Goal: Task Accomplishment & Management: Manage account settings

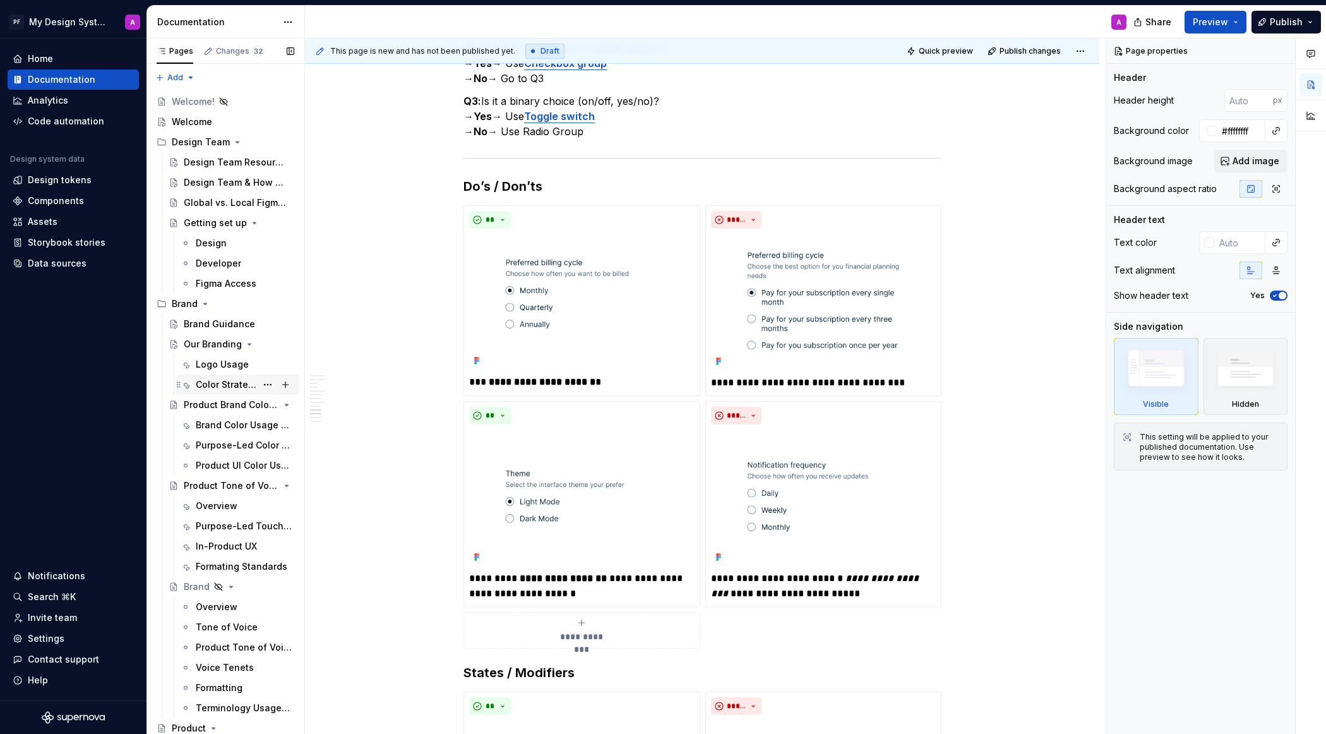
click at [236, 380] on div "Color Strategy" at bounding box center [226, 384] width 61 height 13
type textarea "*"
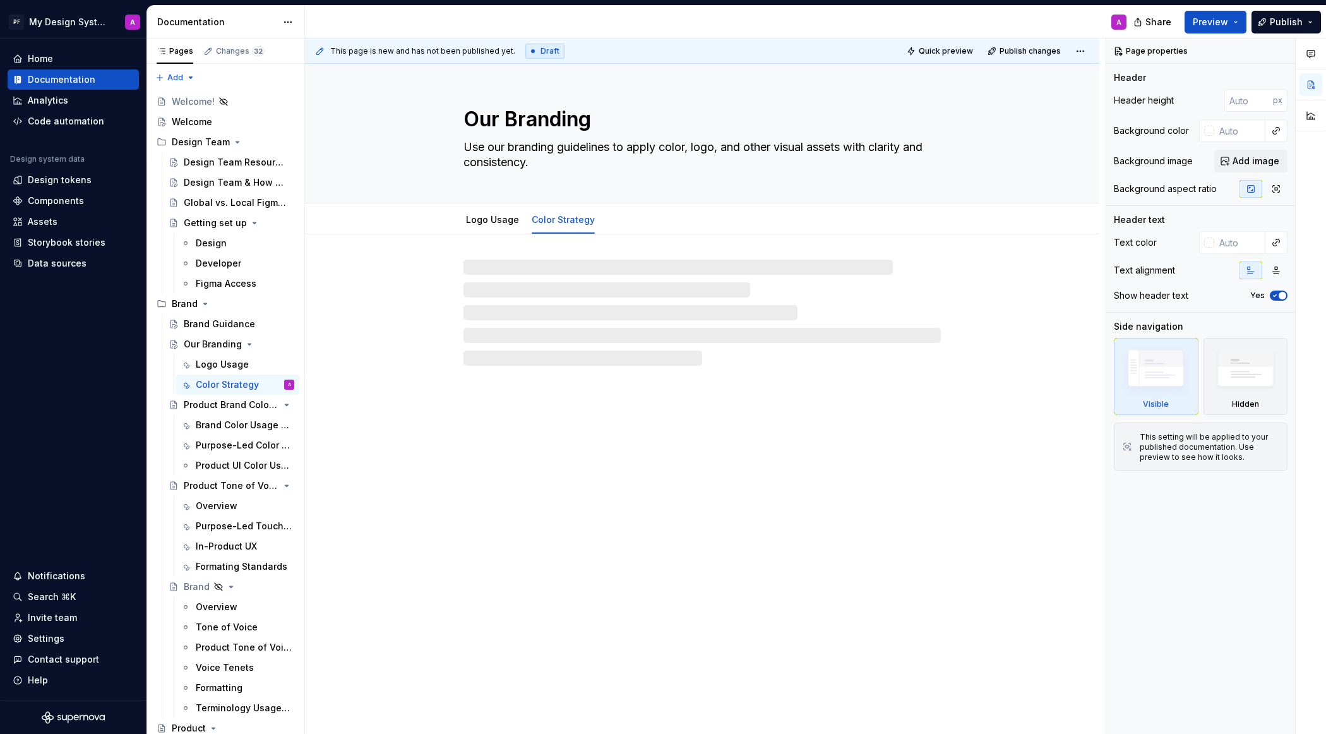
type textarea "*"
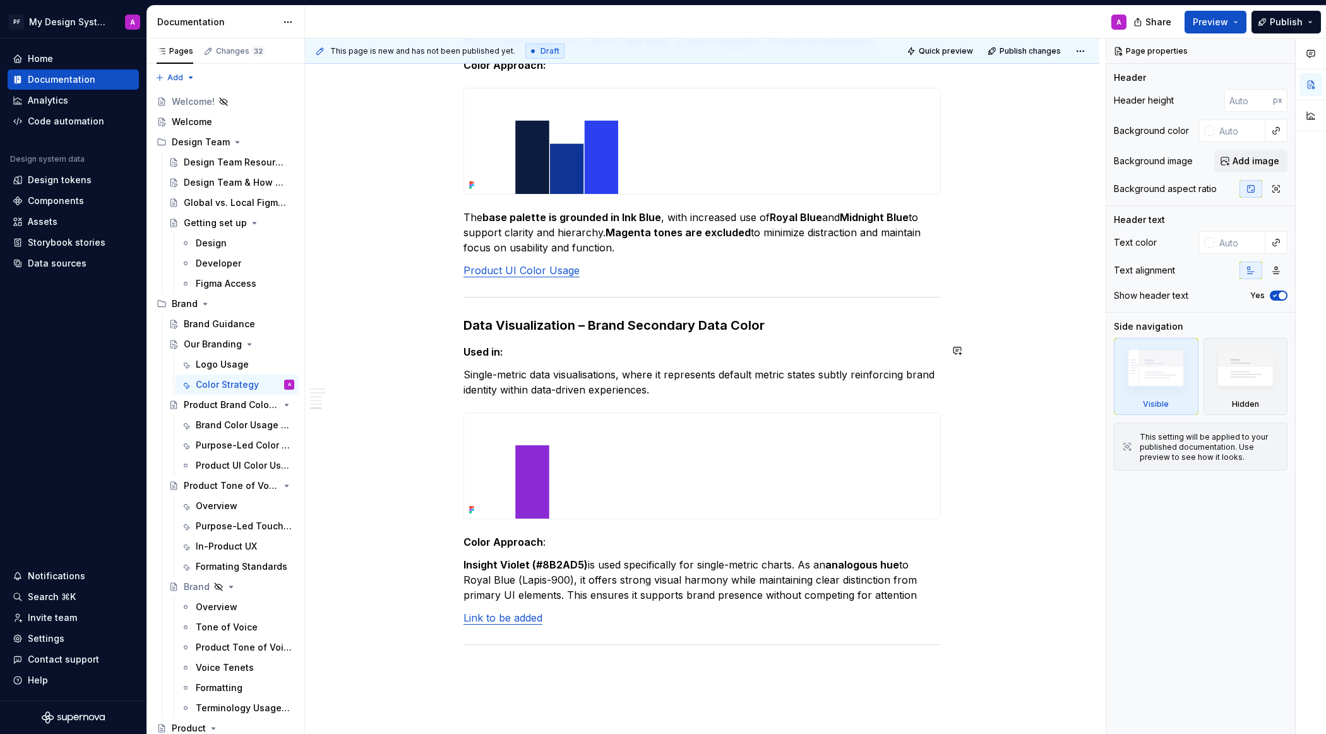
scroll to position [1255, 0]
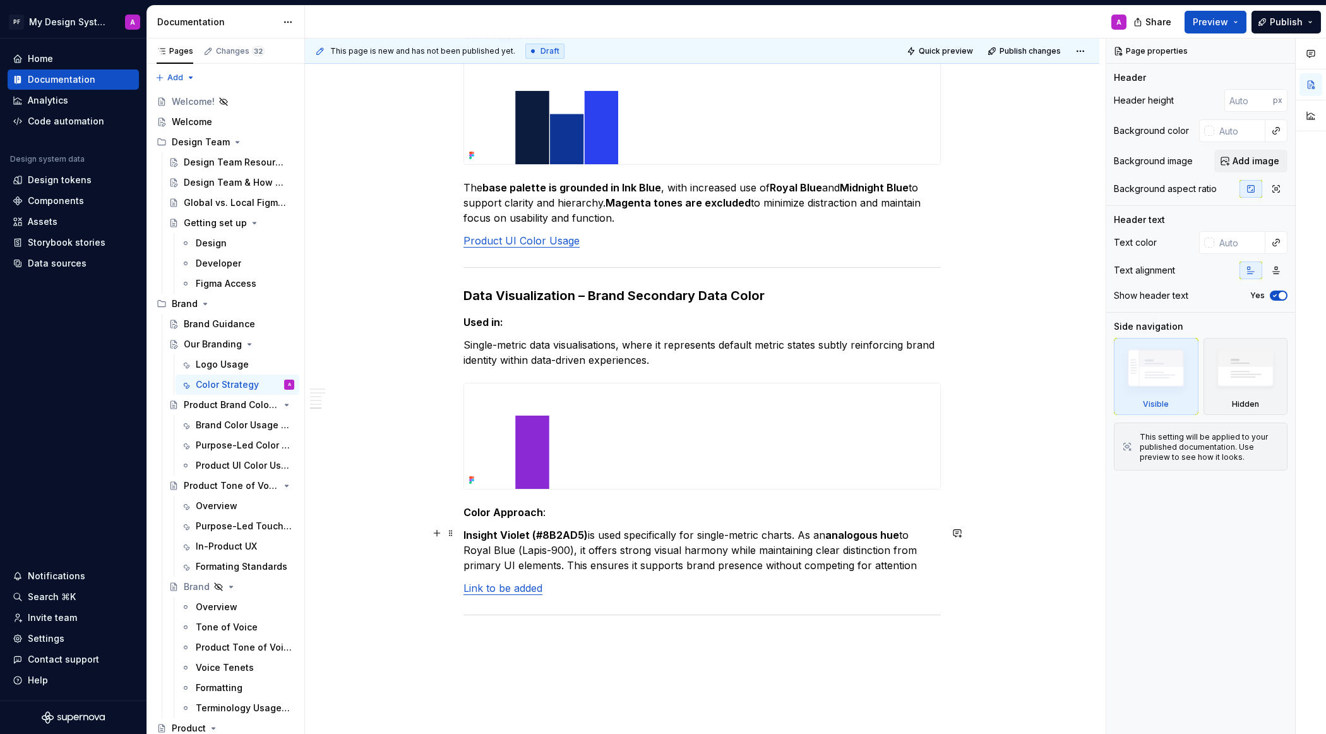
click at [582, 532] on strong "Insight Violet (#8B2AD5)" at bounding box center [526, 535] width 124 height 13
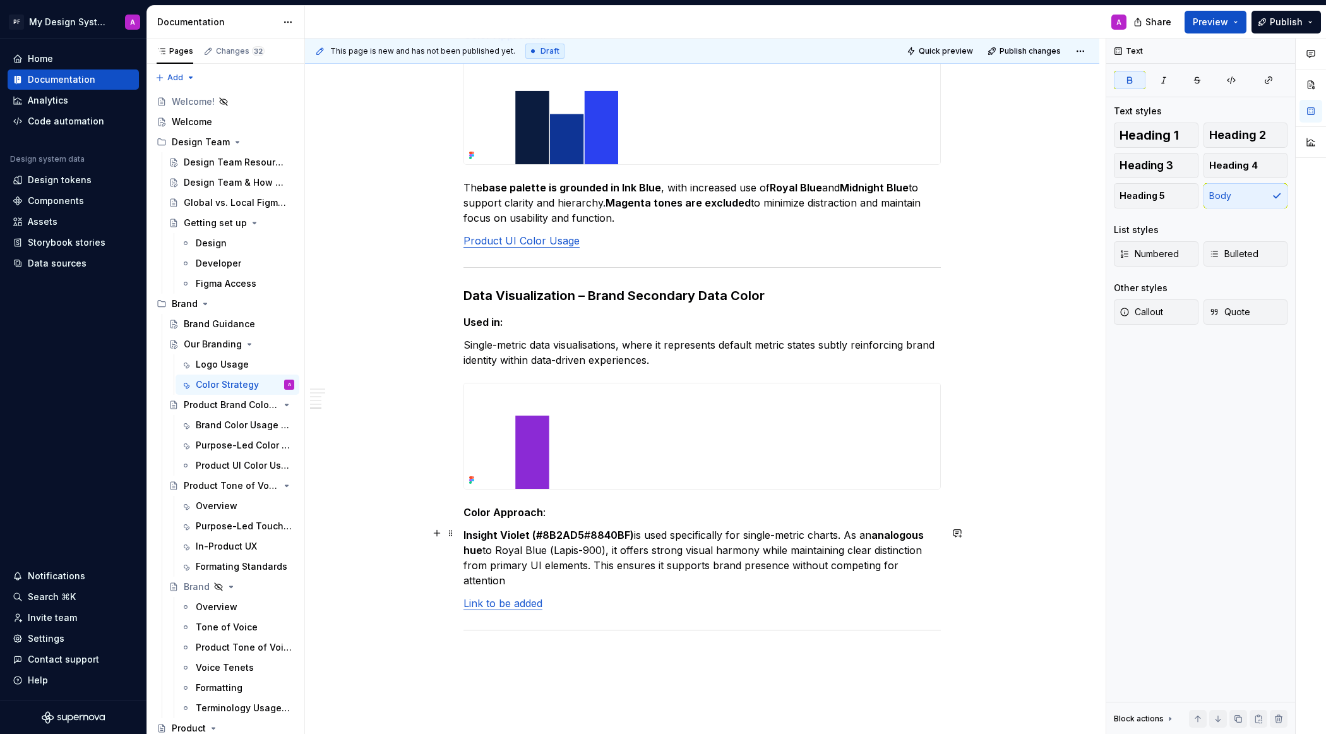
click at [584, 532] on strong "Insight Violet (#8B2AD5" at bounding box center [524, 535] width 121 height 13
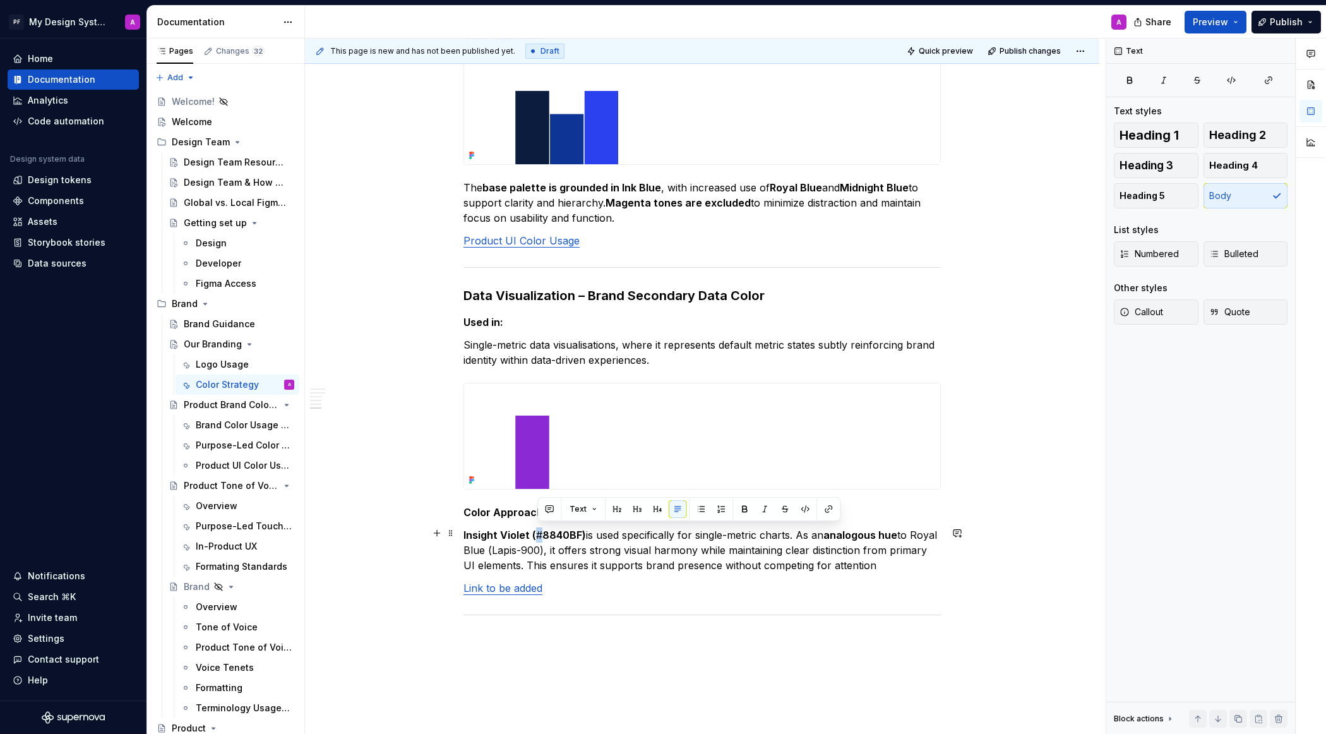
click at [539, 531] on p "Insight Violet ( # 8840BF) is used specifically for single-metric charts. As an…" at bounding box center [703, 549] width 478 height 45
click at [748, 512] on button "button" at bounding box center [745, 509] width 18 height 18
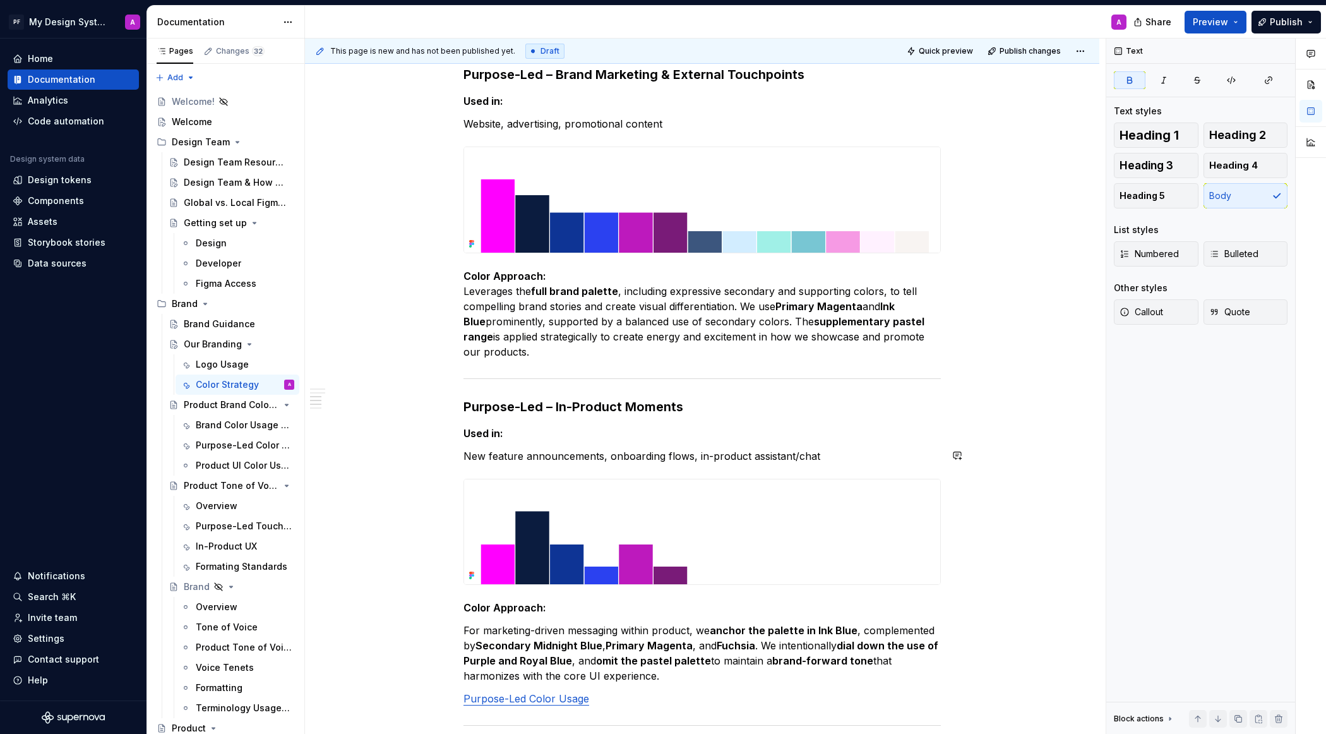
scroll to position [488, 0]
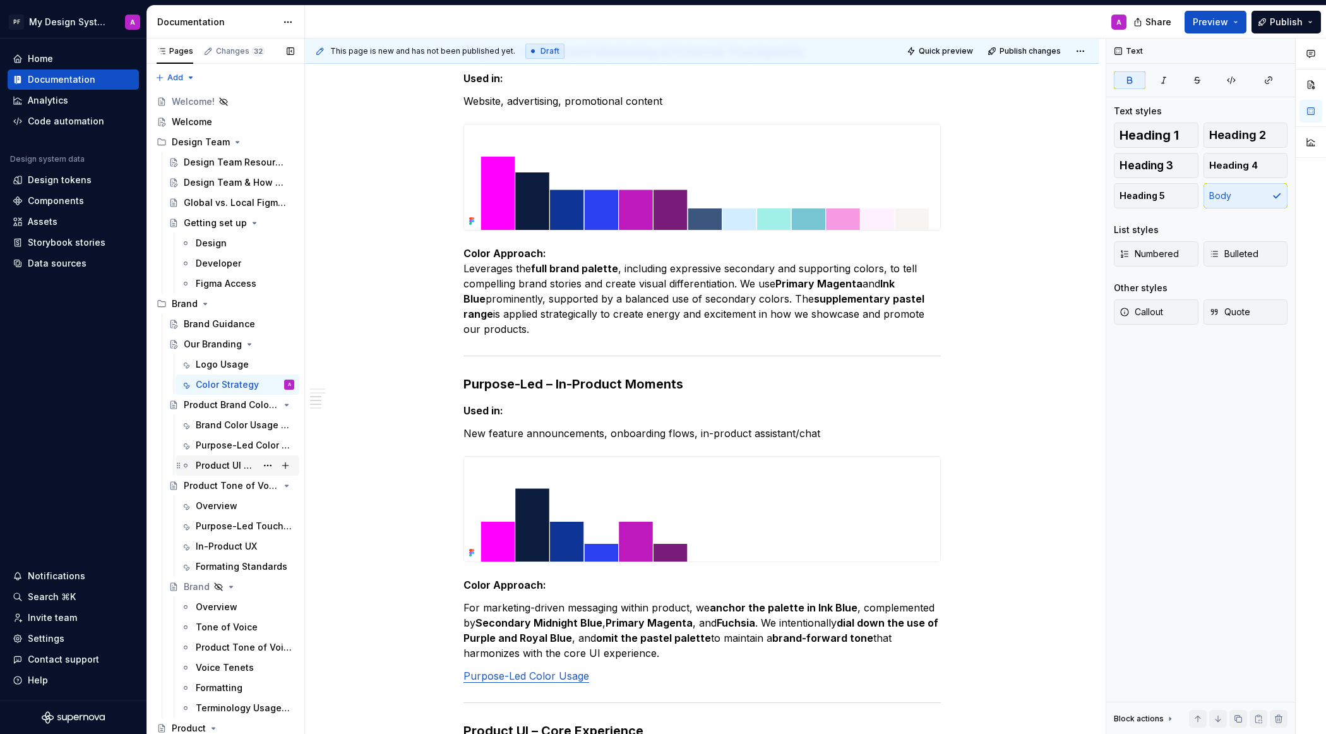
click at [210, 465] on div "Product UI Color Usage" at bounding box center [226, 465] width 61 height 13
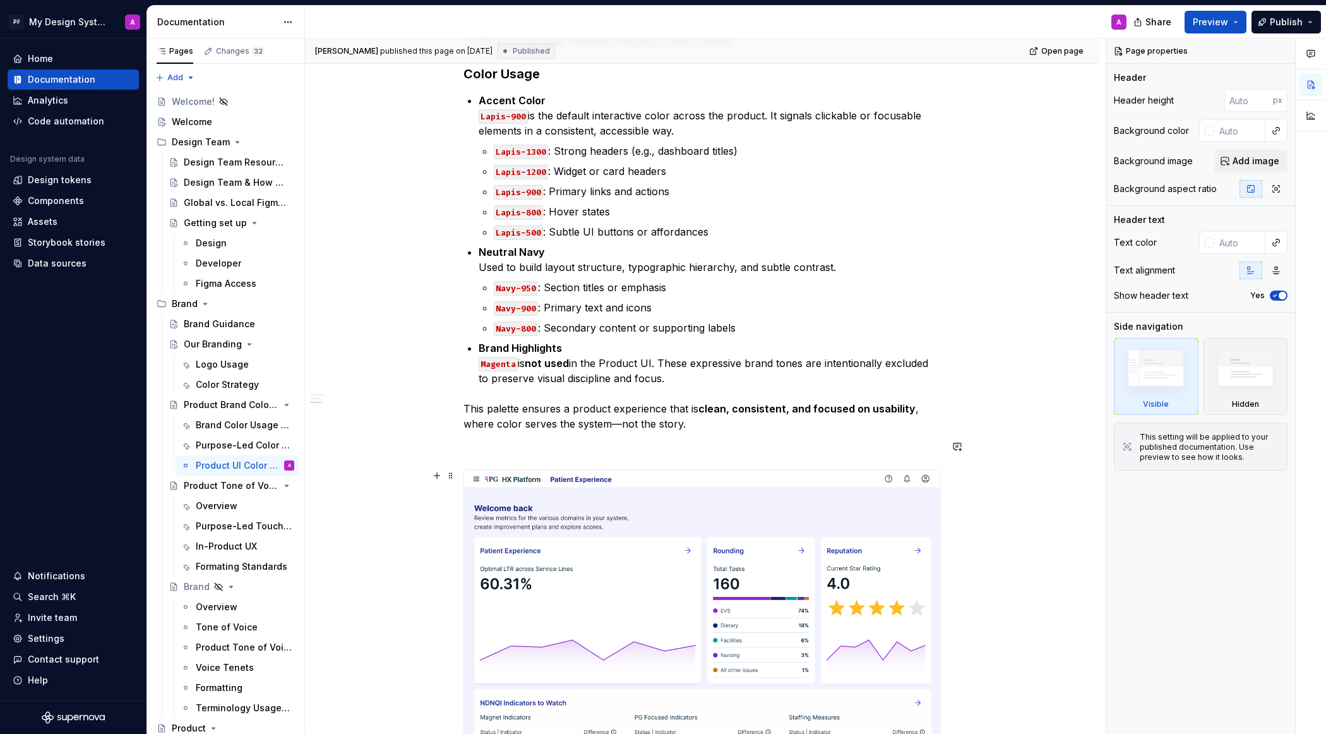
scroll to position [547, 0]
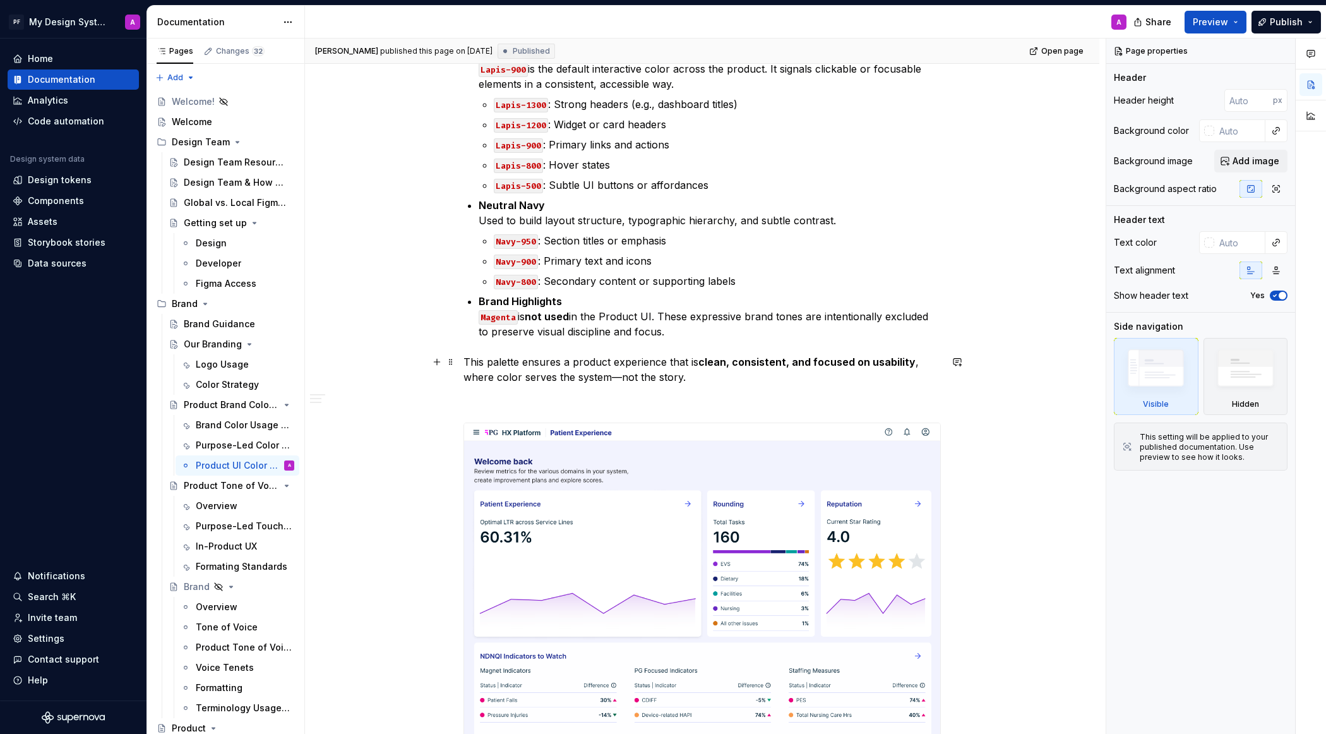
click at [622, 376] on p "This palette ensures a product experience that is clean, consistent, and focuse…" at bounding box center [703, 369] width 478 height 30
type textarea "*"
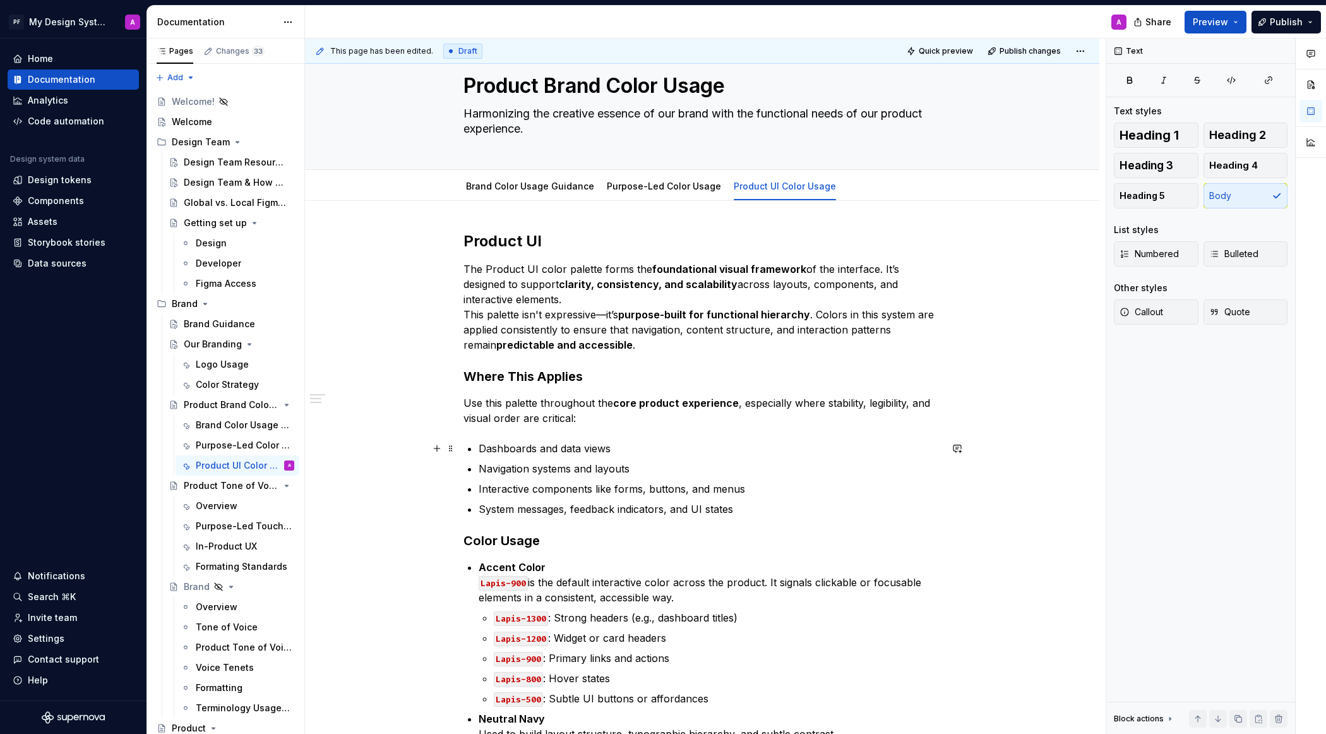
scroll to position [39, 0]
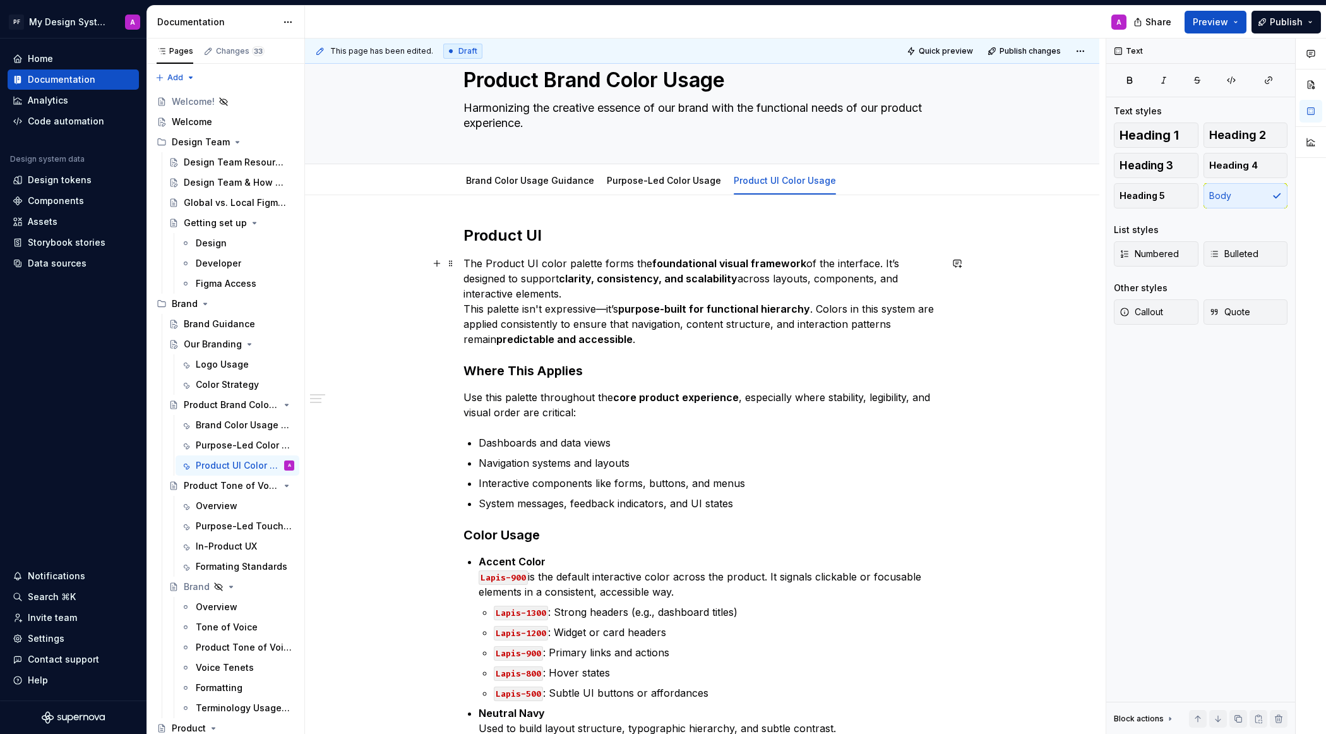
click at [610, 308] on p "The Product UI color palette forms the foundational visual framework of the int…" at bounding box center [703, 301] width 478 height 91
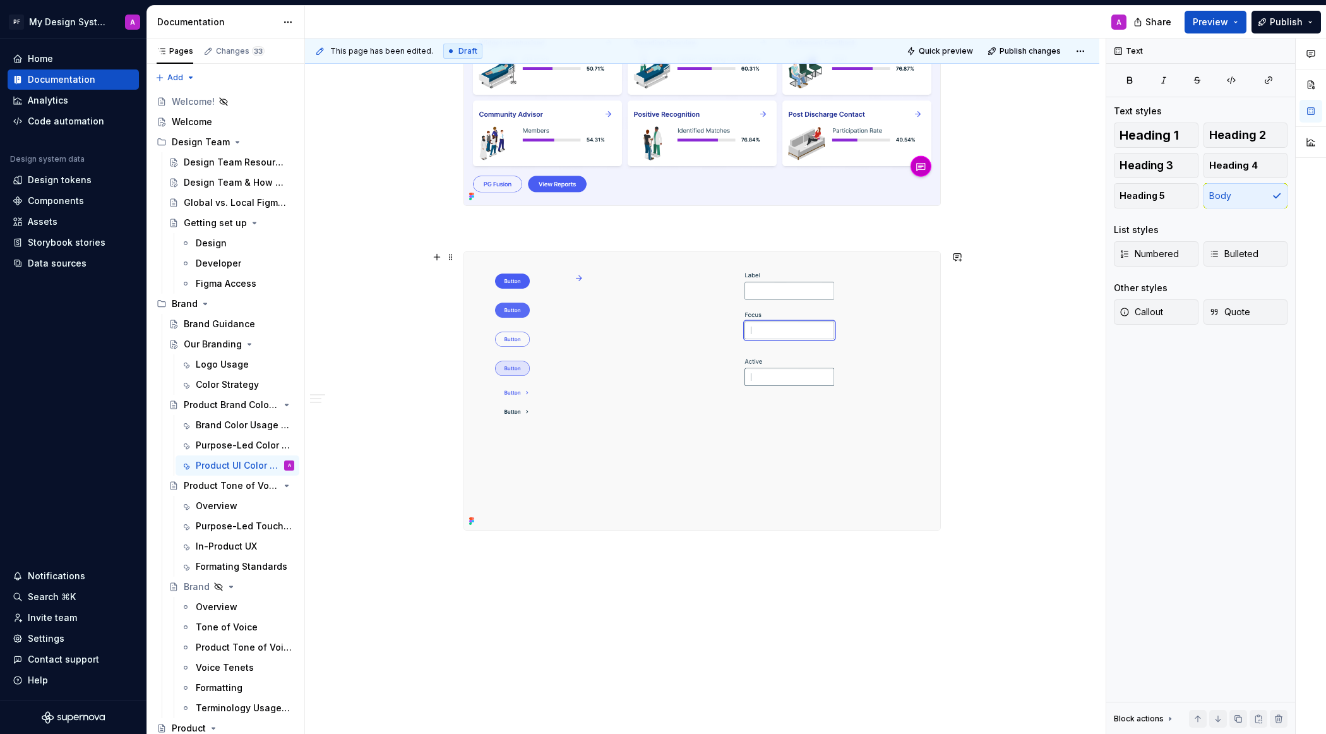
scroll to position [1613, 0]
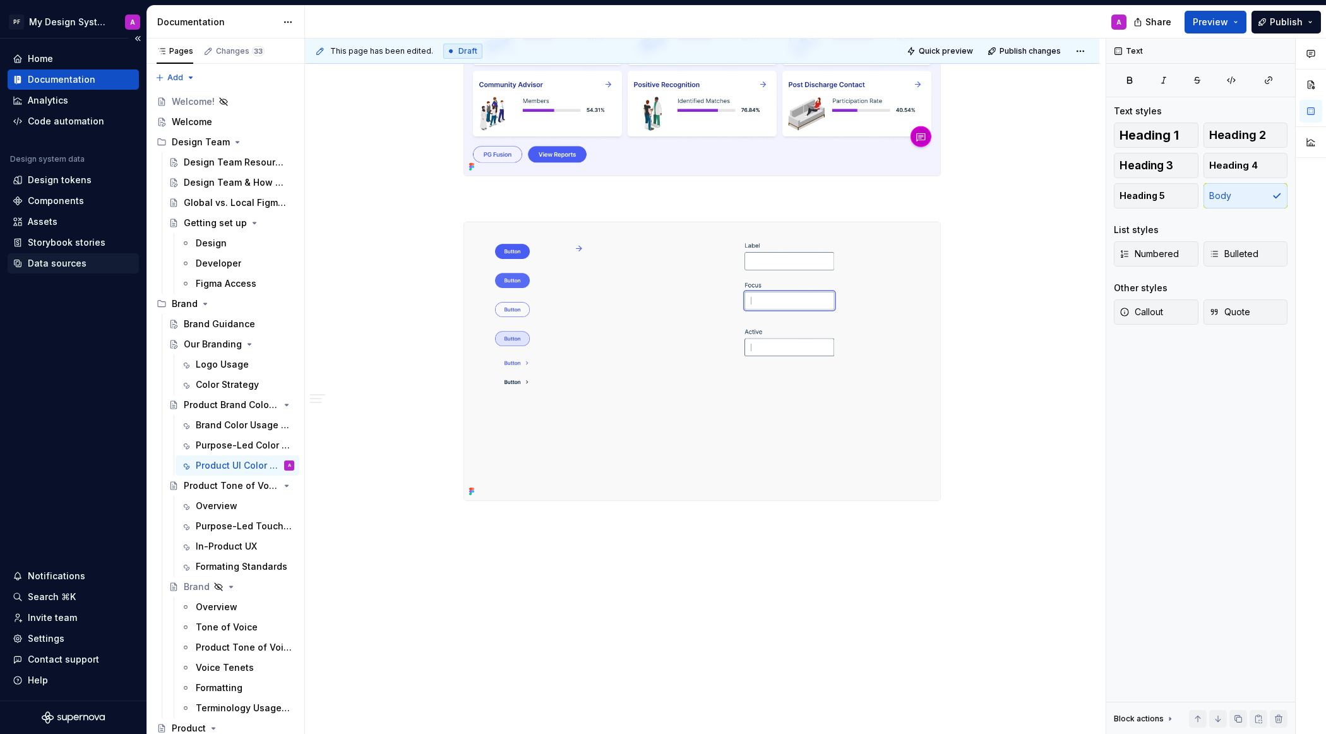
click at [56, 259] on div "Data sources" at bounding box center [57, 263] width 59 height 13
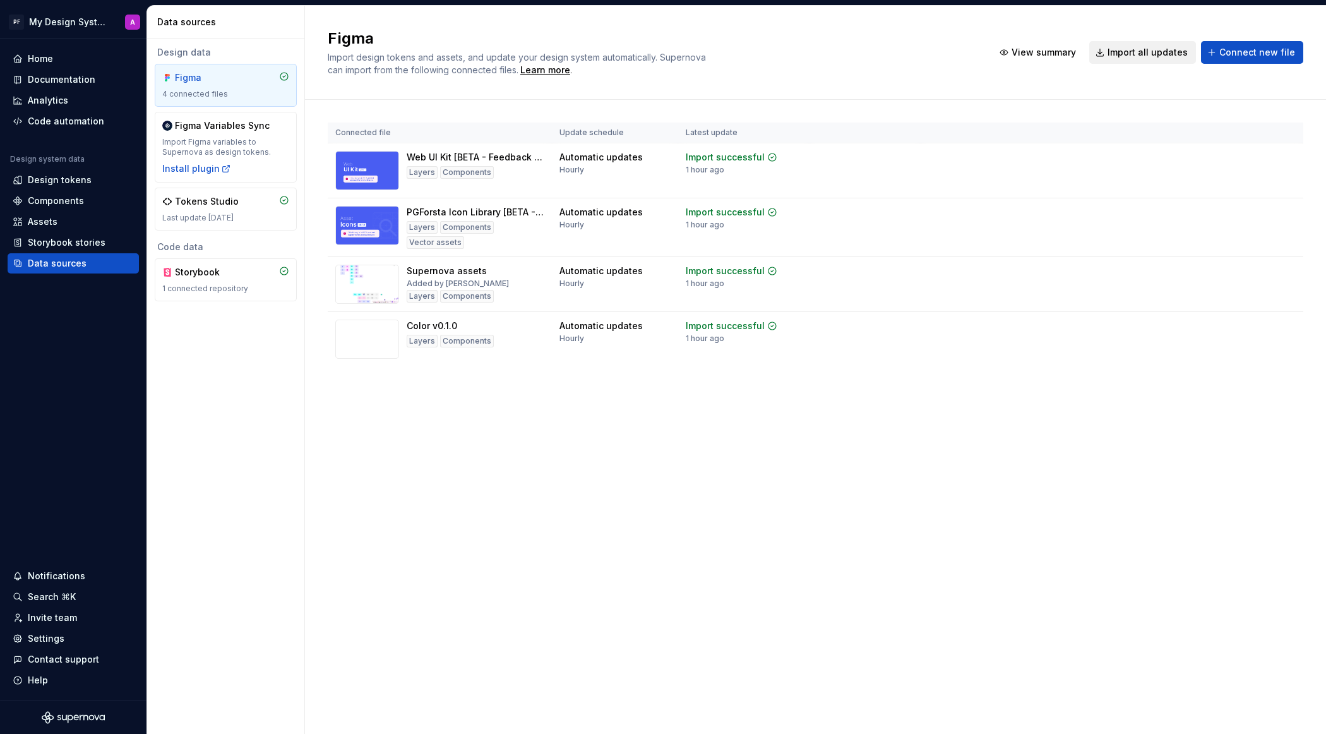
click at [1144, 51] on span "Import all updates" at bounding box center [1148, 52] width 80 height 13
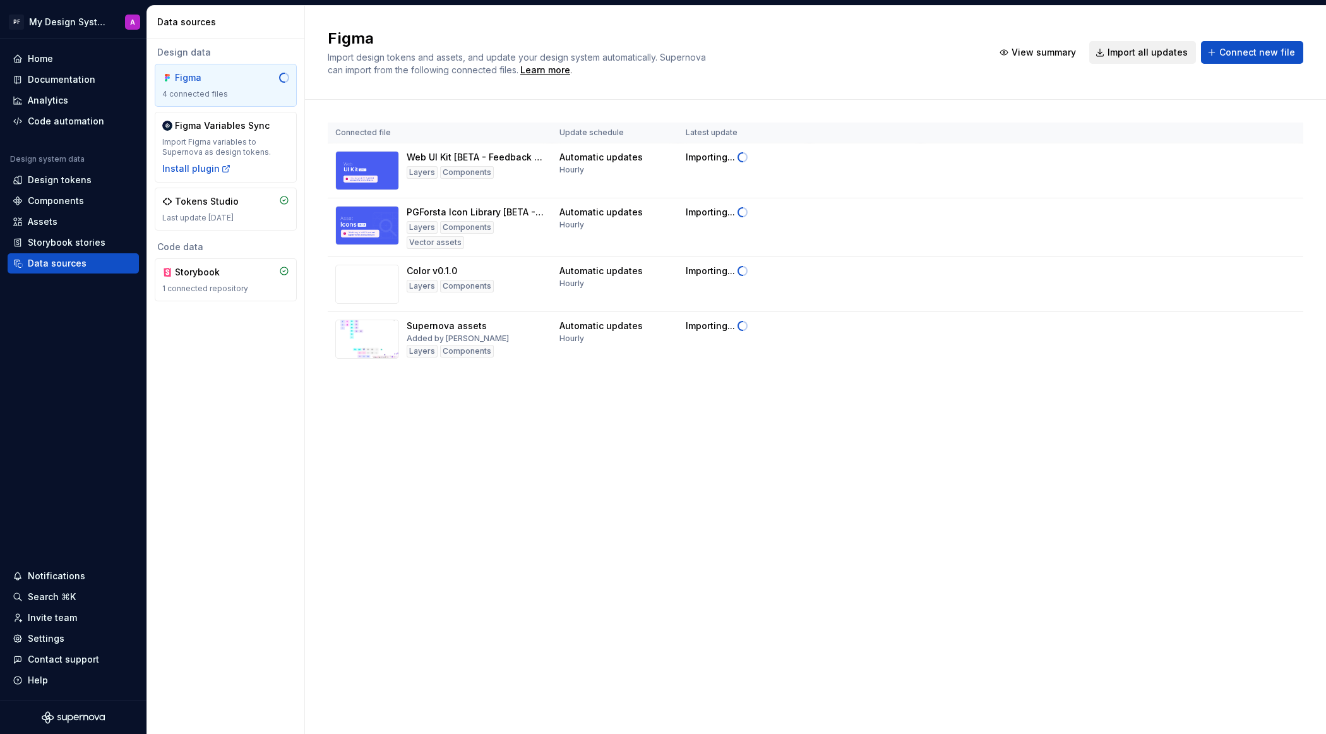
click at [1144, 51] on span "Import all updates" at bounding box center [1148, 52] width 80 height 13
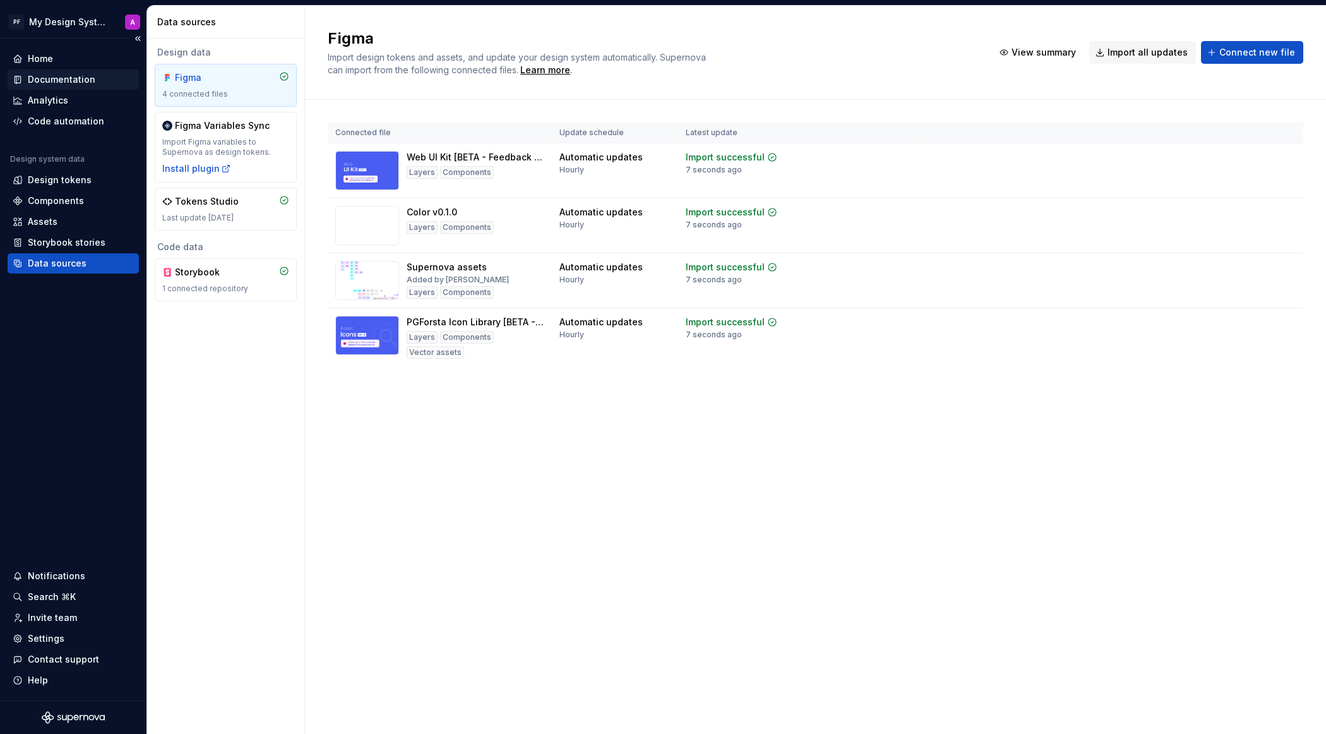
click at [42, 77] on div "Documentation" at bounding box center [62, 79] width 68 height 13
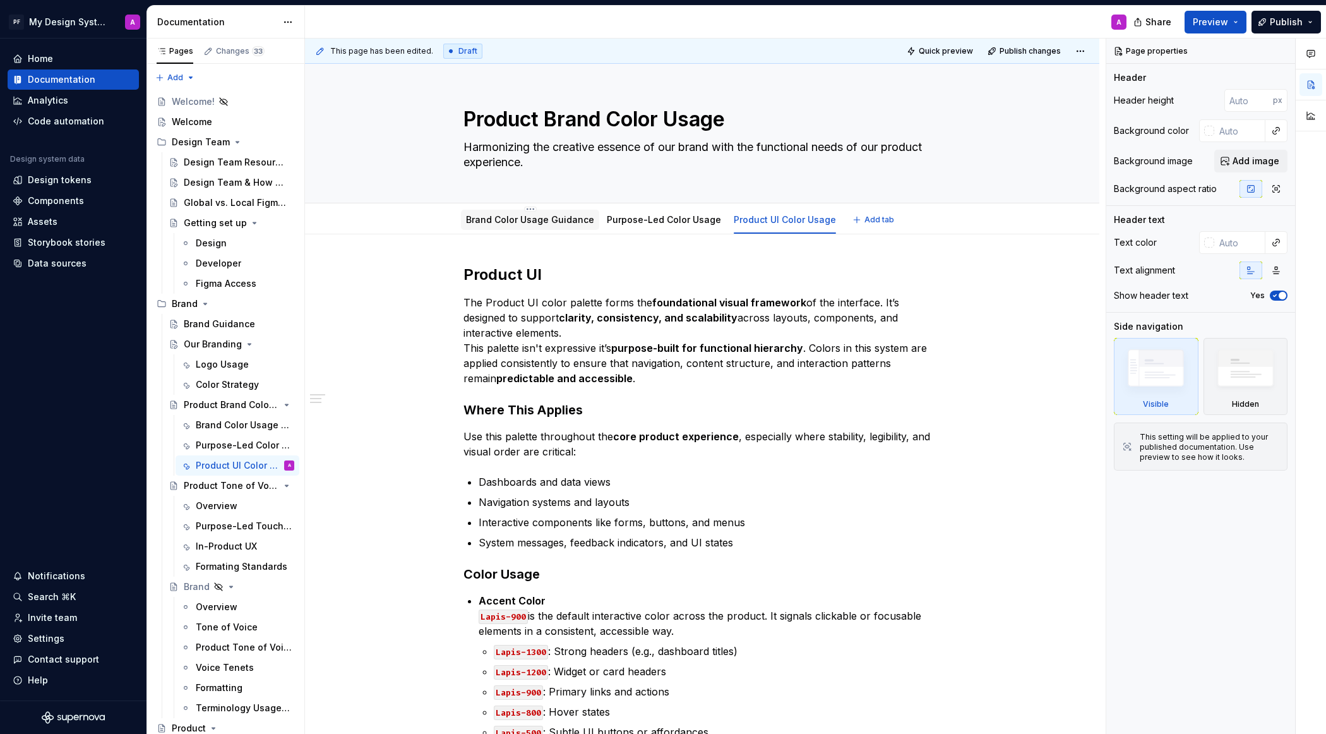
click at [567, 214] on link "Brand Color Usage Guidance" at bounding box center [530, 219] width 128 height 11
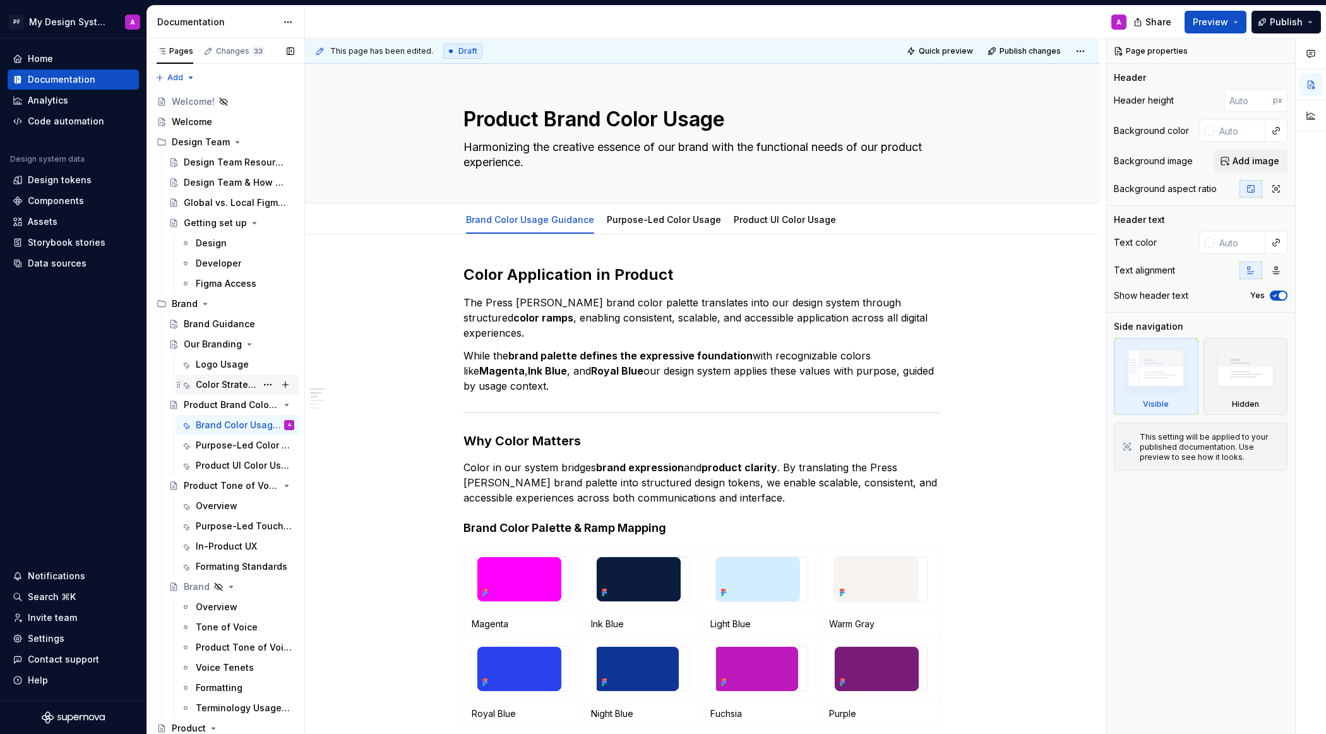
click at [204, 376] on div "Color Strategy" at bounding box center [245, 385] width 99 height 18
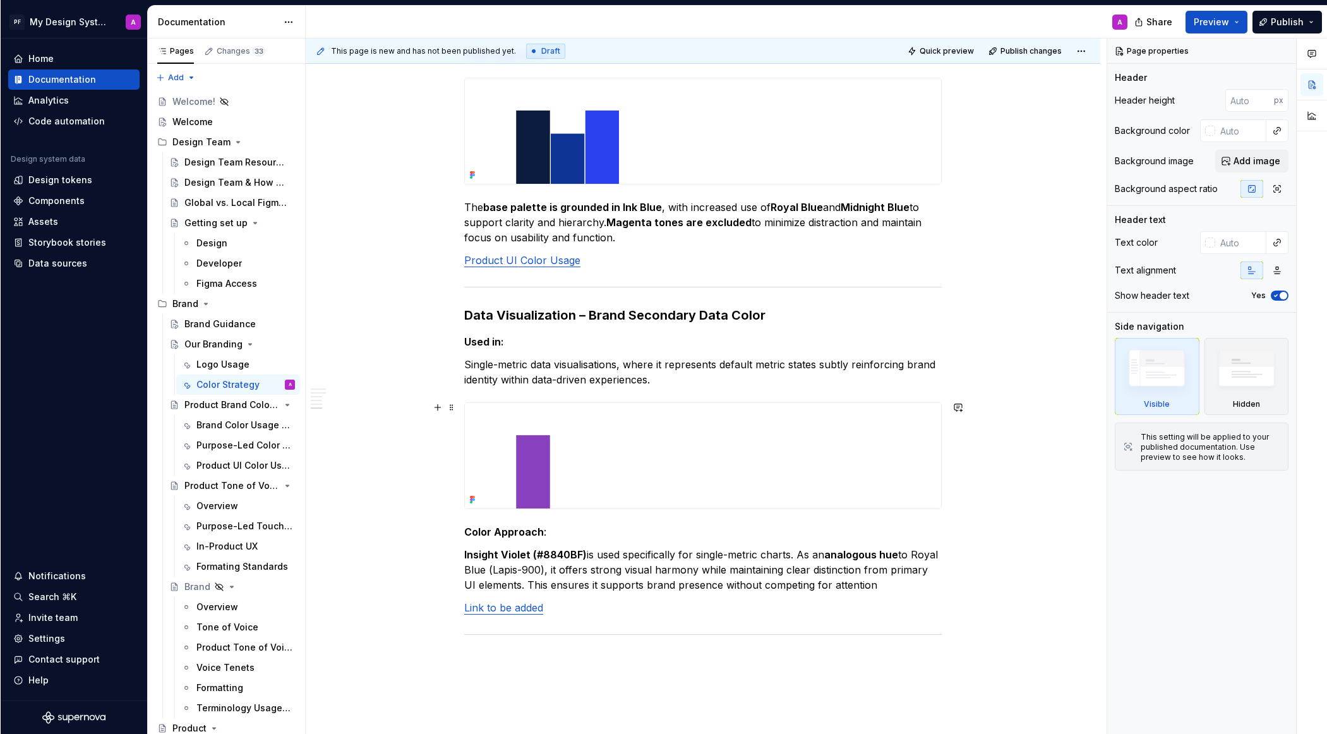
scroll to position [1241, 0]
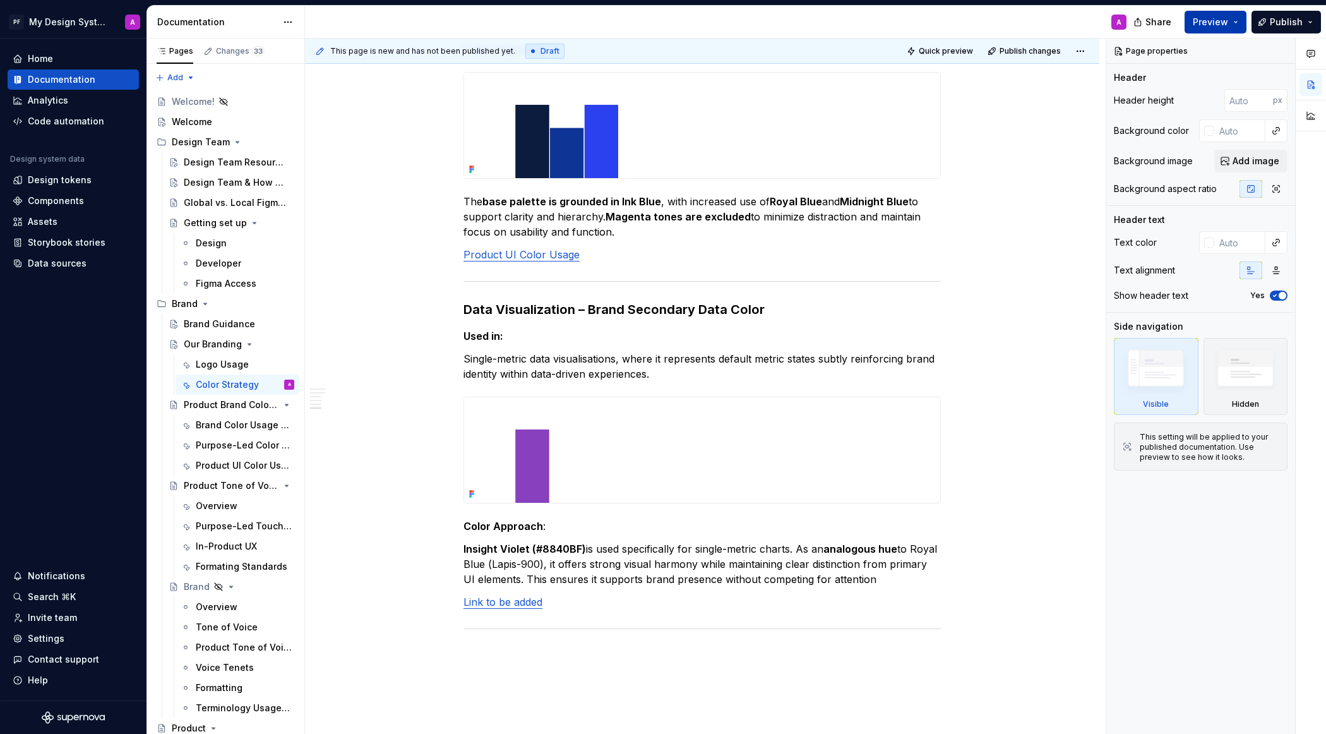
click at [1212, 26] on span "Preview" at bounding box center [1210, 22] width 35 height 13
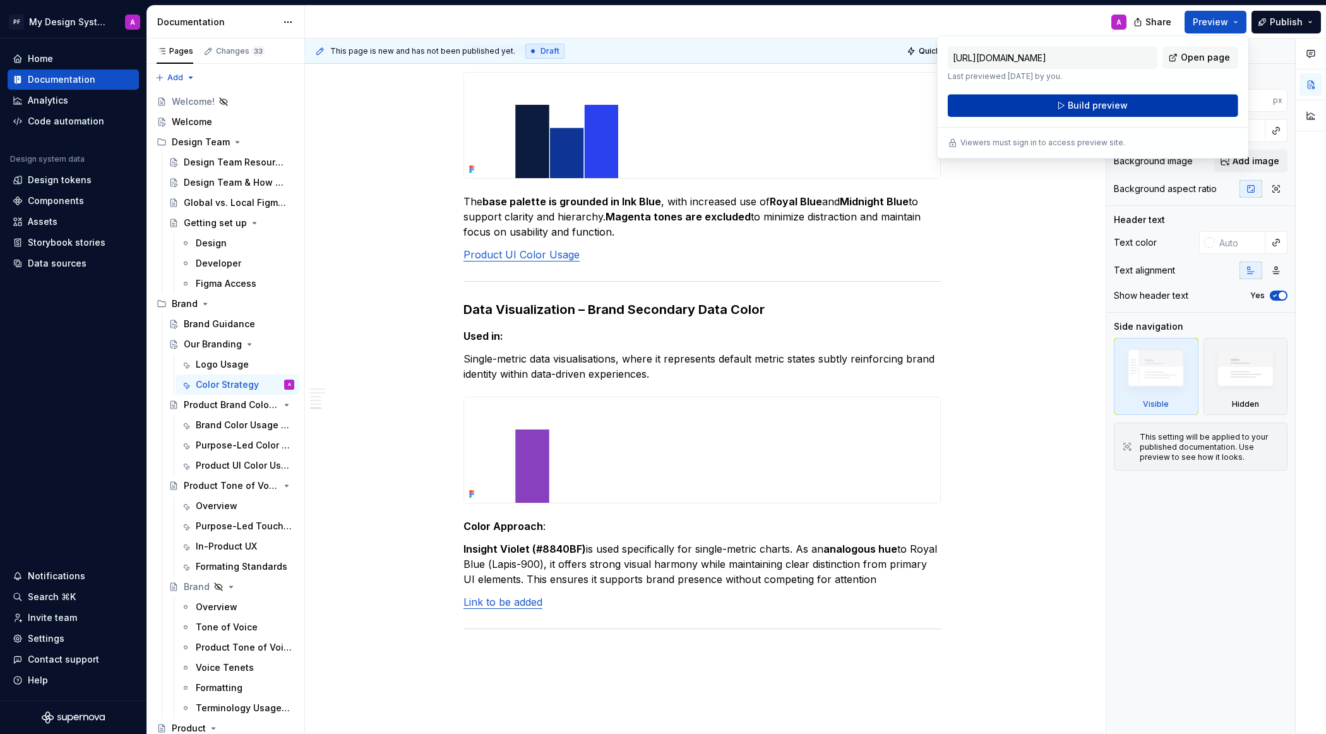
click at [1111, 107] on span "Build preview" at bounding box center [1098, 105] width 60 height 13
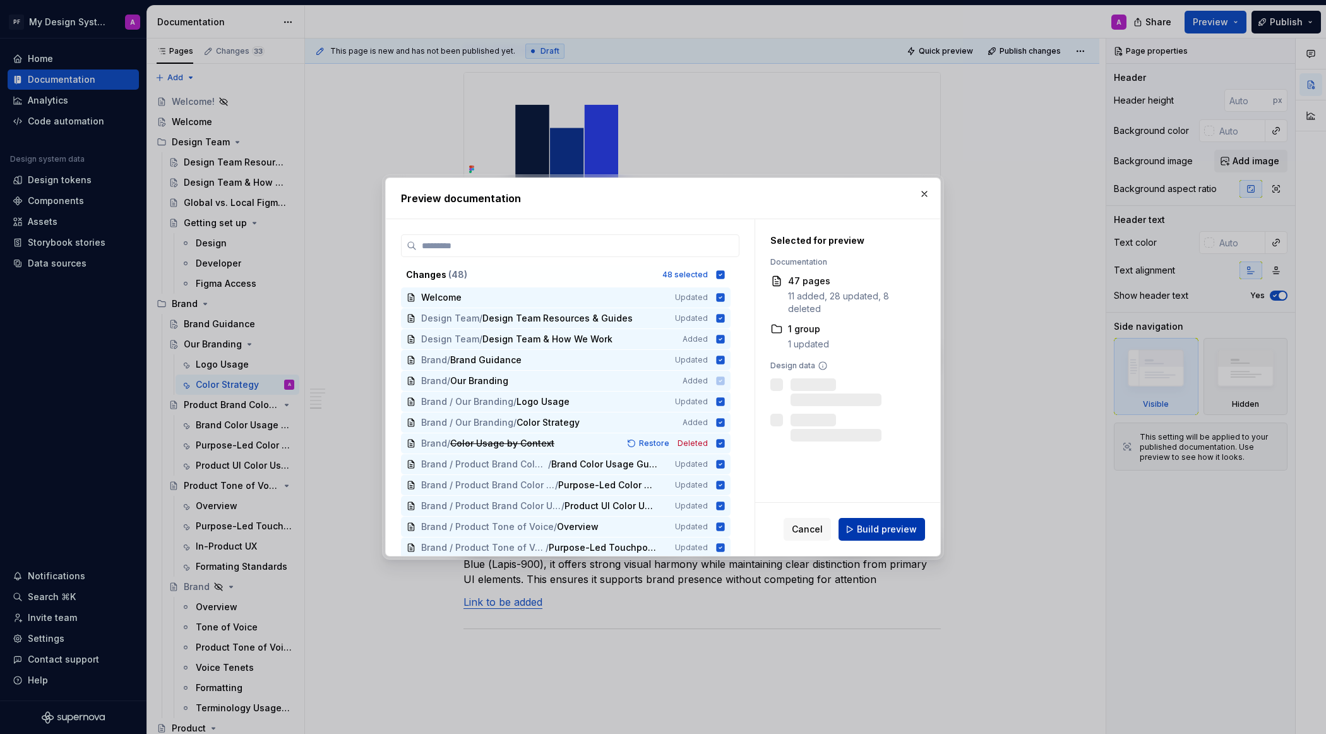
click at [898, 528] on span "Build preview" at bounding box center [887, 529] width 60 height 13
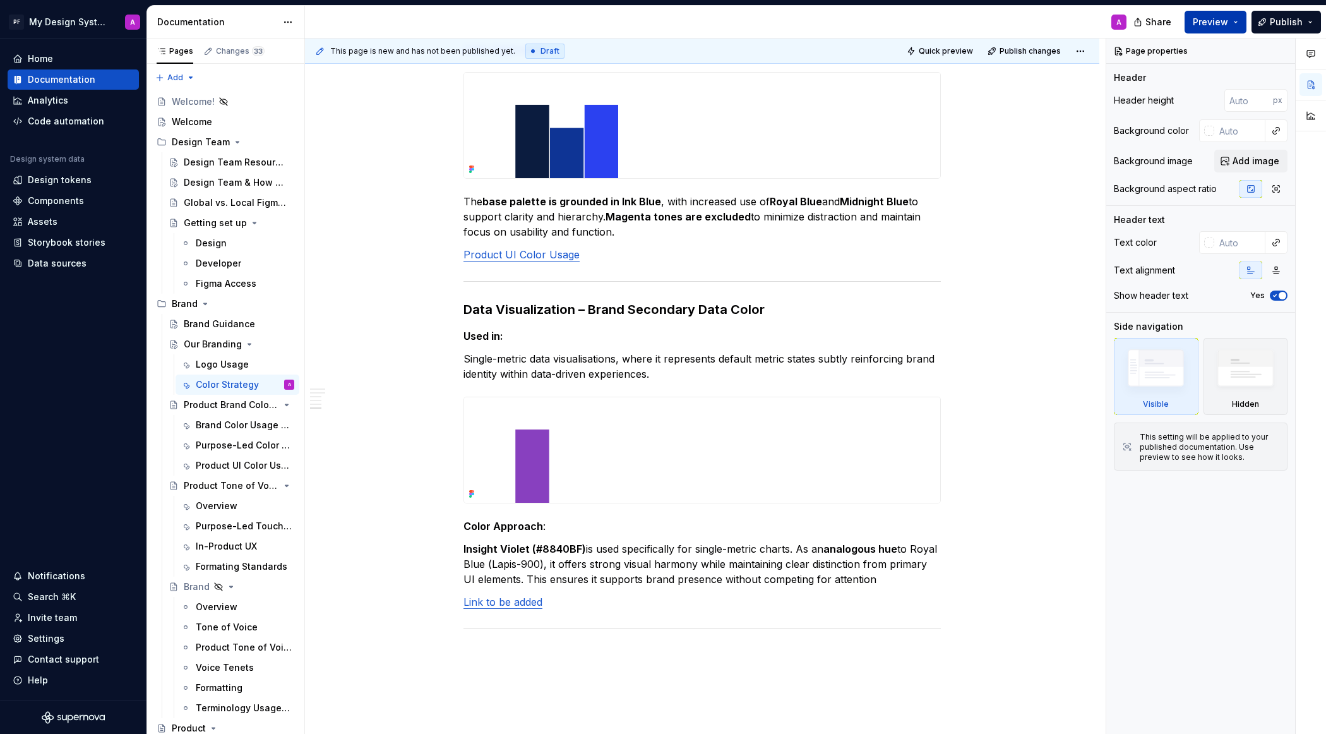
click at [1232, 17] on button "Preview" at bounding box center [1216, 22] width 62 height 23
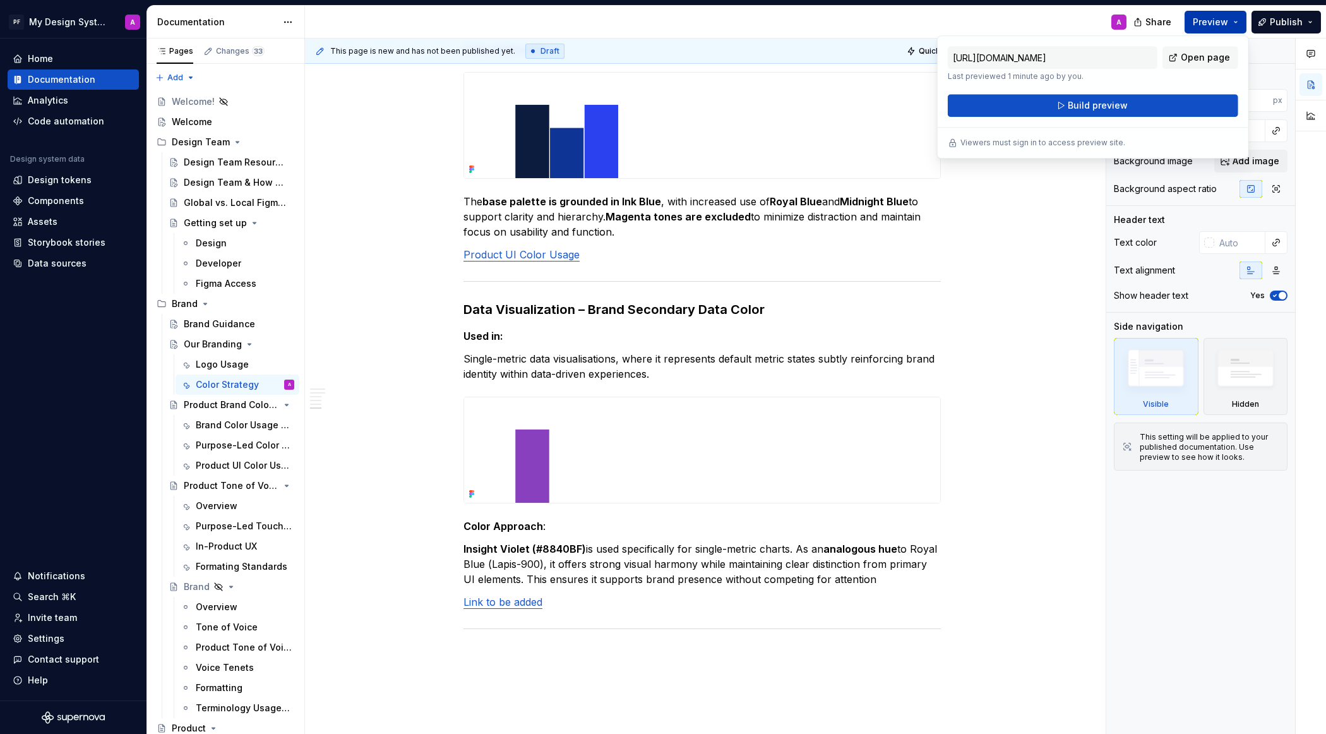
click at [1195, 59] on span "Open page" at bounding box center [1205, 57] width 49 height 13
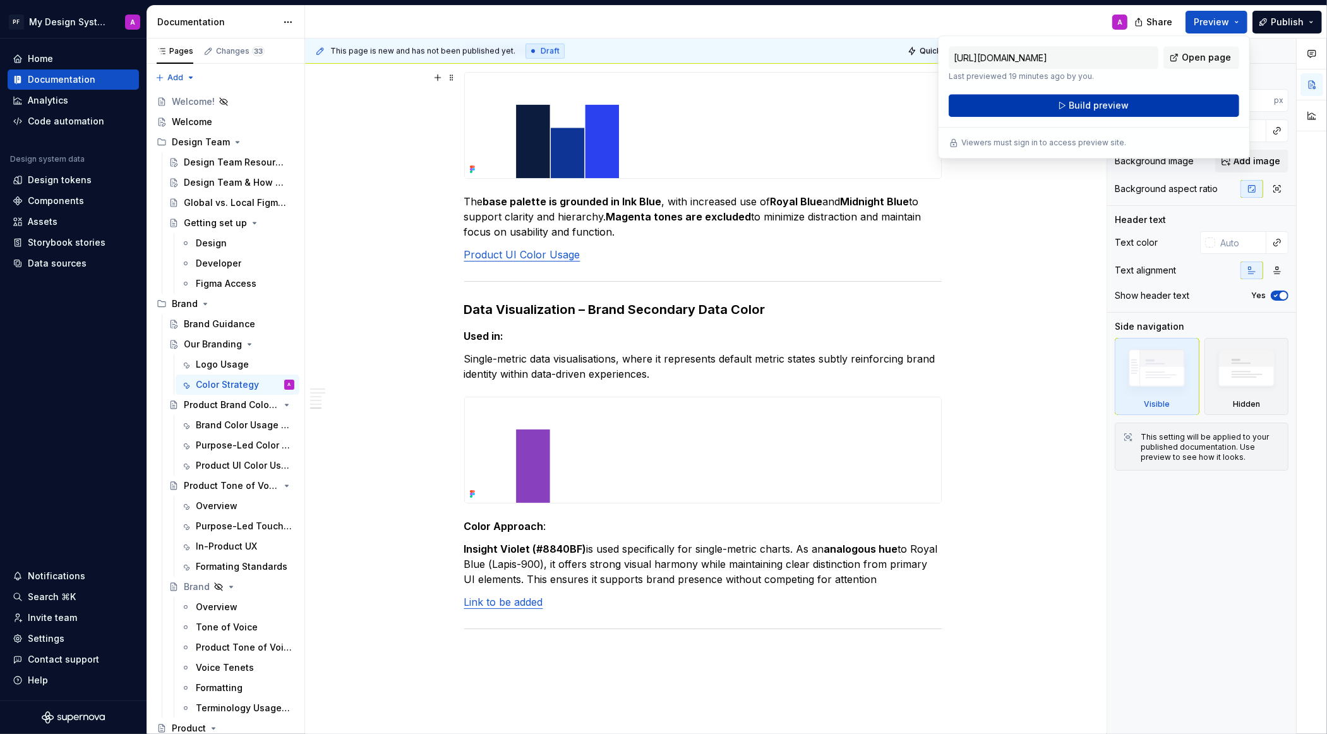
click at [1028, 109] on button "Build preview" at bounding box center [1094, 105] width 291 height 23
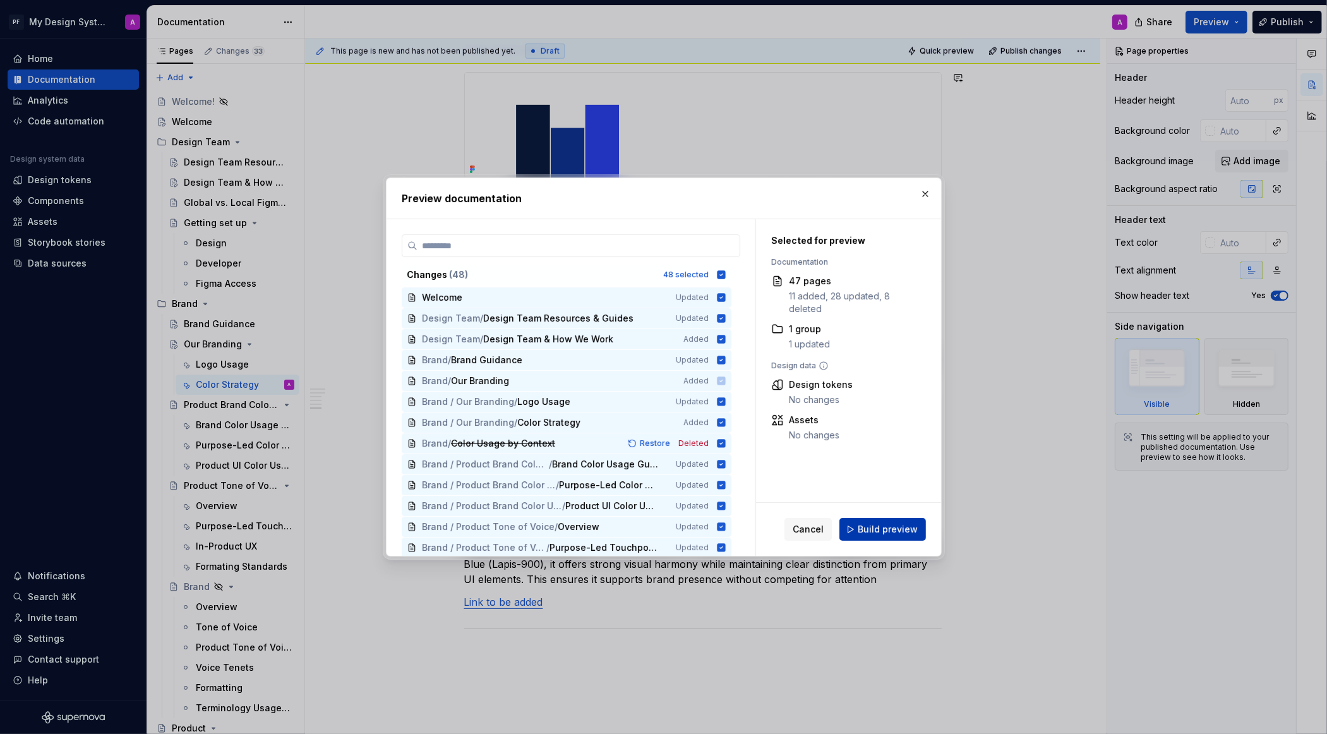
click at [900, 527] on span "Build preview" at bounding box center [888, 529] width 60 height 13
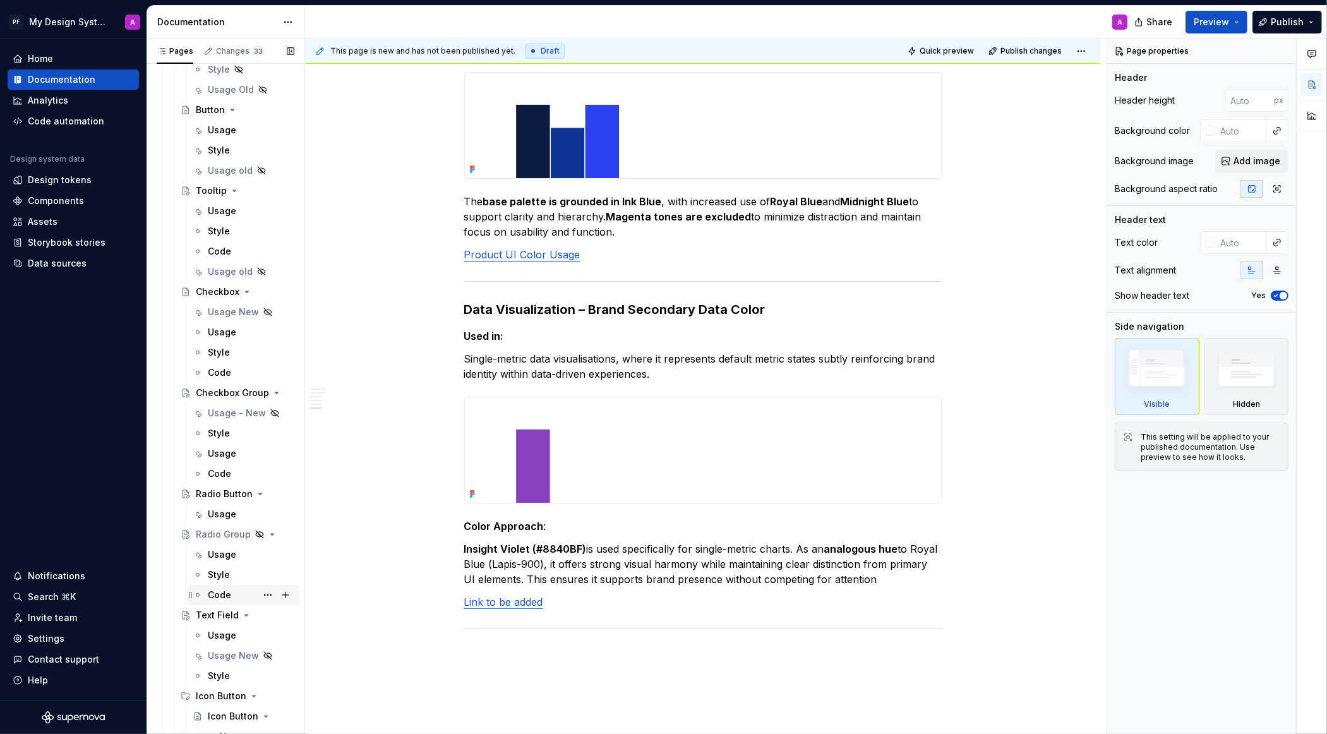
scroll to position [1751, 0]
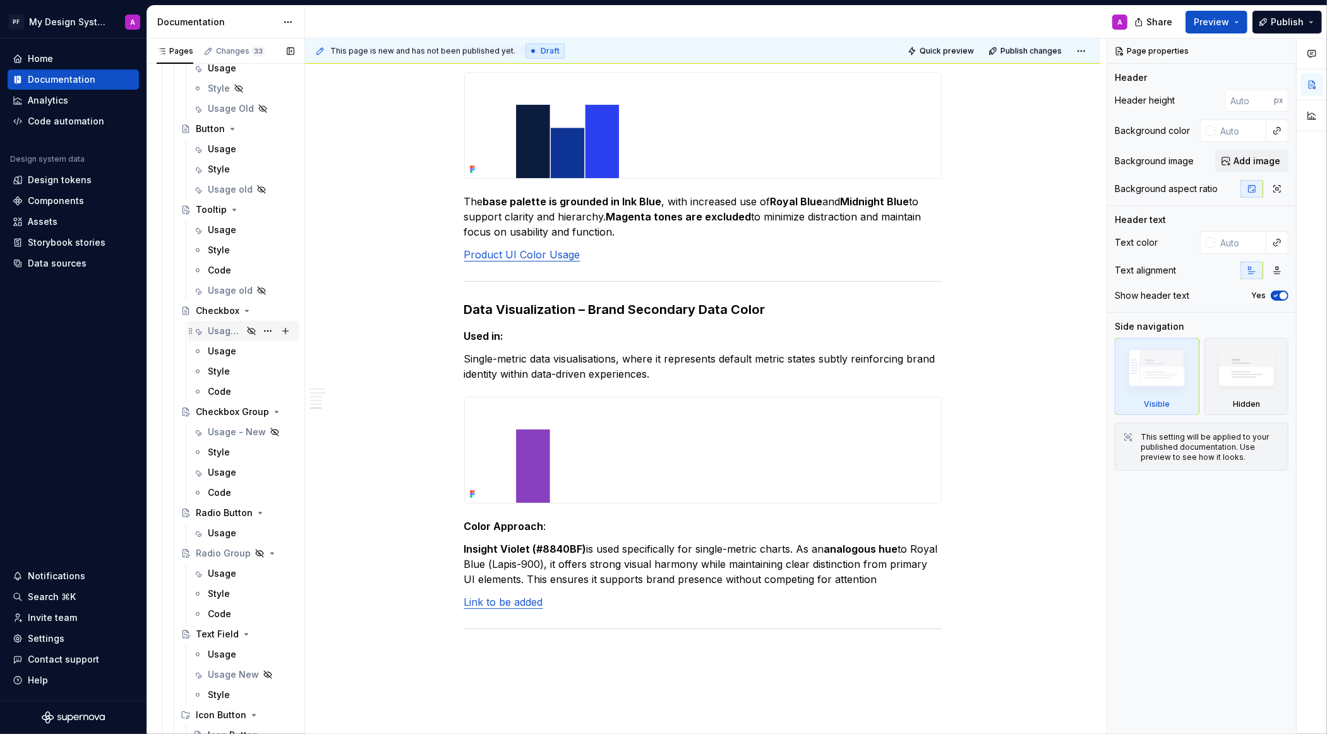
click at [216, 325] on div "Usage New" at bounding box center [225, 331] width 35 height 13
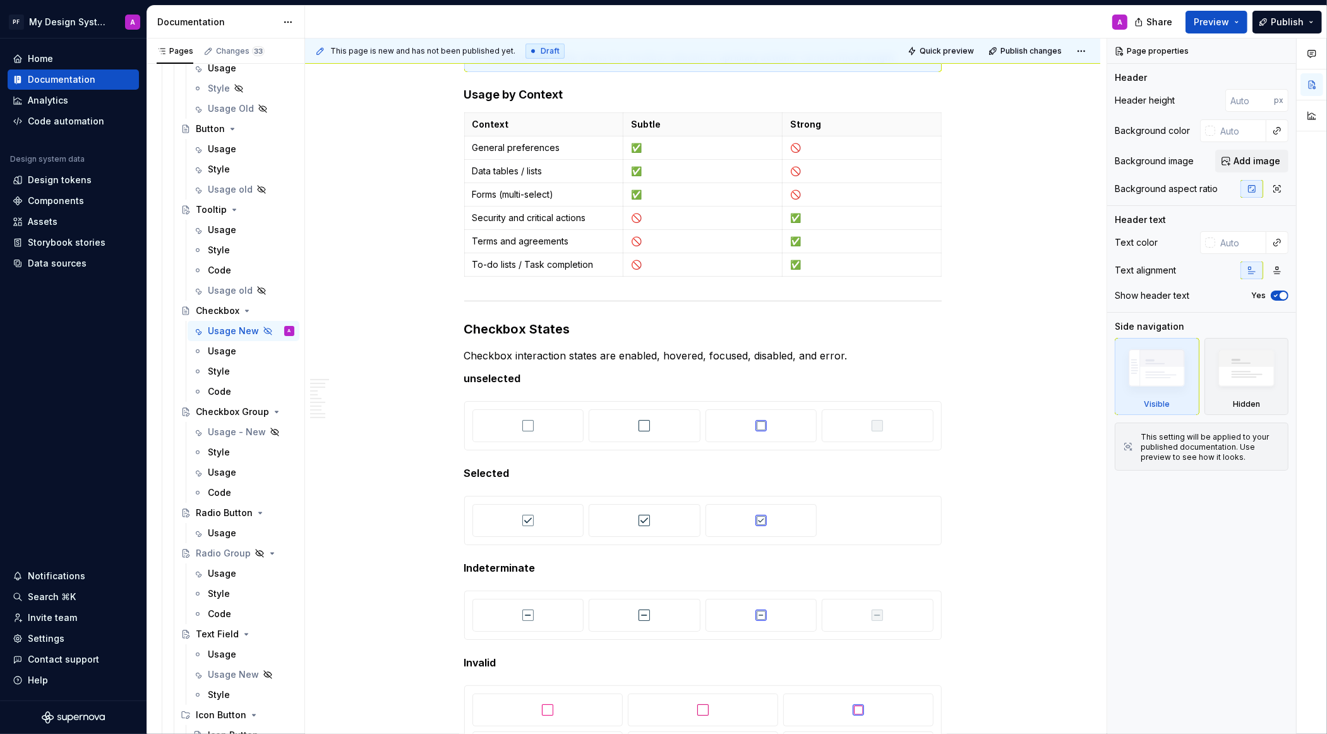
scroll to position [921, 0]
click at [473, 371] on strong "unselected" at bounding box center [492, 377] width 57 height 13
type textarea "*"
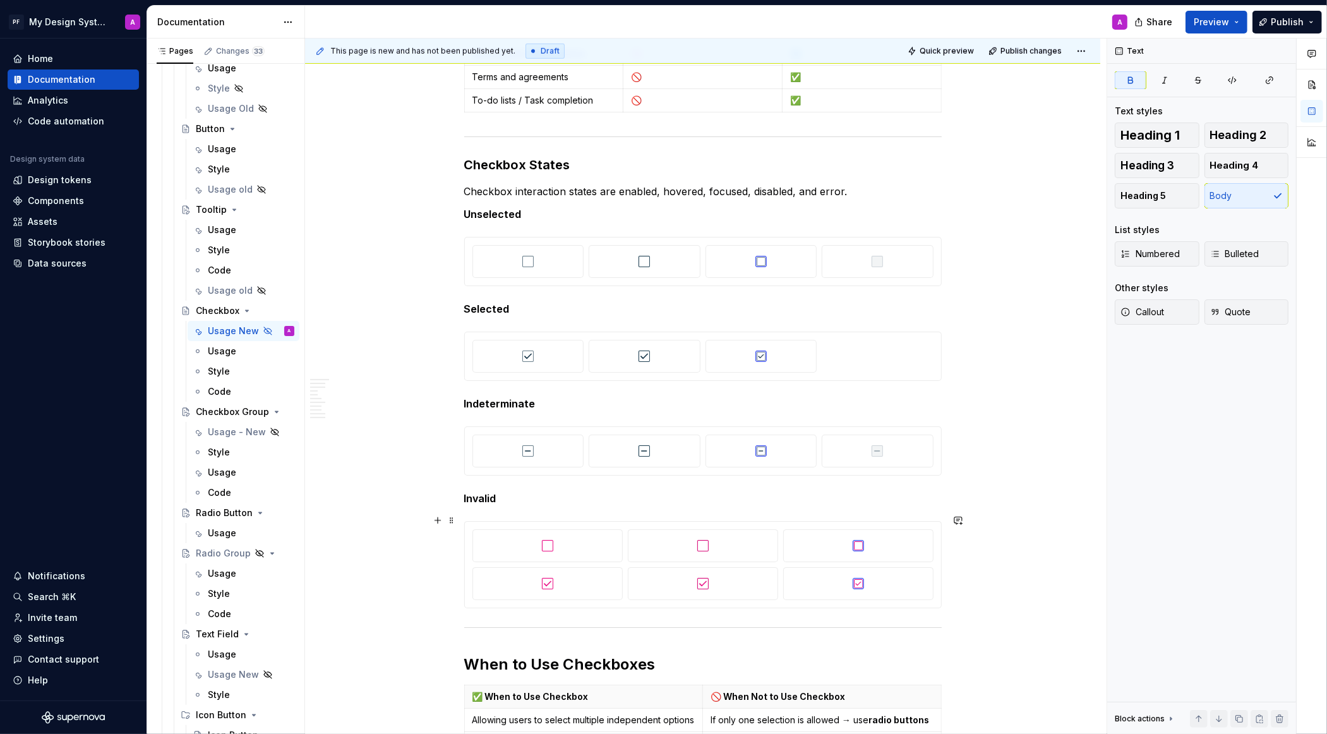
scroll to position [1054, 0]
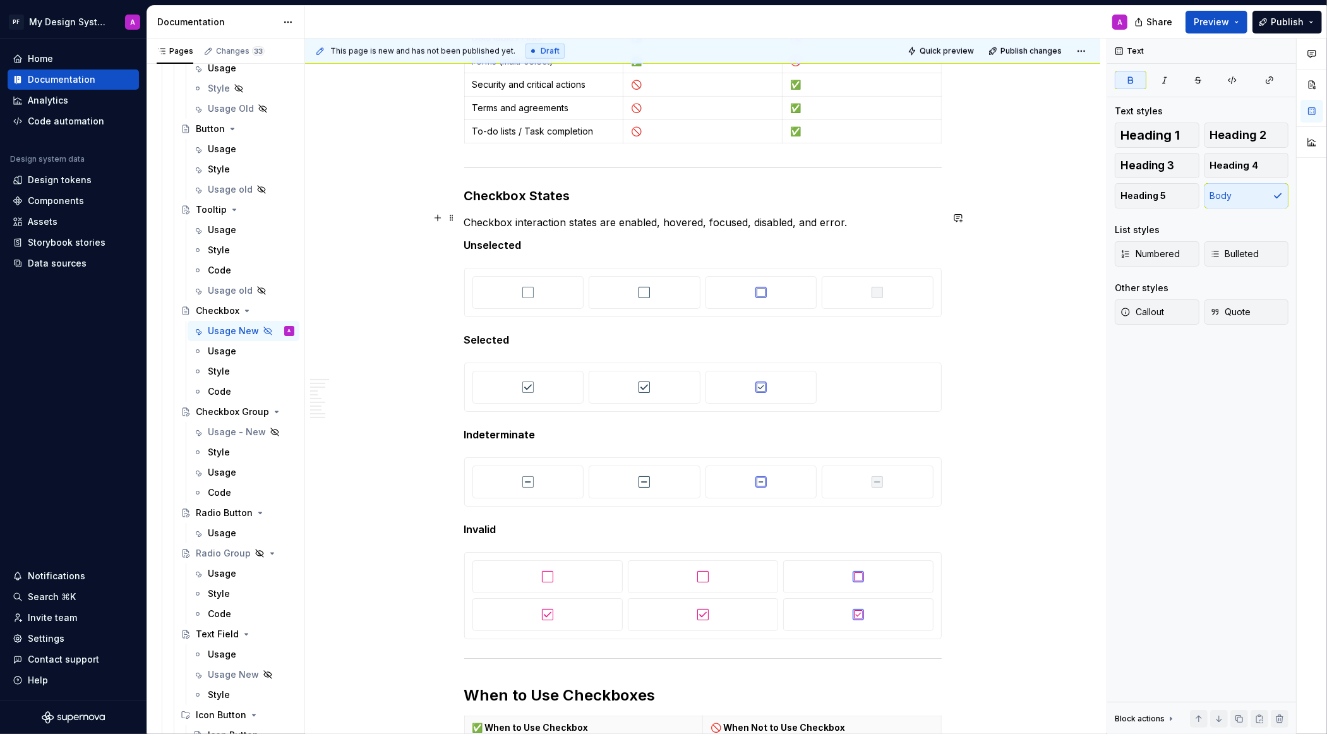
click at [844, 217] on p "Checkbox interaction states are enabled, hovered, focused, disabled, and error." at bounding box center [703, 222] width 478 height 15
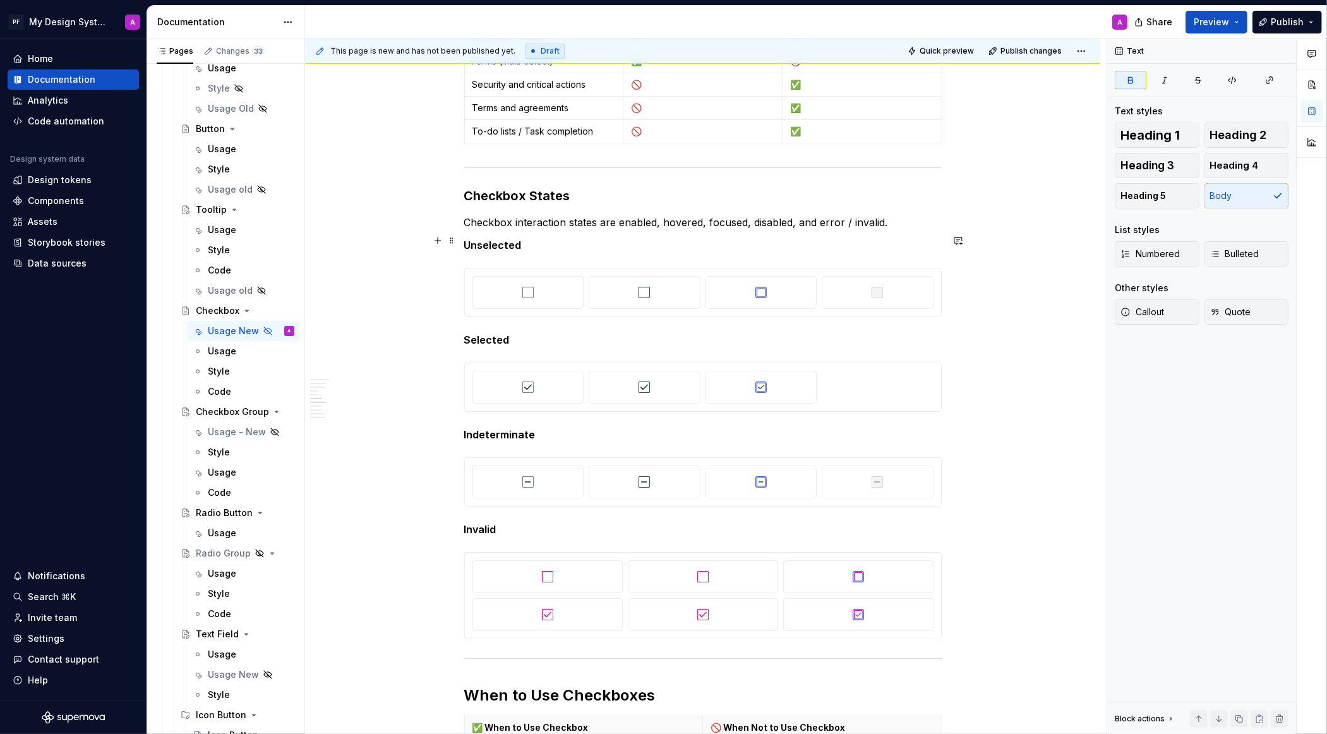
scroll to position [1046, 0]
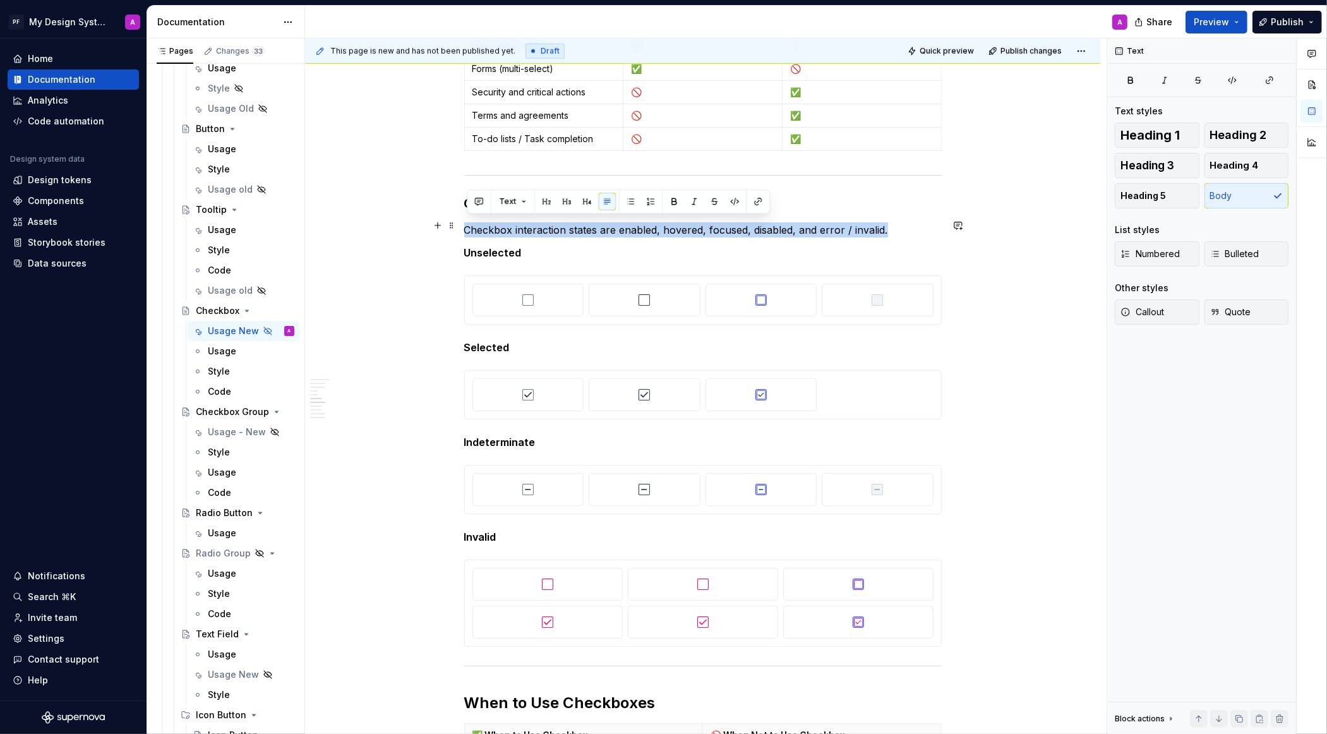
drag, startPoint x: 467, startPoint y: 222, endPoint x: 895, endPoint y: 220, distance: 428.2
click at [895, 222] on p "Checkbox interaction states are enabled, hovered, focused, disabled, and error …" at bounding box center [703, 229] width 478 height 15
copy p "Checkbox interaction states are enabled, hovered, focused, disabled, and error …"
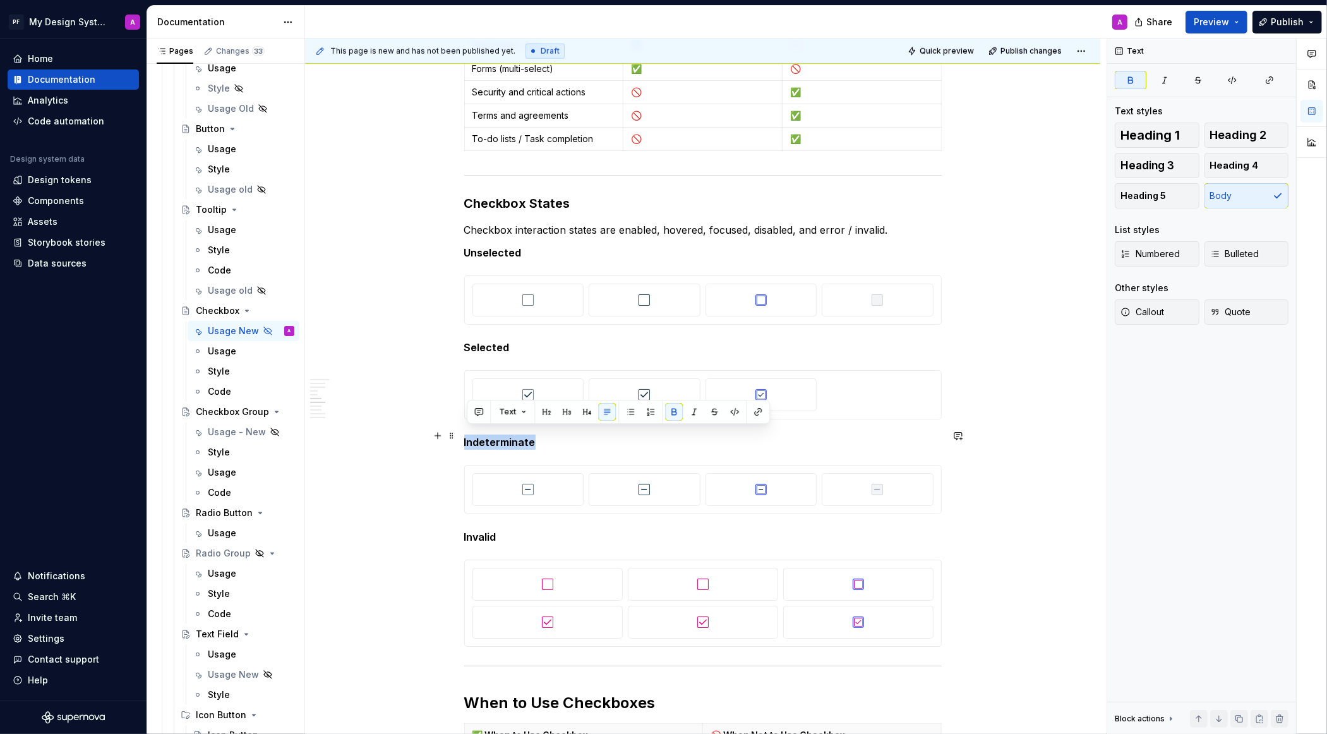
drag, startPoint x: 545, startPoint y: 436, endPoint x: 466, endPoint y: 435, distance: 79.6
copy strong "Indeterminate"
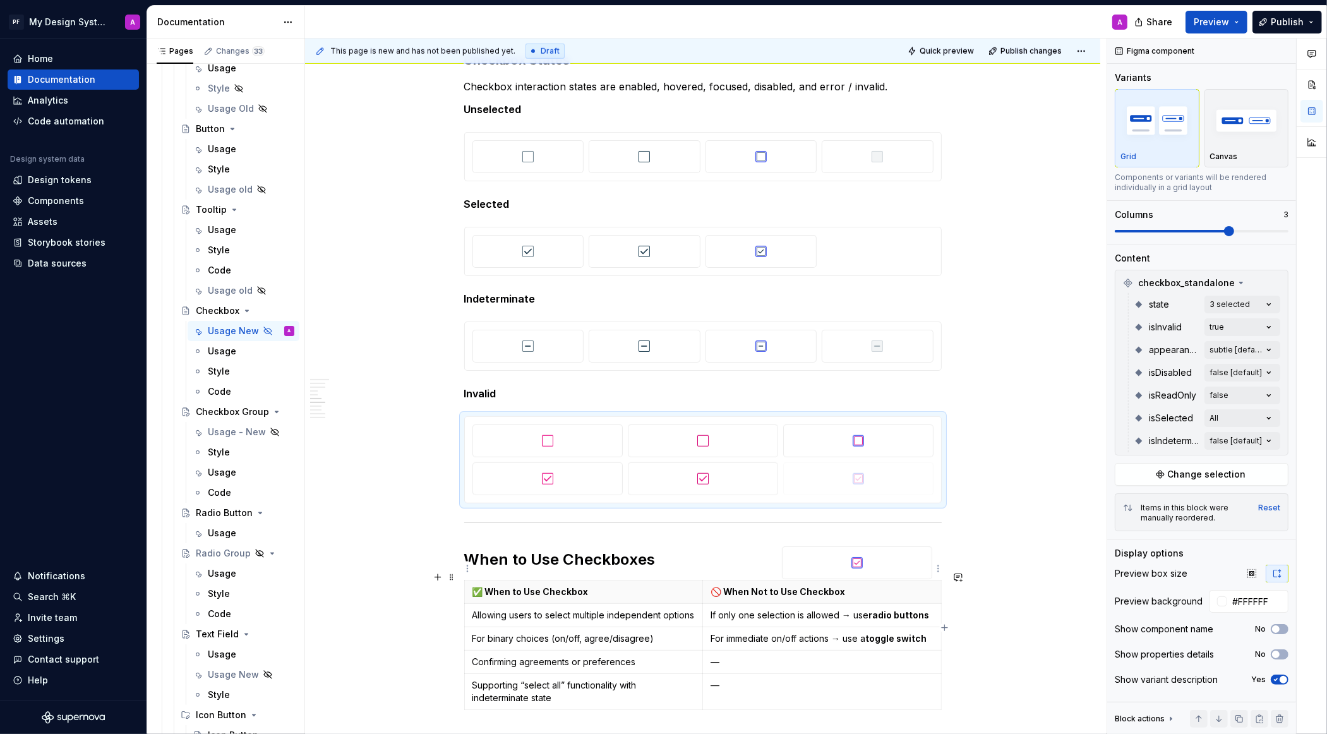
scroll to position [1204, 0]
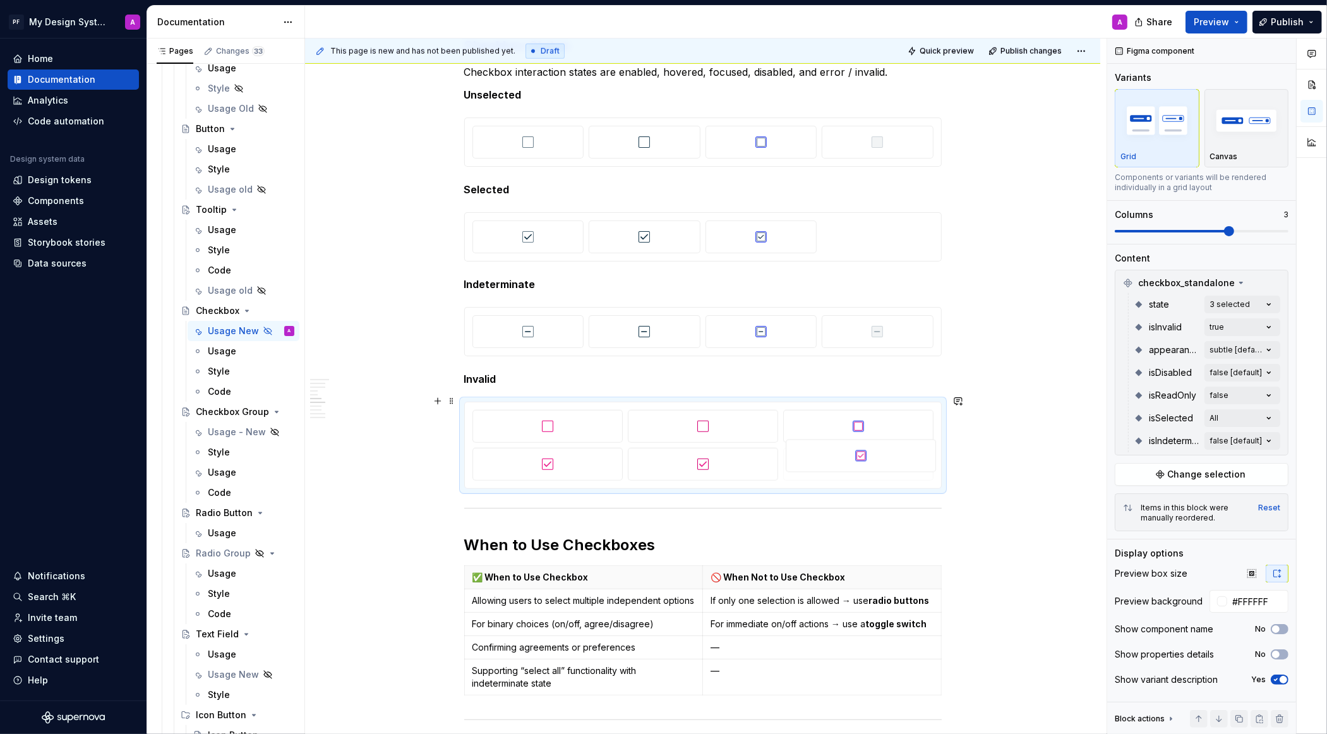
drag, startPoint x: 886, startPoint y: 613, endPoint x: 881, endPoint y: 457, distance: 156.1
click at [882, 457] on body "PF My Design System A Home Documentation Analytics Code automation Design syste…" at bounding box center [663, 367] width 1327 height 734
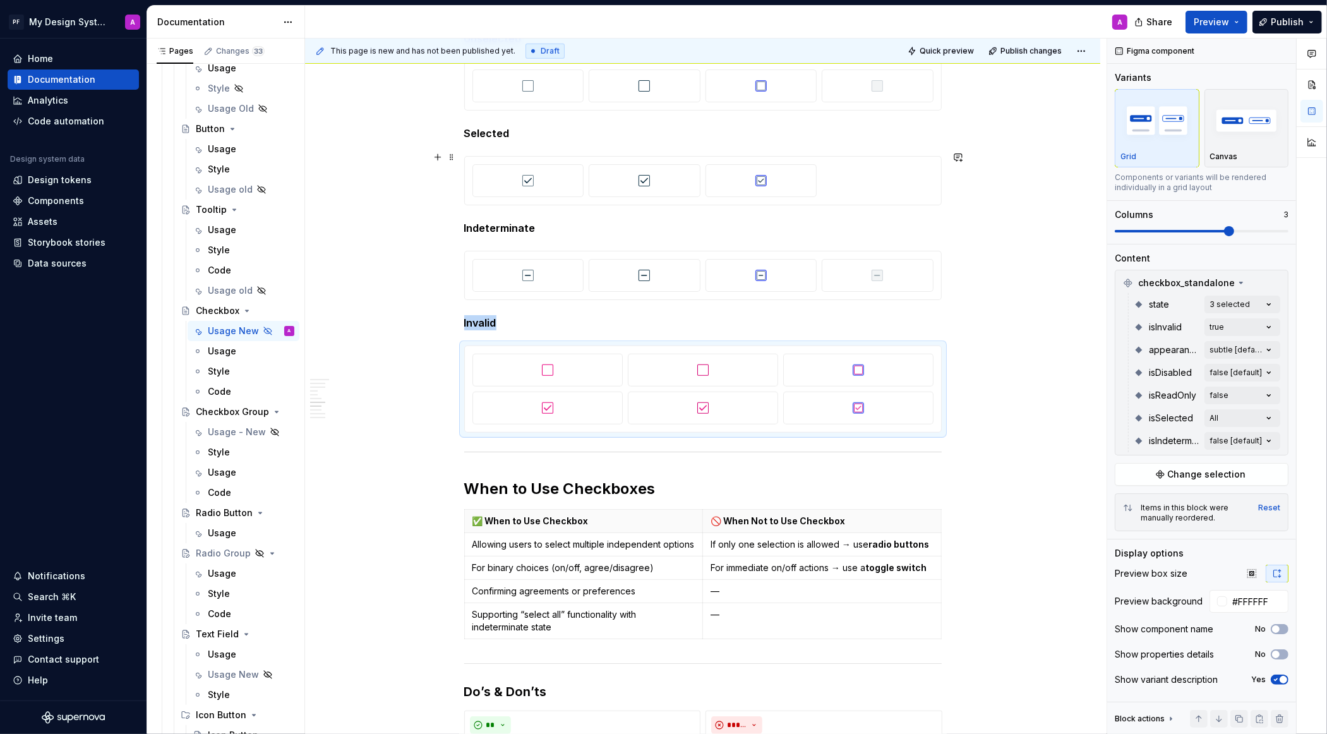
scroll to position [1214, 0]
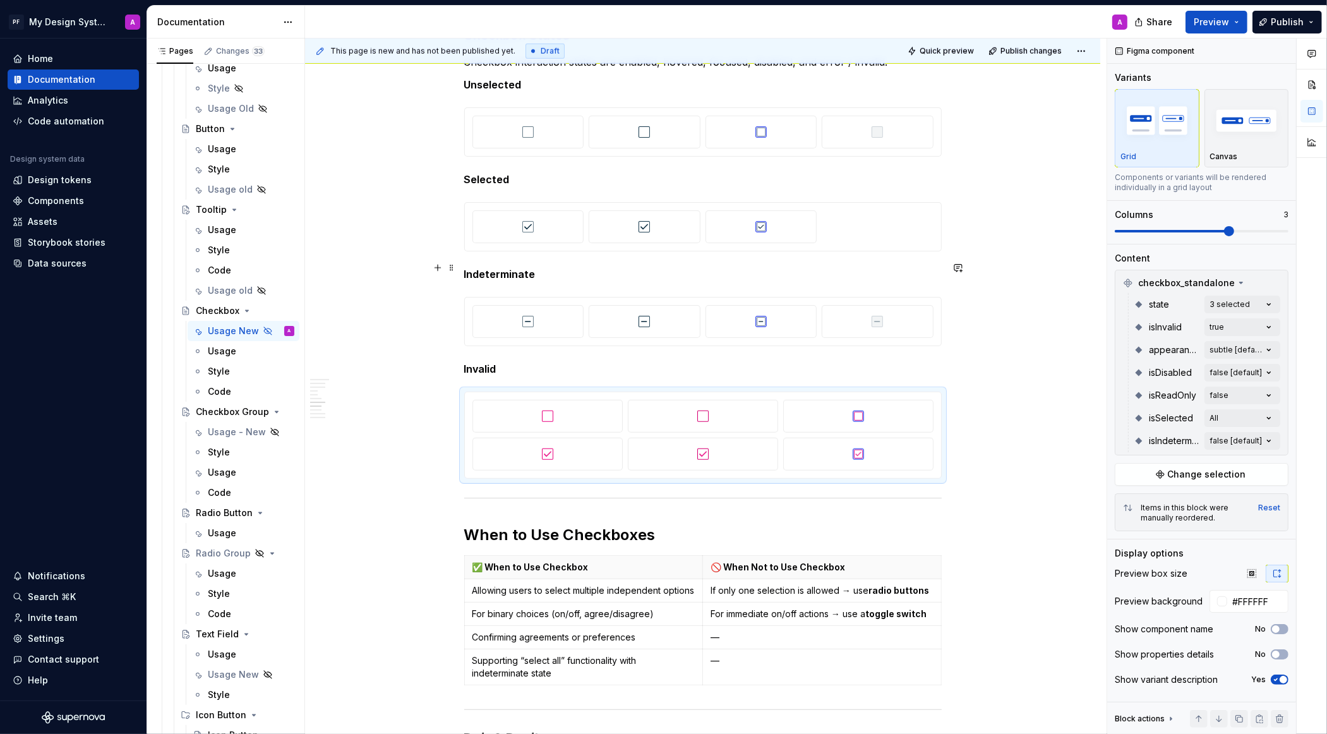
click at [544, 267] on p "Indeterminate" at bounding box center [703, 274] width 478 height 15
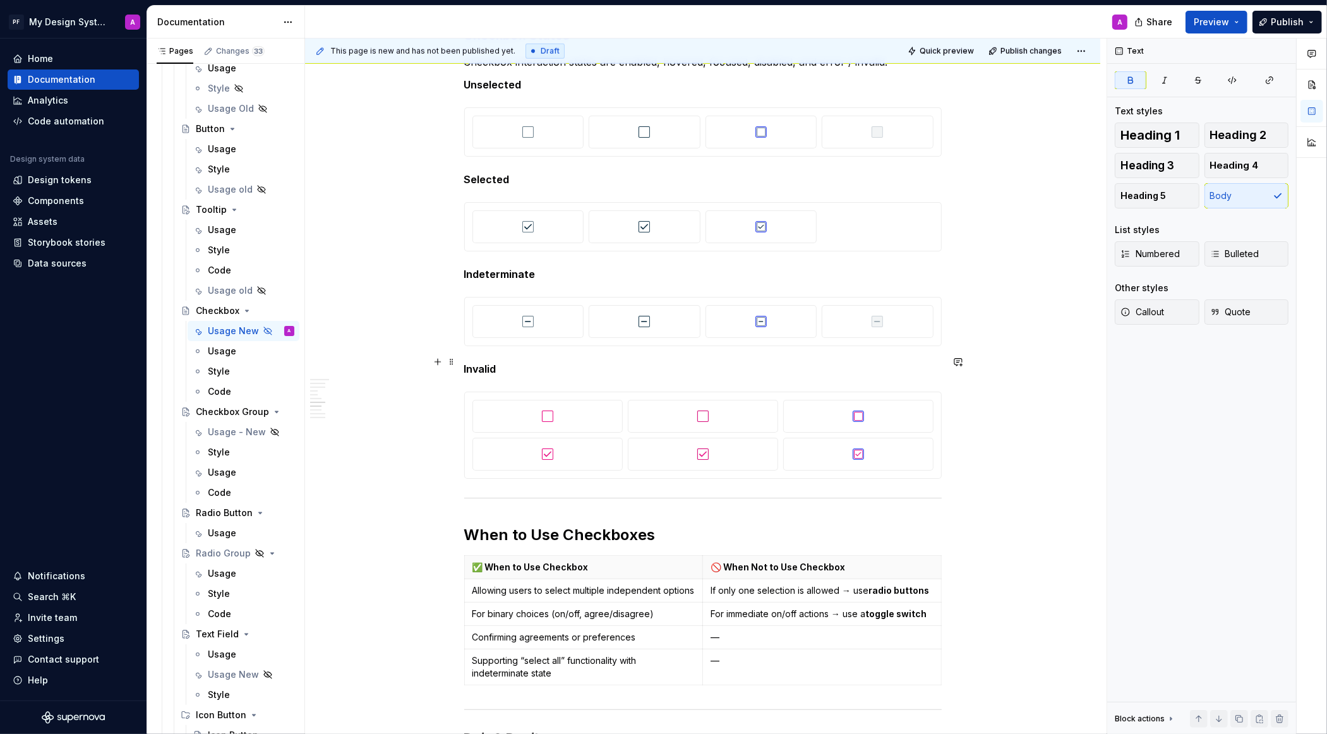
click at [467, 363] on strong "Invalid" at bounding box center [480, 369] width 32 height 13
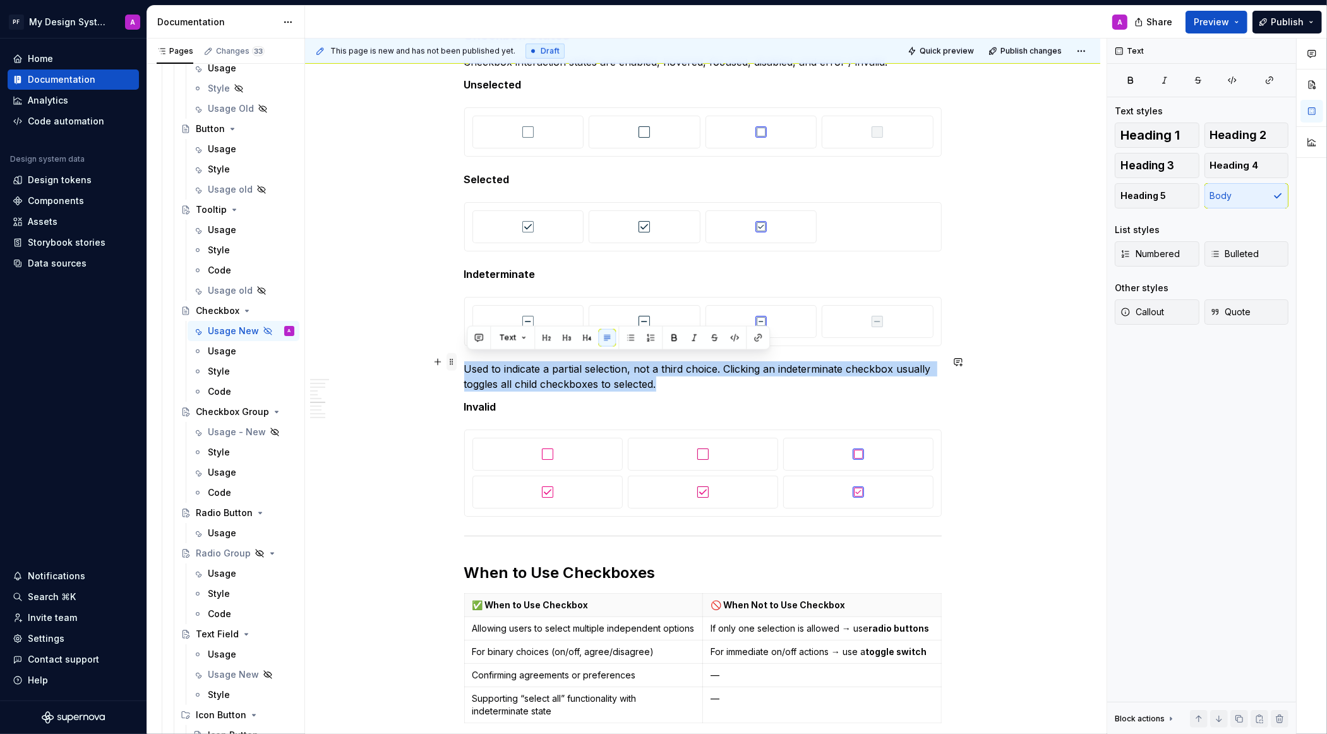
drag, startPoint x: 666, startPoint y: 377, endPoint x: 459, endPoint y: 356, distance: 208.8
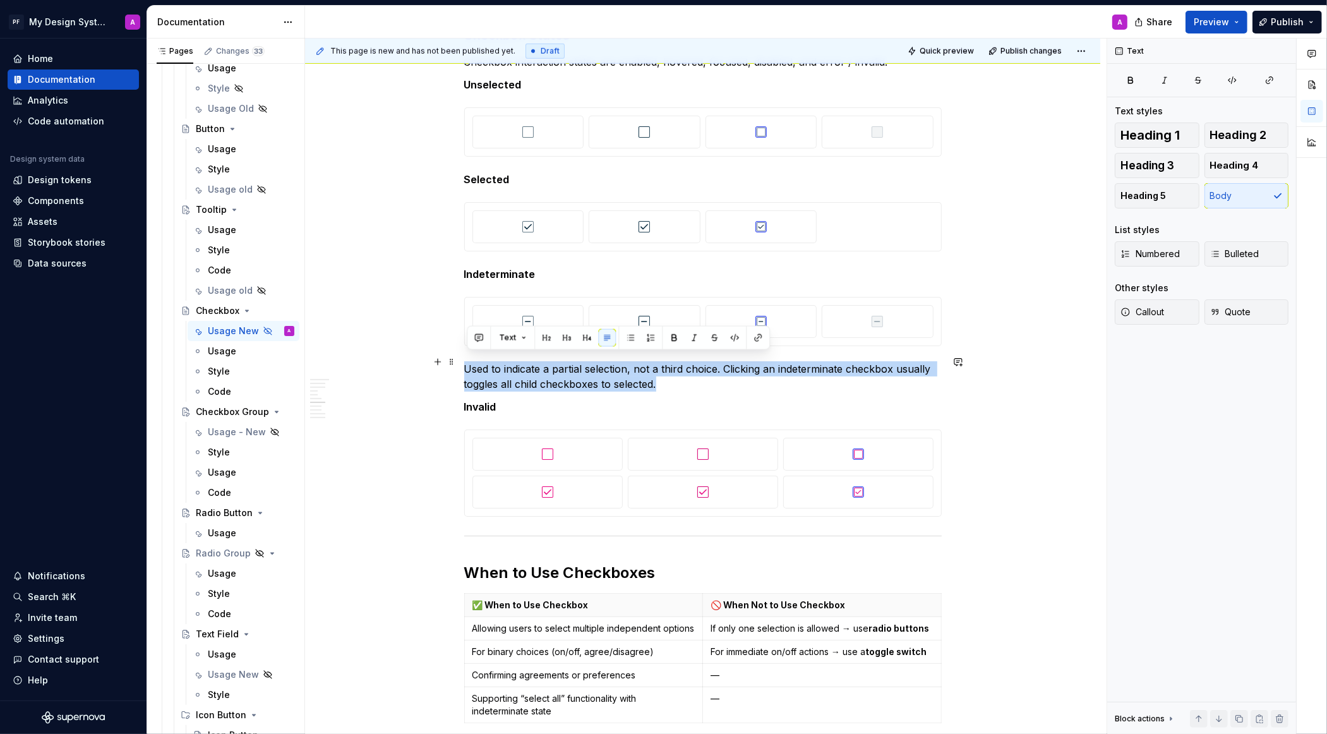
drag, startPoint x: 666, startPoint y: 375, endPoint x: 467, endPoint y: 363, distance: 200.0
click at [467, 363] on p "Used to indicate a partial selection, not a third choice. Clicking an indetermi…" at bounding box center [703, 376] width 478 height 30
click at [1176, 318] on button "Callout" at bounding box center [1157, 311] width 85 height 25
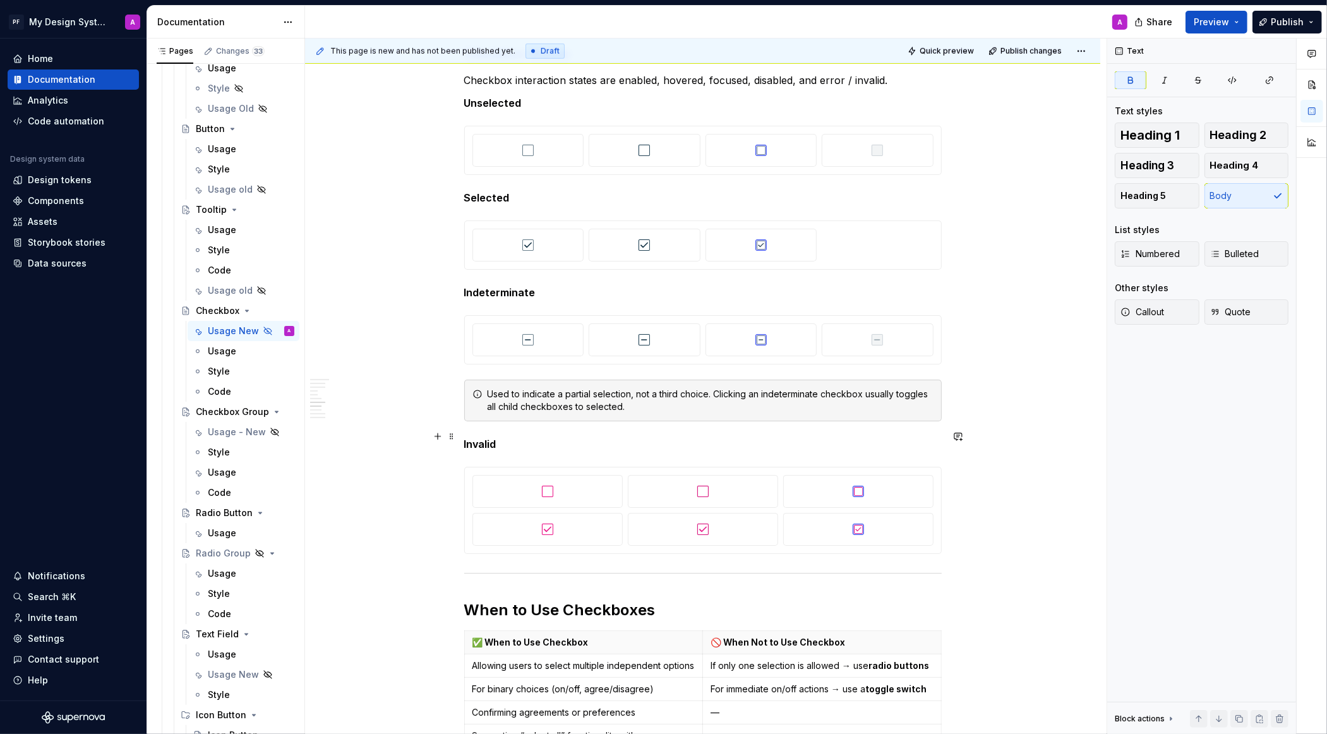
scroll to position [1093, 0]
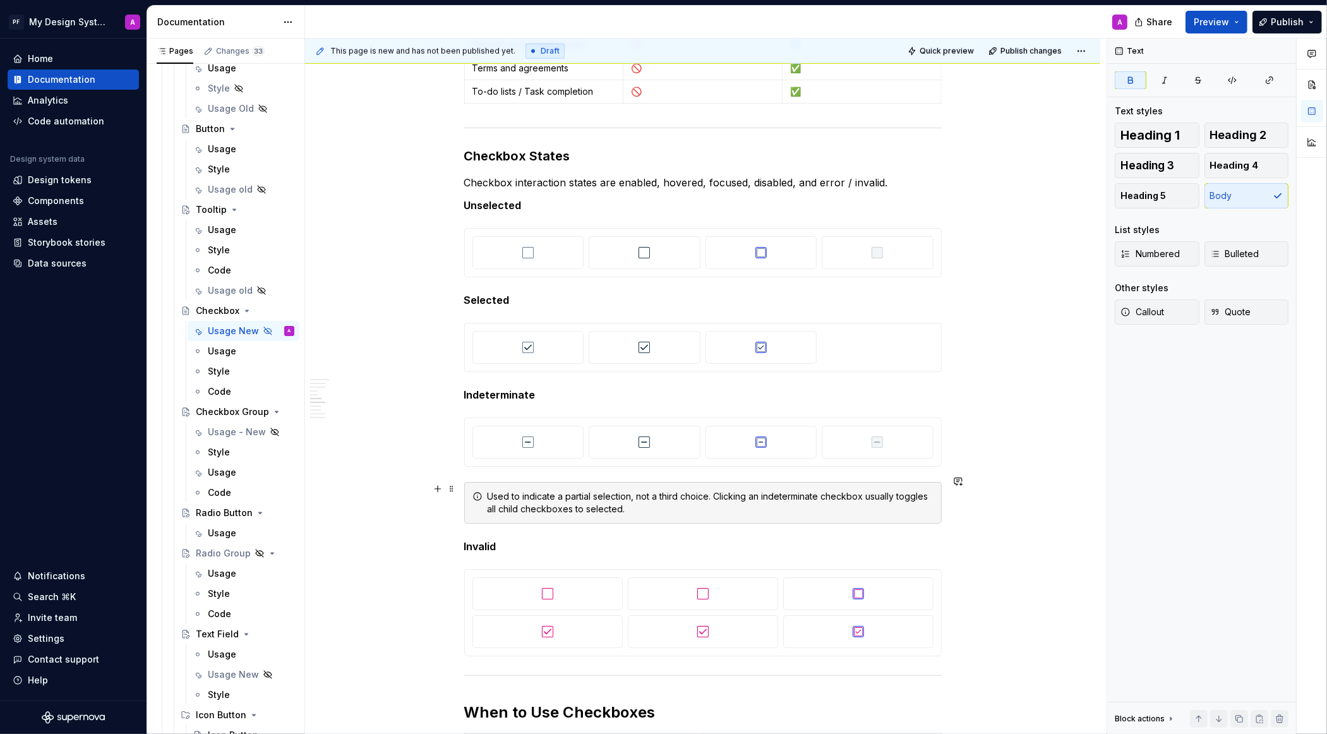
click at [493, 490] on div "Used to indicate a partial selection, not a third choice. Clicking an indetermi…" at bounding box center [711, 502] width 446 height 25
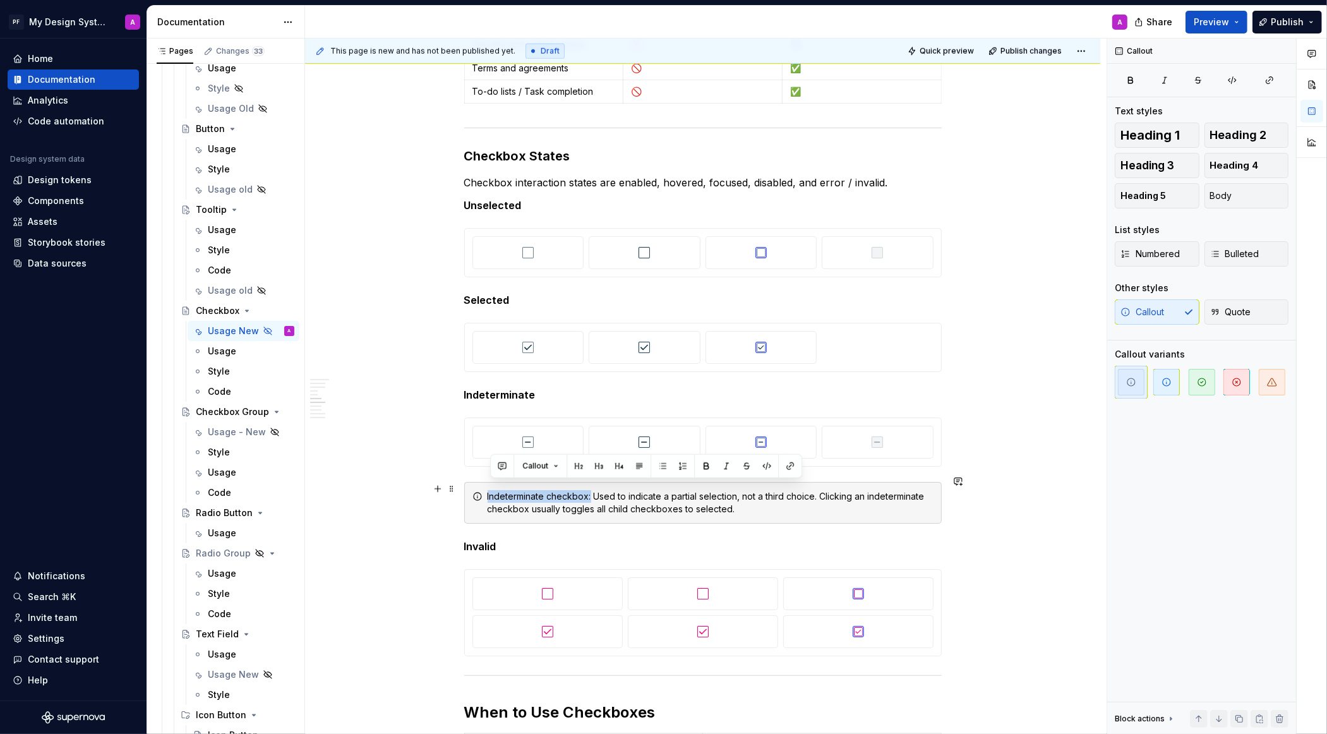
drag, startPoint x: 593, startPoint y: 488, endPoint x: 489, endPoint y: 488, distance: 104.2
click at [489, 488] on div "Indeterminate checkbox: Used to indicate a partial selection, not a third choic…" at bounding box center [703, 503] width 478 height 42
click at [704, 469] on button "button" at bounding box center [706, 466] width 18 height 18
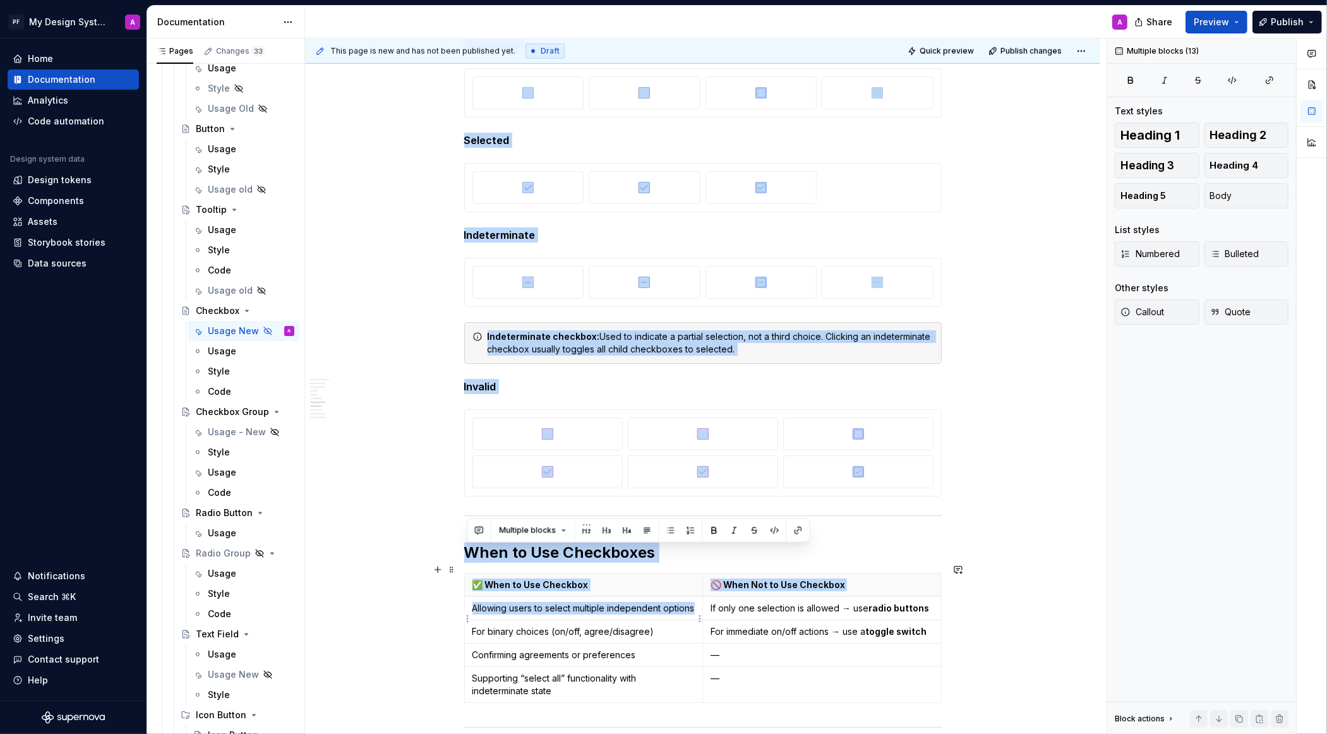
scroll to position [1291, 0]
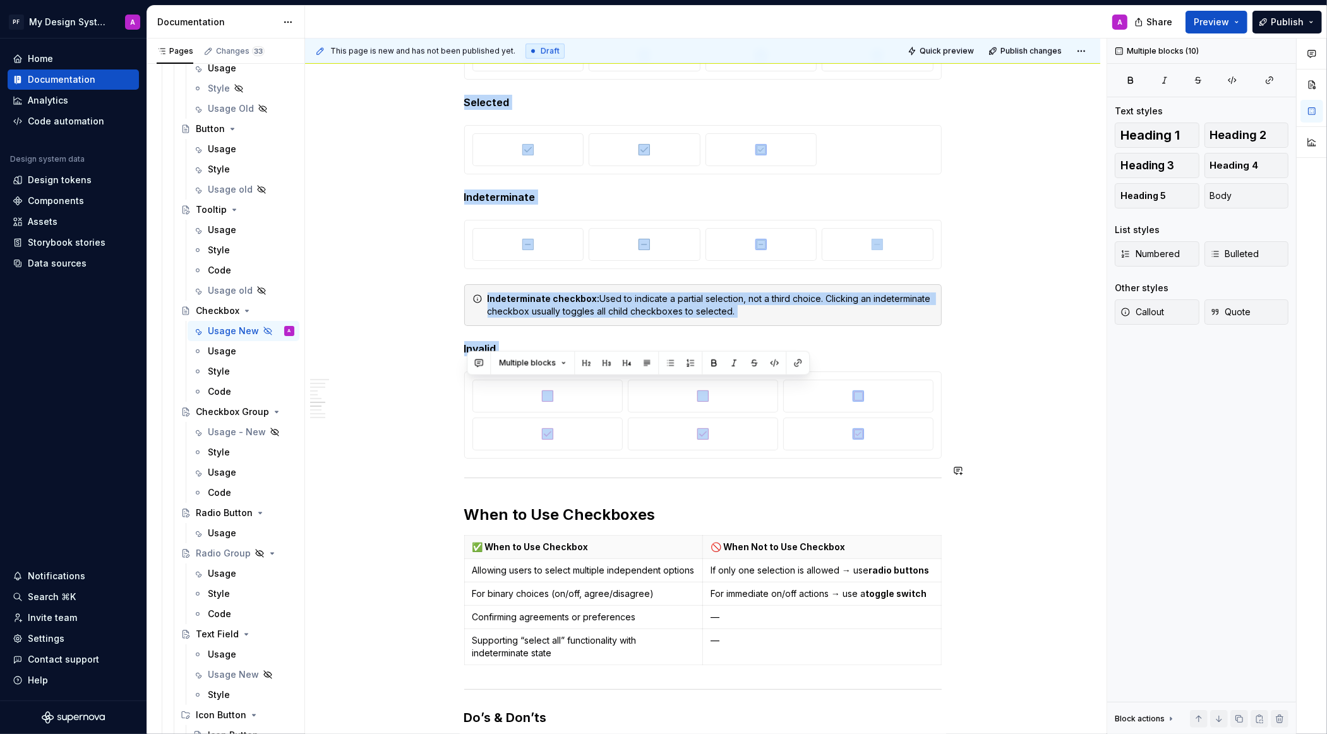
drag, startPoint x: 467, startPoint y: 411, endPoint x: 535, endPoint y: 464, distance: 85.9
copy div "Checkbox States Checkbox interaction states are enabled, hovered, focused, disa…"
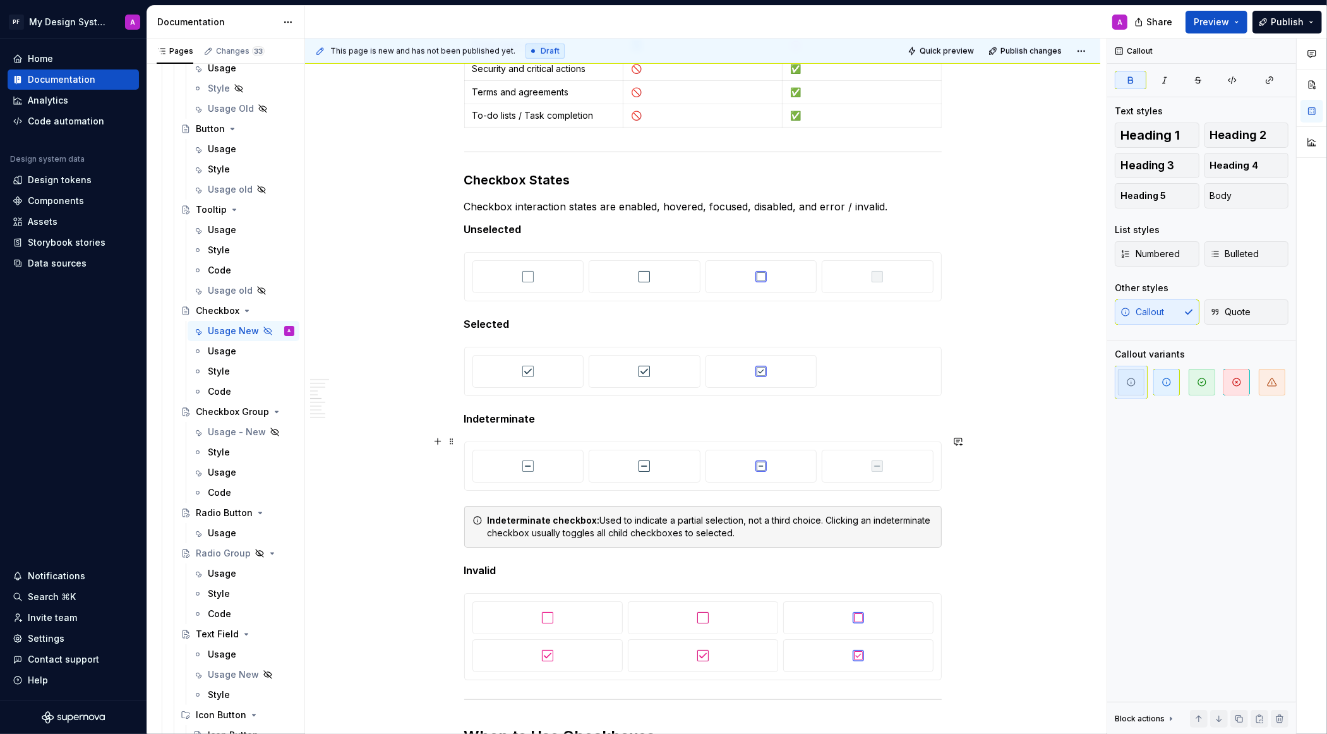
scroll to position [866, 0]
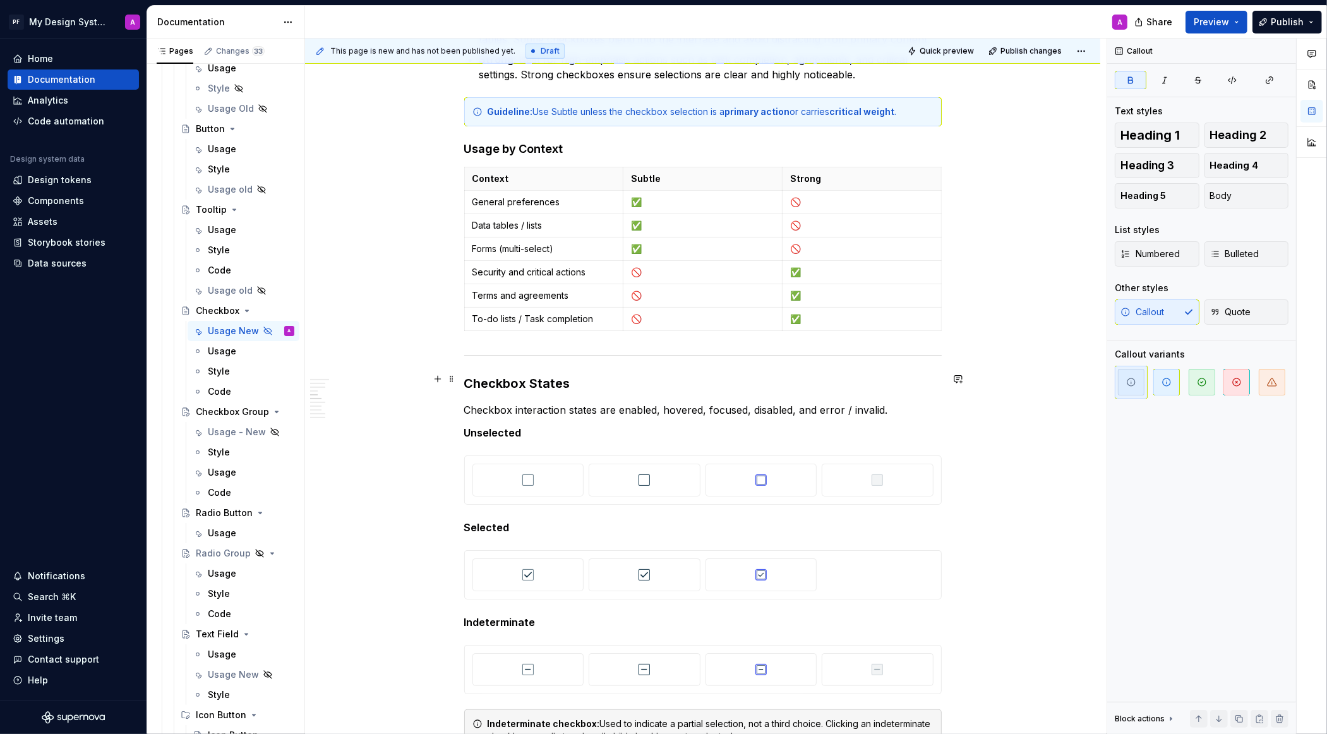
click at [577, 378] on h3 "Checkbox States" at bounding box center [703, 384] width 478 height 18
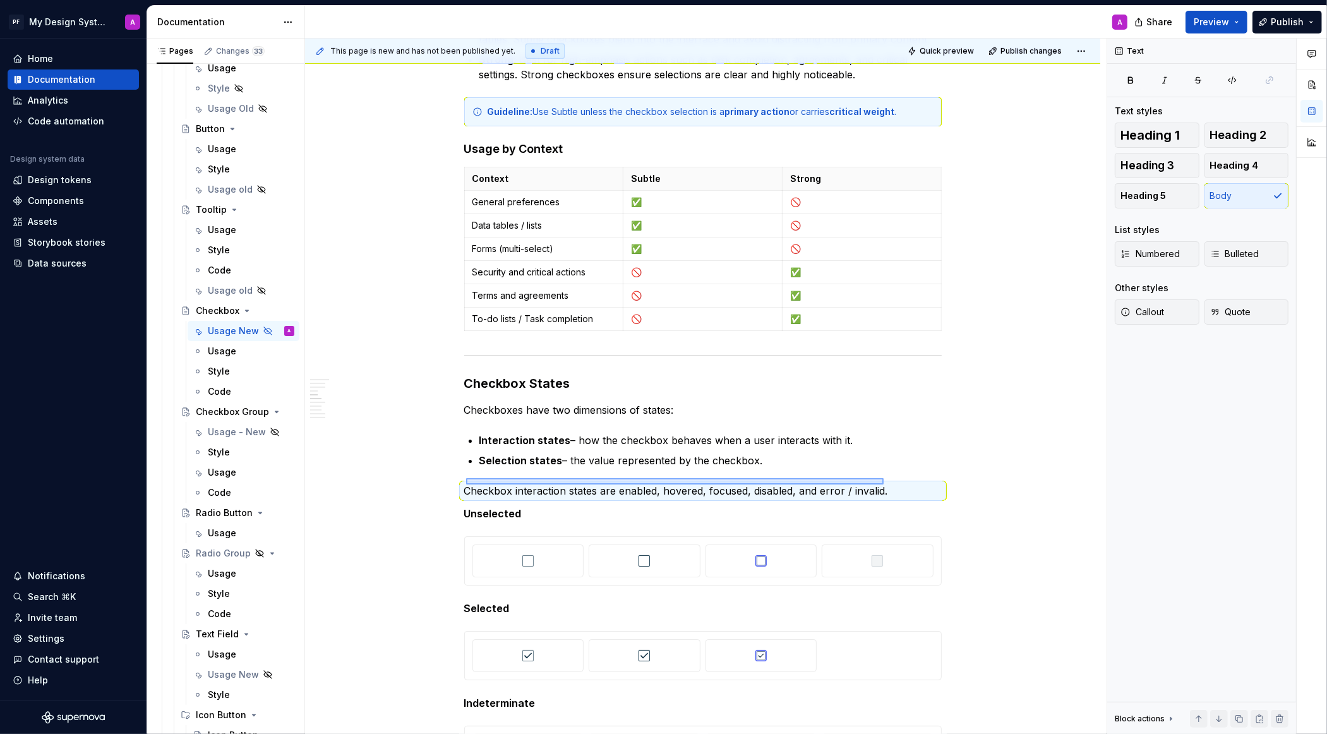
drag, startPoint x: 466, startPoint y: 484, endPoint x: 887, endPoint y: 477, distance: 420.7
click at [887, 479] on div "This page is new and has not been published yet. Draft Quick preview Publish ch…" at bounding box center [706, 387] width 802 height 696
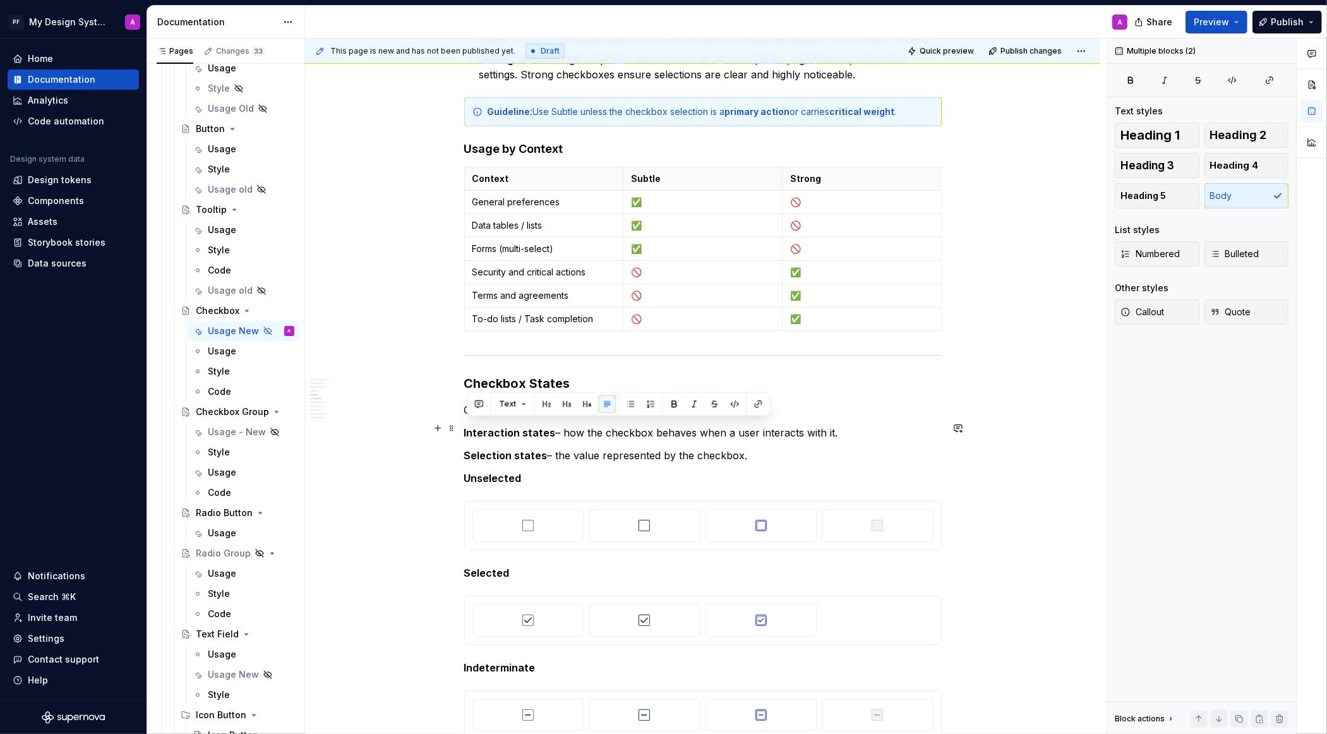
drag, startPoint x: 761, startPoint y: 452, endPoint x: 466, endPoint y: 423, distance: 297.0
click at [627, 404] on button "button" at bounding box center [631, 404] width 18 height 18
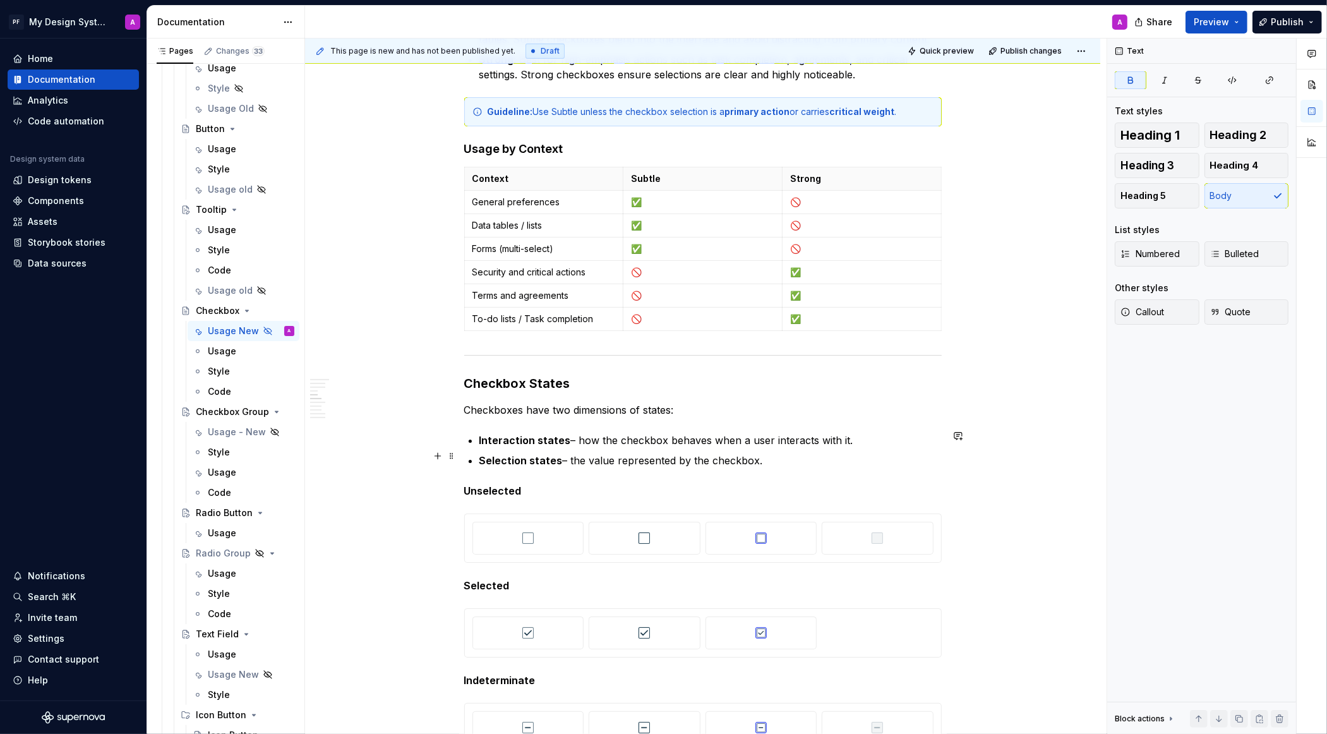
click at [772, 460] on p "Selection states – the value represented by the checkbox." at bounding box center [710, 460] width 462 height 15
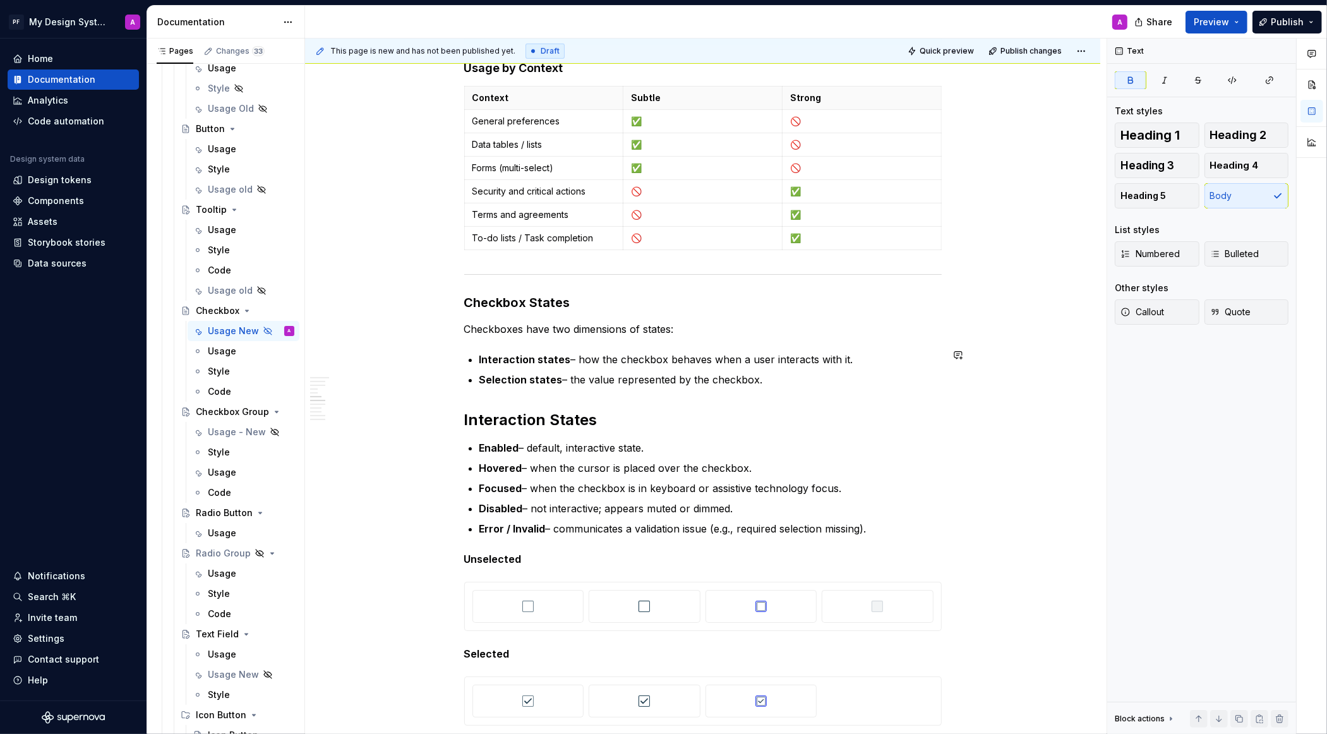
scroll to position [920, 0]
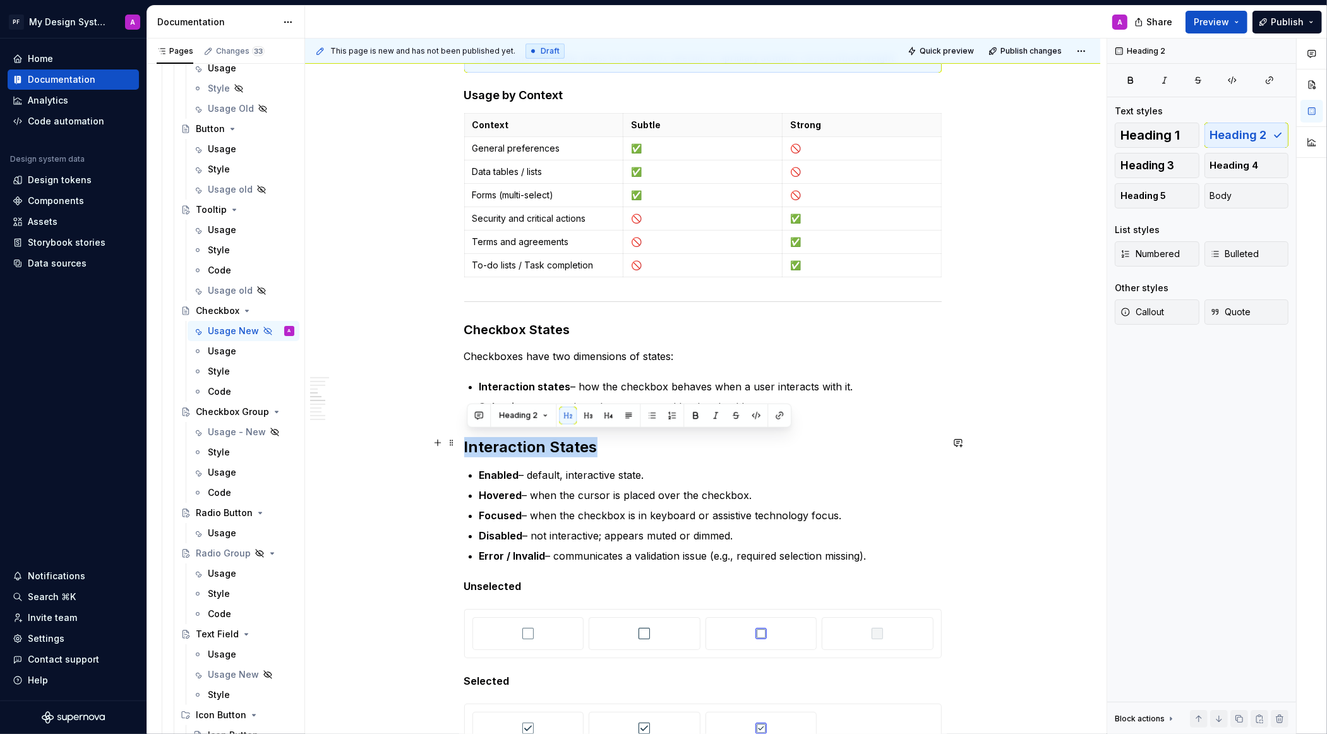
drag, startPoint x: 606, startPoint y: 442, endPoint x: 462, endPoint y: 439, distance: 143.4
click at [607, 411] on button "button" at bounding box center [608, 416] width 18 height 18
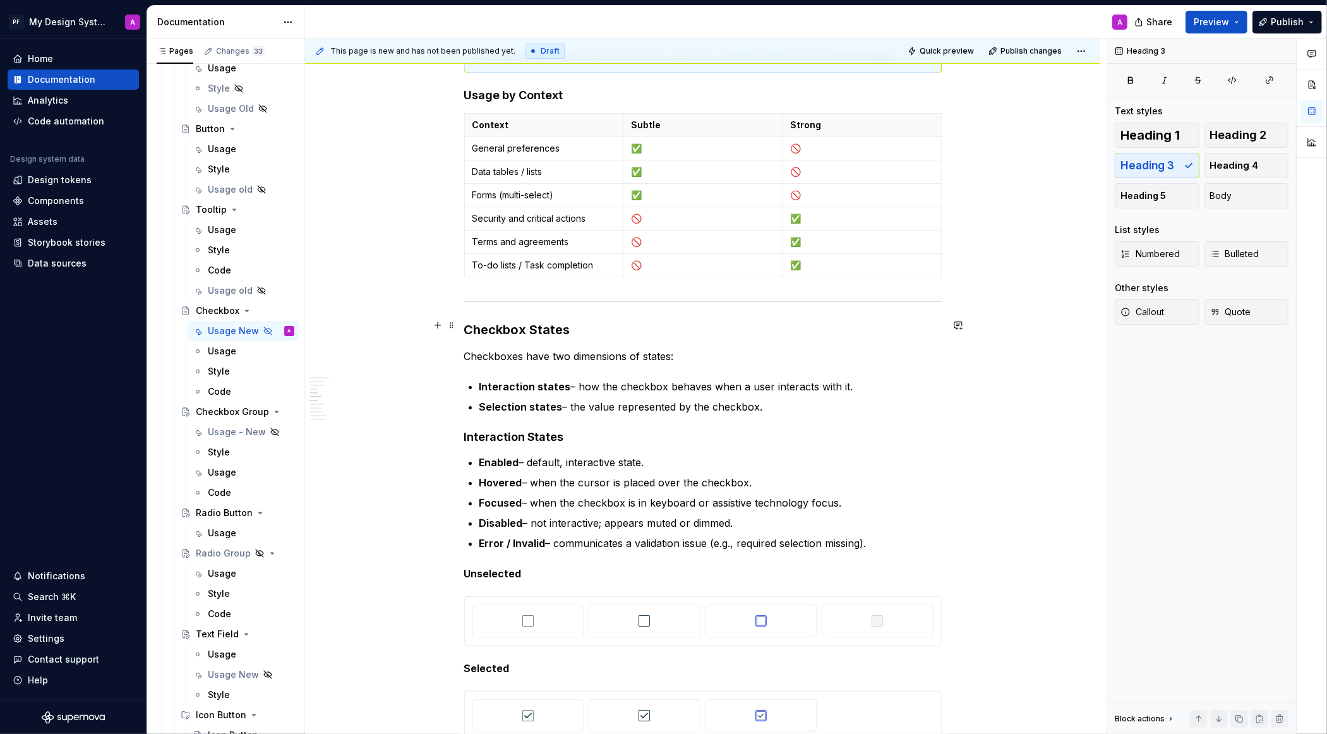
click at [579, 321] on h3 "Checkbox States" at bounding box center [703, 330] width 478 height 18
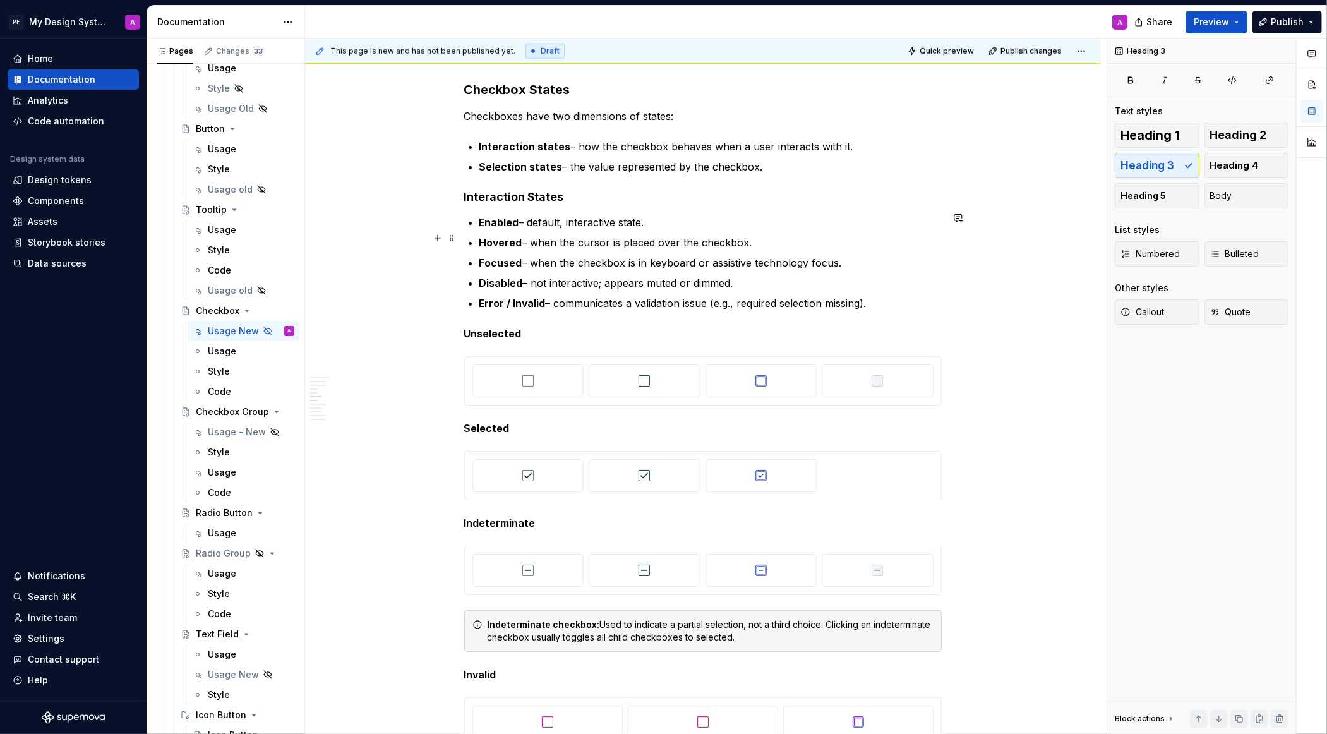
scroll to position [1218, 0]
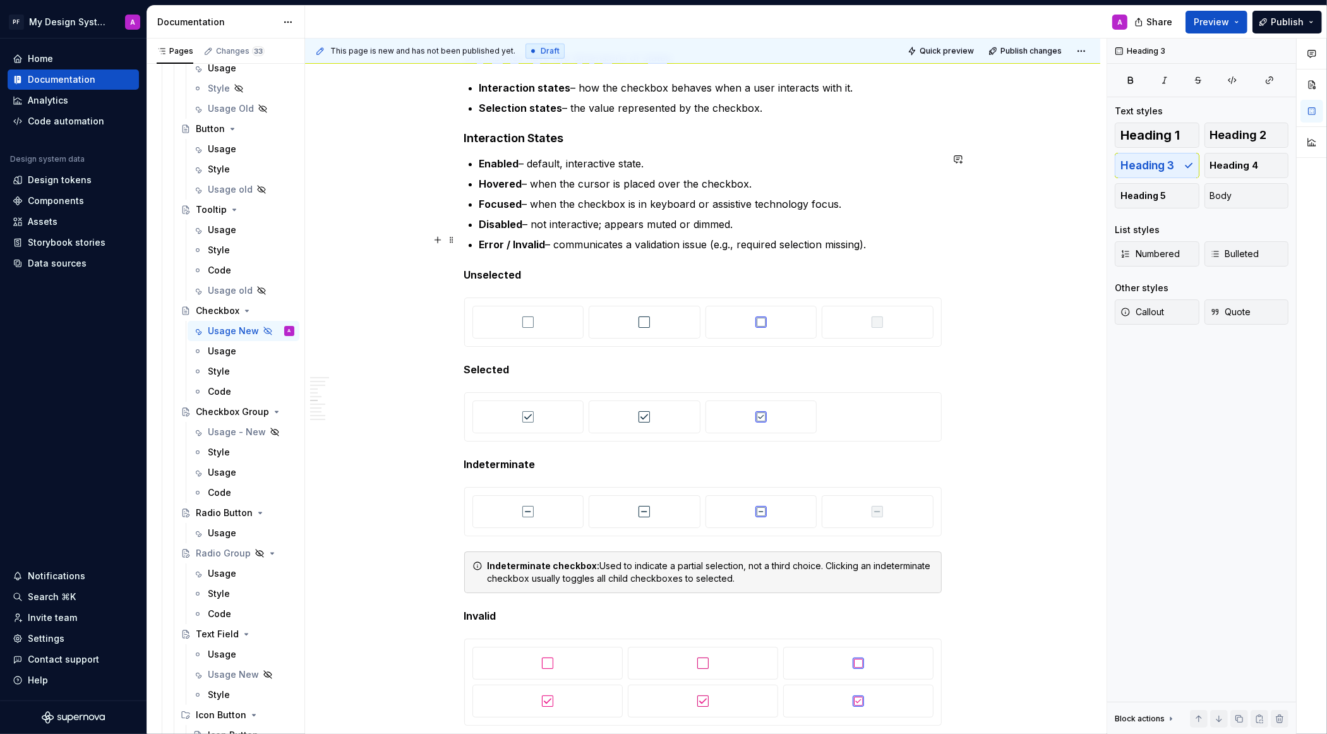
click at [892, 240] on p "Error / Invalid – communicates a validation issue (e.g., required selection mis…" at bounding box center [710, 244] width 462 height 15
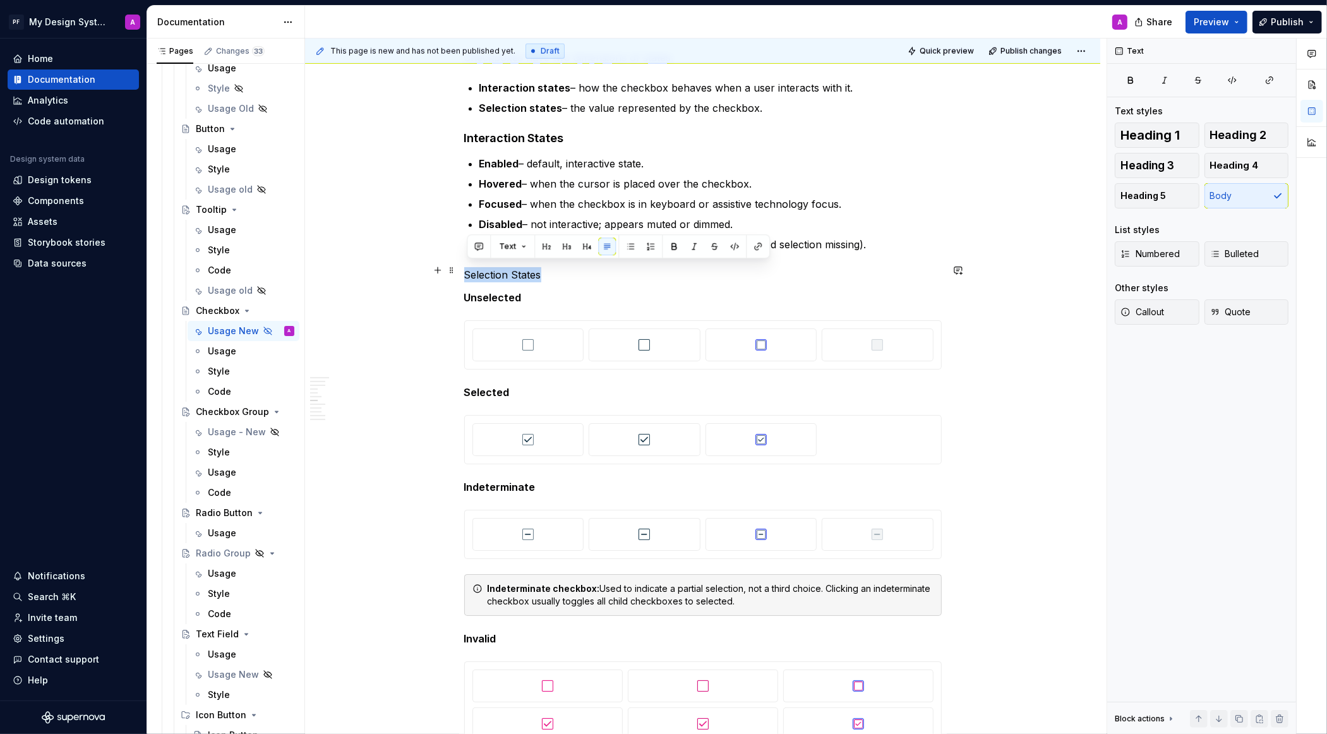
drag, startPoint x: 555, startPoint y: 273, endPoint x: 463, endPoint y: 272, distance: 91.6
click at [580, 249] on button "button" at bounding box center [587, 246] width 18 height 18
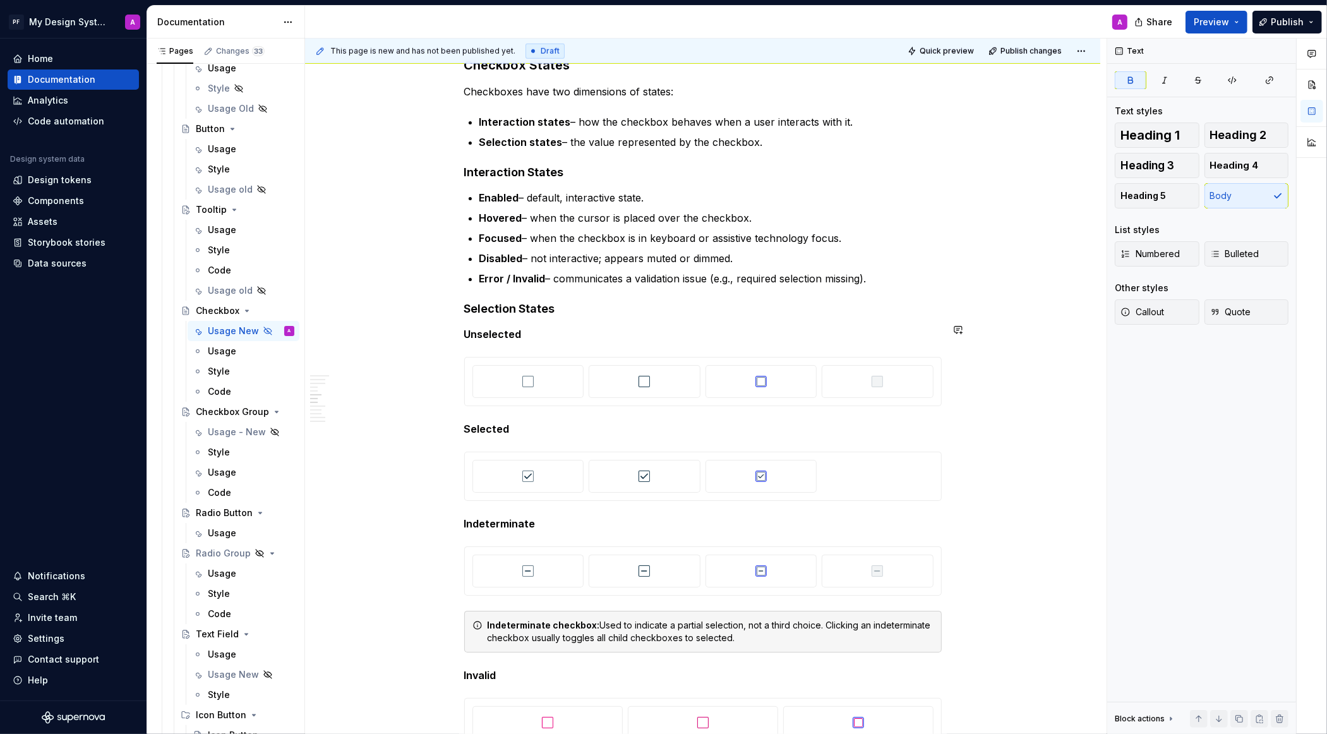
scroll to position [1183, 0]
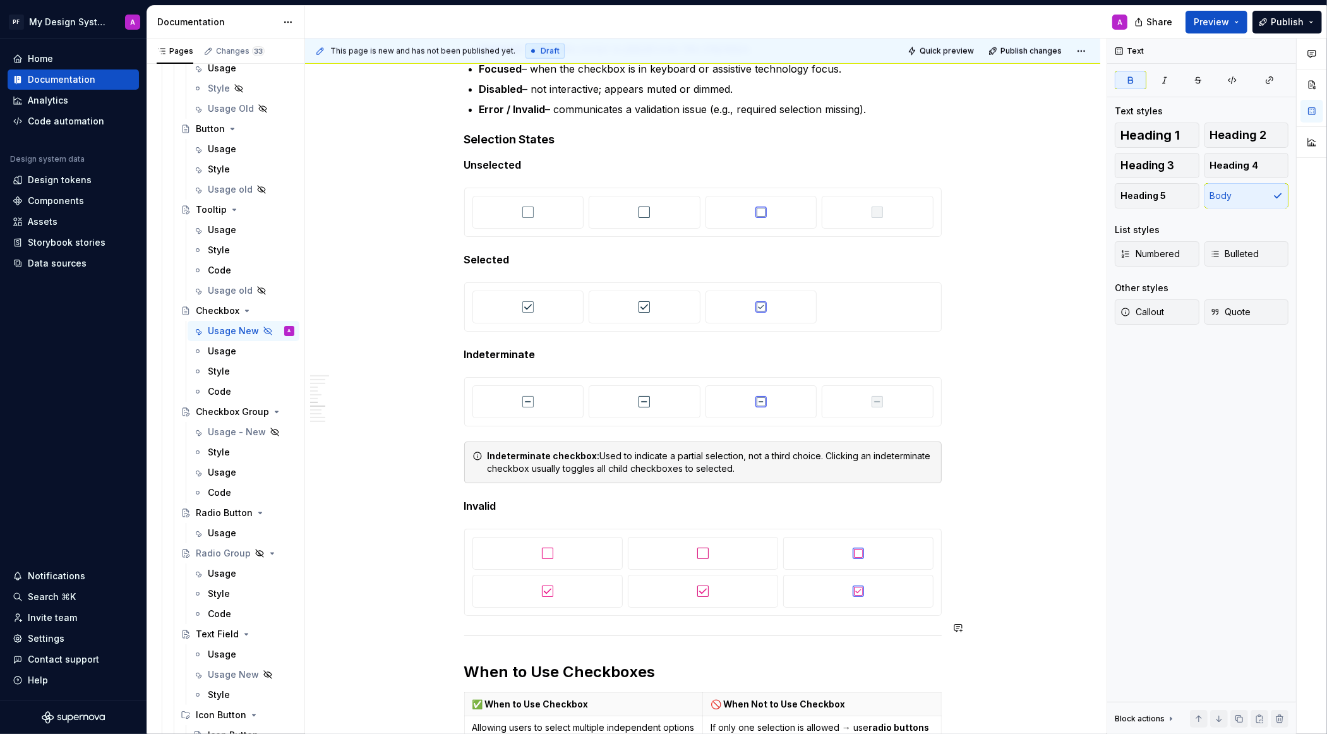
scroll to position [1352, 0]
click at [512, 459] on div "Indeterminate checkbox: Used to indicate a partial selection, not a third choic…" at bounding box center [711, 464] width 446 height 25
click at [1150, 314] on div "Callout Quote" at bounding box center [1202, 311] width 174 height 25
click at [1136, 382] on icon "button" at bounding box center [1131, 382] width 10 height 10
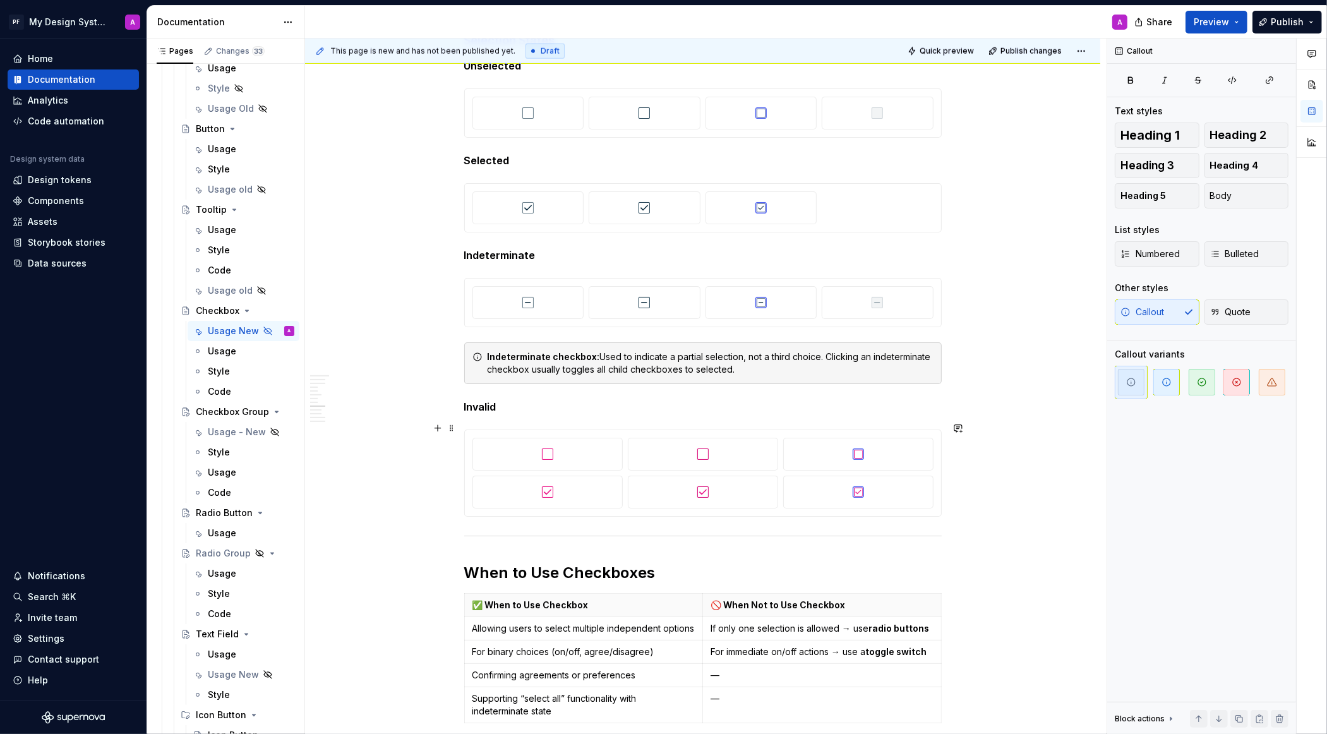
scroll to position [1487, 0]
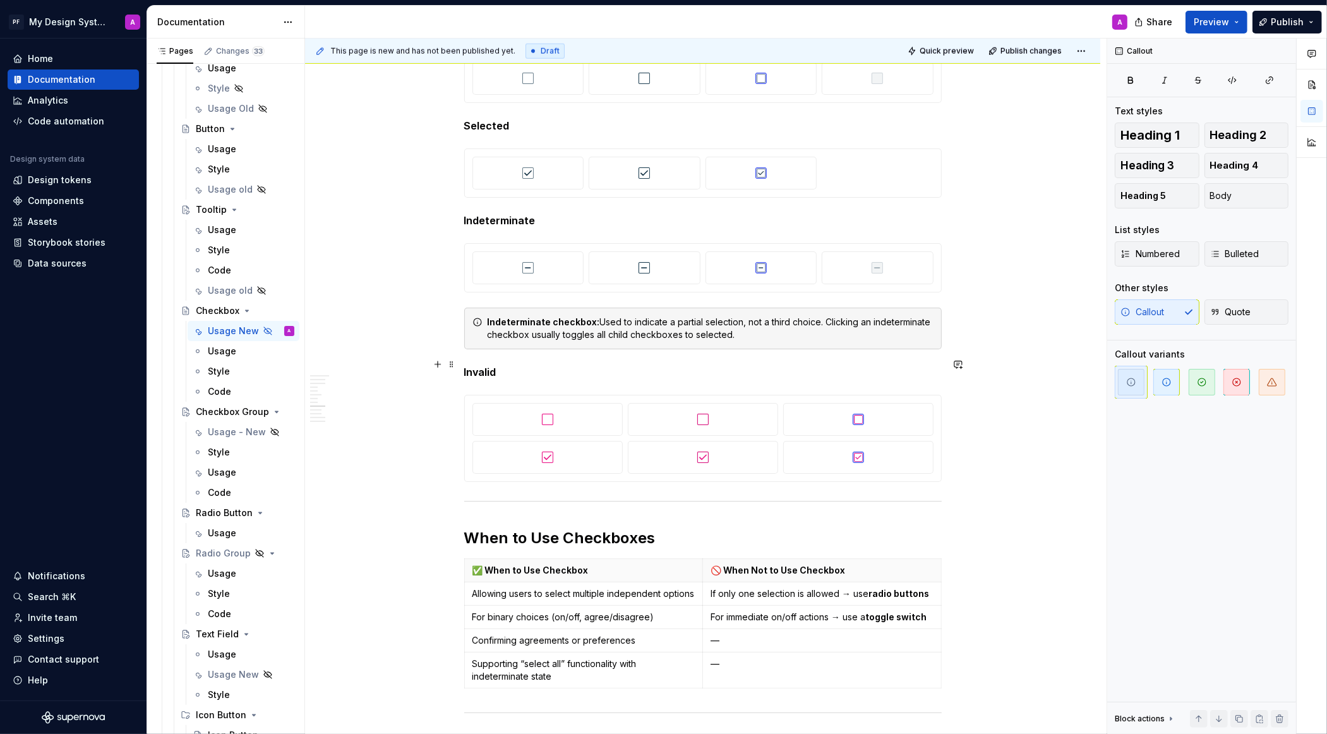
click at [505, 364] on p "Invalid" at bounding box center [703, 371] width 478 height 15
click at [512, 366] on strong "Invalid / error" at bounding box center [497, 372] width 67 height 13
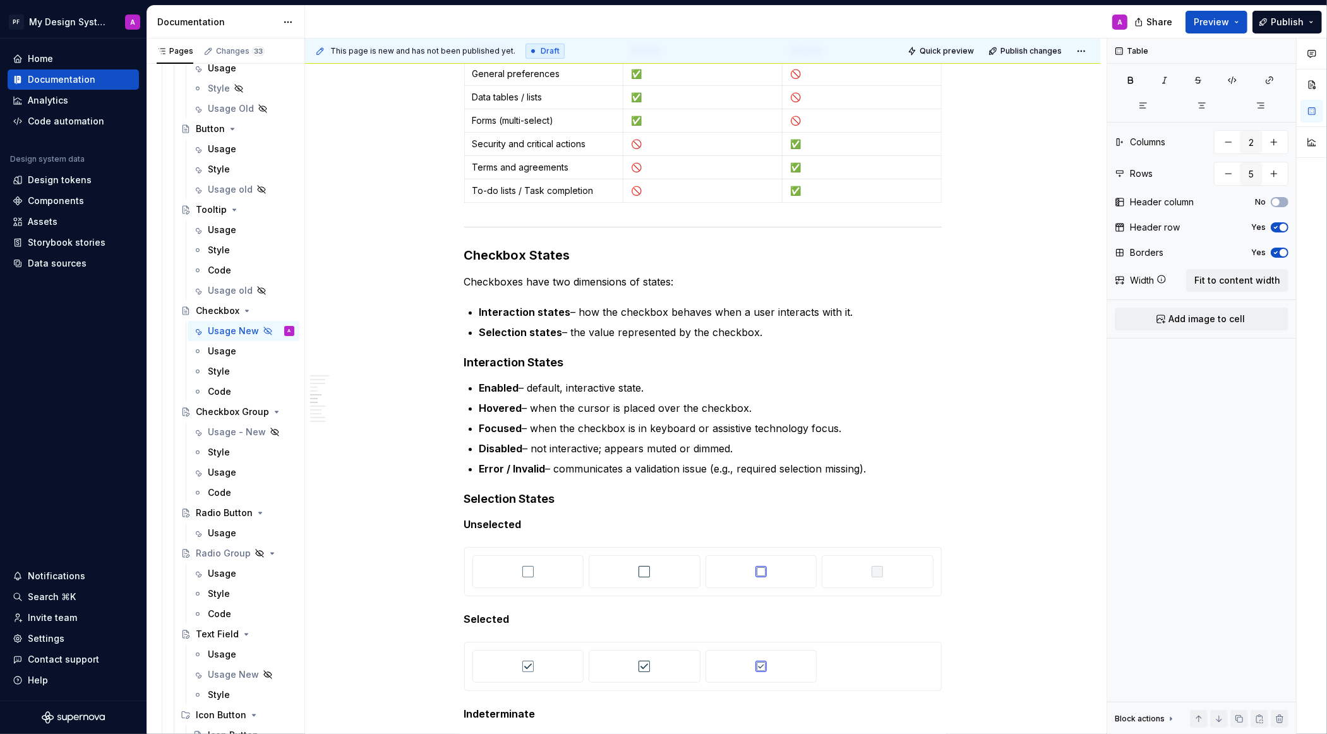
scroll to position [954, 0]
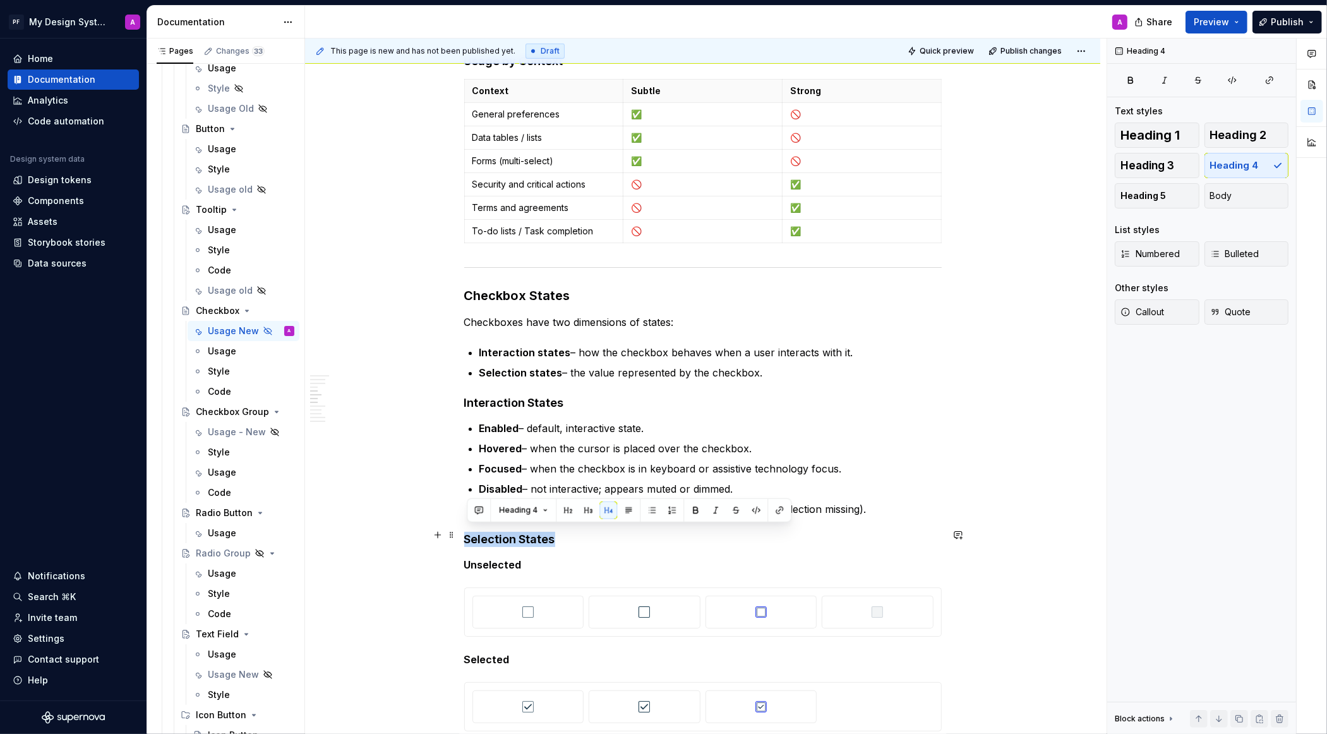
drag, startPoint x: 555, startPoint y: 532, endPoint x: 466, endPoint y: 532, distance: 88.4
click at [585, 514] on button "button" at bounding box center [588, 511] width 18 height 18
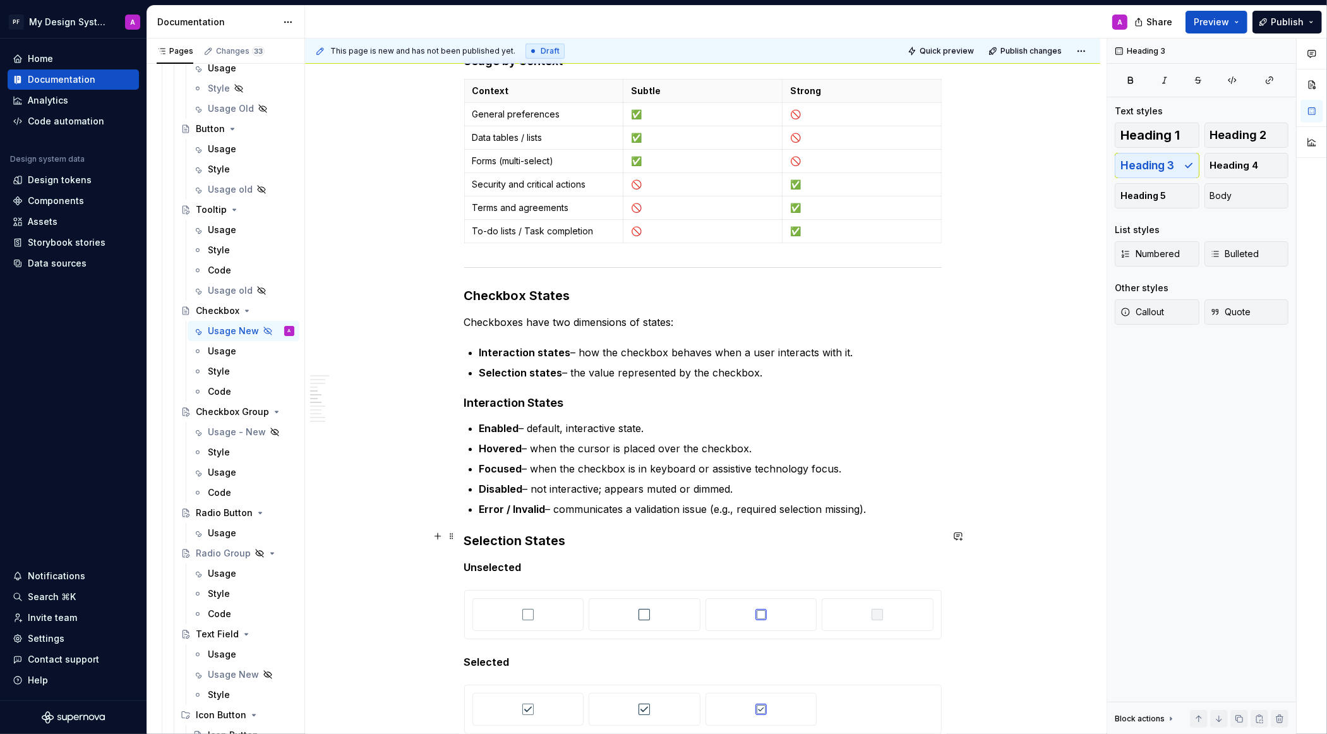
click at [469, 532] on h3 "Selection States" at bounding box center [703, 541] width 478 height 18
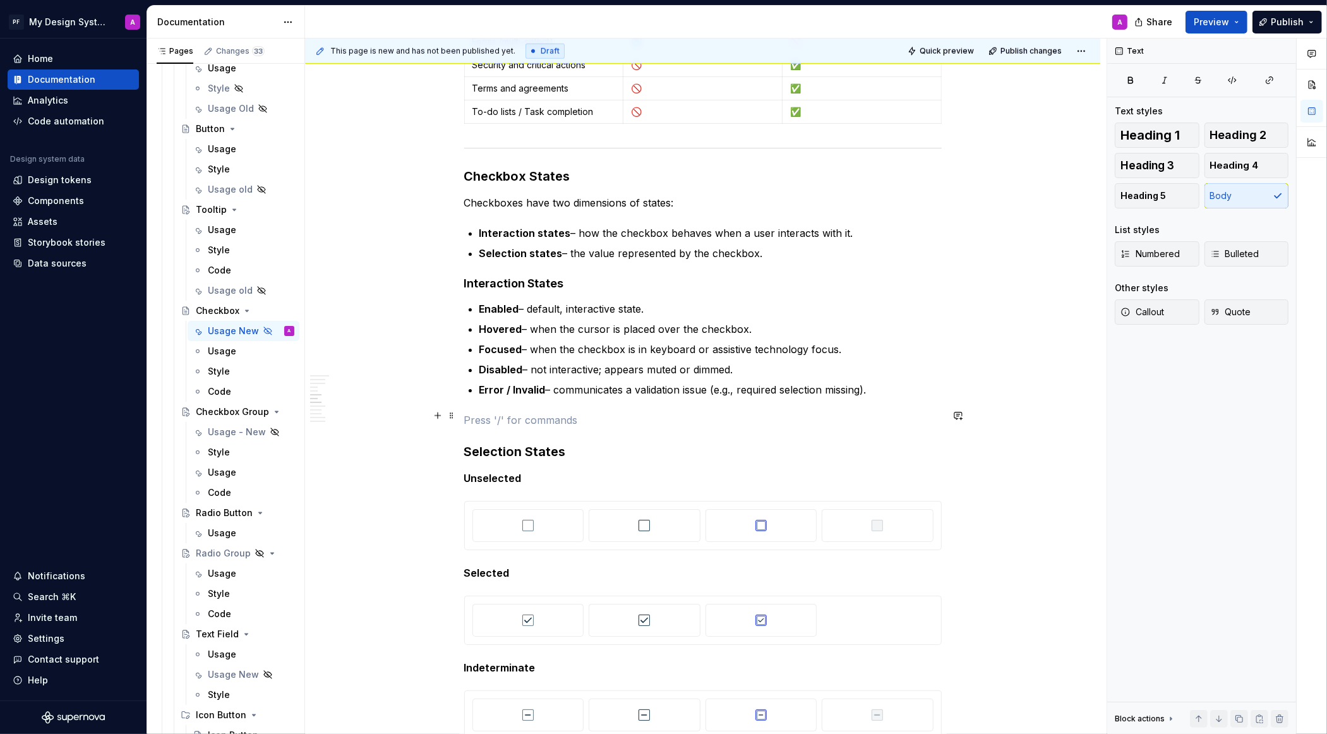
scroll to position [1146, 0]
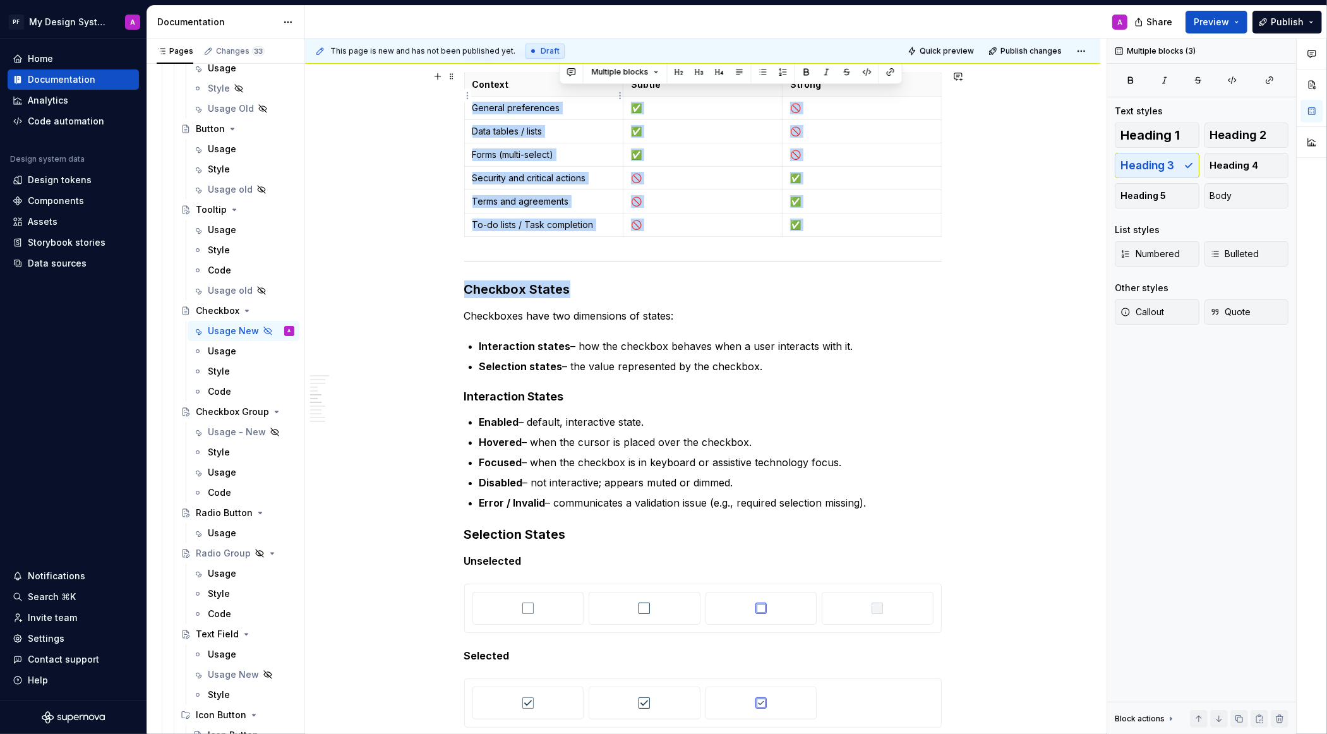
drag, startPoint x: 572, startPoint y: 97, endPoint x: 474, endPoint y: 97, distance: 98.5
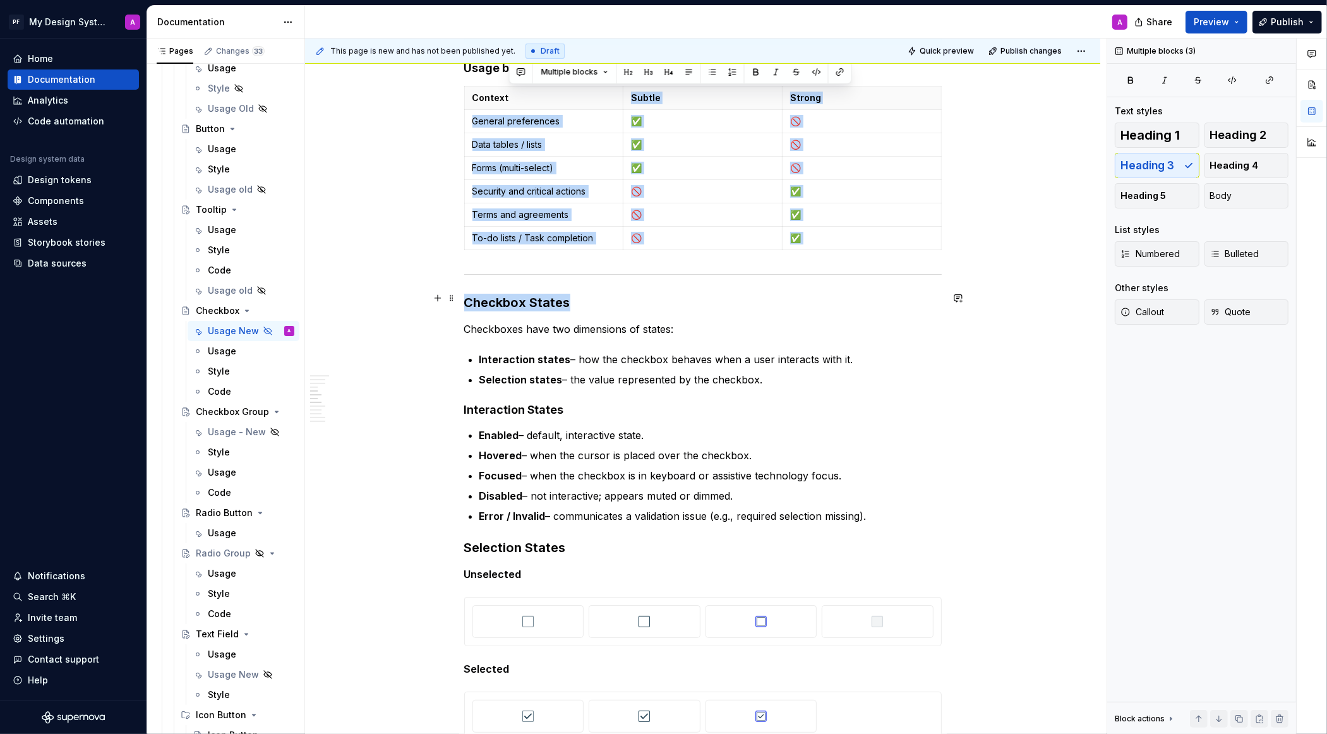
click at [583, 305] on h3 "Checkbox States" at bounding box center [703, 303] width 478 height 18
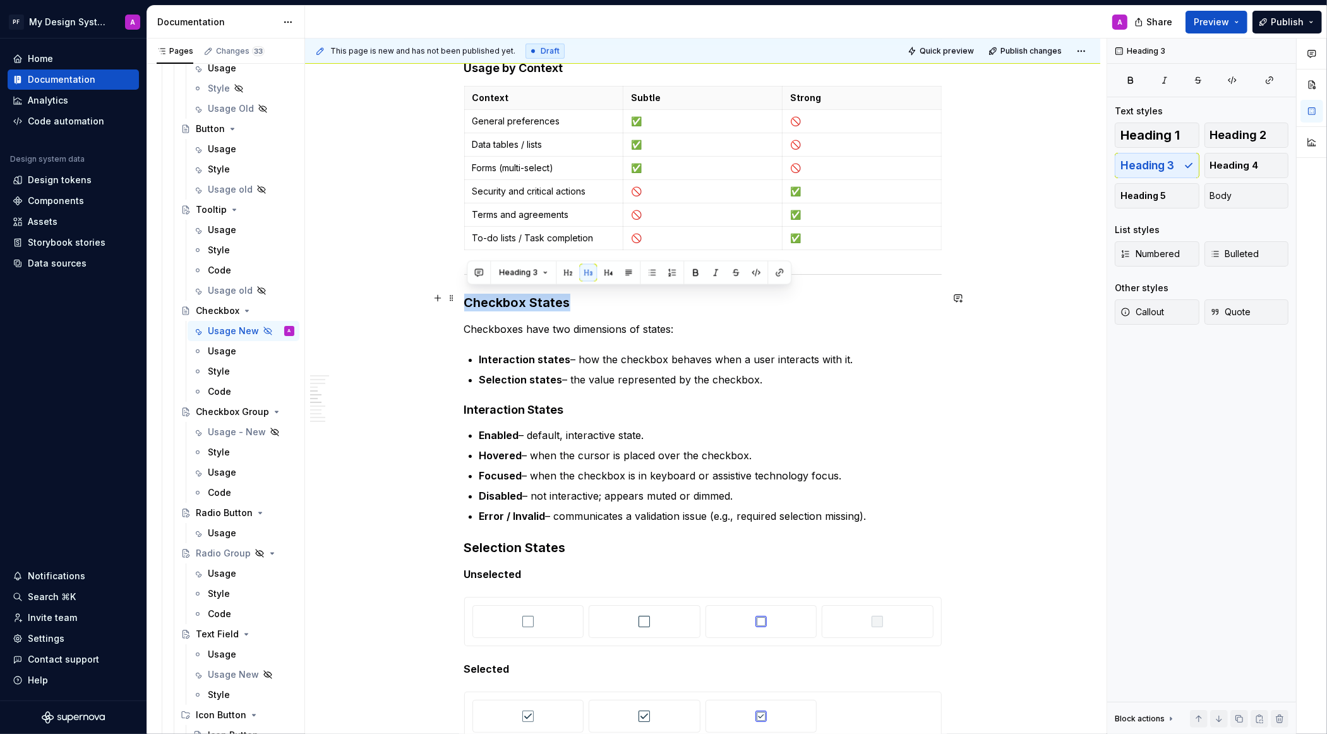
drag, startPoint x: 569, startPoint y: 296, endPoint x: 469, endPoint y: 296, distance: 99.8
click at [469, 296] on h3 "Checkbox States" at bounding box center [703, 303] width 478 height 18
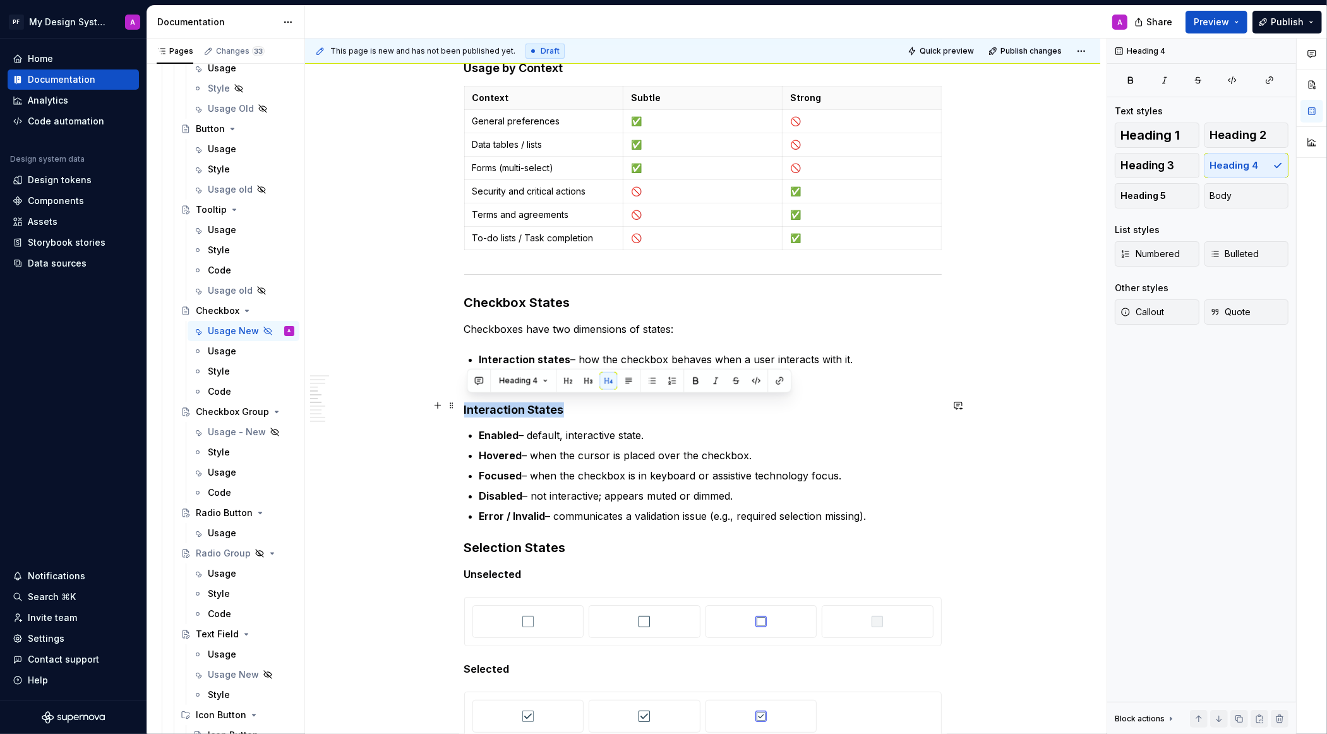
drag, startPoint x: 566, startPoint y: 411, endPoint x: 464, endPoint y: 411, distance: 101.7
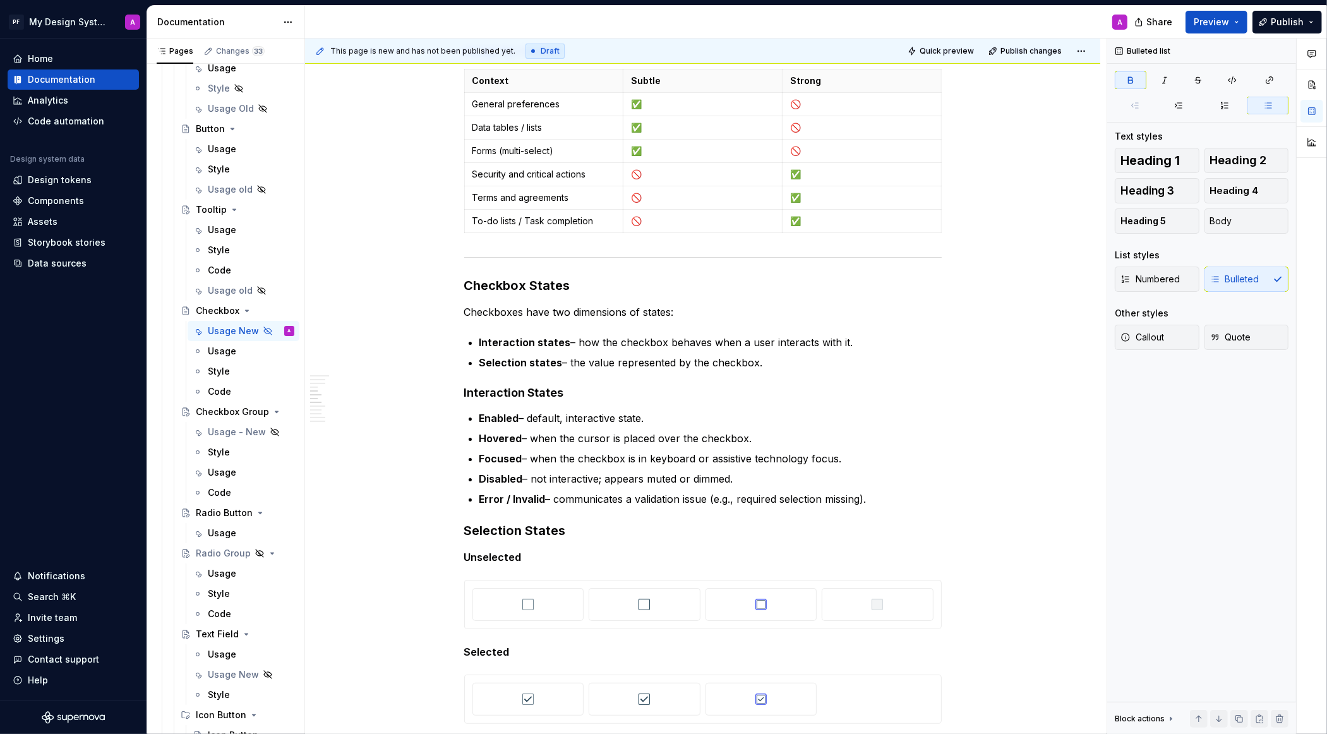
scroll to position [985, 0]
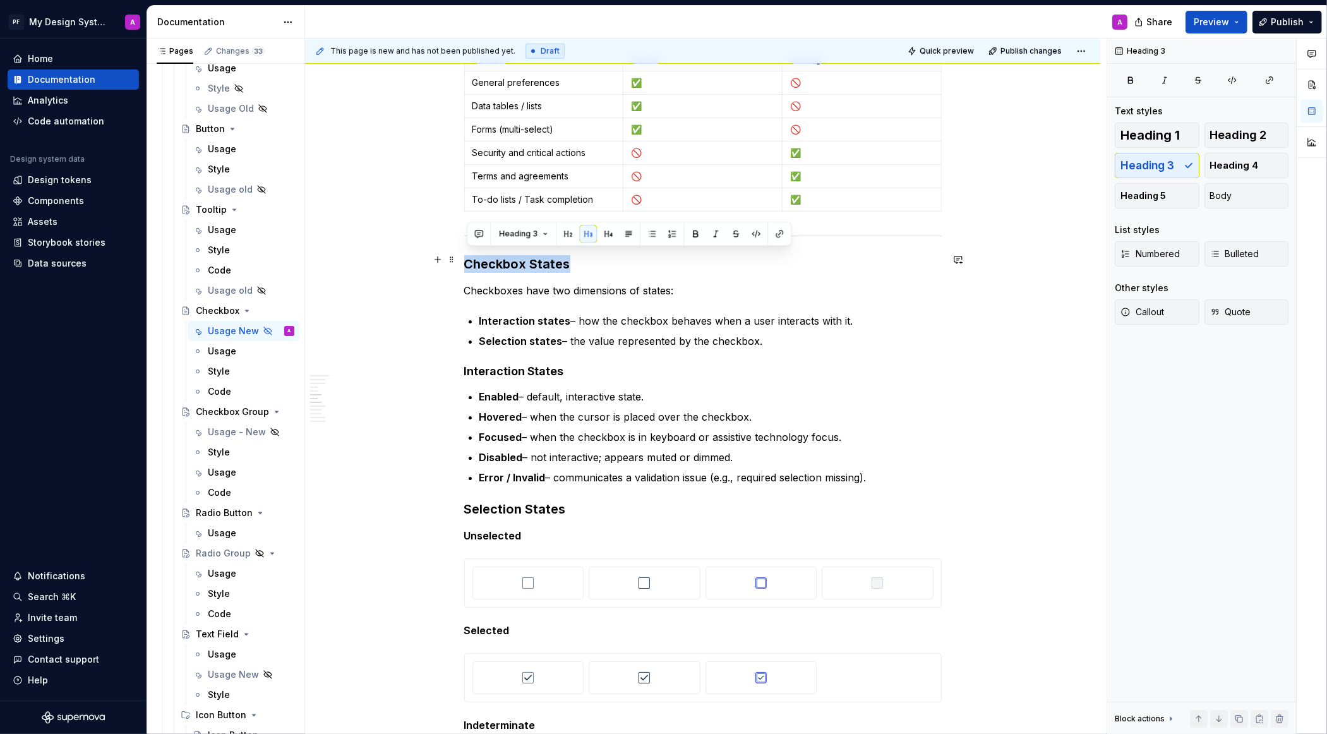
drag, startPoint x: 469, startPoint y: 258, endPoint x: 597, endPoint y: 258, distance: 128.2
click at [597, 258] on h3 "Checkbox States" at bounding box center [703, 264] width 478 height 18
click at [563, 236] on button "button" at bounding box center [568, 234] width 18 height 18
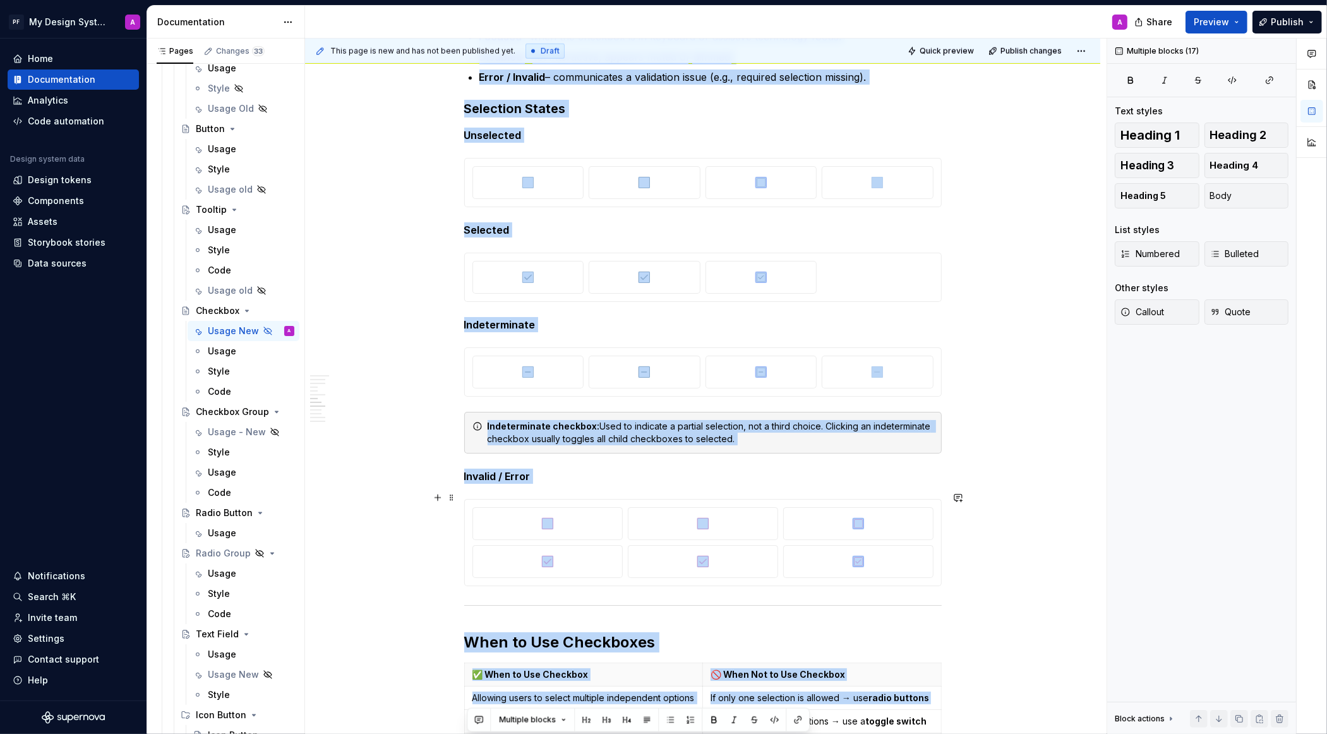
scroll to position [1451, 0]
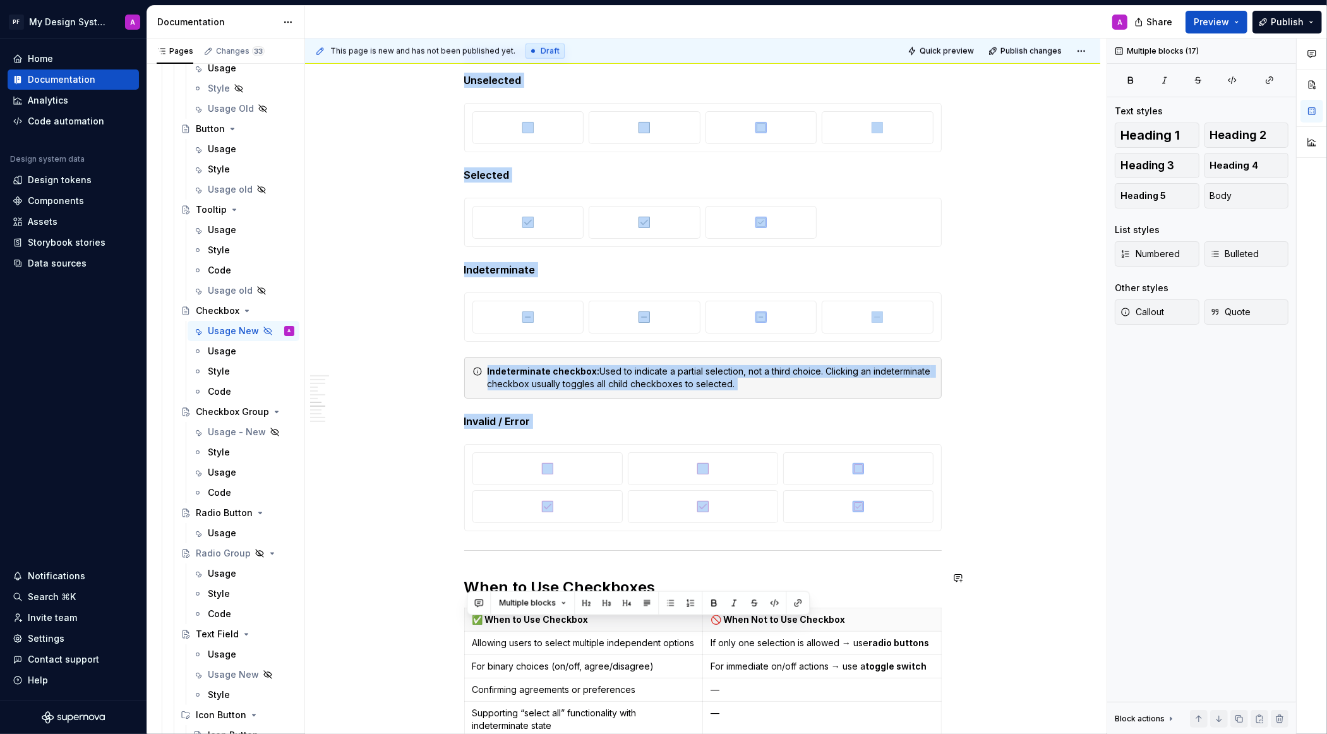
drag, startPoint x: 469, startPoint y: 277, endPoint x: 769, endPoint y: 551, distance: 406.4
copy div "Checkbox States Checkboxes have two dimensions of states: Interaction states – …"
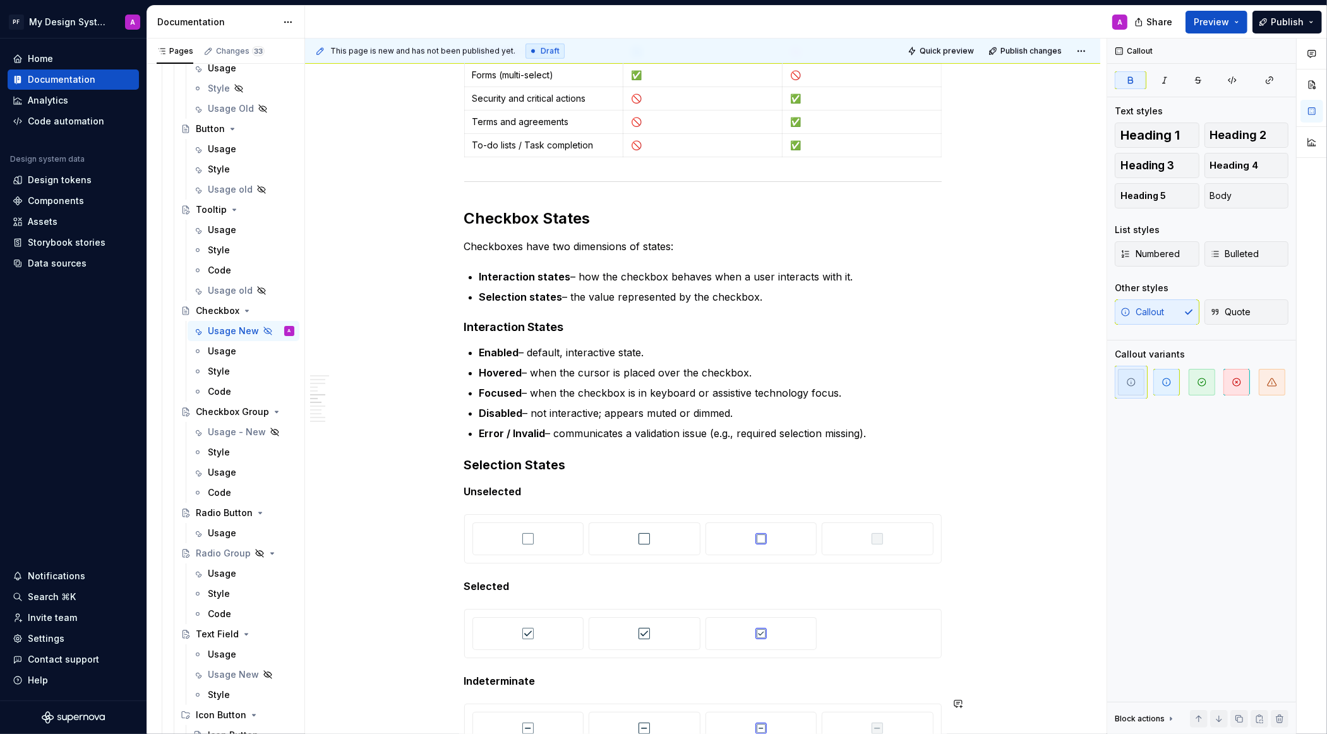
scroll to position [985, 0]
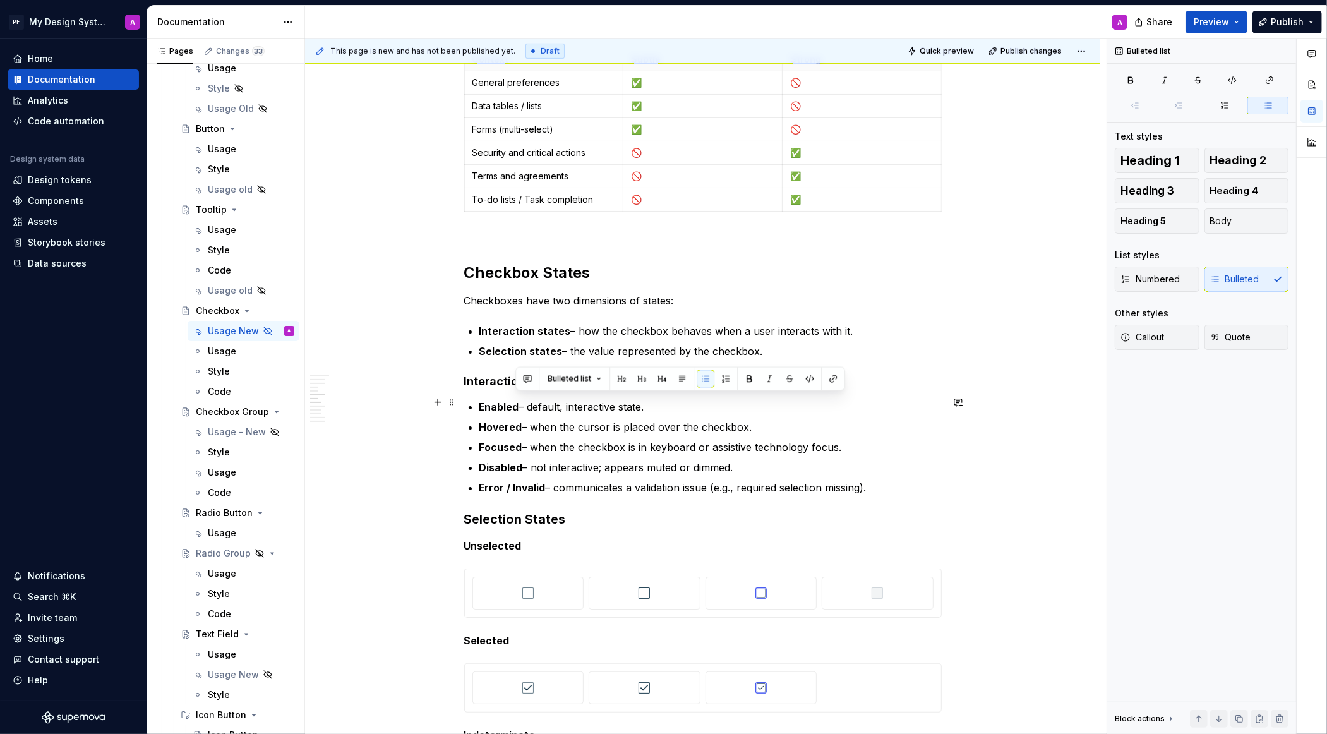
drag, startPoint x: 882, startPoint y: 485, endPoint x: 515, endPoint y: 400, distance: 377.2
click at [515, 400] on ul "Enabled – default, interactive state. Hovered – when the cursor is placed over …" at bounding box center [710, 447] width 462 height 96
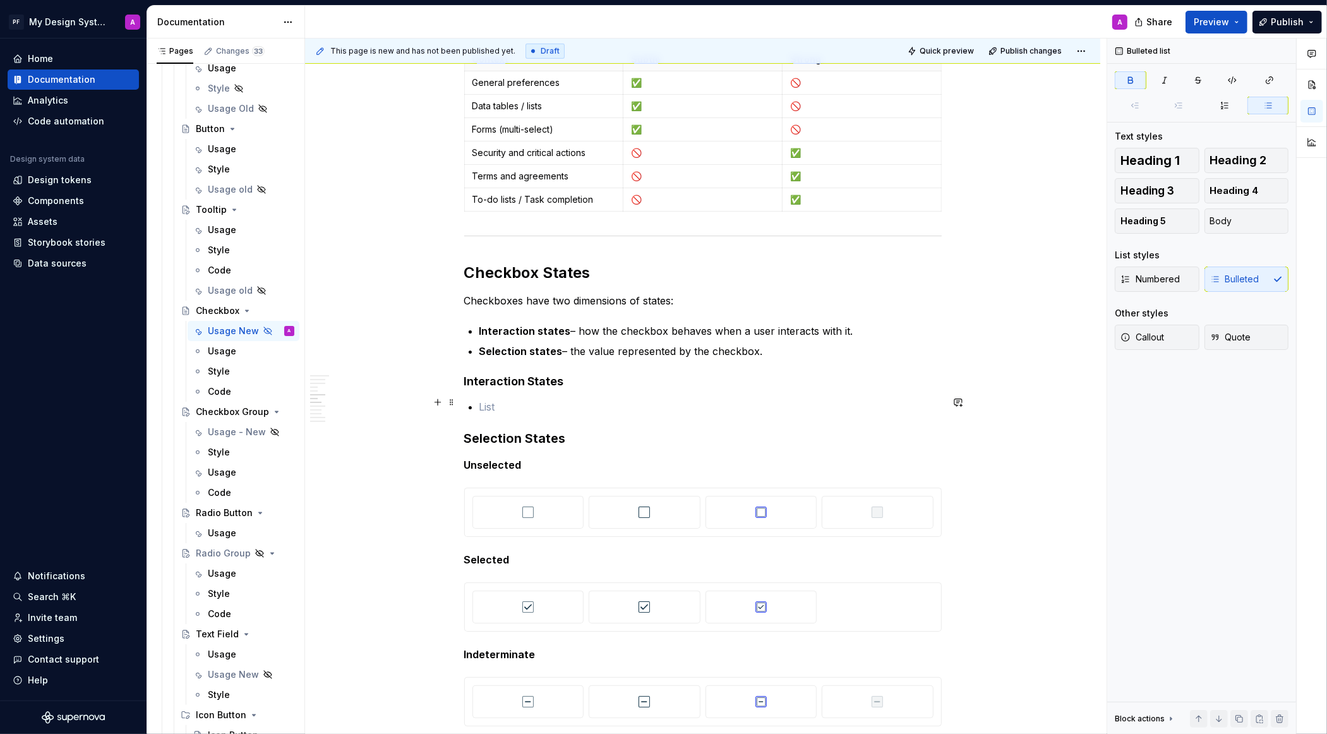
click at [591, 401] on p at bounding box center [710, 406] width 462 height 15
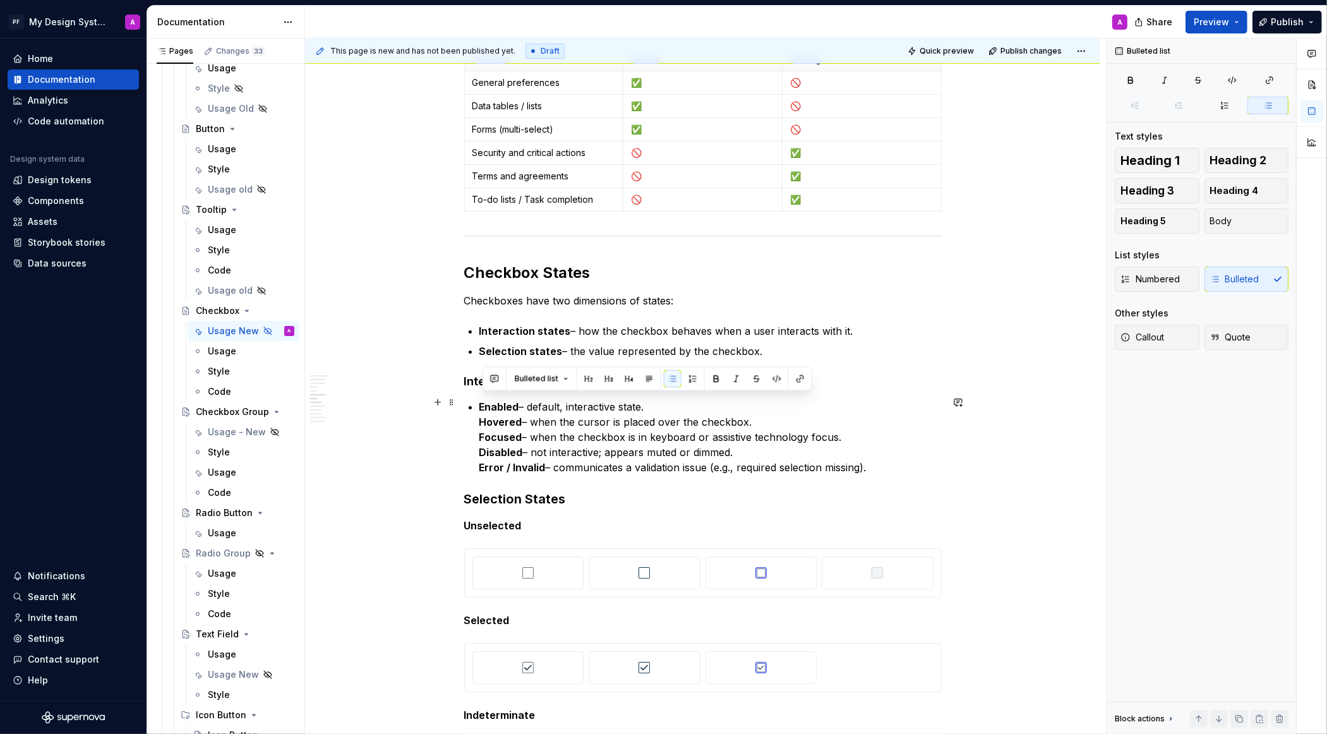
drag, startPoint x: 882, startPoint y: 465, endPoint x: 469, endPoint y: 406, distance: 417.9
click at [668, 378] on button "button" at bounding box center [673, 379] width 18 height 18
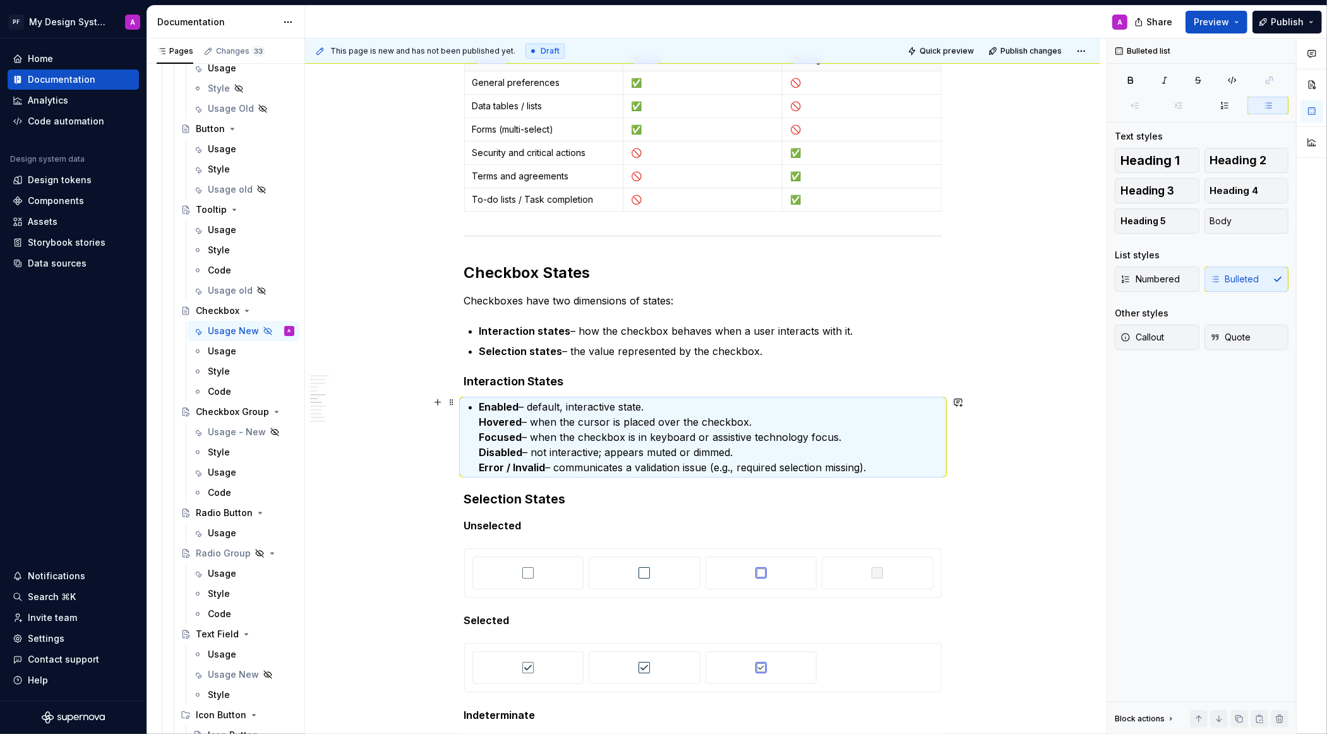
click at [482, 401] on strong "Enabled" at bounding box center [499, 406] width 40 height 13
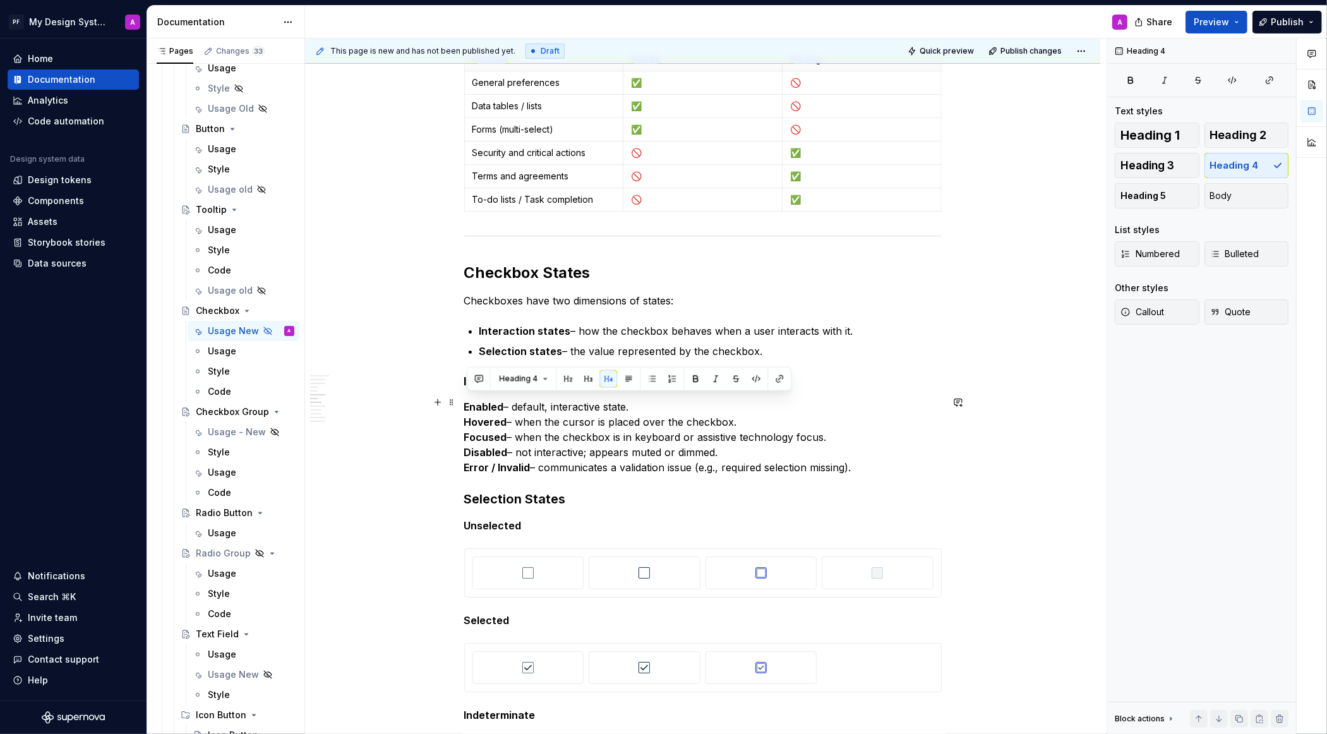
drag, startPoint x: 871, startPoint y: 466, endPoint x: 463, endPoint y: 405, distance: 412.6
click at [652, 382] on button "button" at bounding box center [652, 379] width 18 height 18
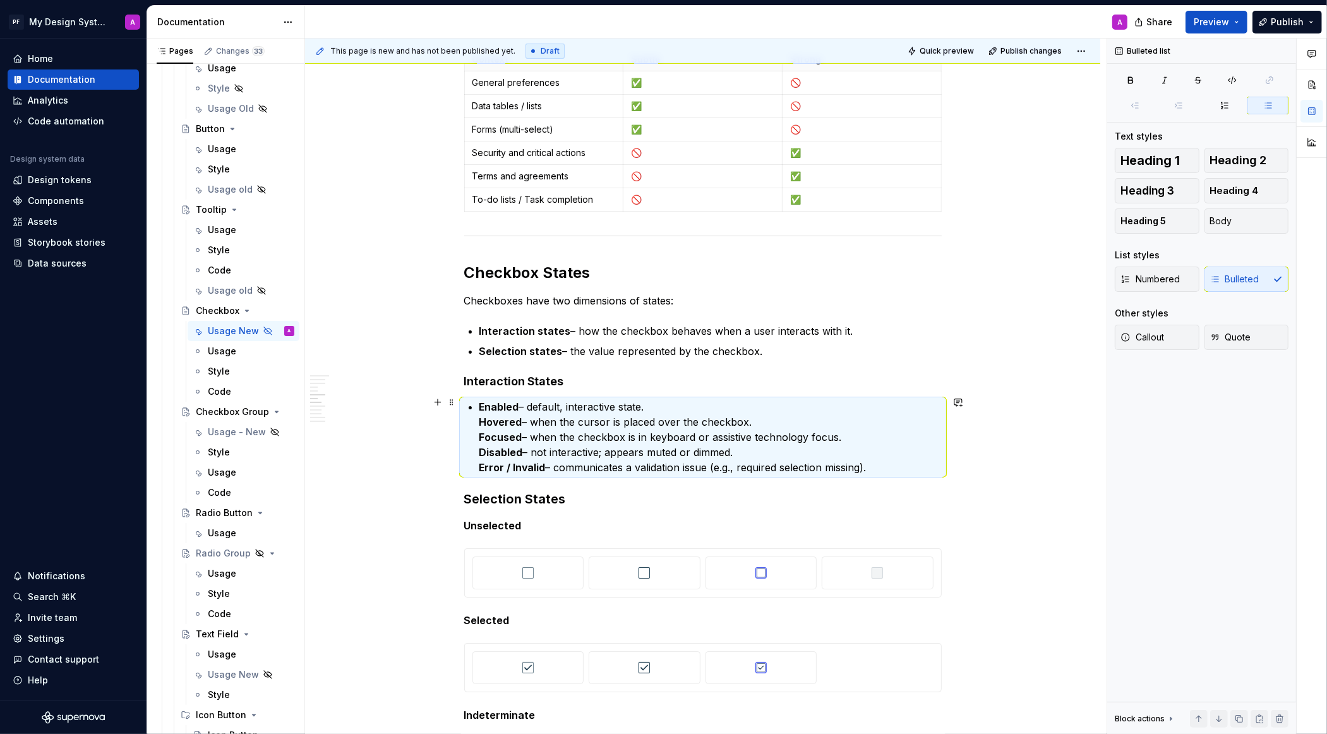
click at [482, 416] on strong "Hovered" at bounding box center [500, 422] width 43 height 13
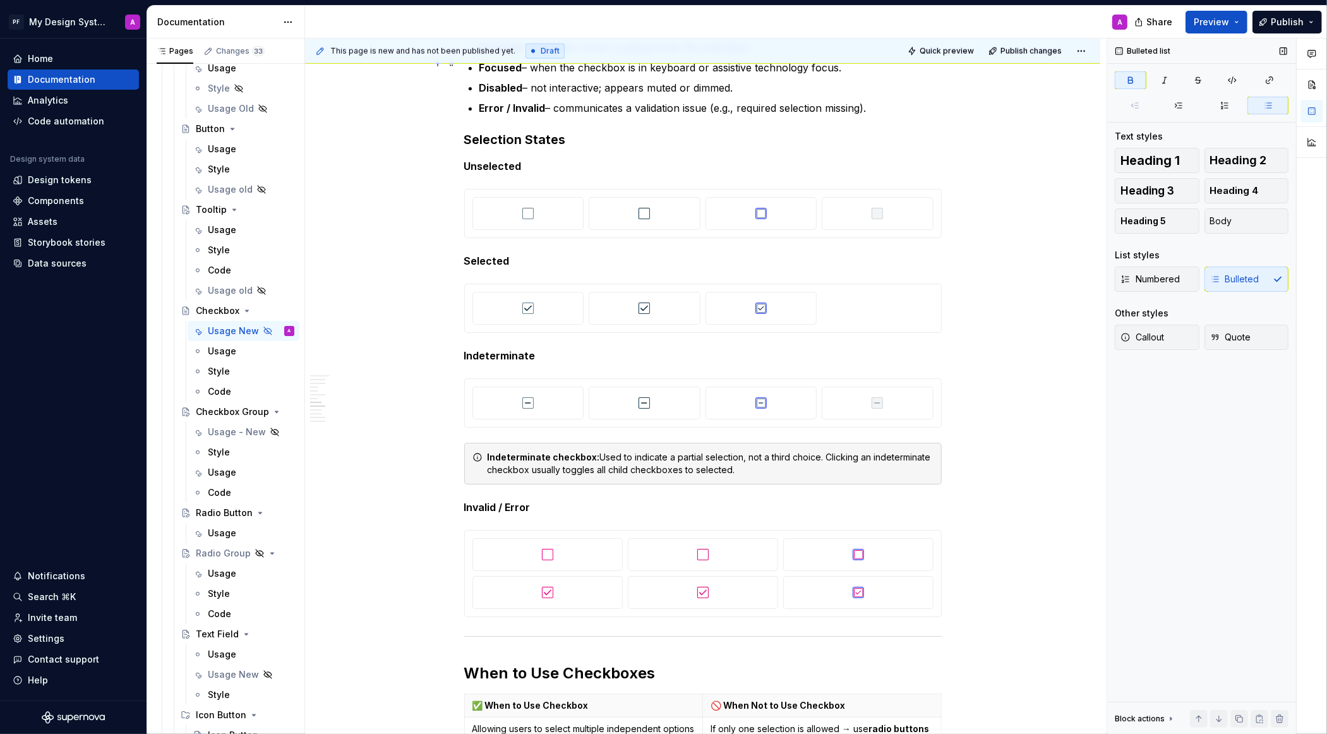
scroll to position [1314, 0]
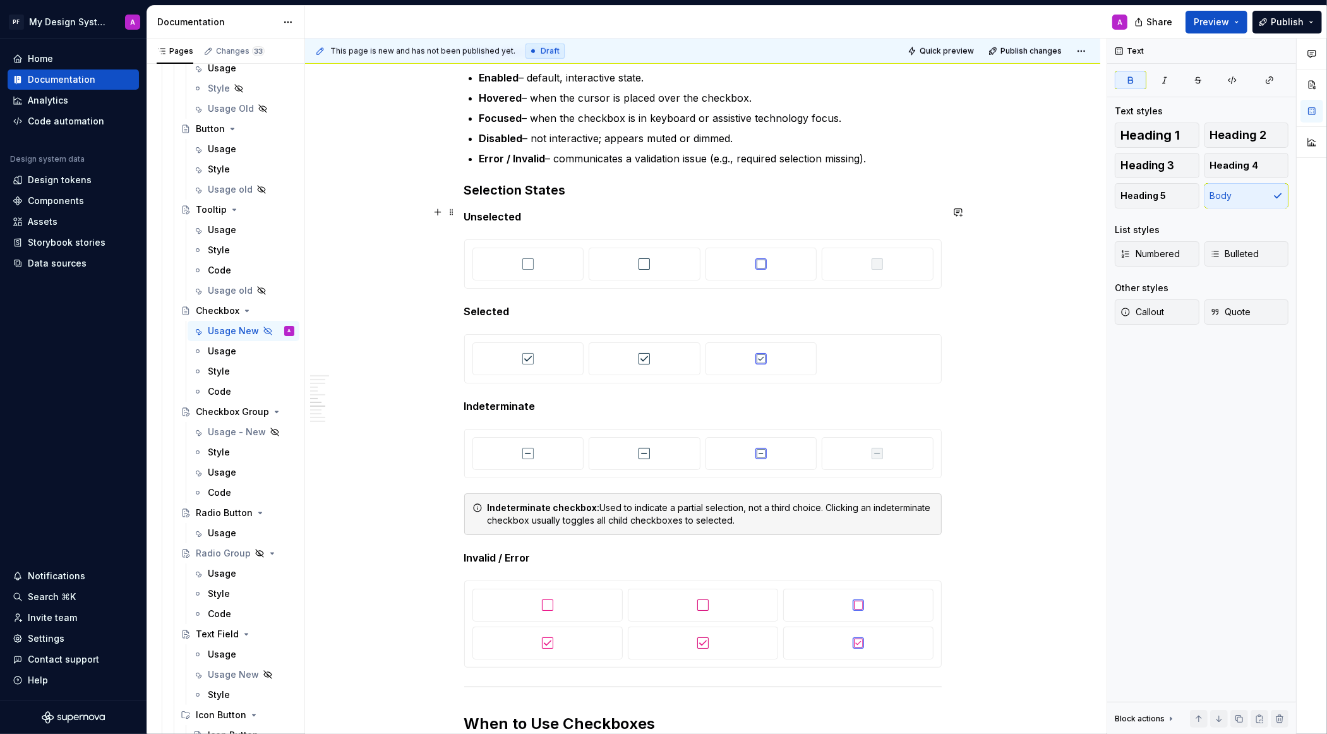
click at [536, 210] on p "Unselected" at bounding box center [703, 216] width 478 height 15
click at [541, 304] on p "Selected" at bounding box center [703, 311] width 478 height 15
click at [565, 550] on p "Invalid / Error" at bounding box center [703, 557] width 478 height 15
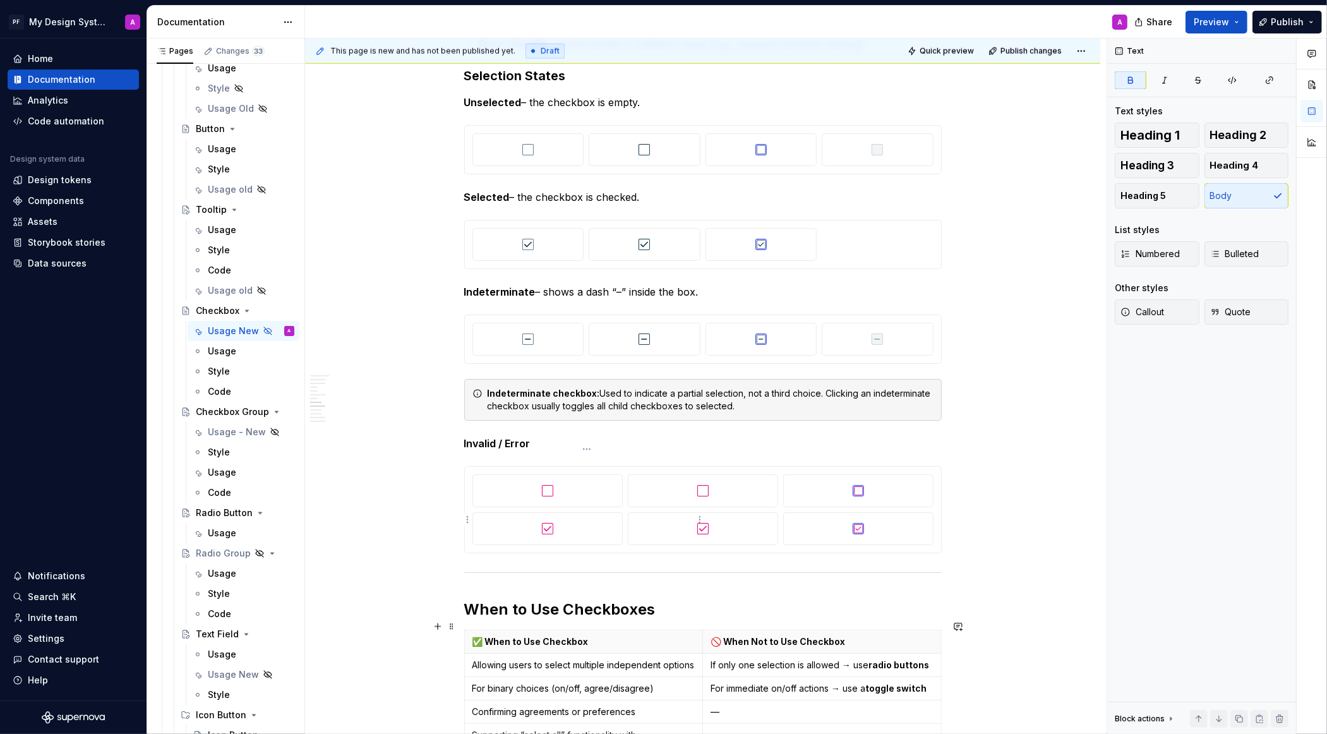
scroll to position [1422, 0]
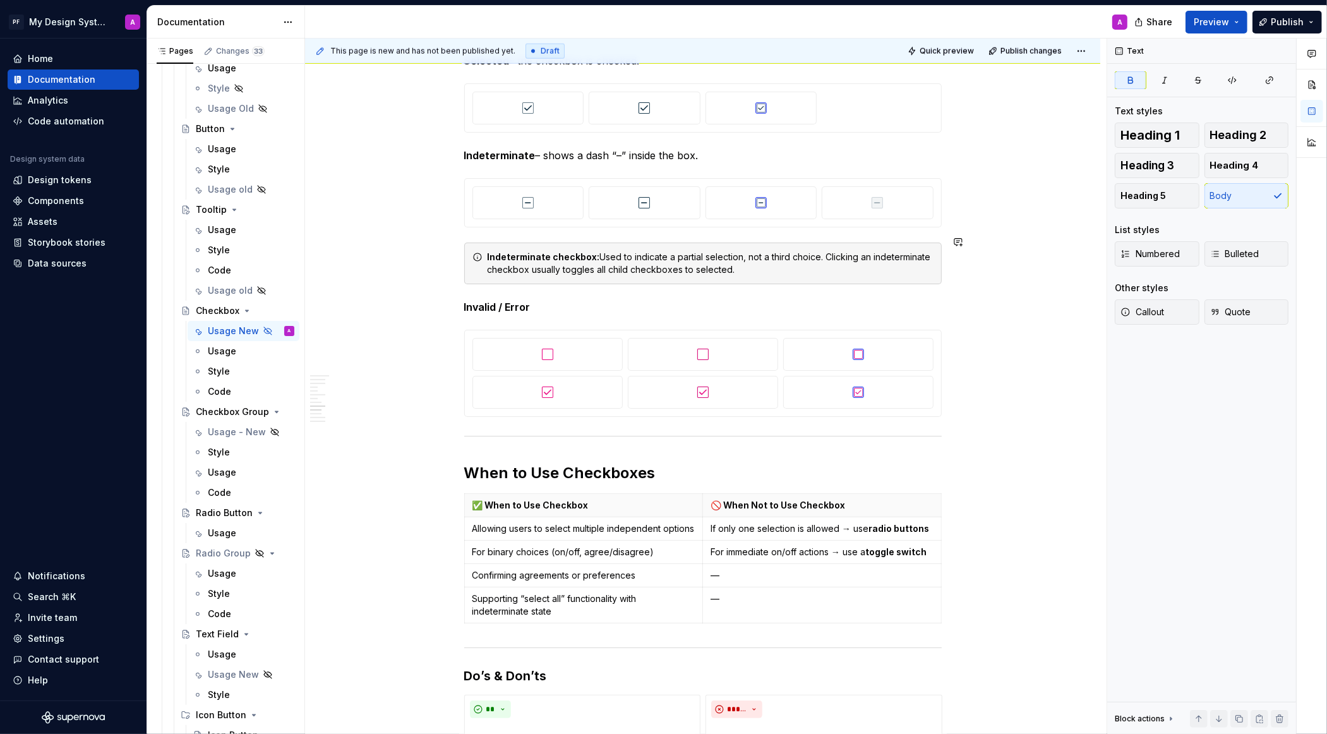
scroll to position [1567, 0]
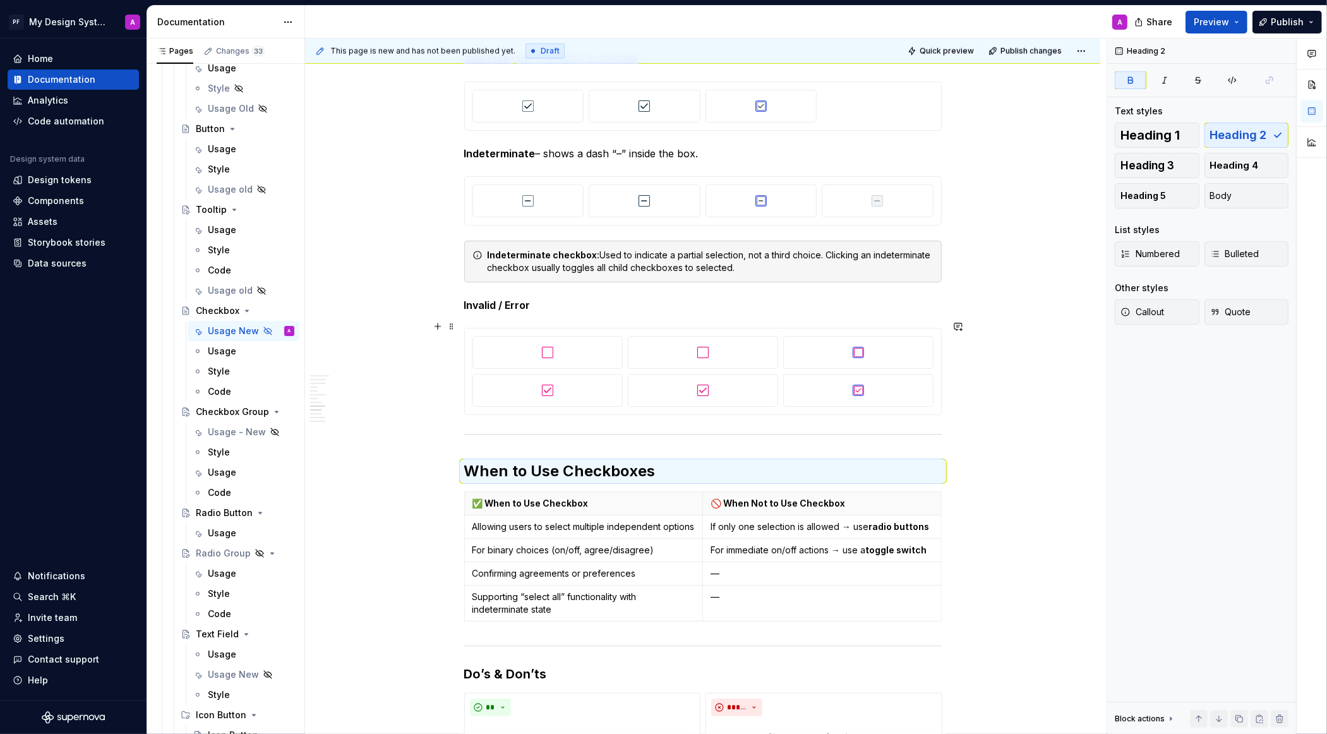
click at [839, 409] on div at bounding box center [703, 371] width 478 height 87
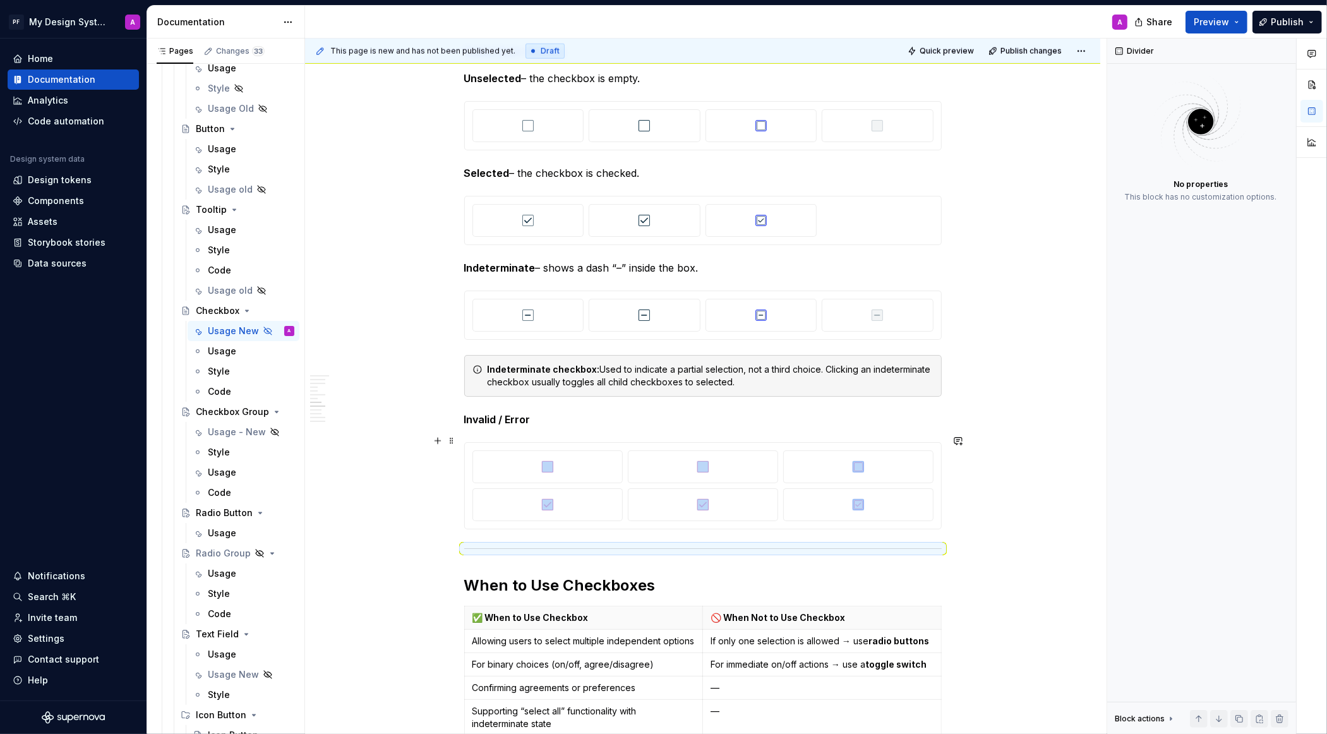
scroll to position [1432, 0]
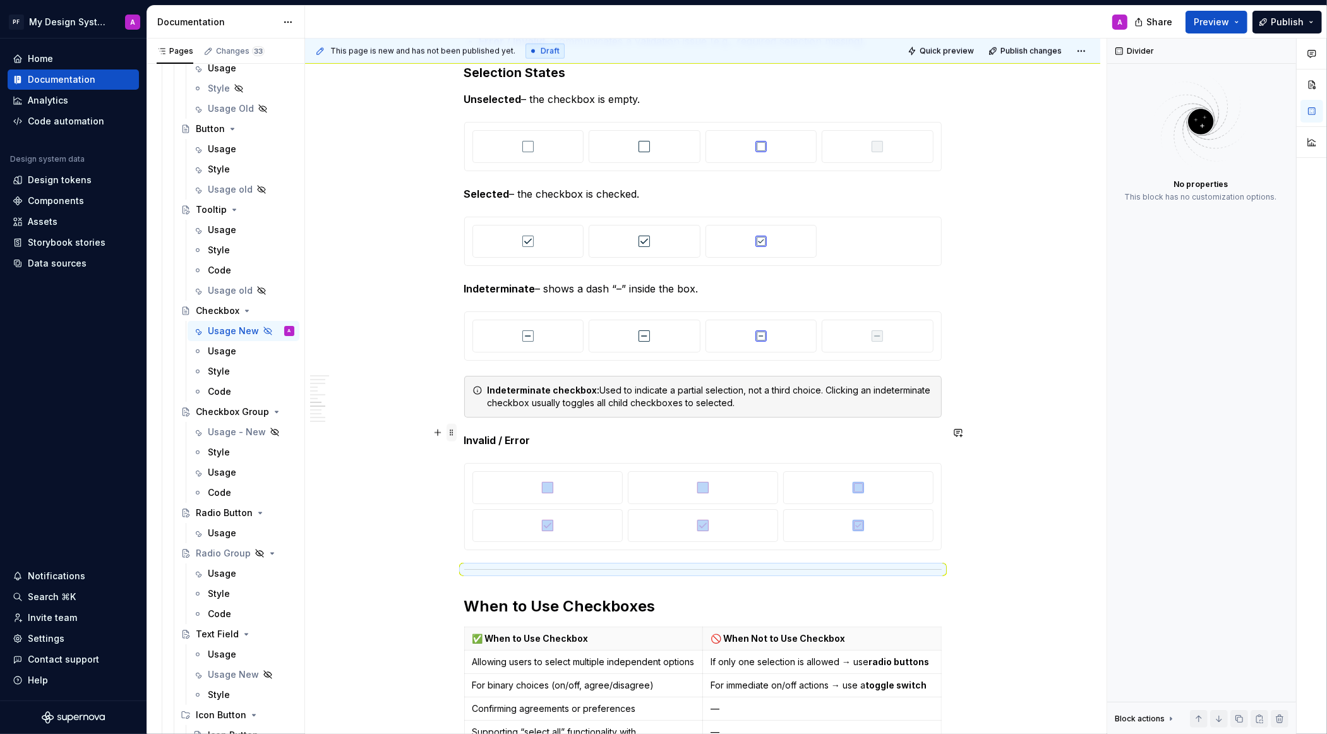
click at [452, 438] on span at bounding box center [452, 433] width 10 height 18
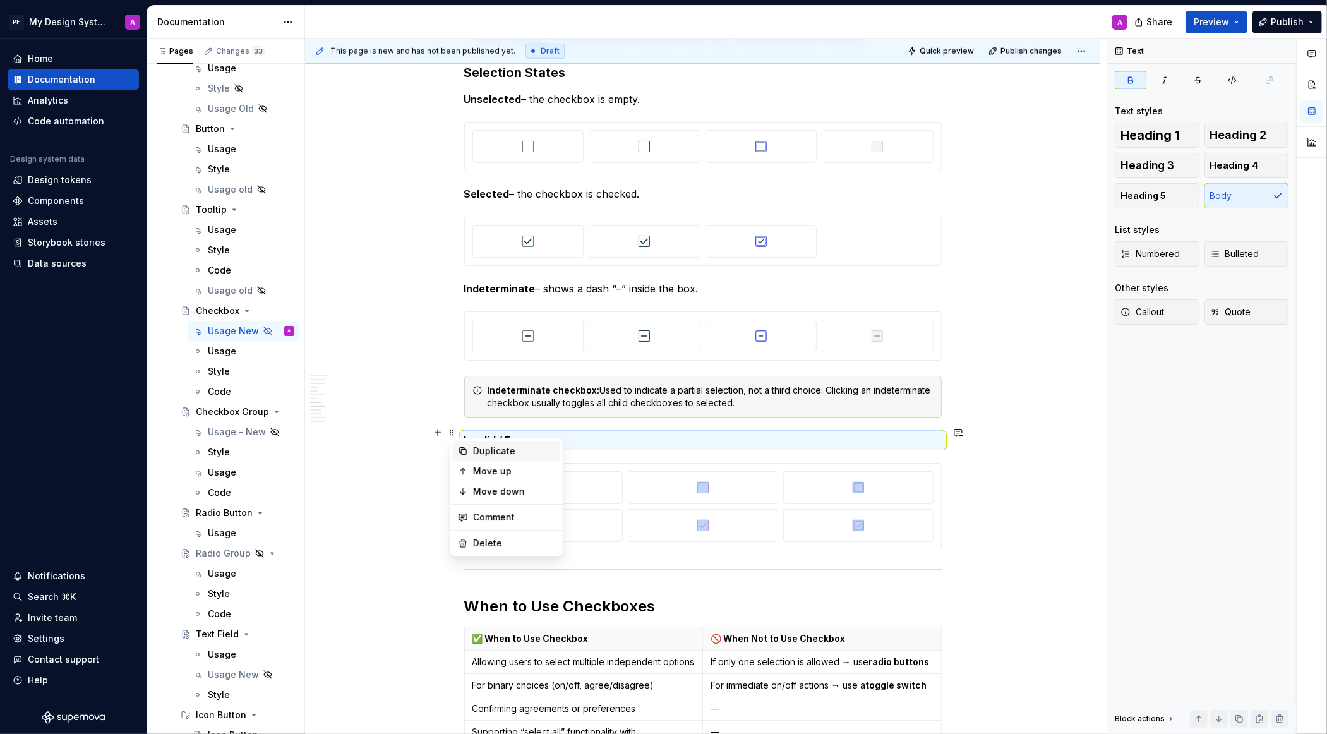
click at [471, 455] on div "Duplicate" at bounding box center [506, 451] width 107 height 20
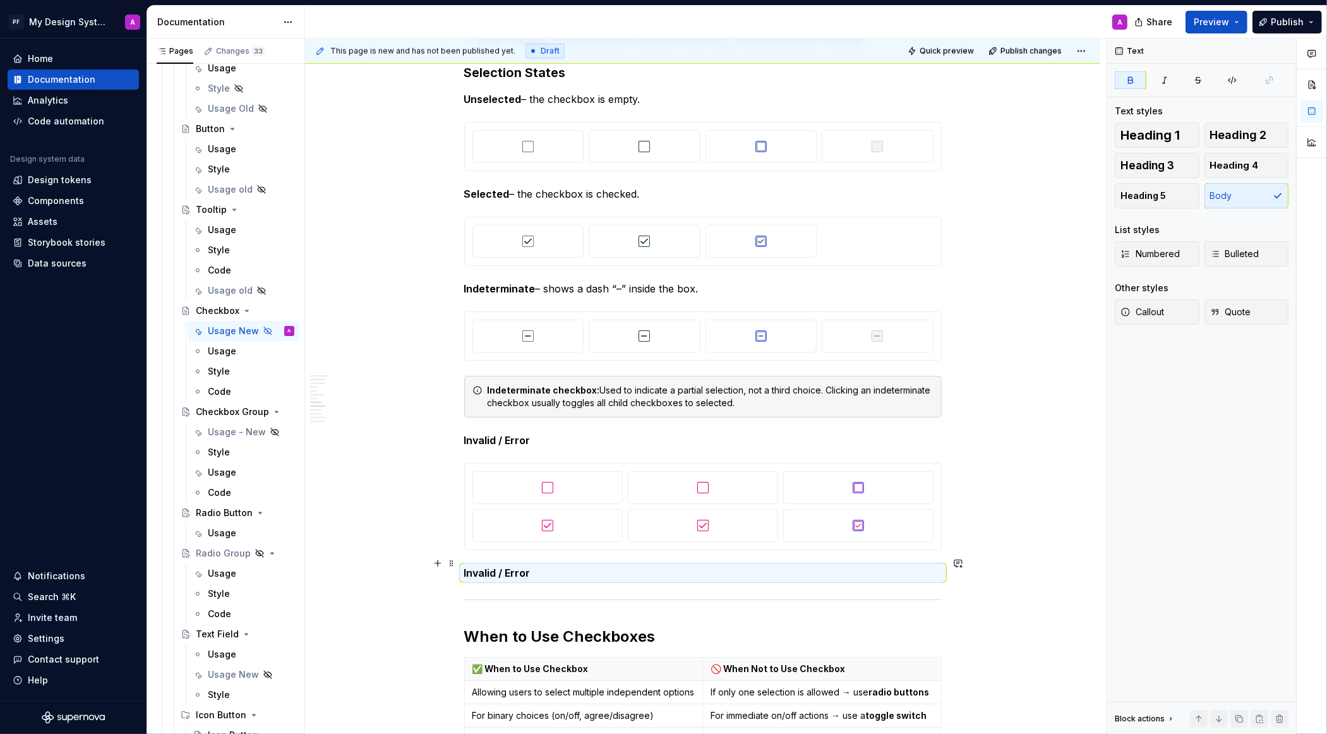
click at [540, 565] on p "Invalid / Error" at bounding box center [703, 572] width 478 height 15
drag, startPoint x: 540, startPoint y: 558, endPoint x: 505, endPoint y: 558, distance: 34.7
click at [505, 565] on p "Invalid / Error" at bounding box center [703, 572] width 478 height 15
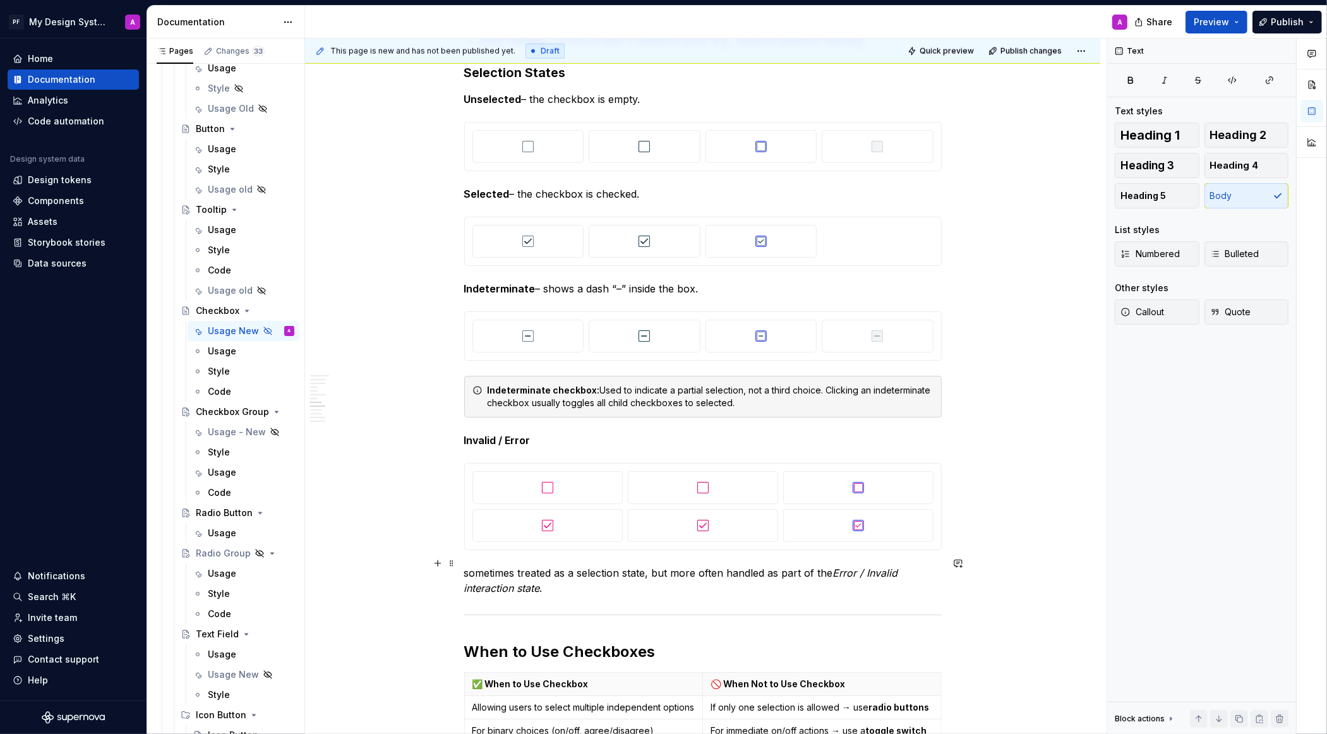
click at [470, 565] on p "sometimes treated as a selection state, but more often handled as part of the E…" at bounding box center [703, 580] width 478 height 30
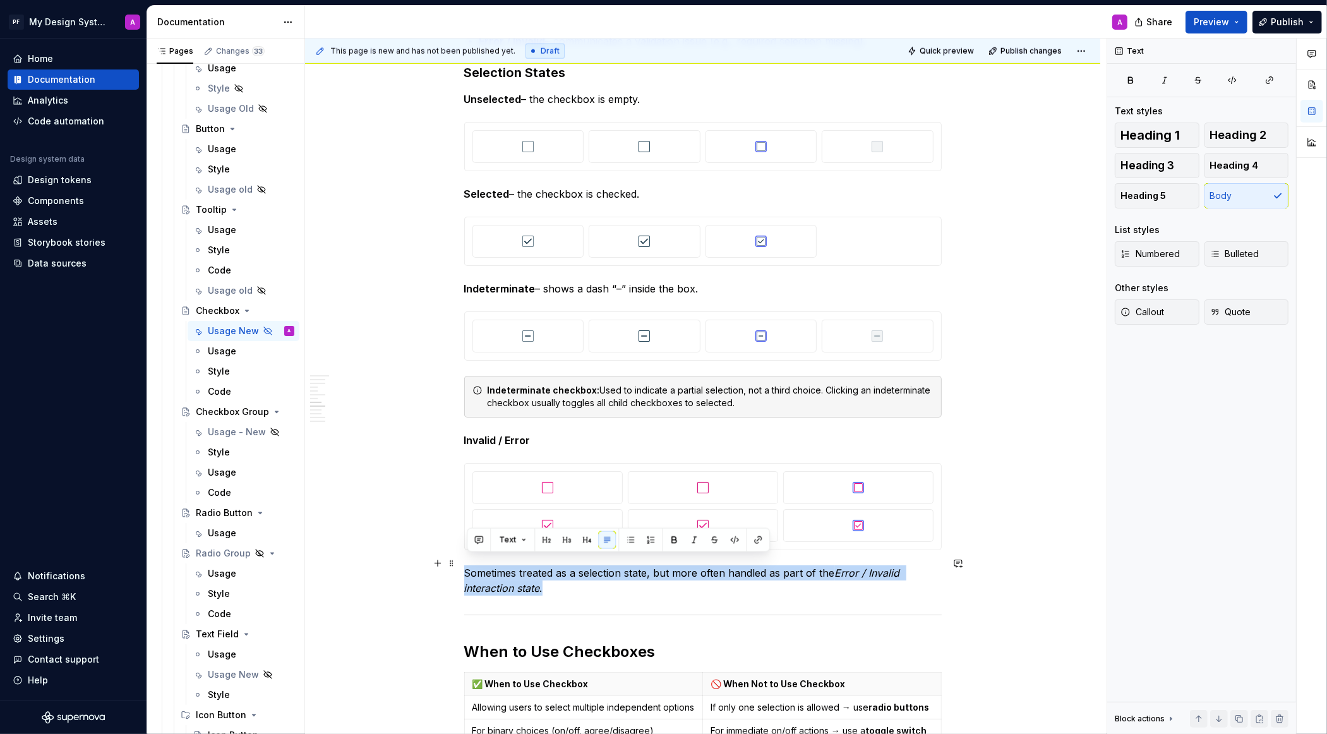
drag, startPoint x: 556, startPoint y: 576, endPoint x: 469, endPoint y: 565, distance: 87.9
click at [469, 565] on p "Sometimes treated as a selection state, but more often handled as part of the E…" at bounding box center [703, 580] width 478 height 30
click at [1154, 311] on span "Callout" at bounding box center [1142, 312] width 44 height 13
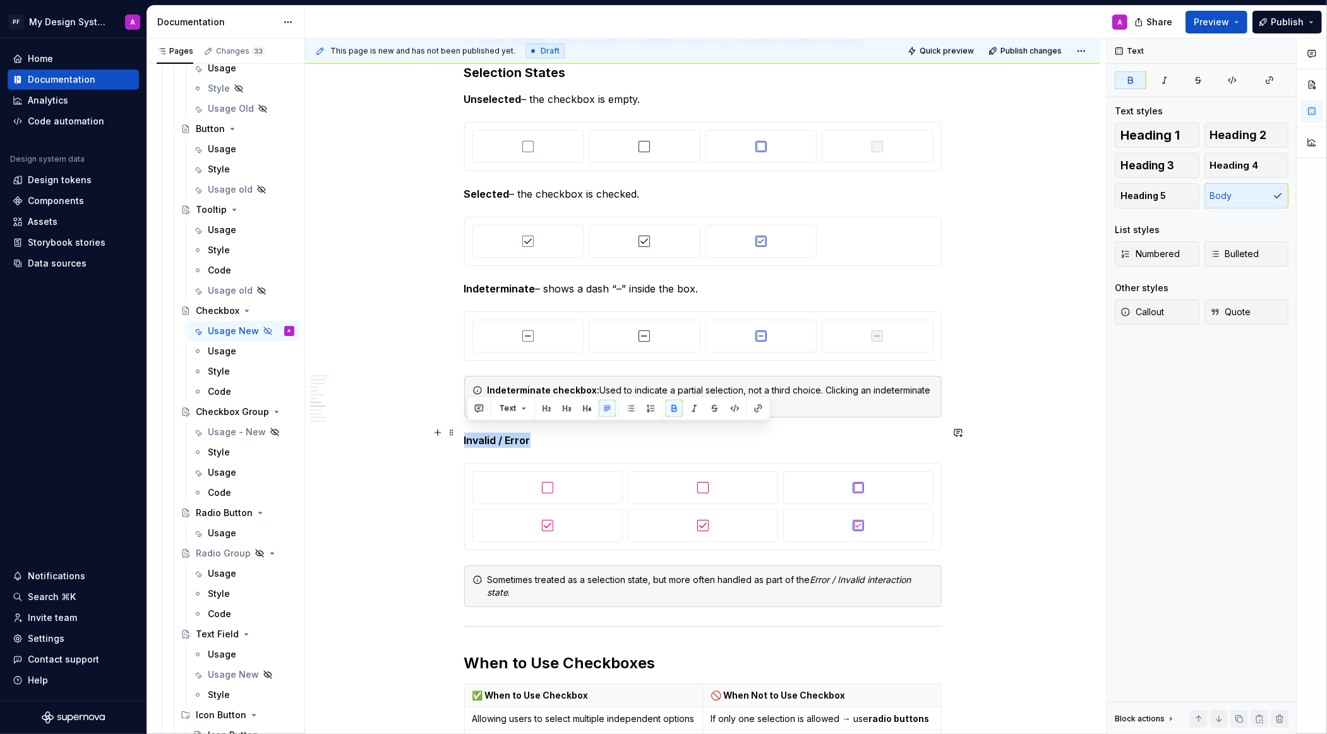
drag, startPoint x: 467, startPoint y: 433, endPoint x: 534, endPoint y: 431, distance: 67.0
click at [534, 433] on p "Invalid / Error" at bounding box center [703, 440] width 478 height 15
copy strong "Invalid / Error"
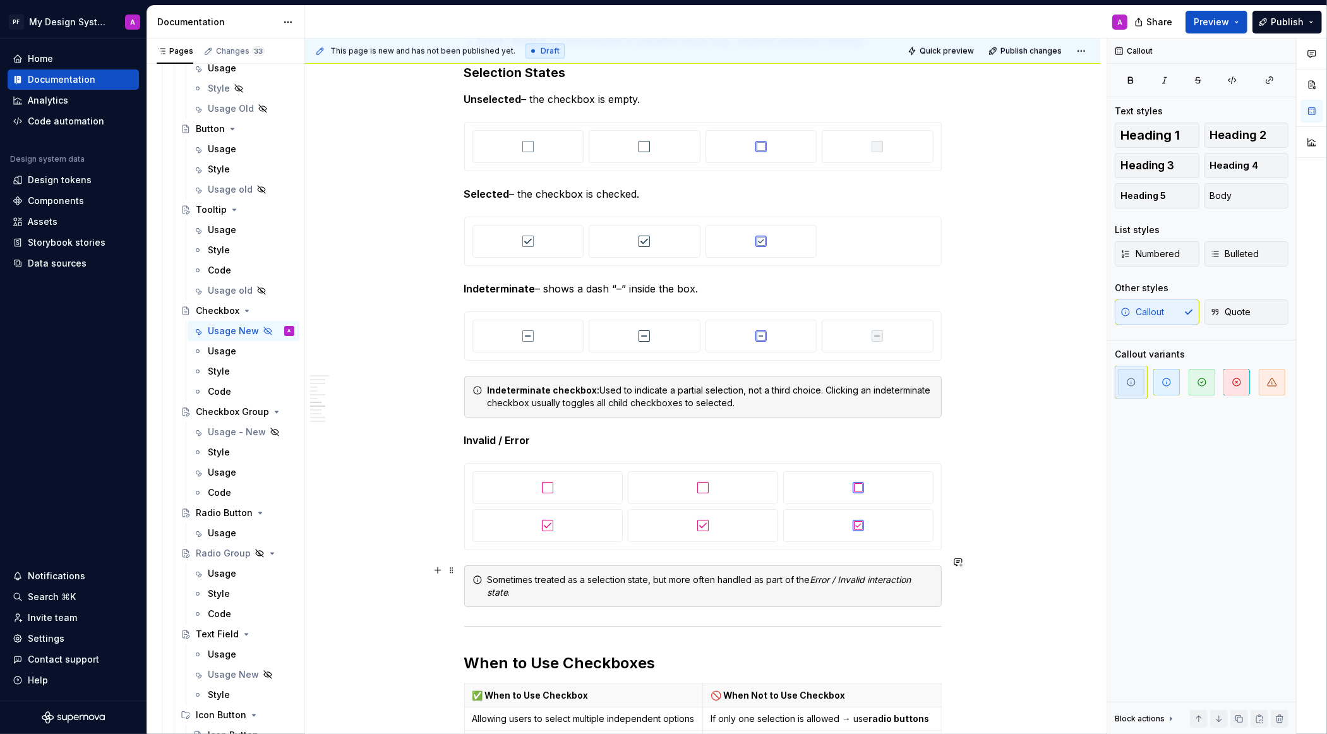
click at [492, 574] on div "Sometimes treated as a selection state, but more often handled as part of the E…" at bounding box center [711, 586] width 446 height 25
drag, startPoint x: 594, startPoint y: 380, endPoint x: 568, endPoint y: 380, distance: 25.9
click at [568, 385] on strong "Indeterminate checkbox:" at bounding box center [544, 390] width 112 height 11
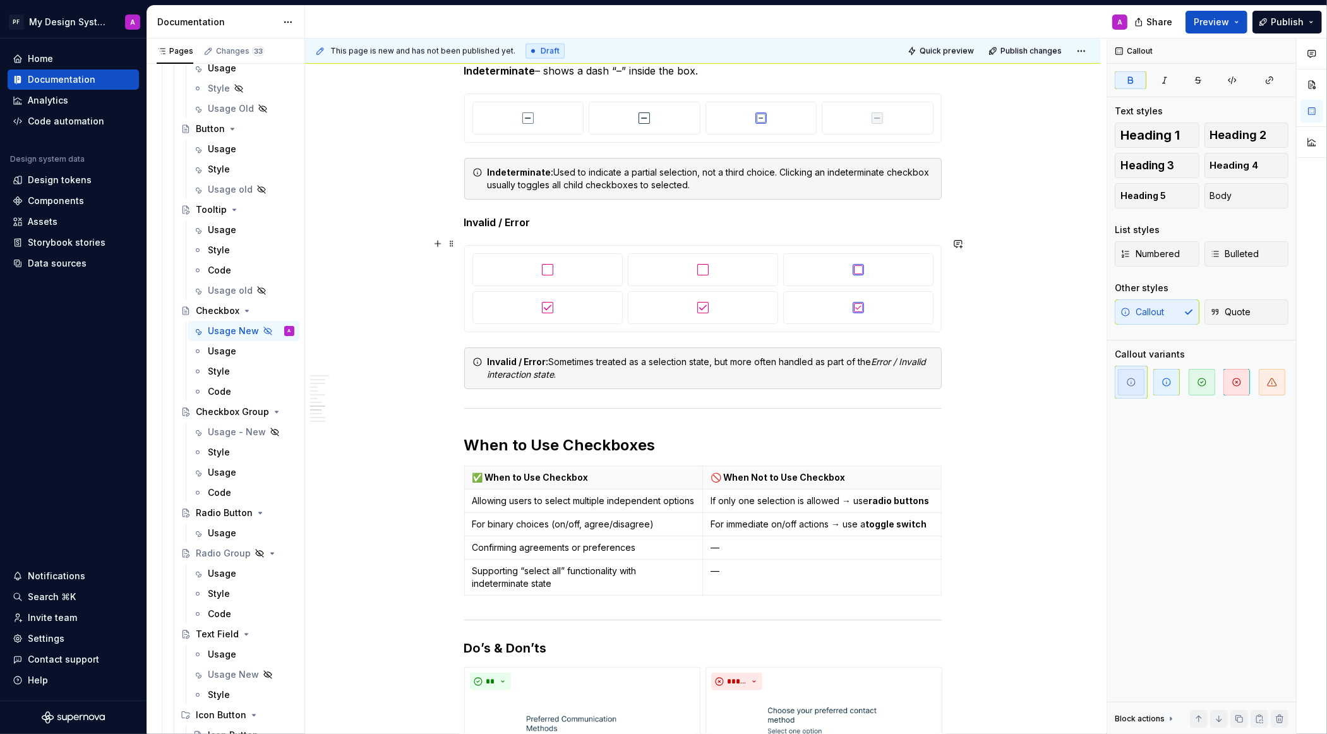
scroll to position [1666, 0]
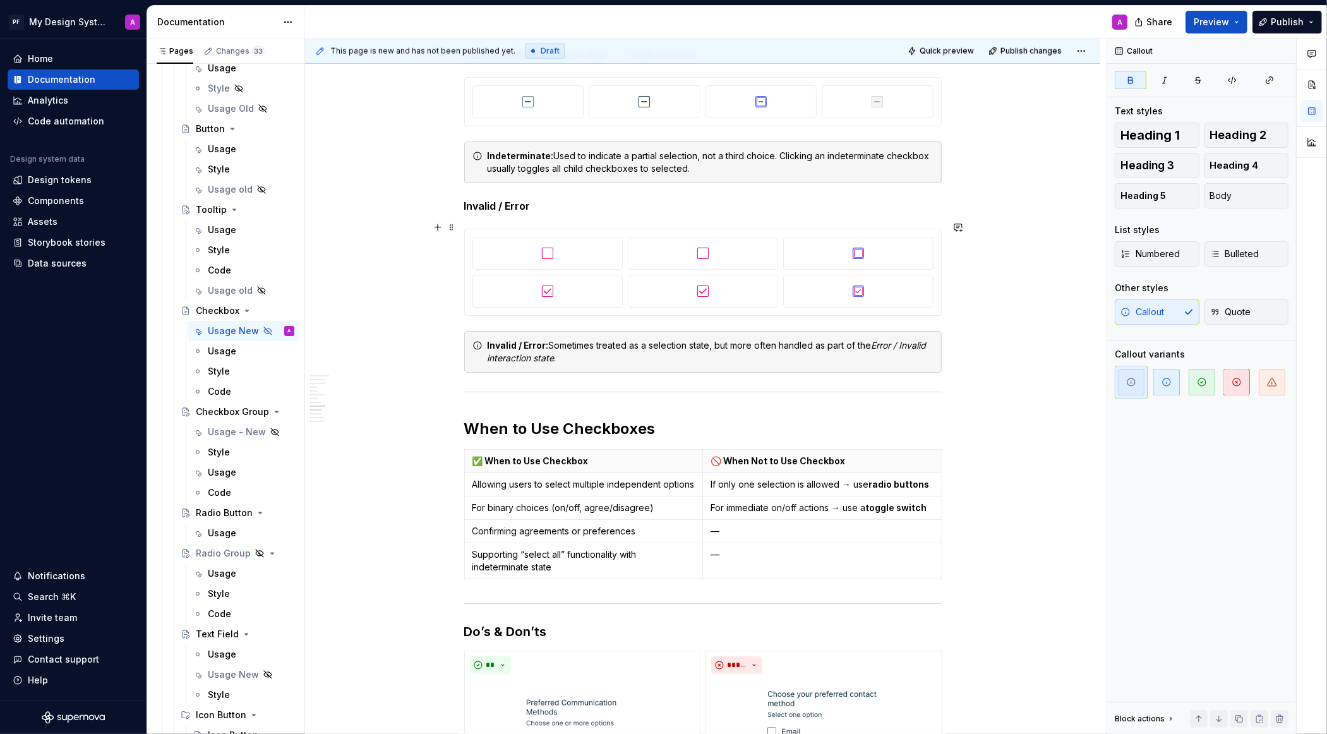
click at [1048, 544] on div "Overview Checkboxes allow users to select one or more independent options from …" at bounding box center [702, 713] width 795 height 4290
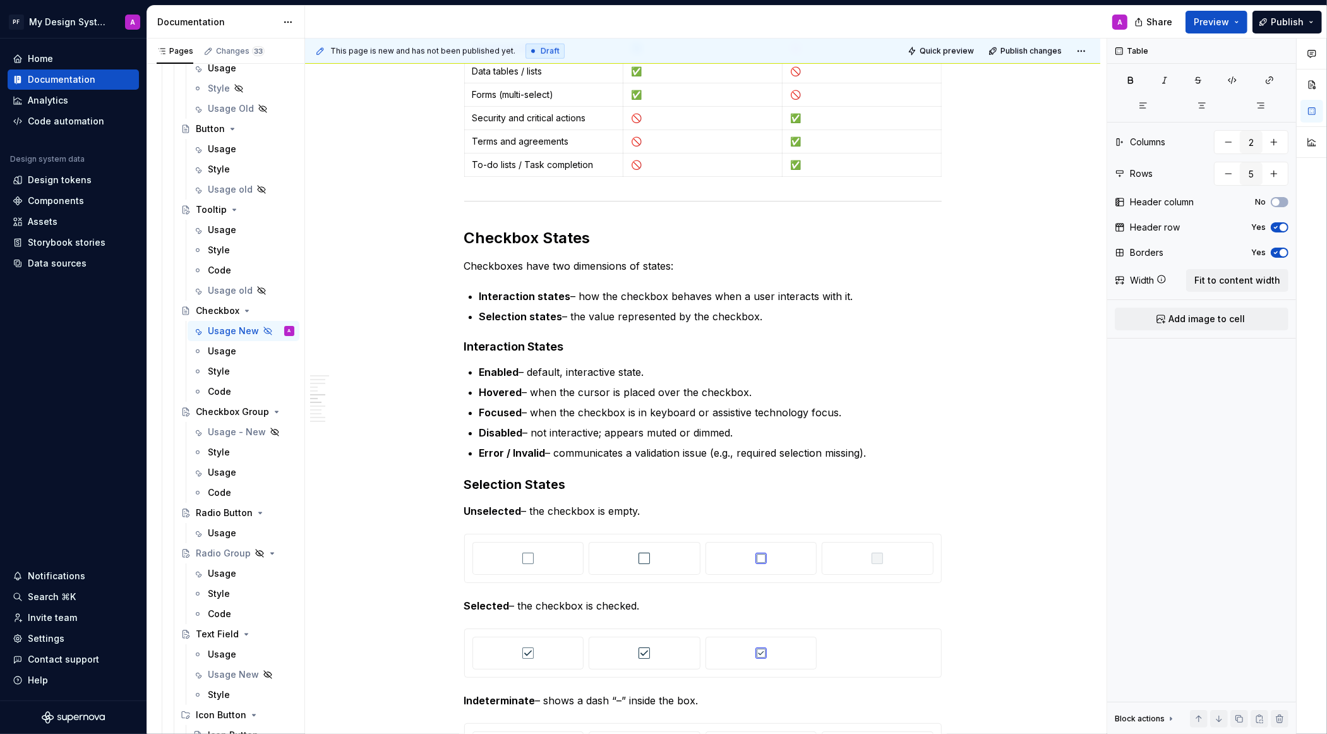
scroll to position [1040, 0]
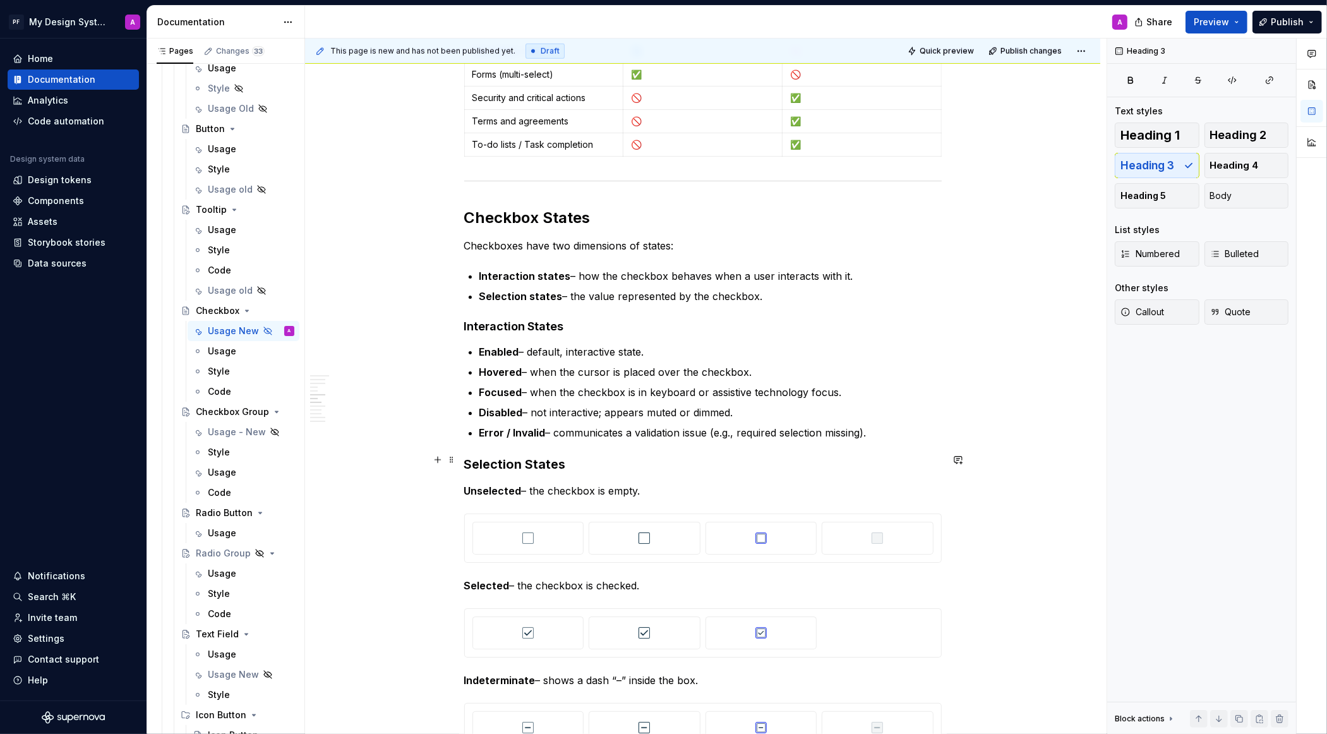
click at [533, 455] on h3 "Selection States" at bounding box center [703, 464] width 478 height 18
click at [565, 322] on h4 "Interaction States" at bounding box center [703, 326] width 478 height 15
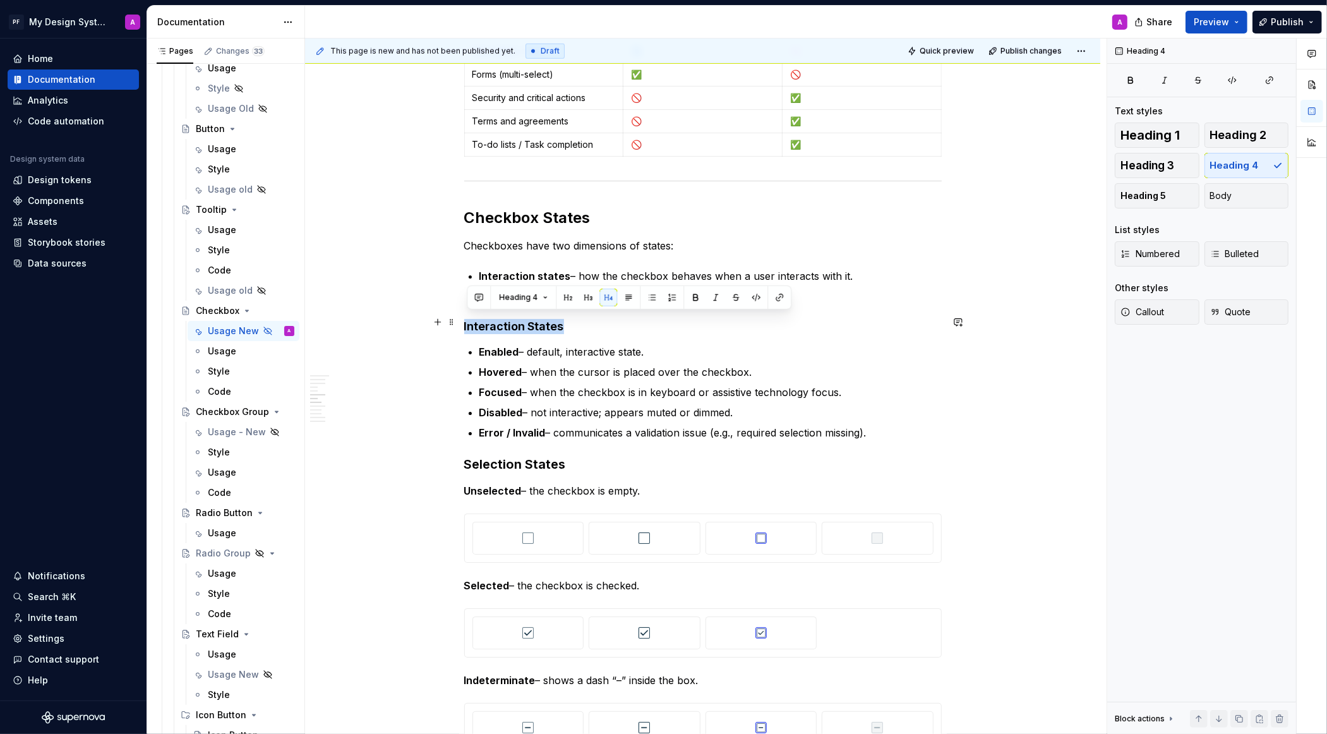
drag, startPoint x: 565, startPoint y: 322, endPoint x: 460, endPoint y: 321, distance: 104.9
click at [589, 297] on button "button" at bounding box center [588, 298] width 18 height 18
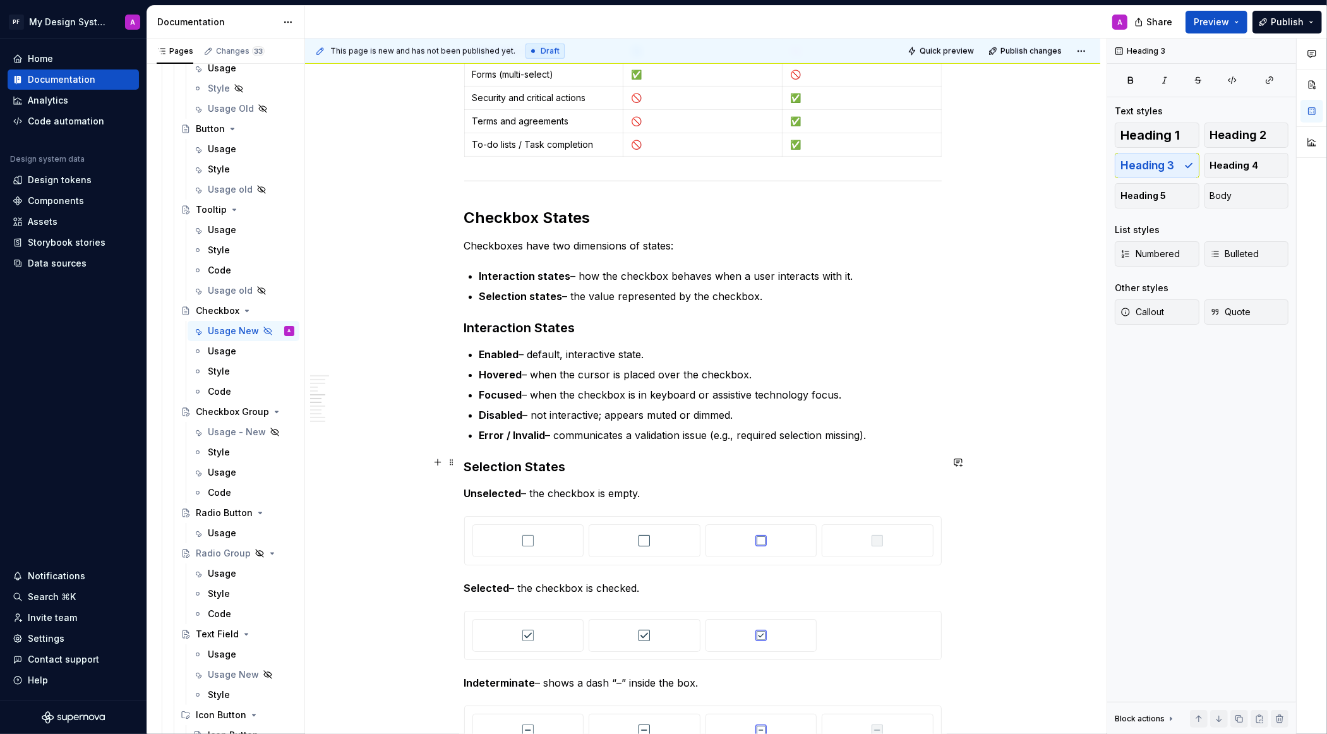
click at [562, 459] on h3 "Selection States" at bounding box center [703, 467] width 478 height 18
click at [1059, 328] on div "This page is new and has not been published yet. Draft Quick preview Publish ch…" at bounding box center [706, 387] width 802 height 696
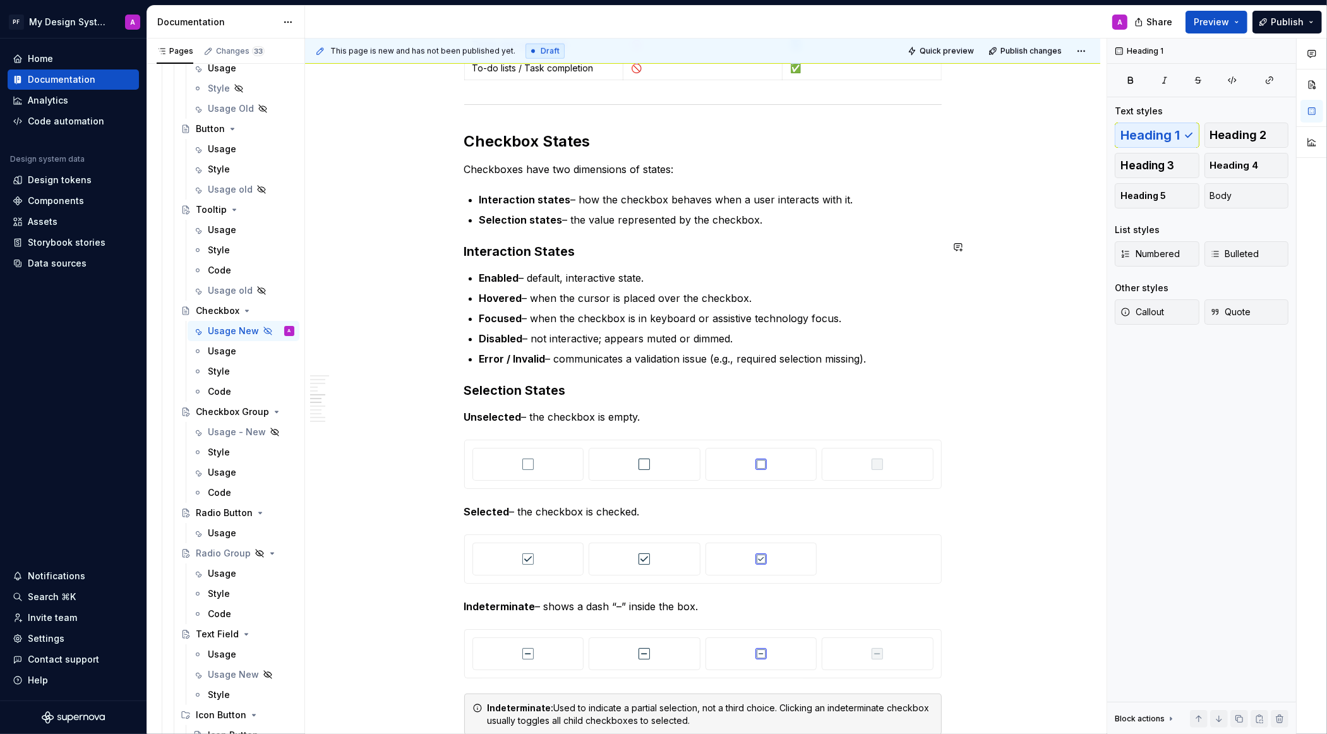
scroll to position [1054, 0]
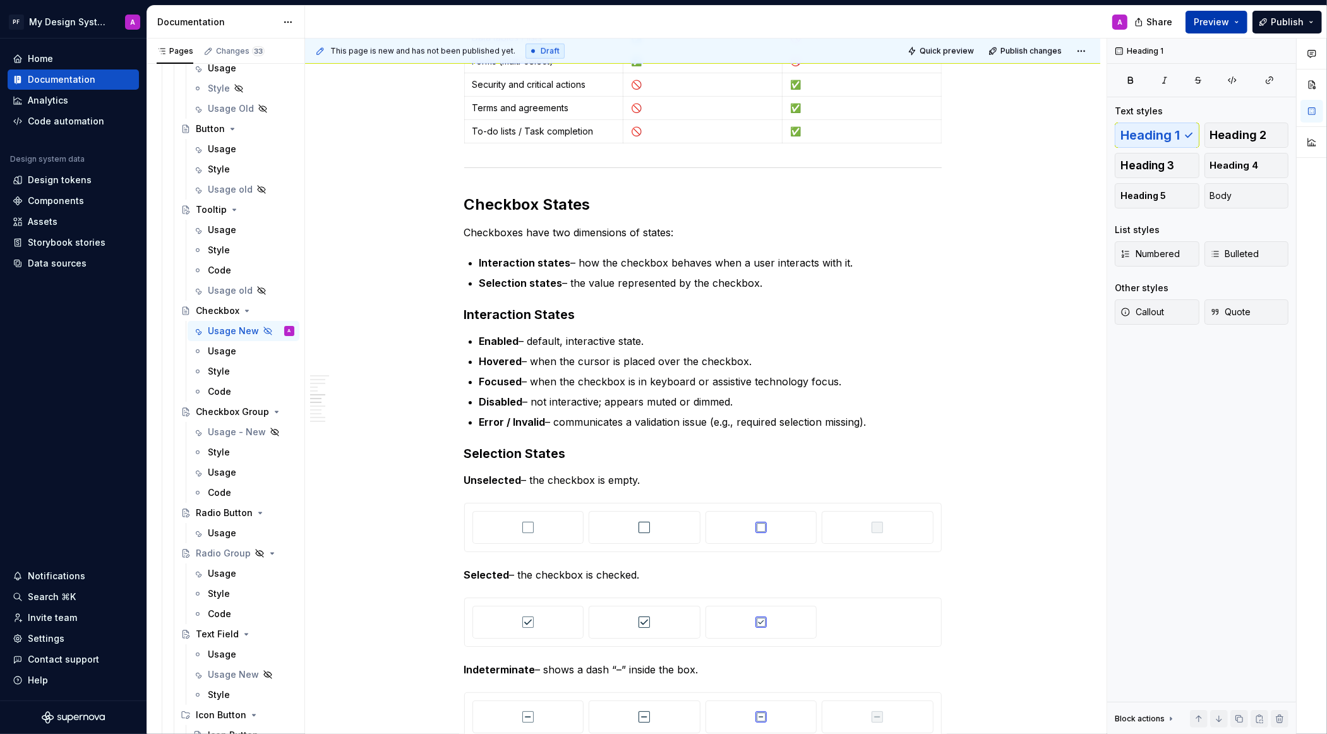
click at [1210, 18] on span "Preview" at bounding box center [1211, 22] width 35 height 13
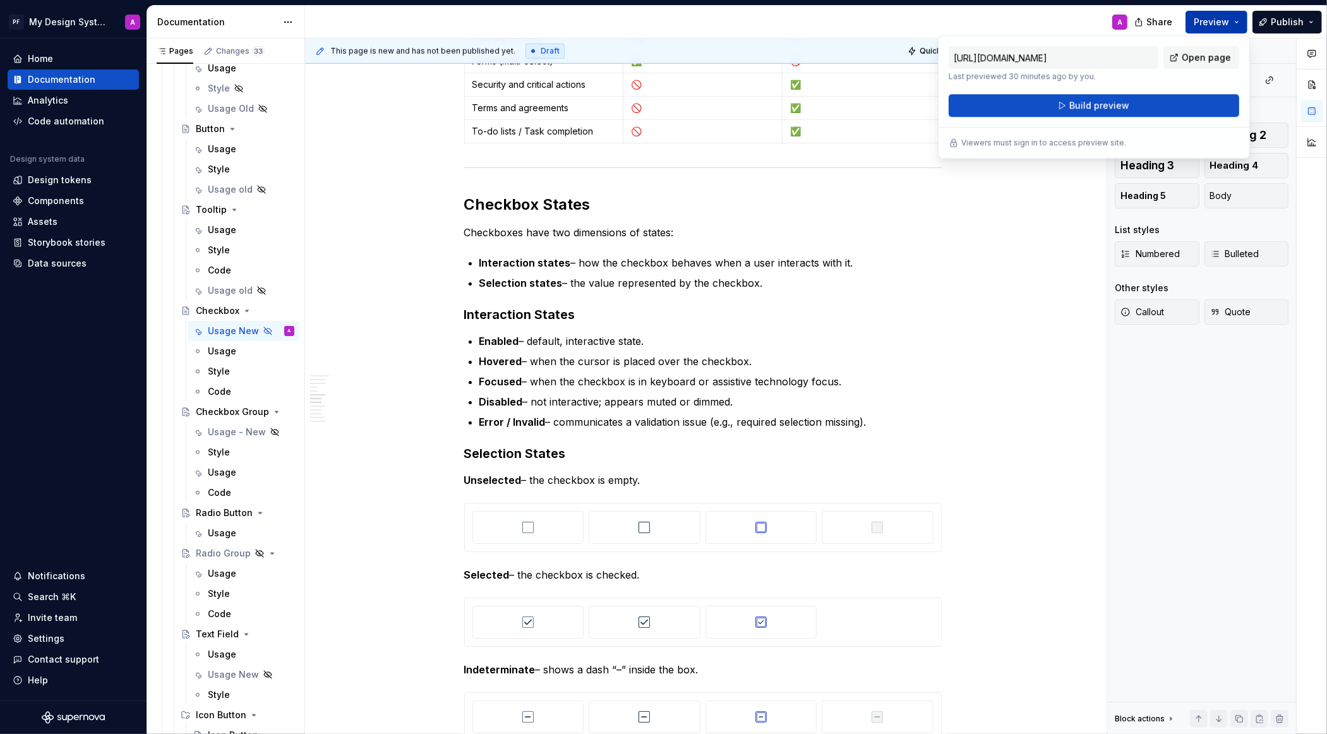
click at [1117, 104] on span "Build preview" at bounding box center [1099, 105] width 60 height 13
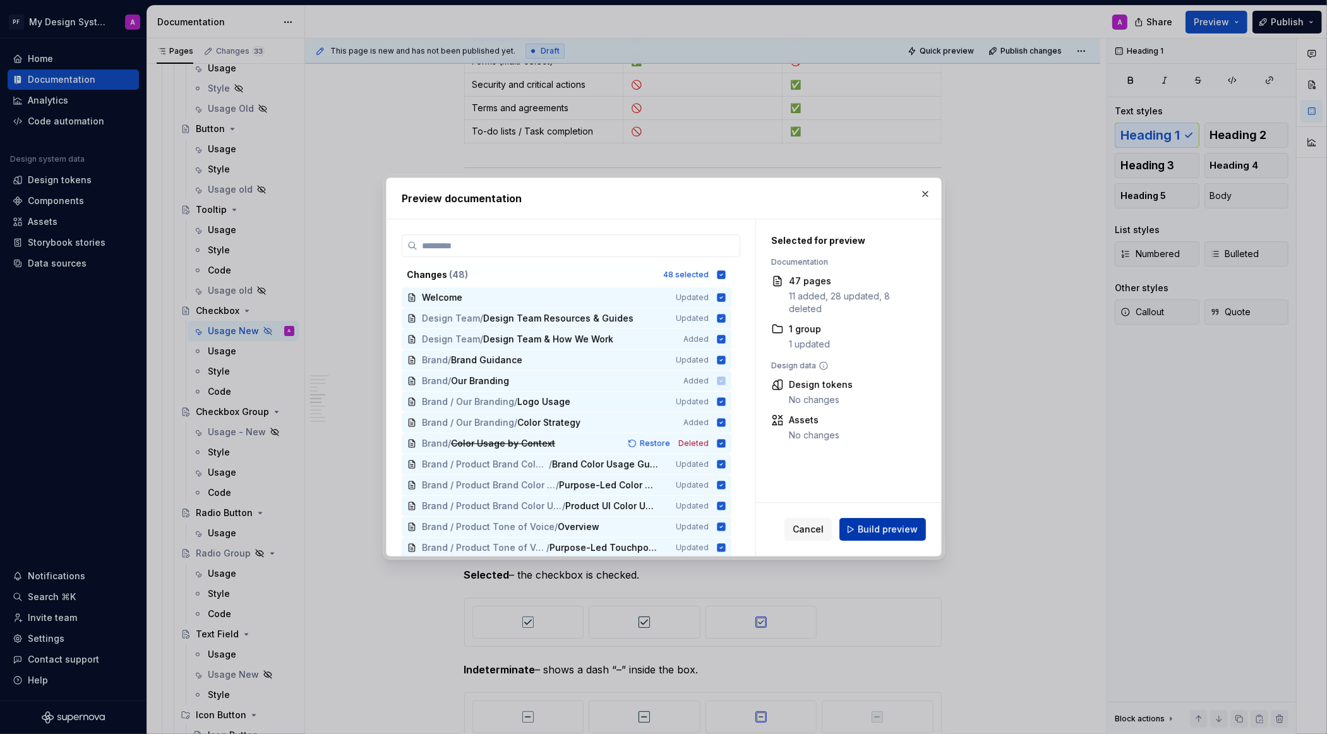
click at [887, 530] on span "Build preview" at bounding box center [888, 529] width 60 height 13
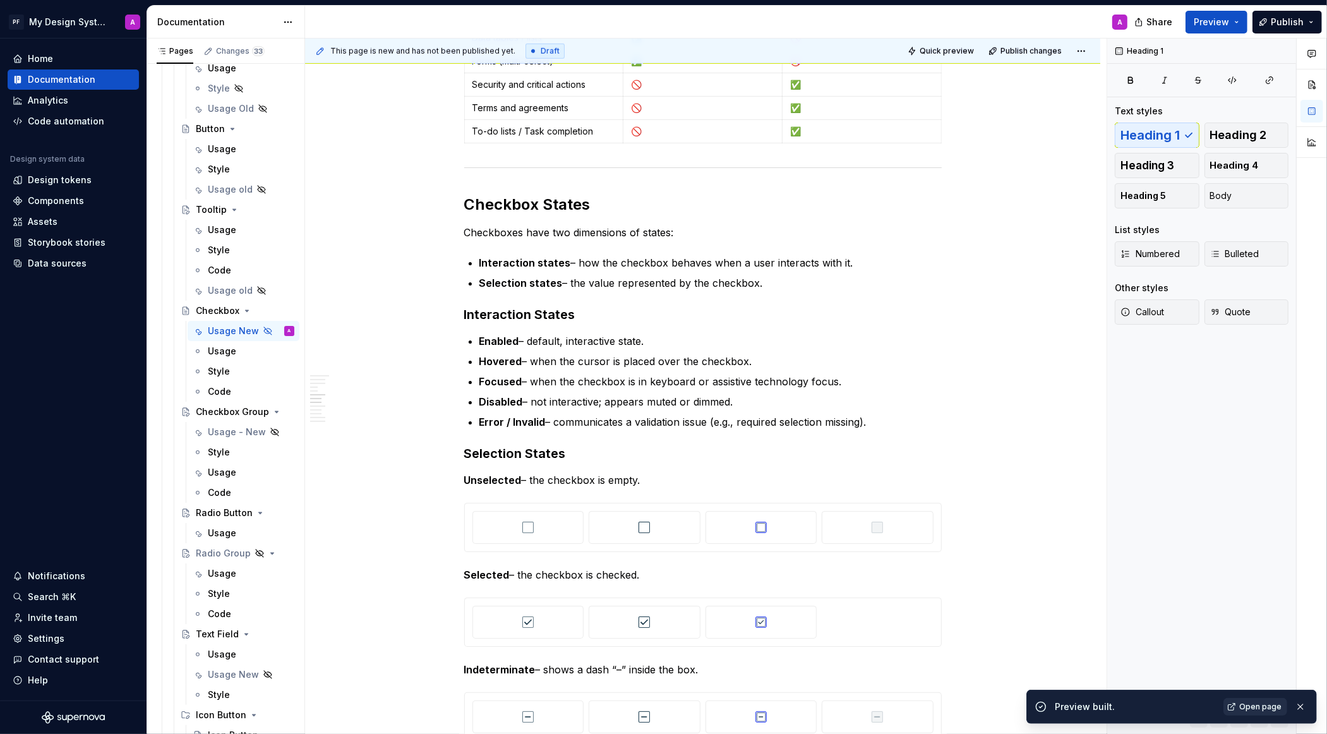
click at [1261, 708] on span "Open page" at bounding box center [1260, 707] width 42 height 10
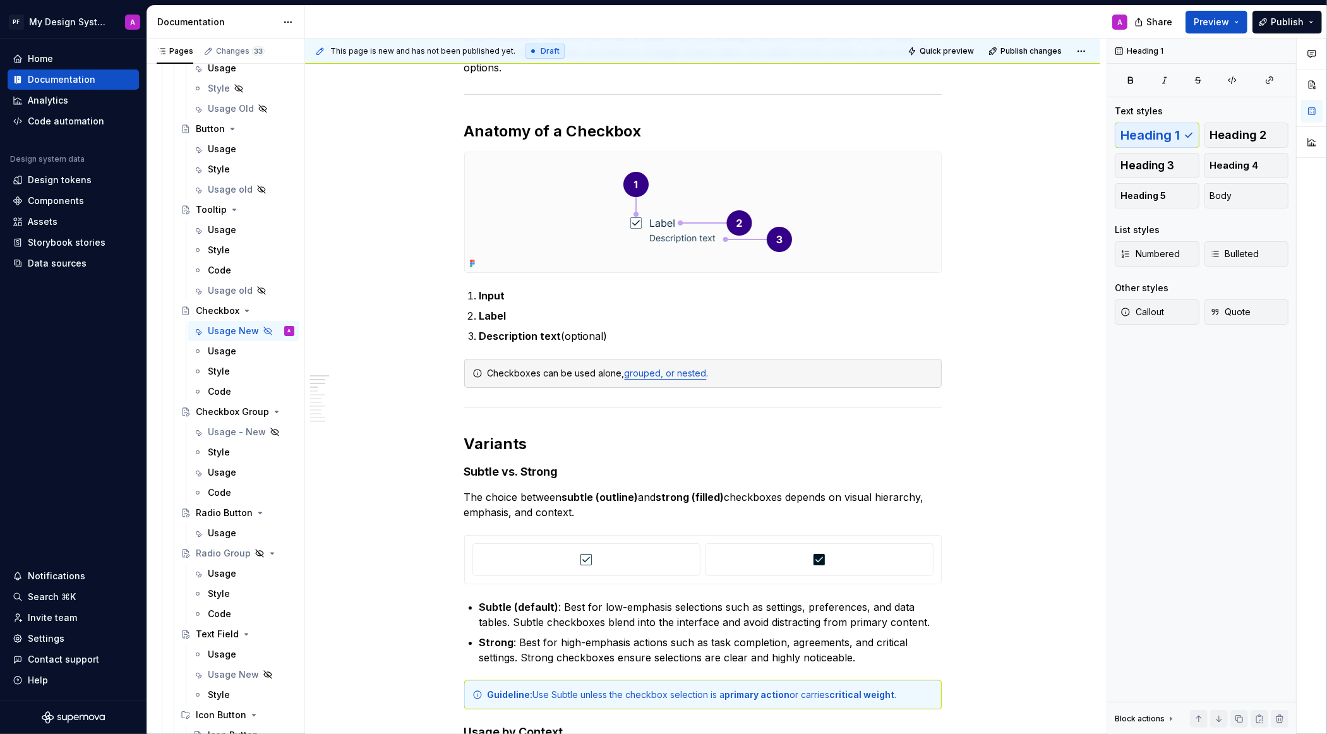
scroll to position [0, 0]
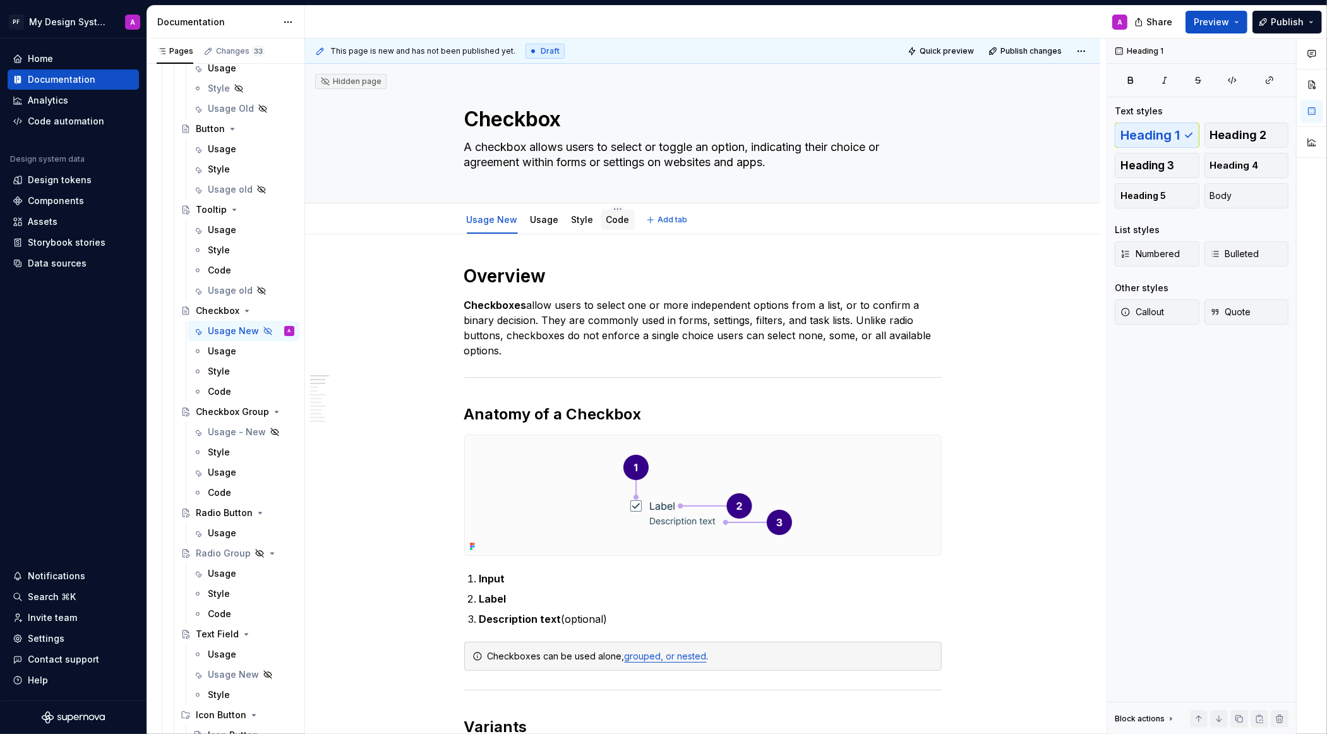
click at [614, 217] on link "Code" at bounding box center [617, 219] width 23 height 11
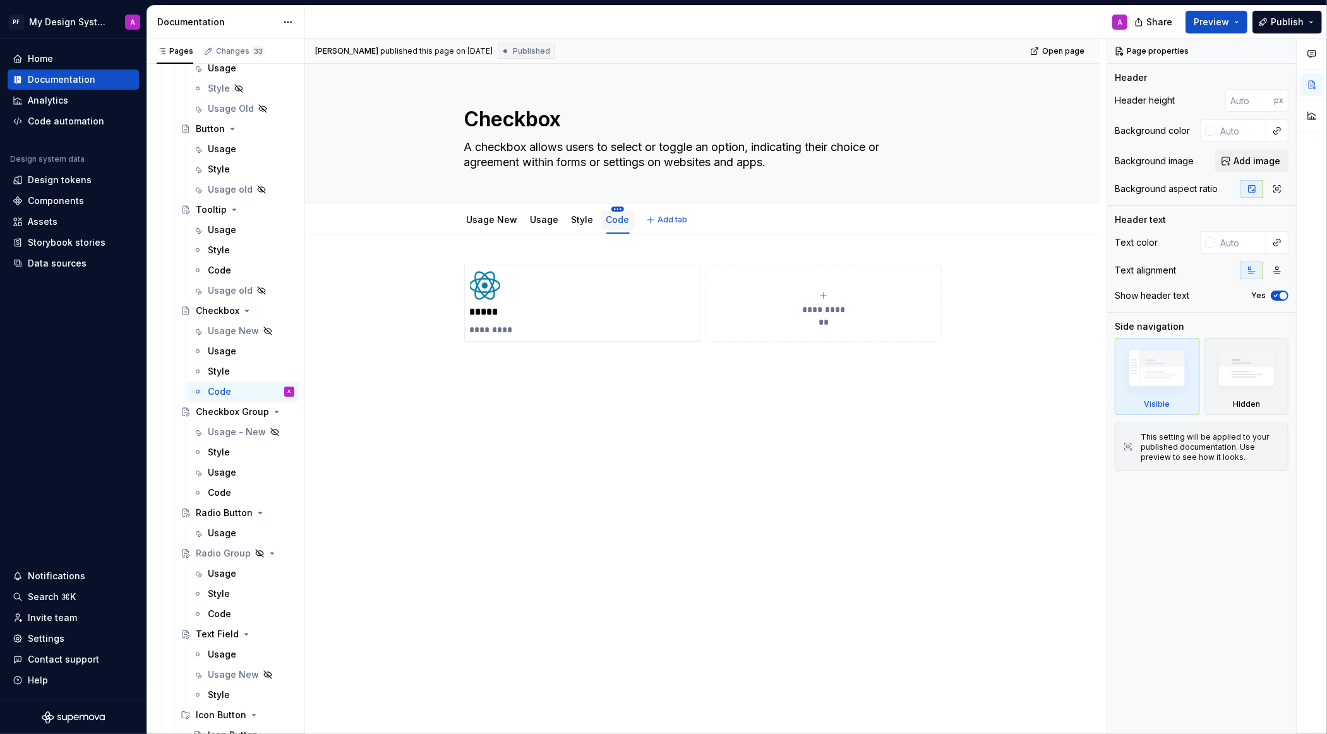
click at [616, 208] on html "PF My Design System A Home Documentation Analytics Code automation Design syste…" at bounding box center [663, 367] width 1327 height 734
click at [655, 342] on div "Delete tab" at bounding box center [674, 345] width 82 height 13
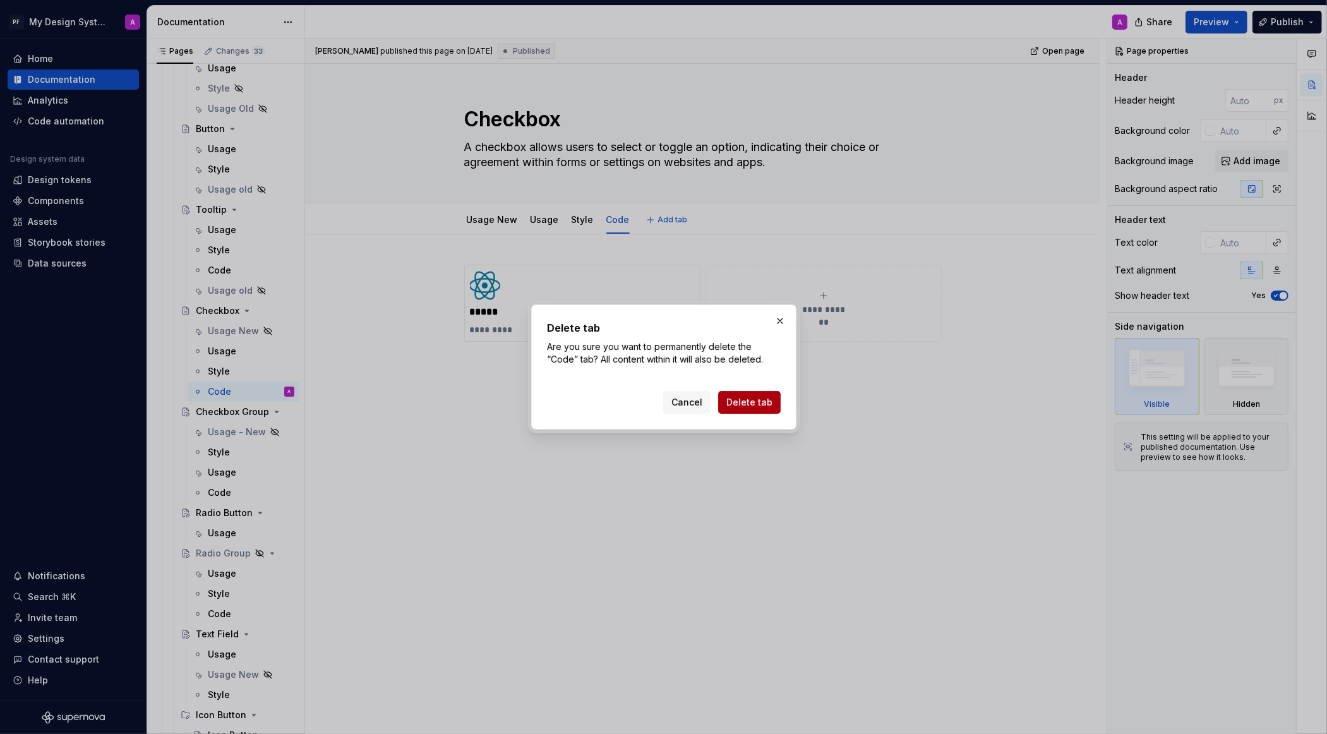
click at [755, 398] on span "Delete tab" at bounding box center [749, 402] width 46 height 13
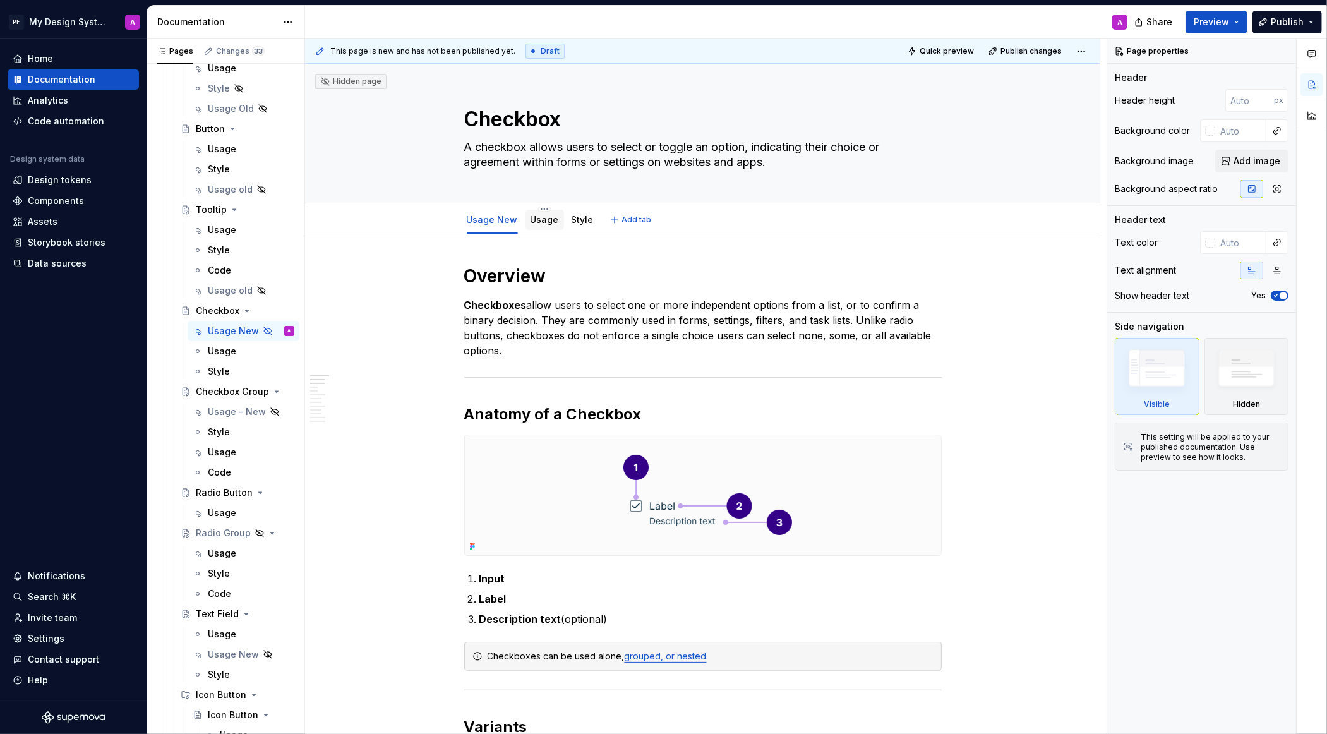
click at [548, 222] on link "Usage" at bounding box center [545, 219] width 28 height 11
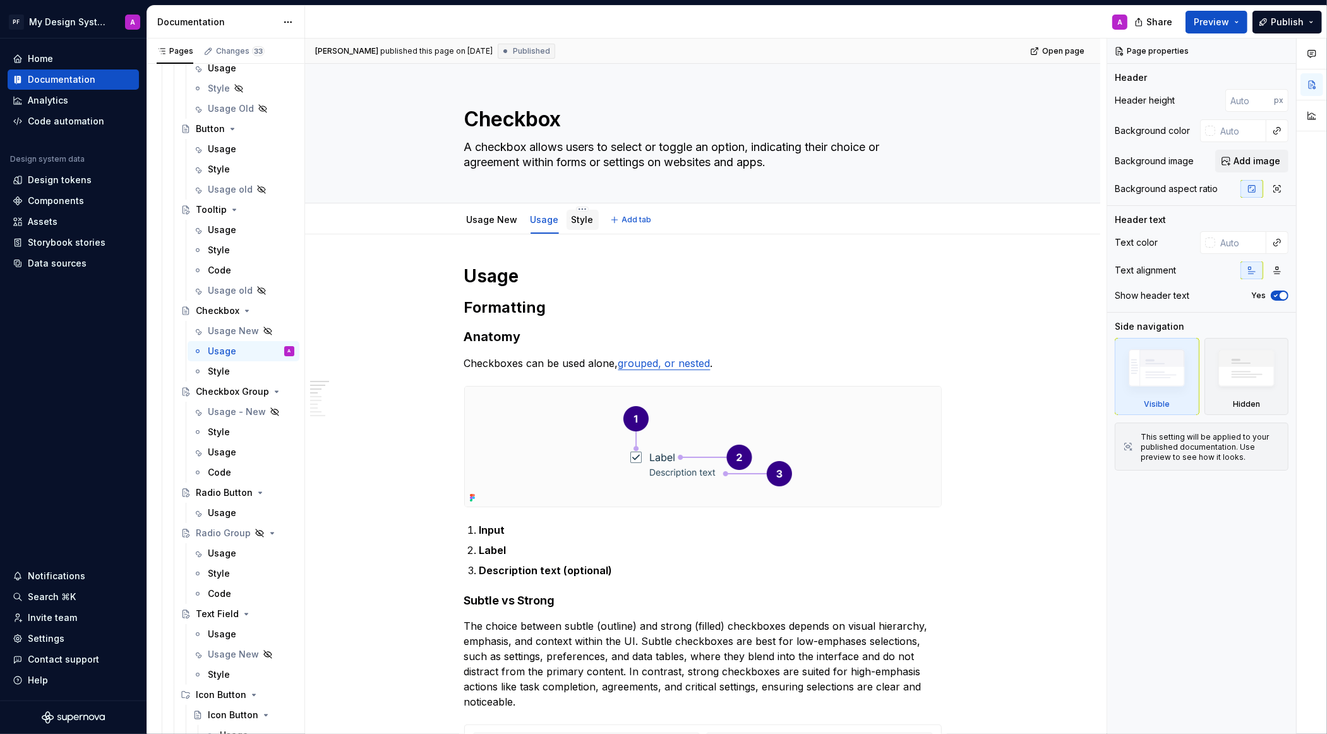
click at [579, 222] on link "Style" at bounding box center [583, 219] width 22 height 11
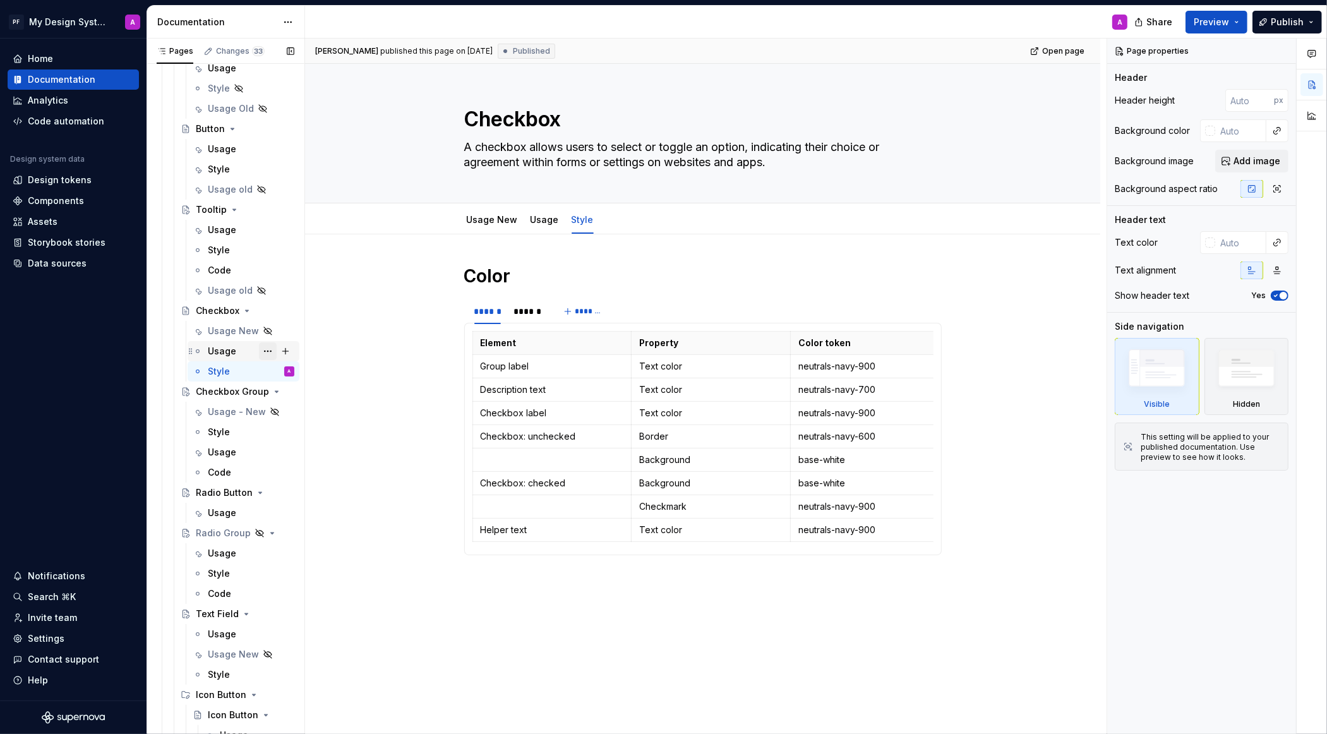
click at [270, 350] on button "Page tree" at bounding box center [268, 351] width 18 height 18
click at [293, 414] on div "Hide tab" at bounding box center [344, 418] width 124 height 13
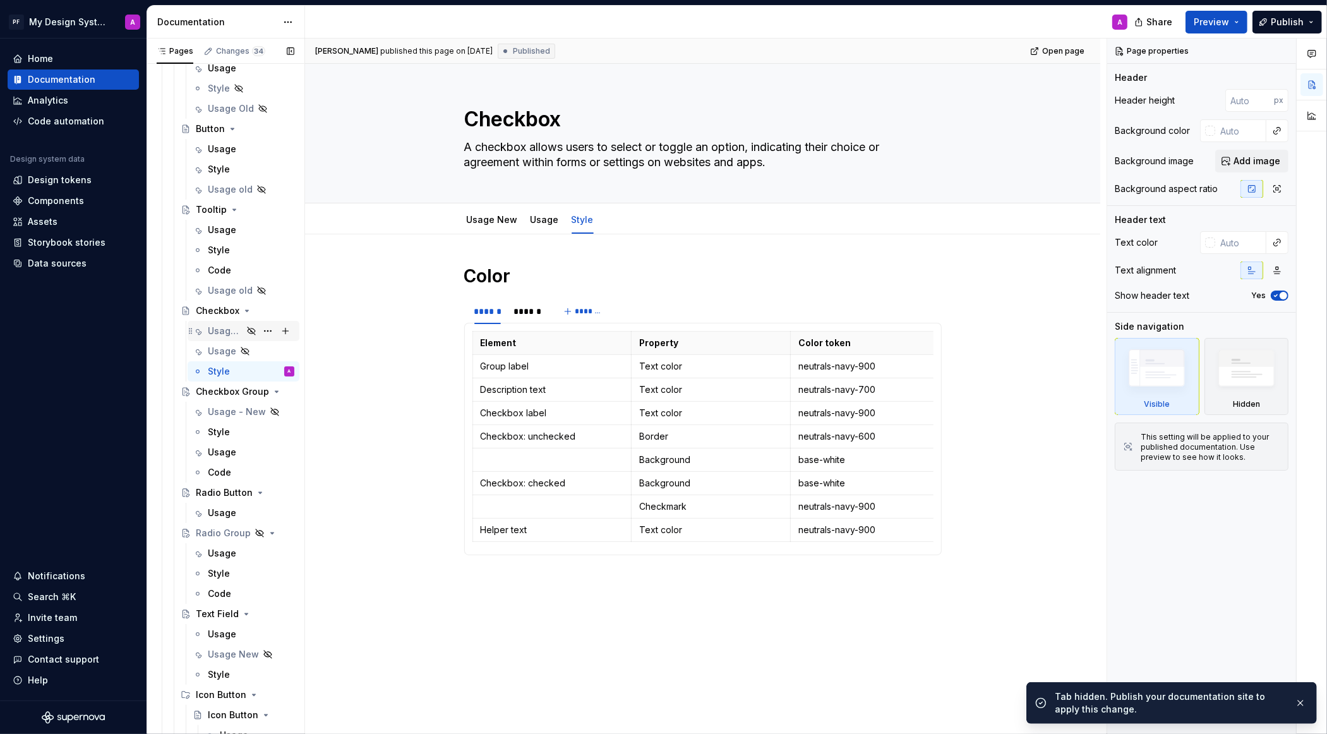
click at [254, 330] on icon "Page tree" at bounding box center [251, 331] width 10 height 10
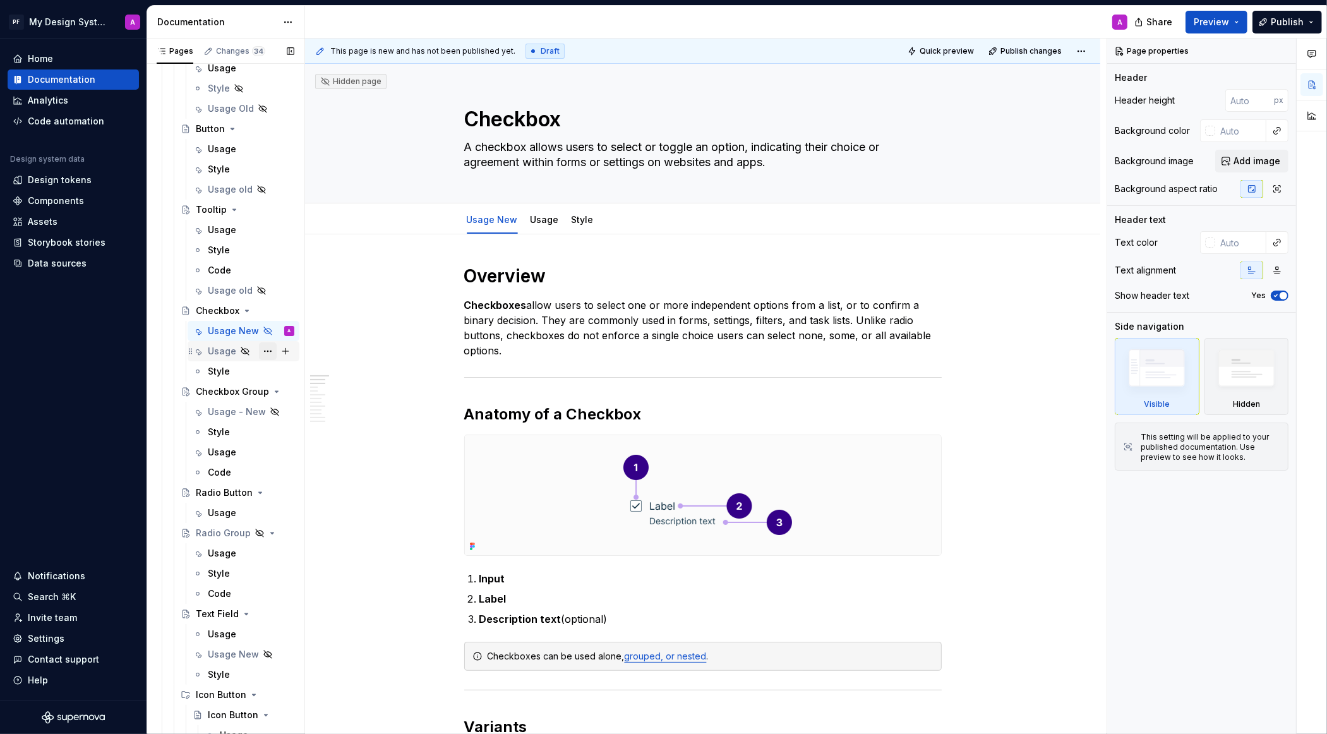
click at [272, 347] on button "Page tree" at bounding box center [268, 351] width 18 height 18
type textarea "*"
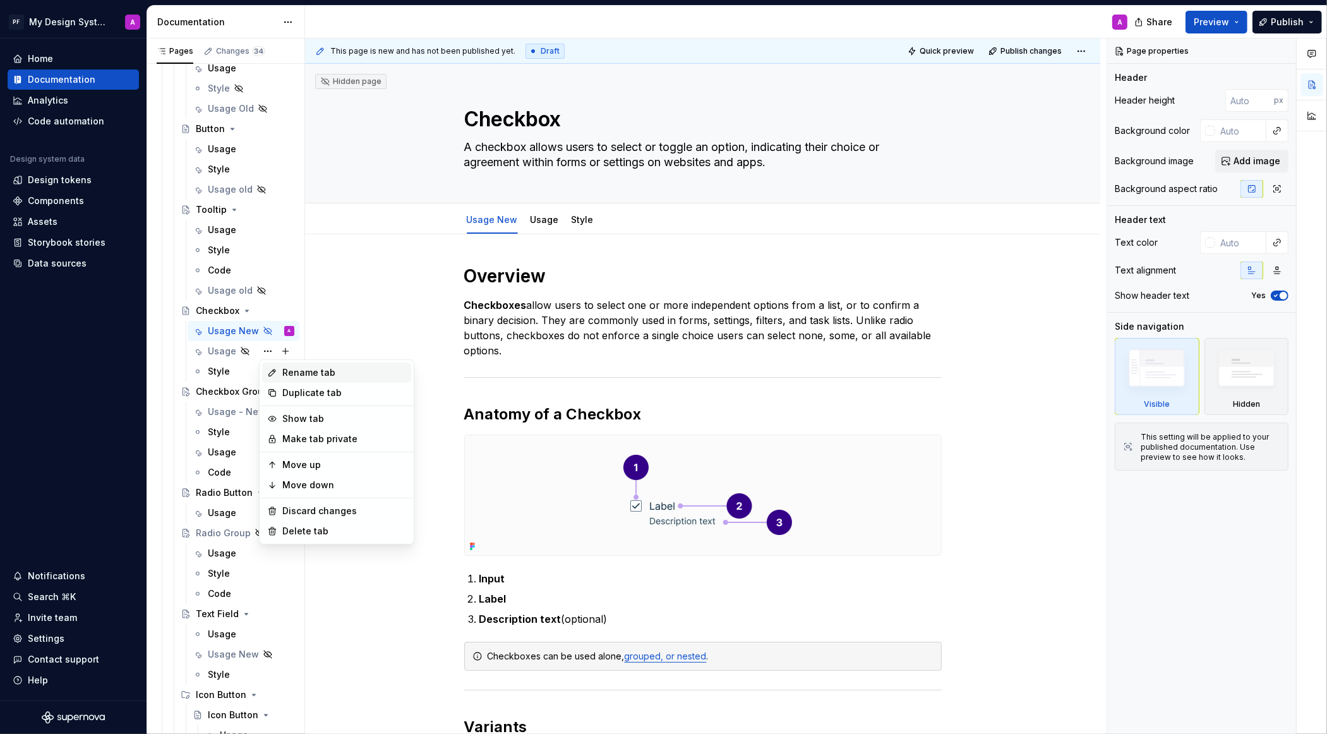
click at [288, 373] on div "Rename tab" at bounding box center [344, 372] width 124 height 13
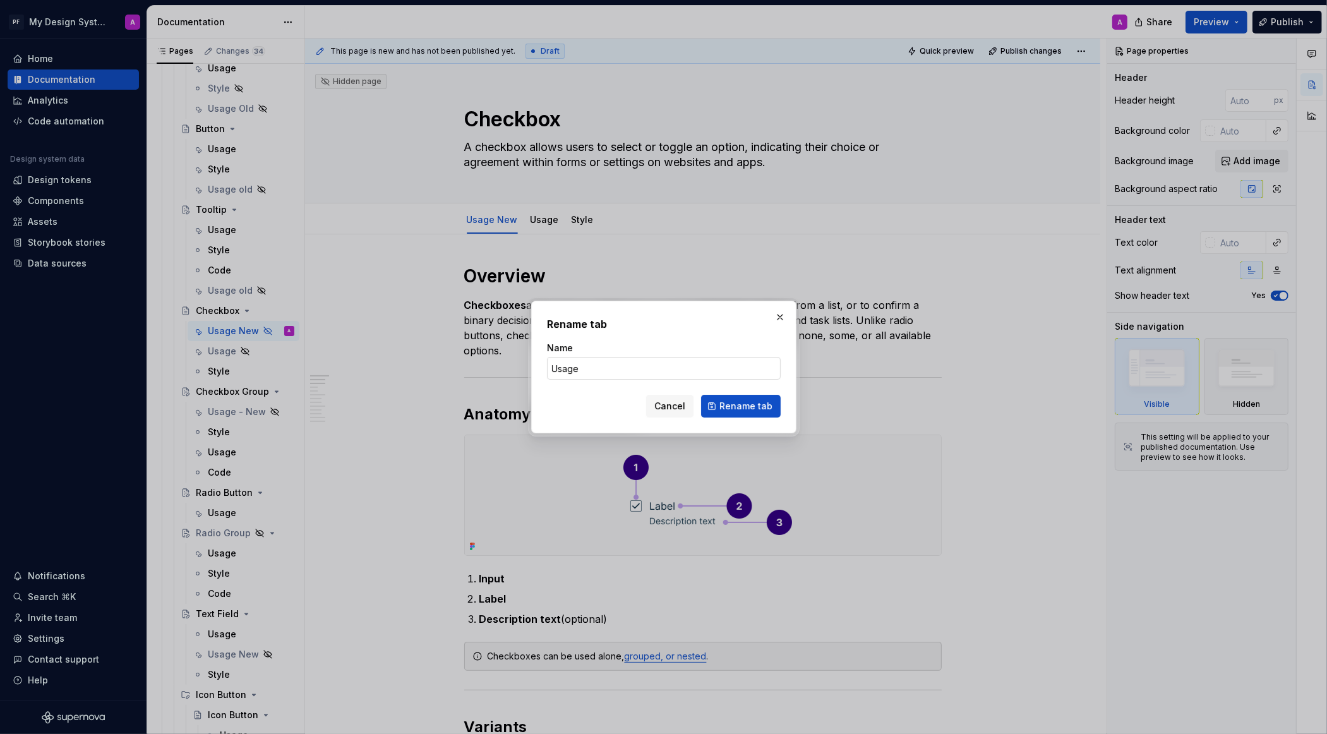
click at [608, 366] on input "Usage" at bounding box center [664, 368] width 234 height 23
type input "Usage Old"
click at [727, 406] on span "Rename tab" at bounding box center [745, 406] width 53 height 13
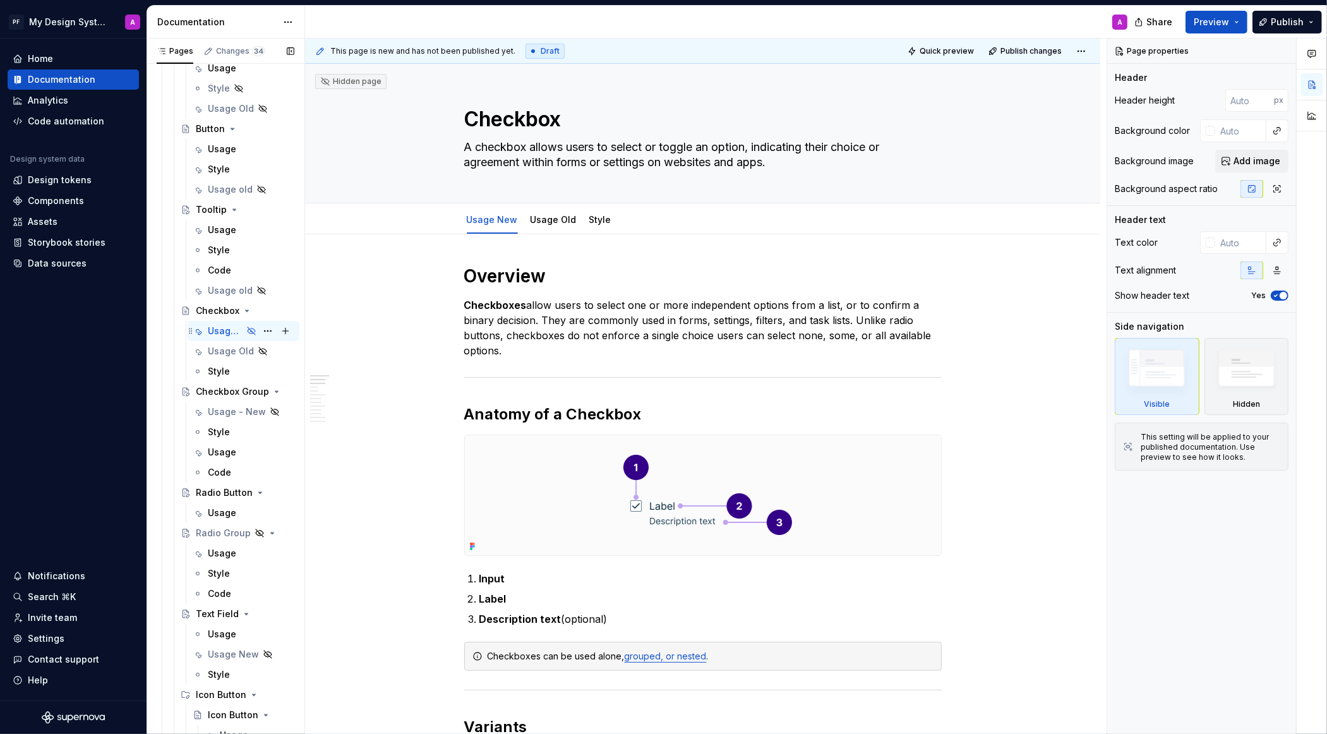
click at [252, 331] on icon "Page tree" at bounding box center [252, 331] width 8 height 8
click at [264, 332] on button "Page tree" at bounding box center [268, 331] width 18 height 18
type textarea "*"
click at [279, 349] on div "Rename tab" at bounding box center [336, 352] width 149 height 20
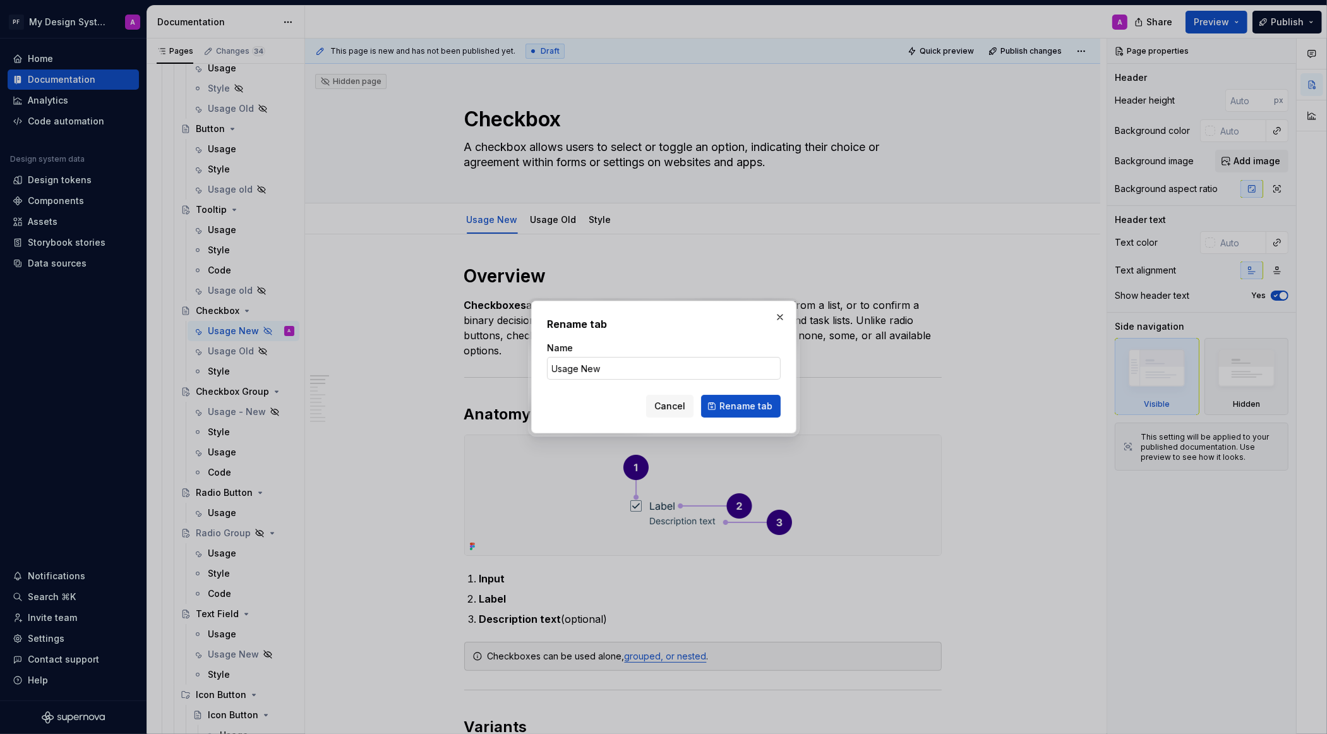
click at [625, 378] on input "Usage New" at bounding box center [664, 368] width 234 height 23
type input "Usage"
click at [747, 406] on span "Rename tab" at bounding box center [745, 406] width 53 height 13
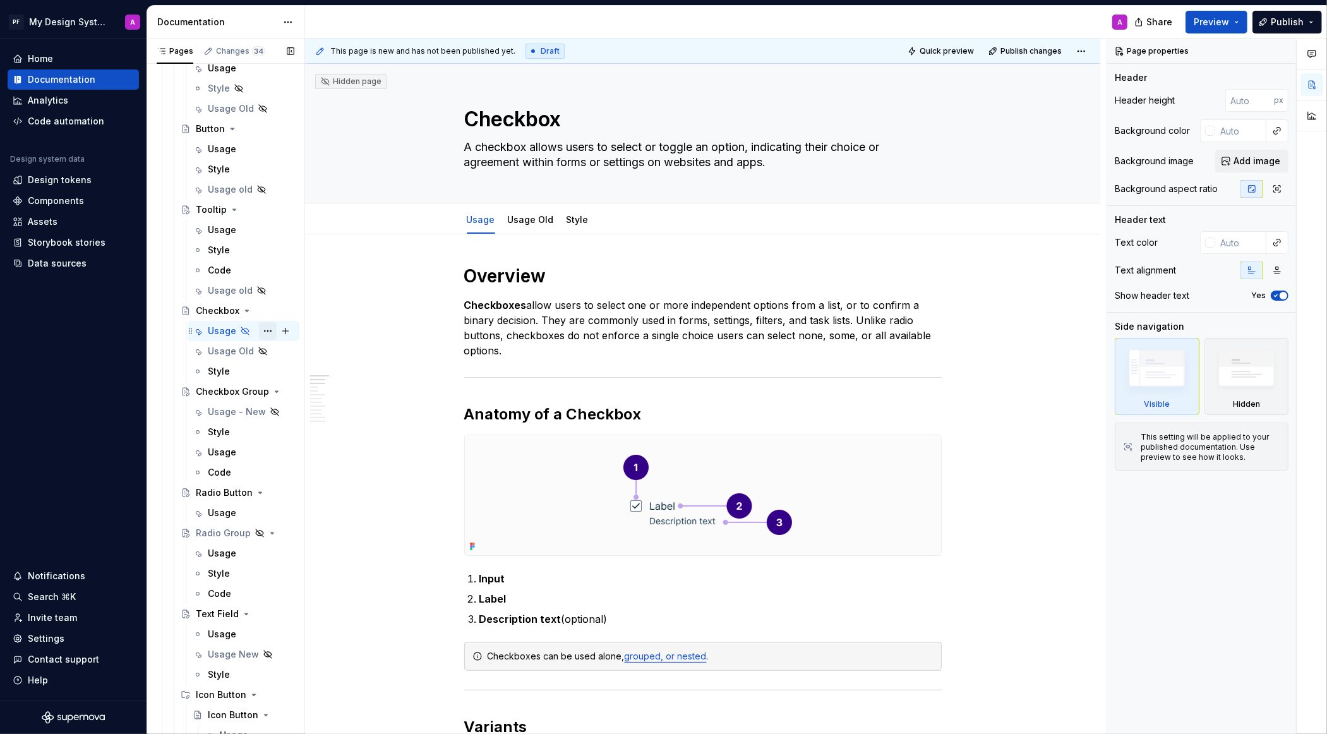
click at [264, 328] on button "Page tree" at bounding box center [268, 331] width 18 height 18
click at [294, 400] on div "Show tab" at bounding box center [344, 398] width 124 height 13
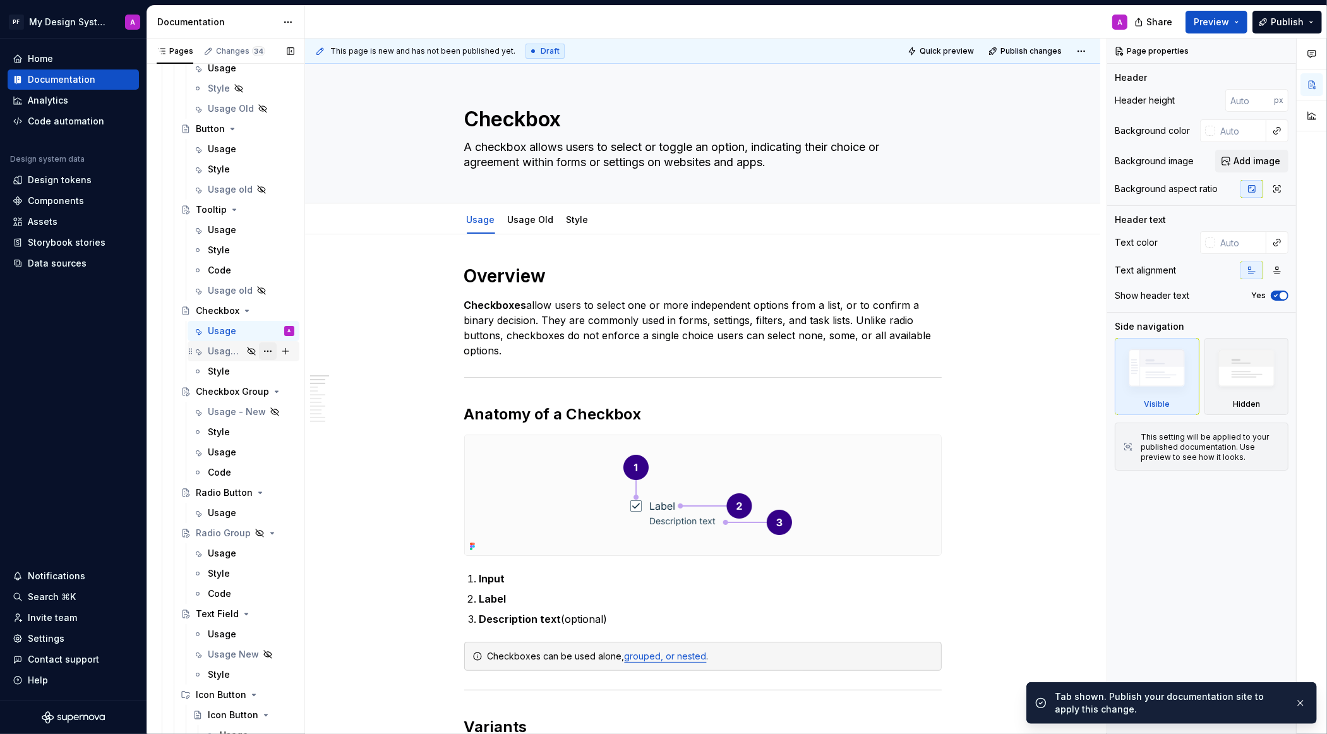
click at [269, 352] on button "Page tree" at bounding box center [268, 351] width 18 height 18
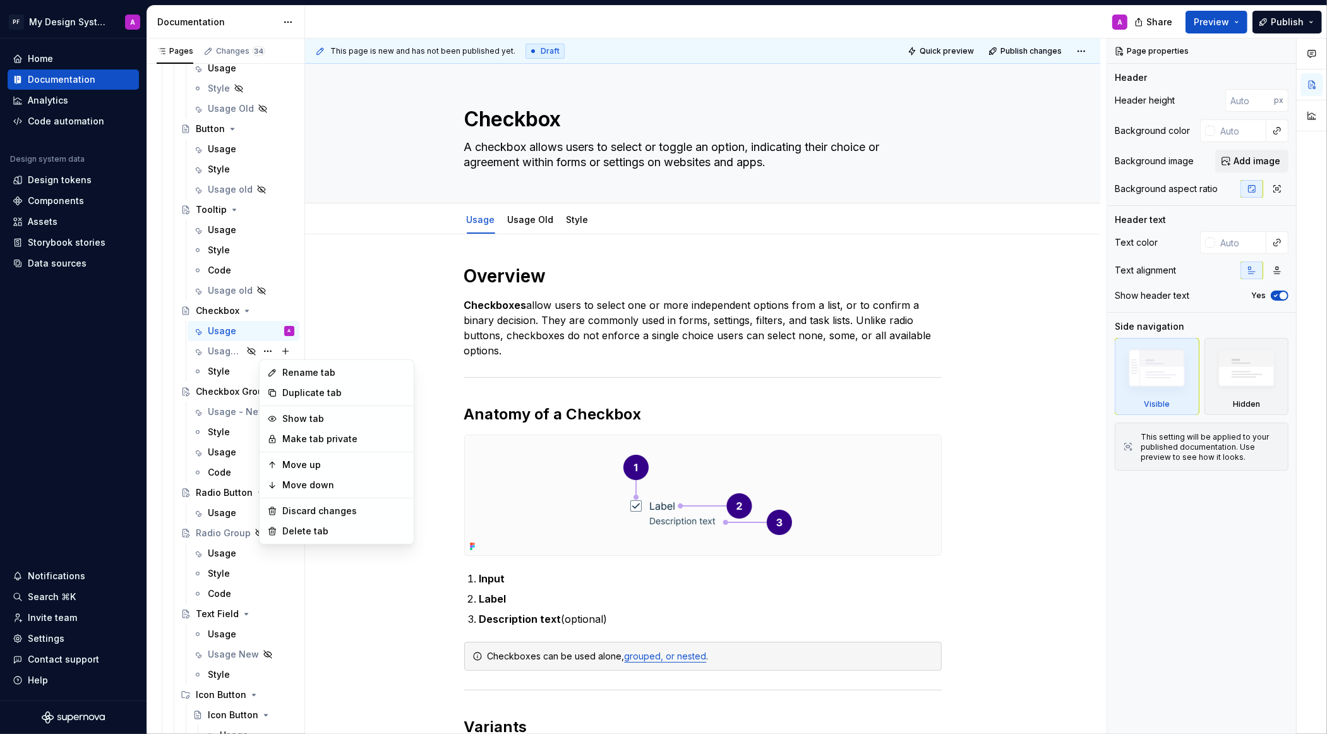
click at [359, 320] on html "PF My Design System A Home Documentation Analytics Code automation Design syste…" at bounding box center [663, 367] width 1327 height 734
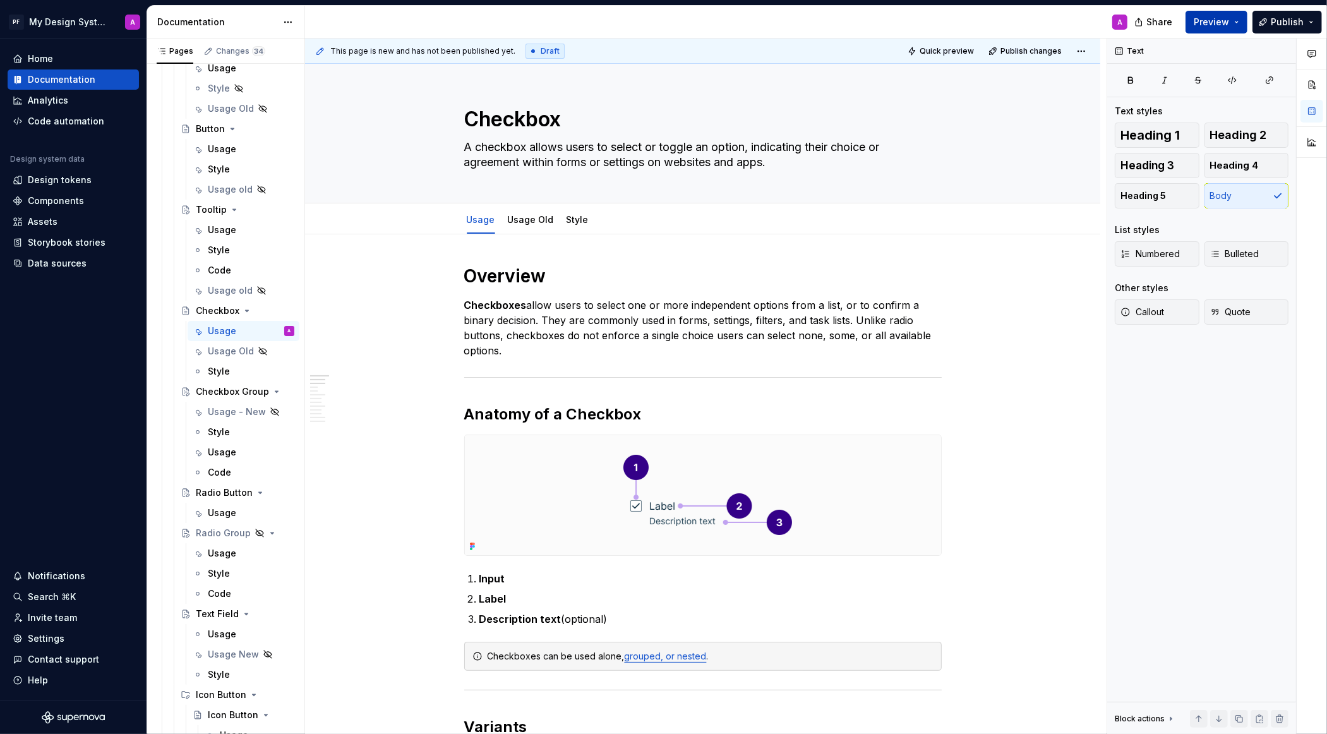
click at [1215, 18] on span "Preview" at bounding box center [1211, 22] width 35 height 13
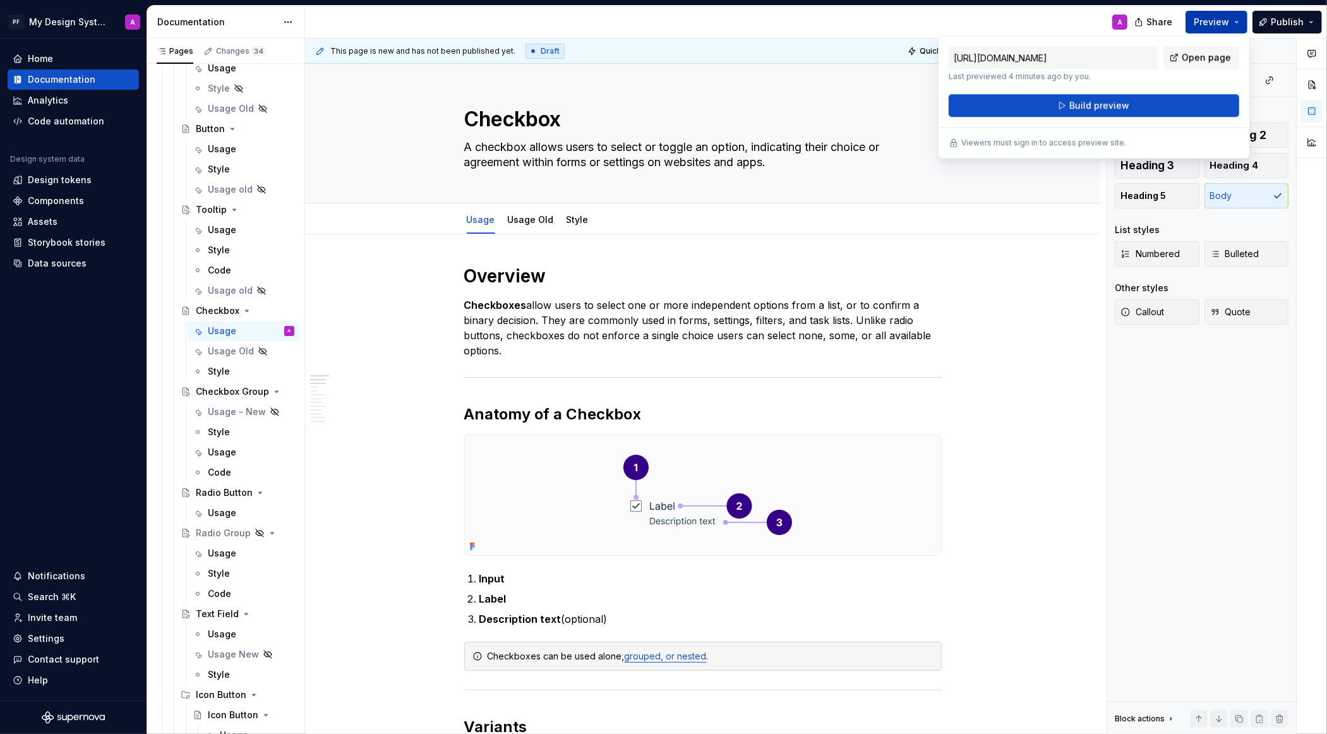
click at [1096, 108] on span "Build preview" at bounding box center [1099, 105] width 60 height 13
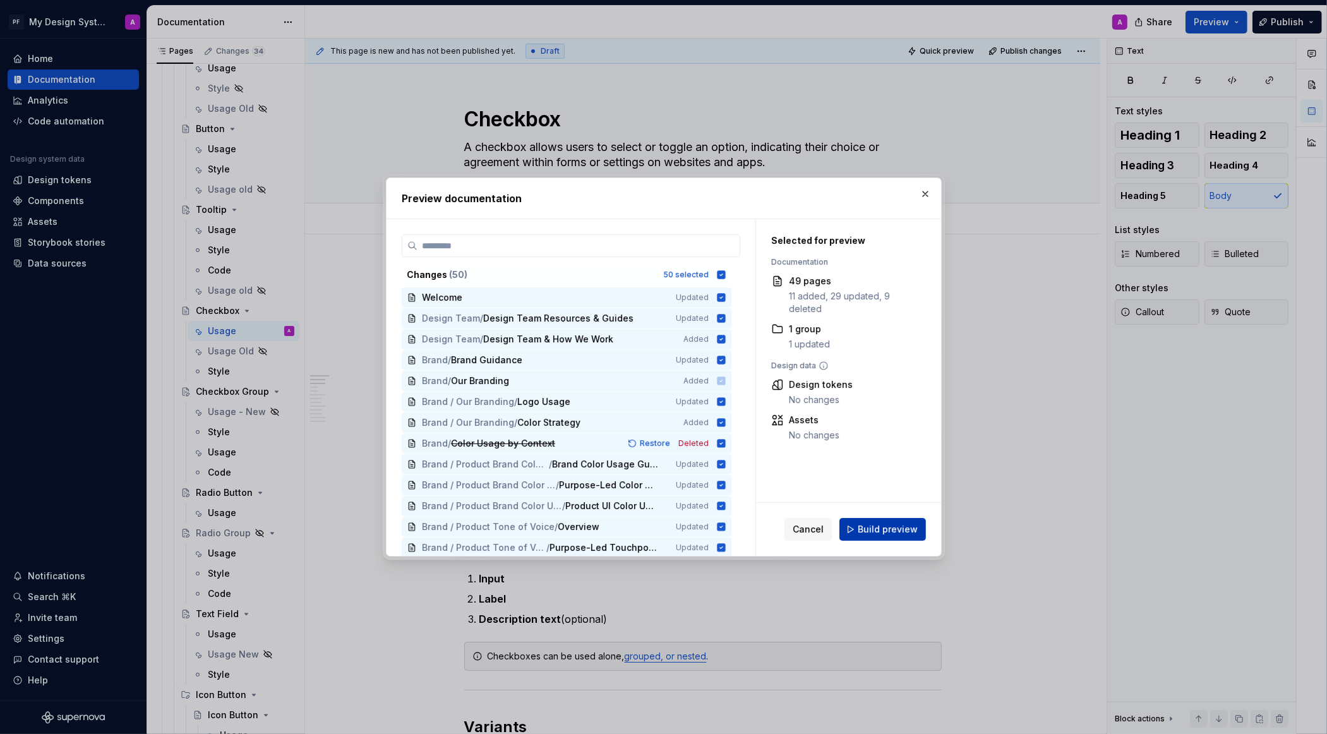
click at [856, 528] on button "Build preview" at bounding box center [882, 529] width 87 height 23
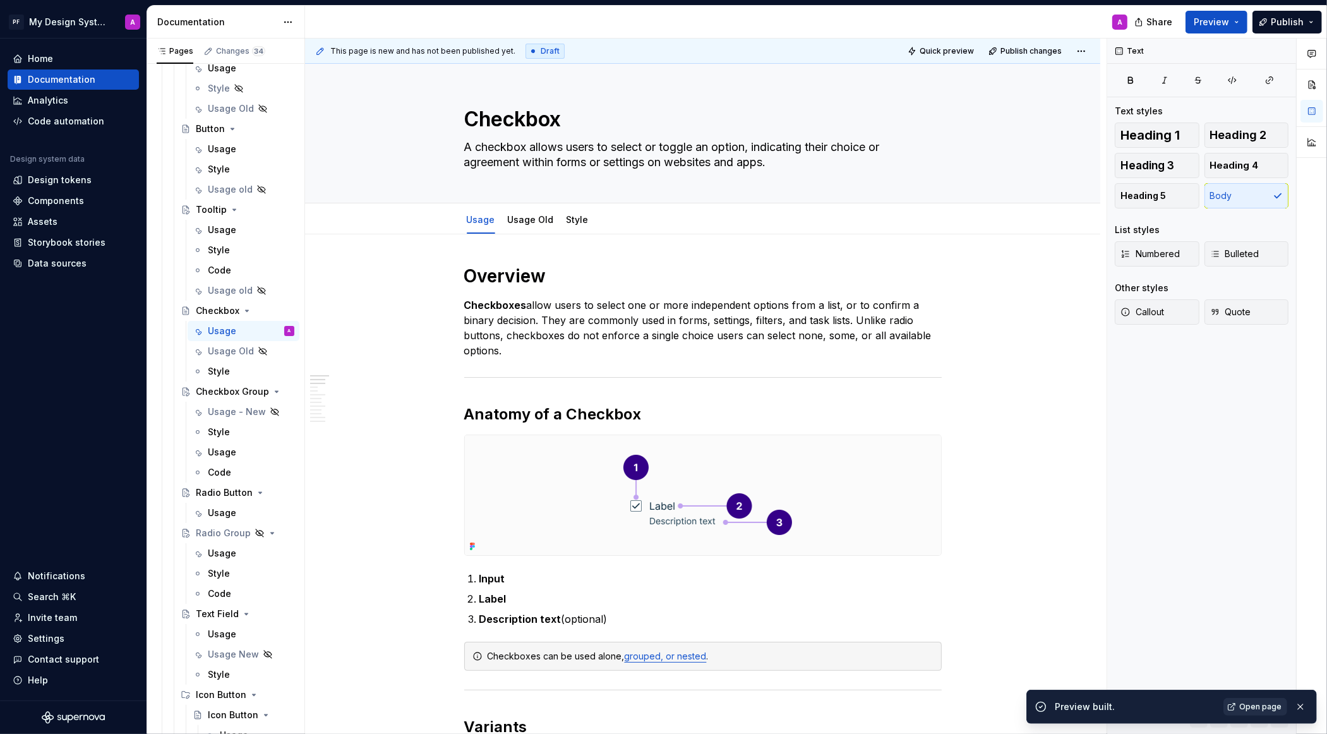
click at [1259, 708] on span "Open page" at bounding box center [1260, 707] width 42 height 10
click div "PF My Design System A Home Documentation Analytics Code automation Design syste…" at bounding box center [0, 0] width 0 height 0
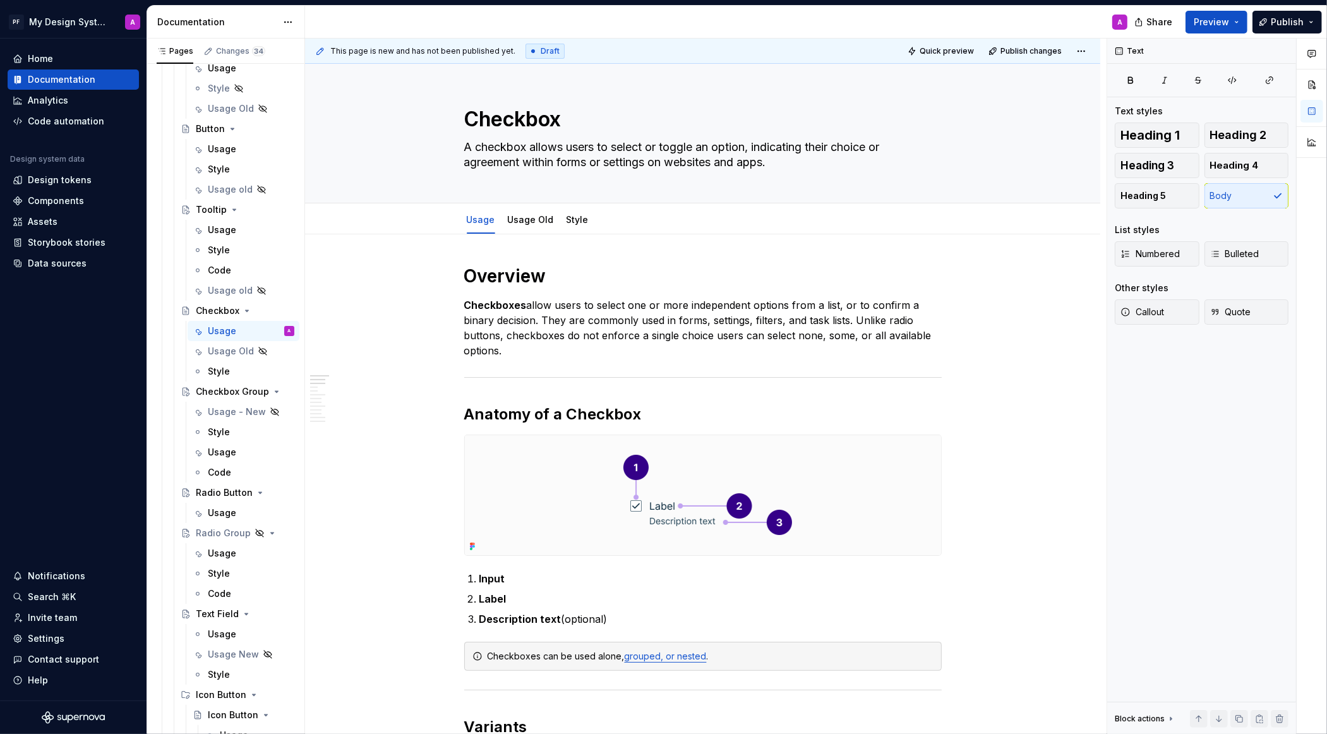
type textarea "*"
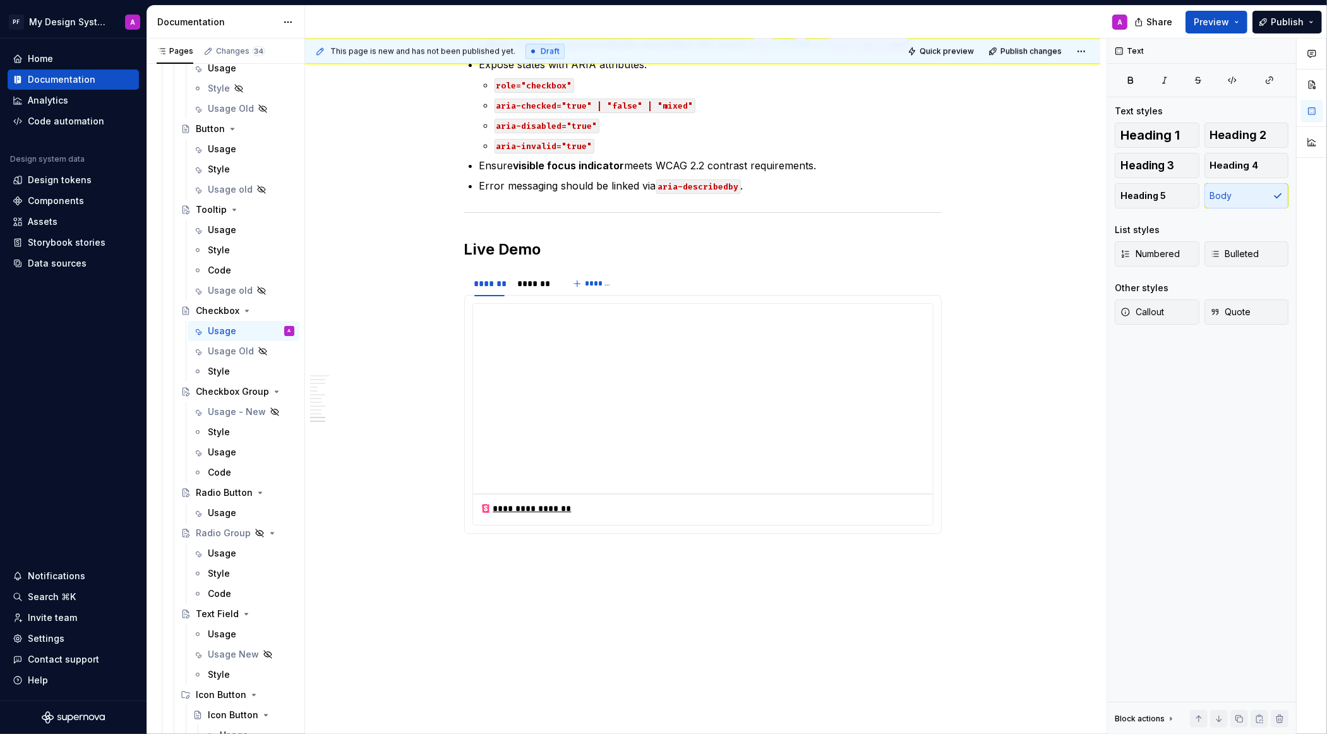
scroll to position [3787, 0]
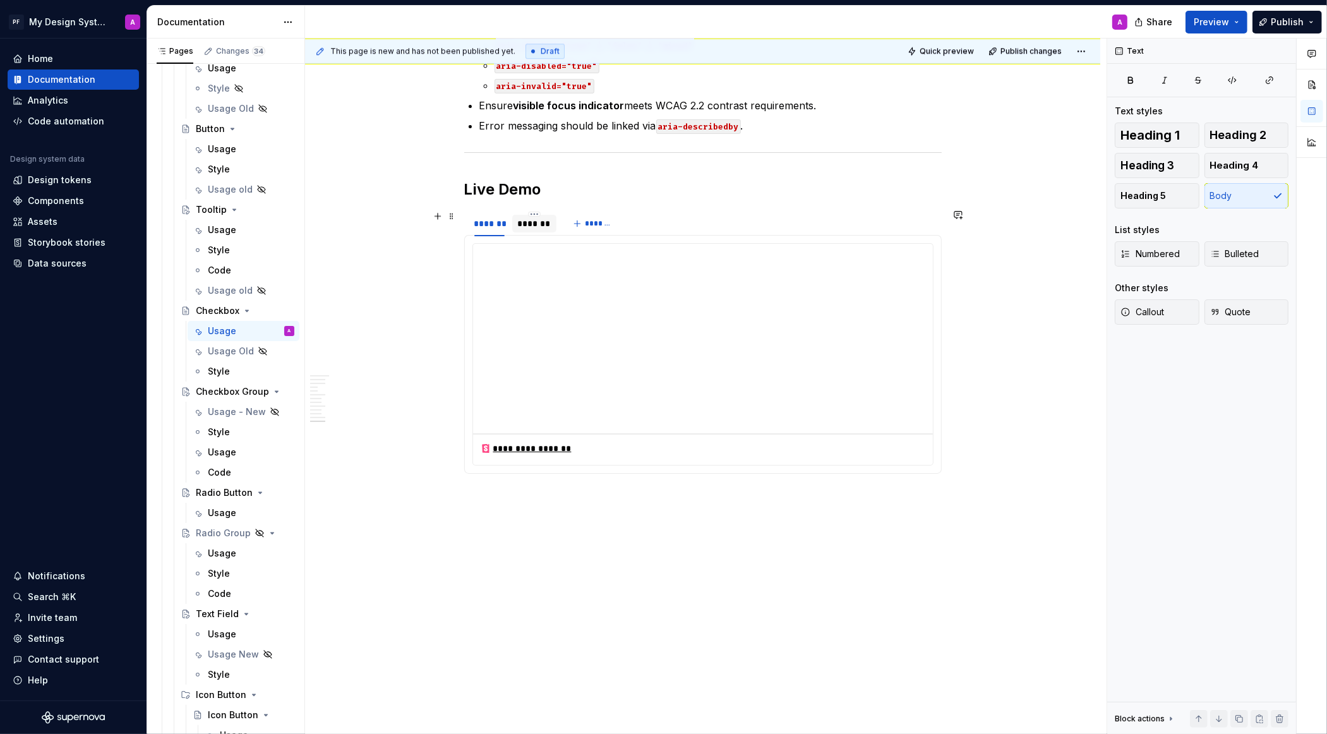
click at [538, 224] on div "*******" at bounding box center [534, 223] width 34 height 13
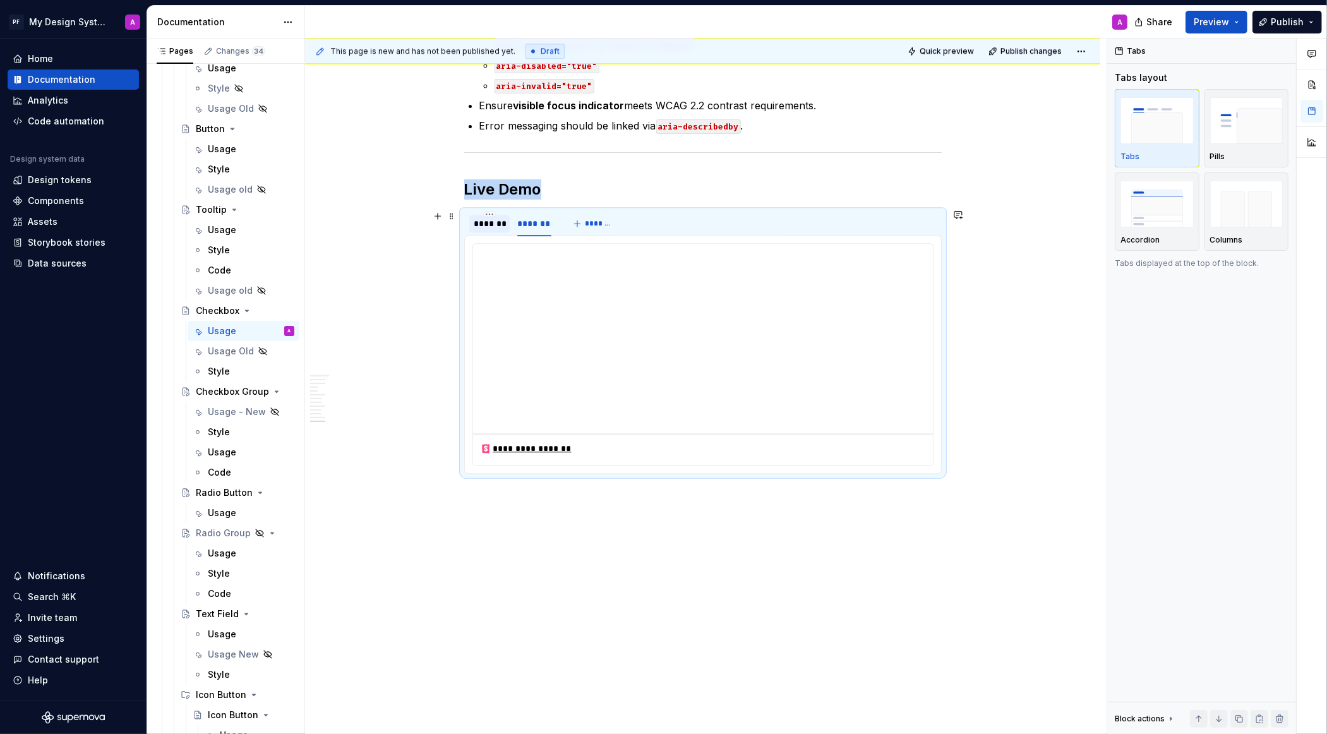
click at [493, 219] on div "*******" at bounding box center [489, 223] width 30 height 13
click at [547, 222] on div "*******" at bounding box center [534, 223] width 34 height 13
click at [594, 220] on span "*******" at bounding box center [599, 224] width 28 height 10
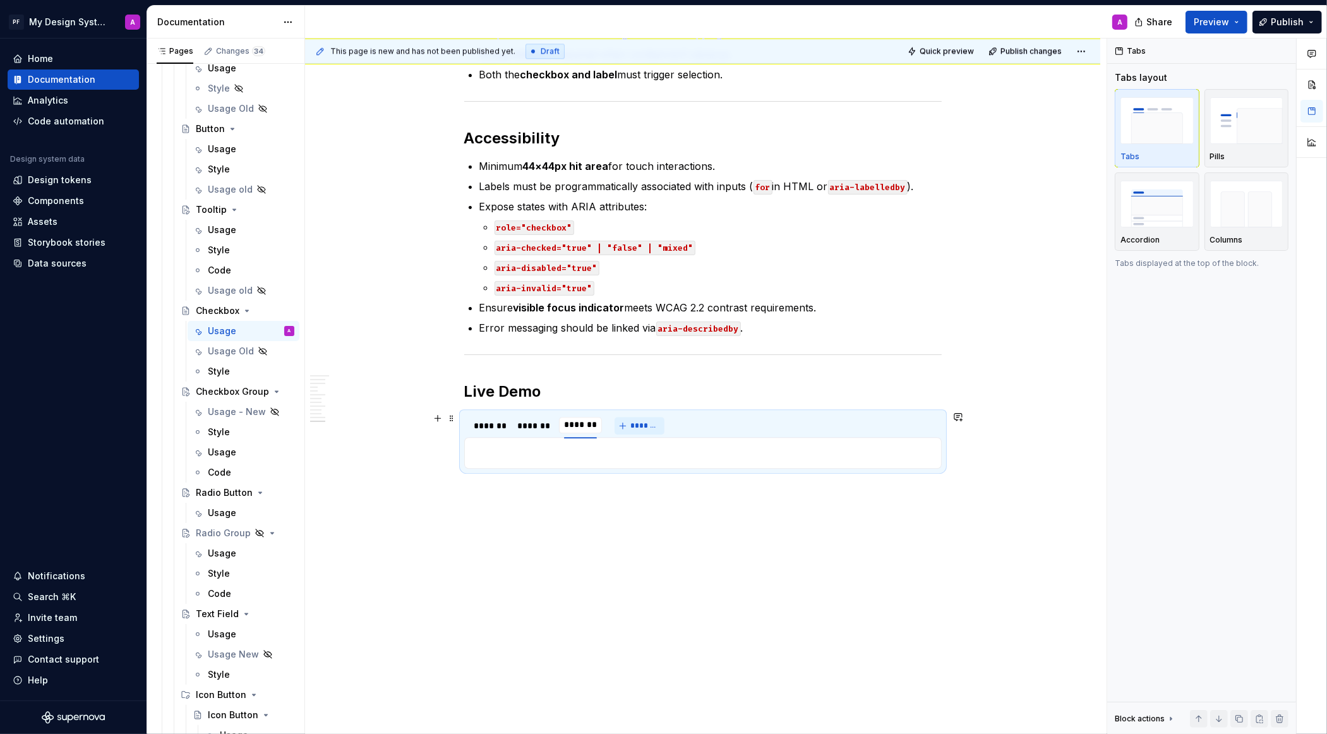
scroll to position [3582, 0]
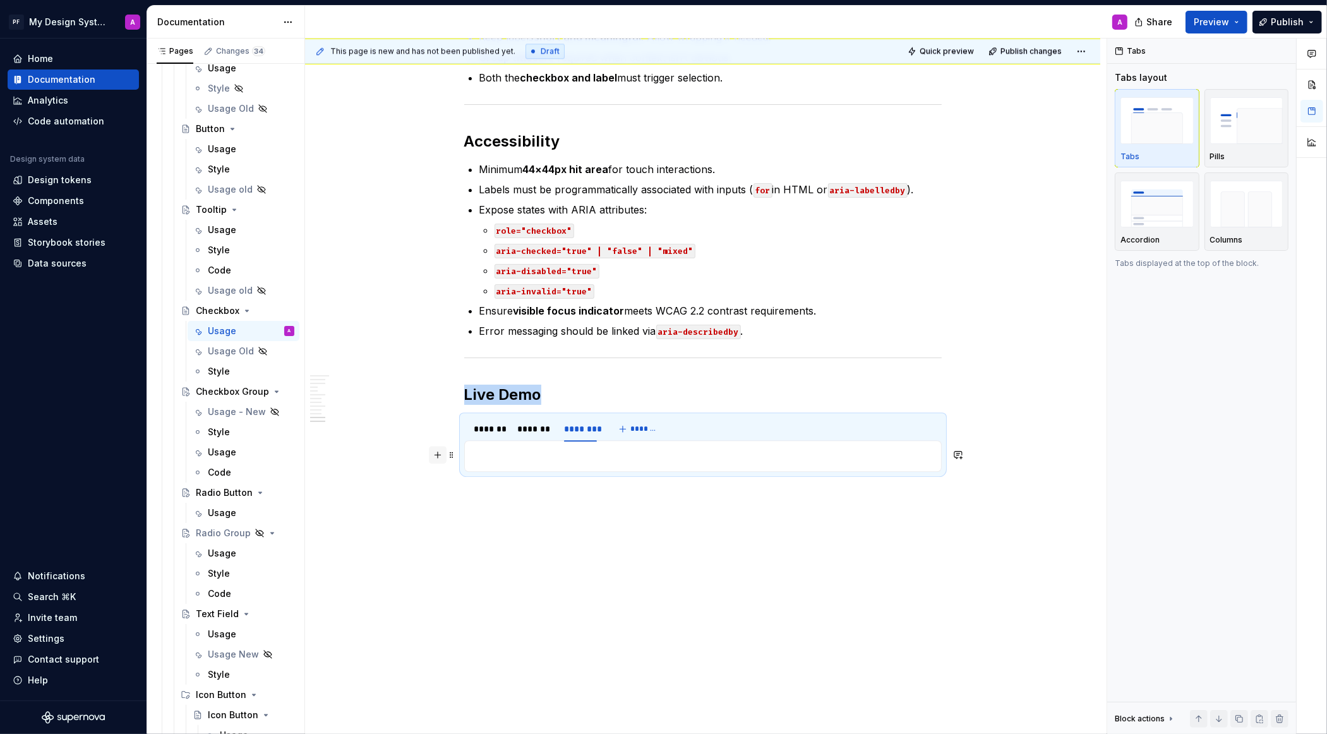
click at [443, 457] on button "button" at bounding box center [438, 455] width 18 height 18
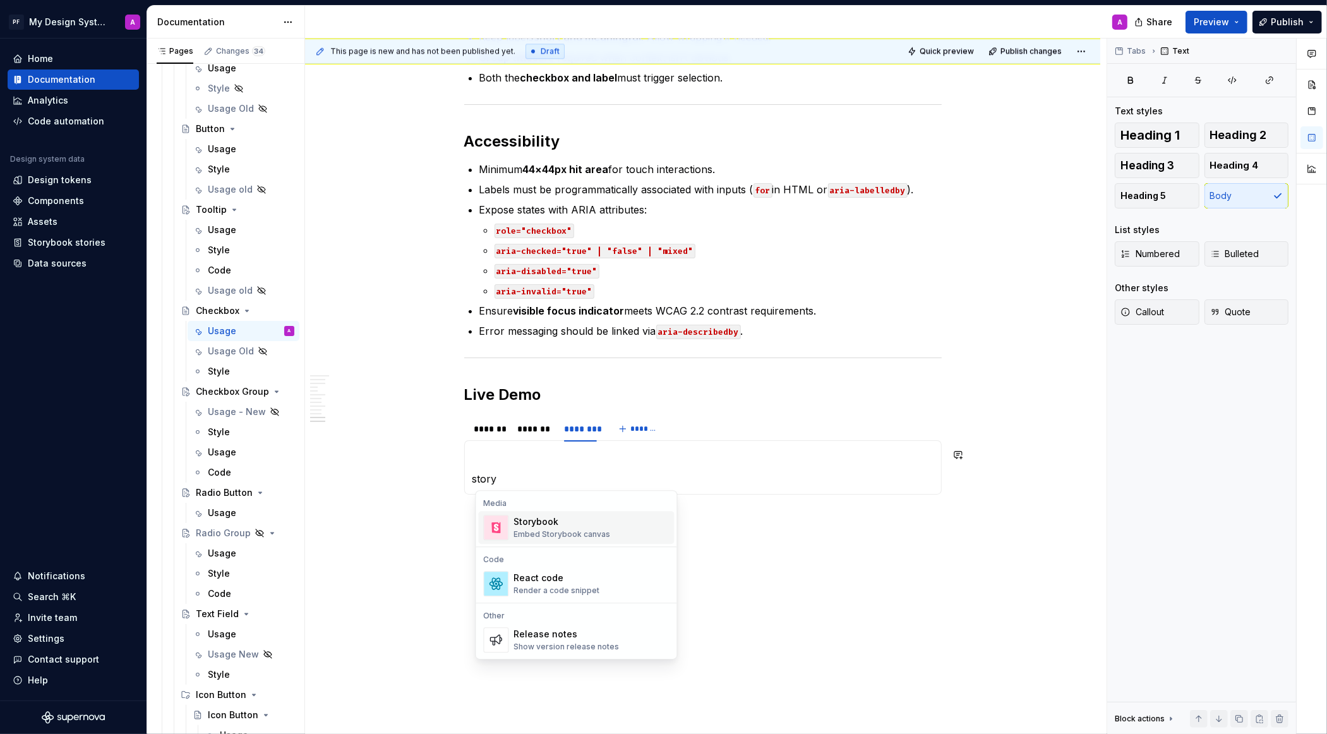
click at [524, 529] on div "Embed Storybook canvas" at bounding box center [562, 534] width 97 height 10
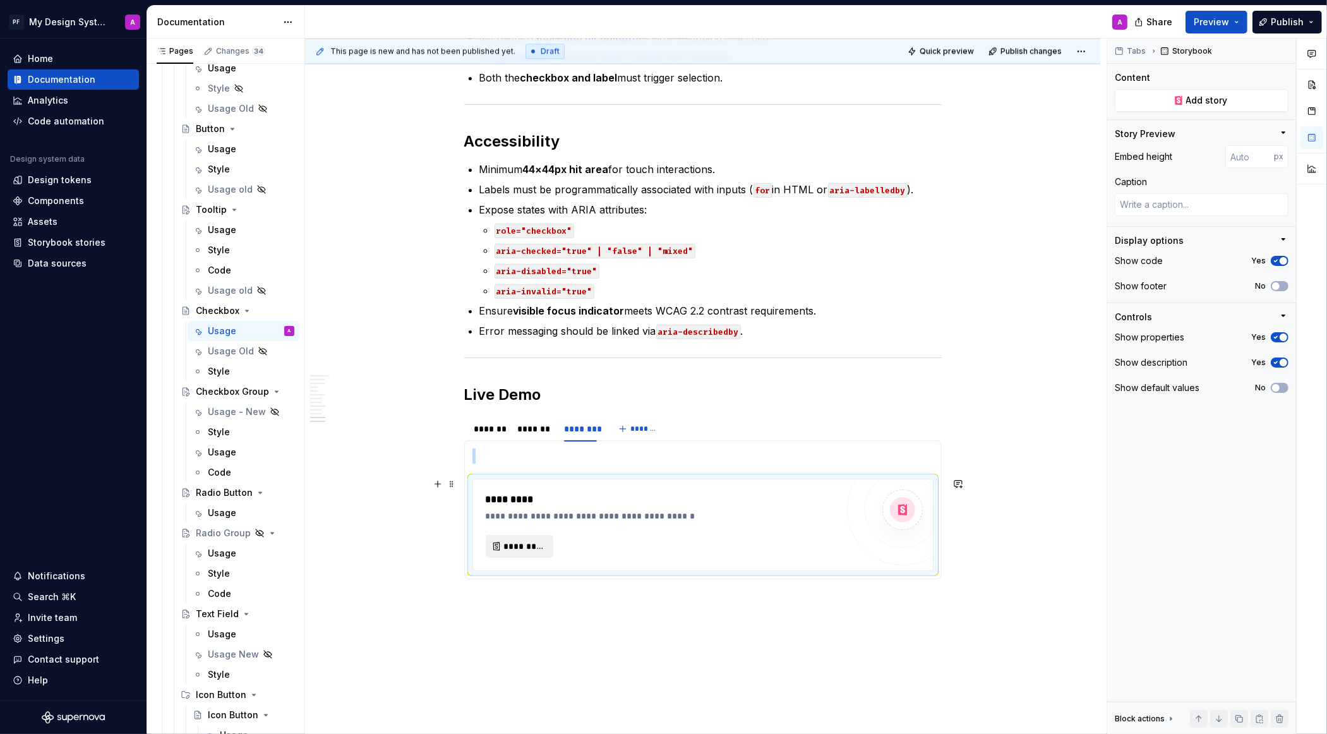
click at [521, 545] on span "*********" at bounding box center [524, 546] width 41 height 13
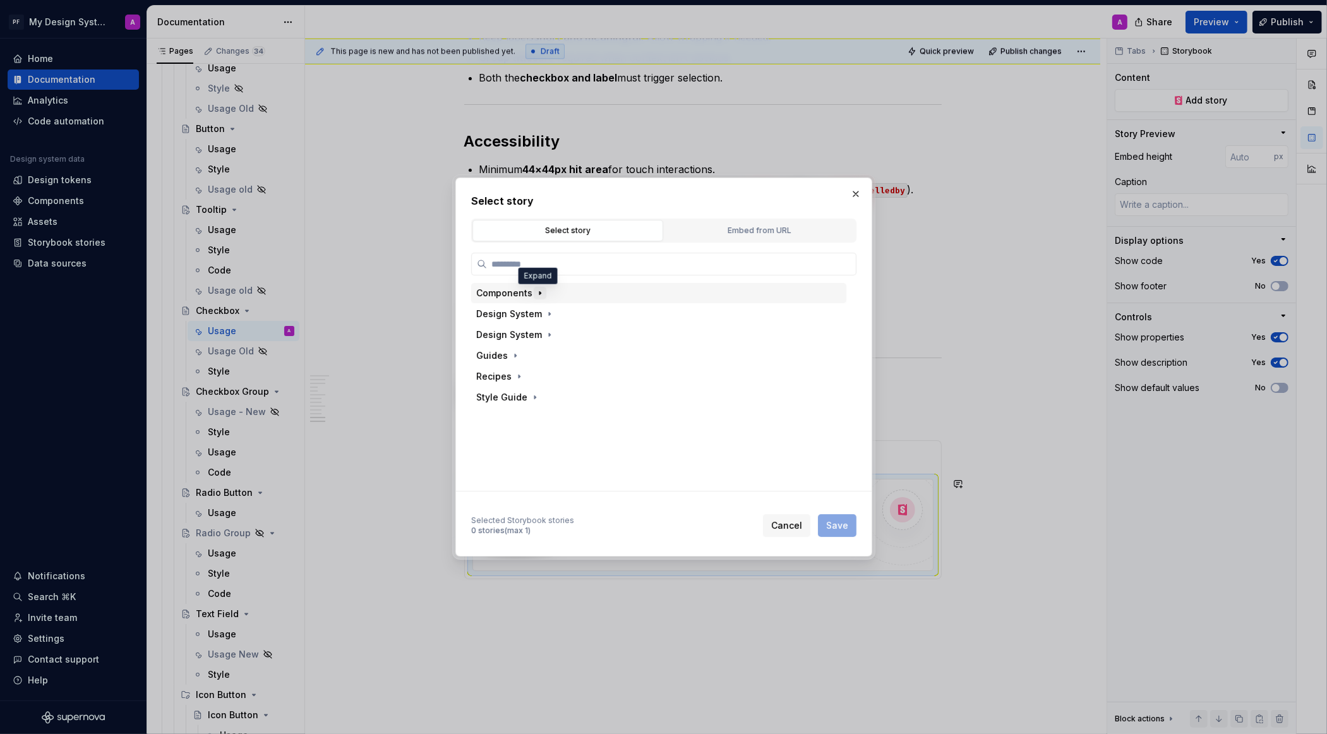
click at [537, 296] on icon "button" at bounding box center [540, 293] width 10 height 10
click at [552, 411] on icon "button" at bounding box center [555, 408] width 10 height 10
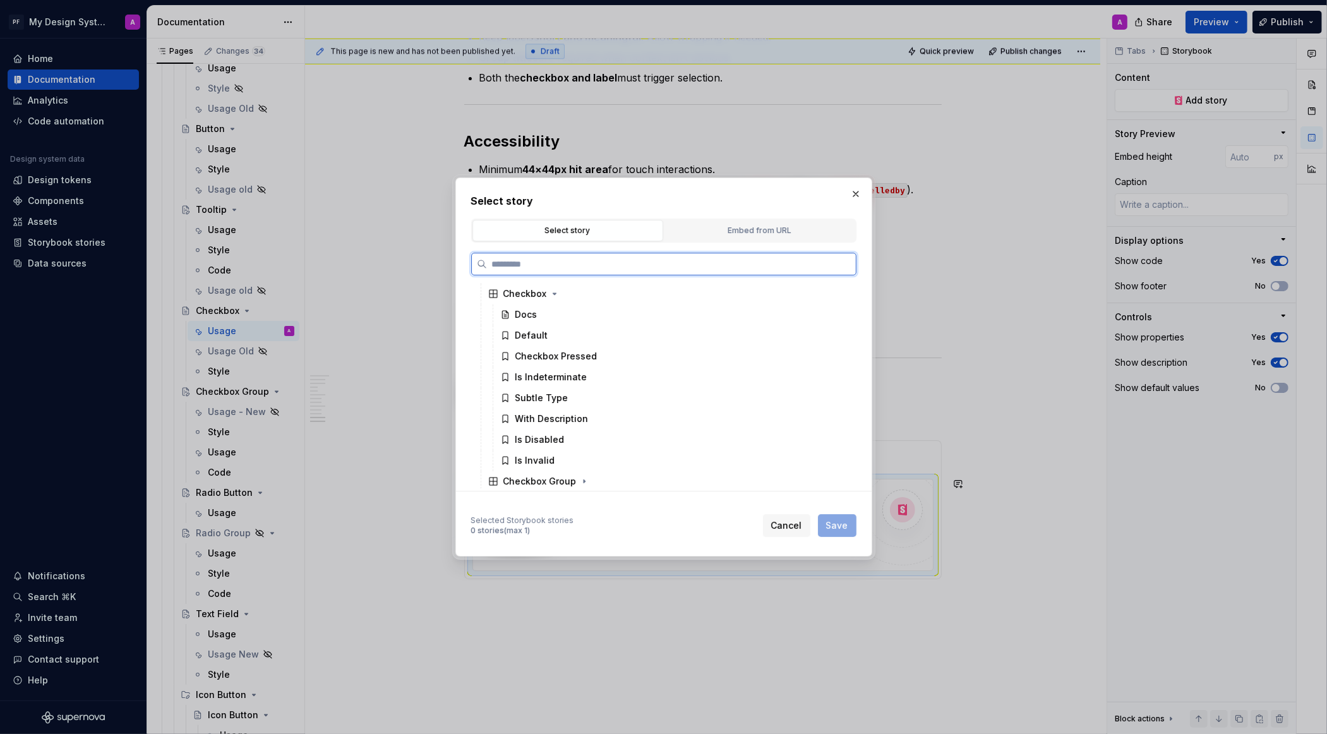
scroll to position [191, 0]
click at [570, 375] on div "Is Indeterminate" at bounding box center [551, 373] width 72 height 13
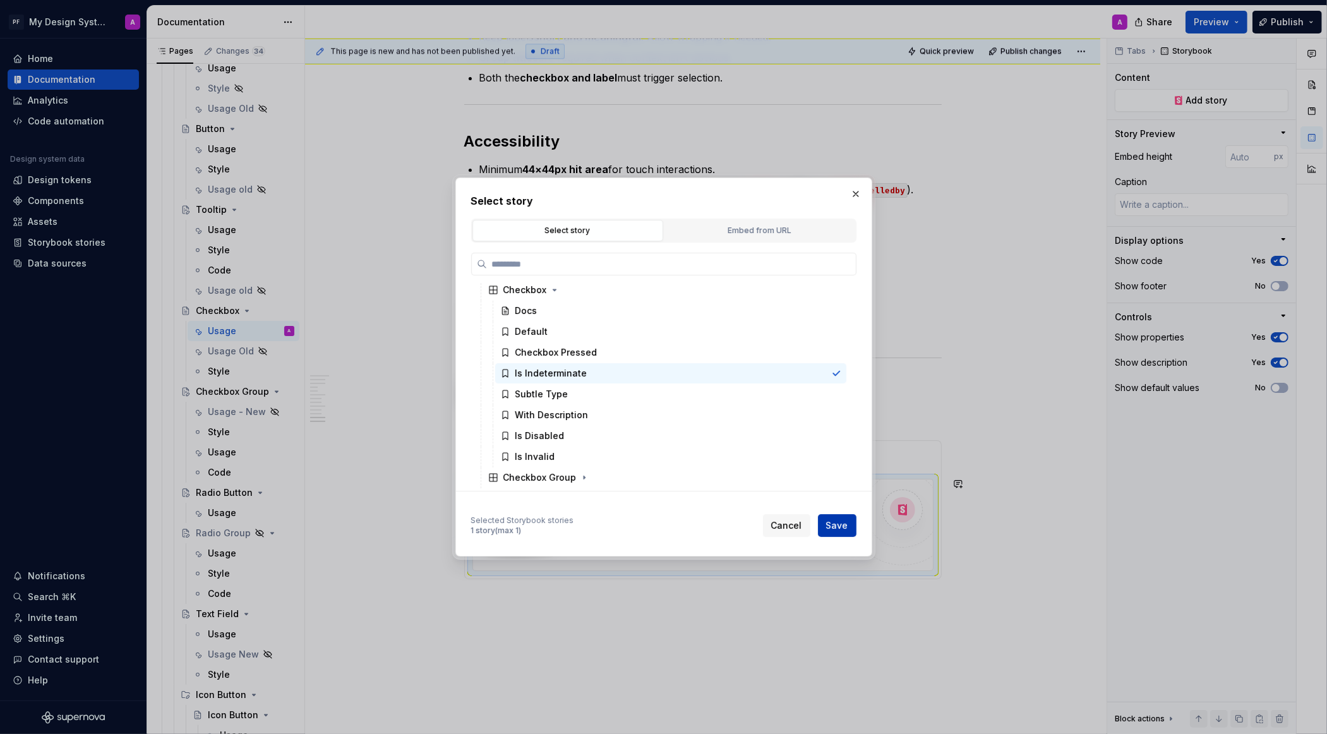
click at [836, 527] on span "Save" at bounding box center [837, 525] width 22 height 13
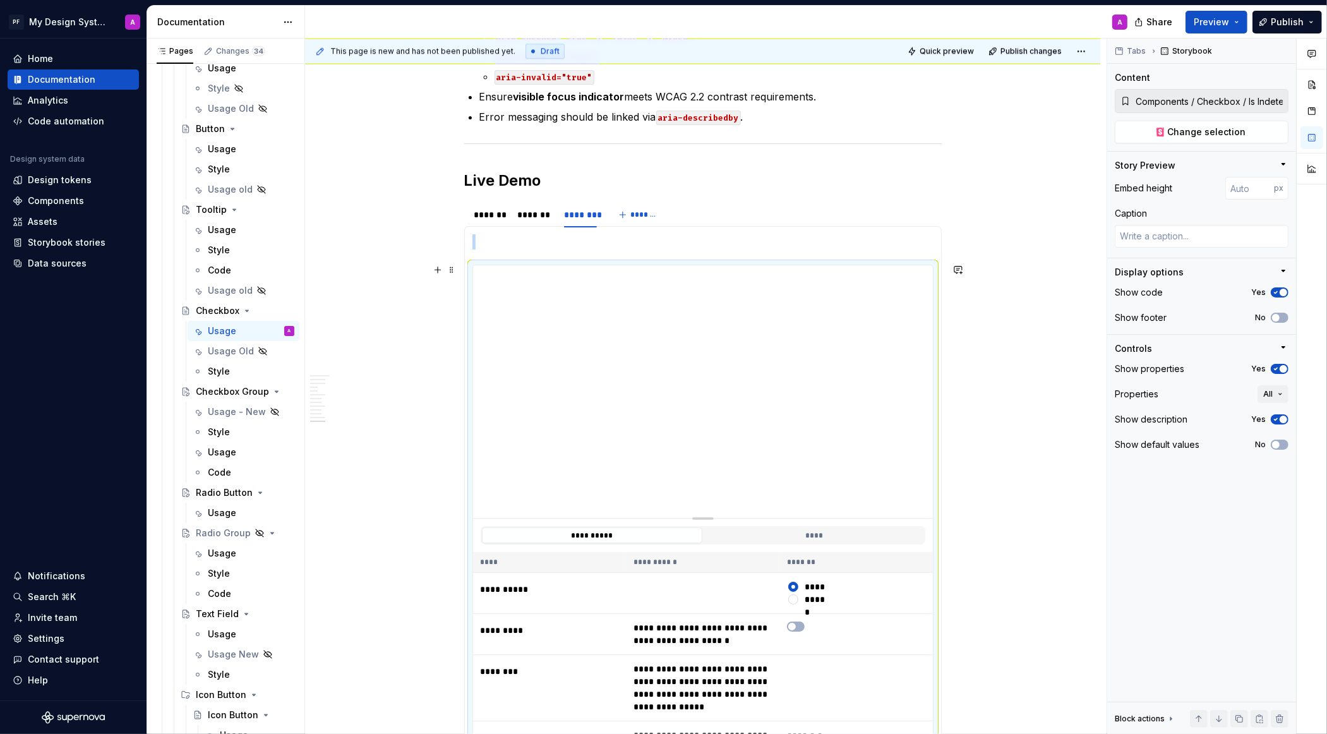
scroll to position [3823, 0]
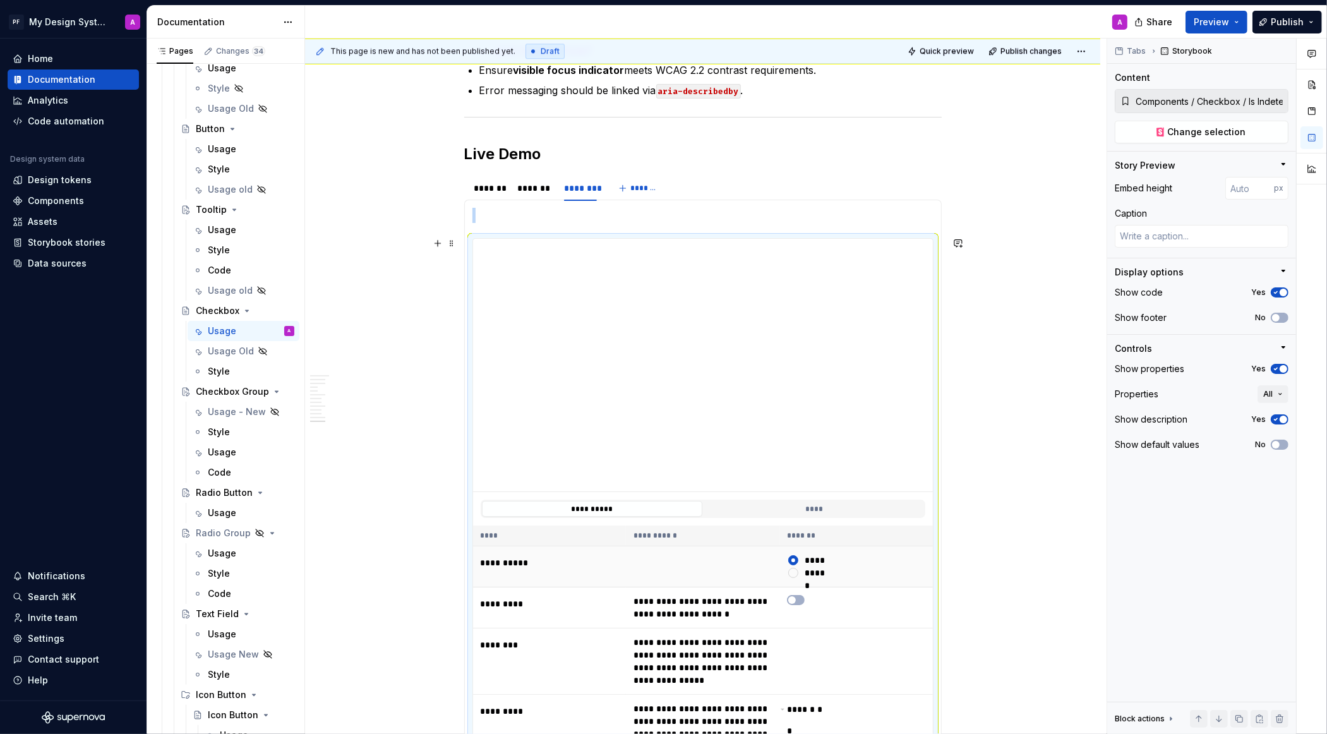
click at [798, 572] on button "******" at bounding box center [793, 573] width 10 height 10
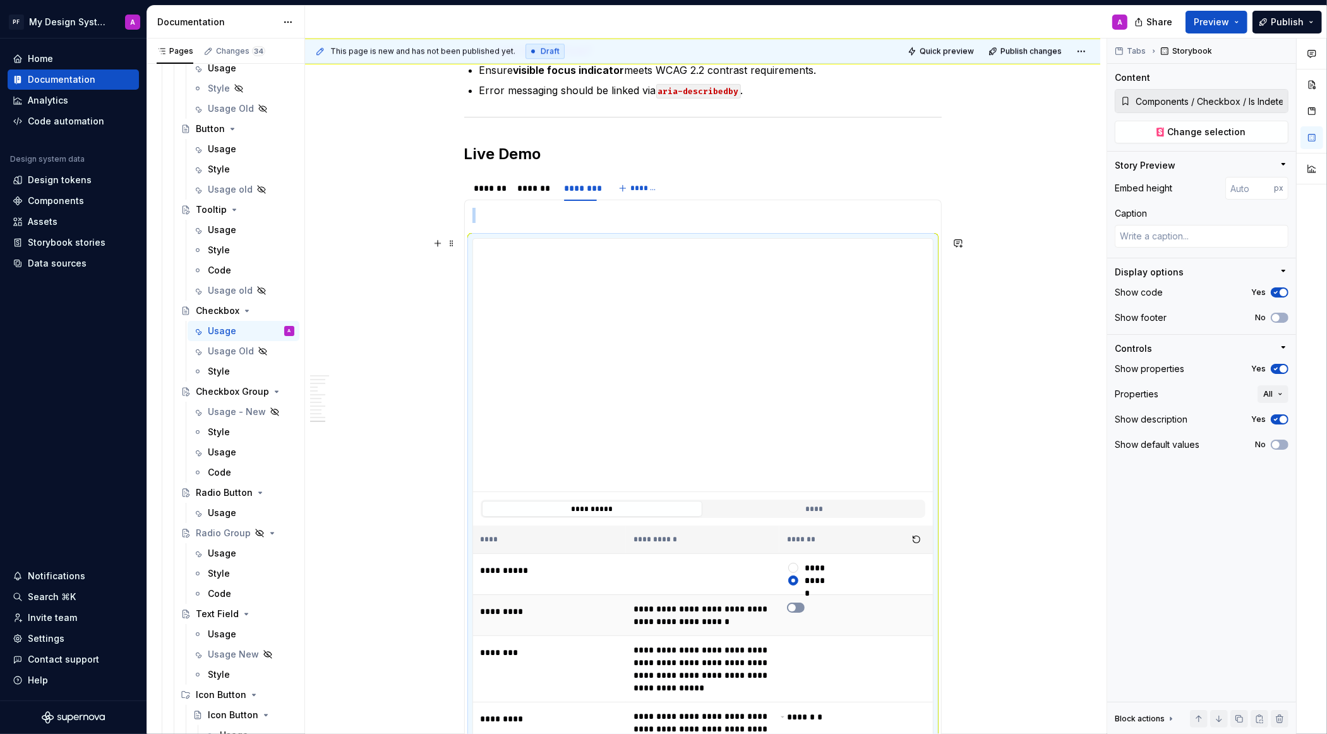
click at [798, 606] on button "button" at bounding box center [796, 608] width 18 height 10
click at [797, 606] on icon "button" at bounding box center [792, 608] width 10 height 8
click at [529, 191] on div "*******" at bounding box center [534, 188] width 34 height 13
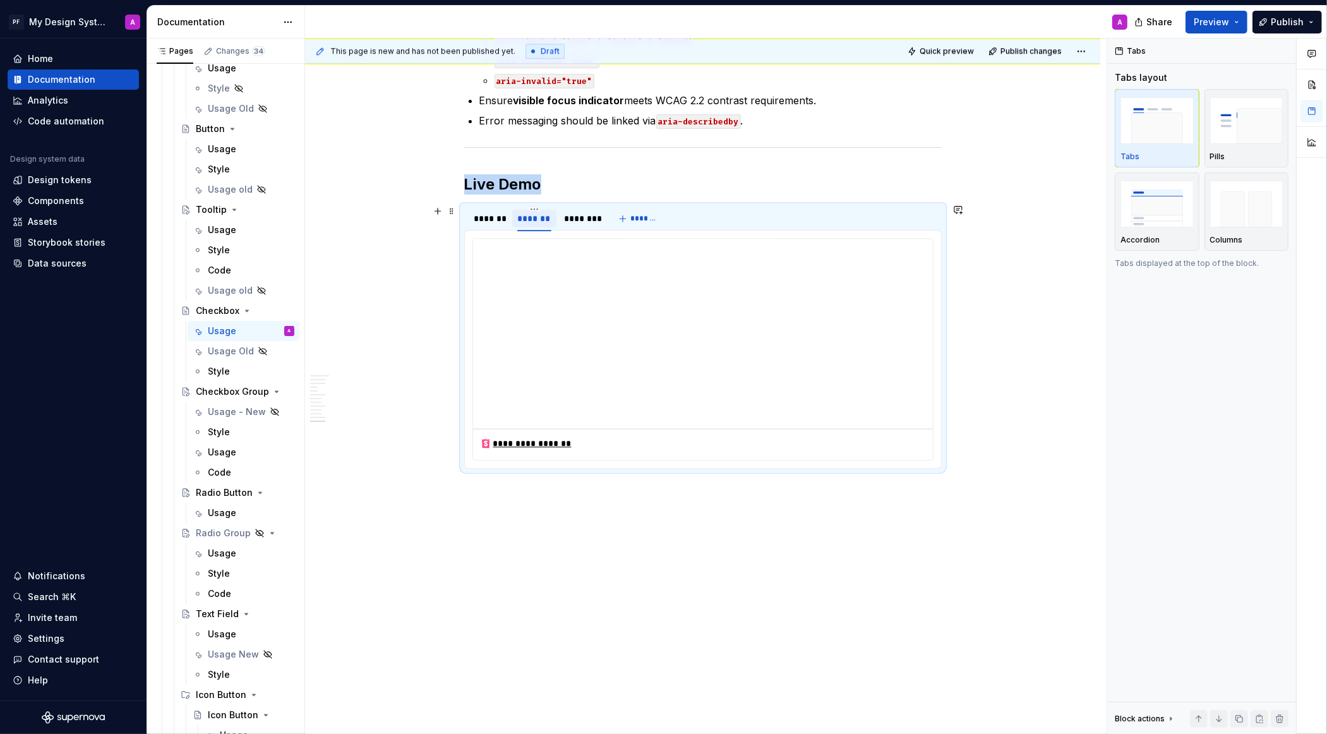
scroll to position [3787, 0]
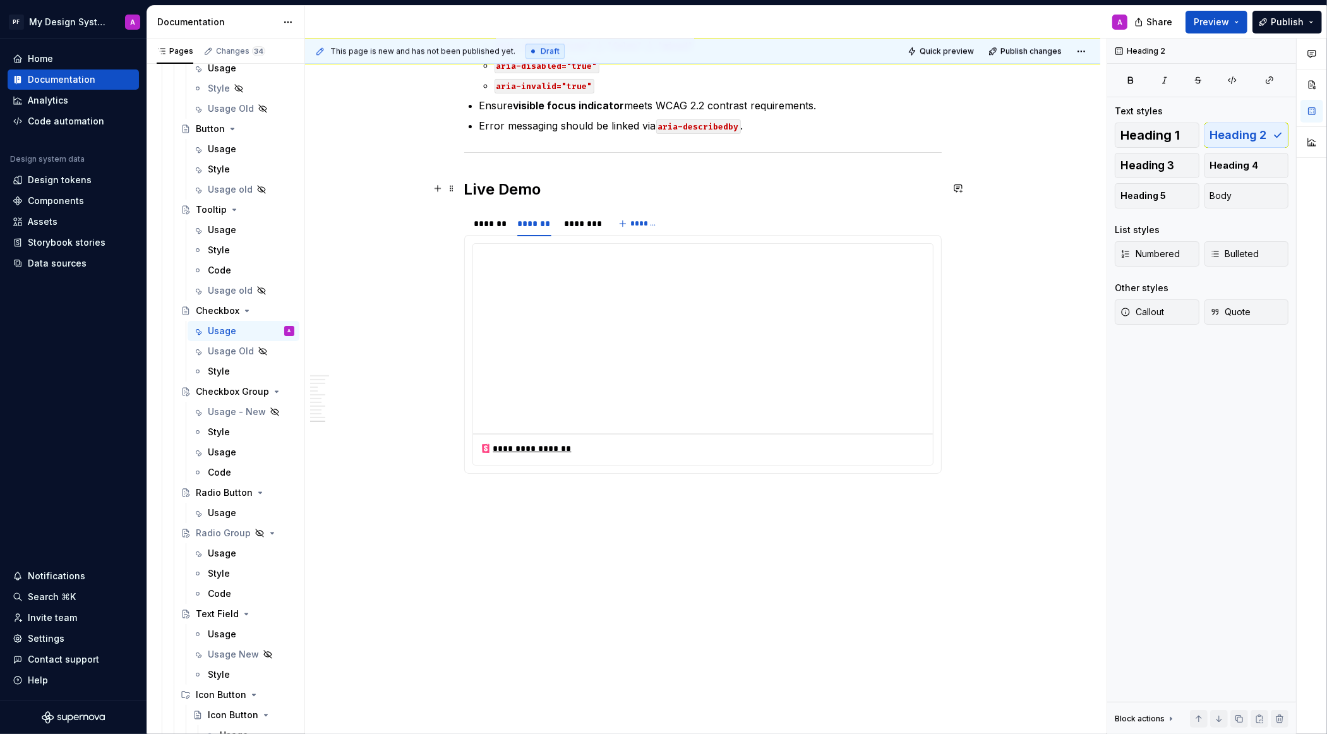
click at [479, 188] on h2 "Live Demo" at bounding box center [703, 189] width 478 height 20
click at [495, 221] on div "*******" at bounding box center [489, 223] width 30 height 13
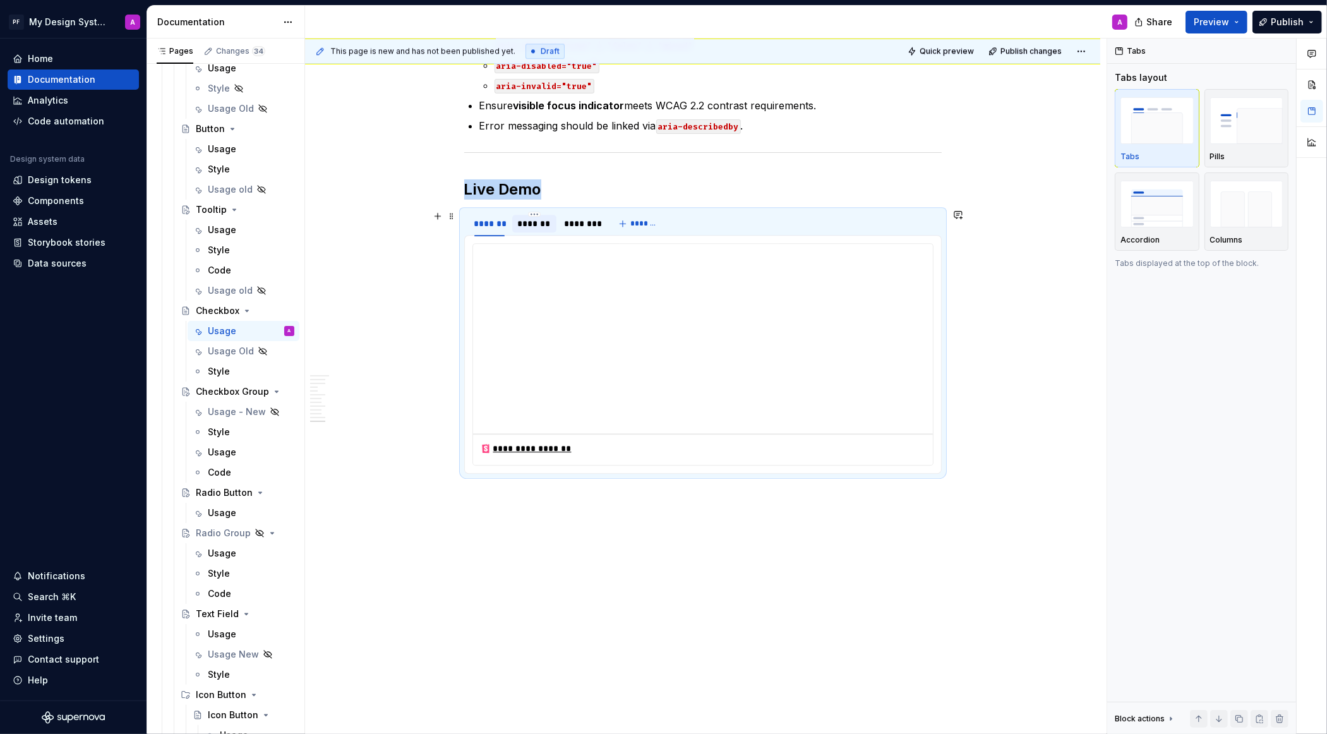
click at [528, 224] on div "*******" at bounding box center [534, 223] width 34 height 13
click at [589, 219] on div "********" at bounding box center [580, 223] width 33 height 13
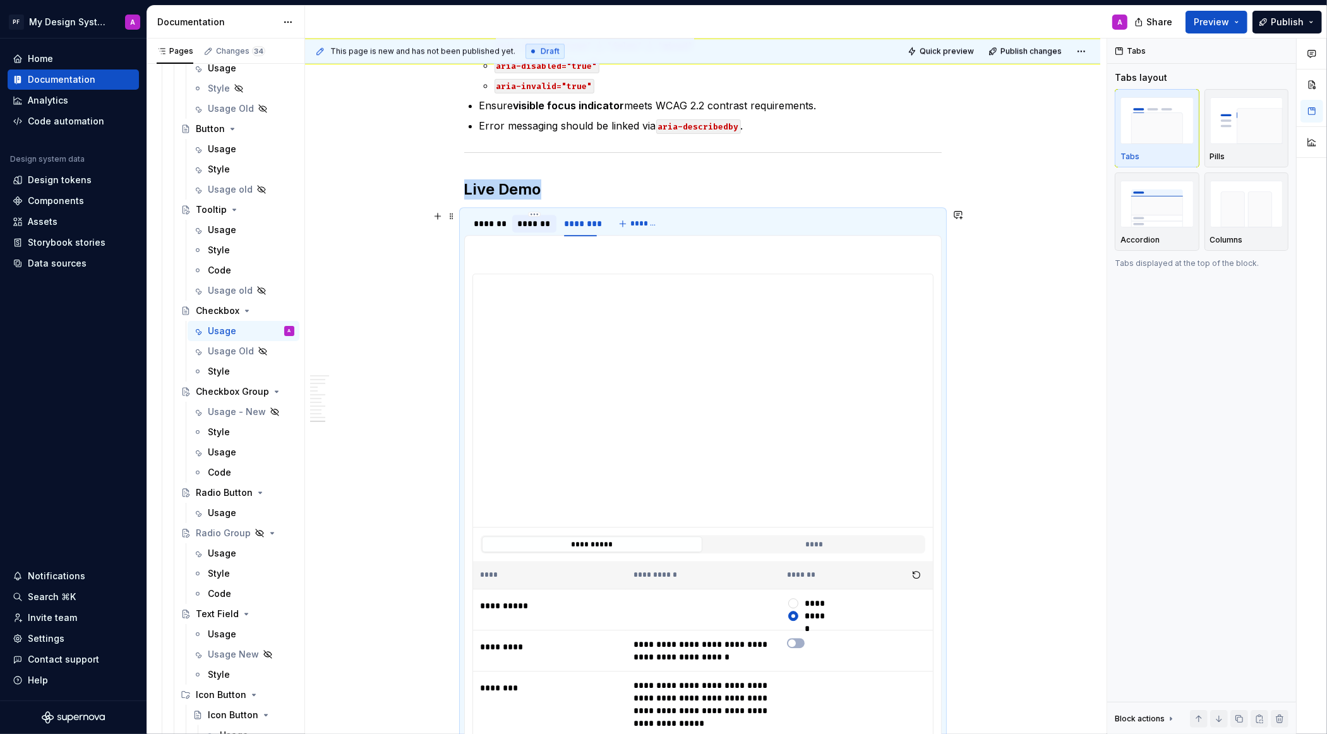
click at [539, 224] on div "*******" at bounding box center [534, 223] width 34 height 13
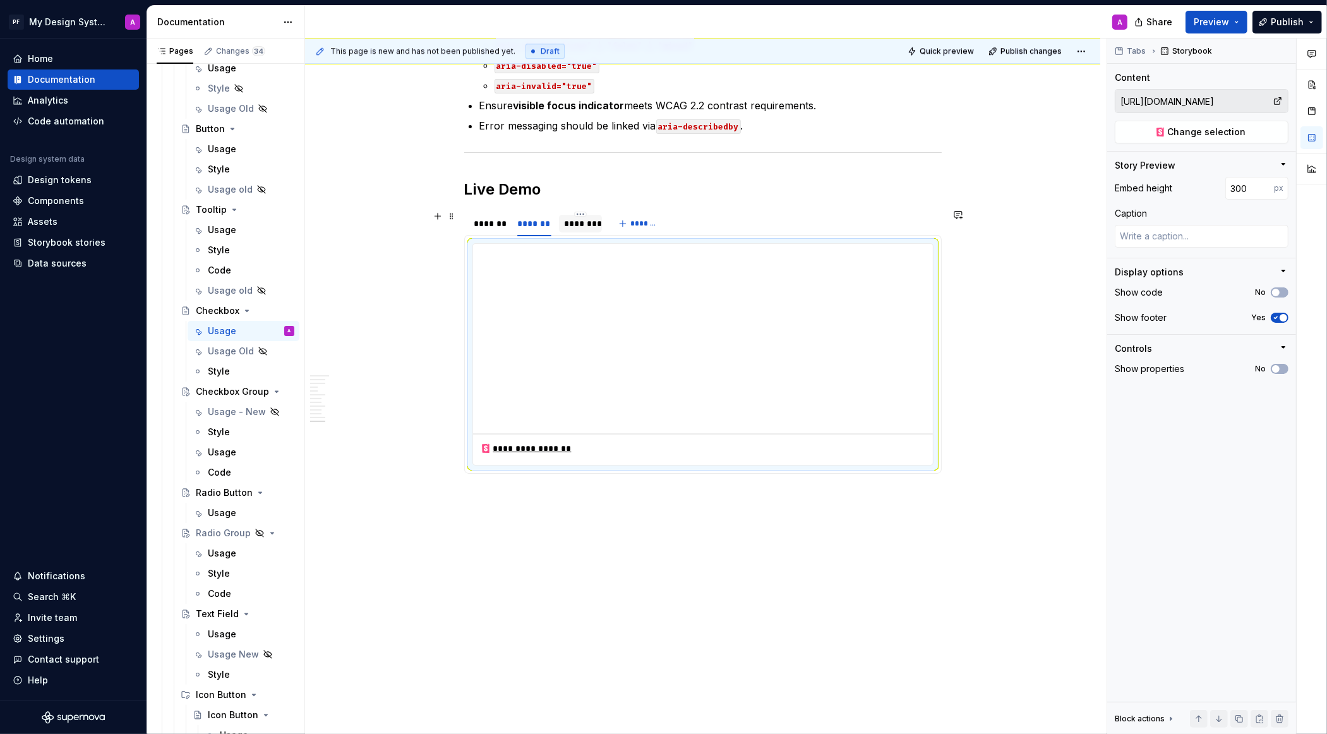
click at [583, 222] on div "********" at bounding box center [580, 223] width 33 height 13
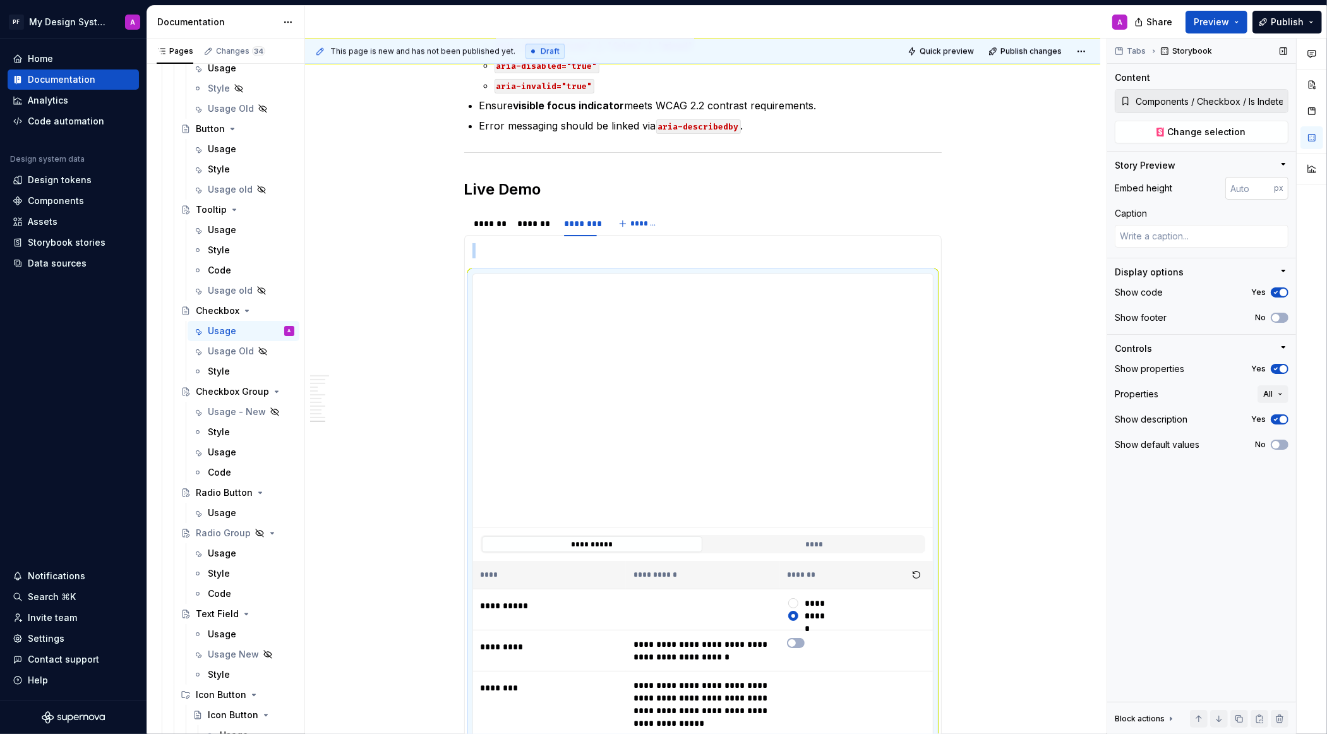
type textarea "*"
click at [1255, 191] on input "number" at bounding box center [1249, 188] width 49 height 23
type input "300"
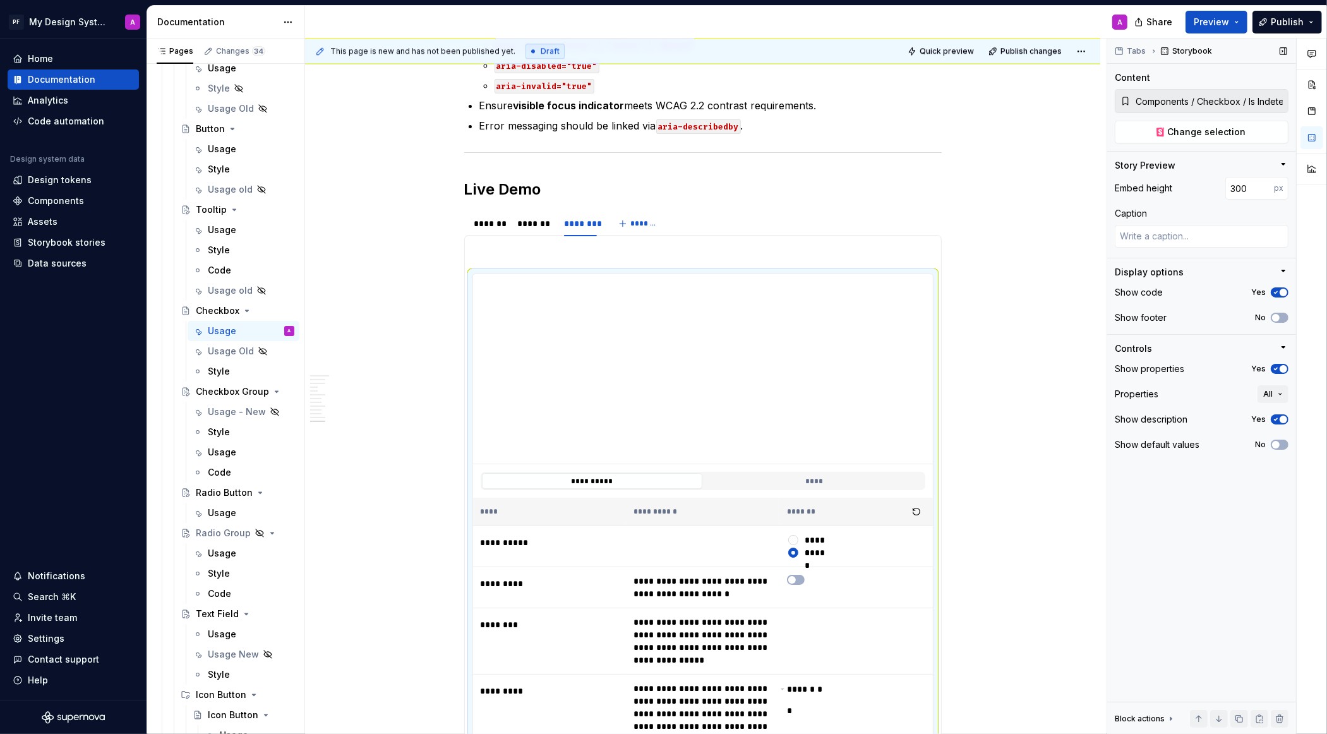
click at [1278, 417] on icon "button" at bounding box center [1276, 420] width 10 height 8
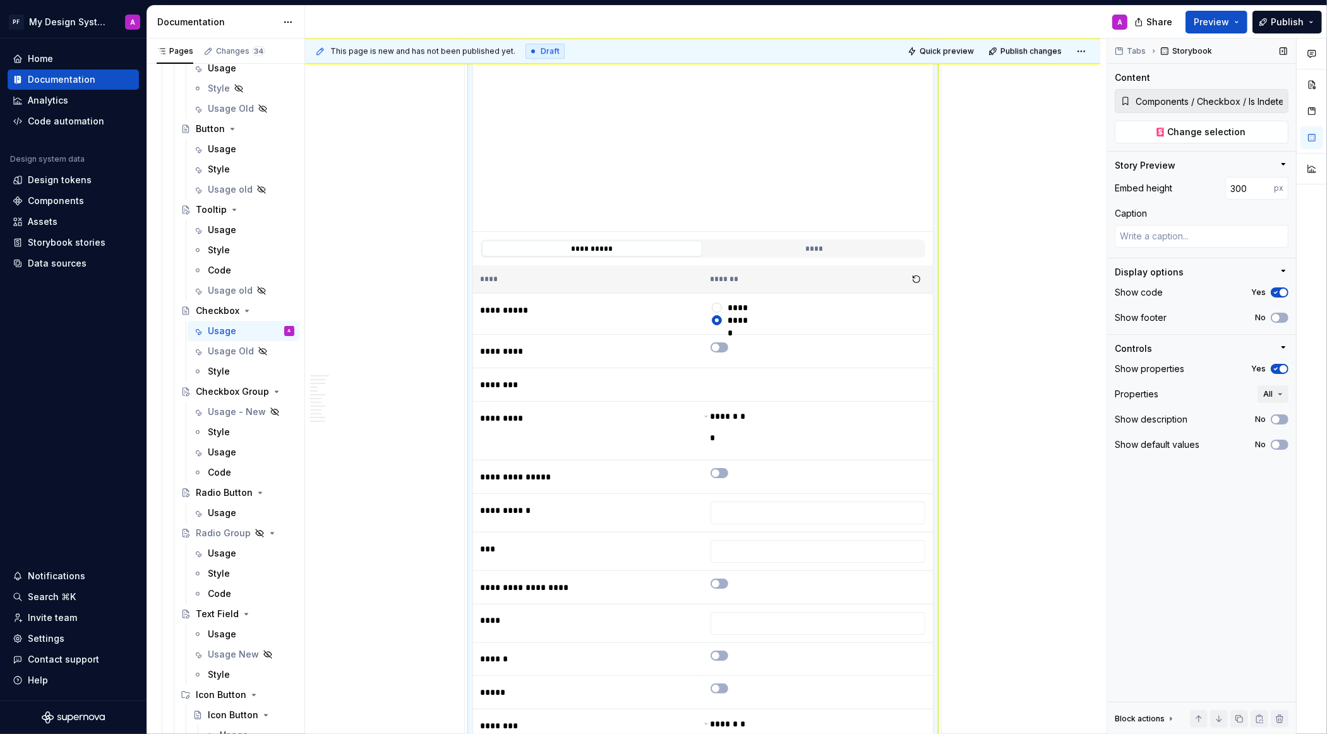
click at [1279, 372] on button "Yes" at bounding box center [1280, 369] width 18 height 10
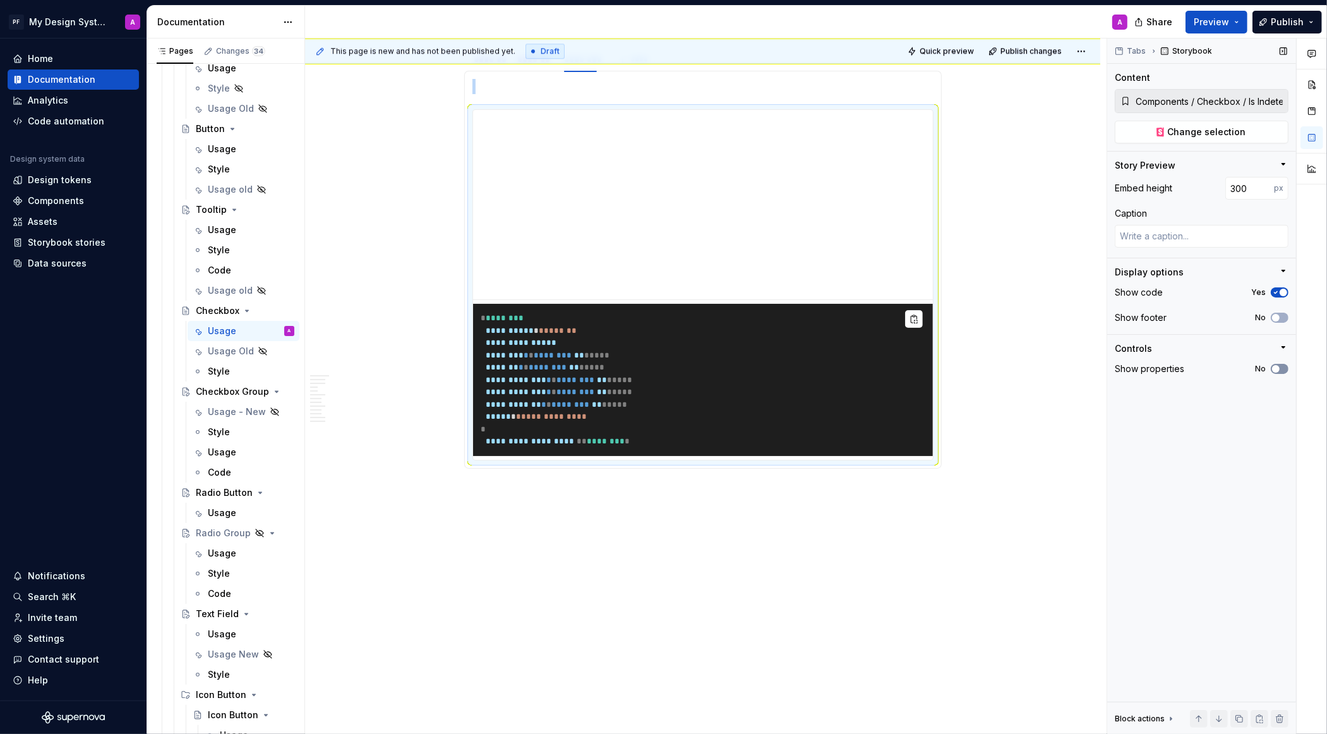
scroll to position [3960, 0]
click at [1282, 292] on span "button" at bounding box center [1284, 293] width 8 height 8
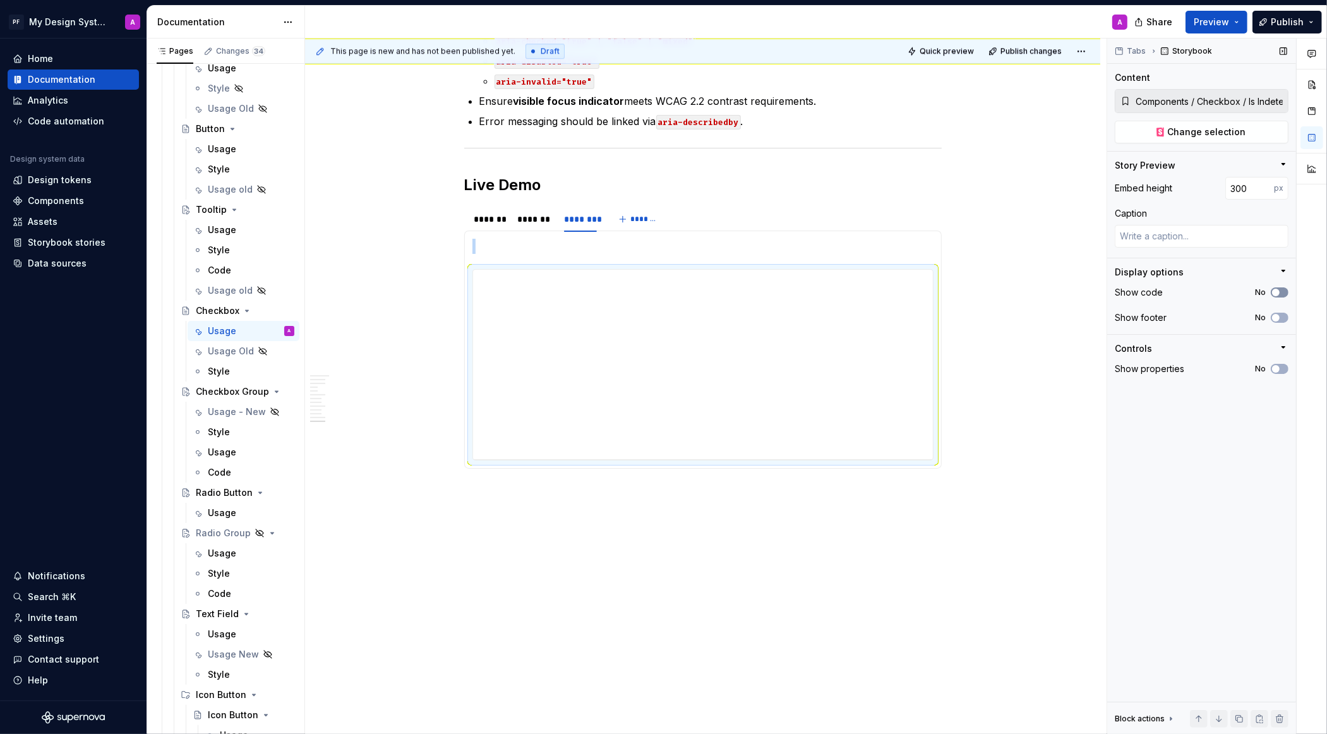
scroll to position [3788, 0]
click at [1276, 316] on span "button" at bounding box center [1276, 318] width 8 height 8
click at [584, 212] on html "PF My Design System A Home Documentation Analytics Code automation Design syste…" at bounding box center [663, 367] width 1327 height 734
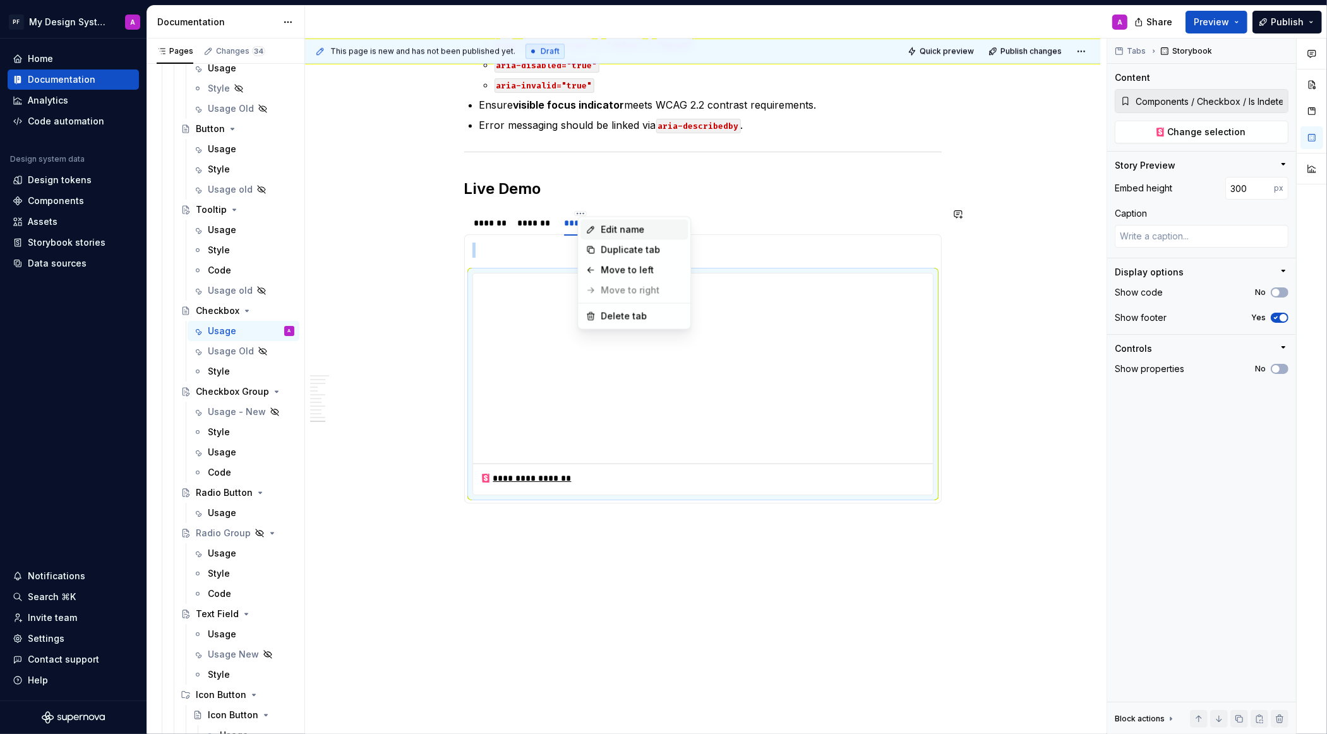
click at [620, 229] on div "Edit name" at bounding box center [642, 230] width 82 height 13
type textarea "*"
type input "**********"
click at [794, 183] on h2 "Live Demo" at bounding box center [703, 189] width 478 height 20
click at [652, 219] on button "*******" at bounding box center [665, 223] width 50 height 18
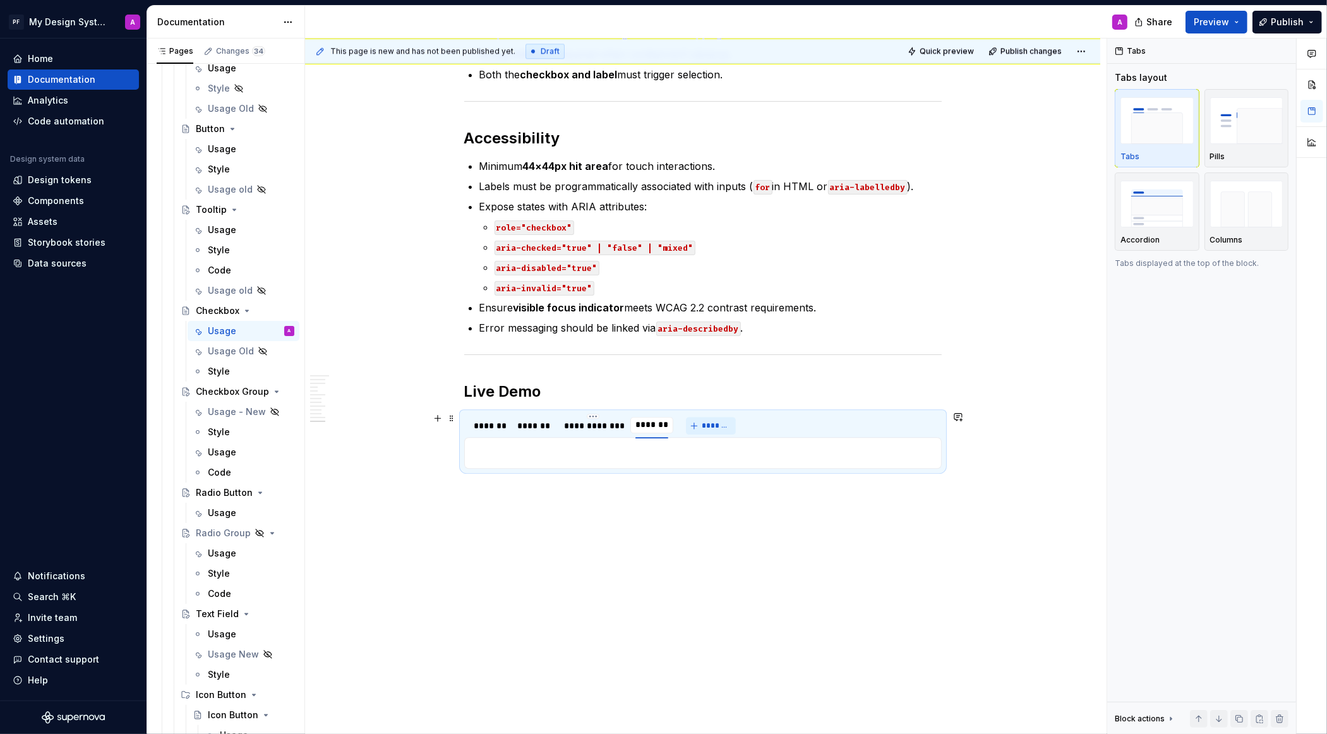
scroll to position [3582, 0]
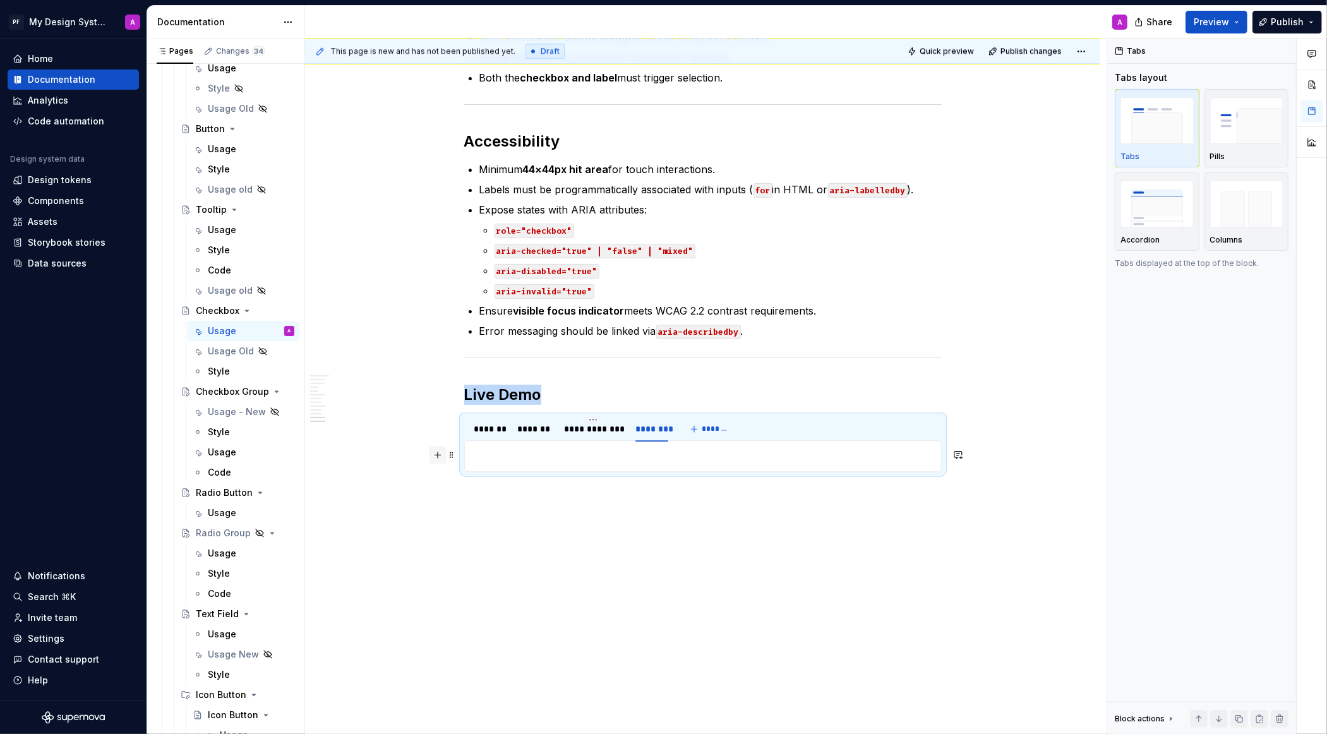
click at [440, 454] on button "button" at bounding box center [438, 455] width 18 height 18
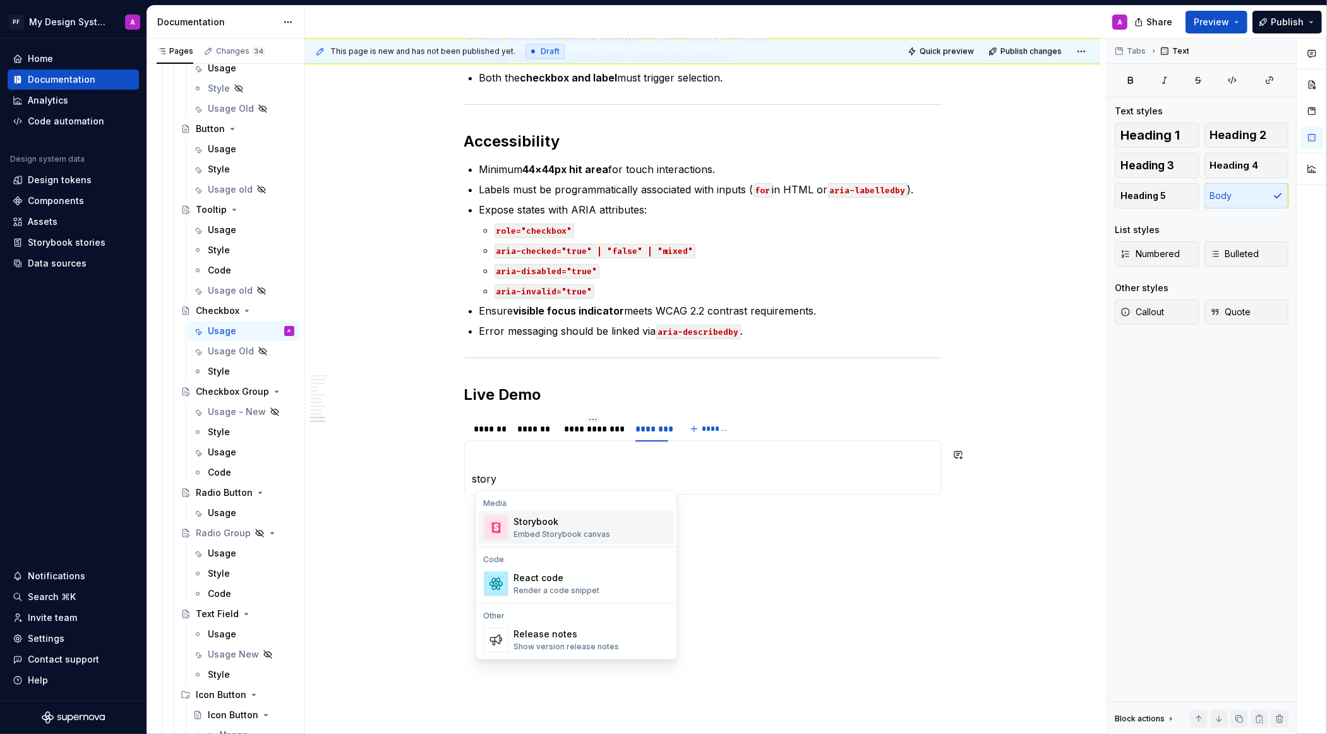
click at [539, 533] on div "Embed Storybook canvas" at bounding box center [562, 534] width 97 height 10
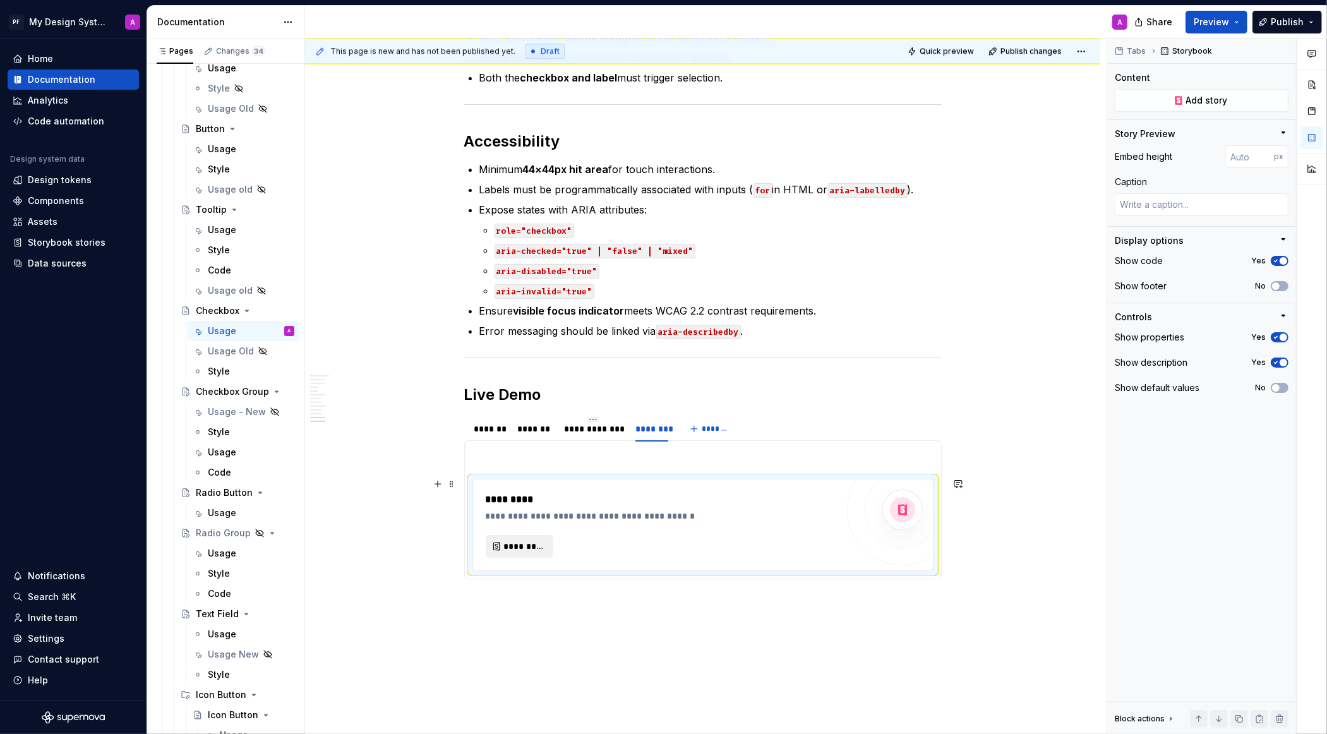
click at [533, 540] on span "*********" at bounding box center [524, 546] width 41 height 13
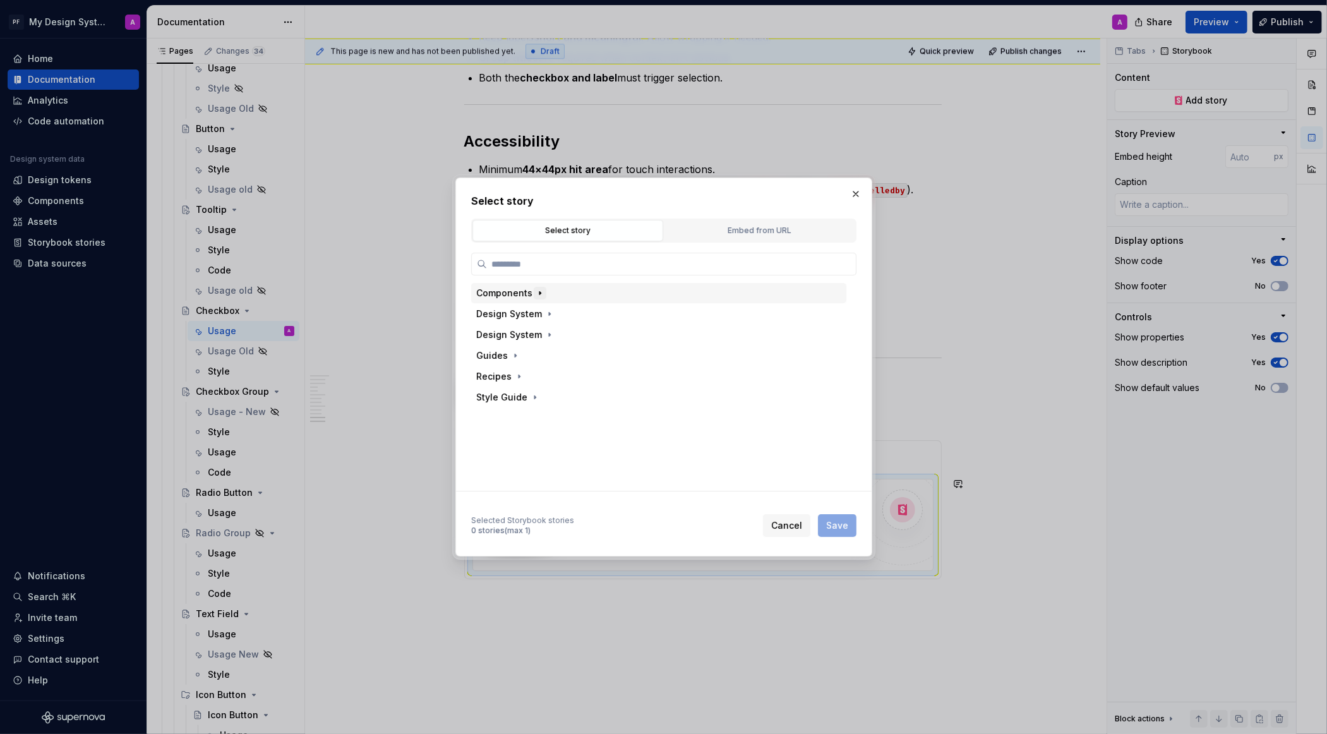
click at [539, 292] on icon "button" at bounding box center [539, 293] width 1 height 3
click at [552, 329] on icon "button" at bounding box center [555, 332] width 10 height 10
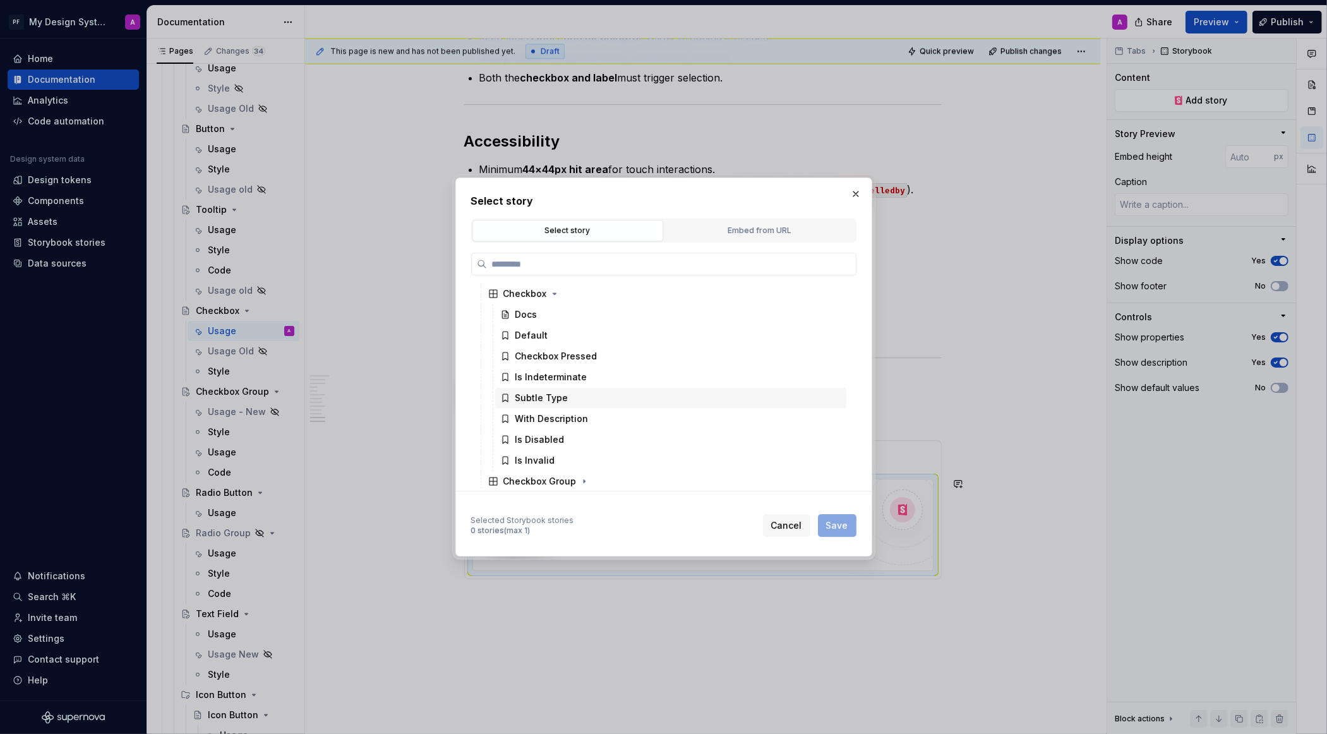
scroll to position [191, 0]
click at [543, 433] on div "Is Disabled" at bounding box center [539, 436] width 49 height 13
click at [840, 526] on span "Save" at bounding box center [837, 525] width 22 height 13
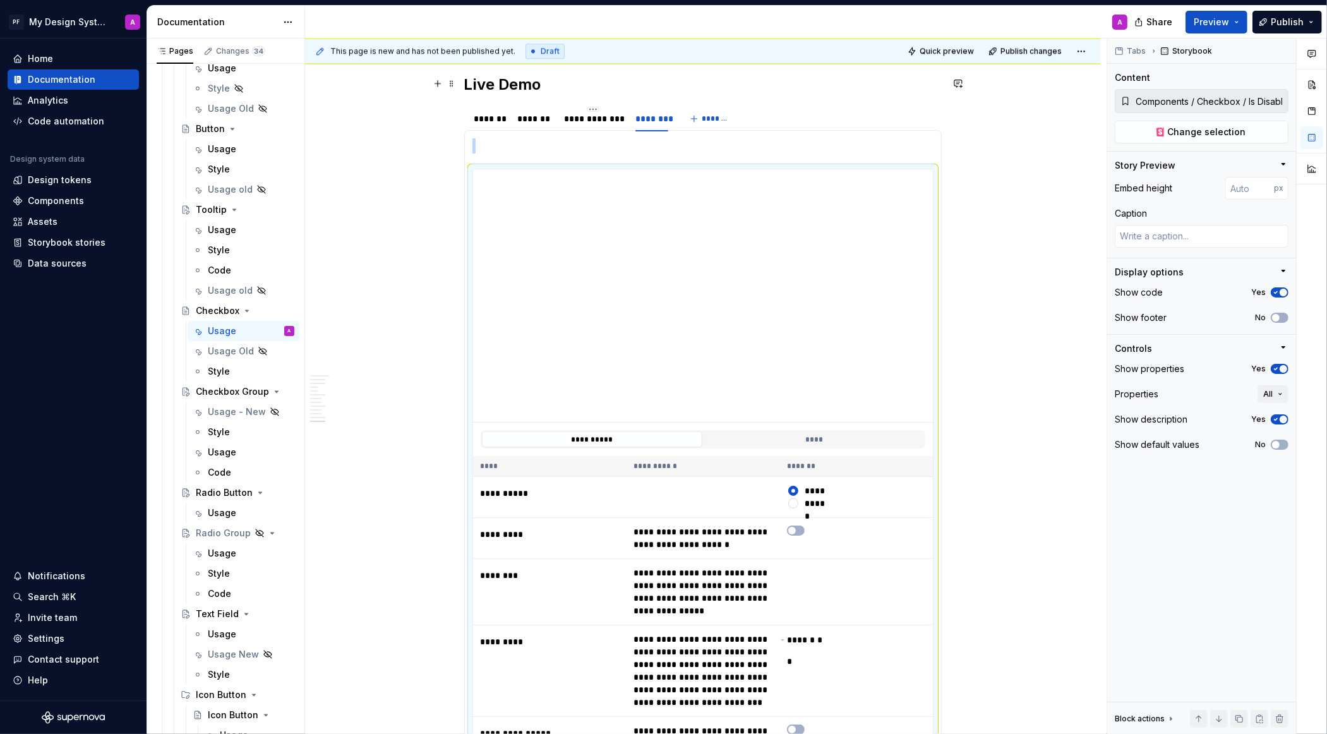
scroll to position [3904, 0]
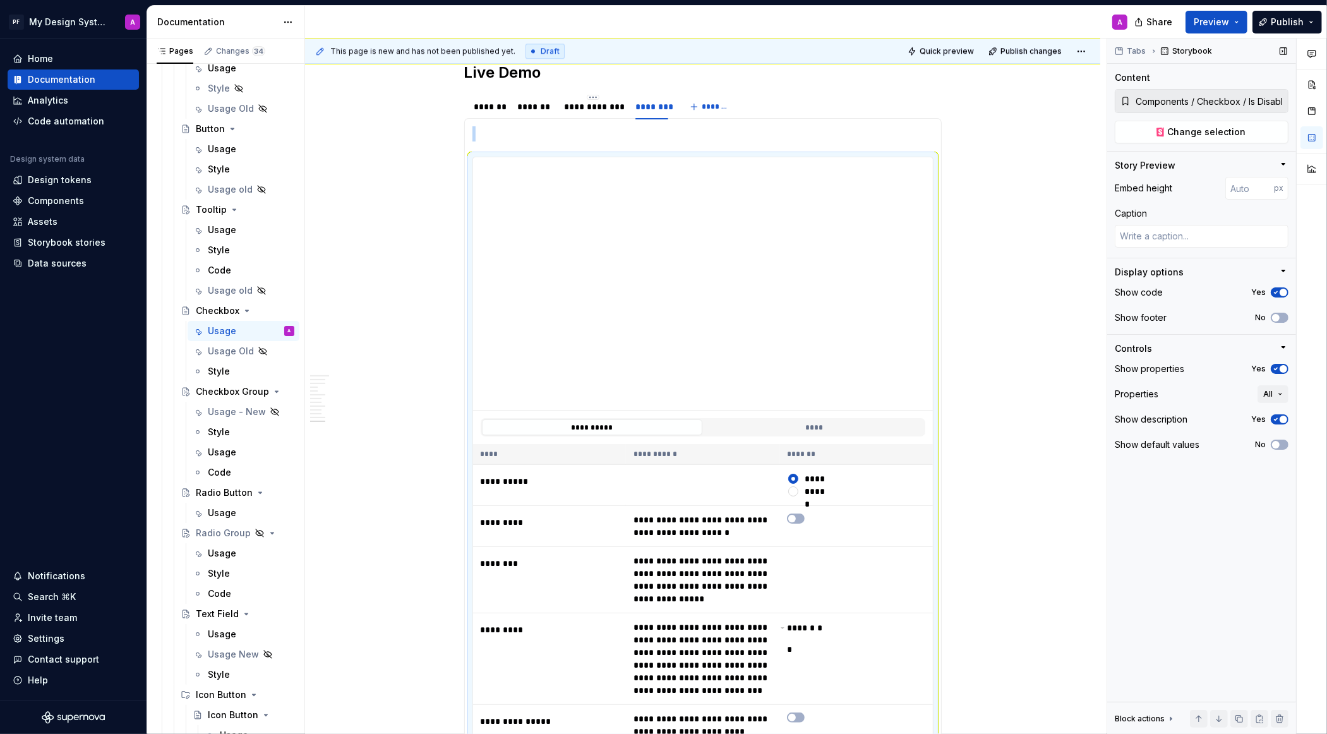
click at [1282, 417] on span "button" at bounding box center [1284, 420] width 8 height 8
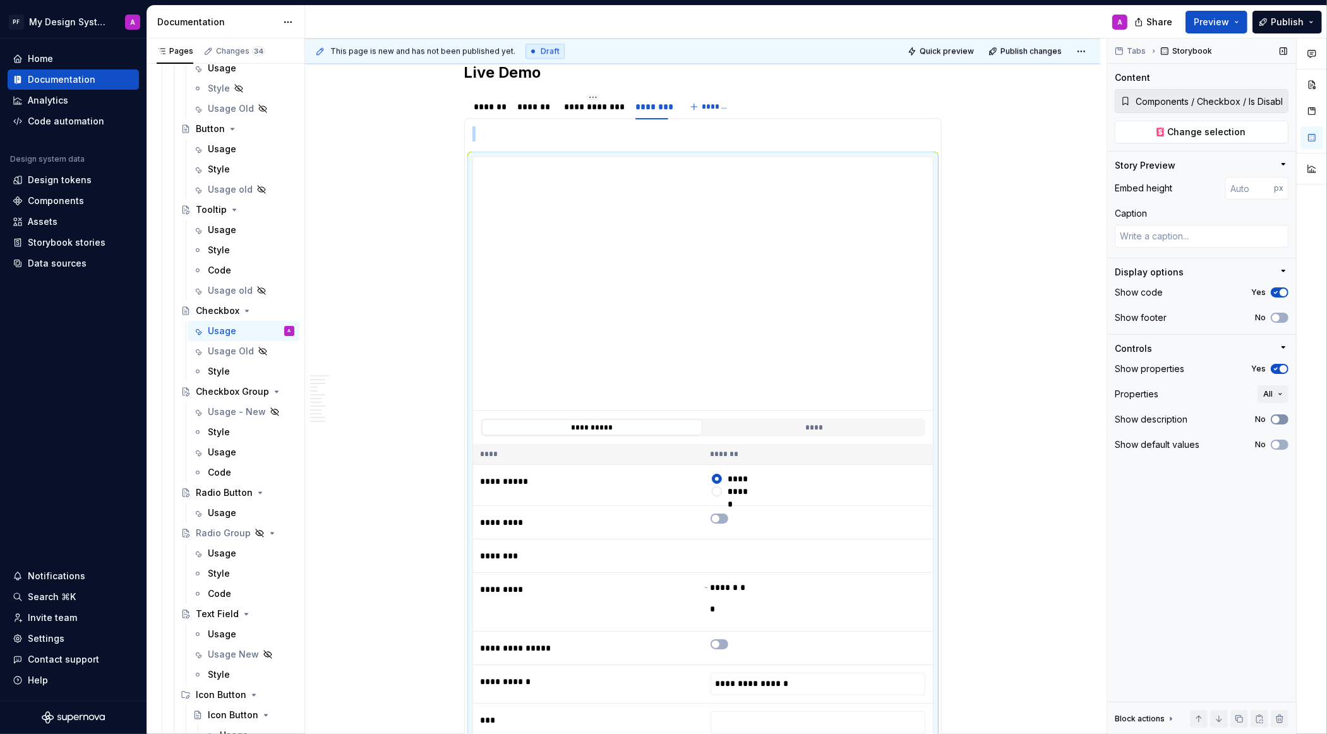
scroll to position [4020, 0]
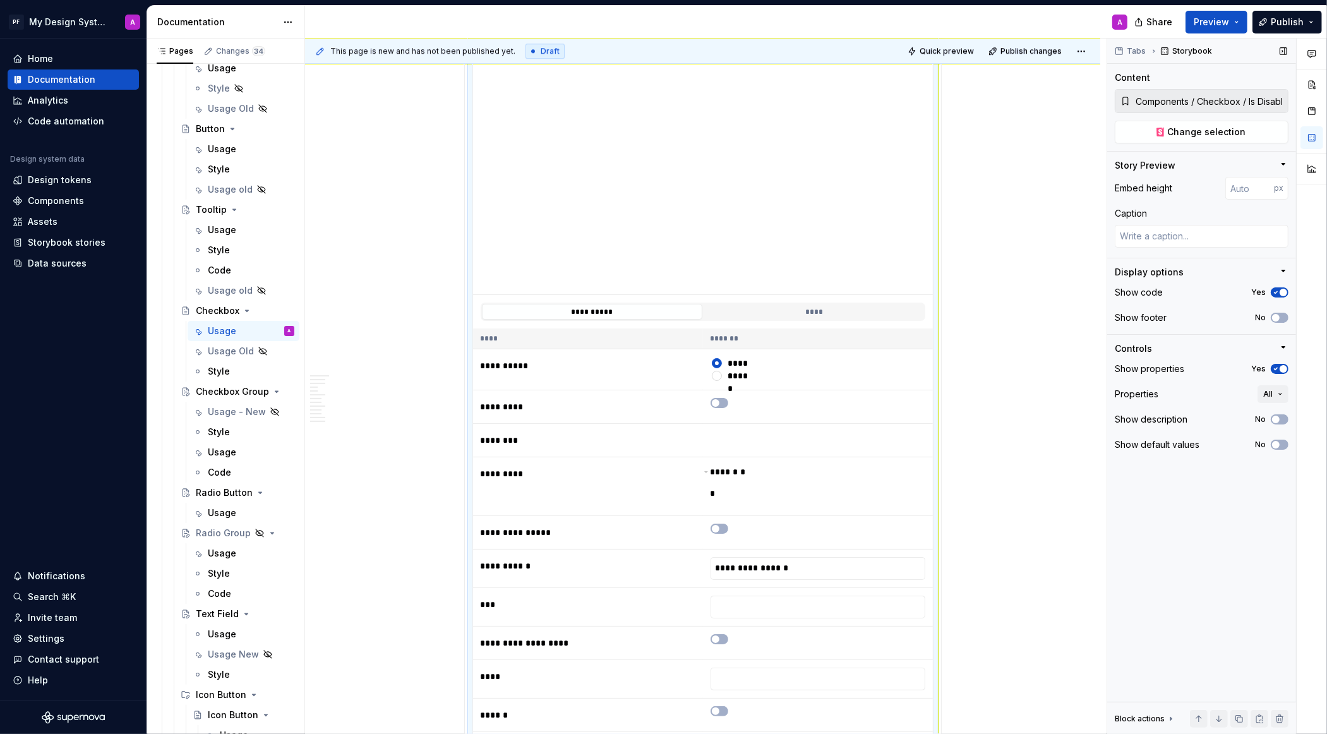
click at [1280, 369] on span "button" at bounding box center [1284, 369] width 8 height 8
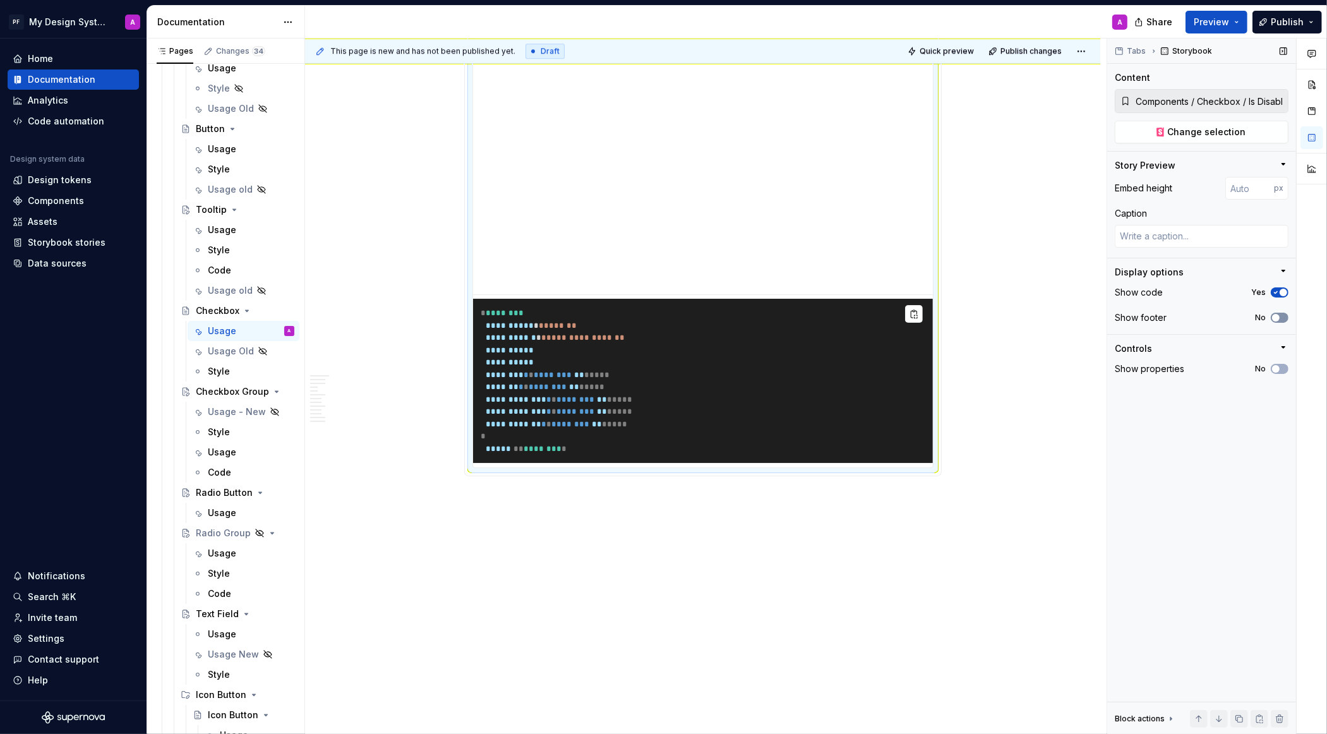
click at [1280, 315] on icon "button" at bounding box center [1276, 318] width 10 height 8
click at [1278, 292] on icon "button" at bounding box center [1276, 293] width 10 height 8
type textarea "*"
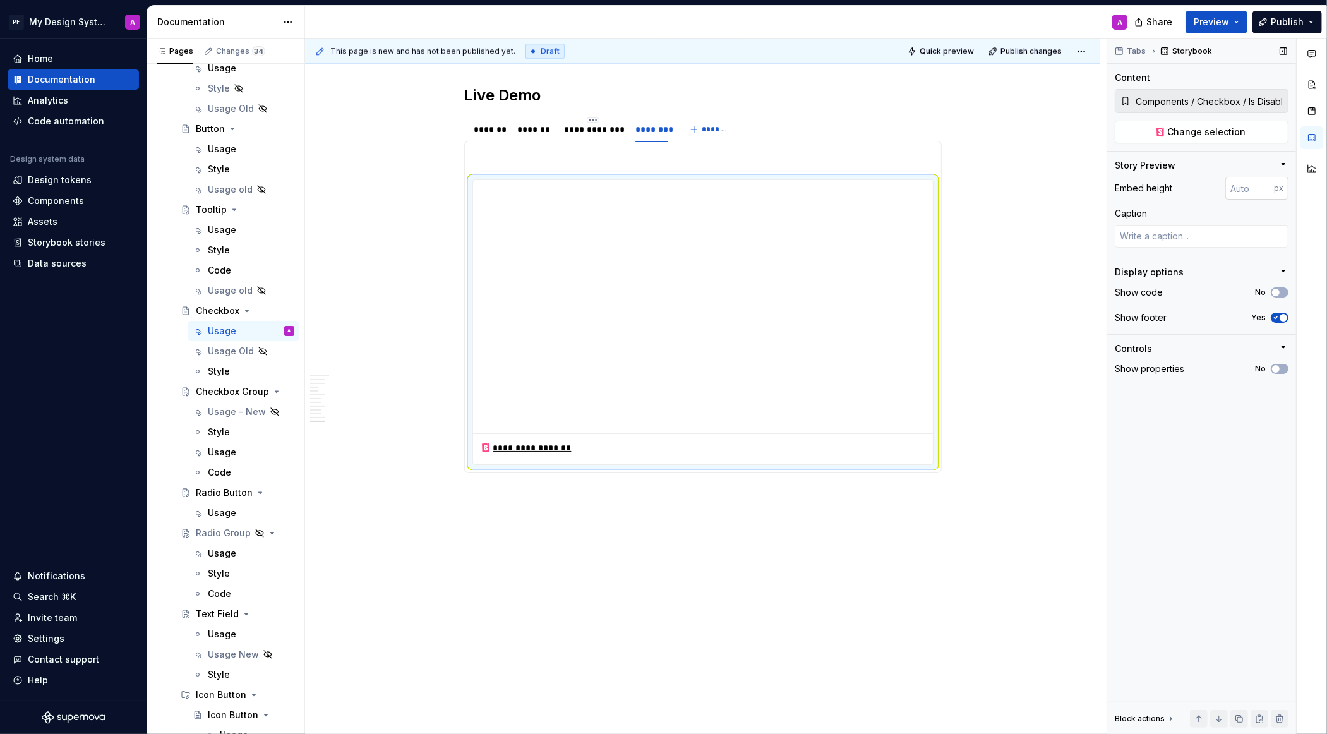
click at [1253, 184] on input "number" at bounding box center [1249, 188] width 49 height 23
type input "300"
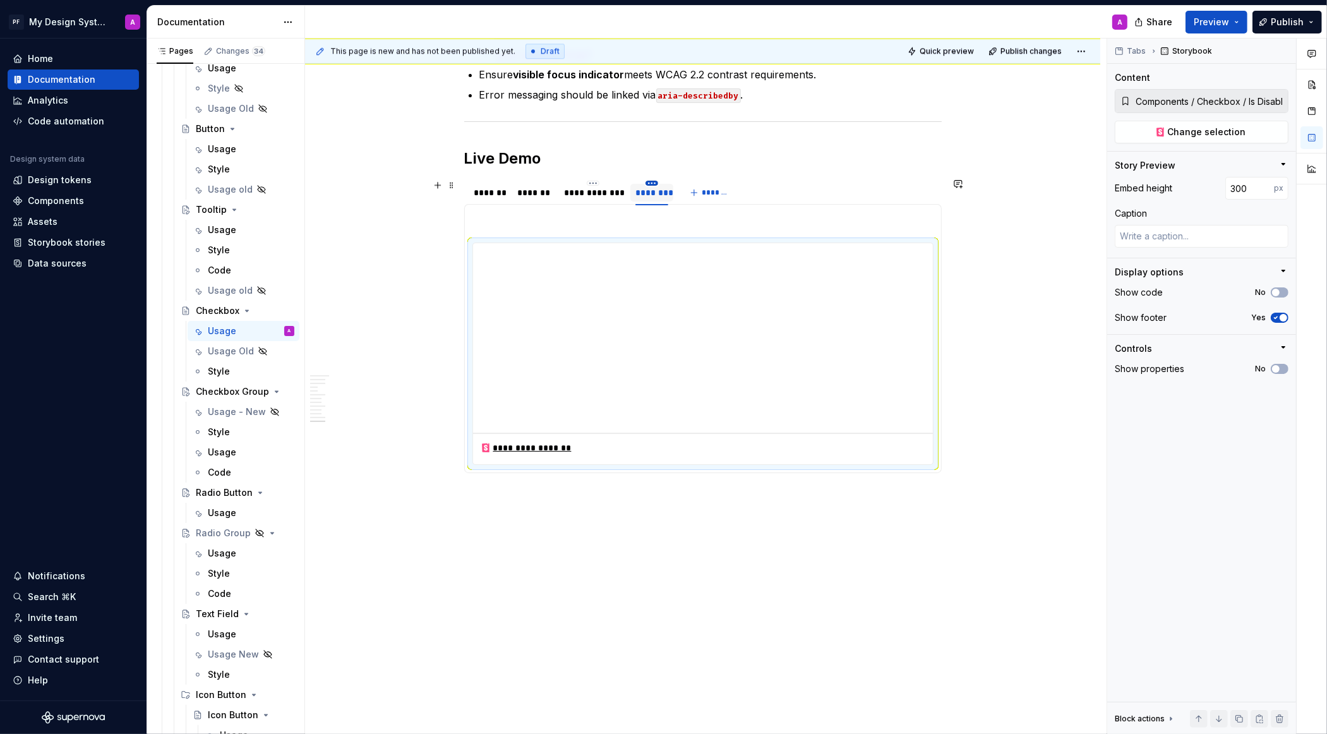
click at [656, 179] on html "PF My Design System A Home Documentation Analytics Code automation Design syste…" at bounding box center [663, 367] width 1327 height 734
click at [666, 196] on icon at bounding box center [662, 200] width 10 height 10
type textarea "*"
type input "********"
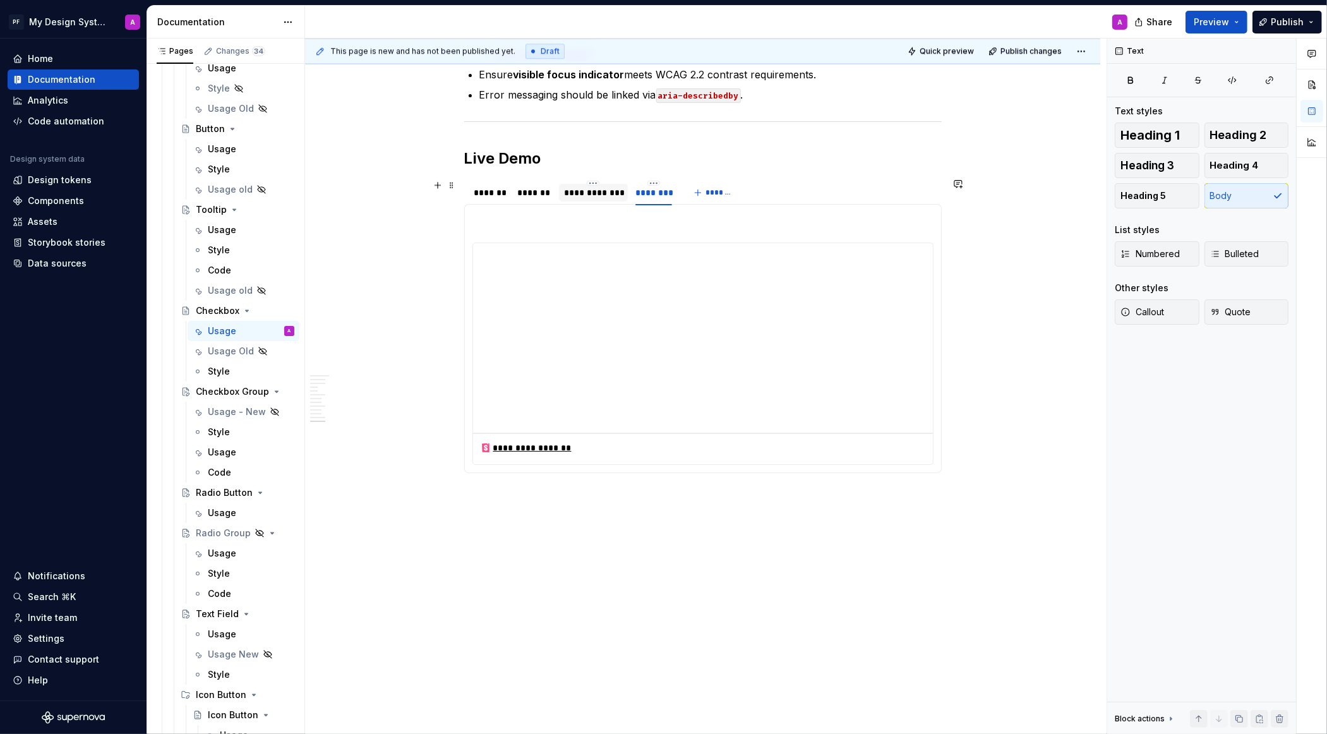
click at [597, 189] on div "**********" at bounding box center [593, 192] width 59 height 13
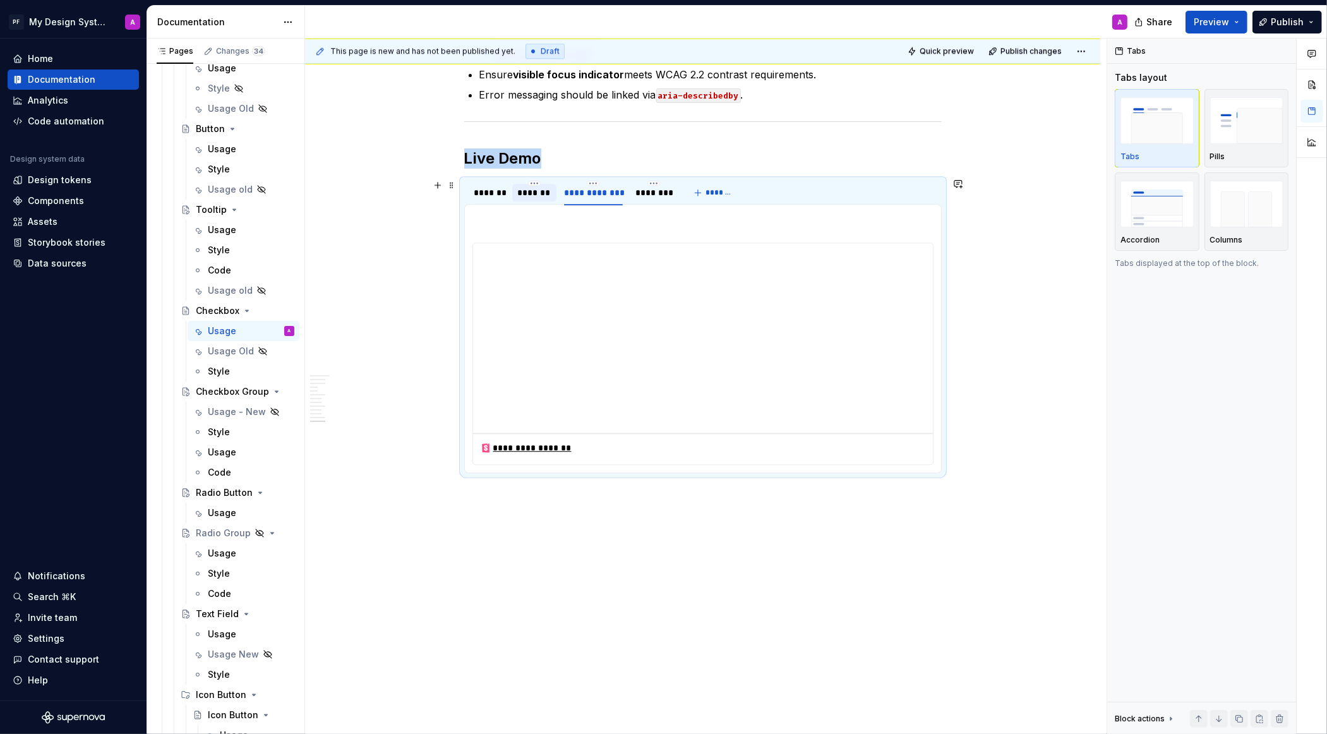
click at [537, 191] on div "*******" at bounding box center [534, 192] width 34 height 13
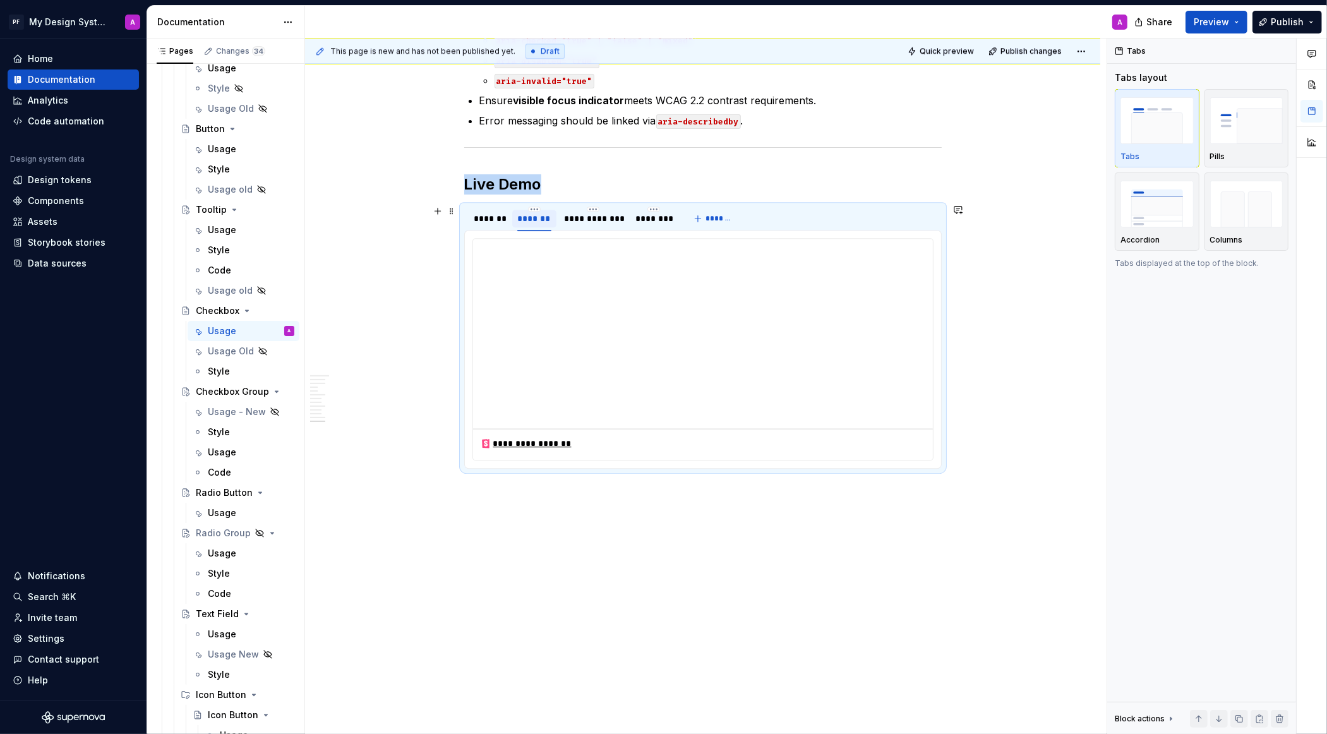
scroll to position [3787, 0]
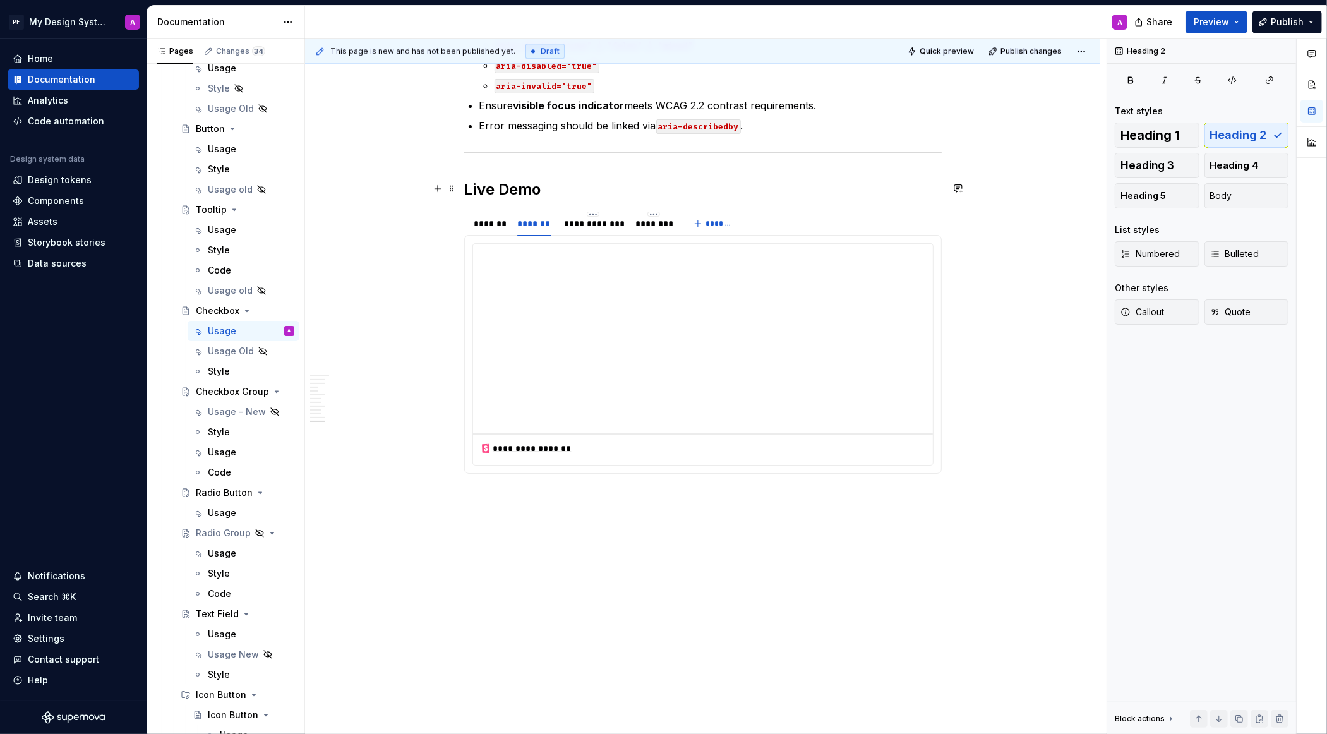
click at [484, 191] on h2 "Live Demo" at bounding box center [703, 189] width 478 height 20
click at [483, 211] on div "*******" at bounding box center [489, 223] width 40 height 24
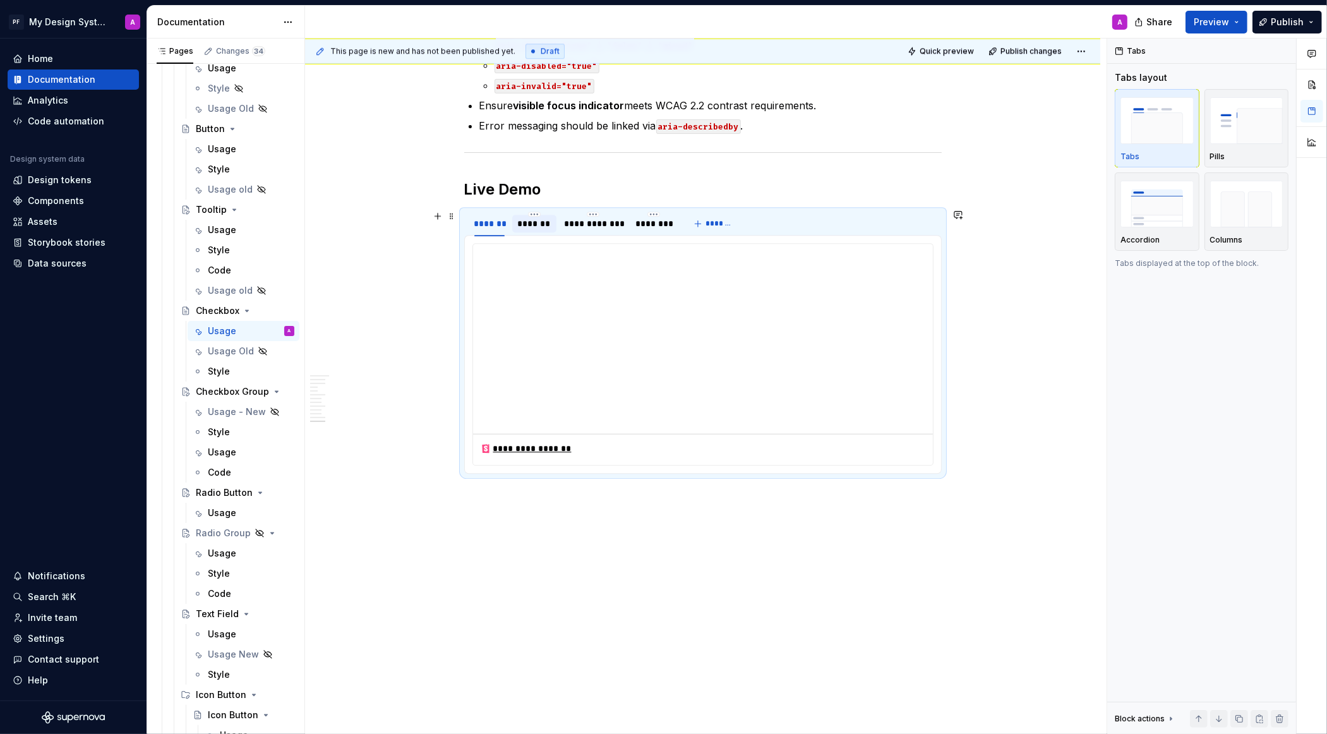
click at [539, 218] on div "*******" at bounding box center [534, 223] width 34 height 13
click at [581, 220] on div "**********" at bounding box center [593, 223] width 59 height 13
click at [661, 224] on div "********" at bounding box center [653, 223] width 37 height 13
type textarea "*"
click at [708, 220] on span "*******" at bounding box center [720, 224] width 28 height 10
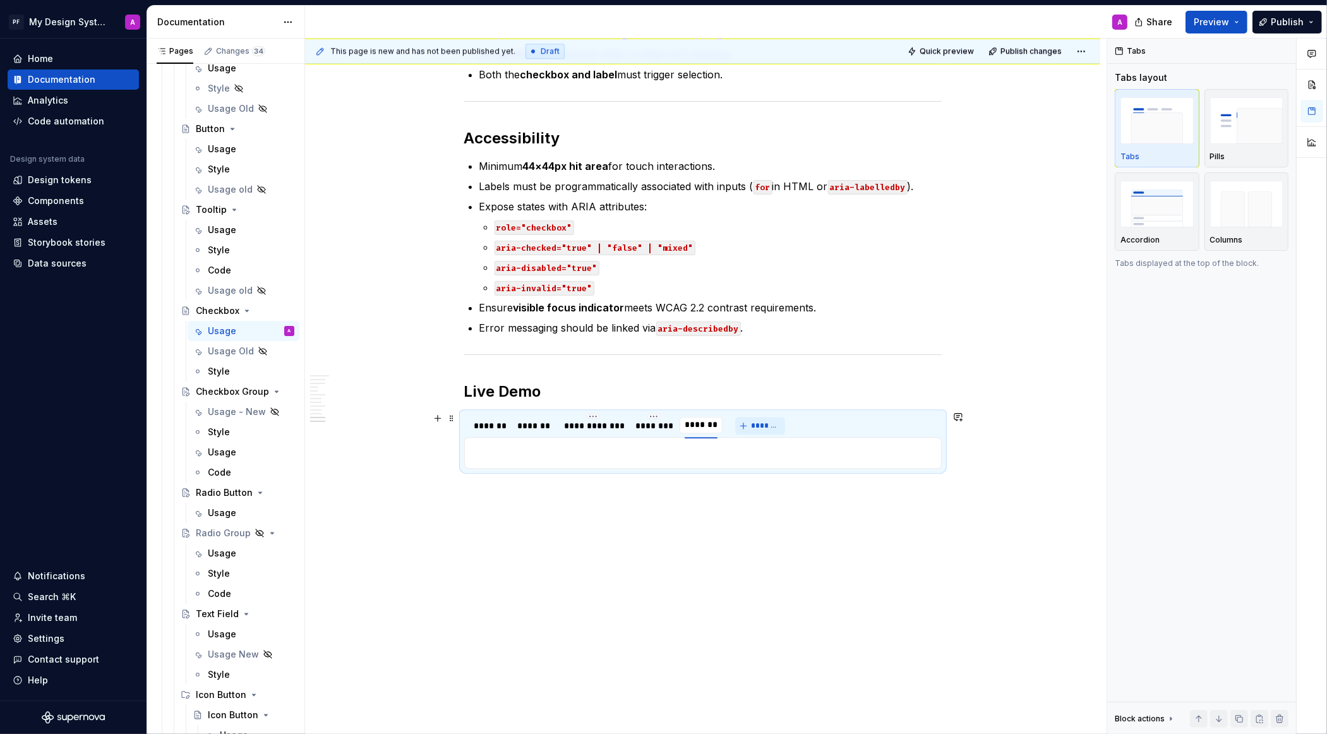
scroll to position [3582, 0]
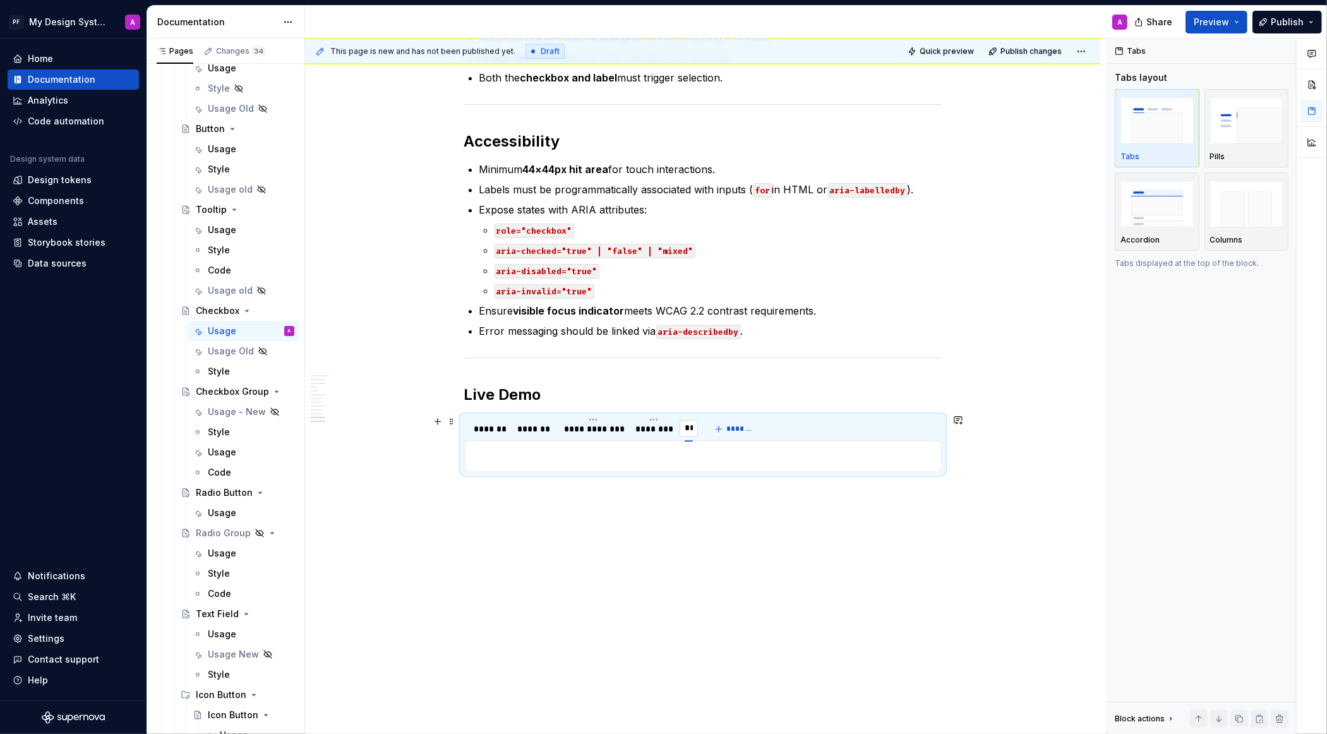
type input "*"
type input "*****"
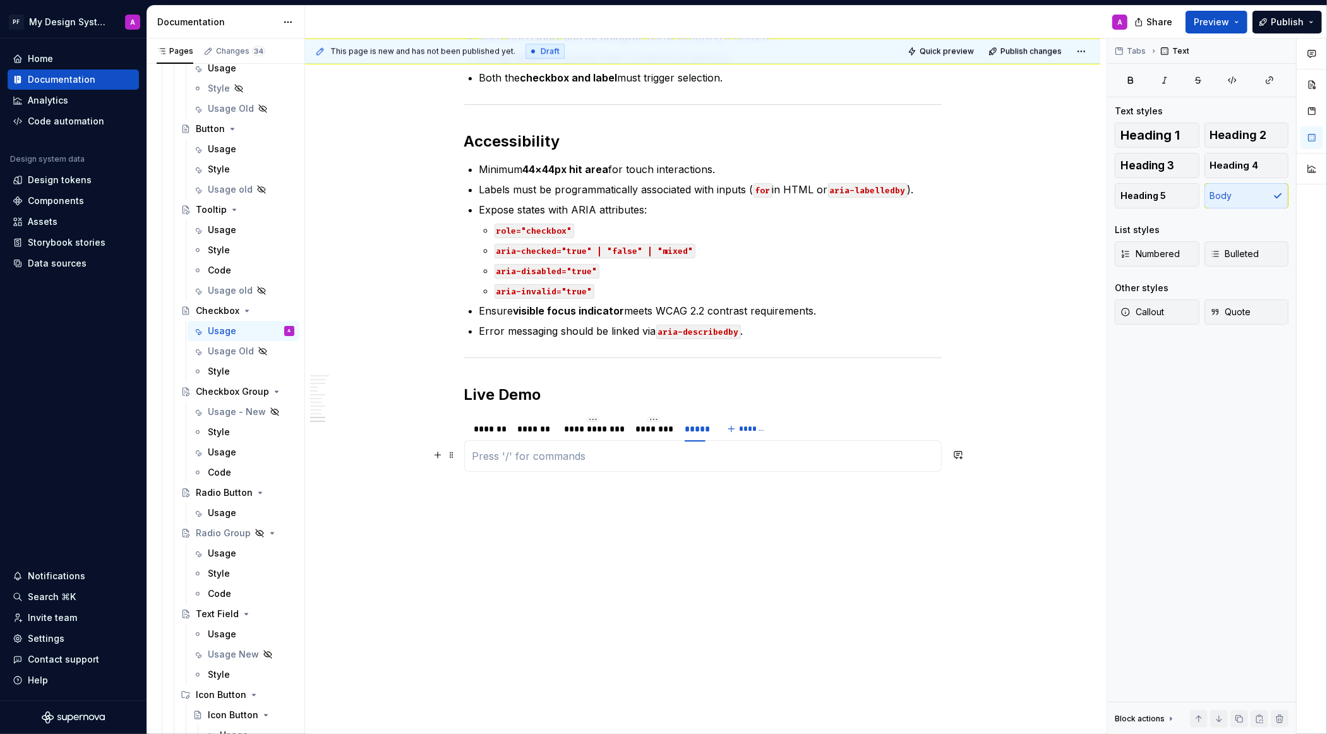
click at [630, 456] on p at bounding box center [702, 455] width 461 height 15
click at [442, 454] on button "button" at bounding box center [438, 455] width 18 height 18
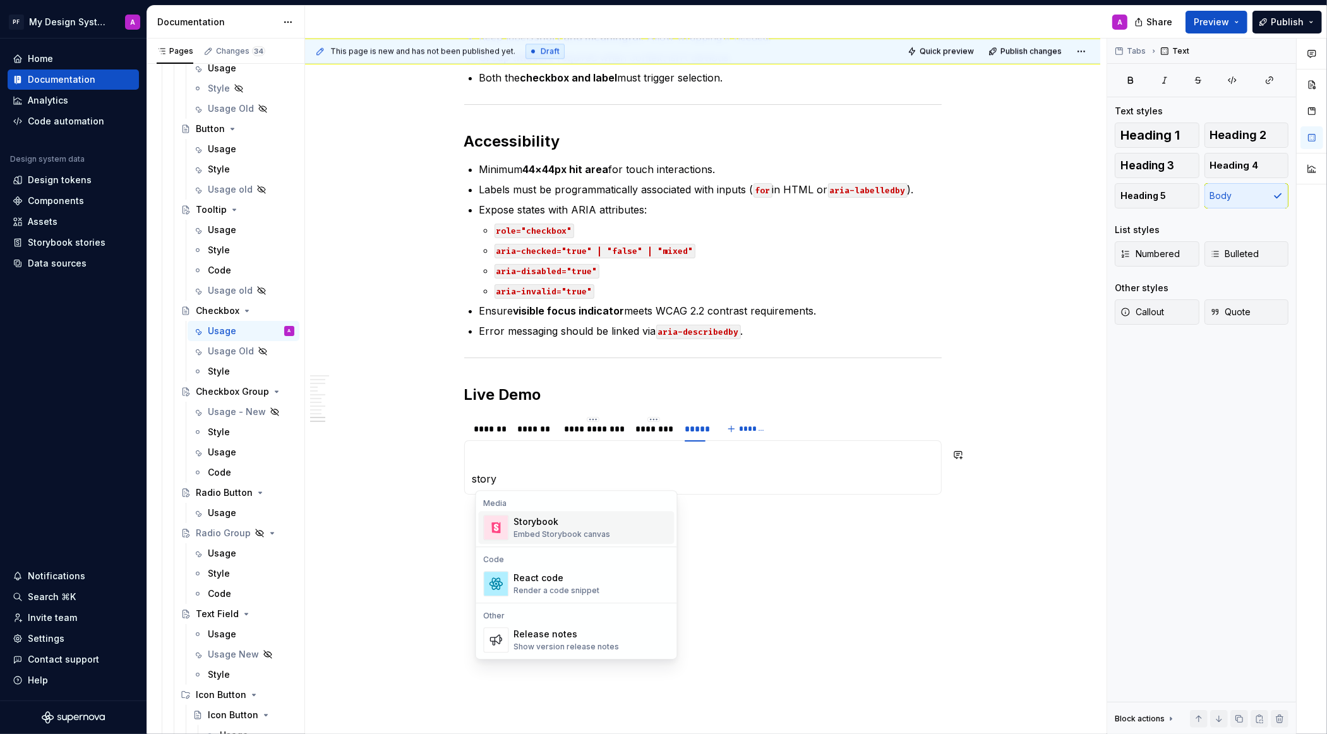
click at [531, 524] on div "Storybook" at bounding box center [562, 521] width 97 height 13
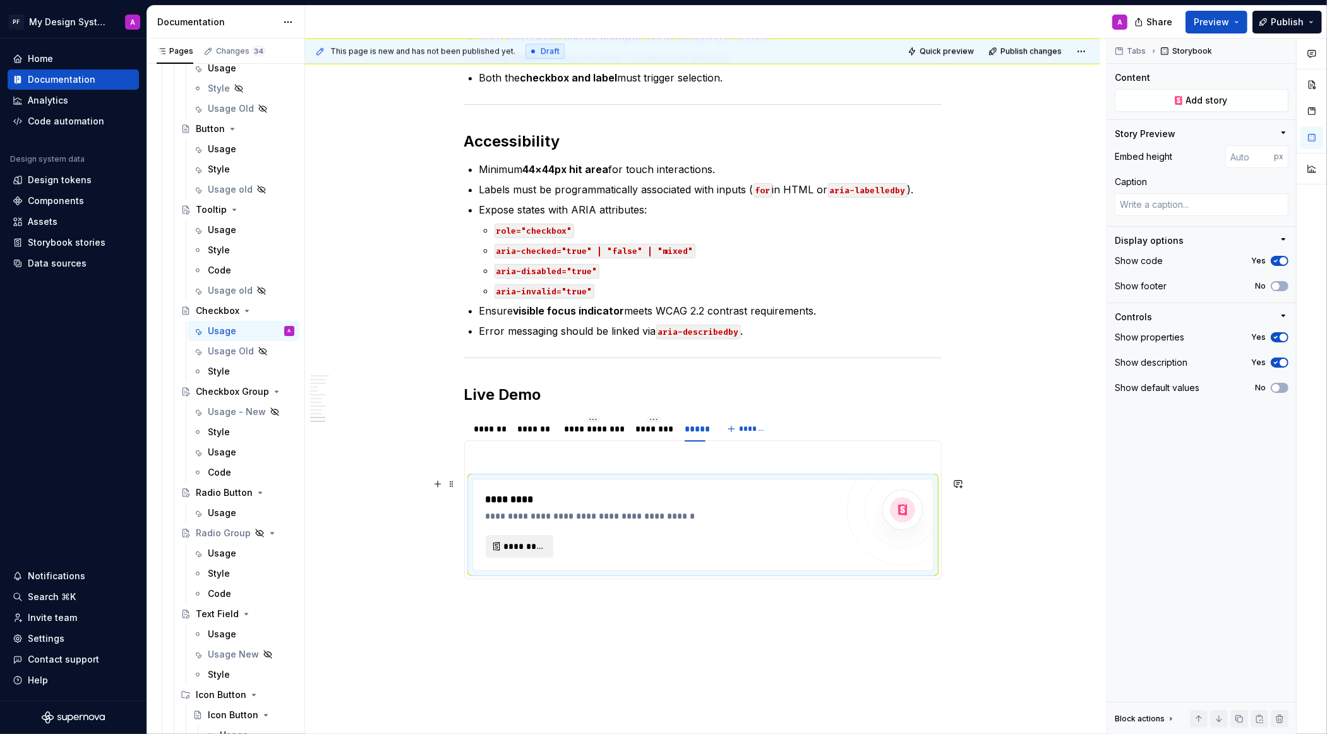
click at [519, 545] on span "*********" at bounding box center [524, 546] width 41 height 13
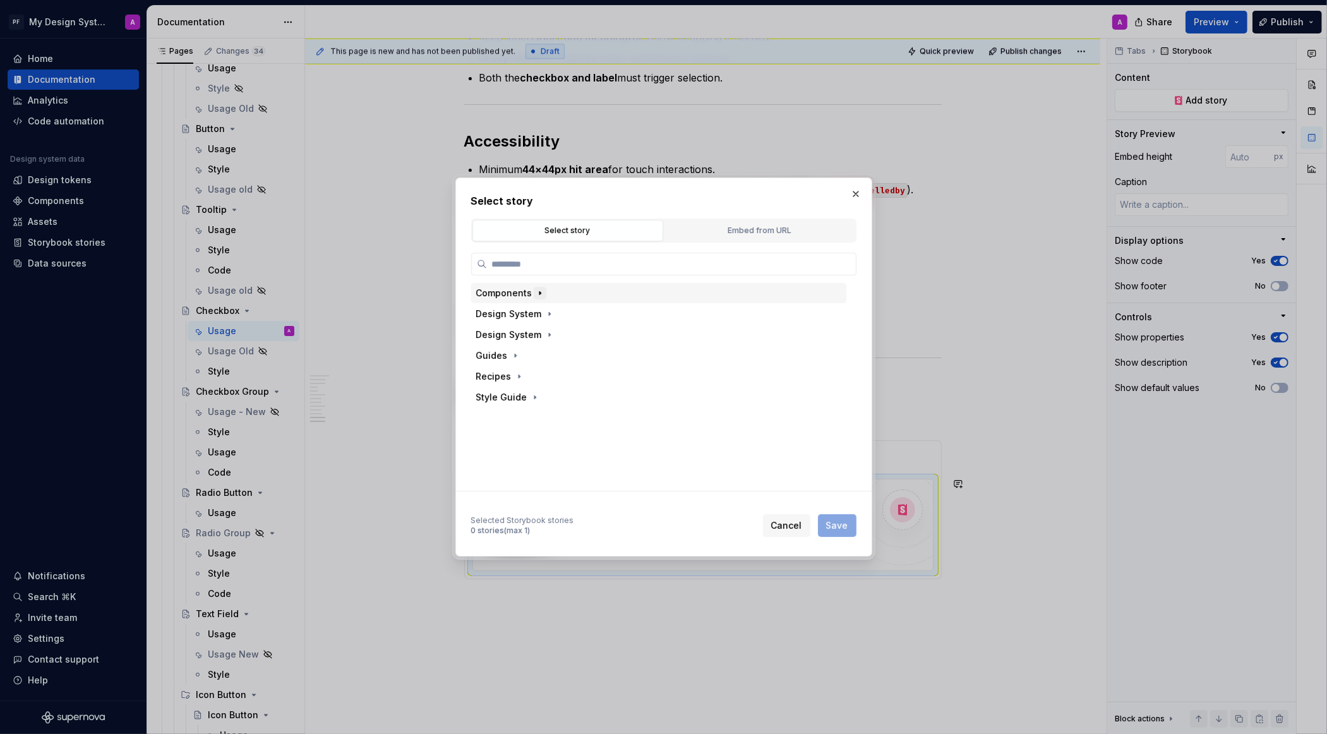
click at [537, 297] on button "button" at bounding box center [540, 293] width 13 height 13
click at [551, 442] on icon "button" at bounding box center [555, 445] width 10 height 10
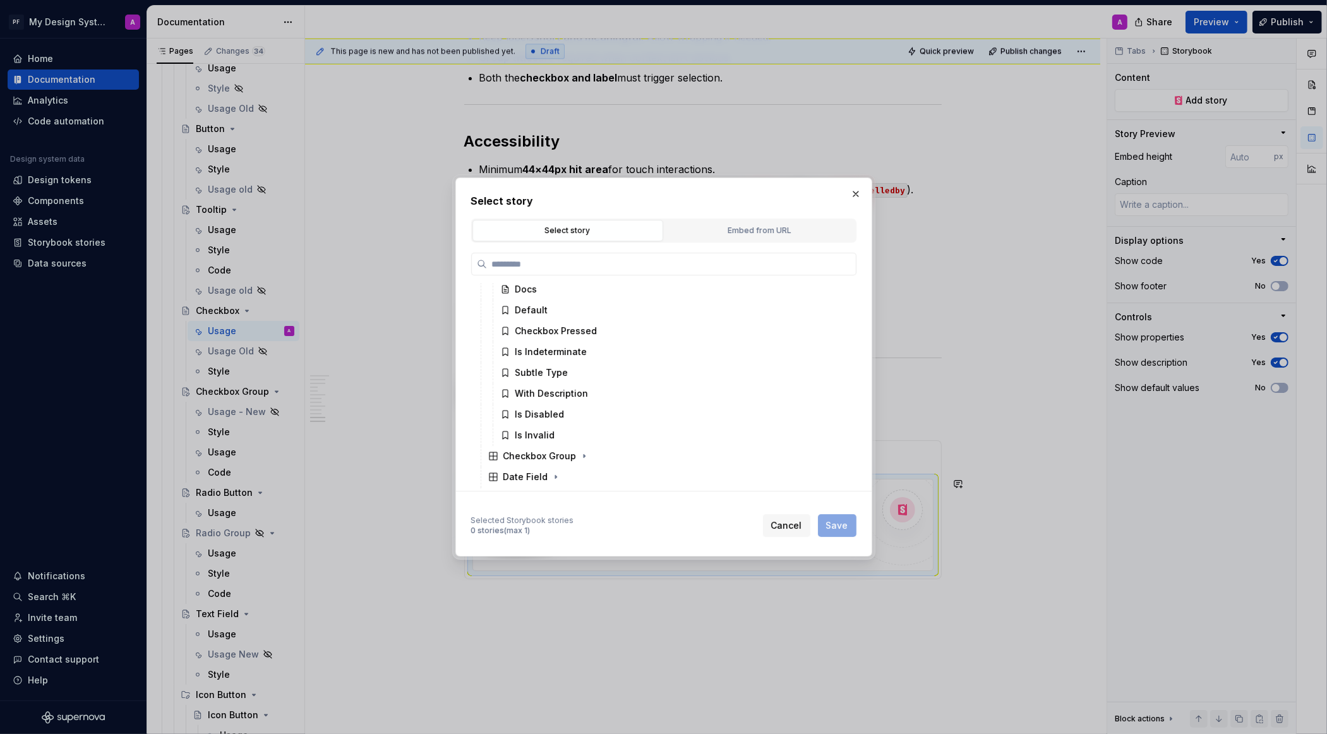
scroll to position [222, 0]
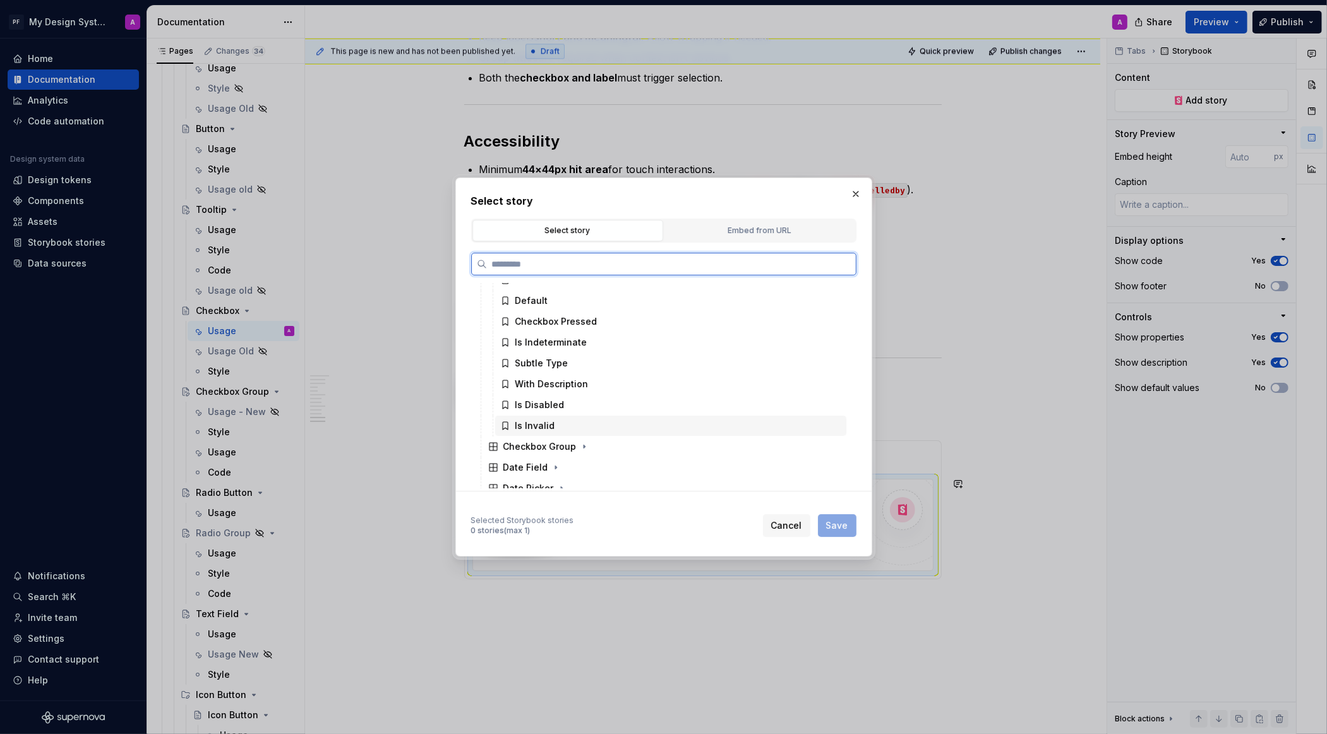
click at [548, 424] on div "Is Invalid" at bounding box center [535, 425] width 40 height 13
click at [829, 521] on span "Save" at bounding box center [837, 525] width 22 height 13
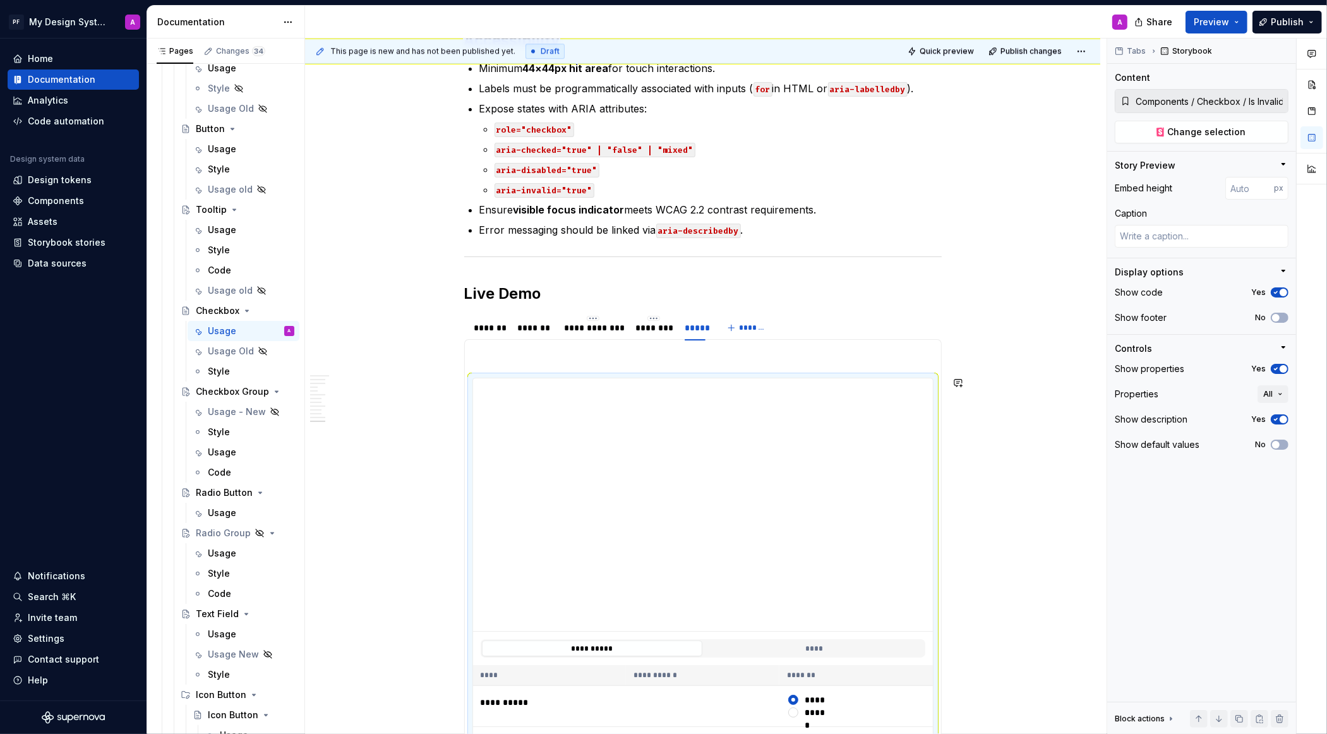
scroll to position [3781, 0]
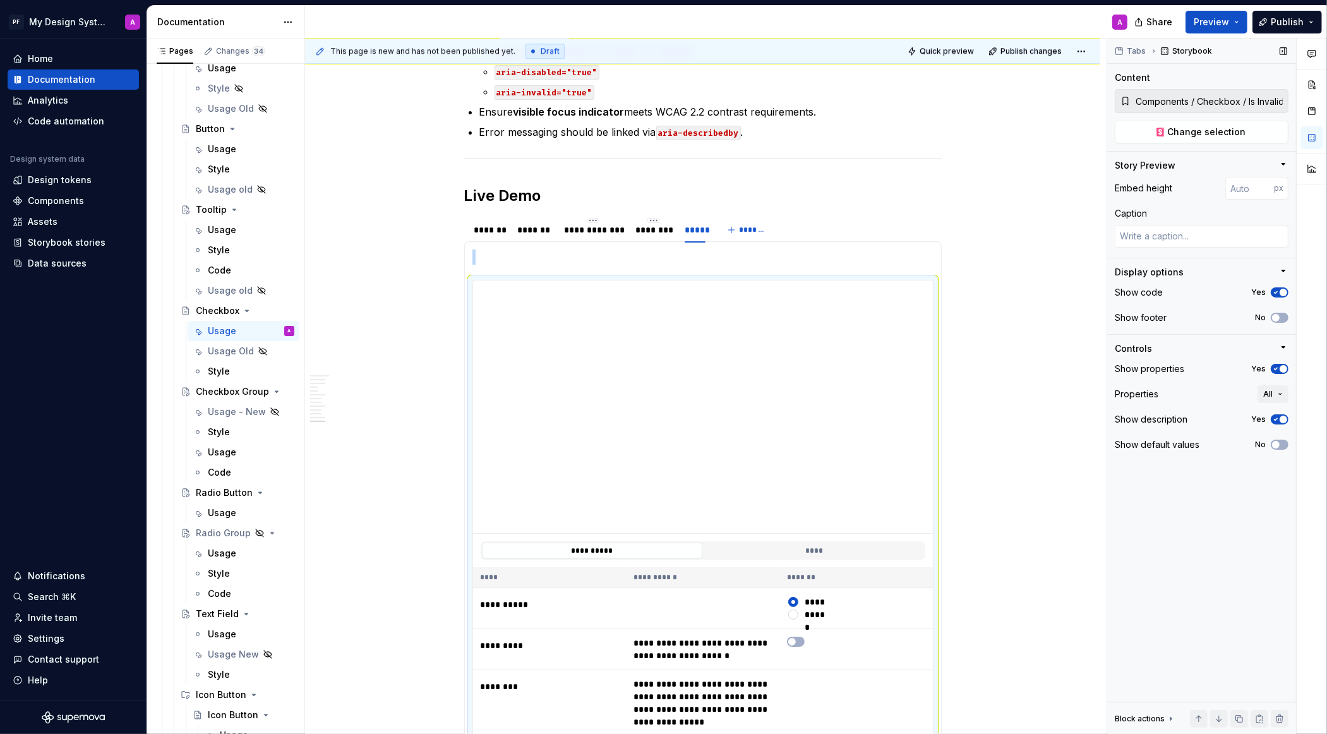
click at [1278, 421] on icon "button" at bounding box center [1276, 420] width 10 height 8
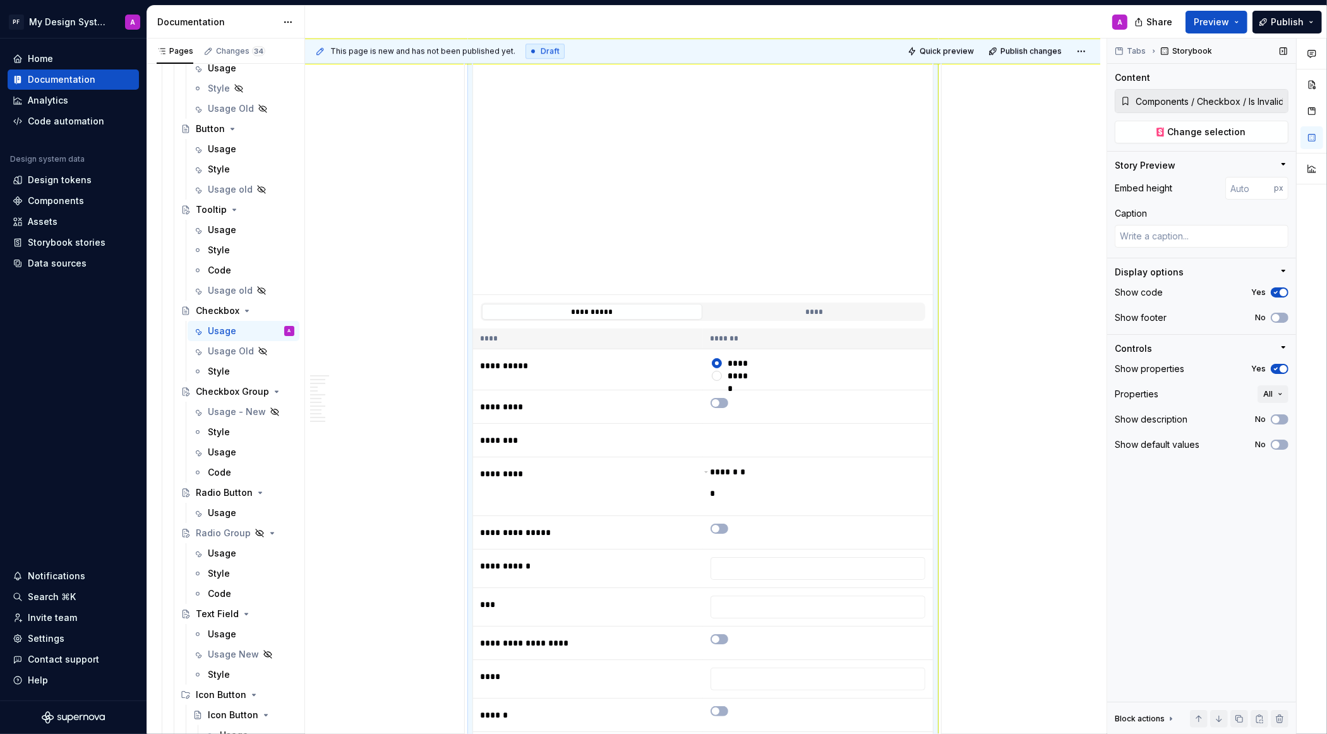
click at [1278, 365] on icon "button" at bounding box center [1276, 369] width 10 height 8
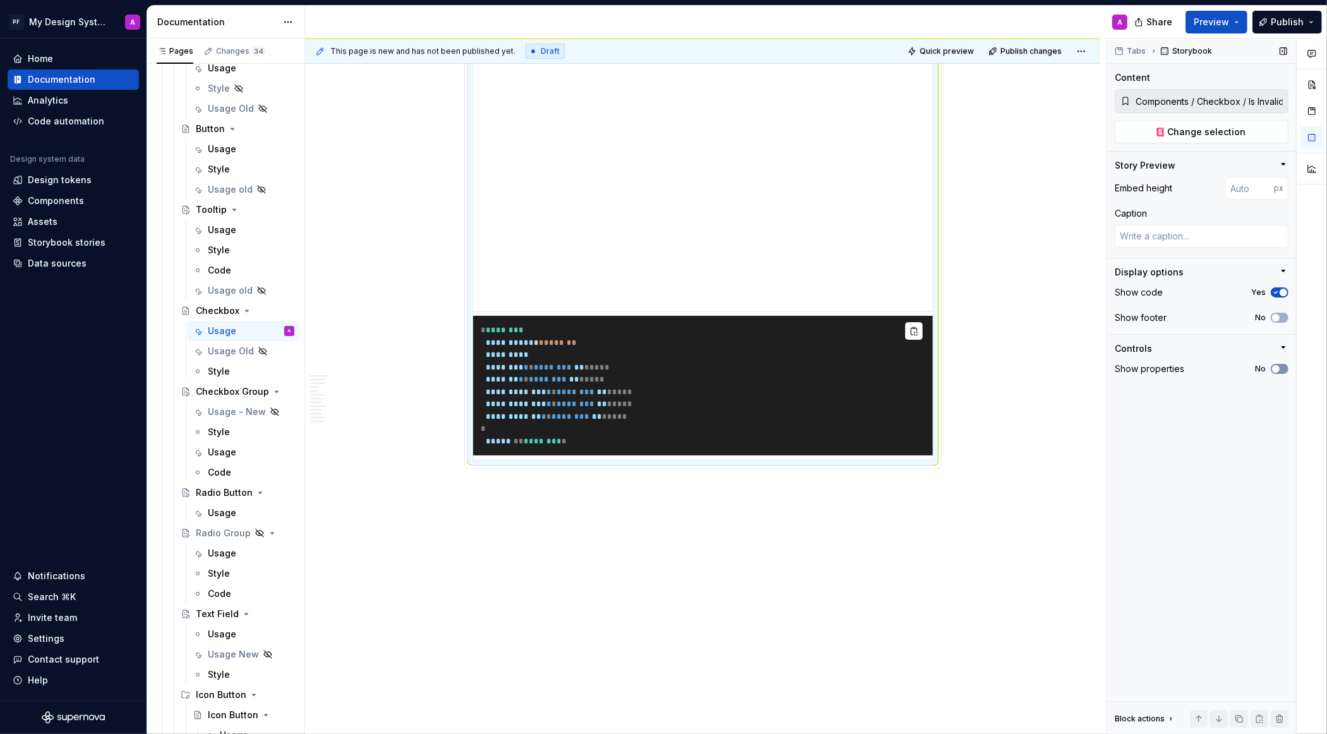
scroll to position [4011, 0]
click at [1279, 292] on icon "button" at bounding box center [1276, 293] width 10 height 8
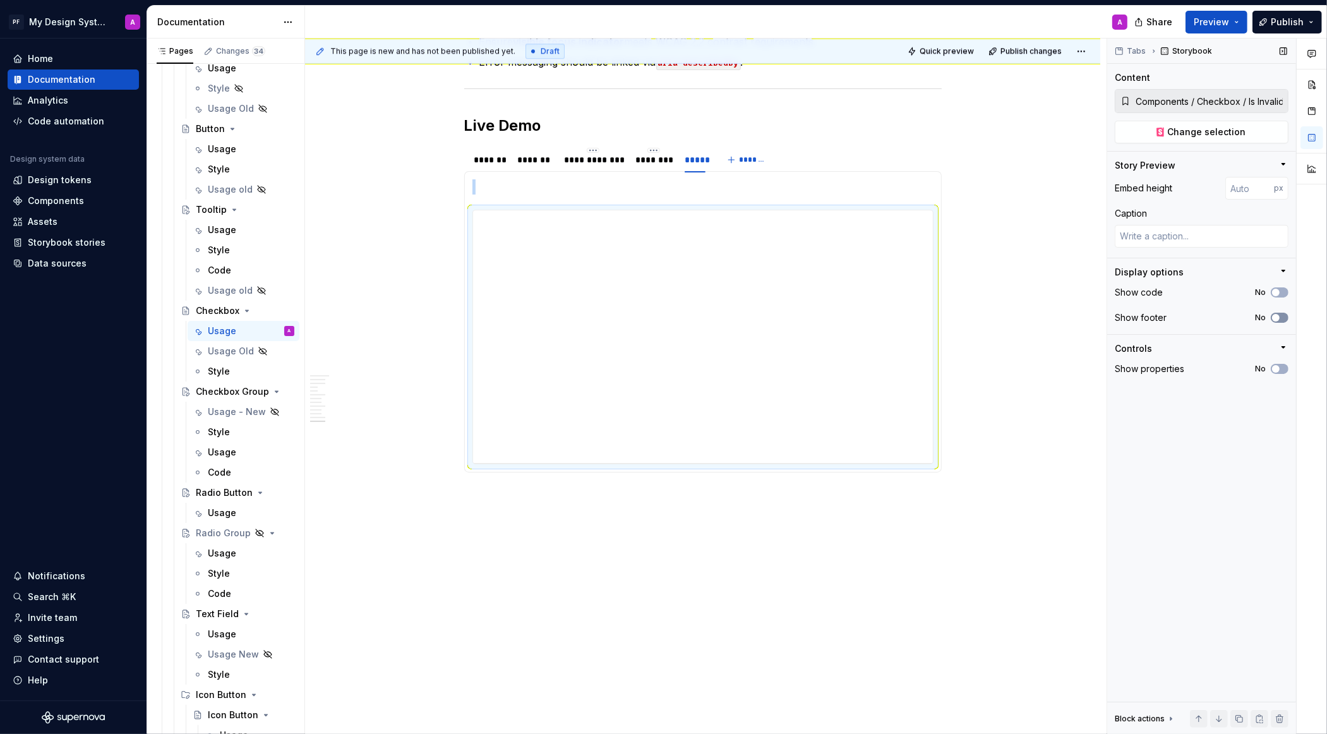
click at [1279, 320] on icon "button" at bounding box center [1276, 318] width 10 height 8
type textarea "*"
click at [1244, 197] on input "number" at bounding box center [1249, 188] width 49 height 23
type input "300"
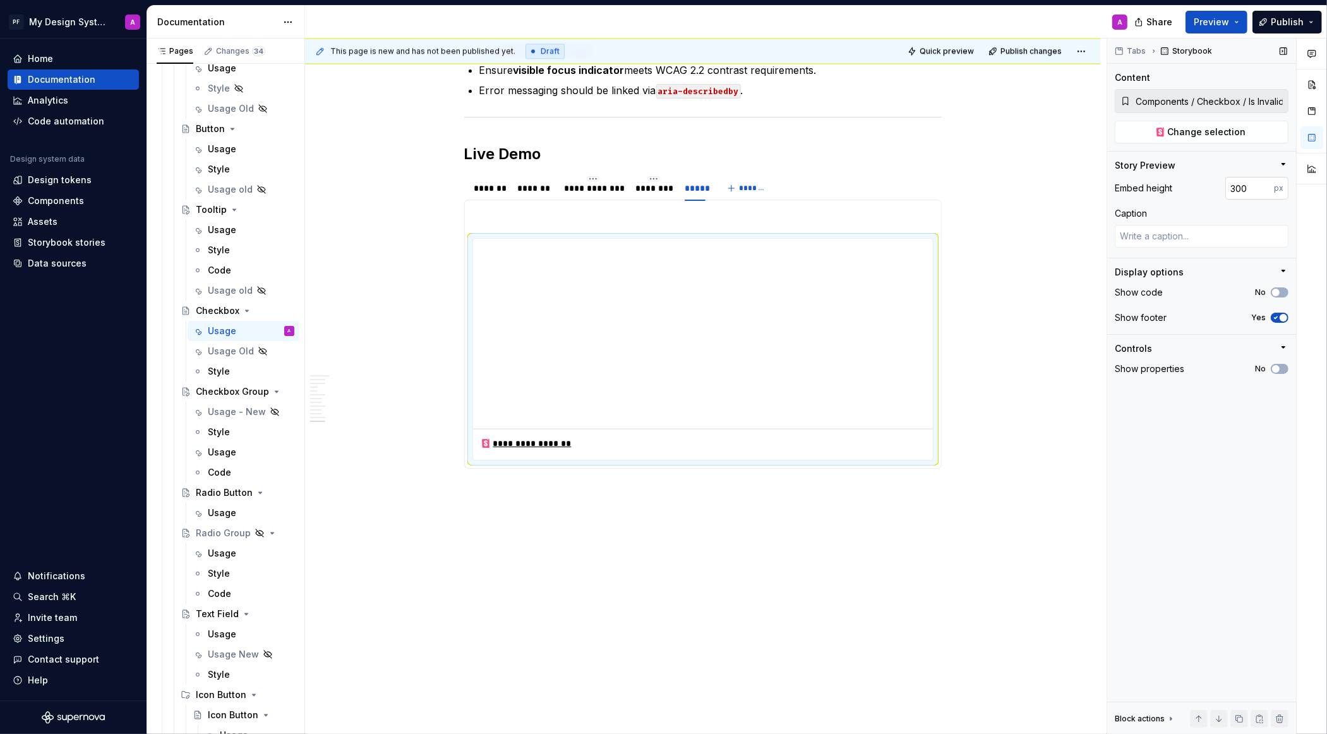
scroll to position [3818, 0]
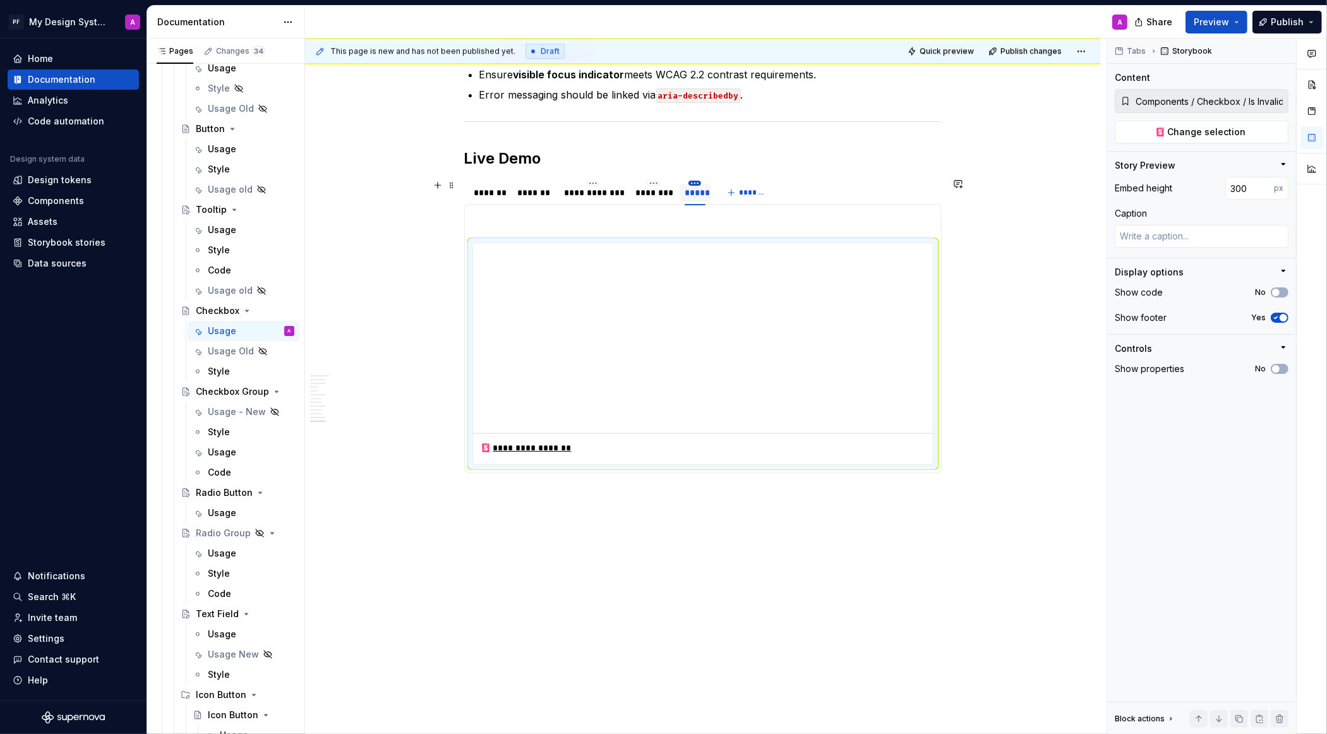
click at [700, 181] on html "PF My Design System A Home Documentation Analytics Code automation Design syste…" at bounding box center [663, 367] width 1327 height 734
click at [747, 202] on div "Edit name" at bounding box center [757, 199] width 82 height 13
type textarea "*"
type input "*******"
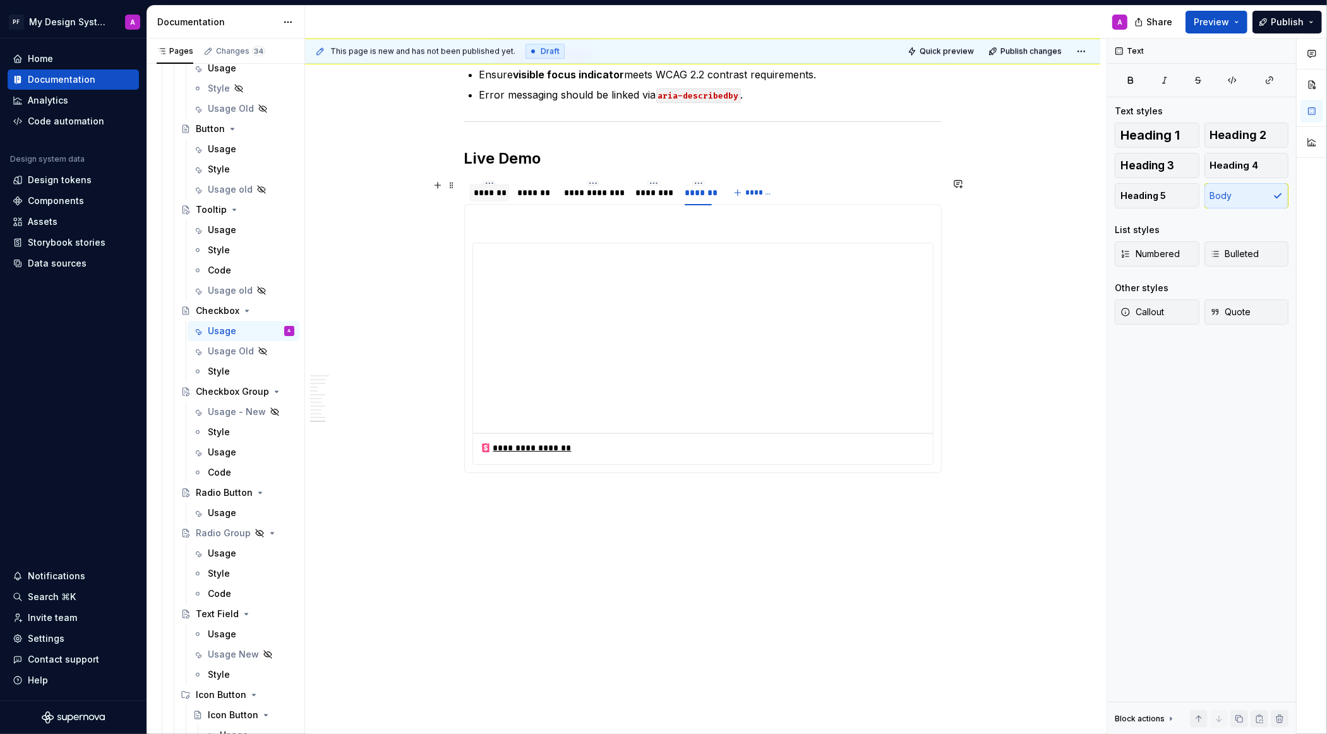
click at [482, 188] on div "*******" at bounding box center [489, 192] width 30 height 13
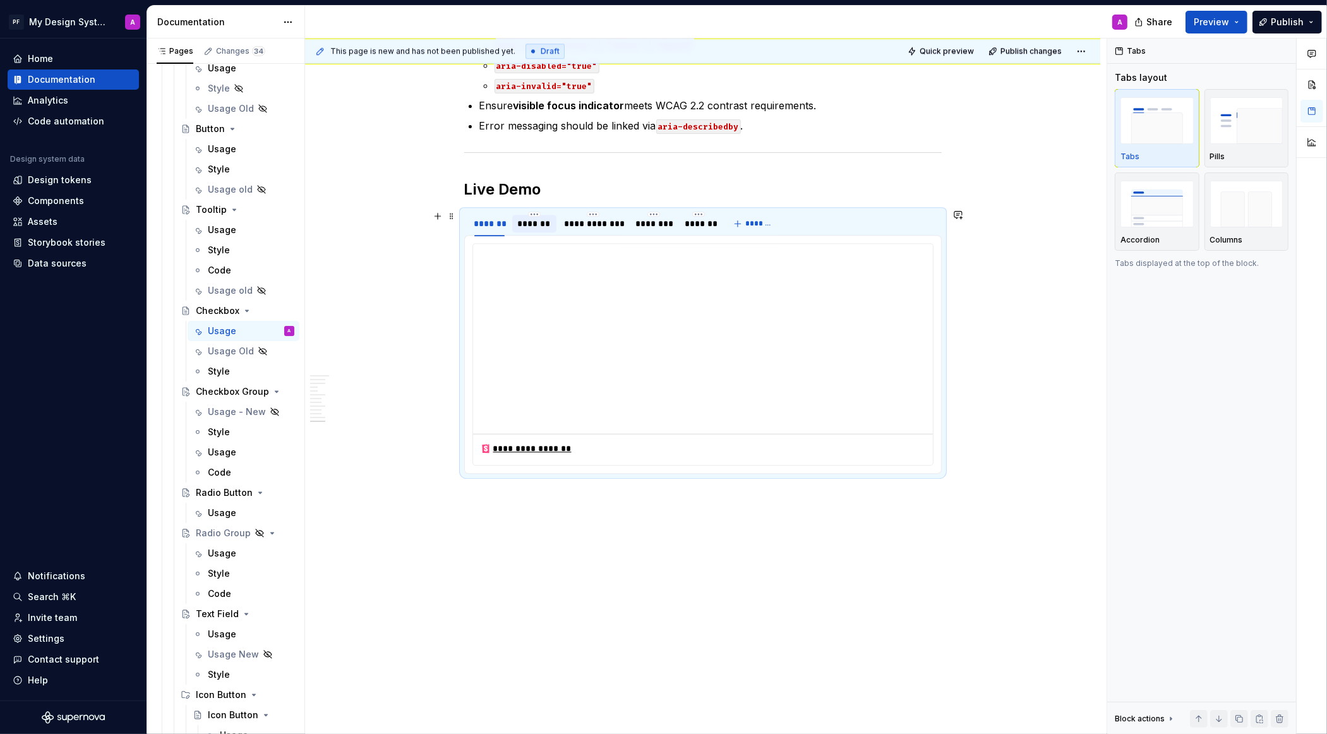
click at [539, 217] on div "*******" at bounding box center [534, 223] width 34 height 13
click at [582, 221] on div "**********" at bounding box center [593, 223] width 59 height 13
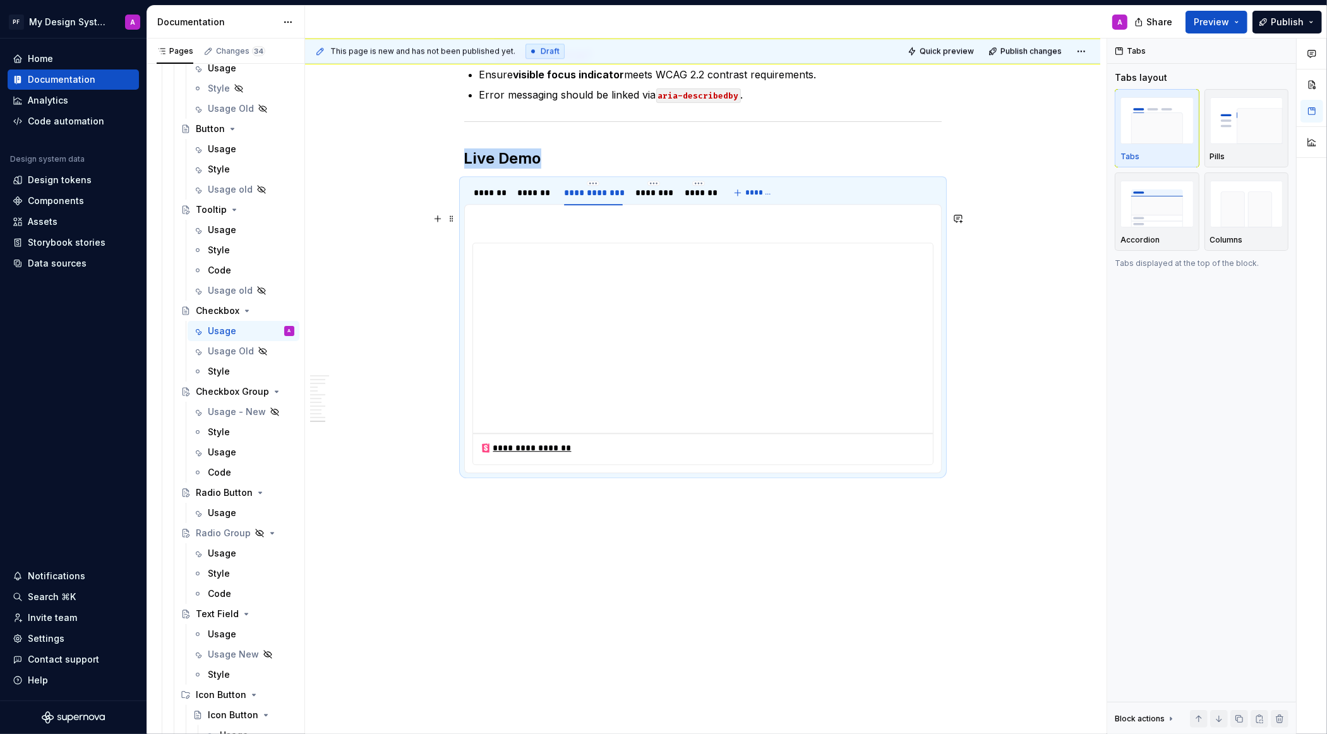
click at [525, 222] on p at bounding box center [702, 219] width 461 height 15
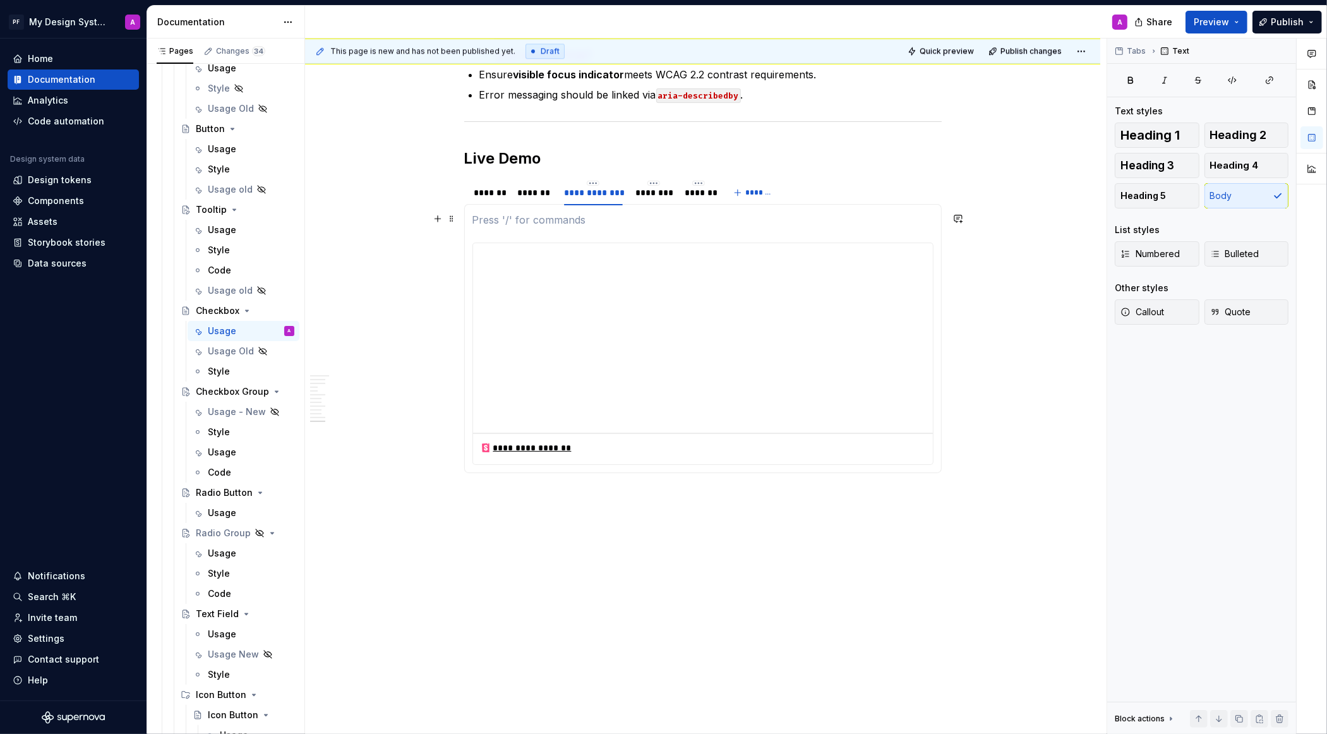
click at [527, 219] on p at bounding box center [702, 219] width 461 height 15
click at [453, 219] on span at bounding box center [452, 219] width 10 height 18
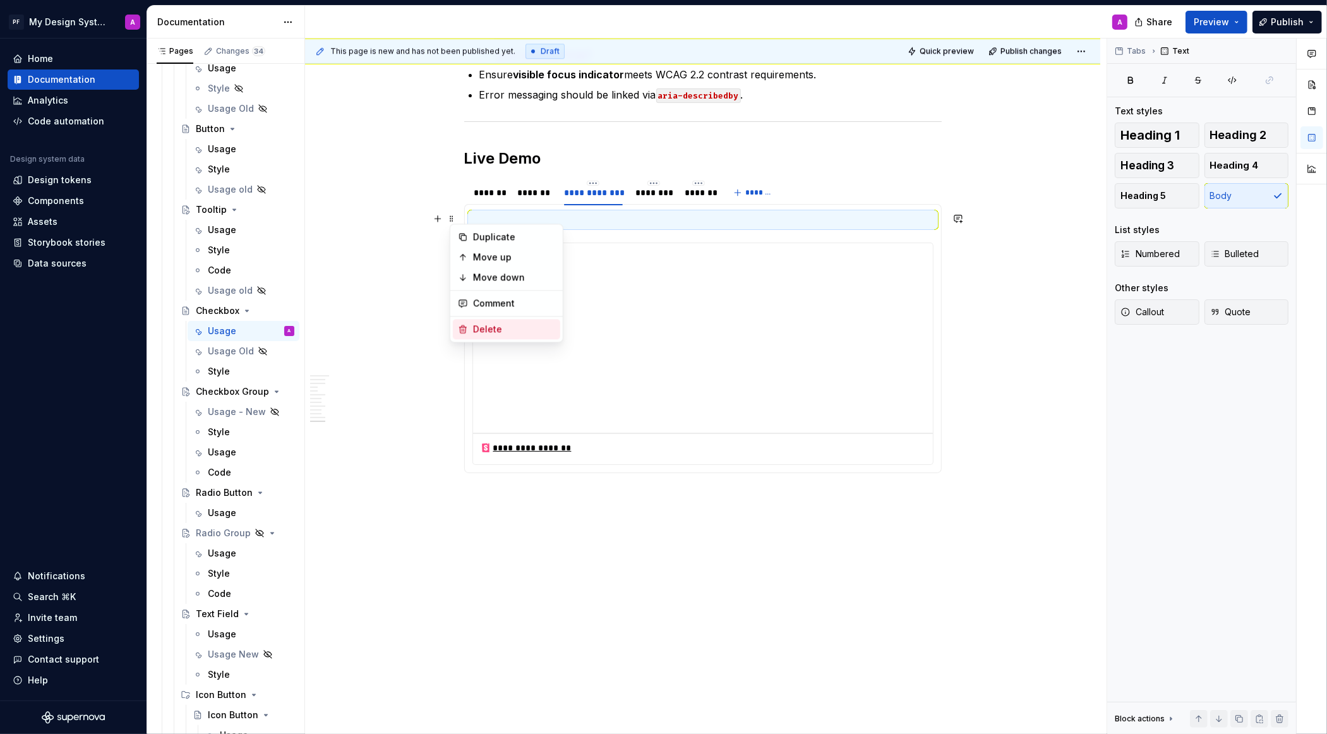
click at [514, 323] on div "Delete" at bounding box center [514, 329] width 82 height 13
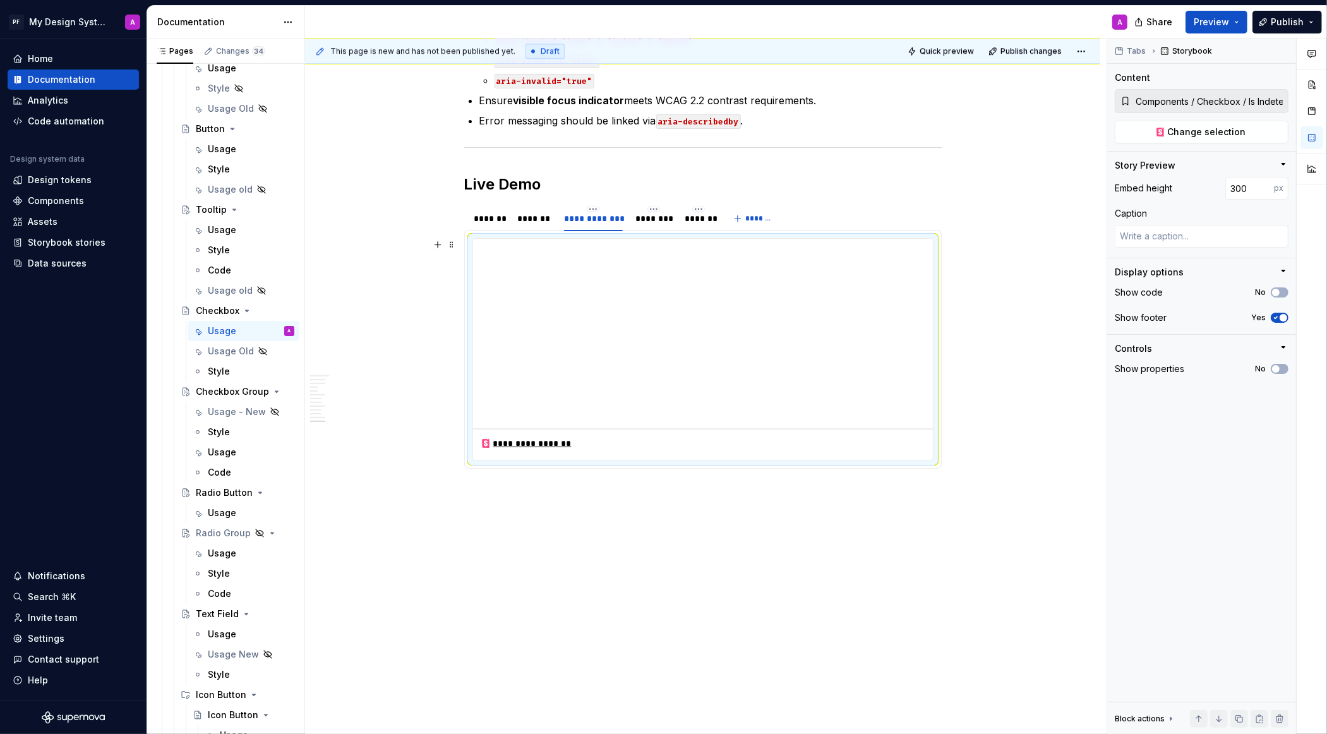
scroll to position [3787, 0]
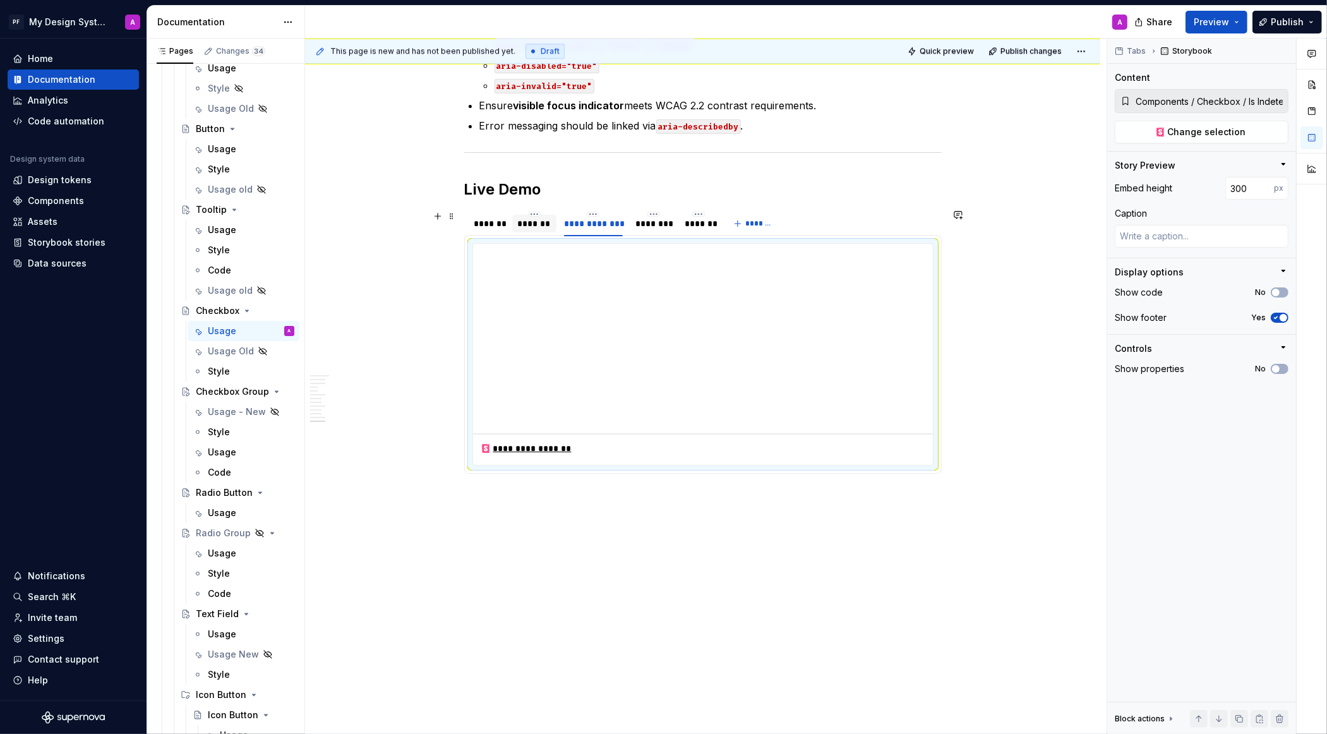
click at [538, 229] on div "*******" at bounding box center [534, 224] width 44 height 18
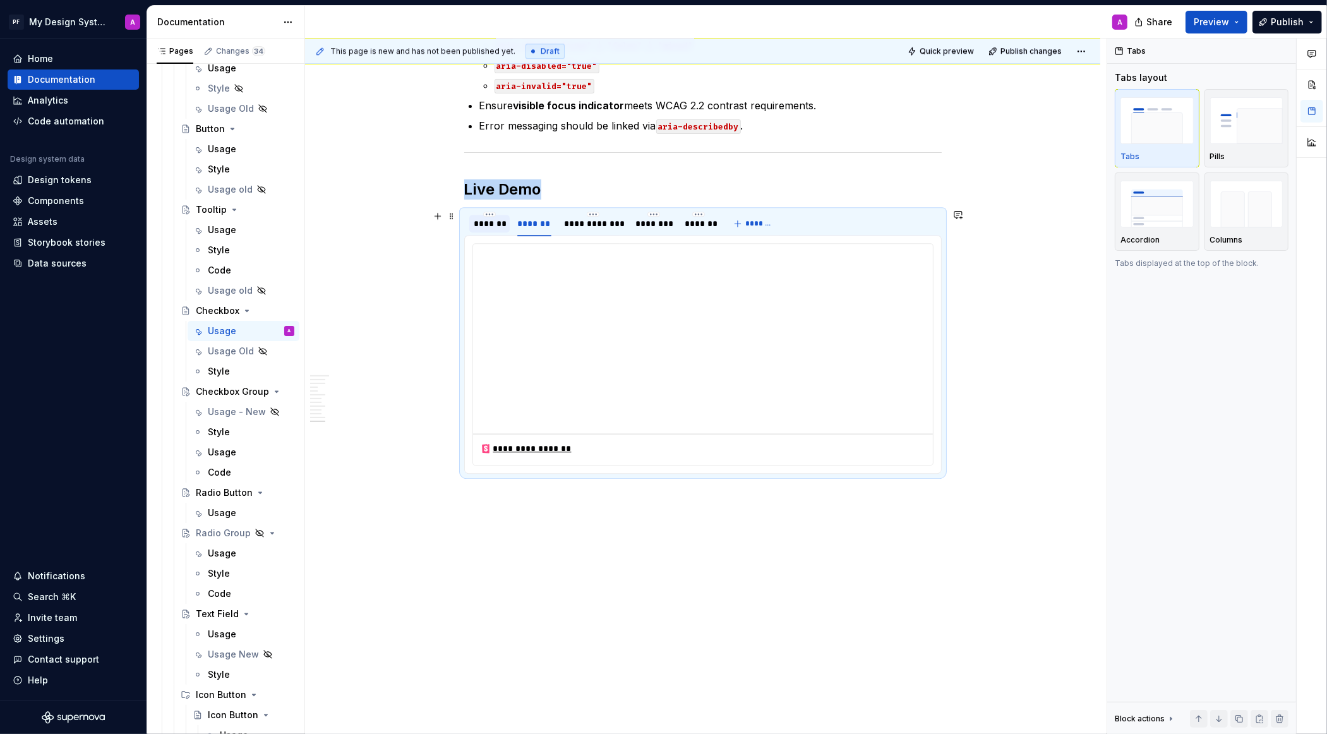
click at [495, 225] on div "*******" at bounding box center [489, 223] width 30 height 13
click at [538, 225] on div "*******" at bounding box center [534, 223] width 34 height 13
click at [587, 225] on div "**********" at bounding box center [593, 223] width 59 height 13
click at [660, 225] on div "********" at bounding box center [653, 223] width 37 height 13
click at [454, 250] on span at bounding box center [452, 250] width 10 height 18
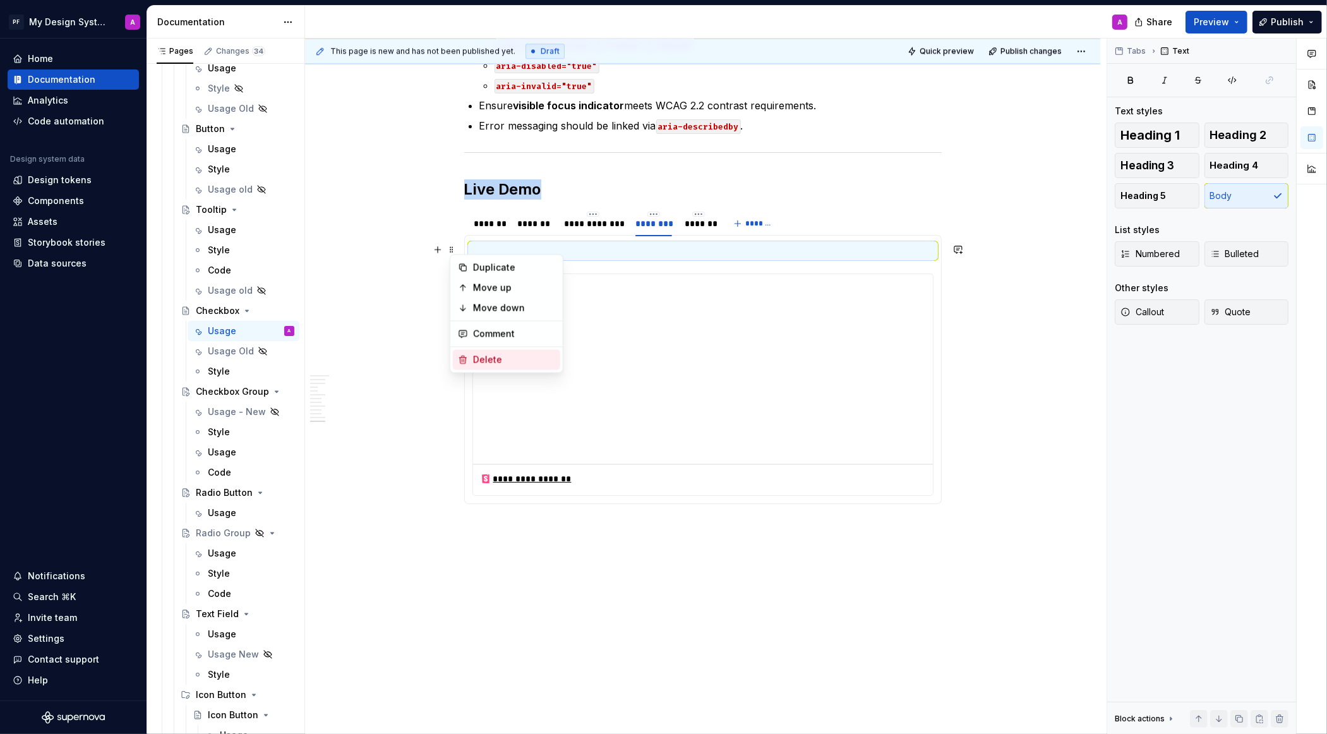
click at [506, 357] on div "Delete" at bounding box center [514, 360] width 82 height 13
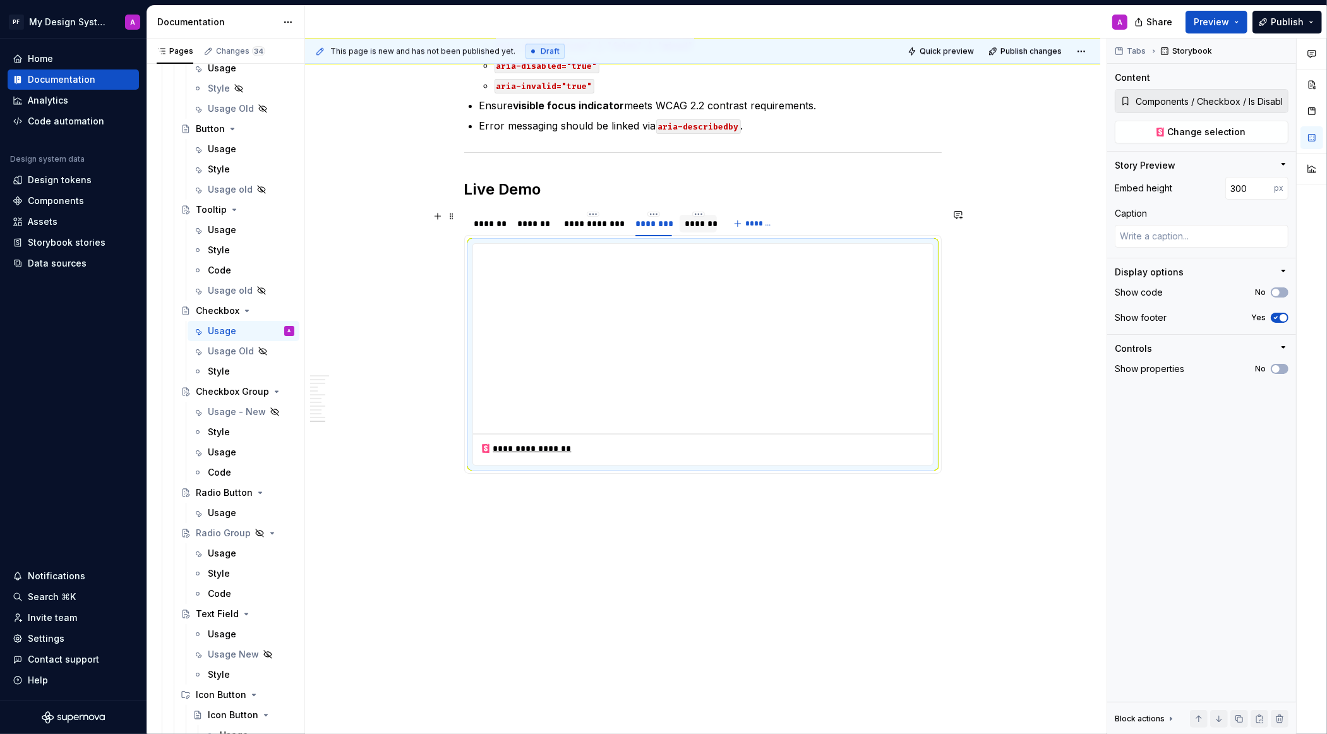
click at [703, 224] on div "*******" at bounding box center [699, 223] width 28 height 13
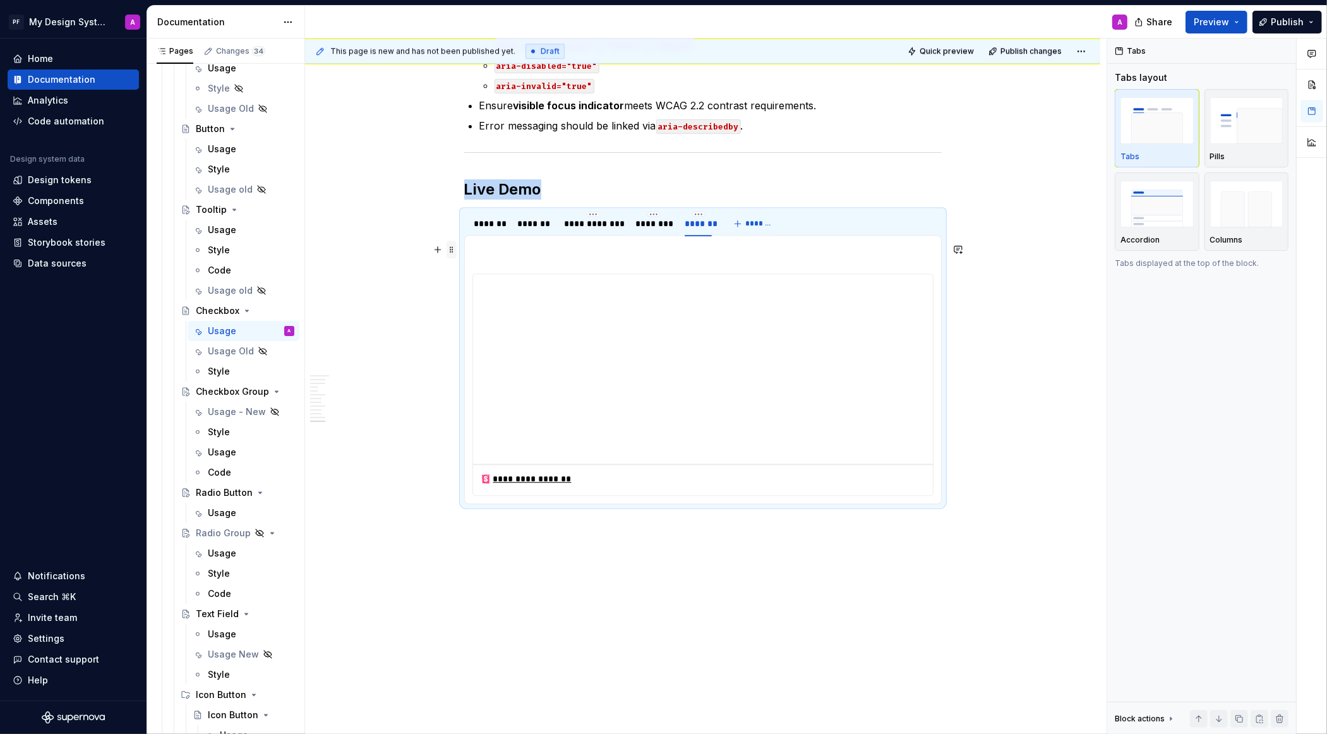
click at [452, 252] on span at bounding box center [452, 250] width 10 height 18
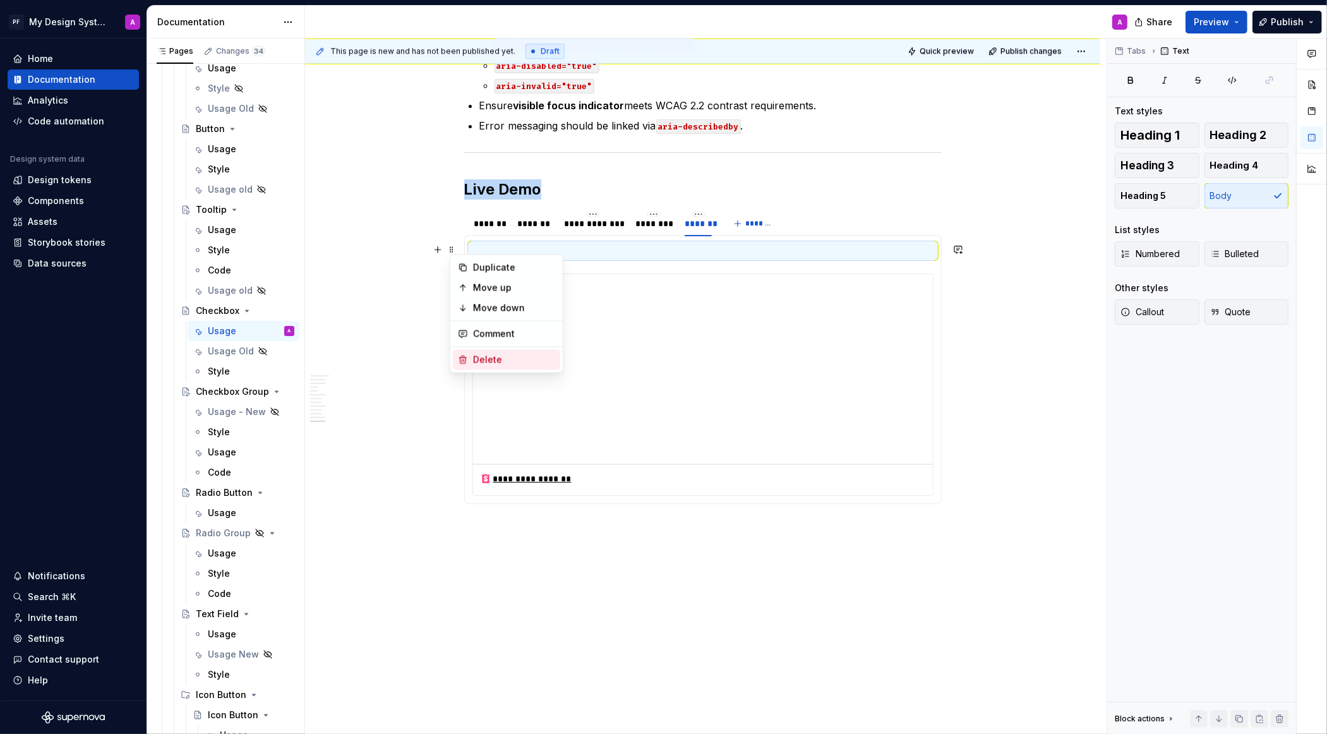
click at [501, 362] on div "Delete" at bounding box center [514, 360] width 82 height 13
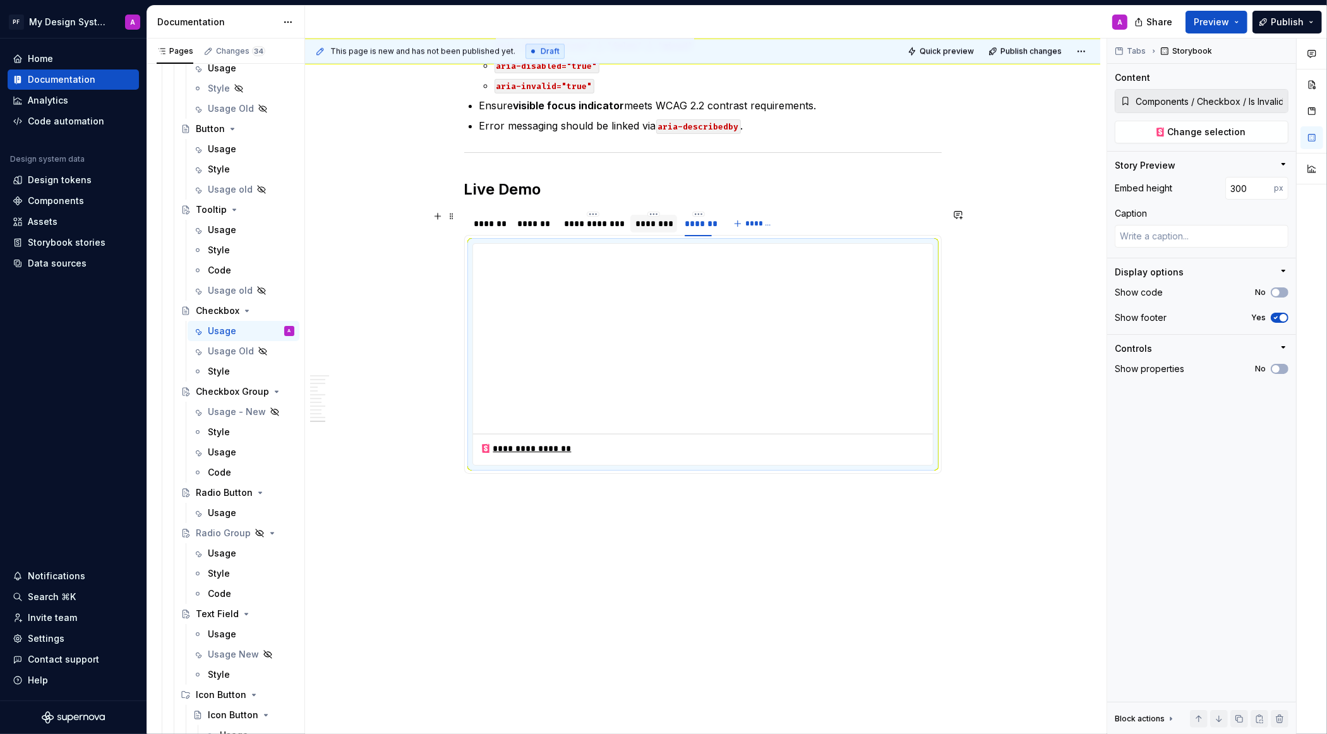
click at [666, 222] on div "********" at bounding box center [653, 223] width 37 height 13
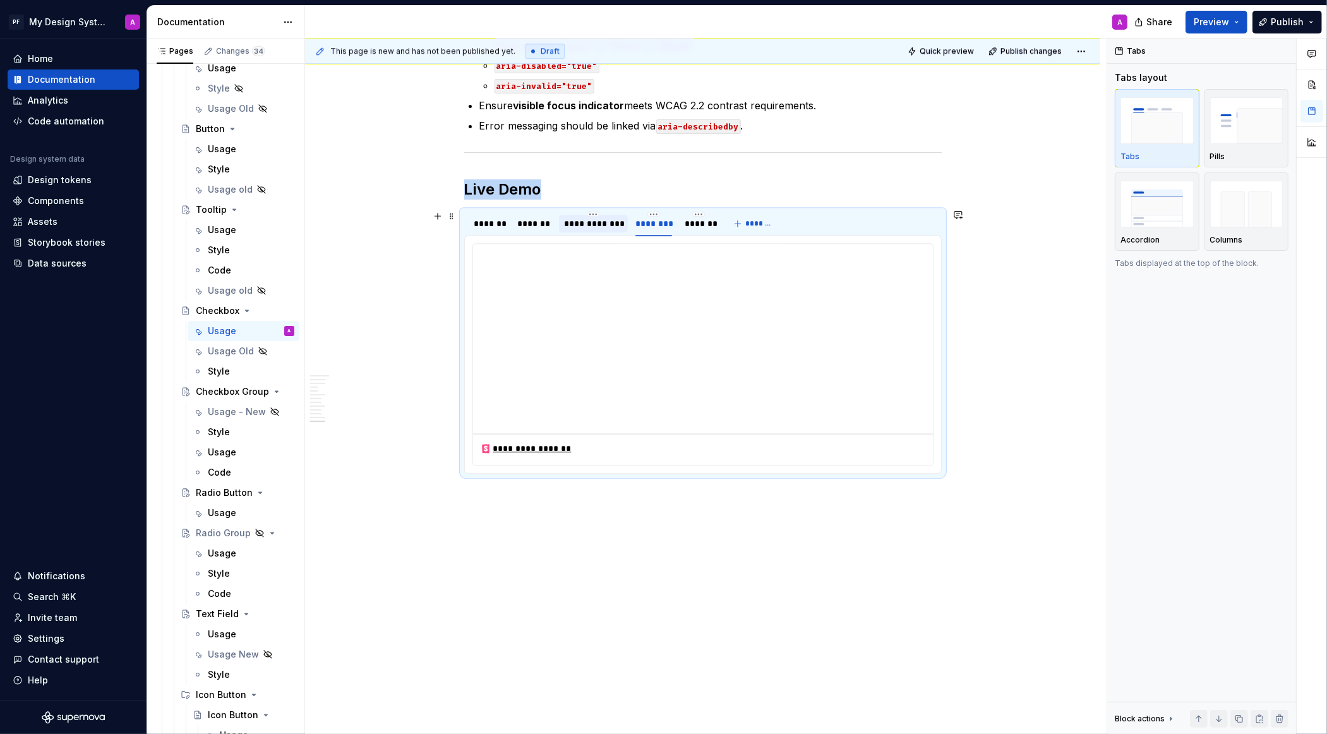
click at [613, 223] on div "**********" at bounding box center [593, 223] width 59 height 13
click at [545, 220] on div "*******" at bounding box center [534, 223] width 34 height 13
click at [491, 224] on div "*******" at bounding box center [489, 223] width 30 height 13
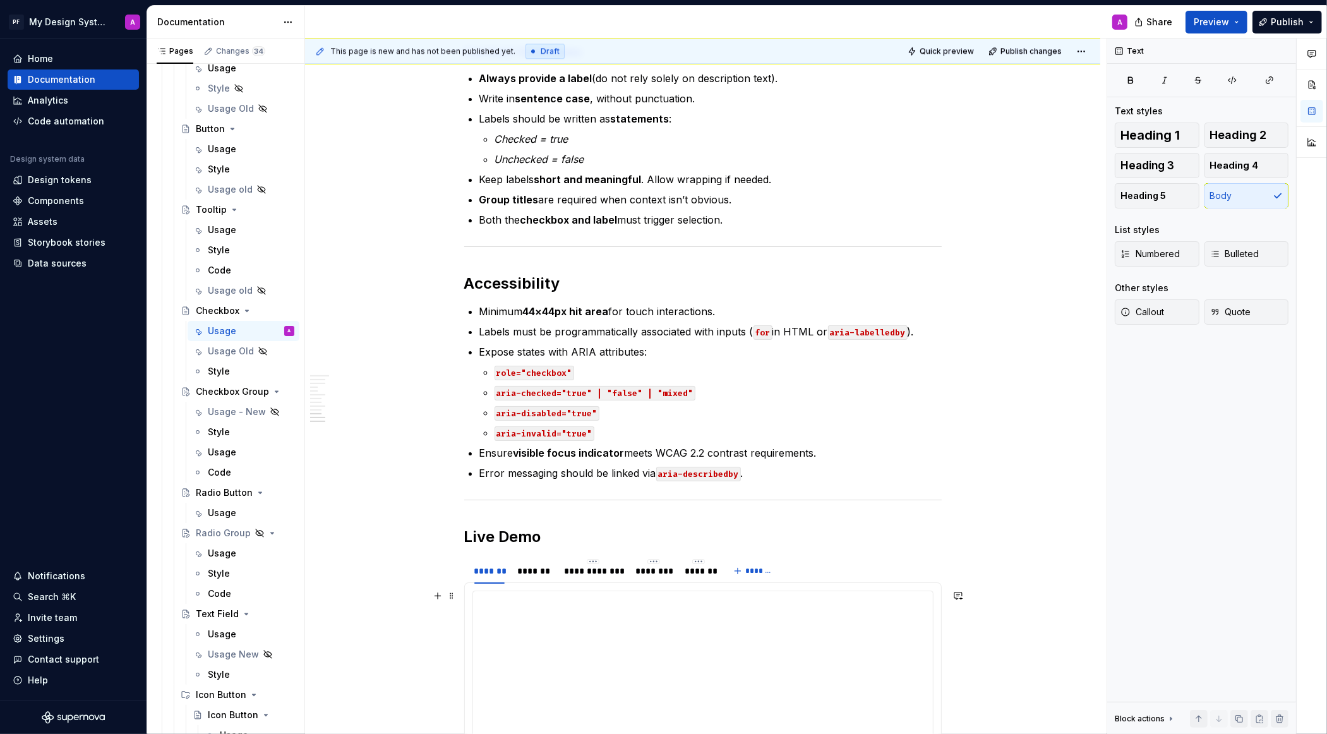
scroll to position [3184, 0]
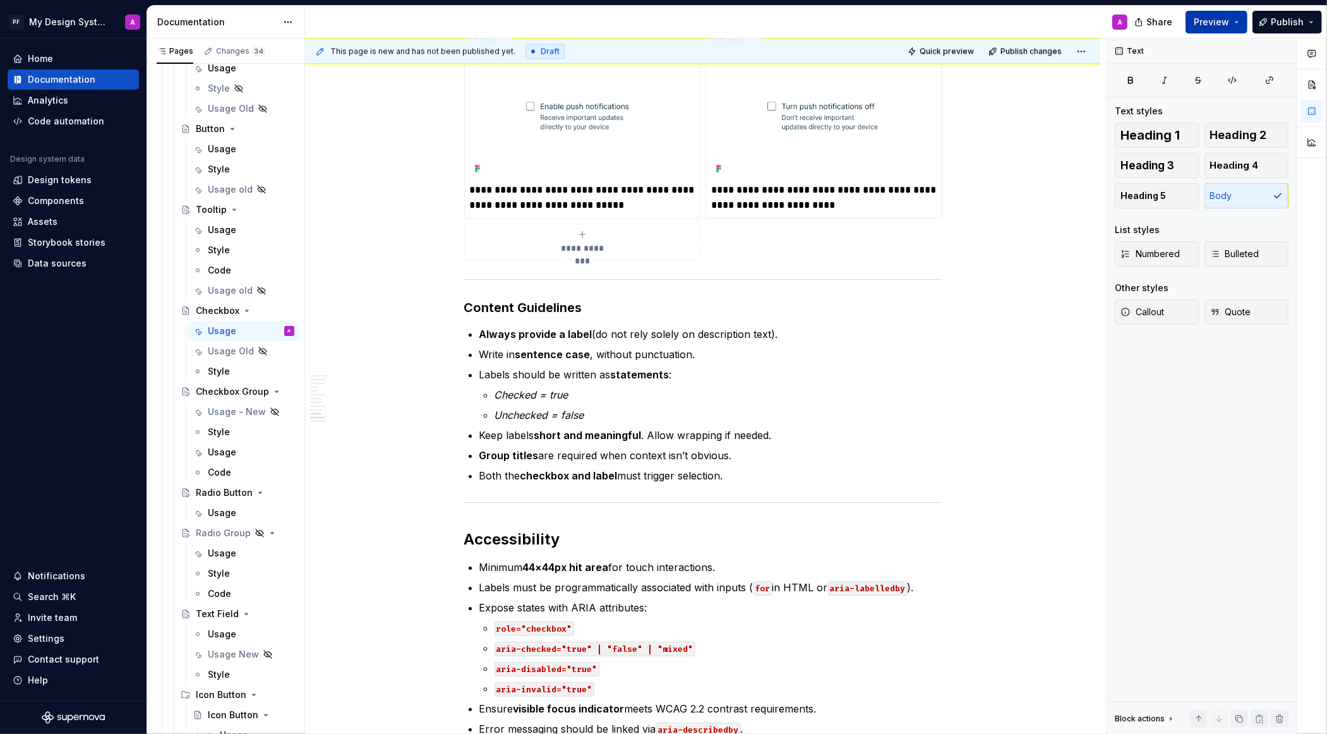
click at [1214, 19] on span "Preview" at bounding box center [1211, 22] width 35 height 13
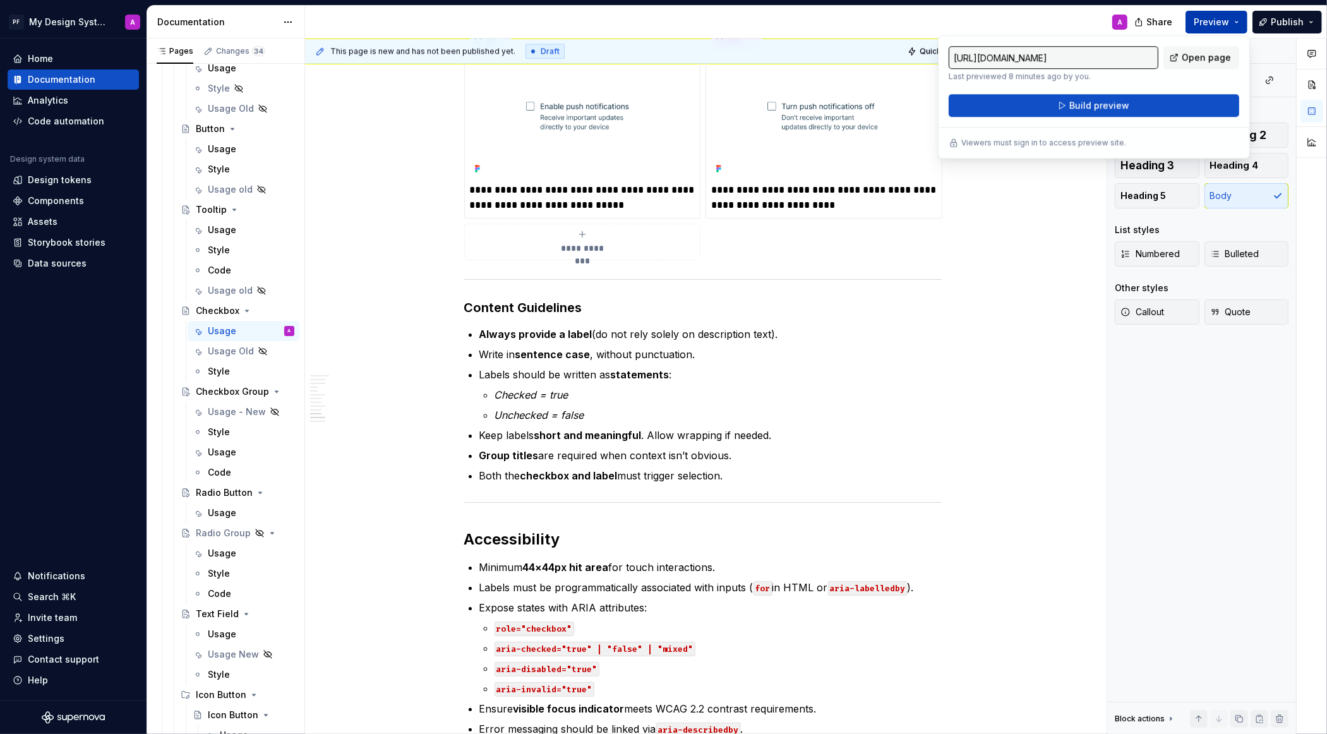
click at [1110, 107] on span "Build preview" at bounding box center [1099, 105] width 60 height 13
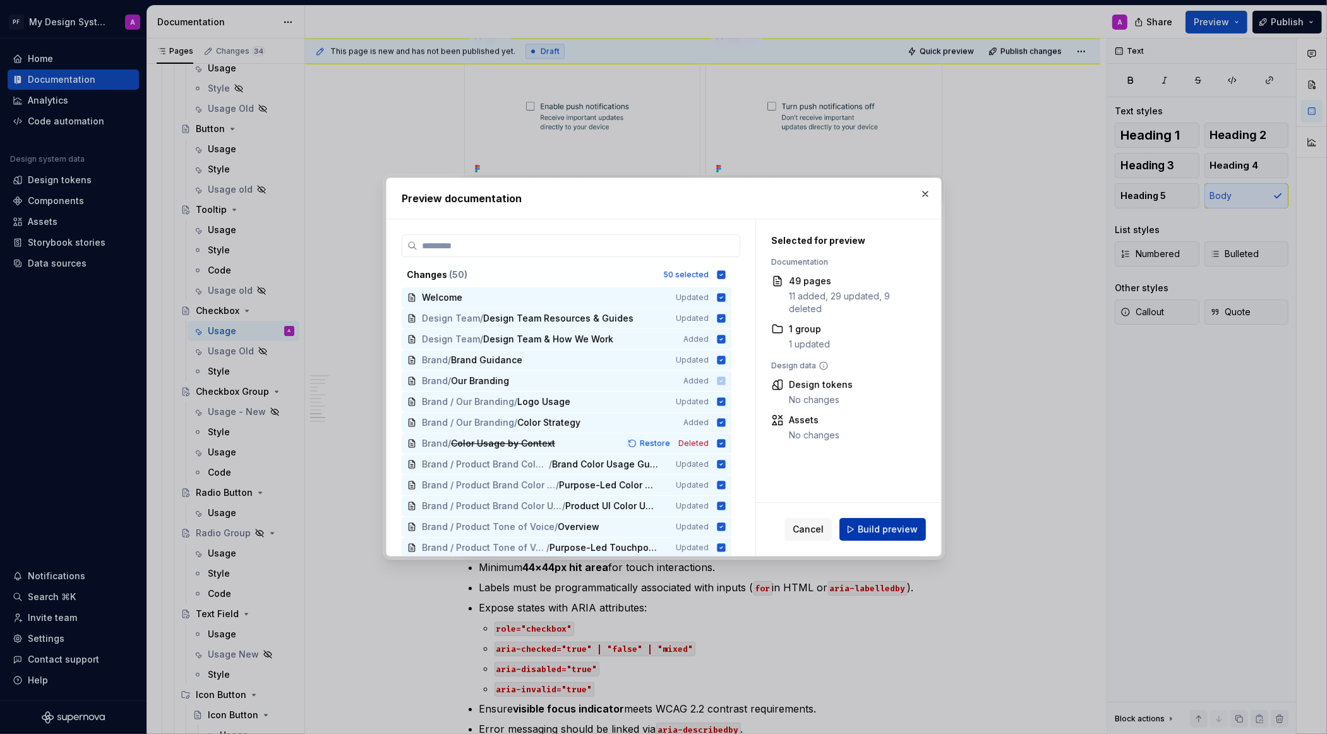
click at [900, 528] on span "Build preview" at bounding box center [888, 529] width 60 height 13
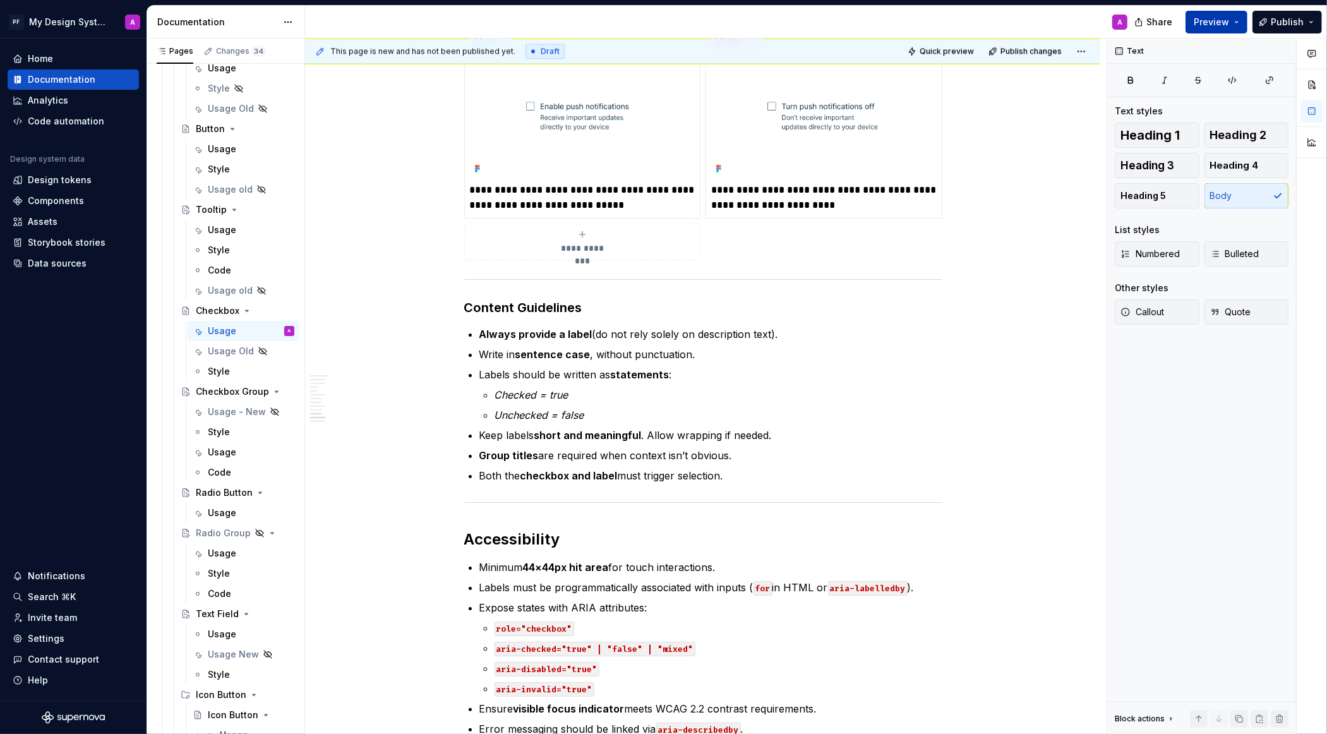
click at [1224, 21] on span "Preview" at bounding box center [1211, 22] width 35 height 13
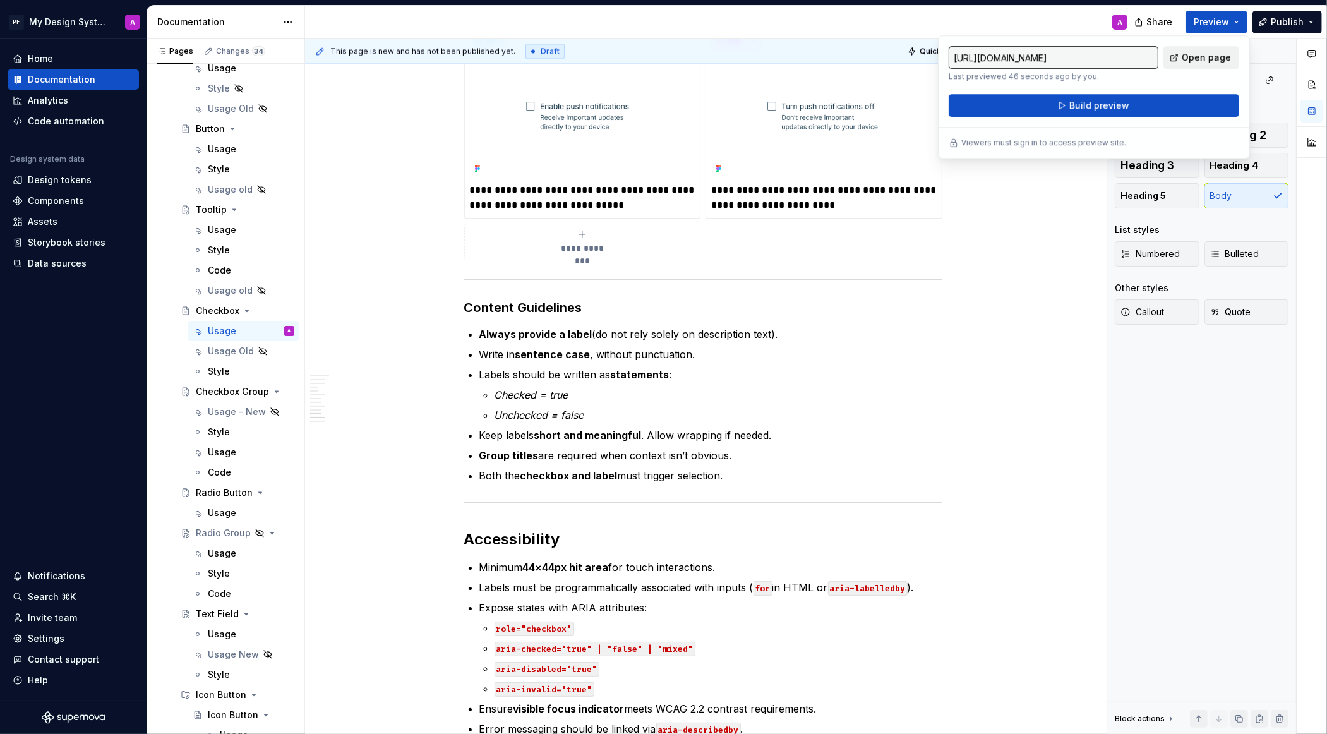
click at [1199, 60] on span "Open page" at bounding box center [1206, 57] width 49 height 13
click at [226, 409] on div "Usage - New" at bounding box center [225, 412] width 35 height 13
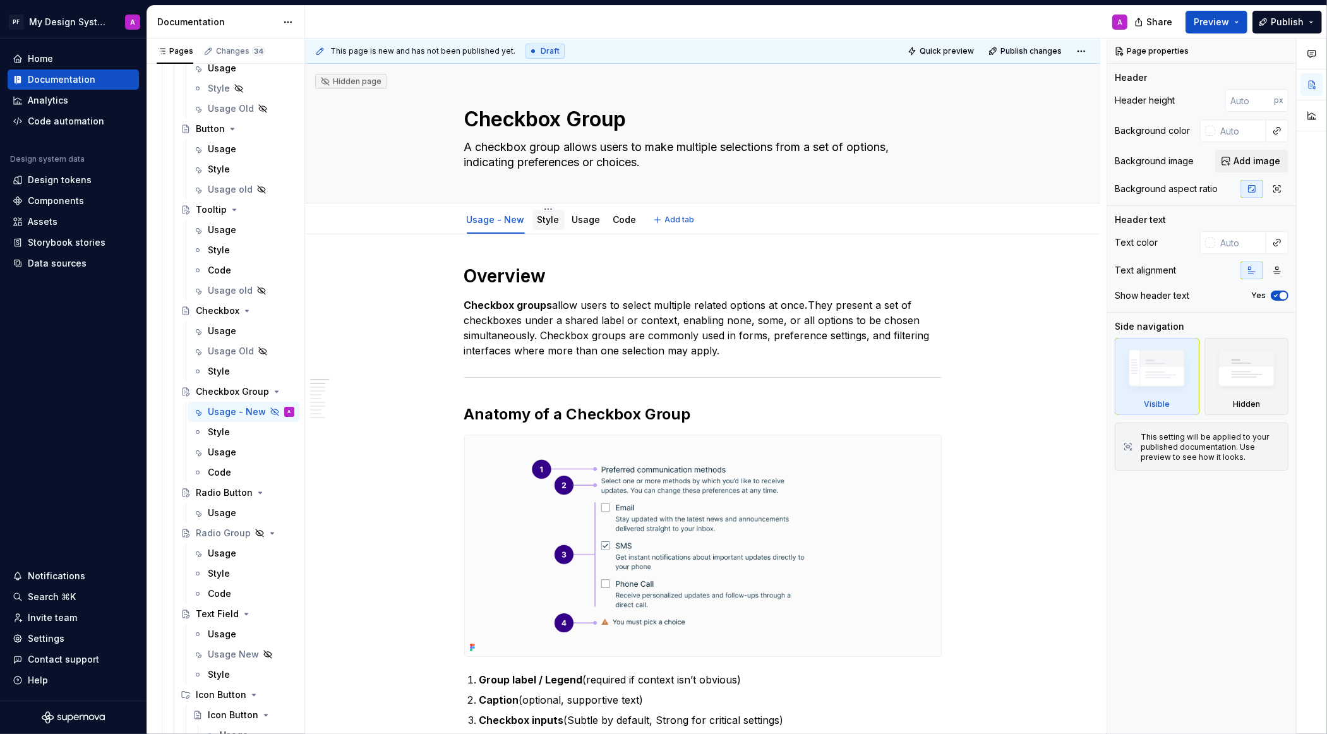
click at [550, 224] on link "Style" at bounding box center [549, 219] width 22 height 11
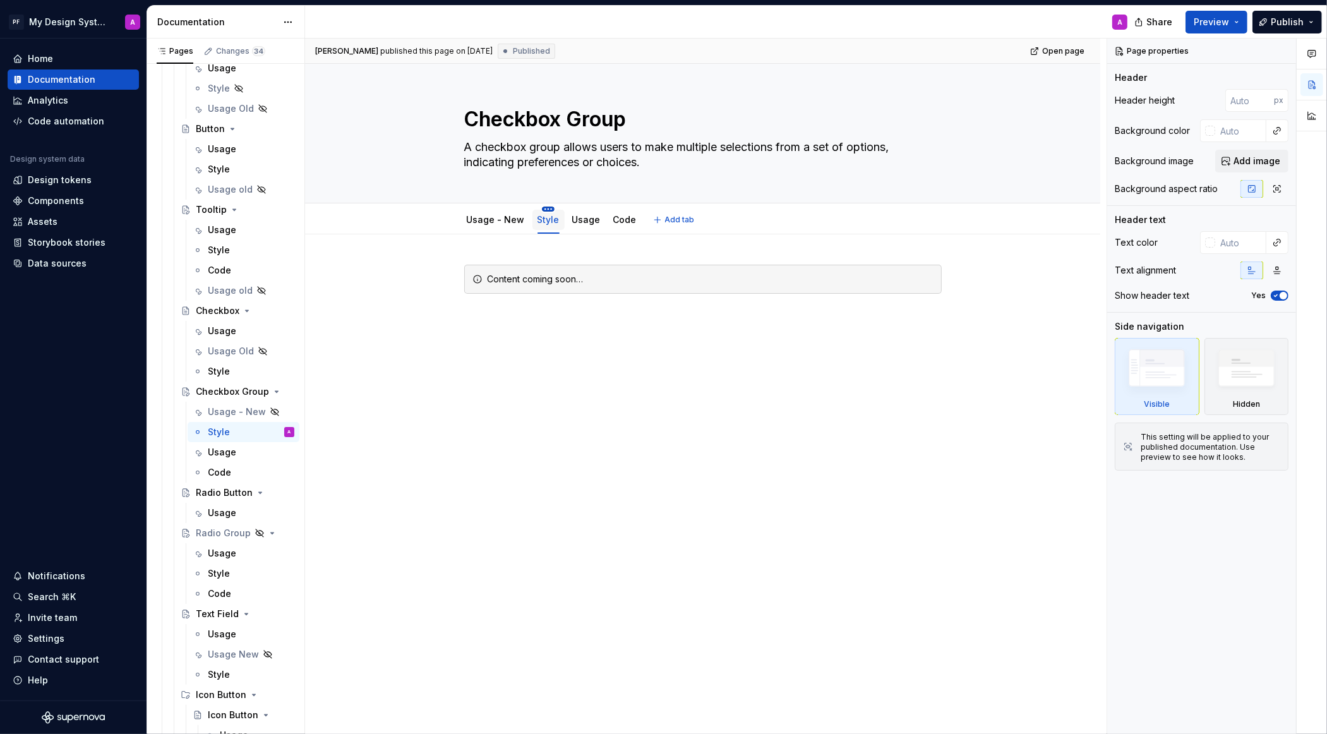
click at [550, 208] on html "PF My Design System A Home Documentation Analytics Code automation Design syste…" at bounding box center [663, 367] width 1327 height 734
click at [579, 364] on div "Delete tab" at bounding box center [606, 365] width 82 height 13
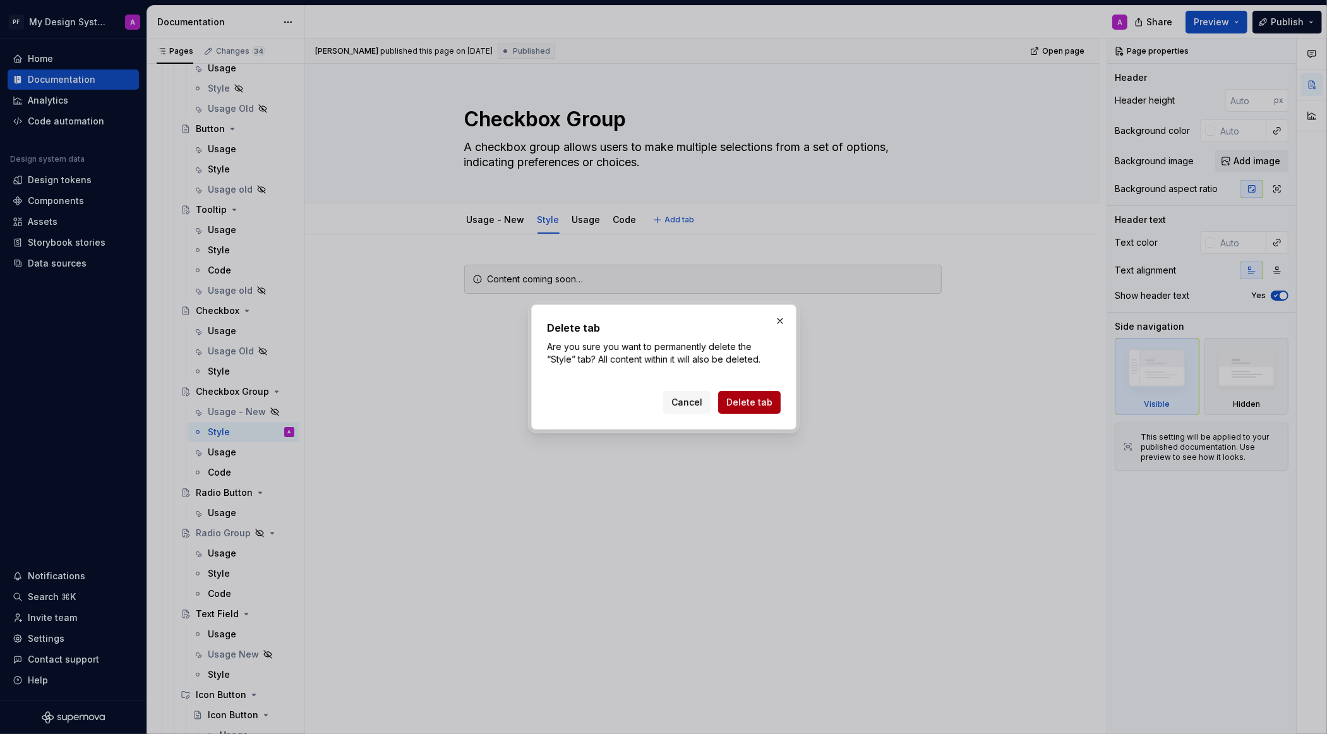
click at [742, 404] on span "Delete tab" at bounding box center [749, 402] width 46 height 13
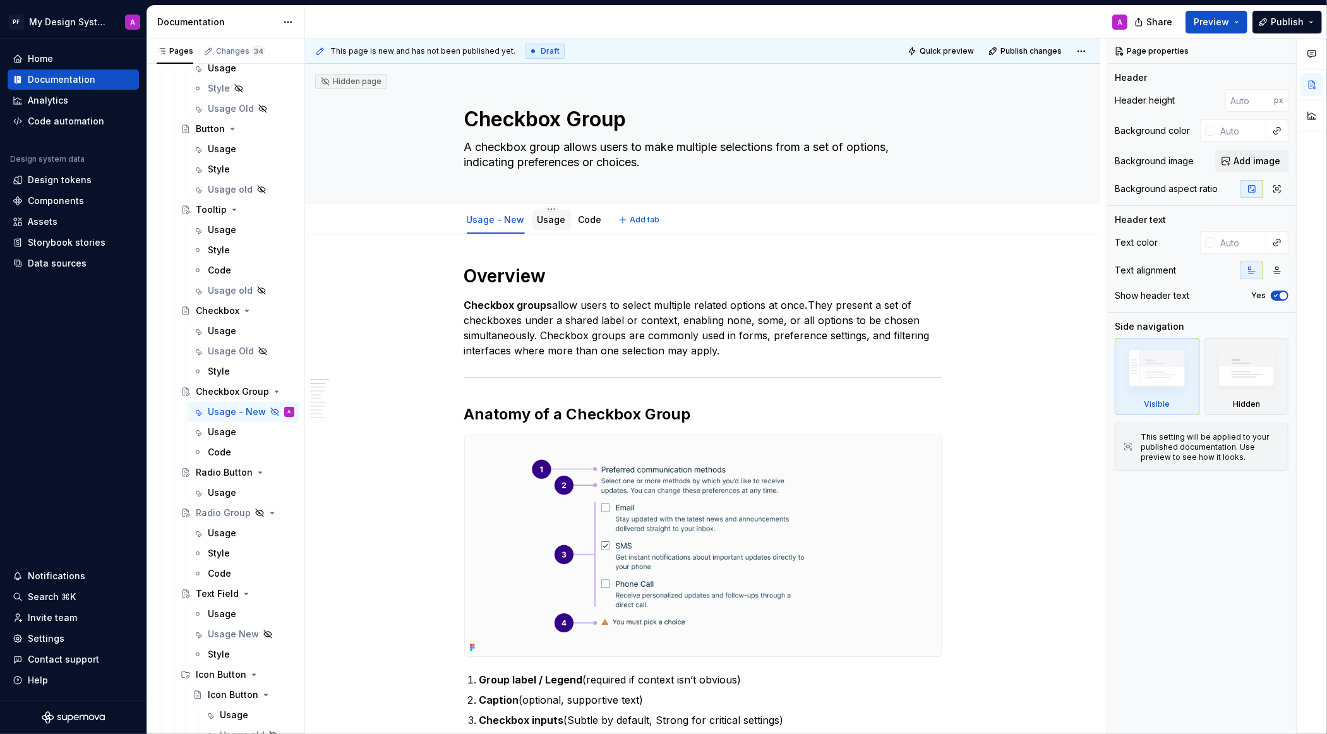
click at [585, 219] on link "Code" at bounding box center [590, 219] width 23 height 11
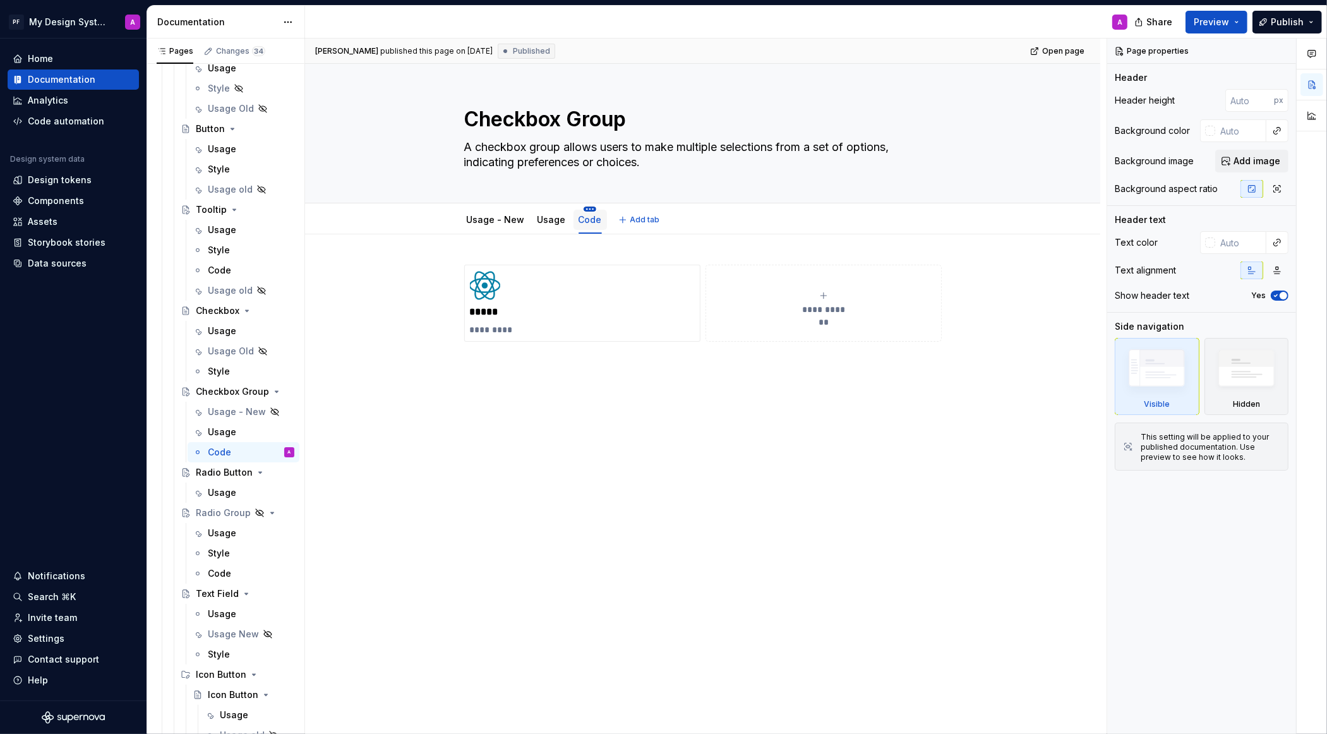
click at [588, 208] on html "PF My Design System A Home Documentation Analytics Code automation Design syste…" at bounding box center [663, 367] width 1327 height 734
click at [646, 342] on div "Delete tab" at bounding box center [646, 345] width 82 height 13
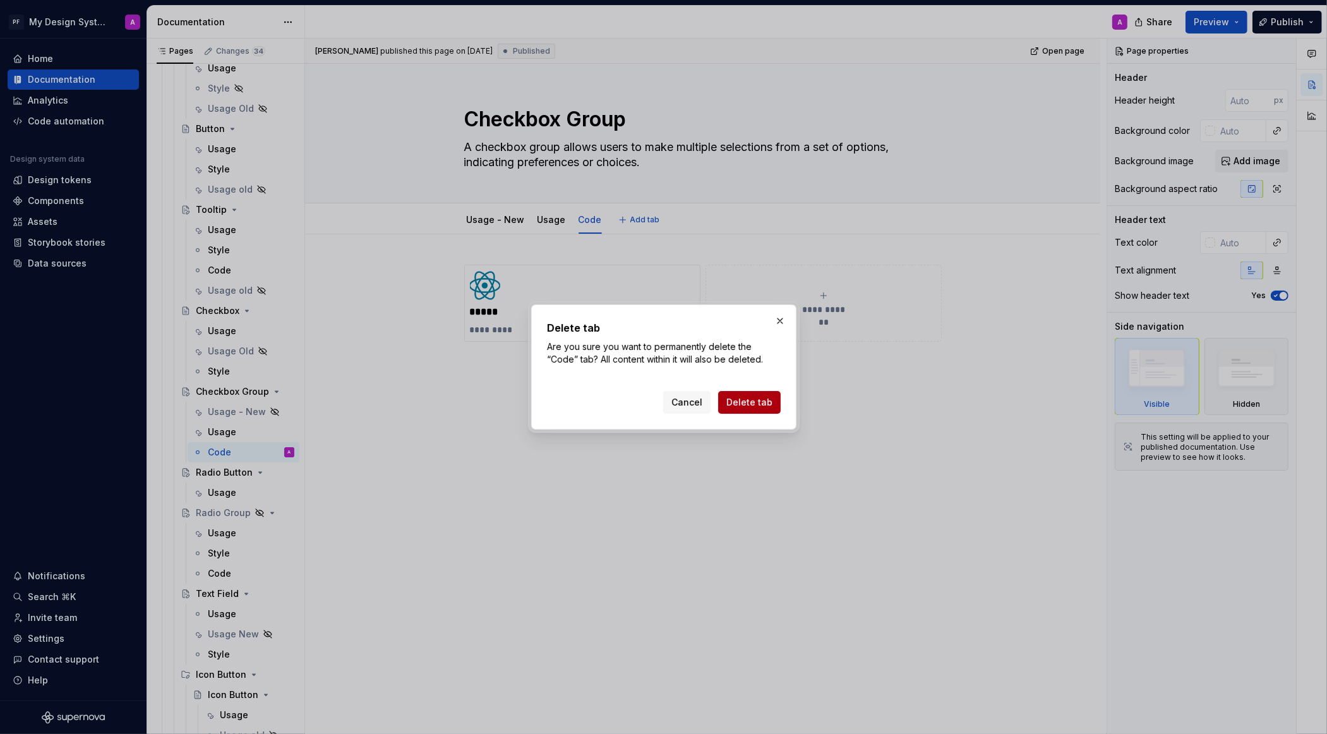
click at [736, 395] on button "Delete tab" at bounding box center [749, 402] width 63 height 23
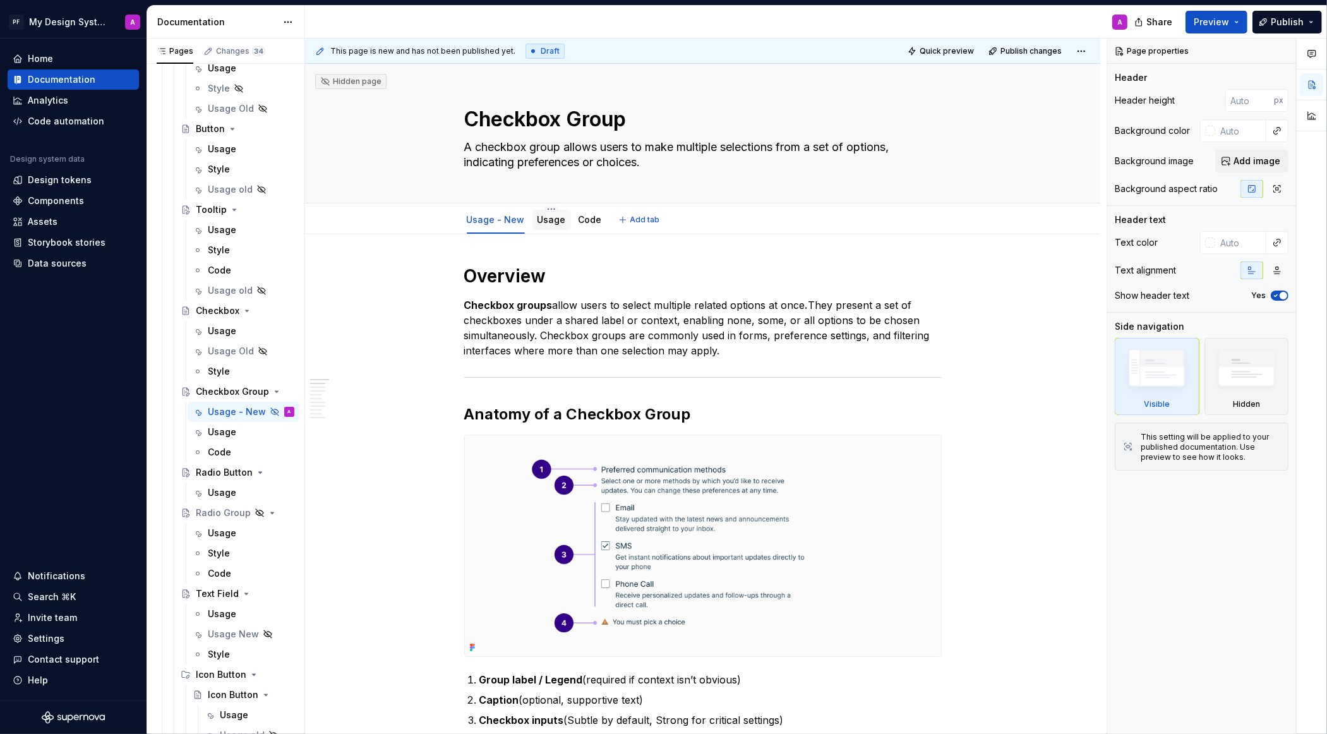
click at [544, 217] on link "Usage" at bounding box center [552, 219] width 28 height 11
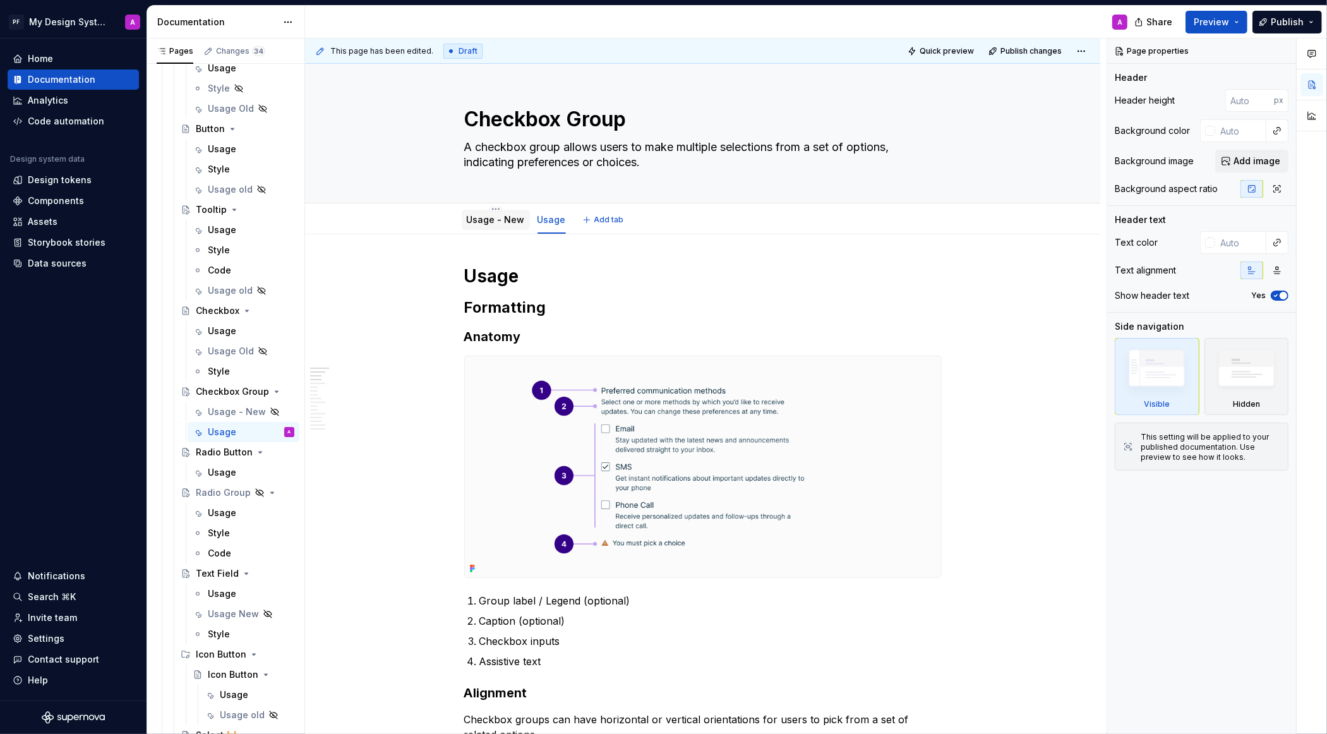
click at [499, 220] on link "Usage - New" at bounding box center [496, 219] width 58 height 11
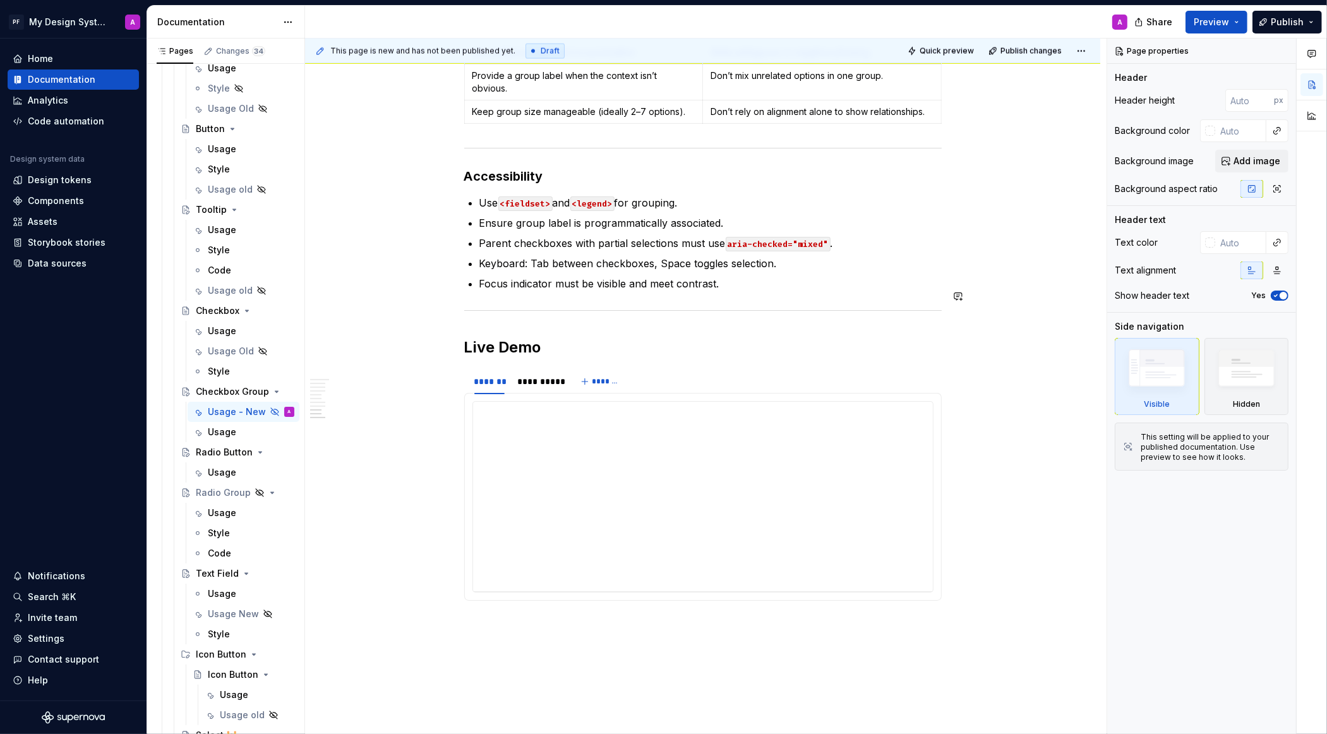
scroll to position [2266, 0]
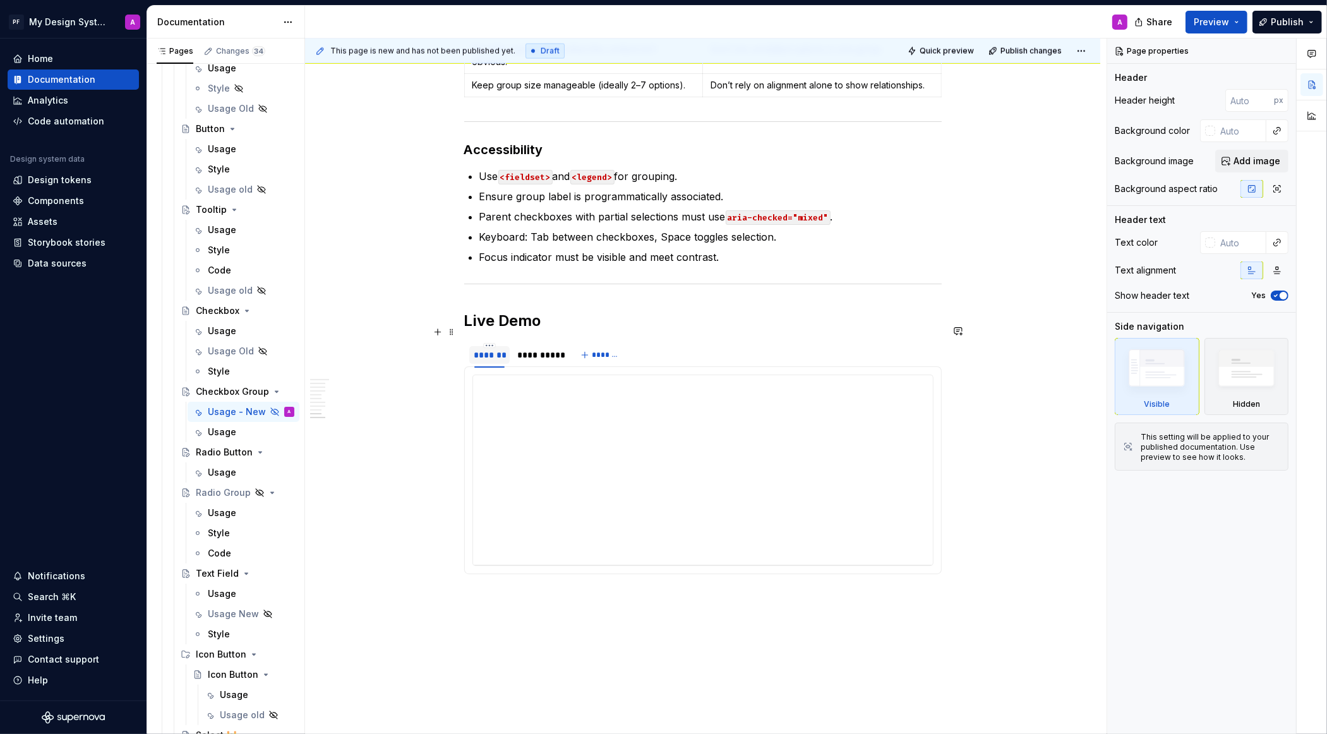
click at [488, 349] on div "*******" at bounding box center [489, 355] width 30 height 13
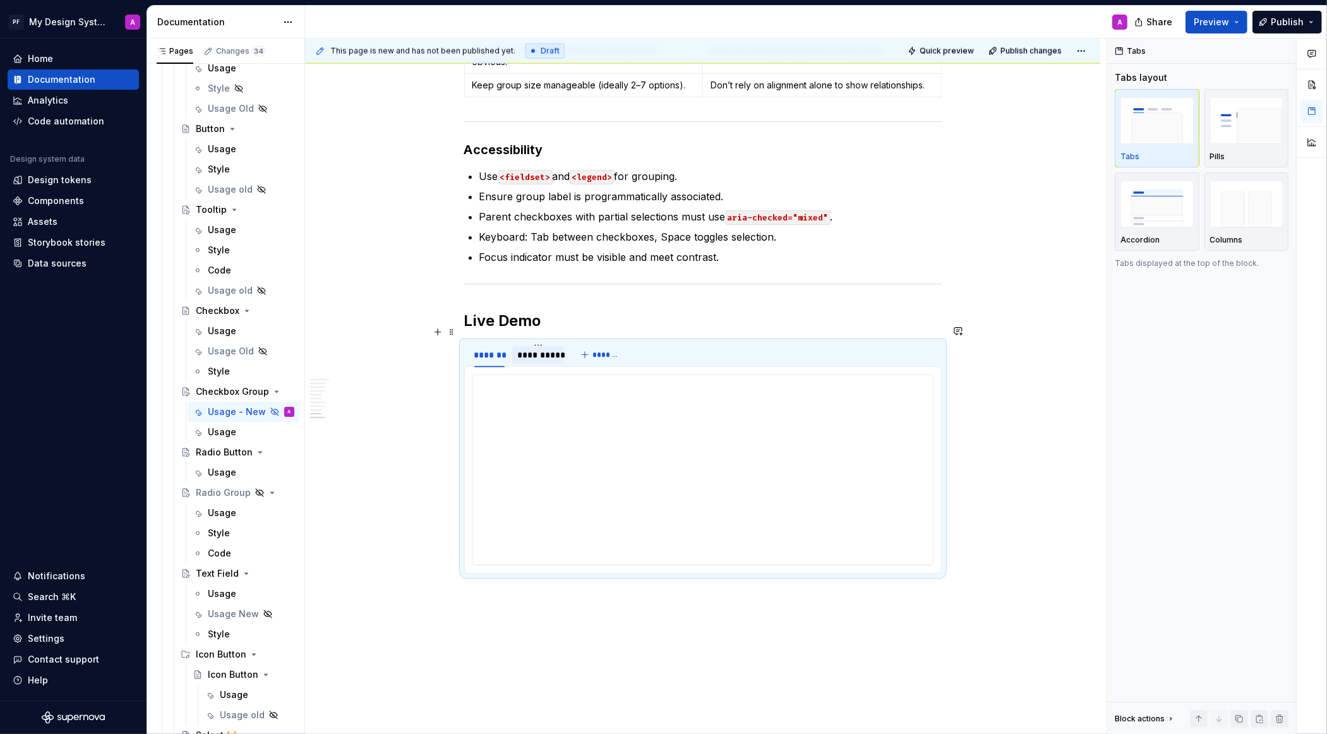
click at [538, 349] on div "**********" at bounding box center [538, 355] width 42 height 13
click at [601, 350] on span "*******" at bounding box center [606, 355] width 28 height 10
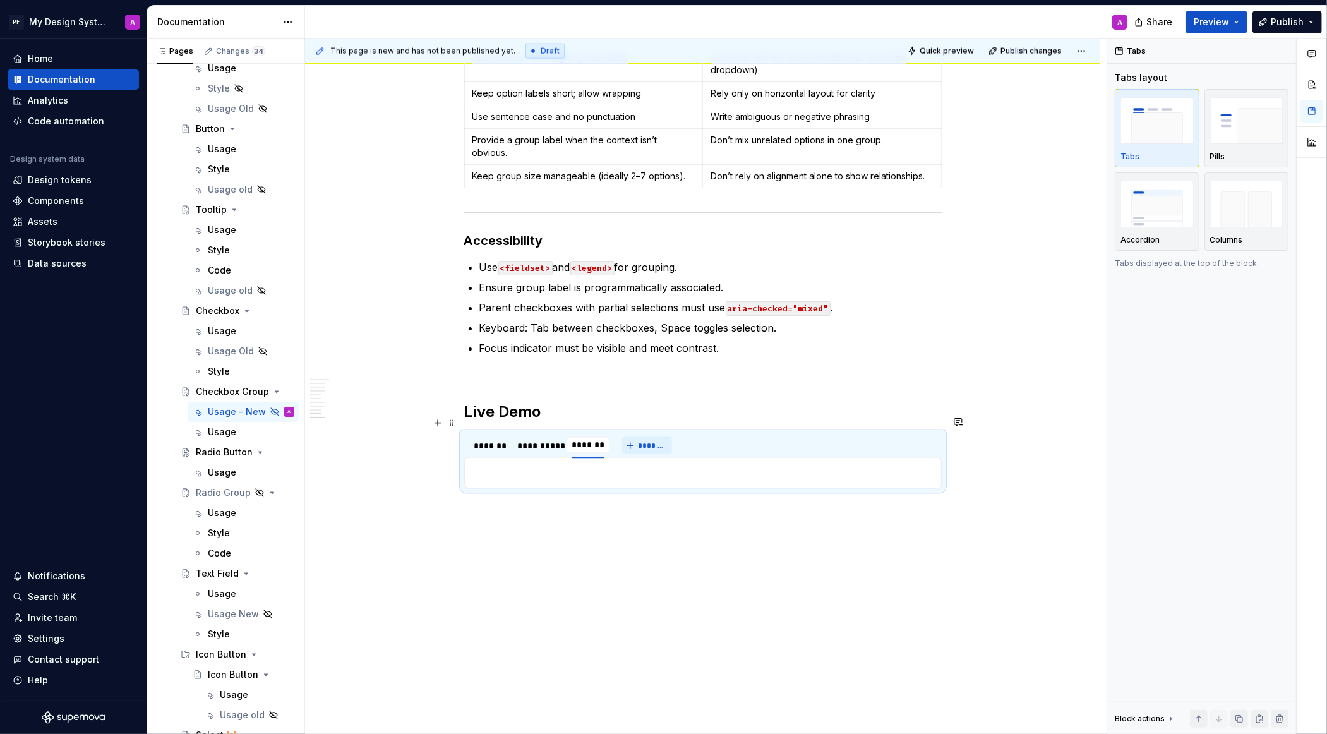
scroll to position [2156, 0]
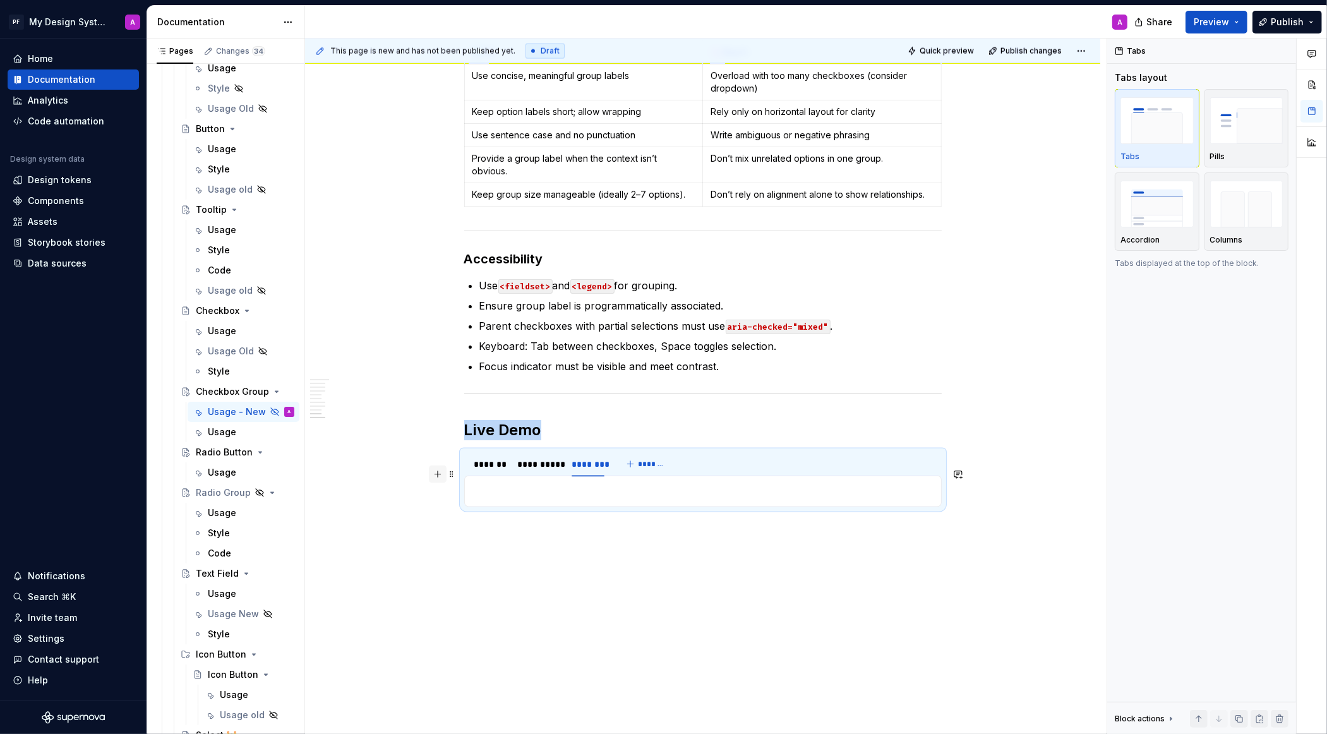
click at [442, 476] on button "button" at bounding box center [438, 475] width 18 height 18
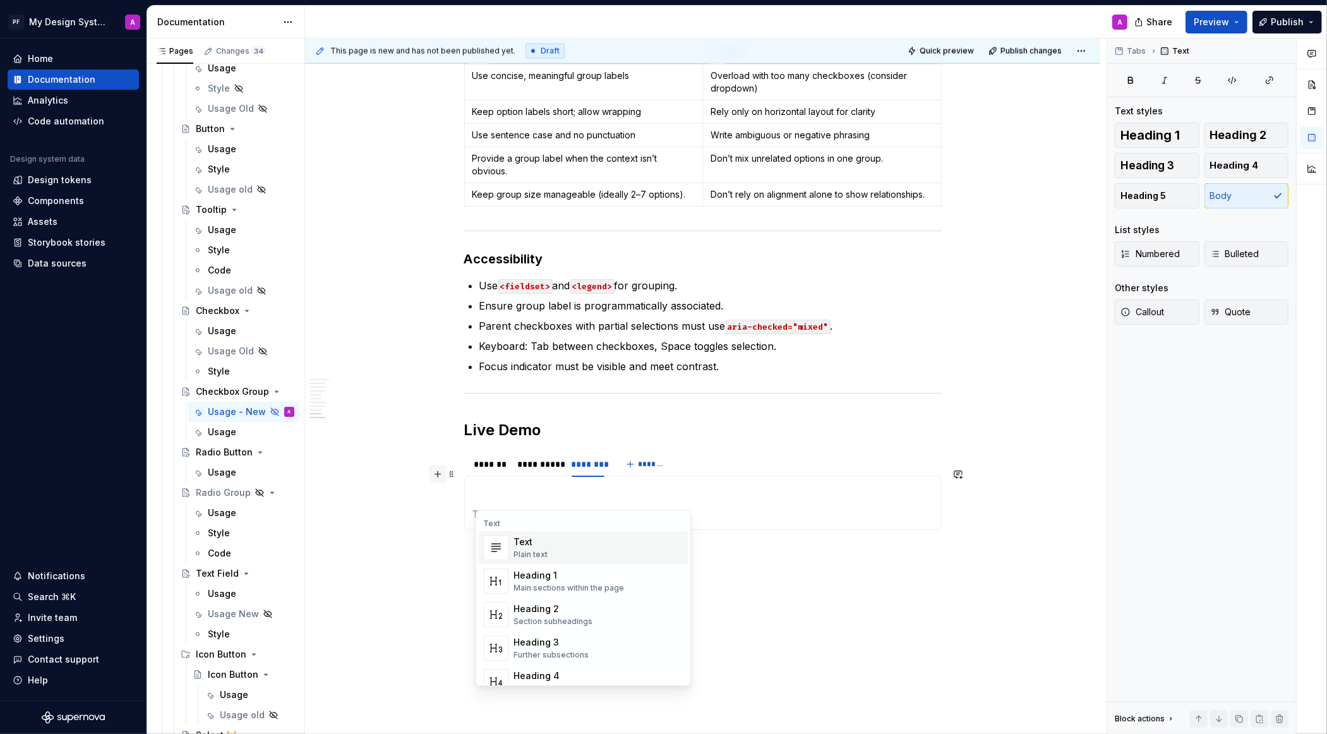
type textarea "*"
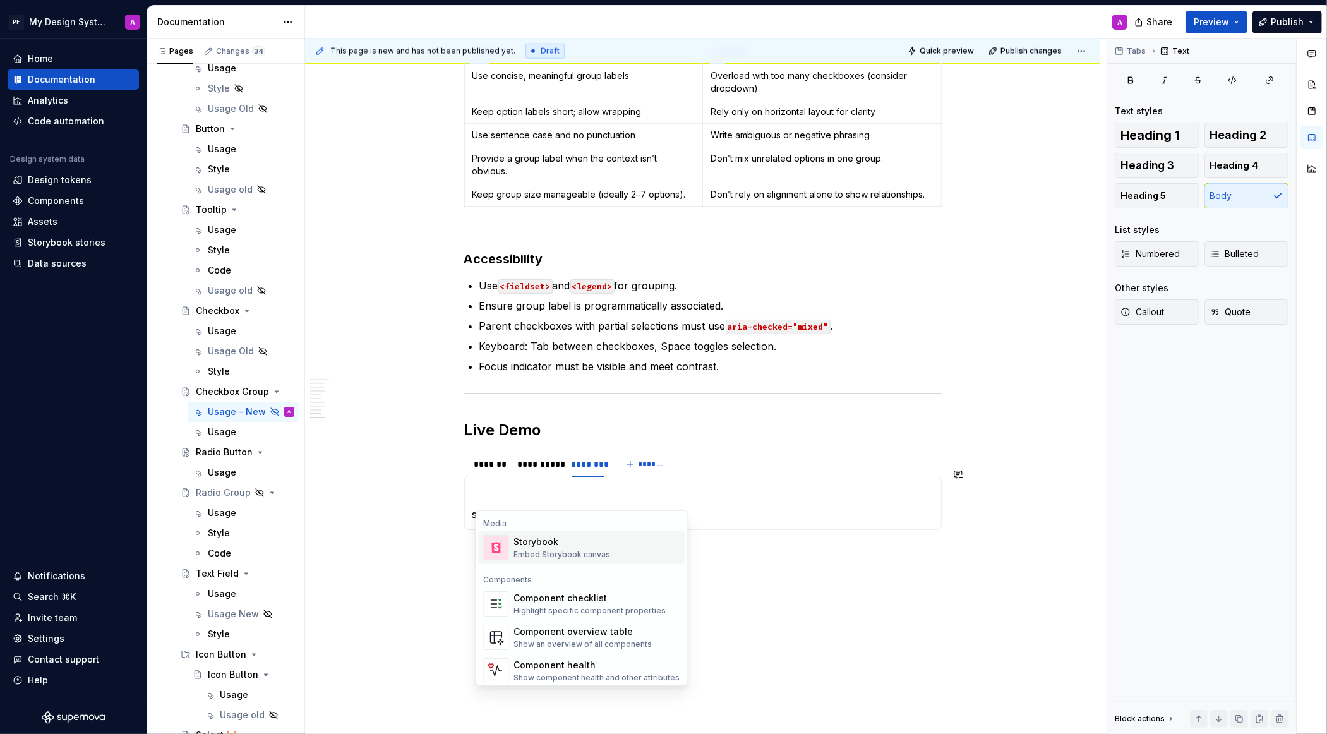
click at [574, 551] on div "Embed Storybook canvas" at bounding box center [562, 555] width 97 height 10
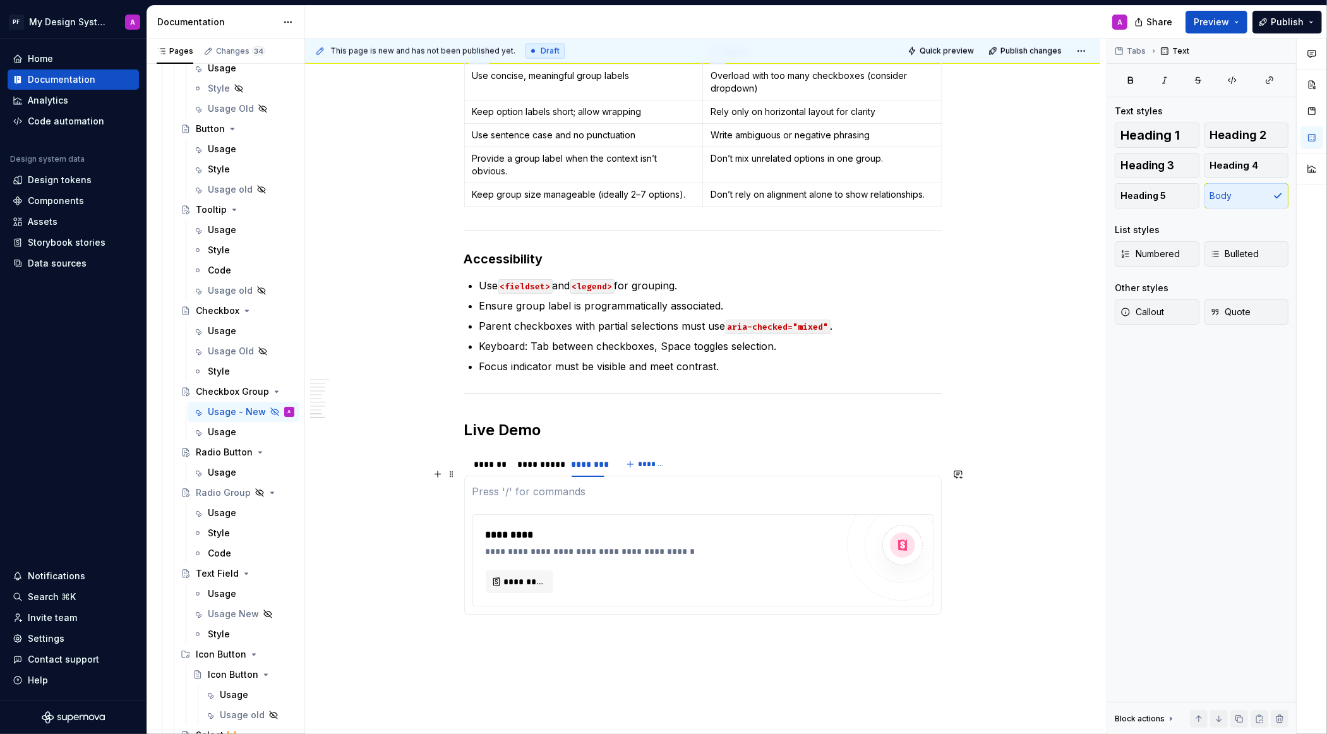
click at [512, 484] on p at bounding box center [702, 491] width 461 height 15
click at [457, 474] on span at bounding box center [452, 475] width 10 height 18
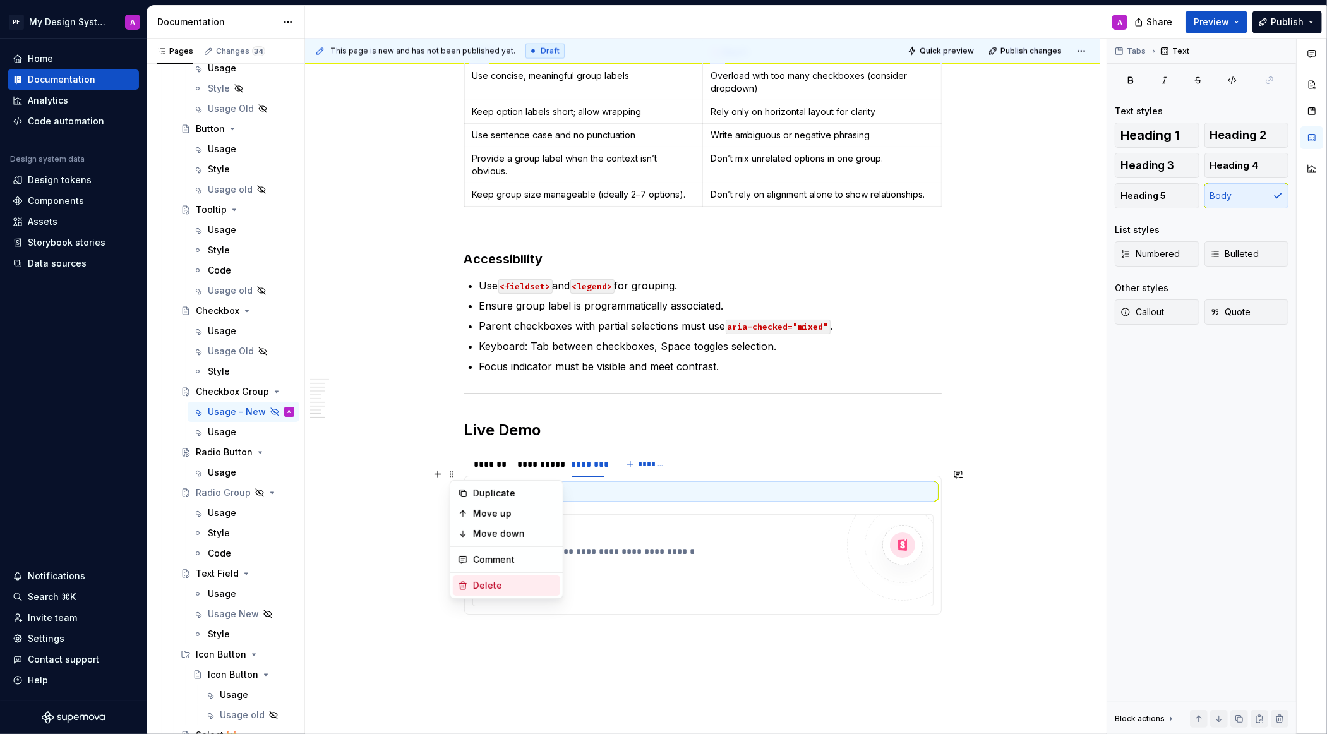
click at [520, 587] on div "Delete" at bounding box center [514, 585] width 82 height 13
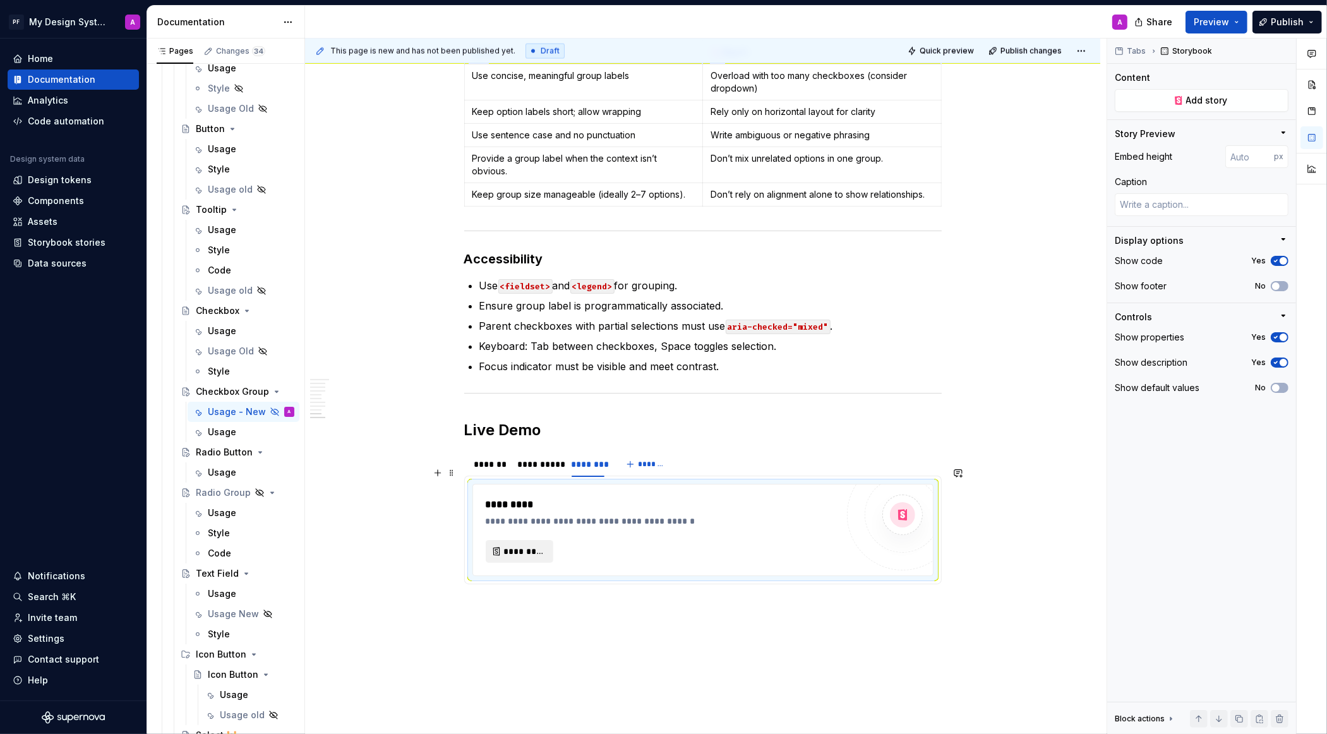
click at [525, 545] on span "*********" at bounding box center [524, 551] width 41 height 13
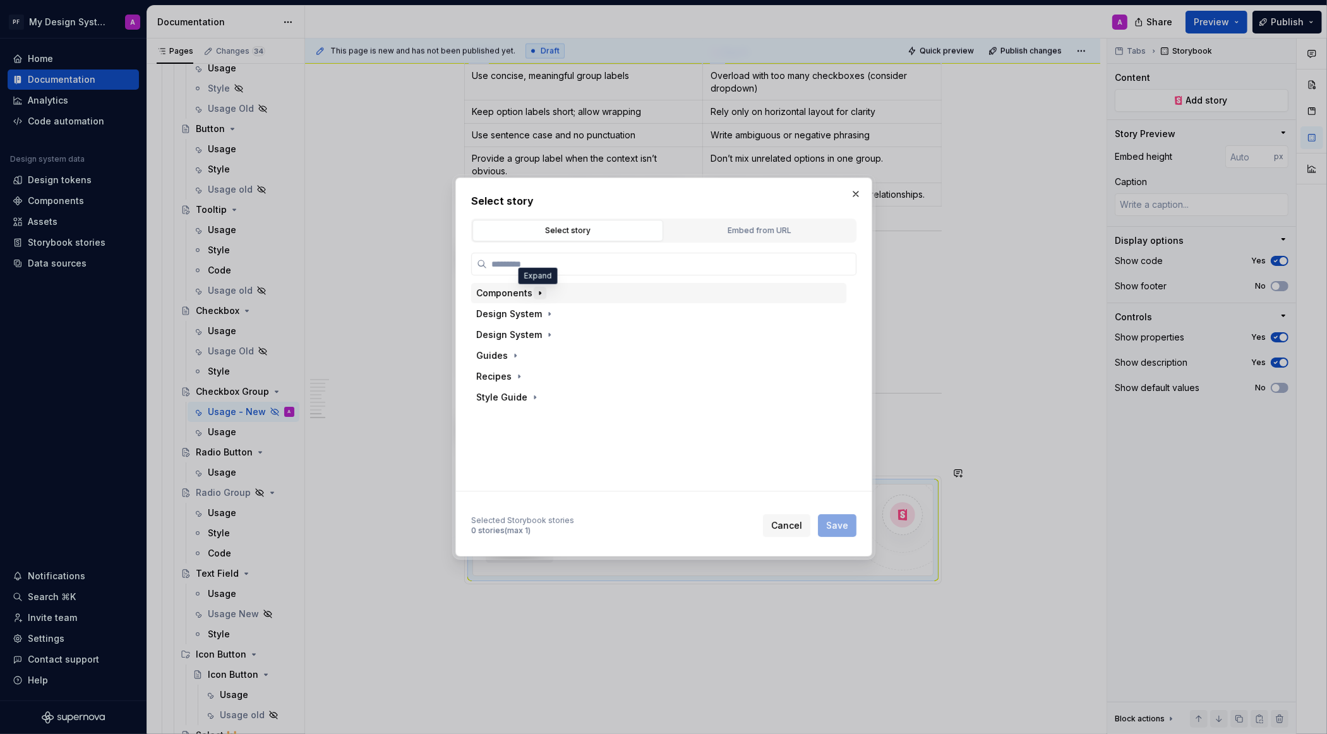
click at [539, 294] on icon "button" at bounding box center [539, 293] width 1 height 3
click at [582, 354] on icon "button" at bounding box center [584, 352] width 10 height 10
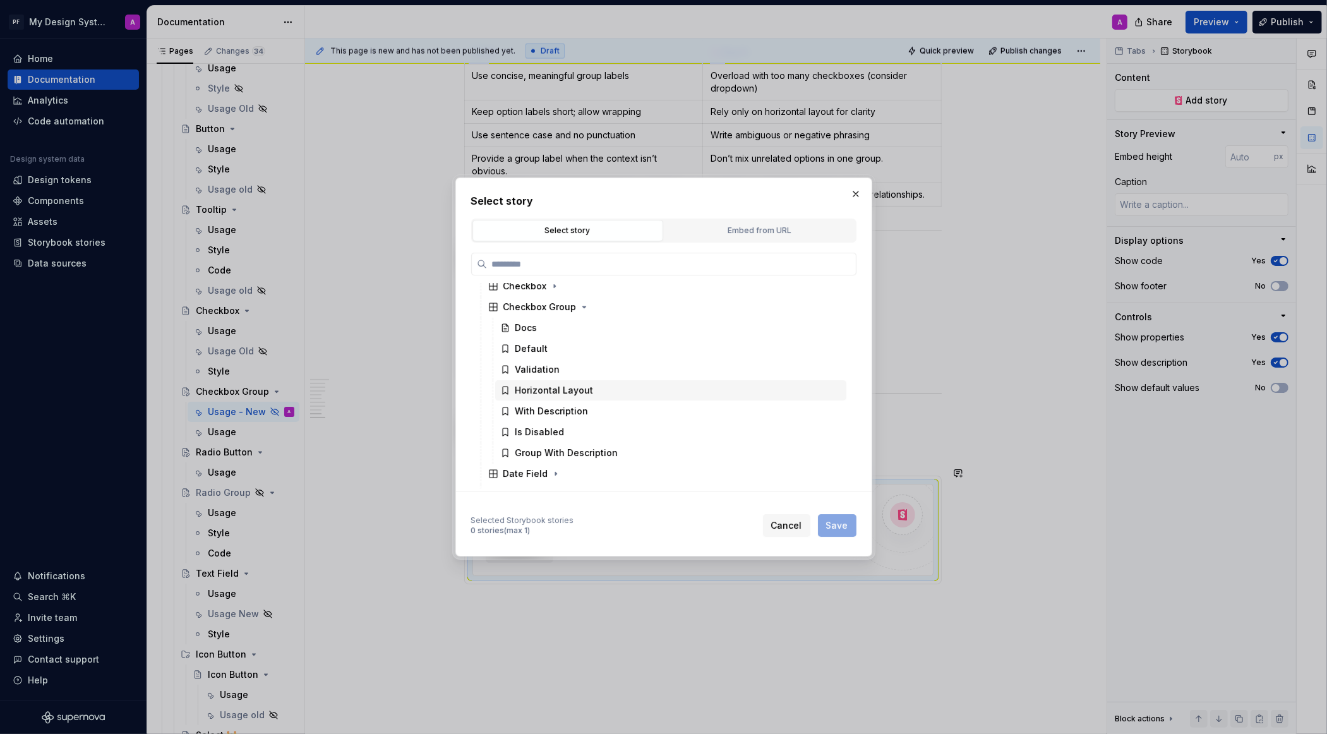
scroll to position [208, 0]
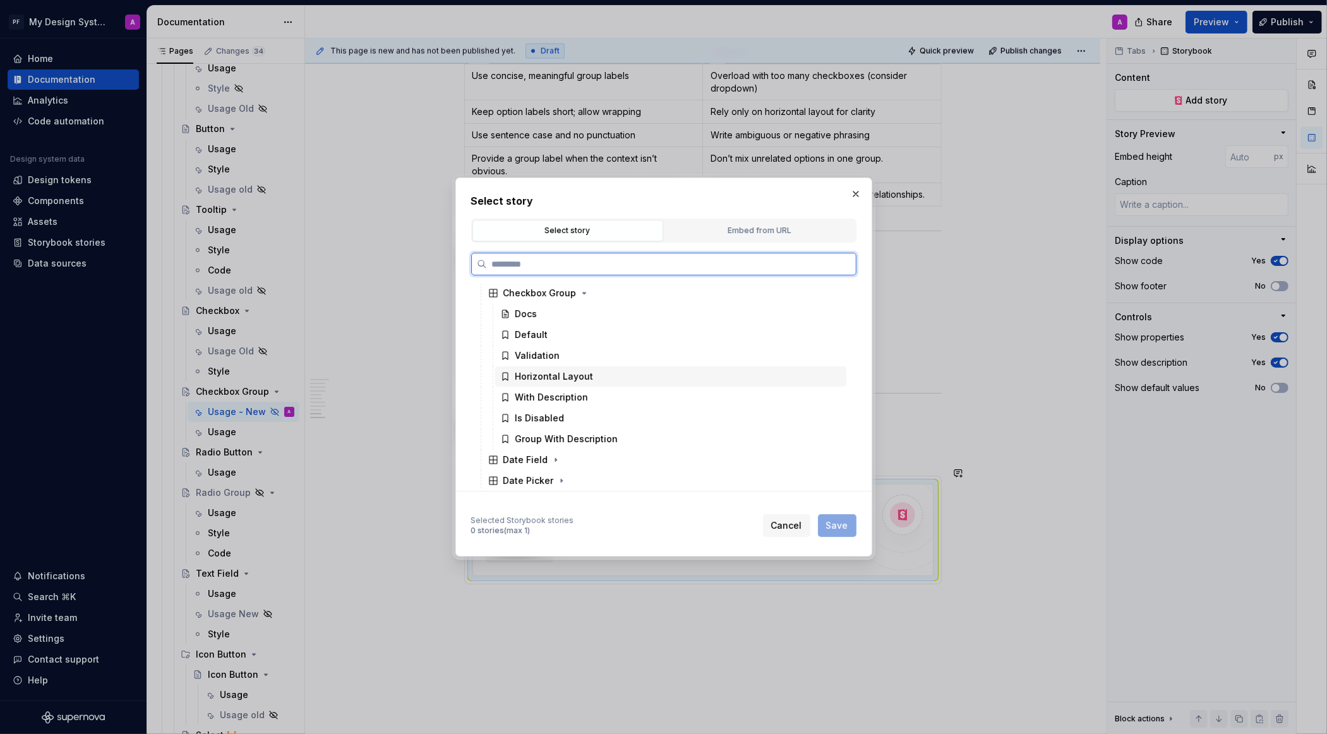
click at [565, 377] on div "Horizontal Layout" at bounding box center [554, 376] width 78 height 13
click at [834, 523] on span "Save" at bounding box center [837, 525] width 22 height 13
type textarea "*"
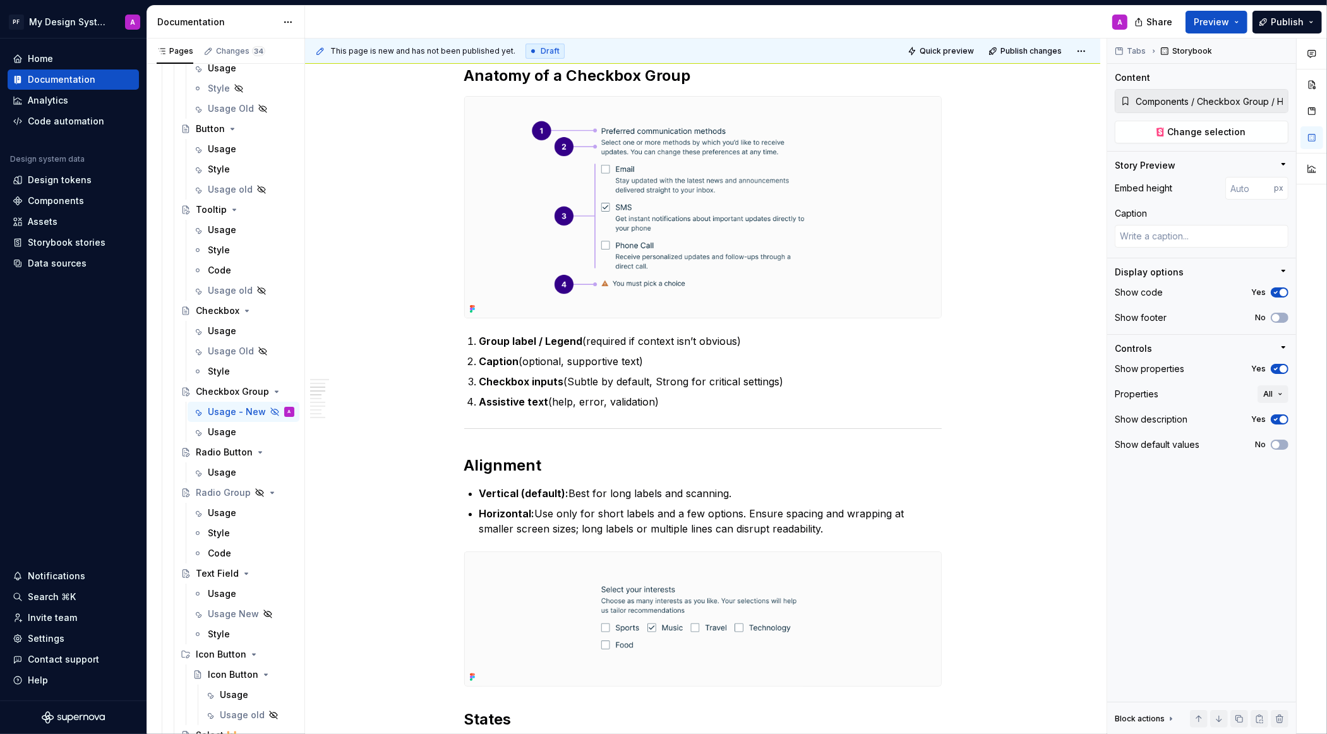
scroll to position [477, 0]
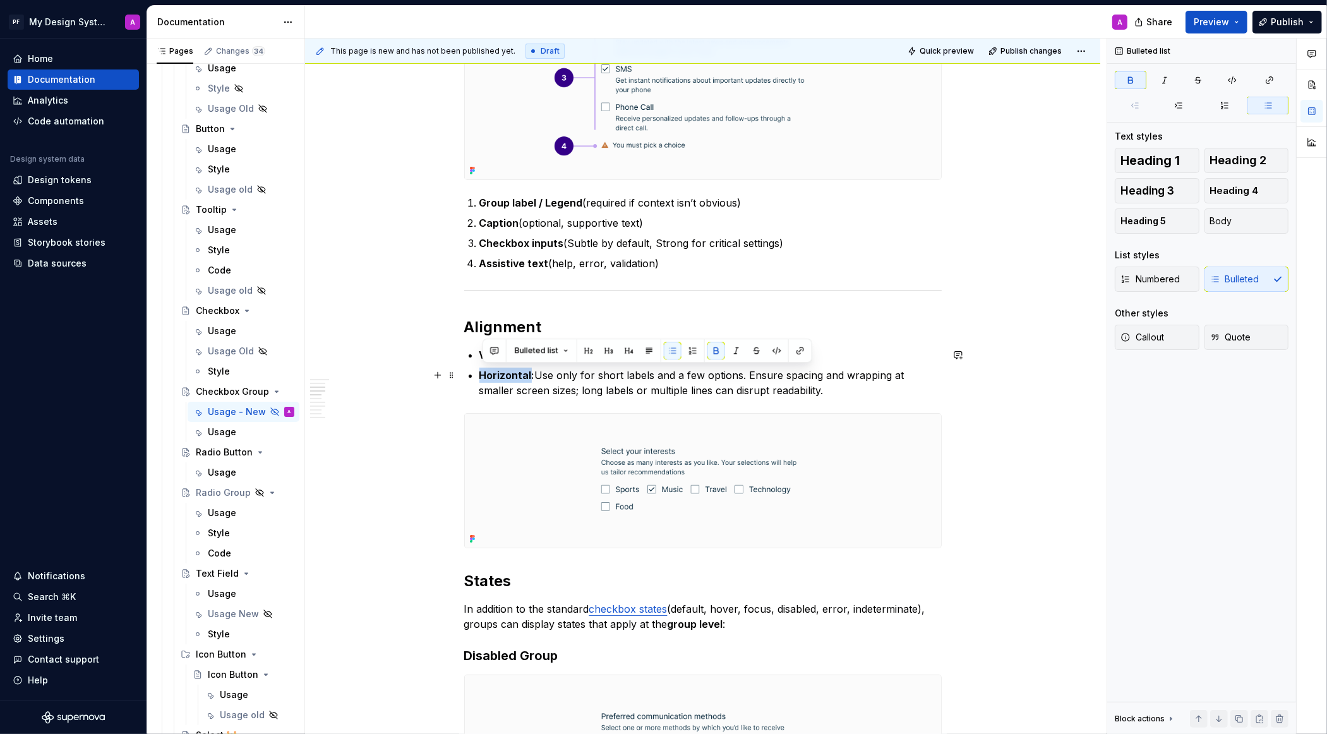
drag, startPoint x: 481, startPoint y: 375, endPoint x: 534, endPoint y: 375, distance: 53.1
copy strong "Horizontal"
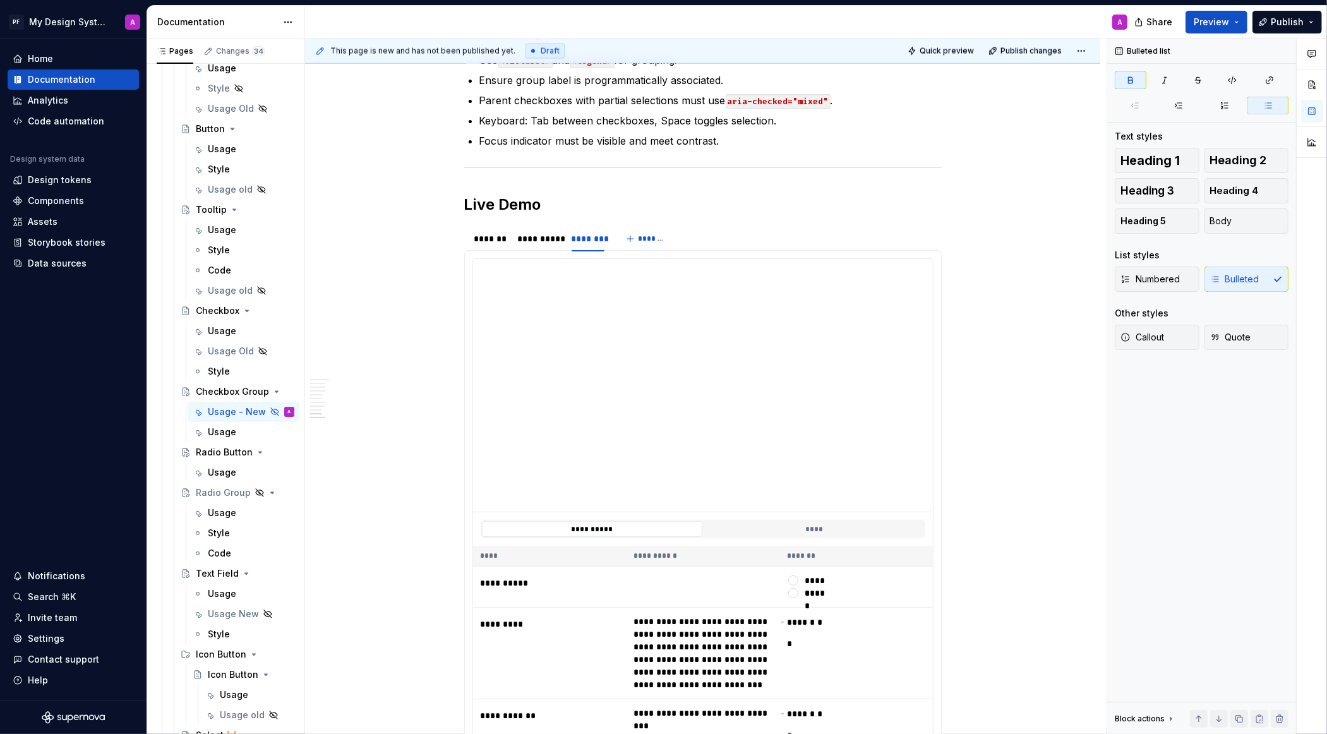
scroll to position [2325, 0]
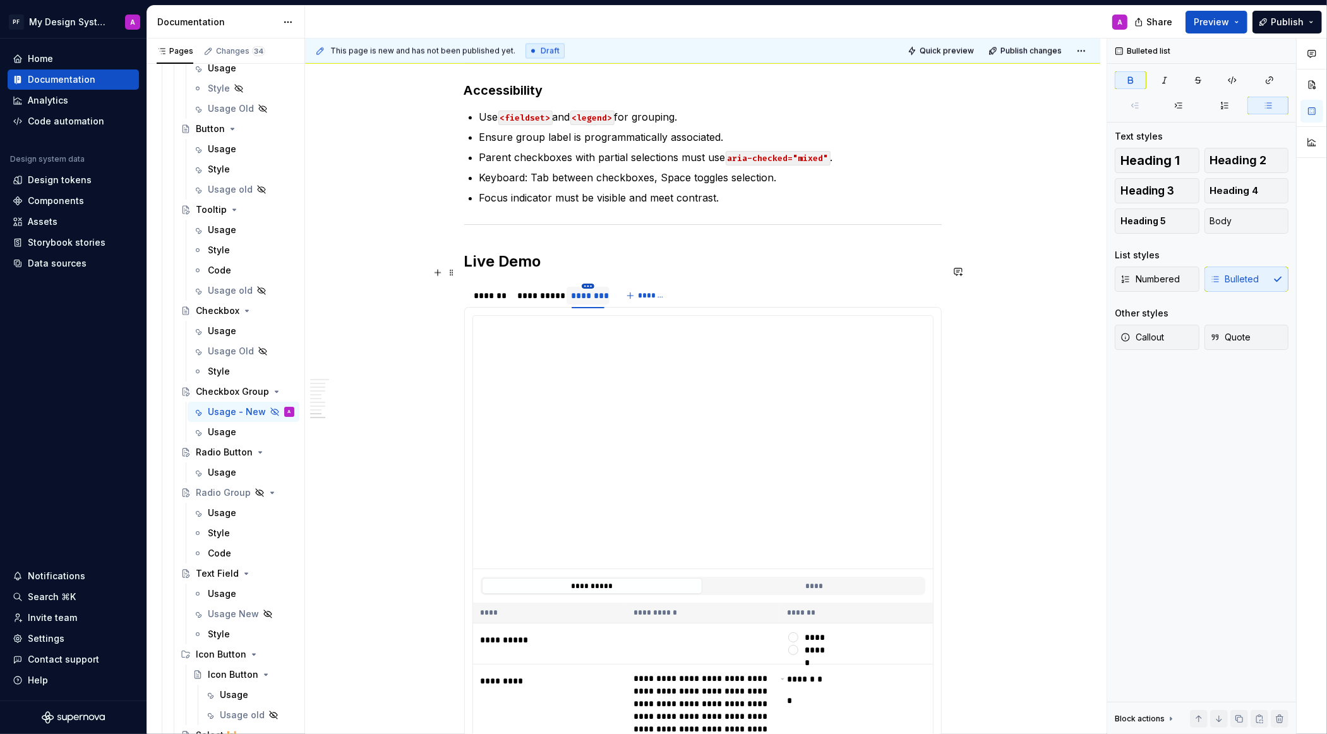
click at [592, 268] on html "PF My Design System A Home Documentation Analytics Code automation Design syste…" at bounding box center [663, 367] width 1327 height 734
click at [627, 288] on div "Edit name" at bounding box center [649, 286] width 82 height 13
type input "**********"
click at [681, 291] on span "*******" at bounding box center [690, 296] width 28 height 10
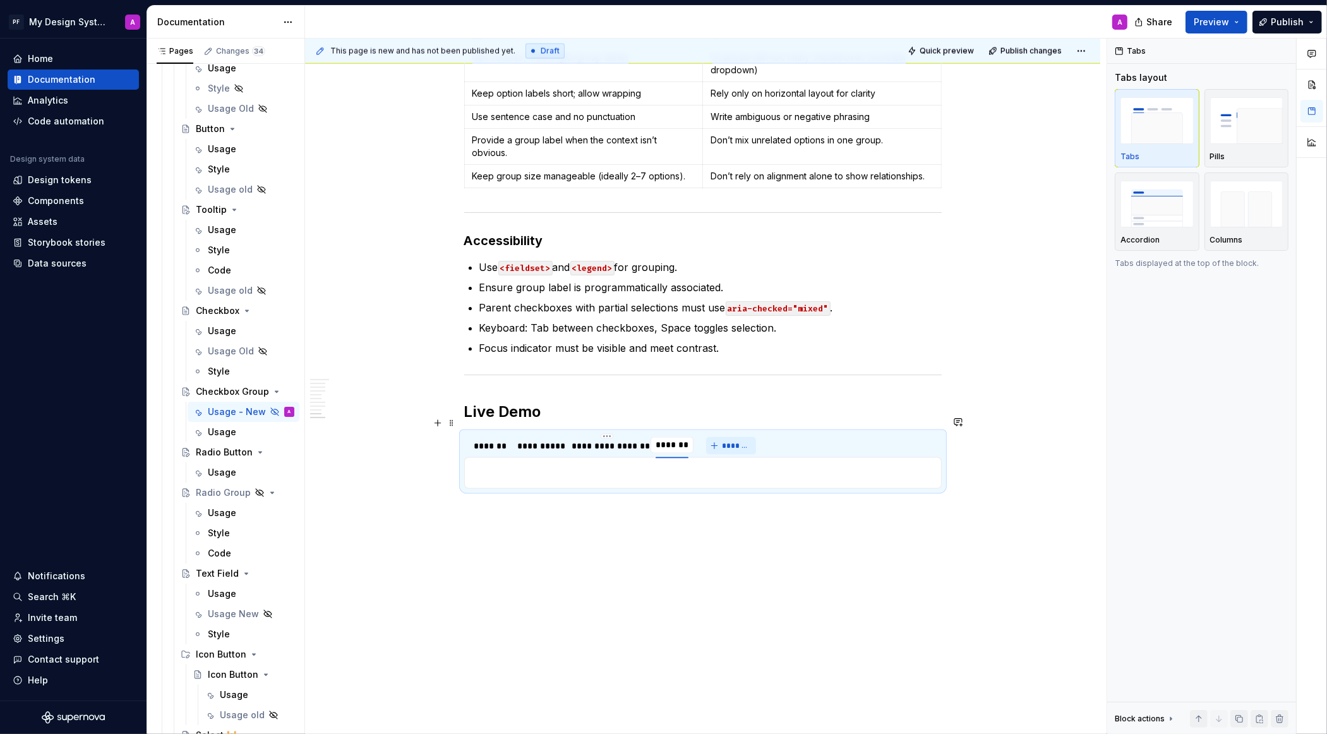
scroll to position [2156, 0]
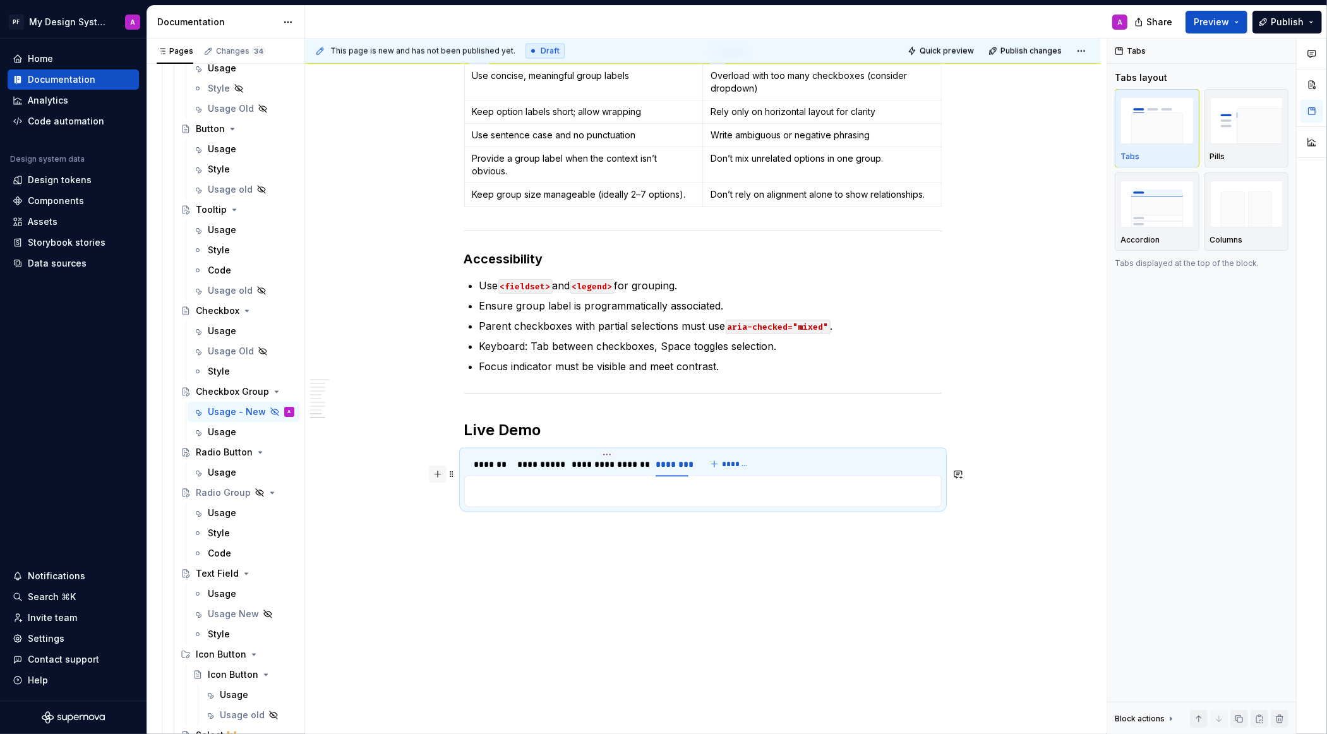
click at [442, 477] on button "button" at bounding box center [438, 475] width 18 height 18
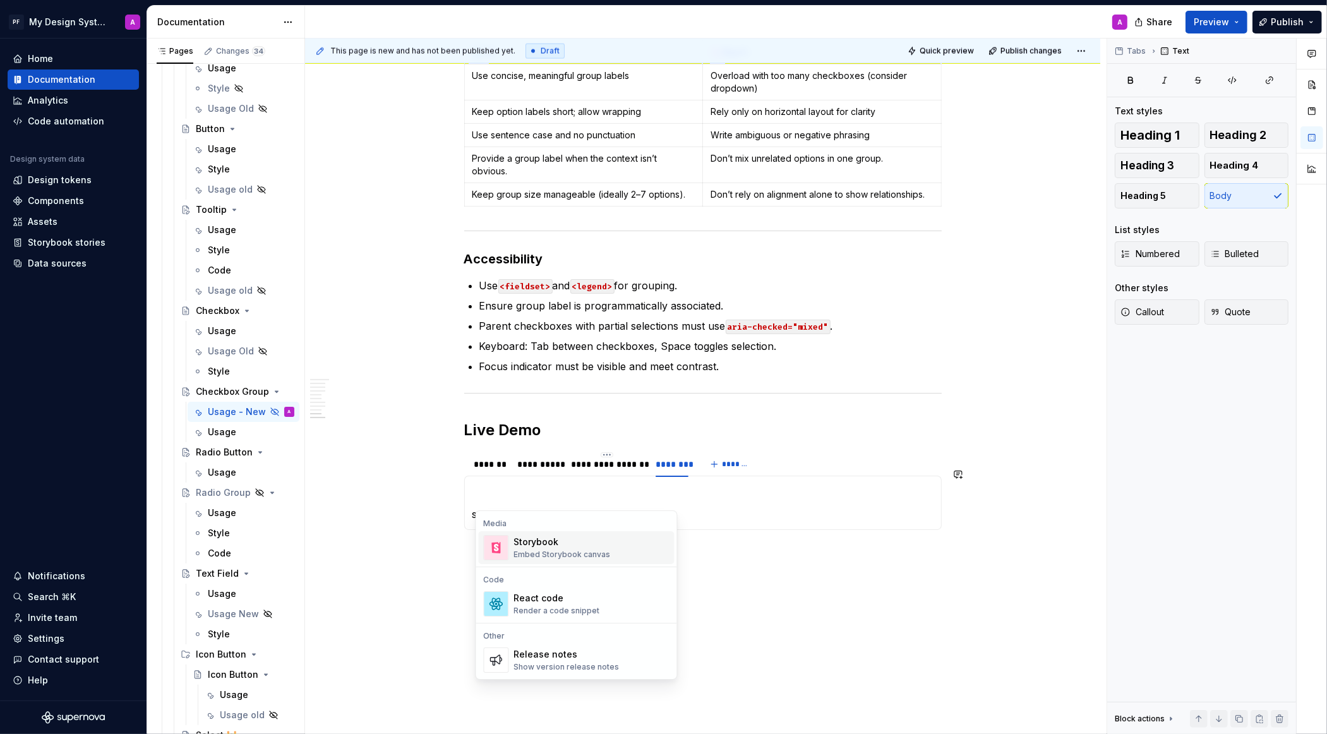
click at [529, 551] on div "Embed Storybook canvas" at bounding box center [562, 555] width 97 height 10
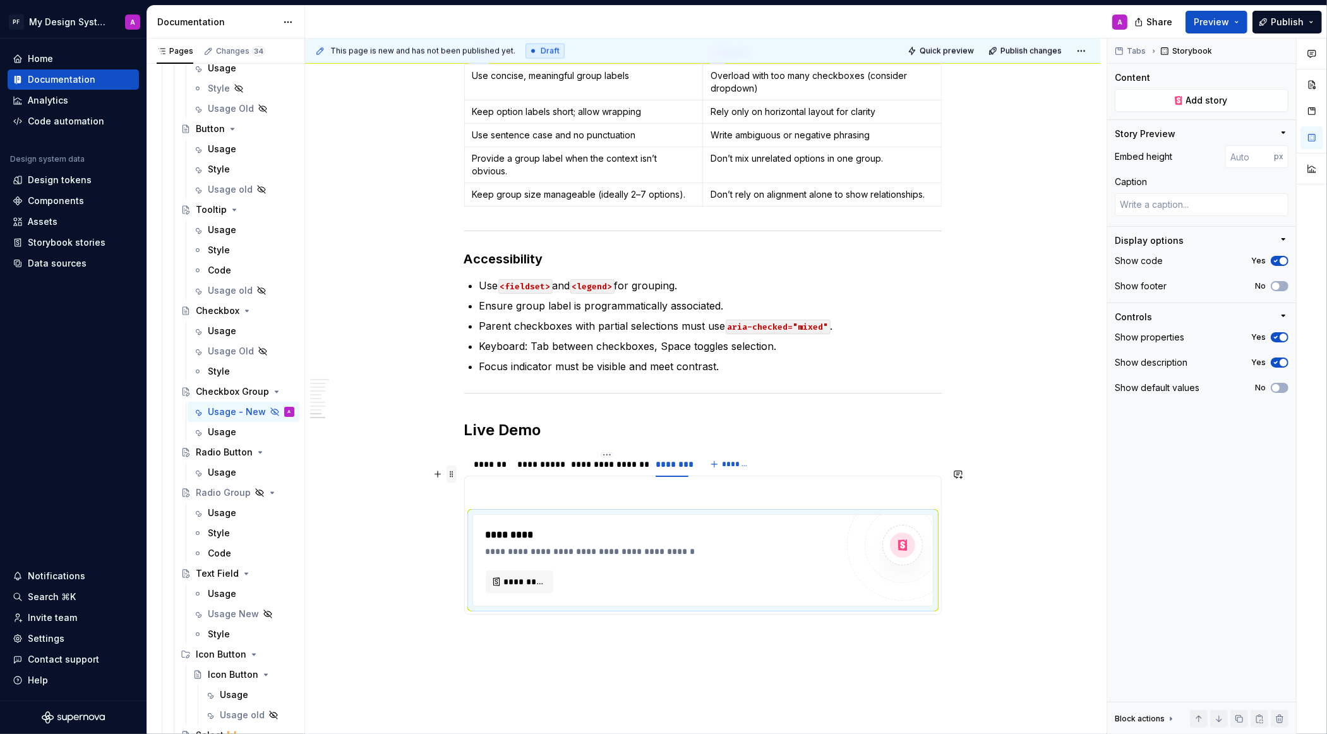
click at [455, 475] on span at bounding box center [452, 475] width 10 height 18
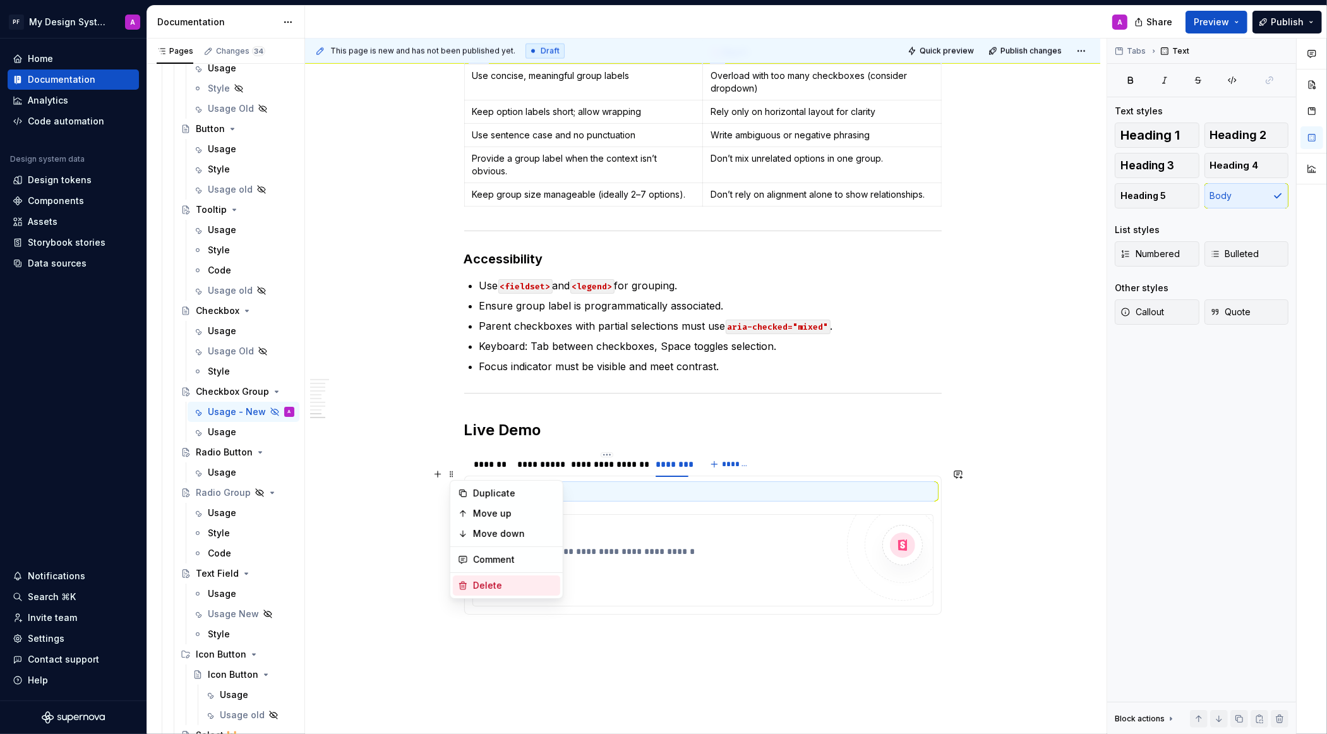
click at [500, 580] on div "Delete" at bounding box center [514, 585] width 82 height 13
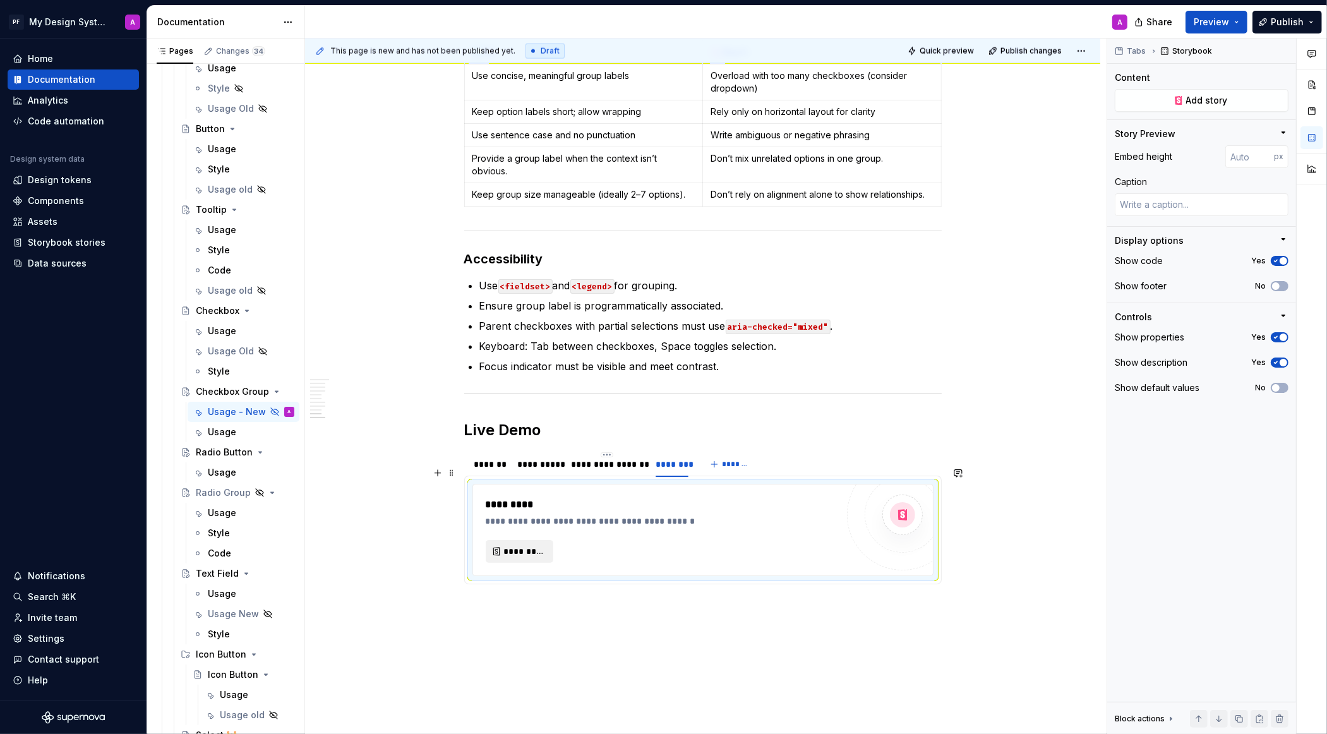
click at [526, 545] on span "*********" at bounding box center [524, 551] width 41 height 13
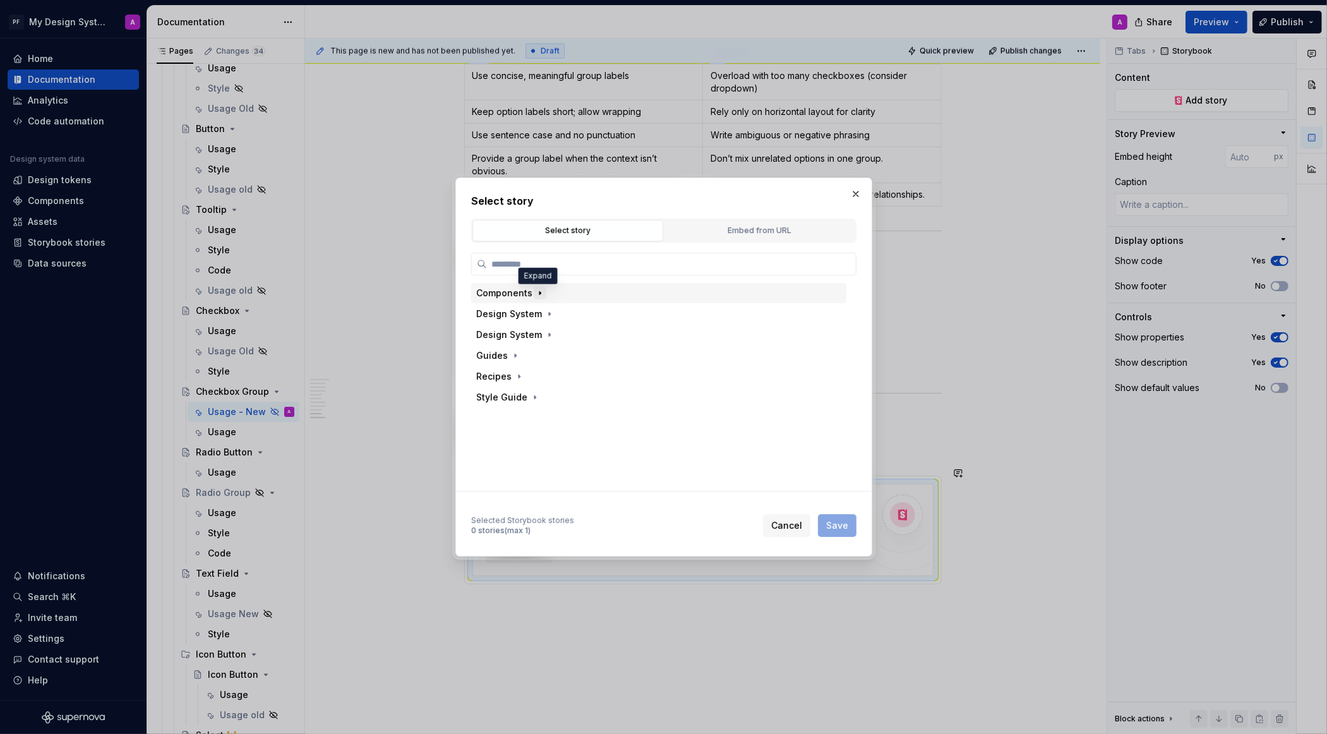
click at [539, 292] on icon "button" at bounding box center [539, 293] width 1 height 3
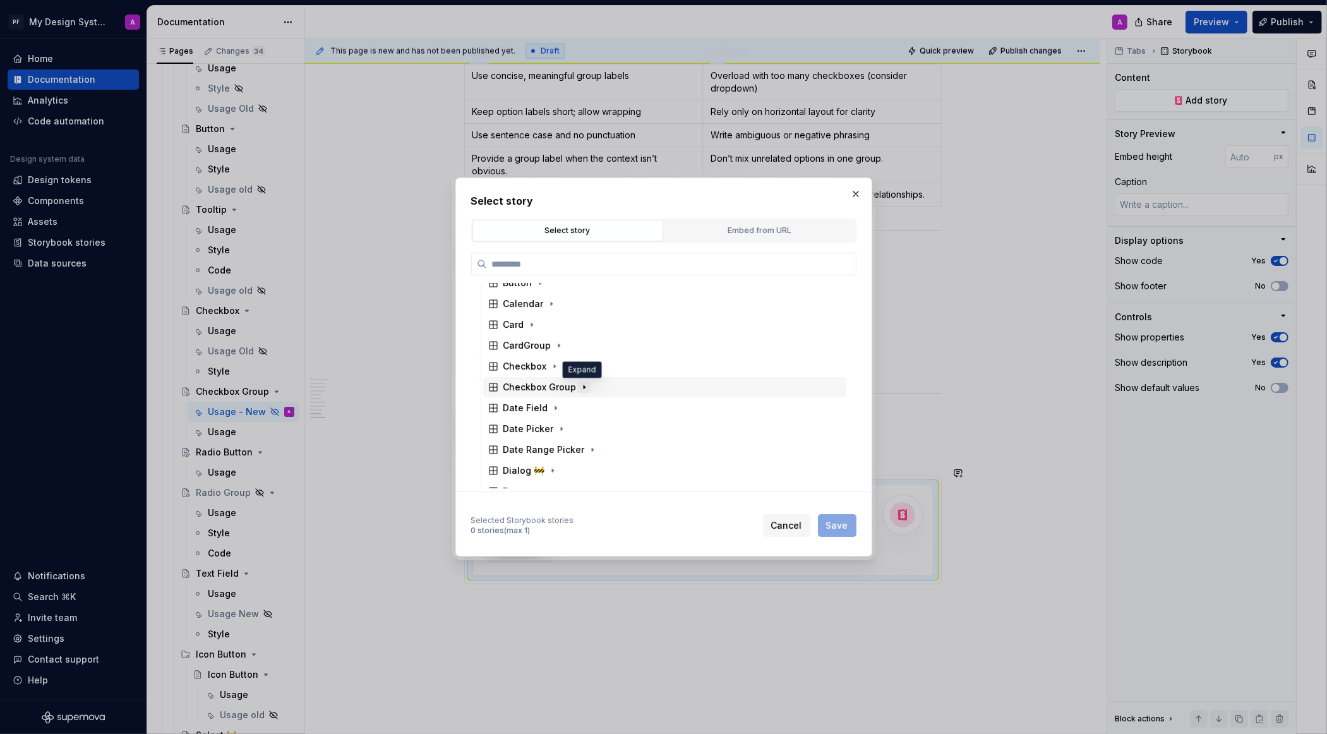
click at [579, 387] on icon "button" at bounding box center [584, 387] width 10 height 10
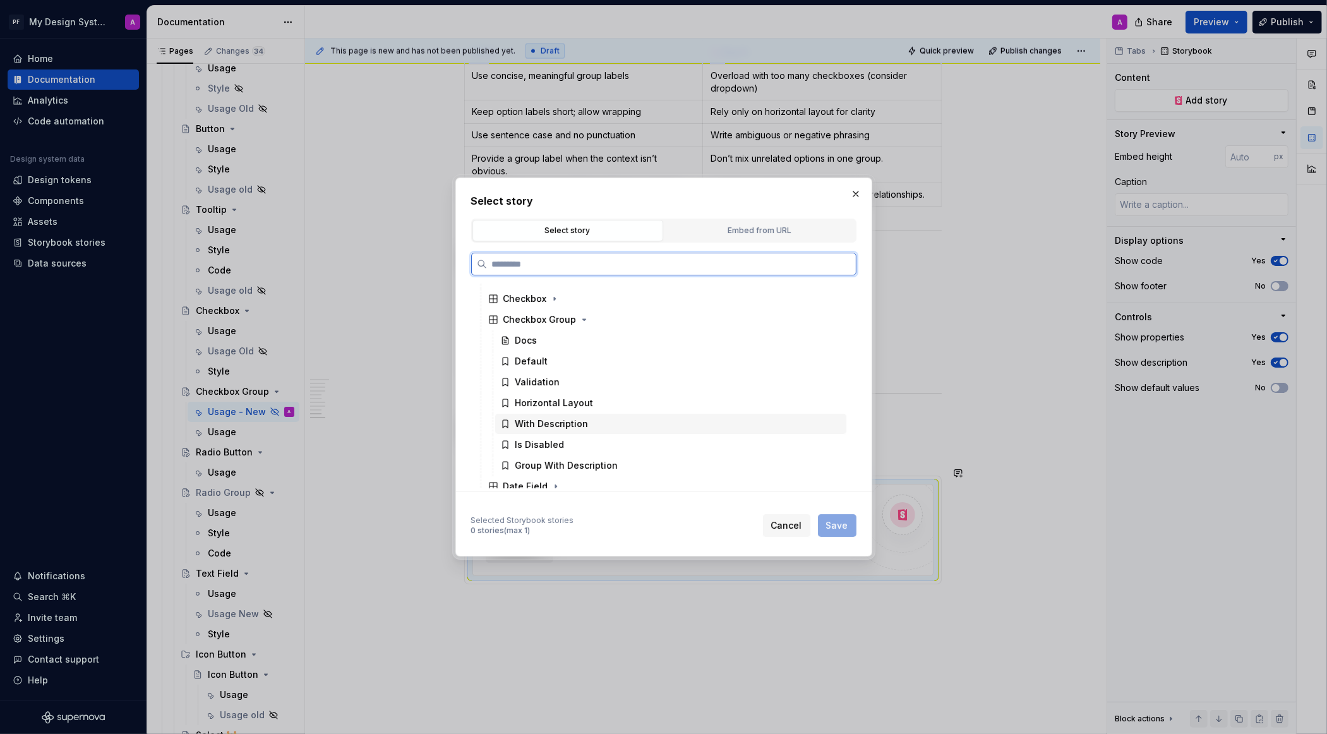
click at [574, 422] on div "With Description" at bounding box center [551, 424] width 73 height 13
click at [834, 527] on span "Save" at bounding box center [837, 525] width 22 height 13
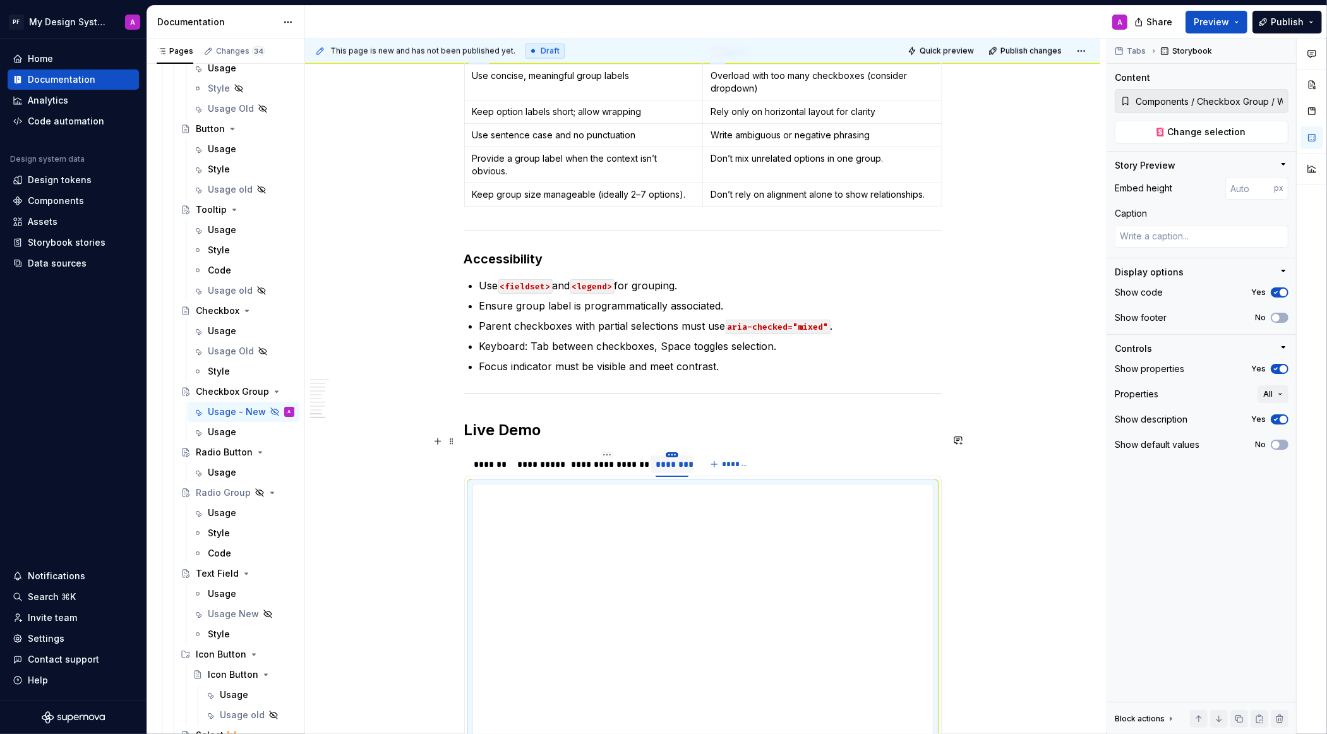
click at [676, 436] on html "PF My Design System A Home Documentation Analytics Code automation Design syste…" at bounding box center [663, 367] width 1327 height 734
click at [704, 454] on div "Edit name" at bounding box center [733, 455] width 82 height 13
type textarea "*"
type input "***"
type textarea "*"
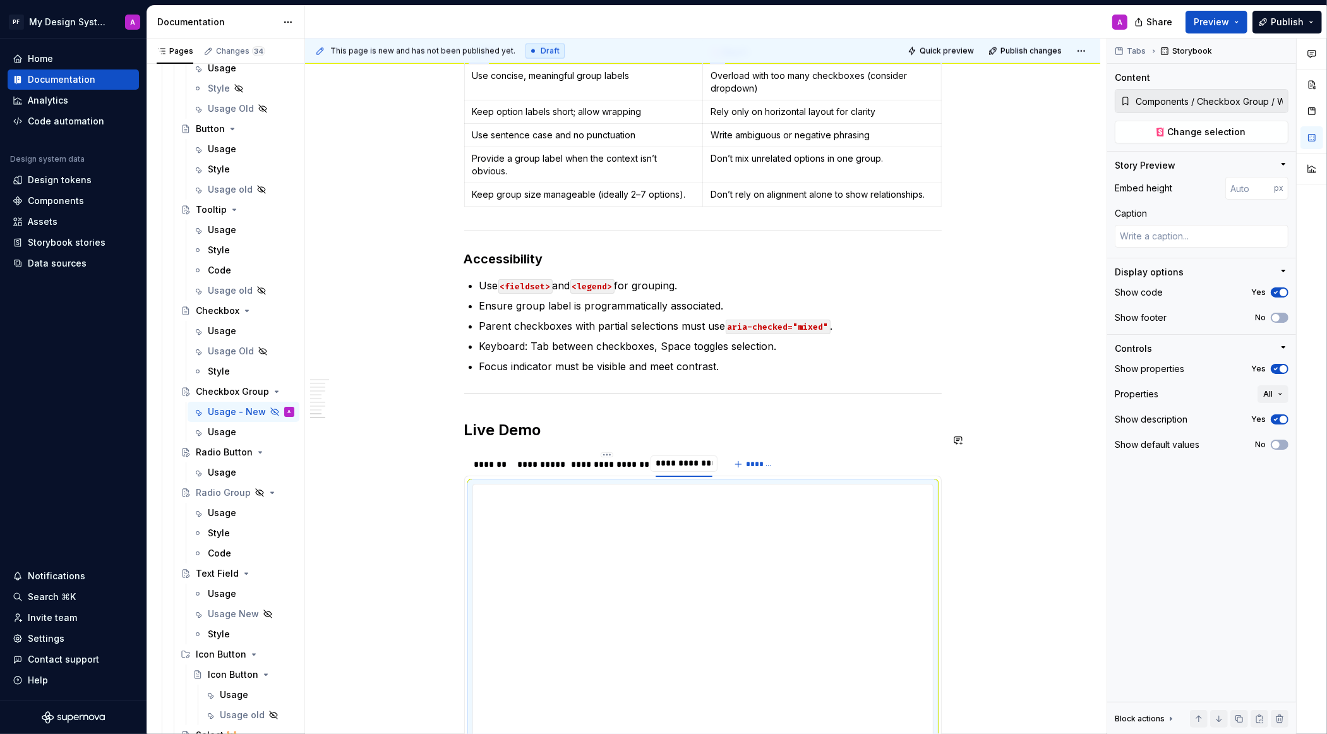
scroll to position [0, 0]
type input "**********"
click at [625, 458] on div "**********" at bounding box center [607, 464] width 71 height 13
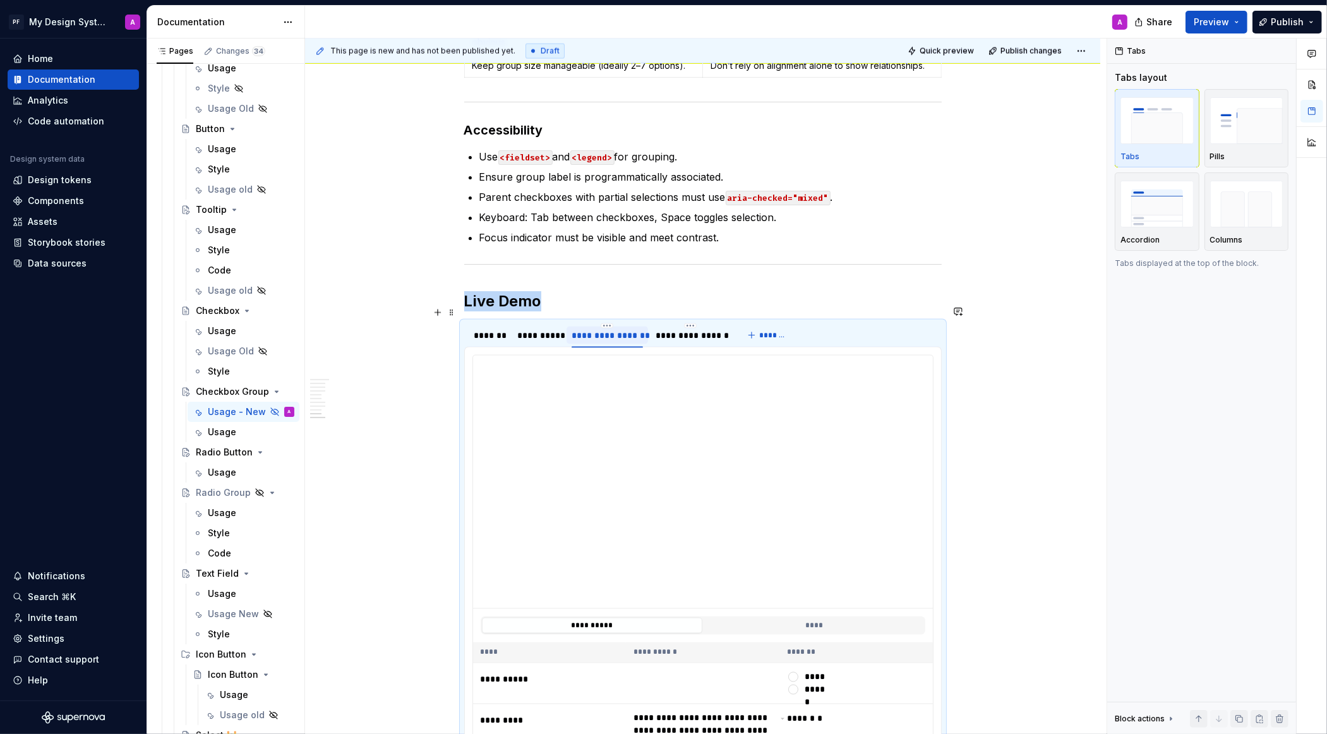
scroll to position [2352, 0]
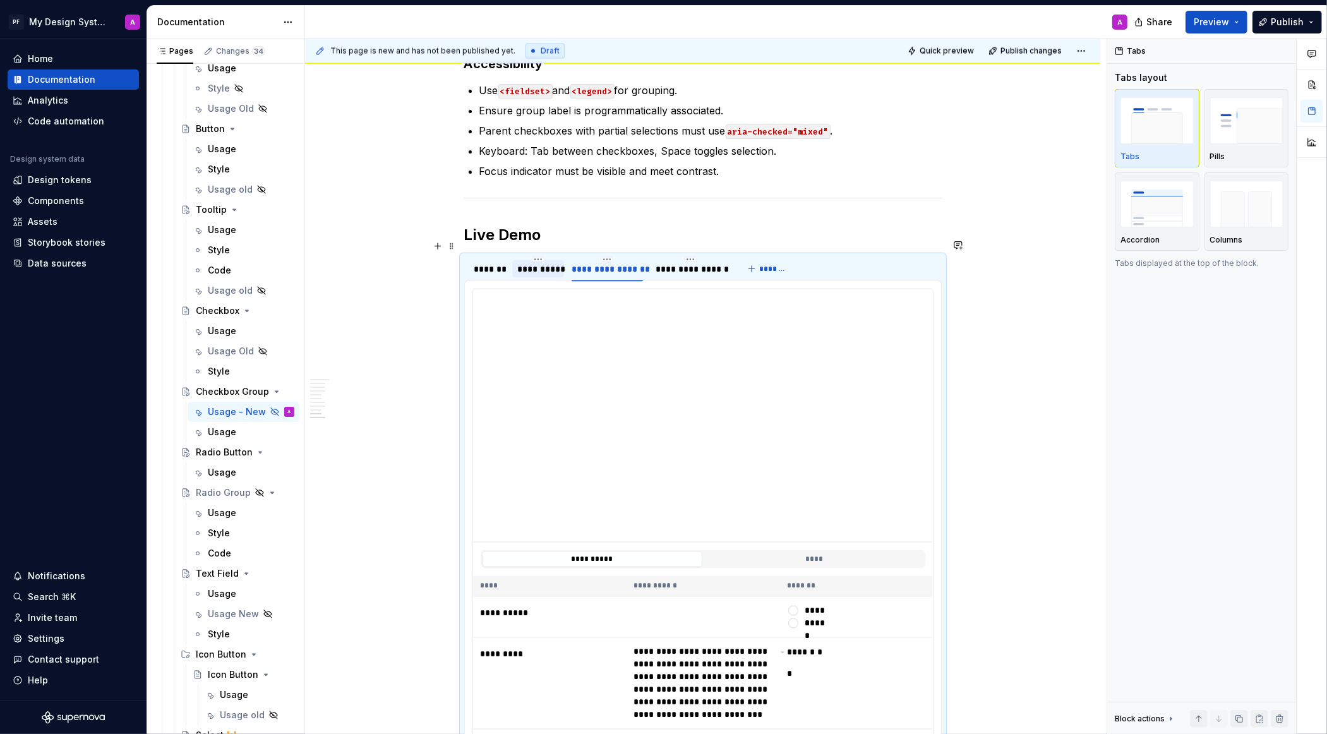
click at [538, 263] on div "**********" at bounding box center [538, 269] width 42 height 13
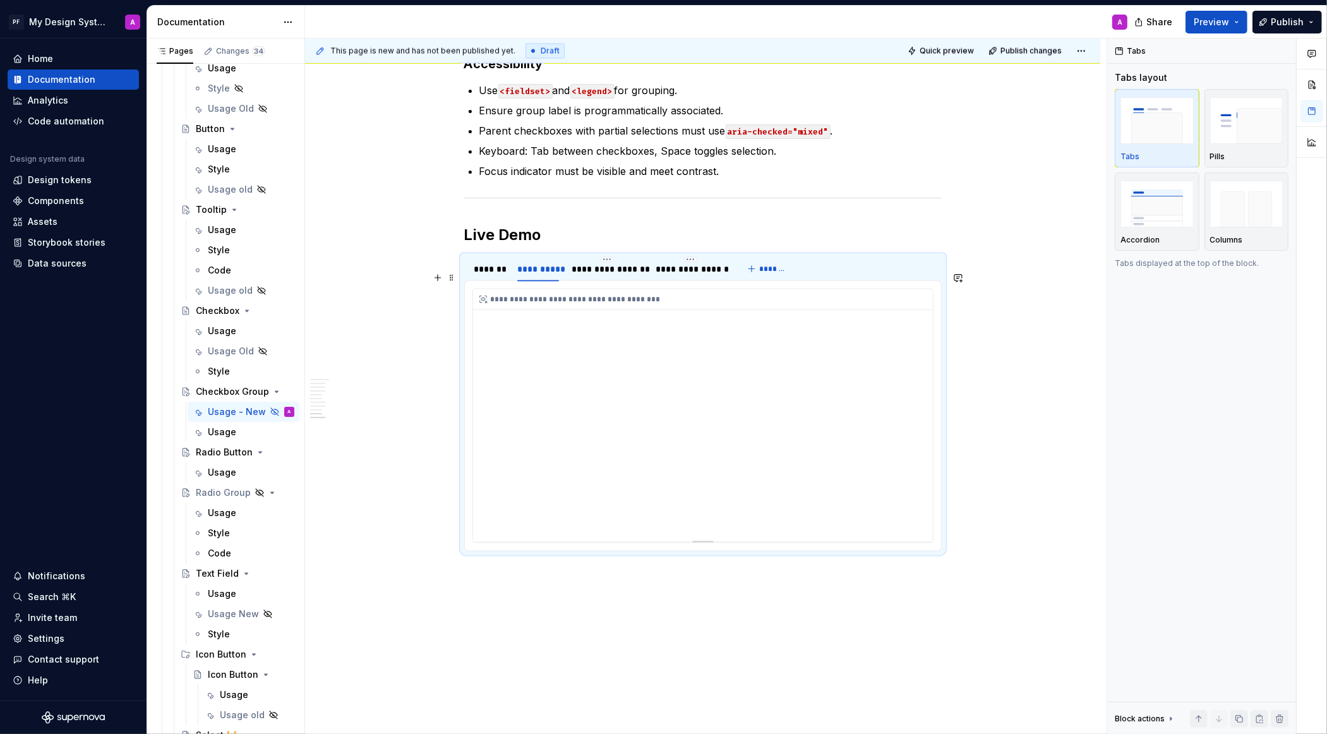
click at [628, 373] on div "**********" at bounding box center [703, 415] width 460 height 253
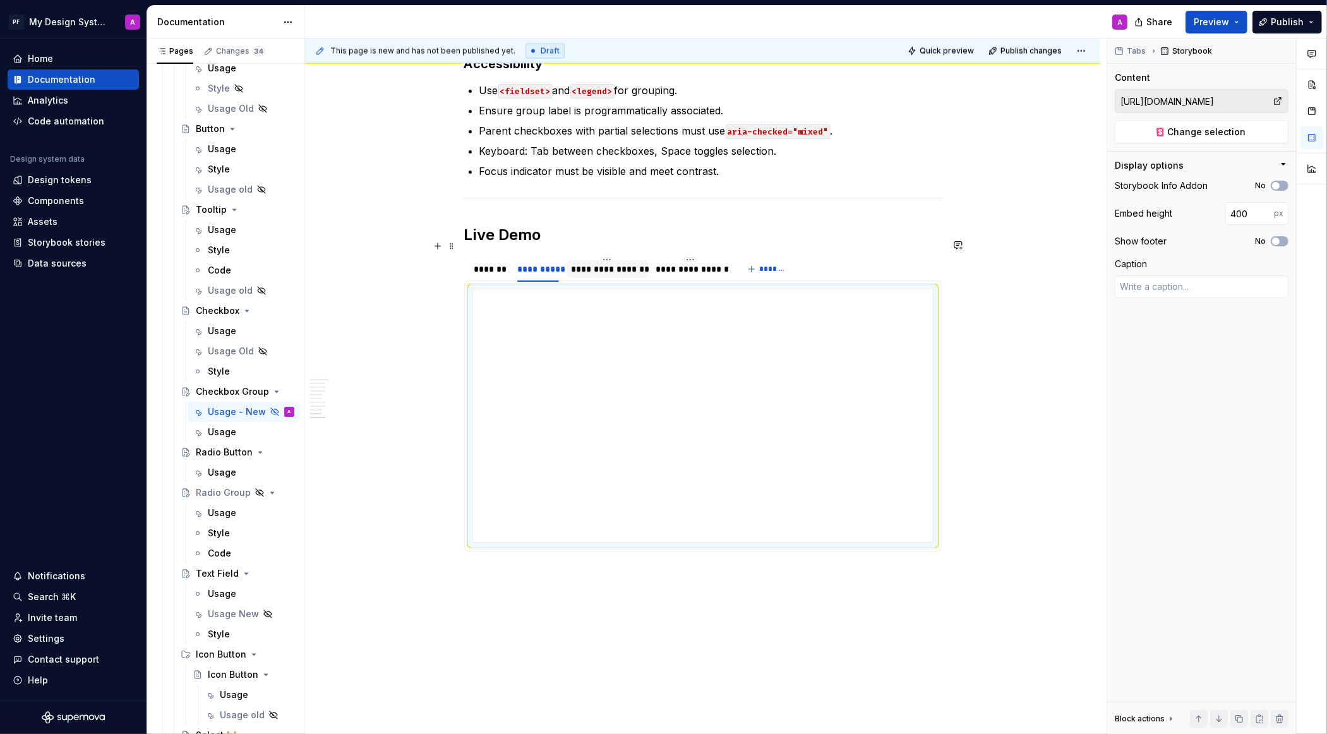
click at [594, 263] on div "**********" at bounding box center [607, 269] width 71 height 13
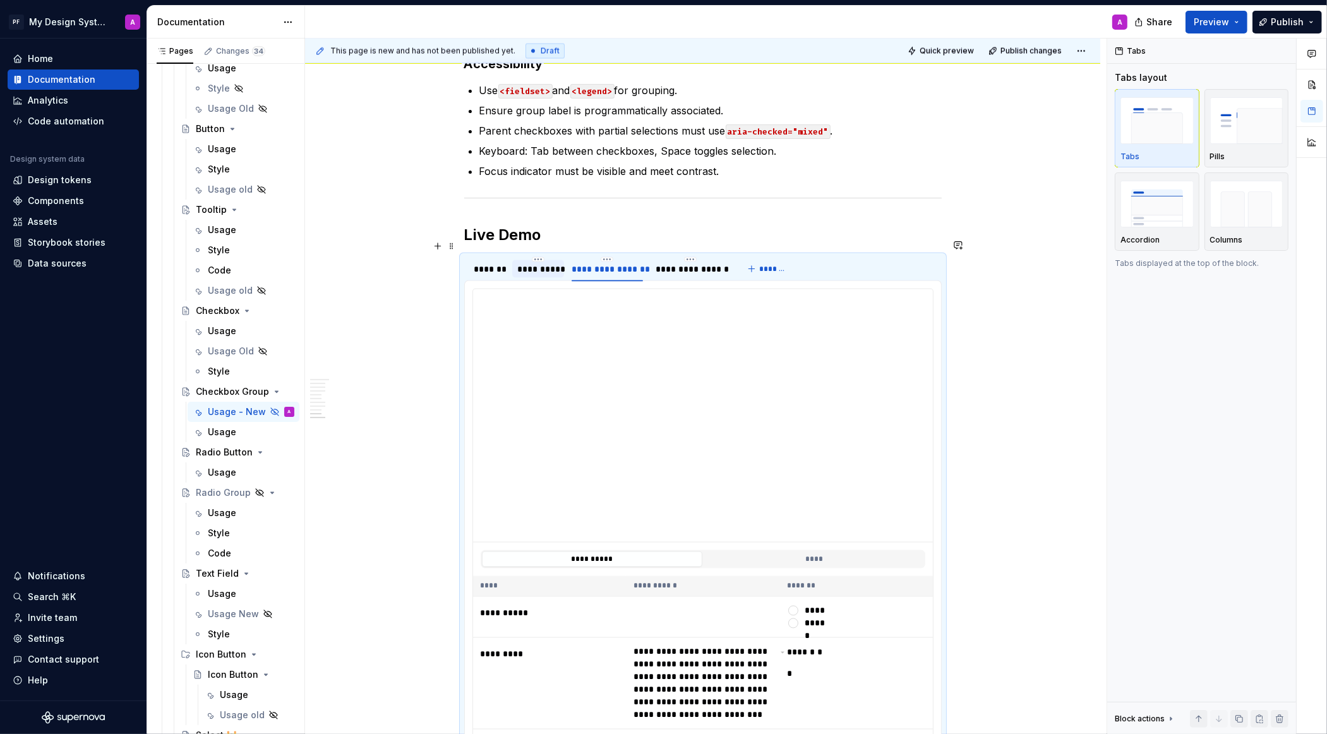
click at [536, 263] on div "**********" at bounding box center [538, 269] width 42 height 13
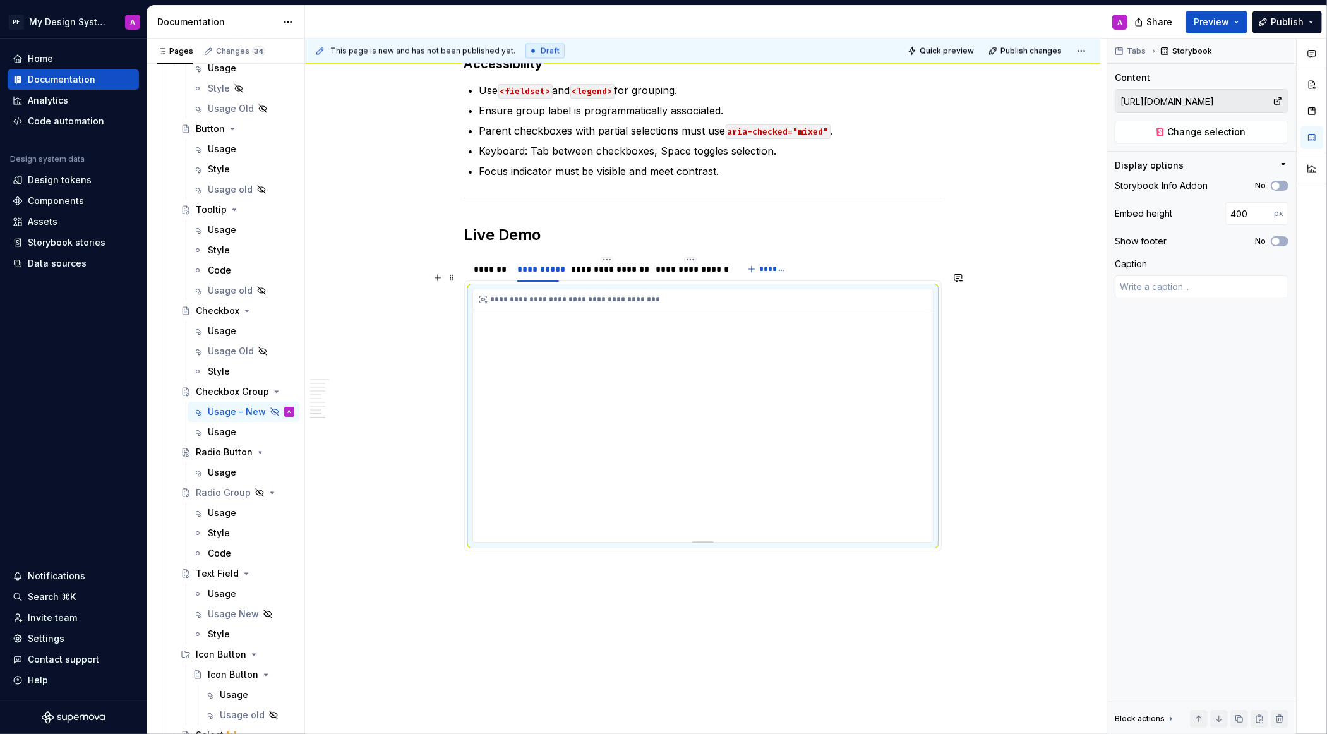
click at [767, 383] on div "**********" at bounding box center [703, 415] width 460 height 253
click at [1280, 241] on icon "button" at bounding box center [1276, 241] width 10 height 8
click at [616, 263] on div "**********" at bounding box center [607, 269] width 71 height 13
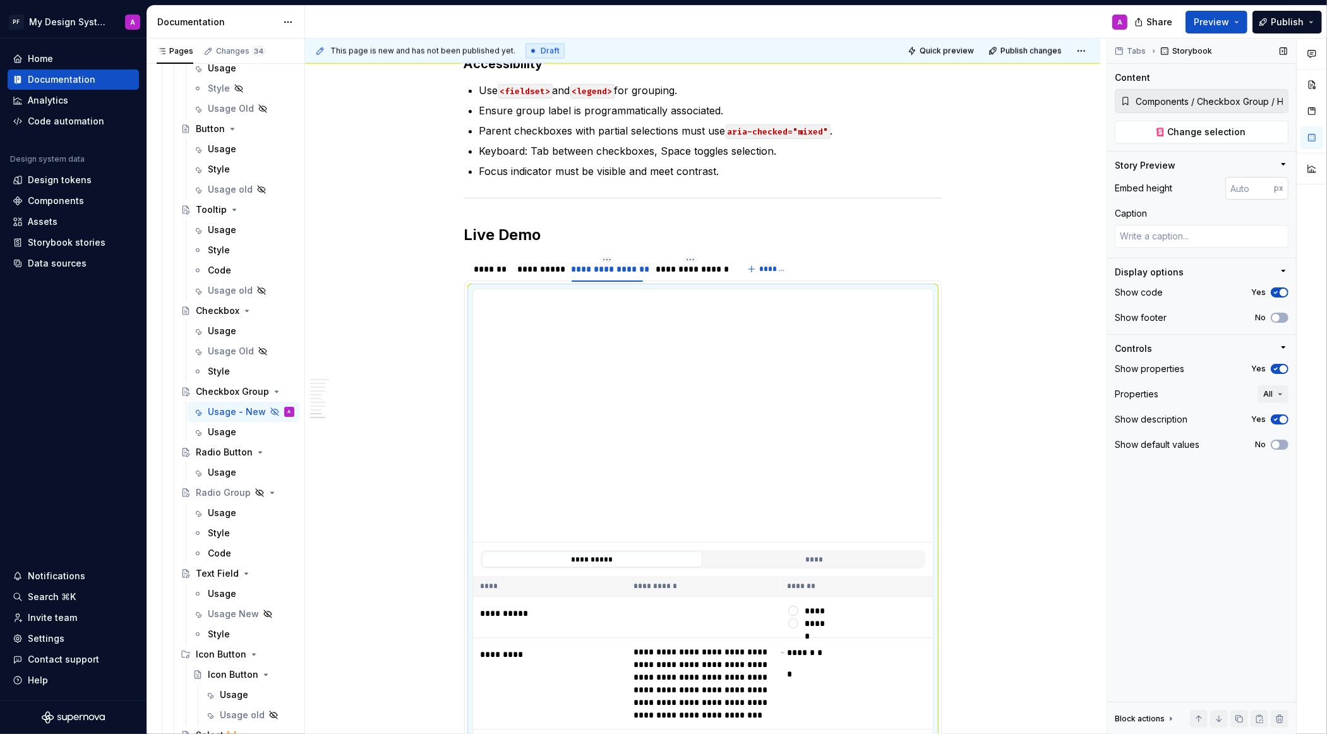
type textarea "*"
type input "1"
click at [1262, 184] on input "1" at bounding box center [1249, 188] width 49 height 23
type input "400"
click at [1278, 315] on span "button" at bounding box center [1276, 318] width 8 height 8
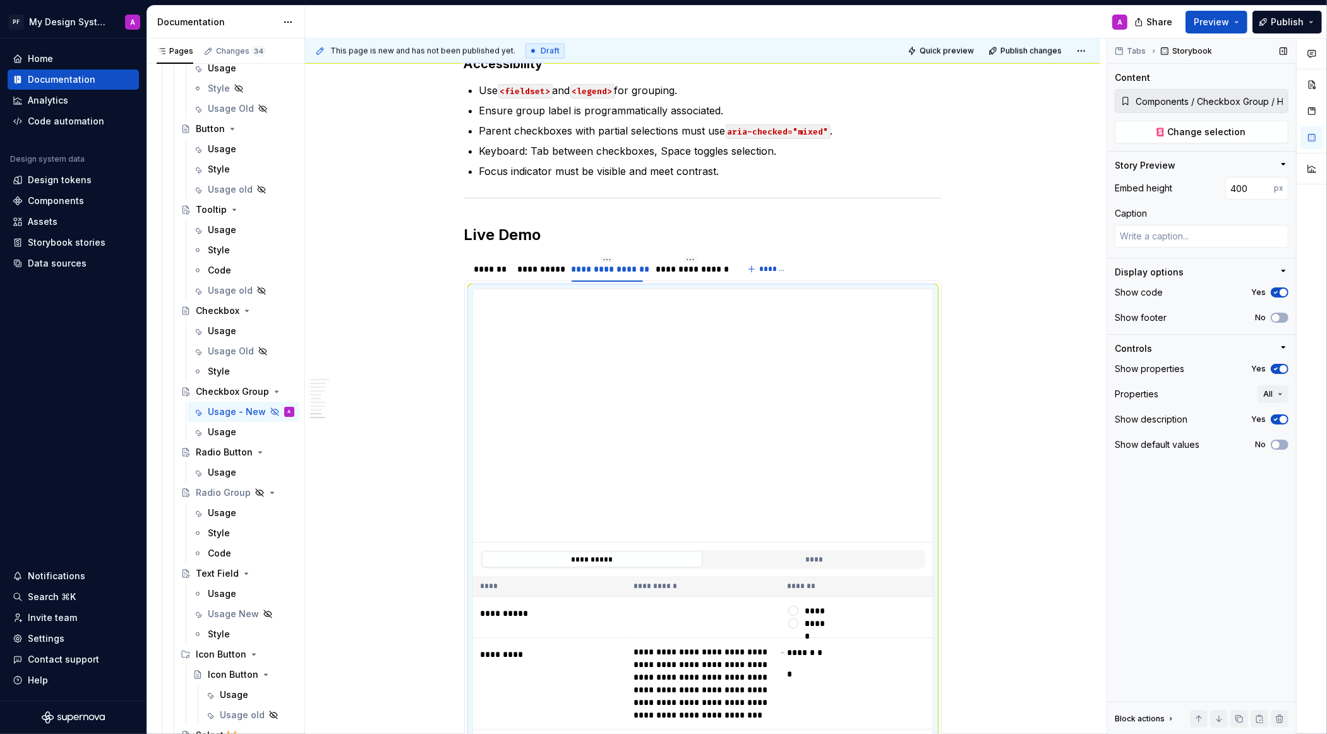
scroll to position [2584, 0]
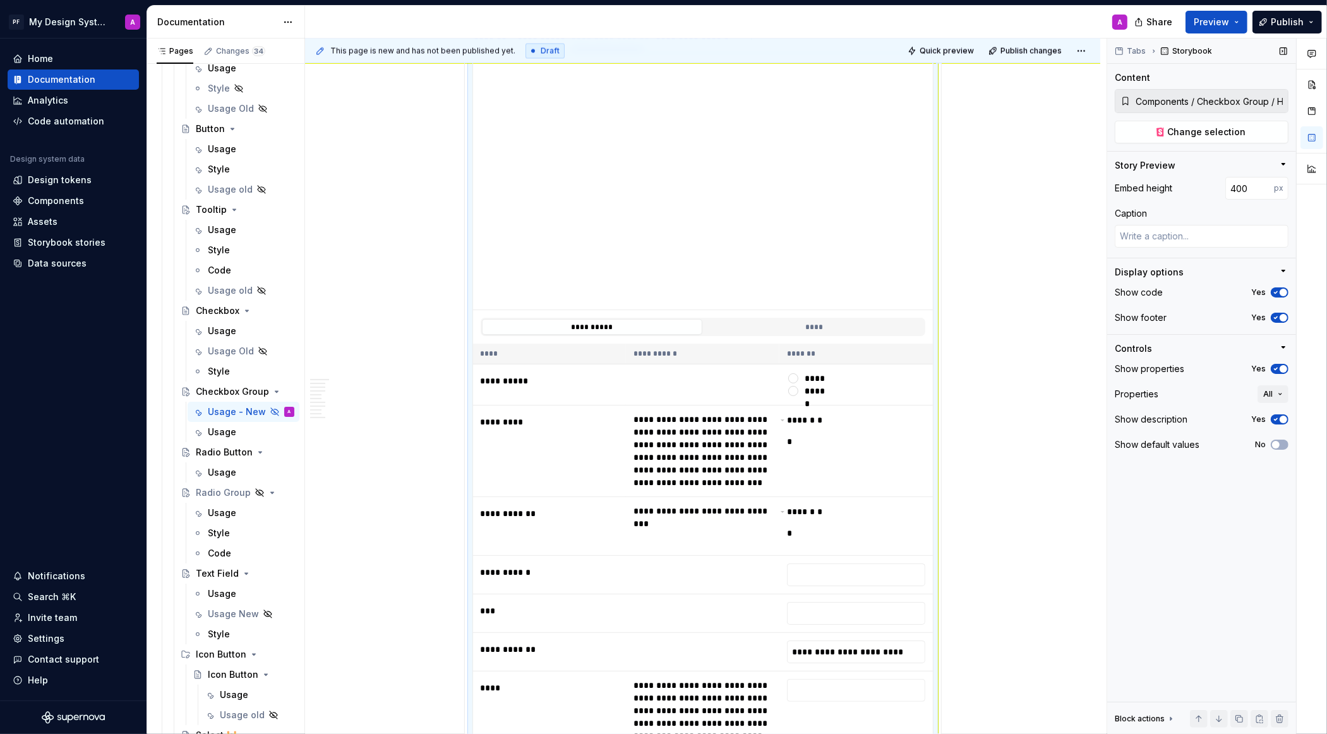
click at [1282, 371] on span "button" at bounding box center [1284, 369] width 8 height 8
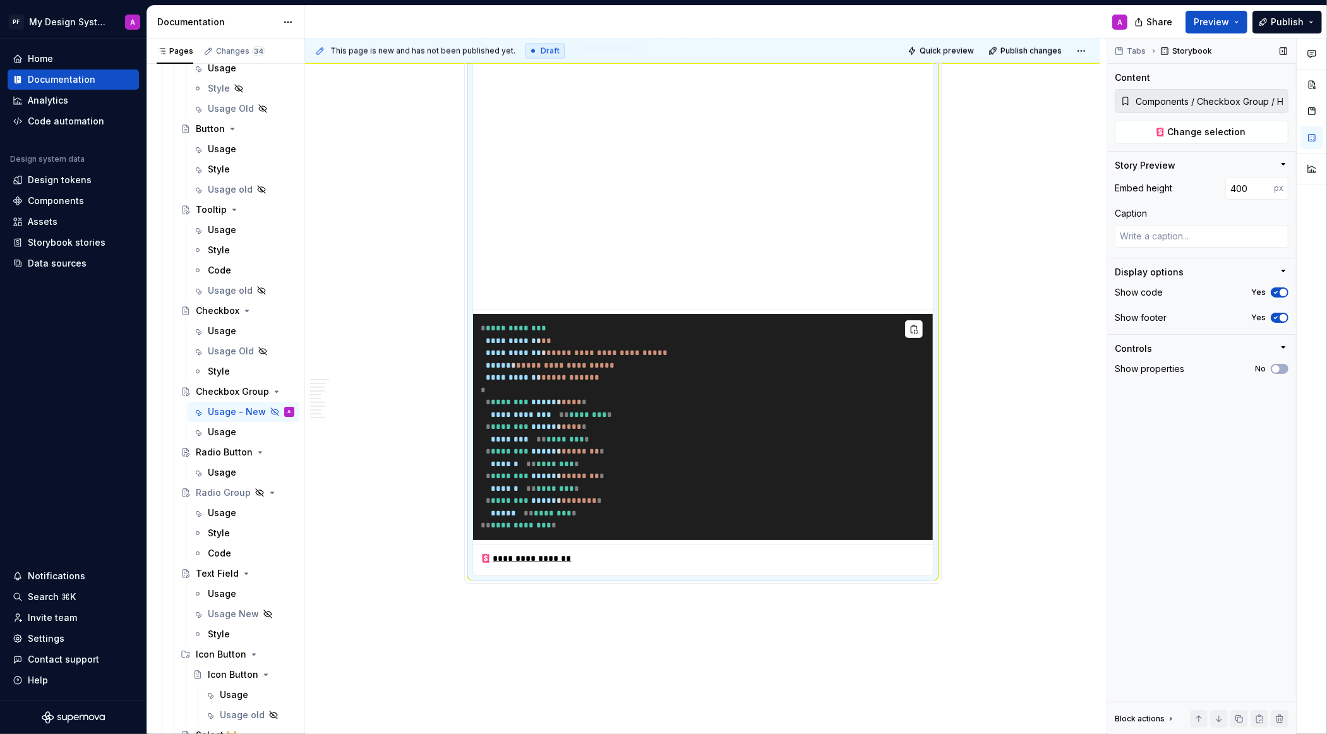
click at [1281, 289] on span "button" at bounding box center [1284, 293] width 8 height 8
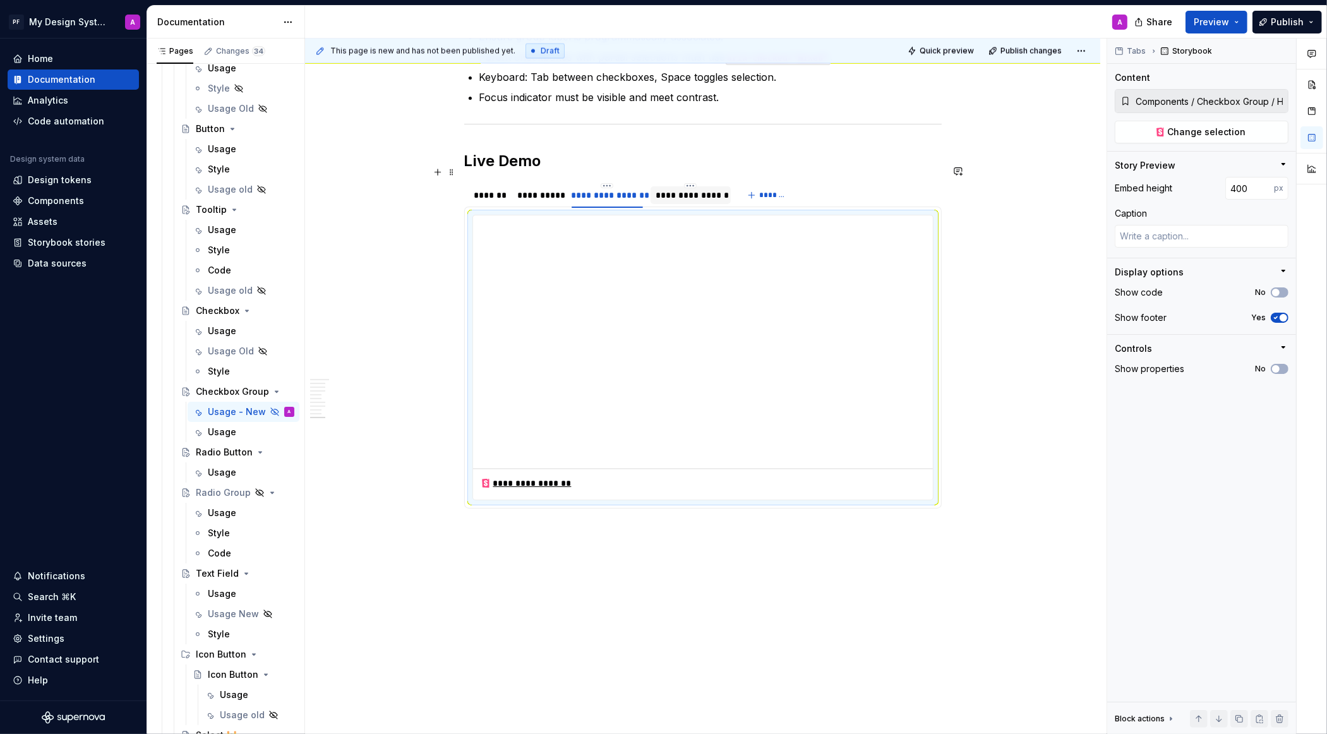
click at [697, 189] on div "**********" at bounding box center [691, 195] width 70 height 13
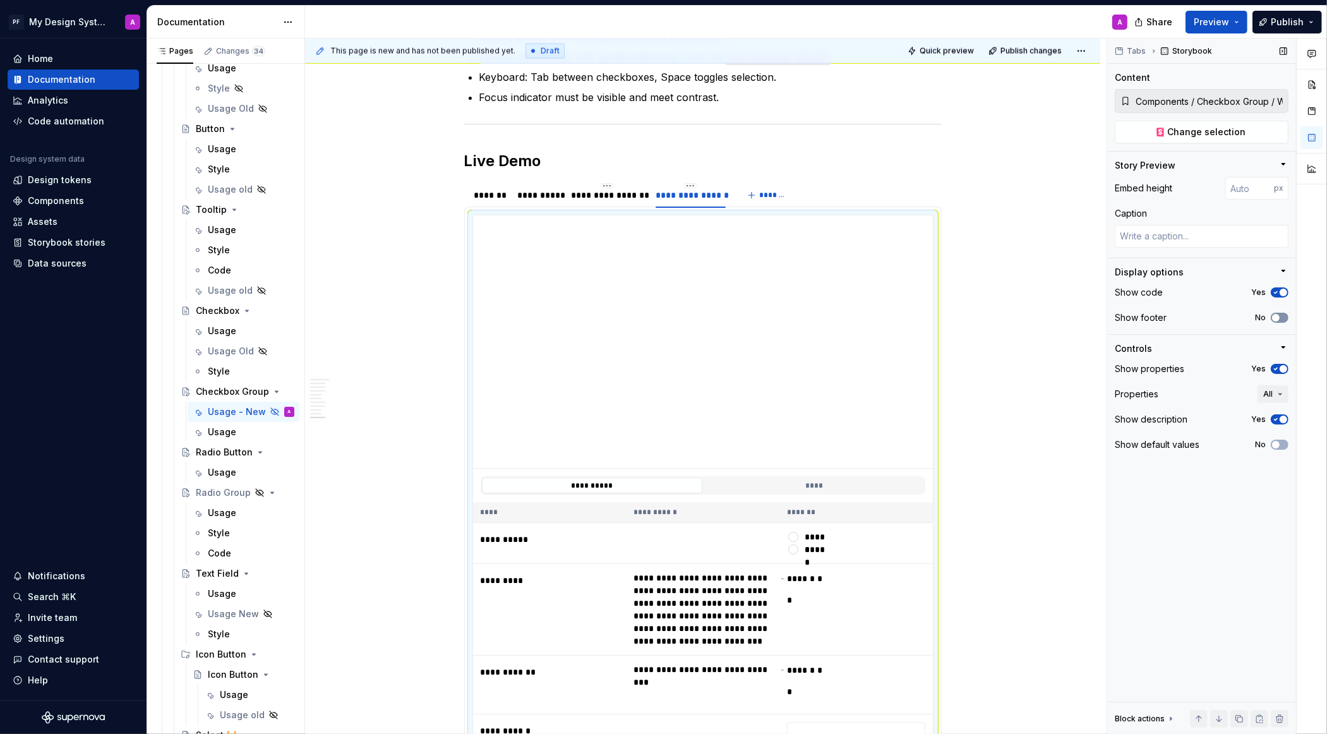
click at [1280, 315] on icon "button" at bounding box center [1276, 318] width 10 height 8
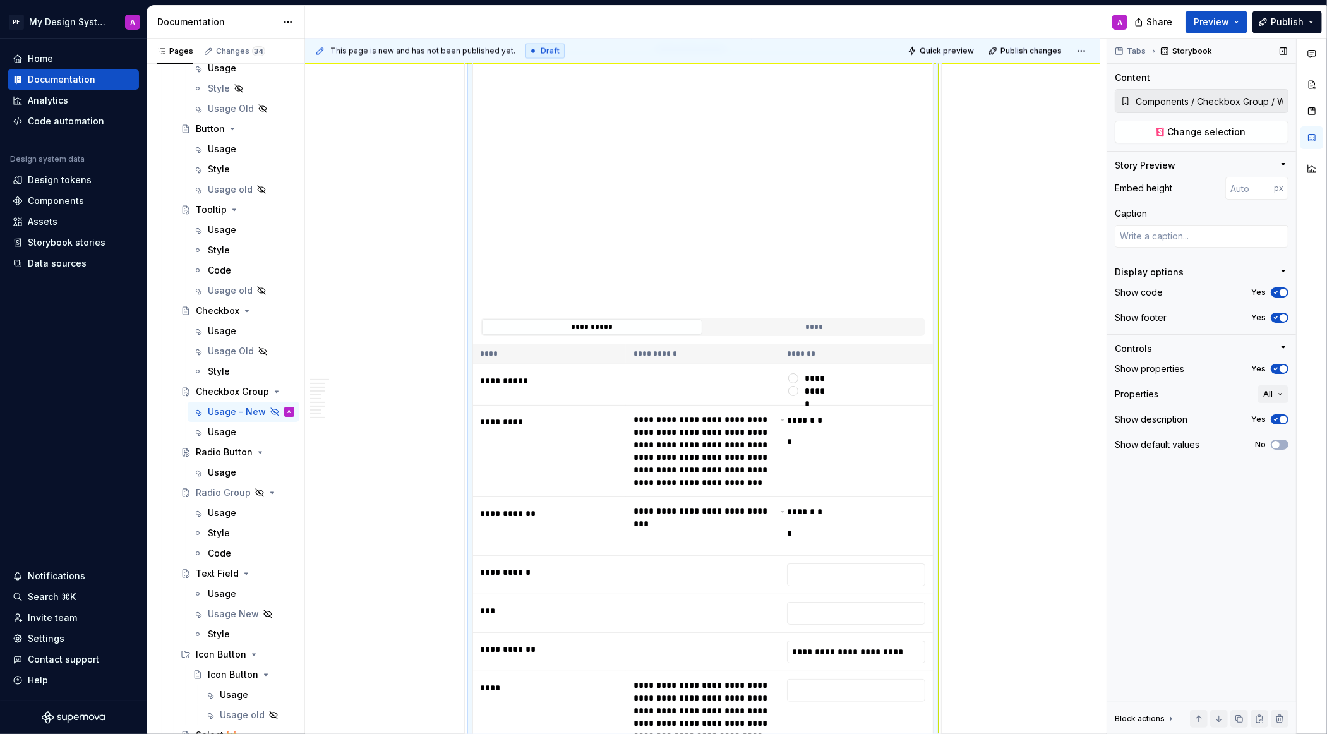
click at [1280, 291] on span "button" at bounding box center [1284, 293] width 8 height 8
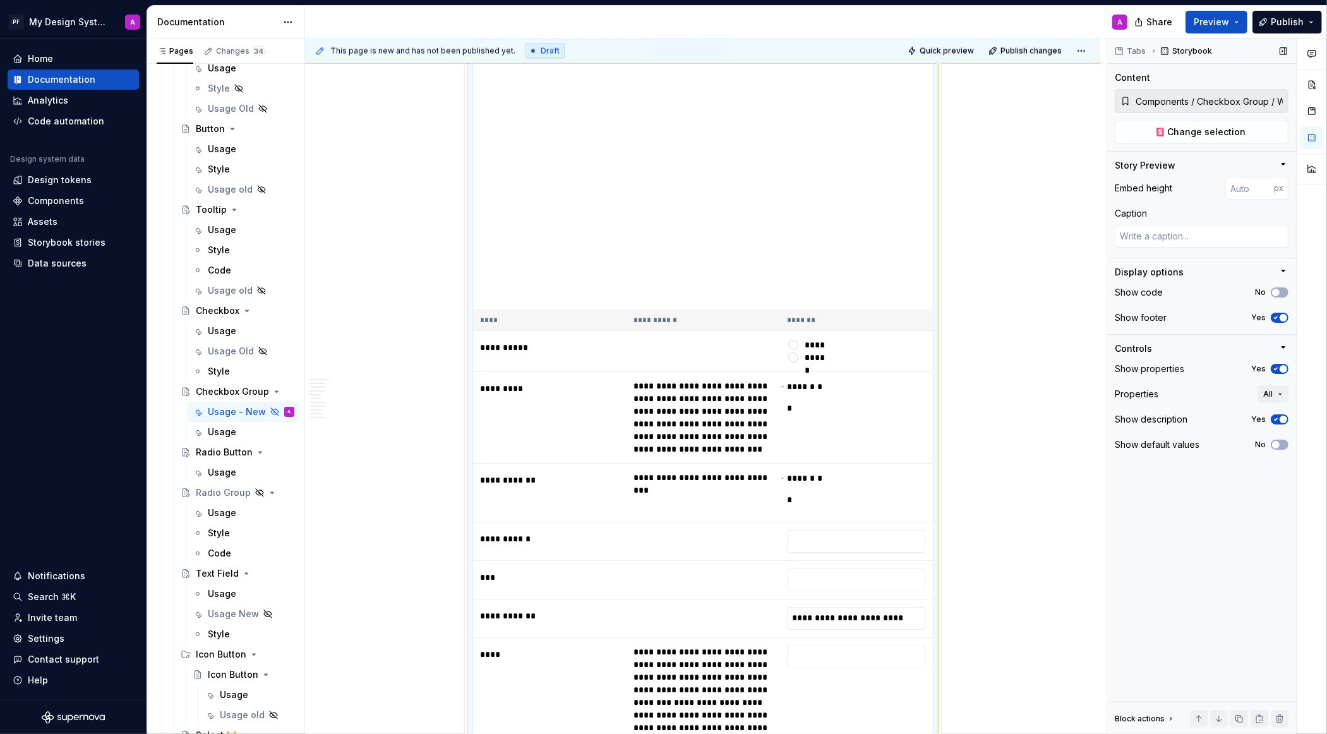
click at [1280, 366] on span "button" at bounding box center [1284, 369] width 8 height 8
type textarea "*"
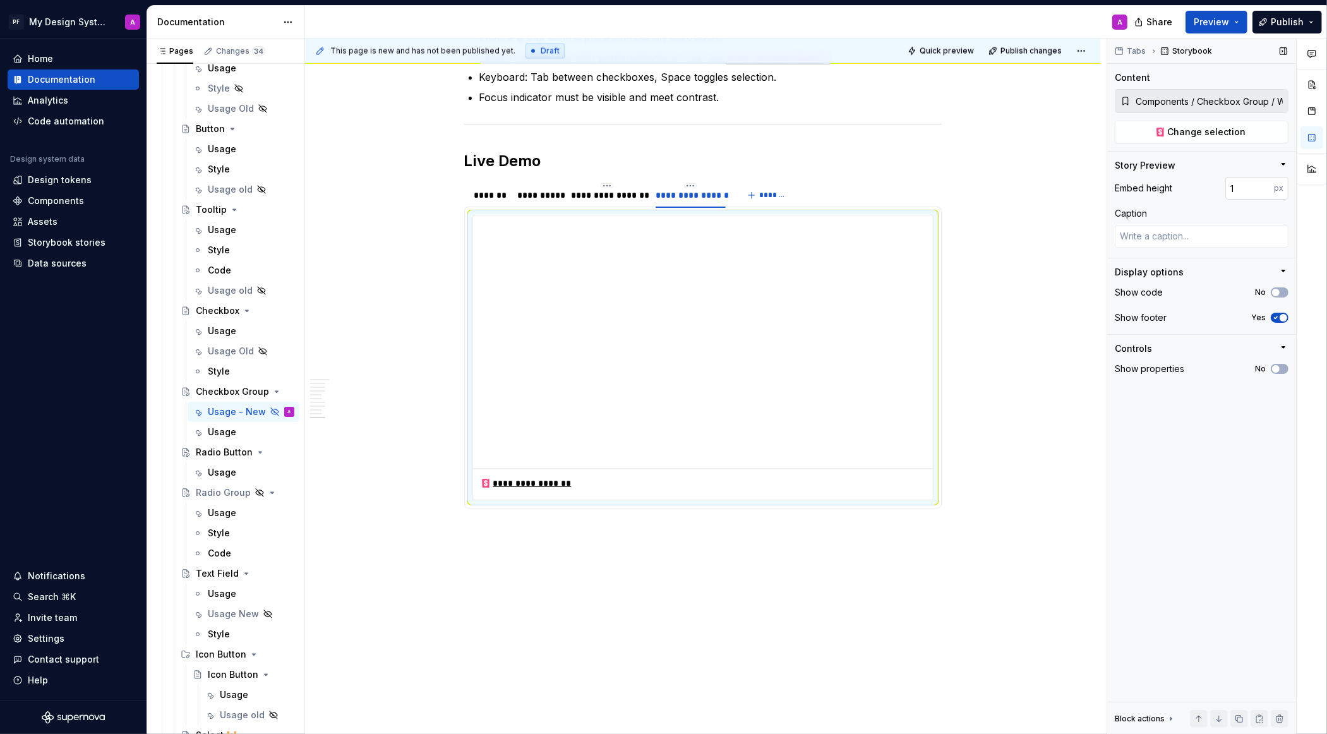
type input "1"
click at [1261, 184] on input "1" at bounding box center [1249, 188] width 49 height 23
type input "400"
click at [776, 190] on span "*******" at bounding box center [773, 195] width 28 height 10
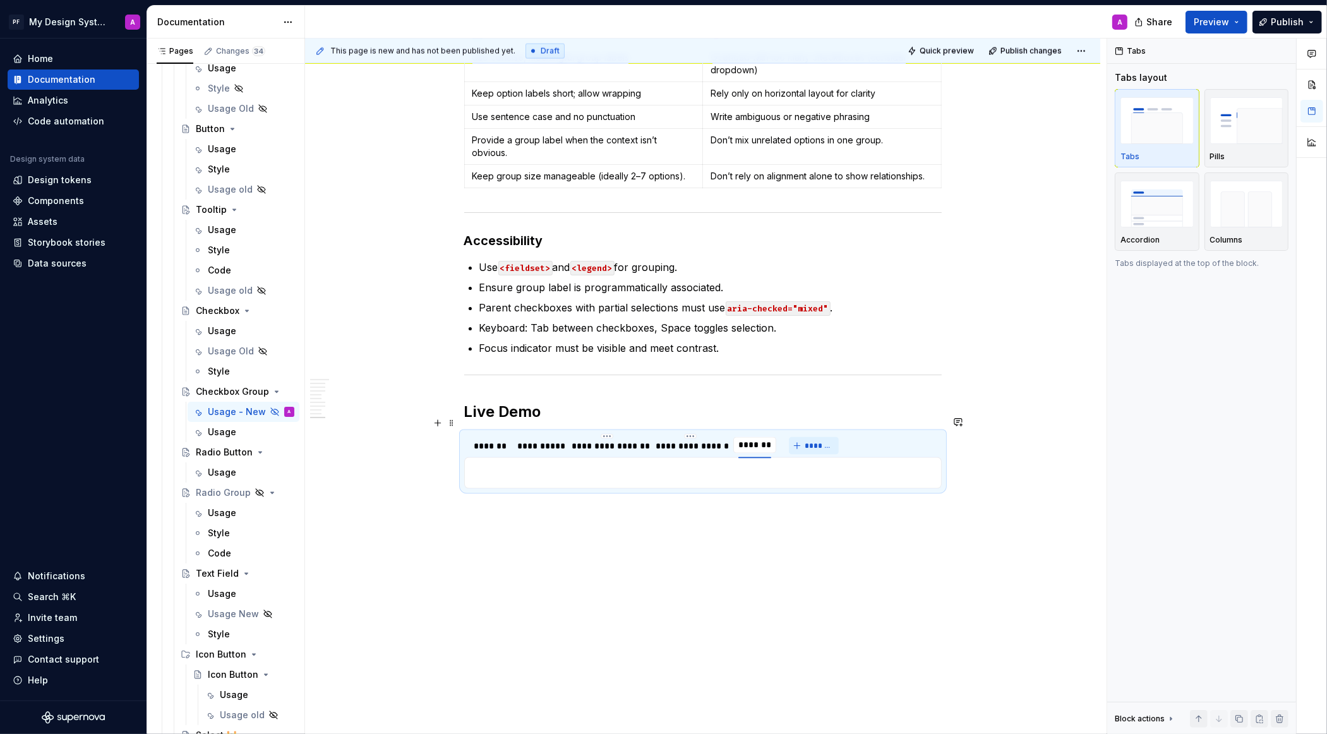
scroll to position [2156, 0]
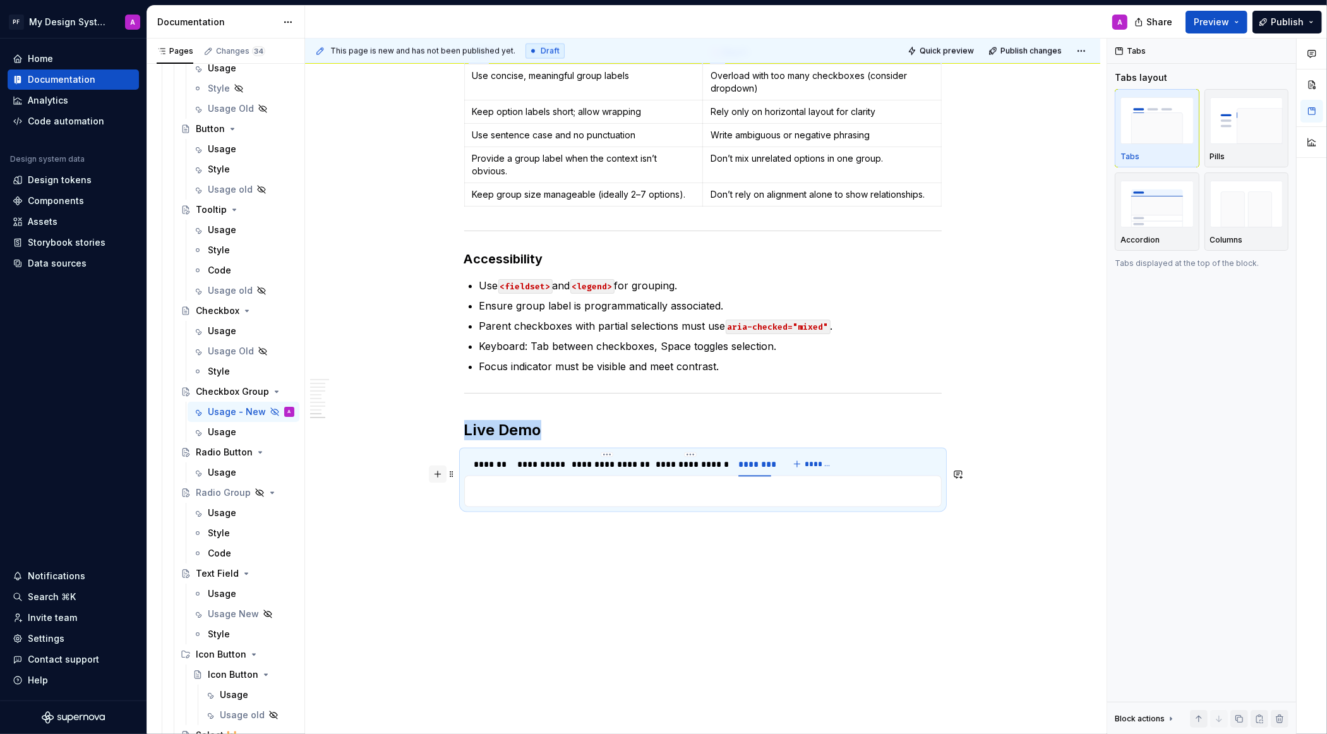
click at [442, 476] on button "button" at bounding box center [438, 475] width 18 height 18
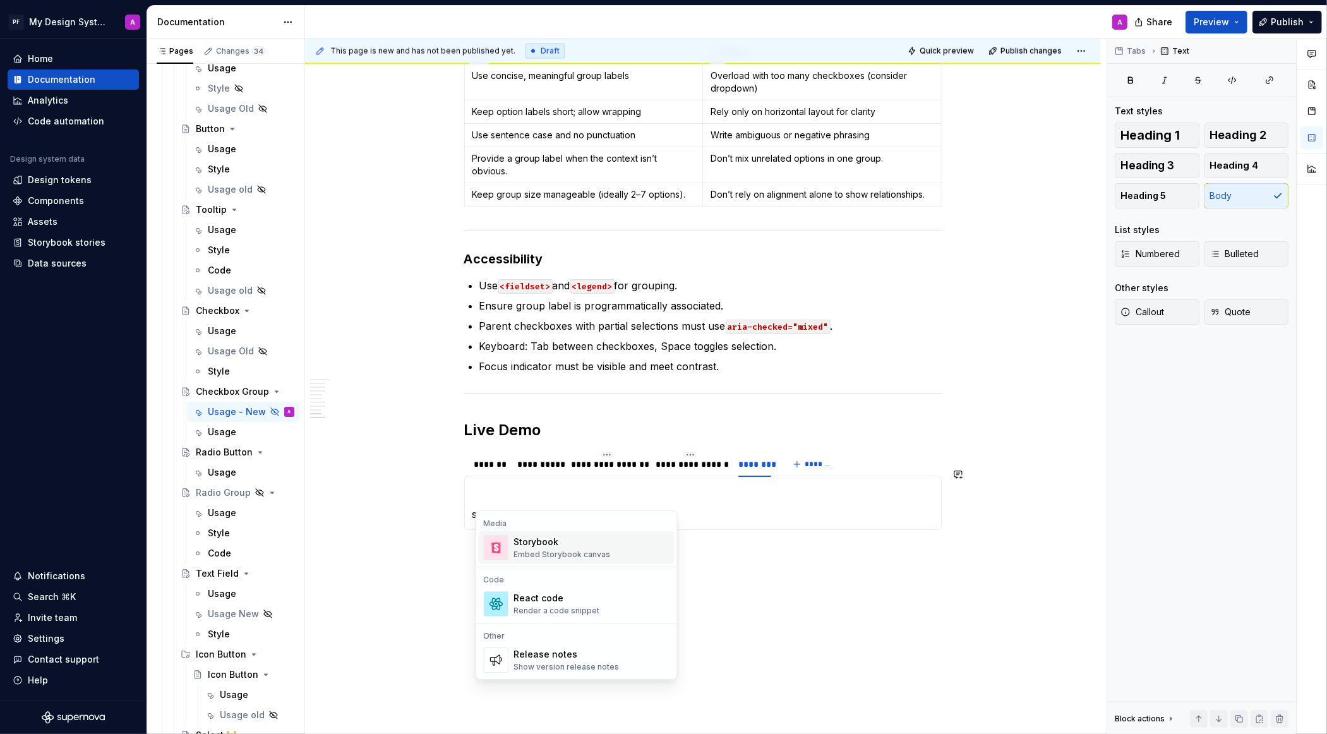
click at [541, 551] on div "Embed Storybook canvas" at bounding box center [562, 555] width 97 height 10
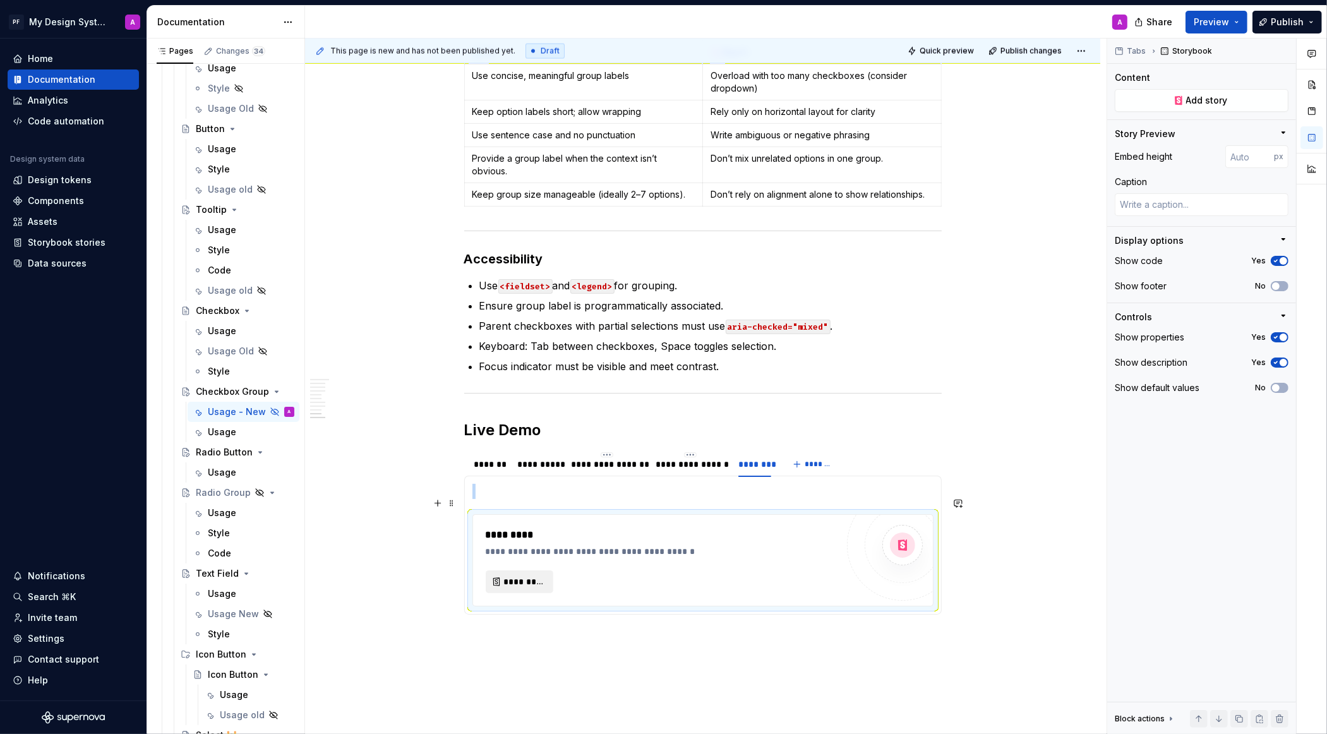
click at [532, 575] on span "*********" at bounding box center [524, 581] width 41 height 13
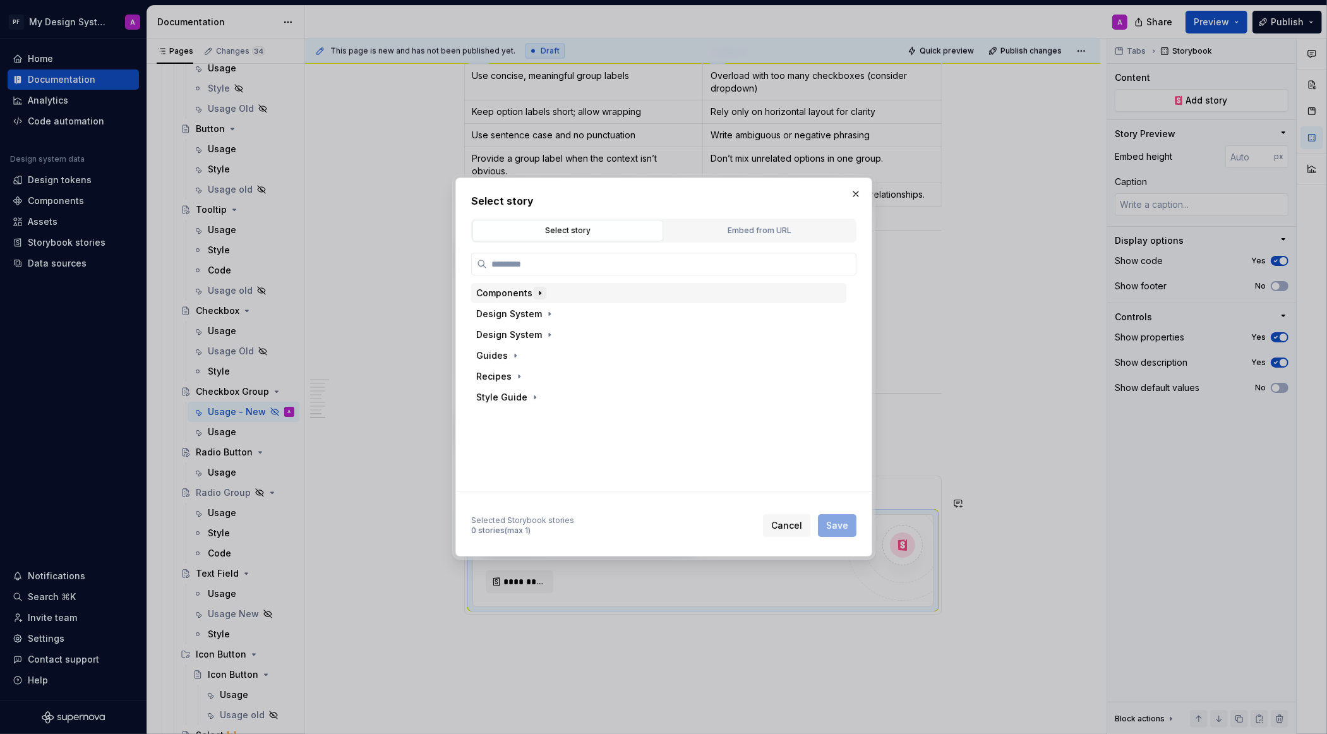
click at [540, 297] on icon "button" at bounding box center [540, 293] width 10 height 10
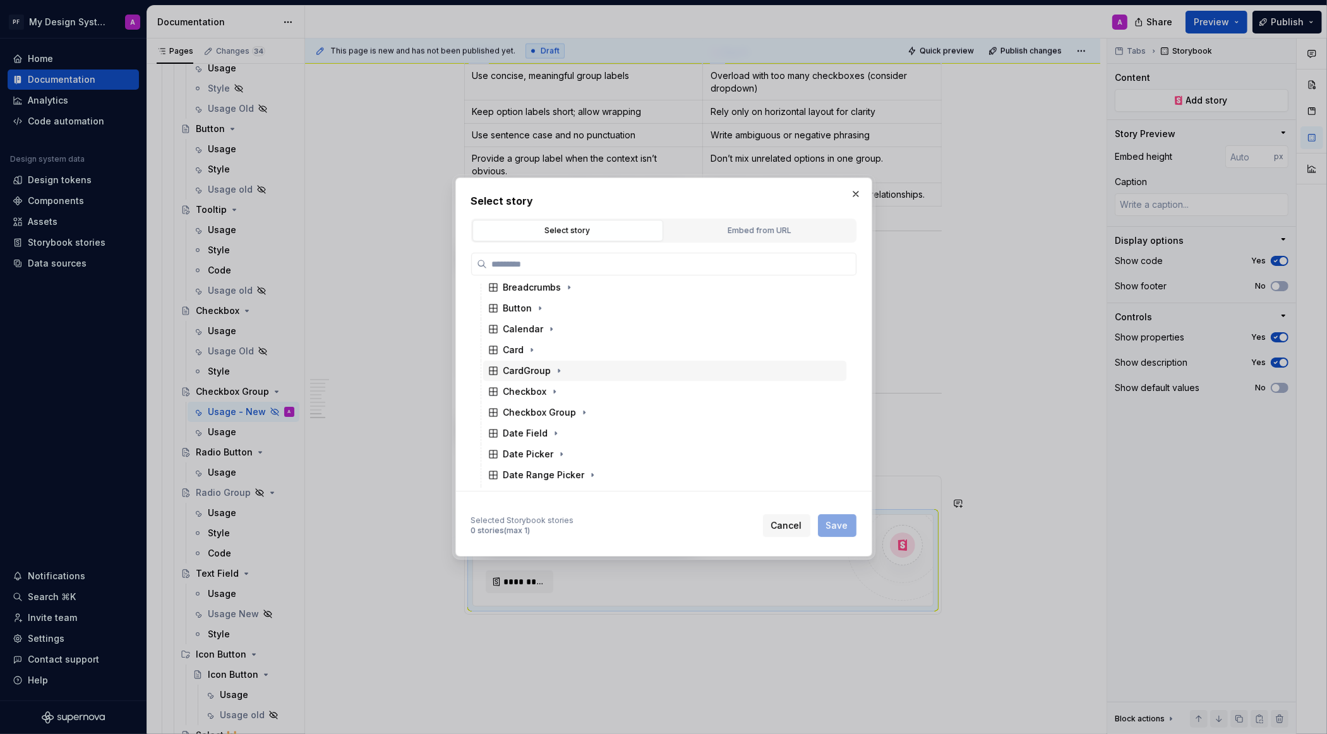
scroll to position [131, 0]
click at [580, 369] on icon "button" at bounding box center [584, 370] width 10 height 10
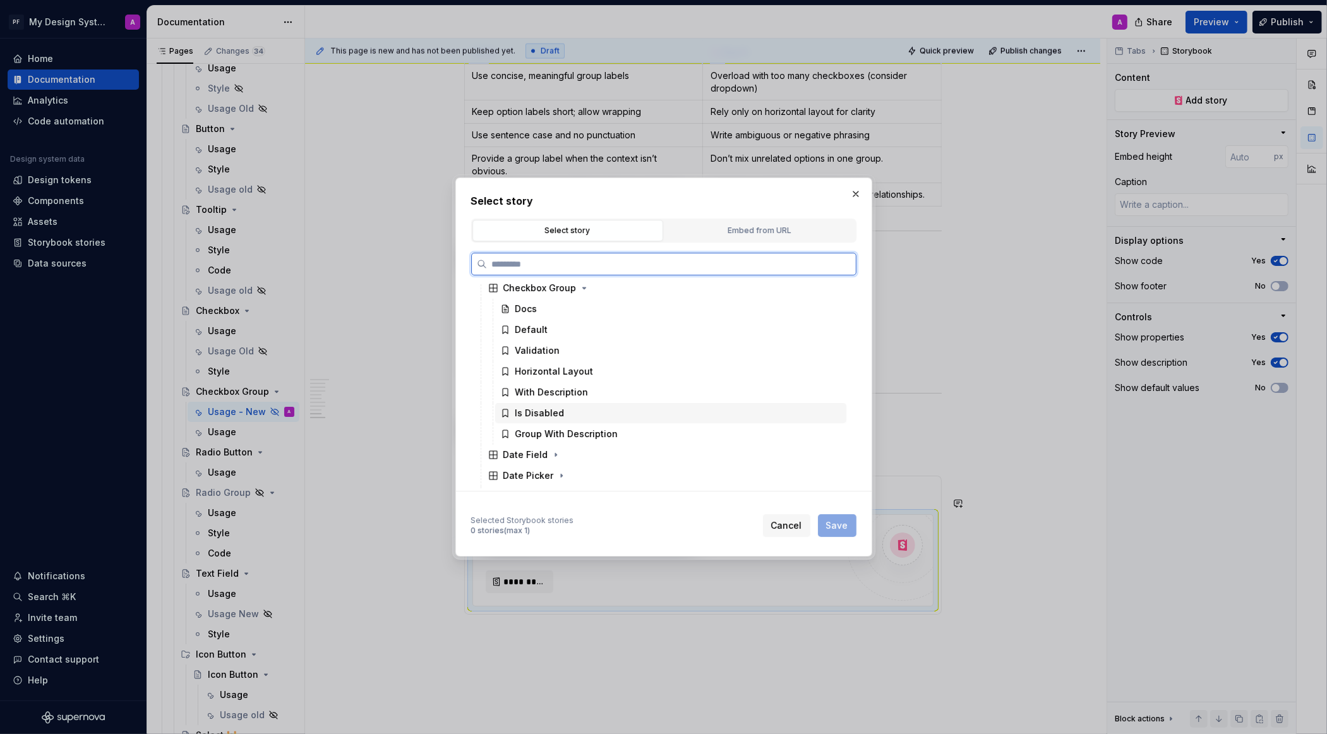
click at [561, 411] on div "Is Disabled" at bounding box center [670, 413] width 351 height 20
click at [838, 528] on span "Save" at bounding box center [837, 525] width 22 height 13
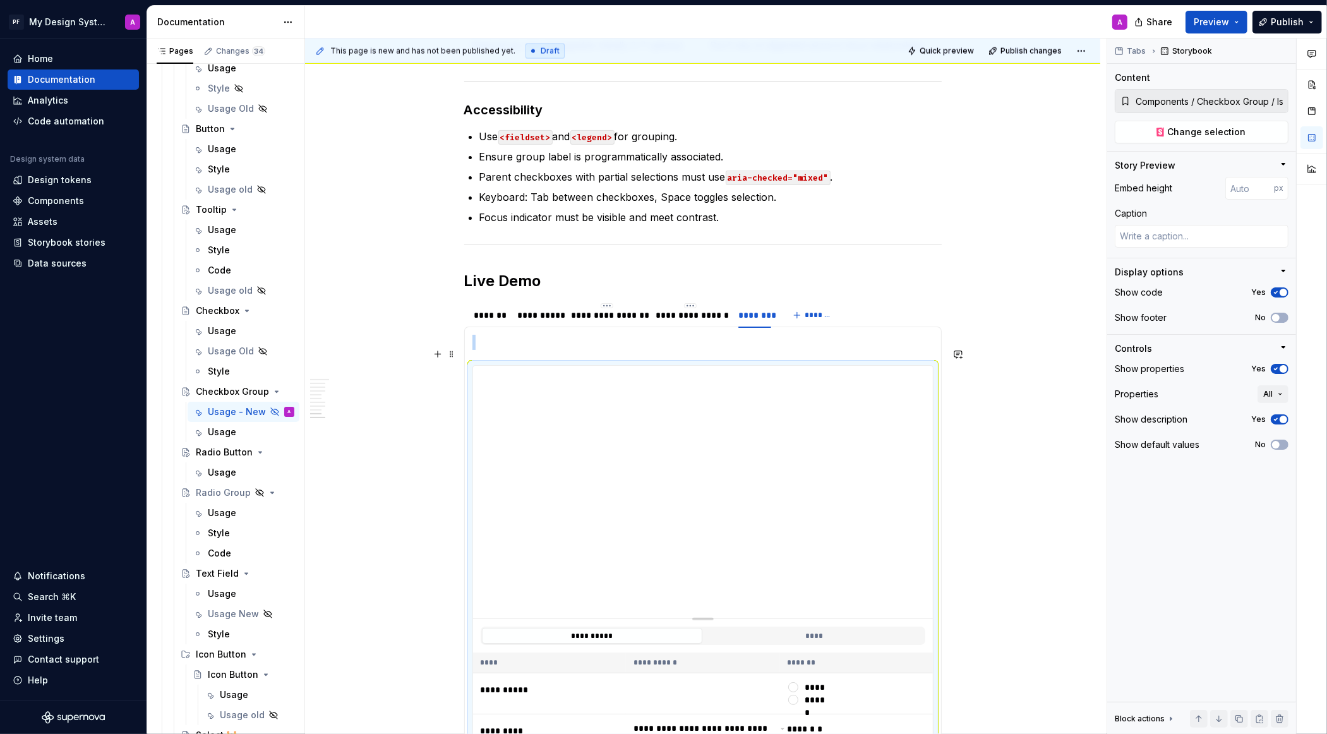
scroll to position [2329, 0]
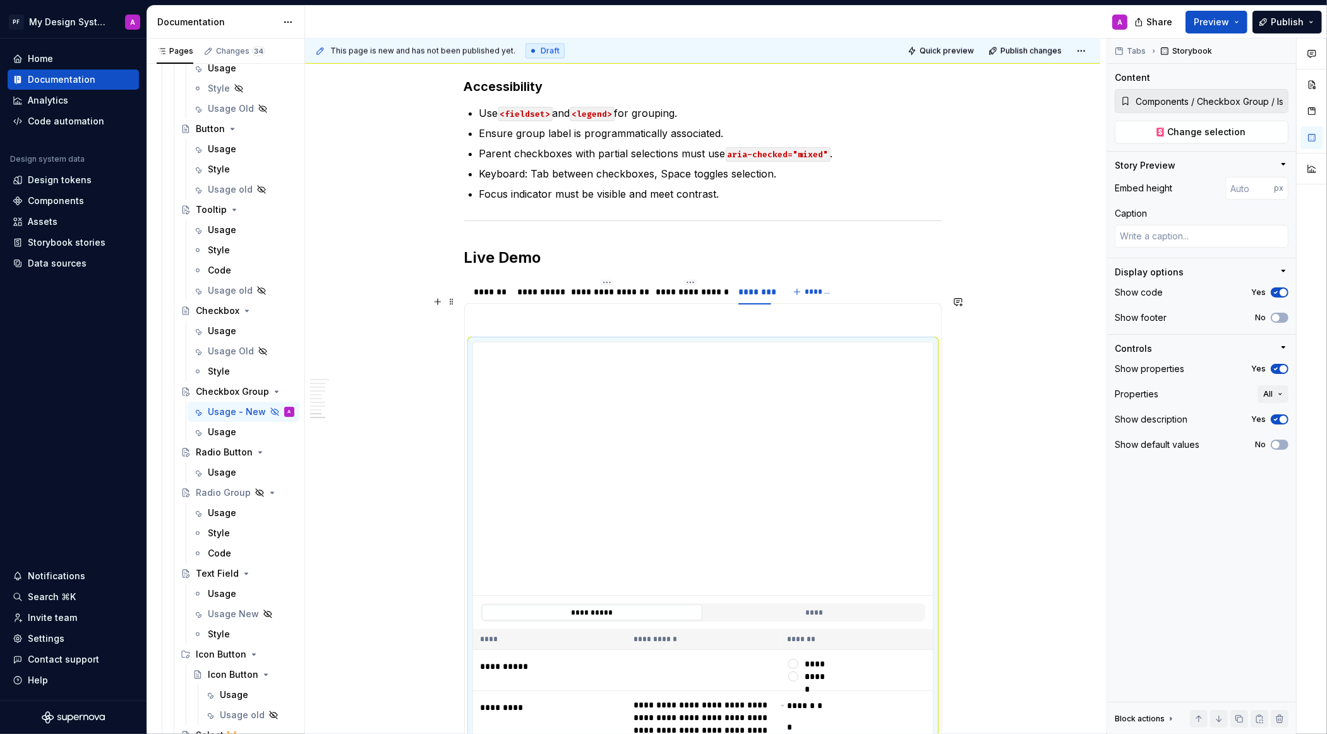
click at [505, 311] on p at bounding box center [702, 318] width 461 height 15
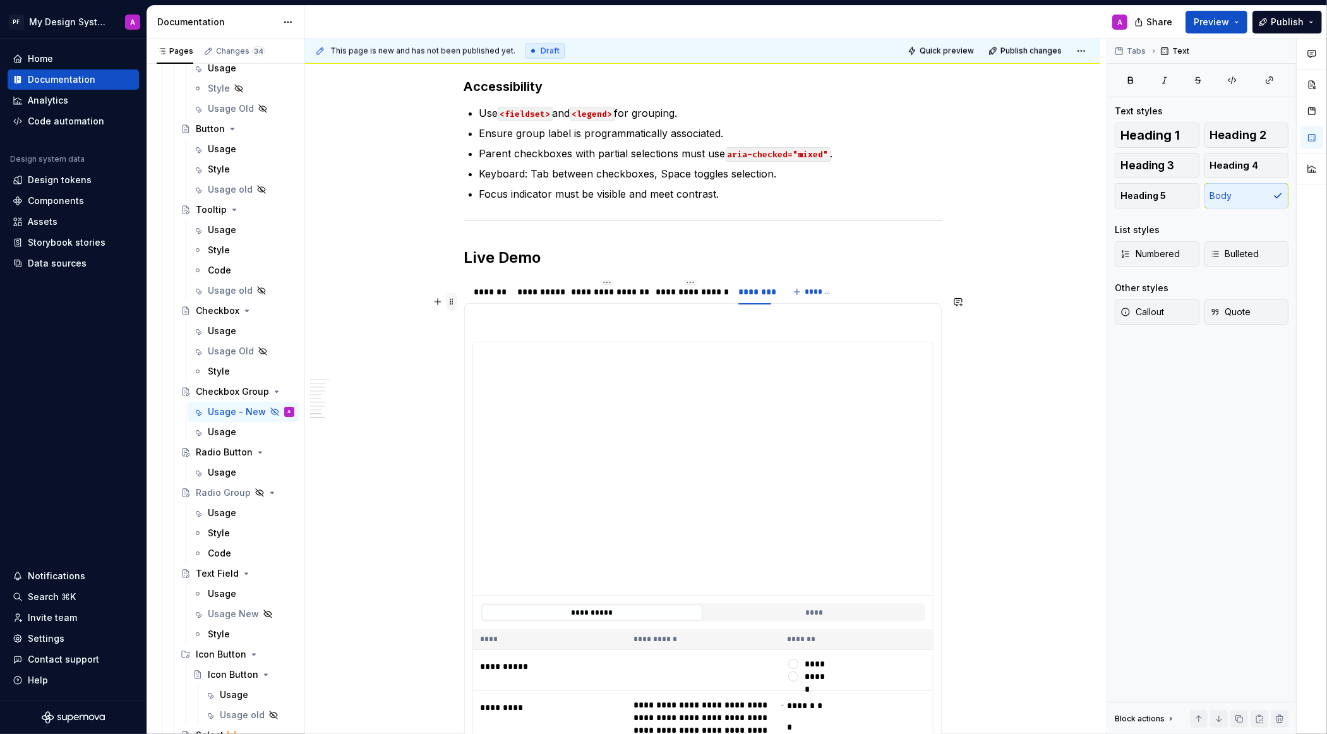
click at [455, 303] on span at bounding box center [452, 302] width 10 height 18
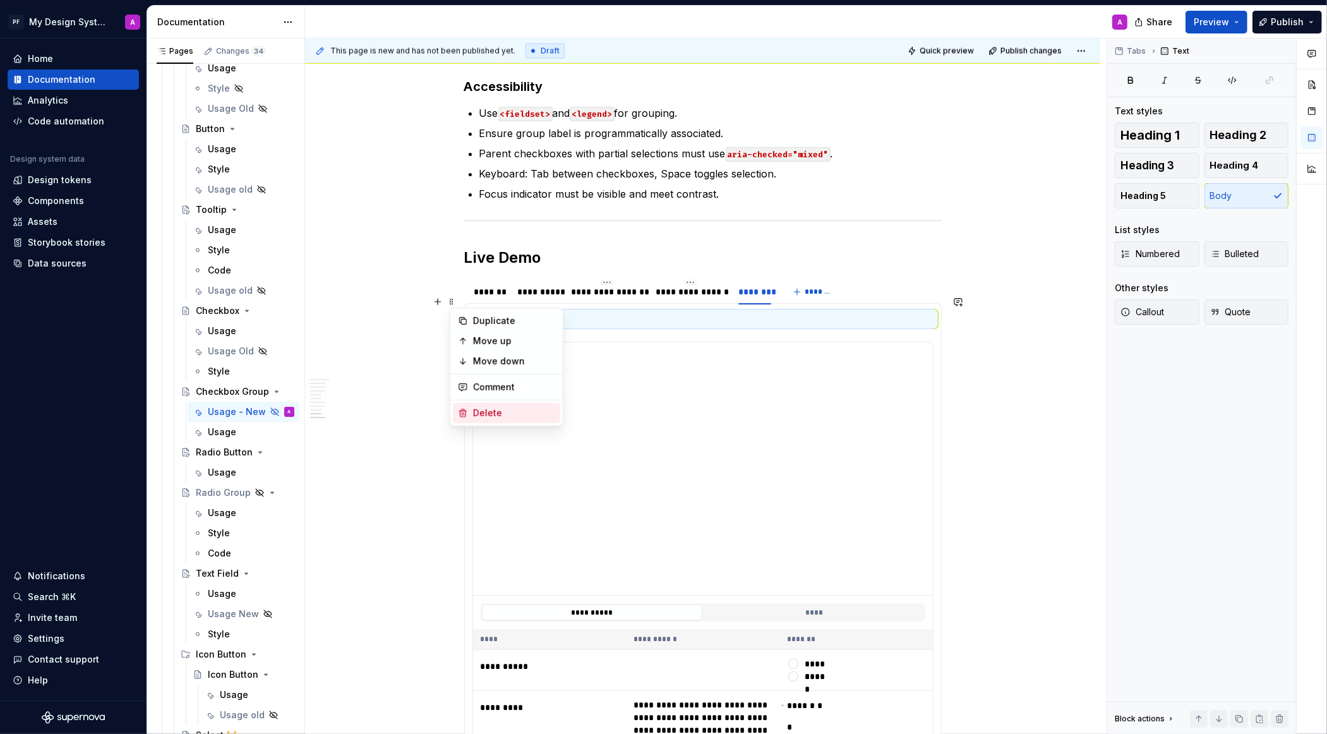
click at [486, 412] on div "Delete" at bounding box center [514, 413] width 82 height 13
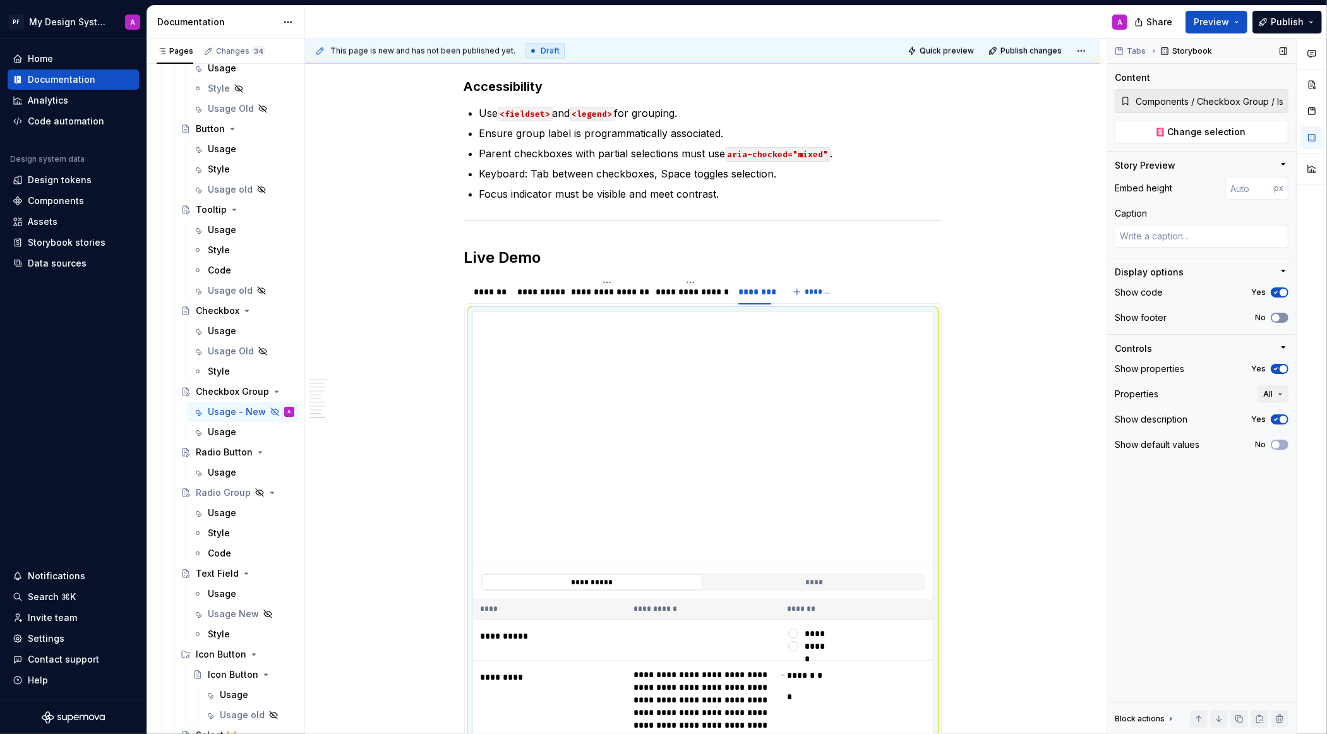
click at [1281, 319] on icon "button" at bounding box center [1276, 318] width 10 height 8
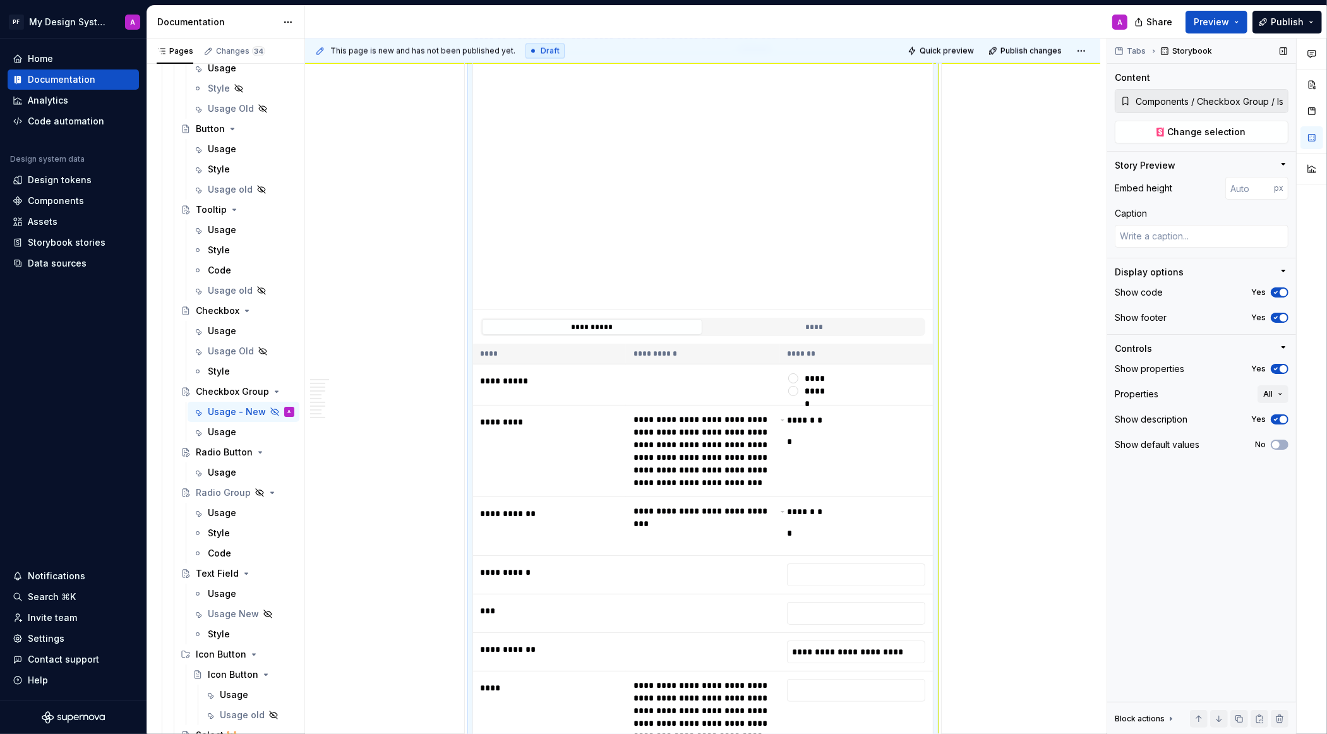
click at [1280, 291] on span "button" at bounding box center [1284, 293] width 8 height 8
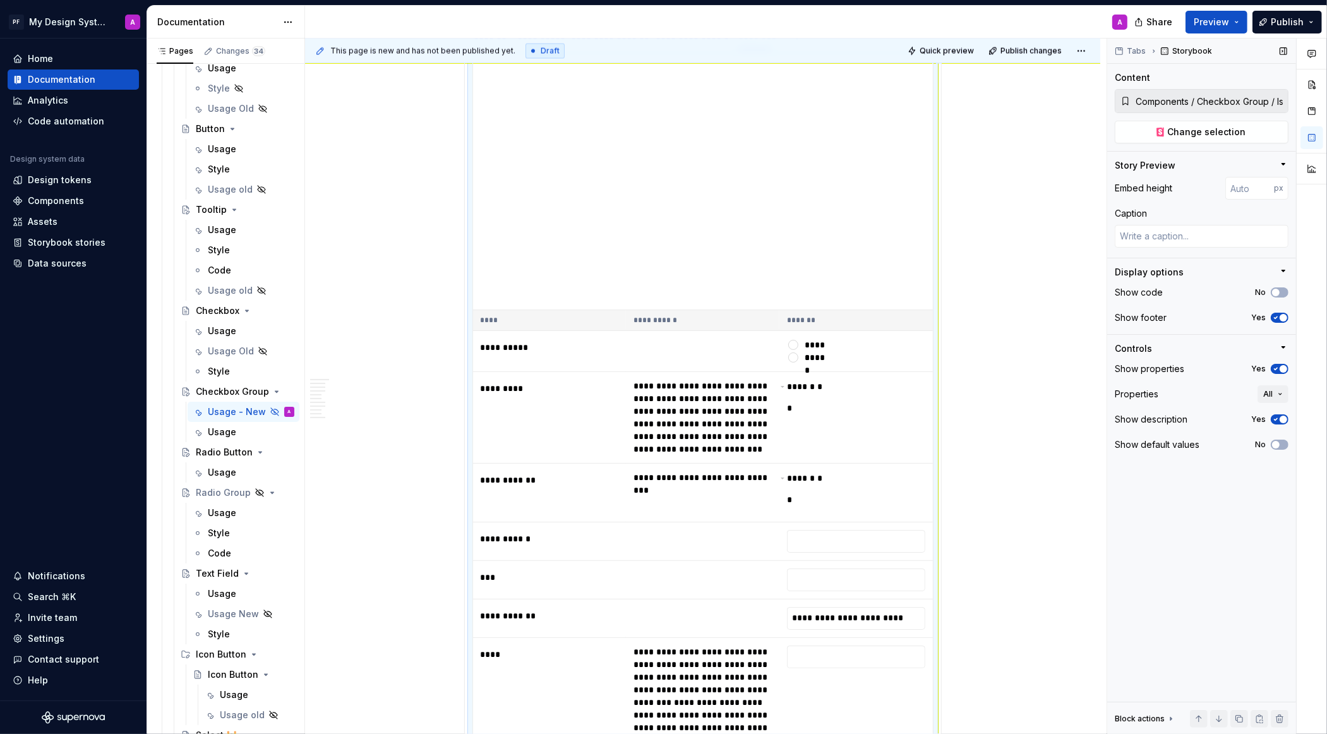
click at [1278, 371] on icon "button" at bounding box center [1276, 369] width 10 height 8
type textarea "*"
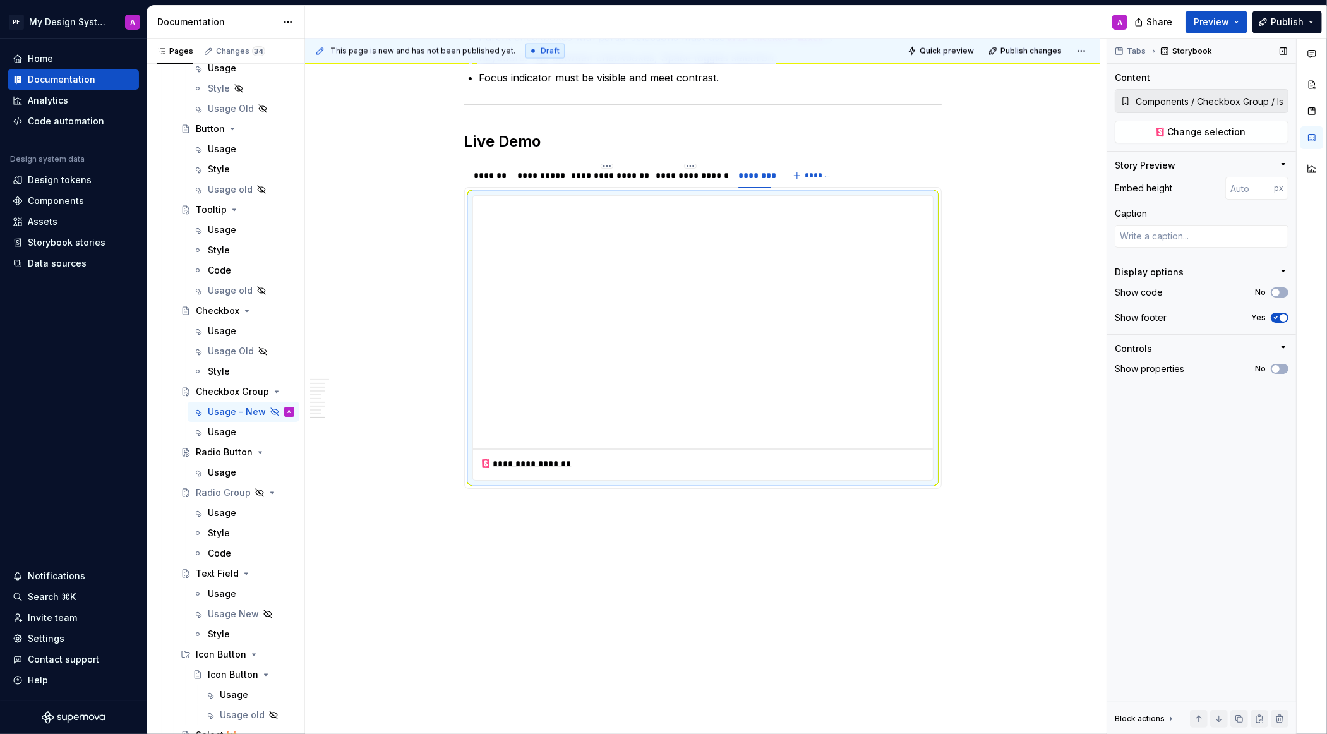
scroll to position [2425, 0]
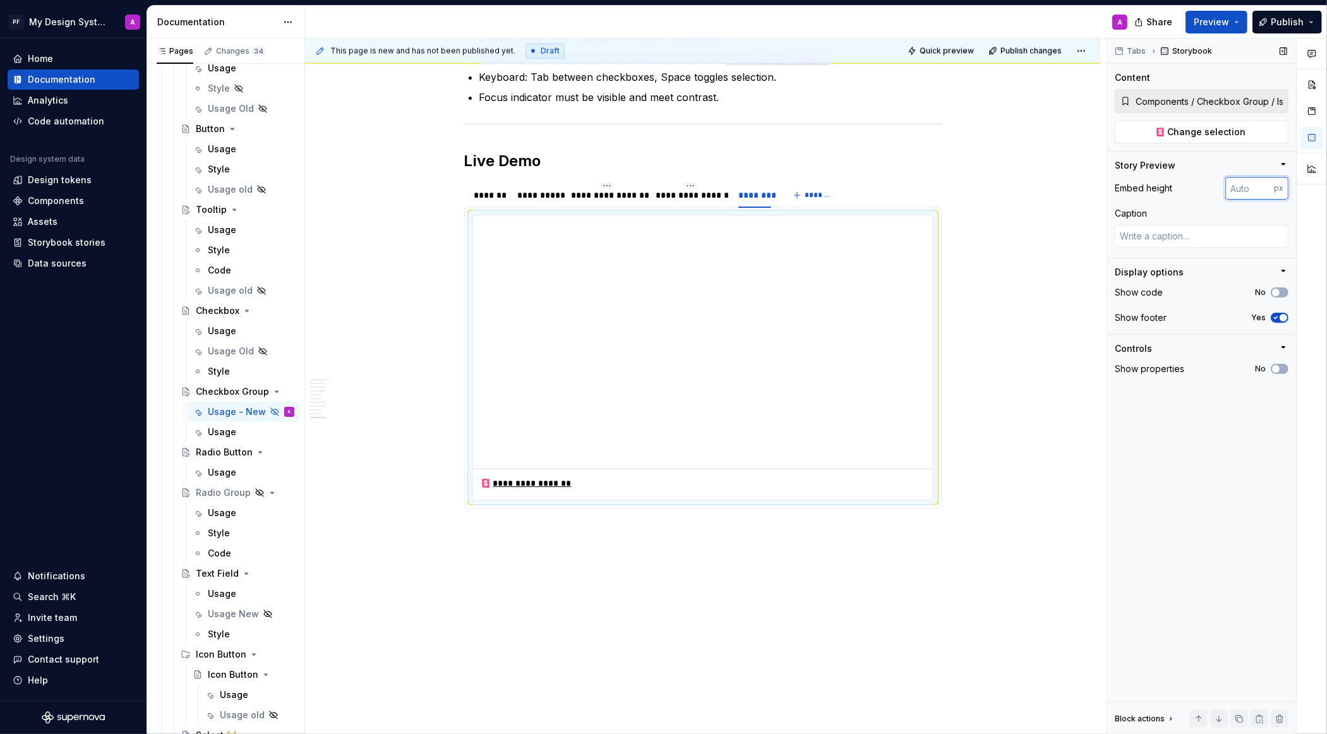
click at [1253, 186] on input "number" at bounding box center [1249, 188] width 49 height 23
type input "400"
click at [757, 168] on html "PF My Design System A Home Documentation Analytics Code automation Design syste…" at bounding box center [663, 367] width 1327 height 734
click at [773, 189] on div "Edit name" at bounding box center [808, 186] width 107 height 20
type textarea "*"
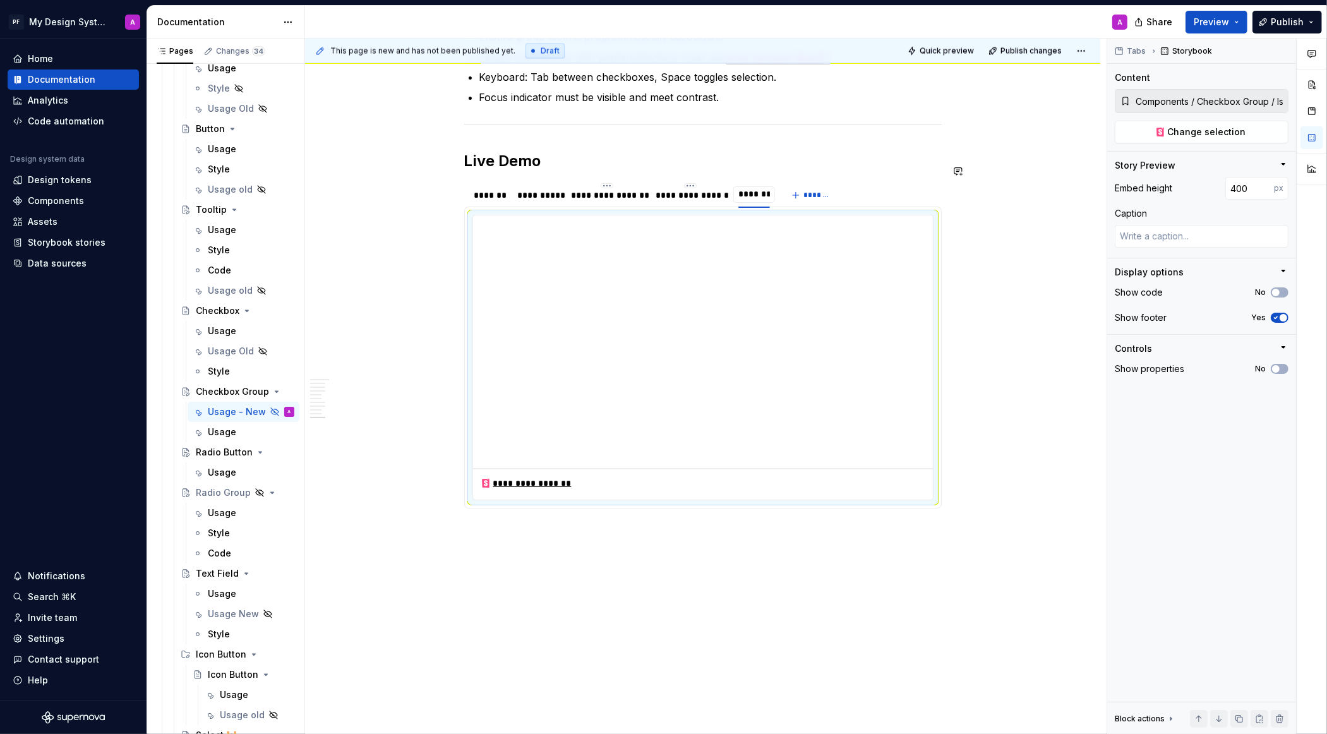
type input "********"
click at [1039, 422] on div "This page is new and has not been published yet. Draft Quick preview Publish ch…" at bounding box center [706, 387] width 802 height 696
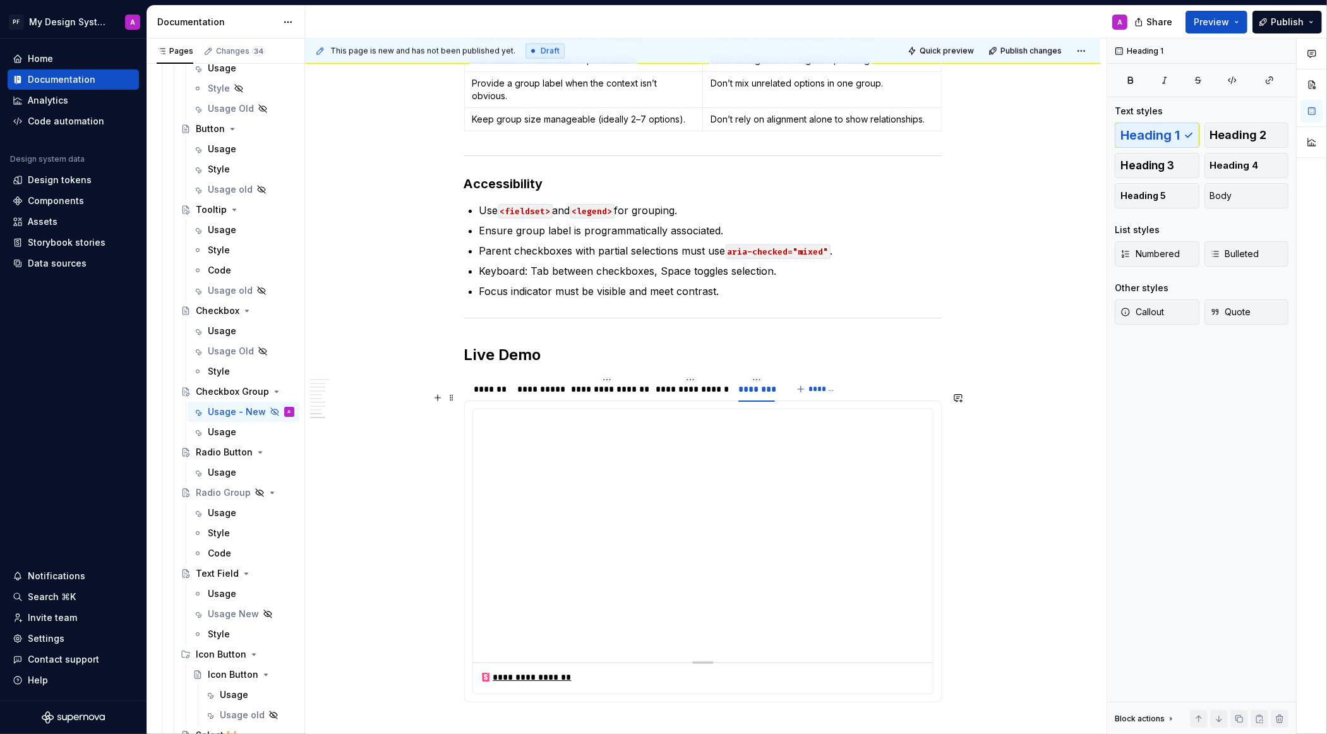
scroll to position [2167, 0]
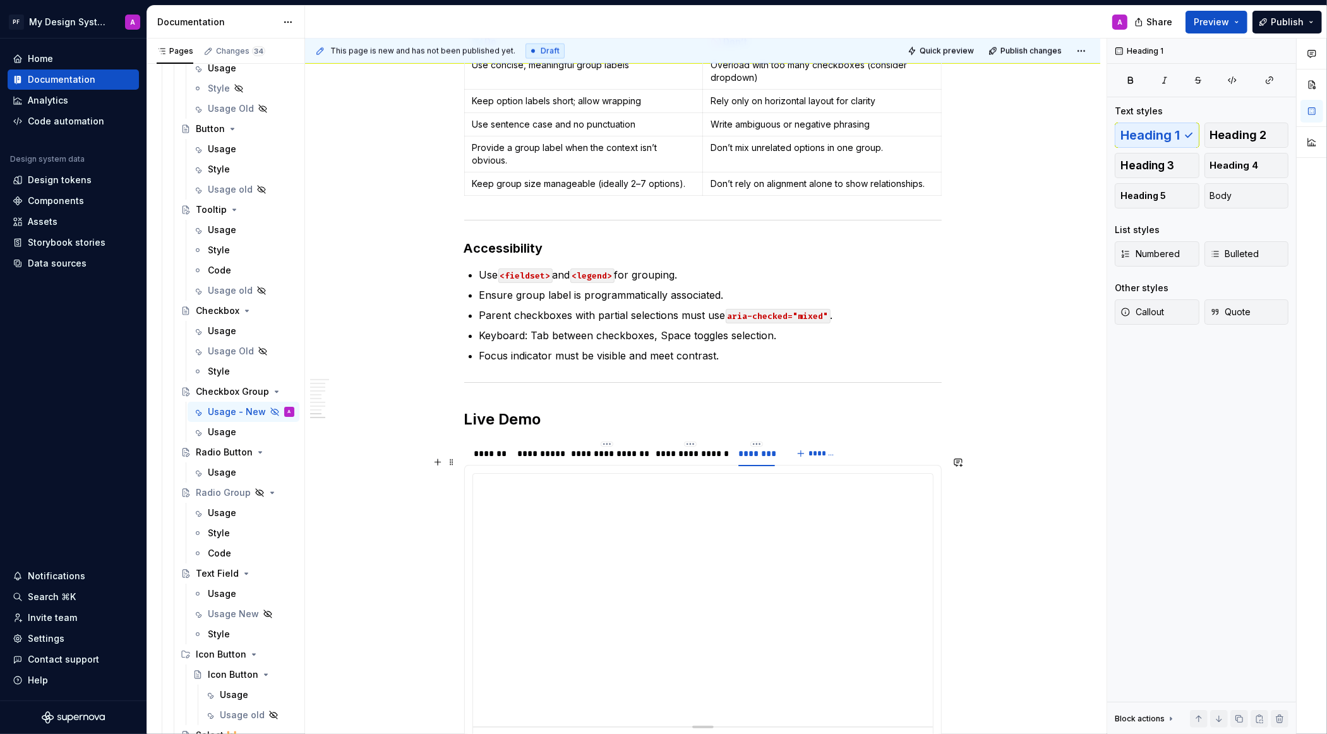
type textarea "*"
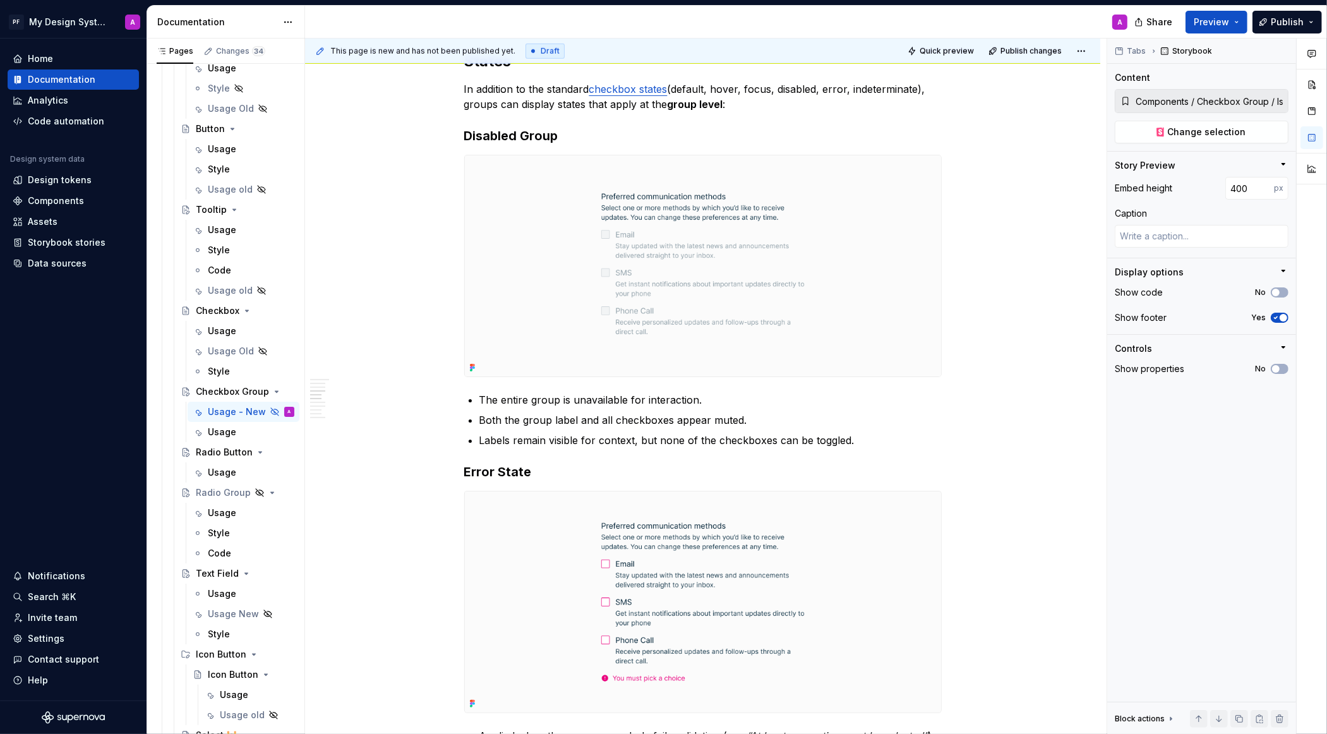
scroll to position [939, 0]
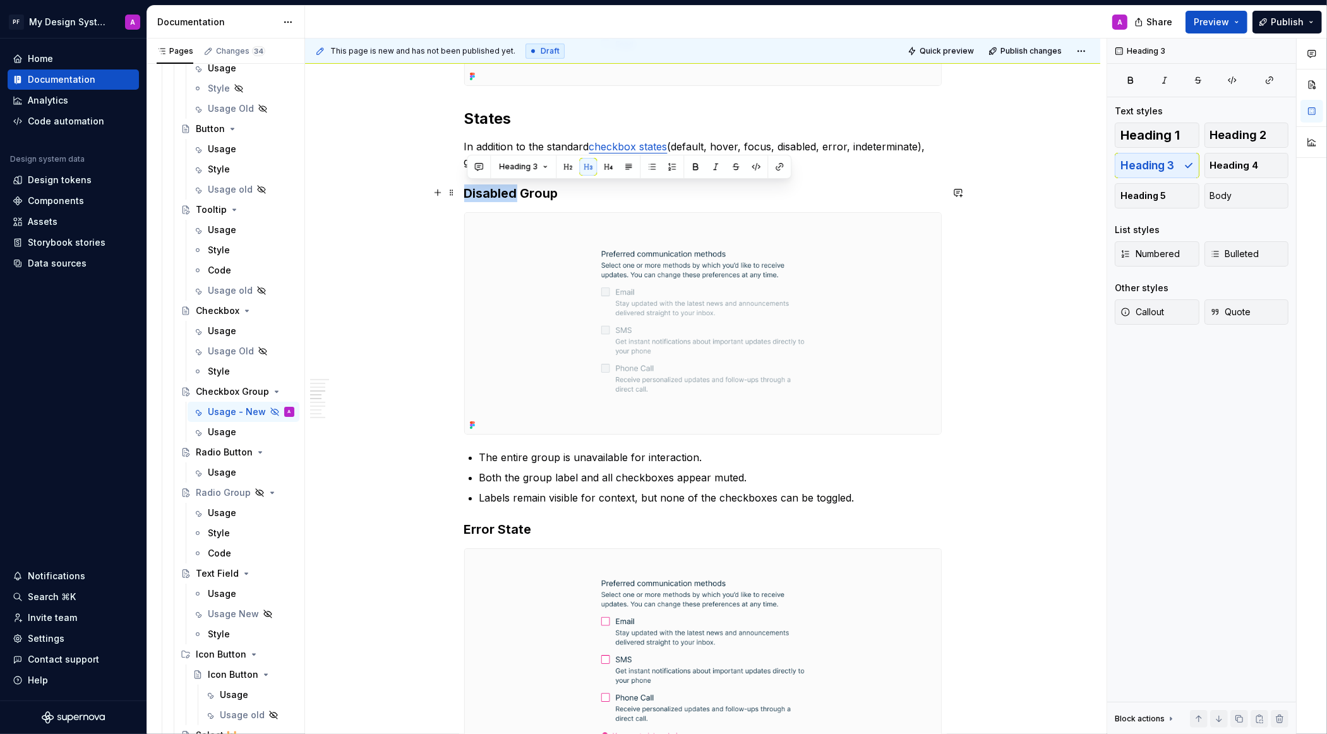
drag, startPoint x: 521, startPoint y: 193, endPoint x: 469, endPoint y: 191, distance: 51.8
click at [469, 191] on h3 "Disabled Group" at bounding box center [703, 193] width 478 height 18
copy h3 "Disabled"
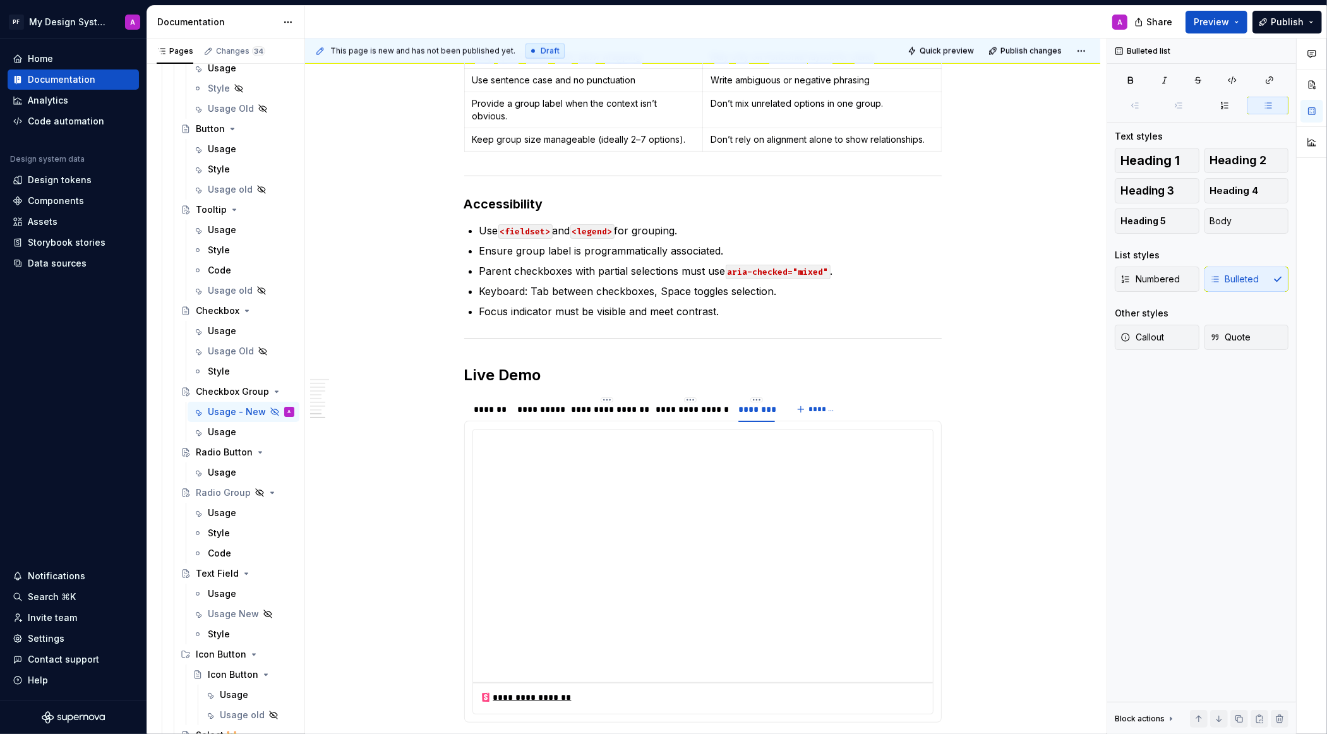
scroll to position [2247, 0]
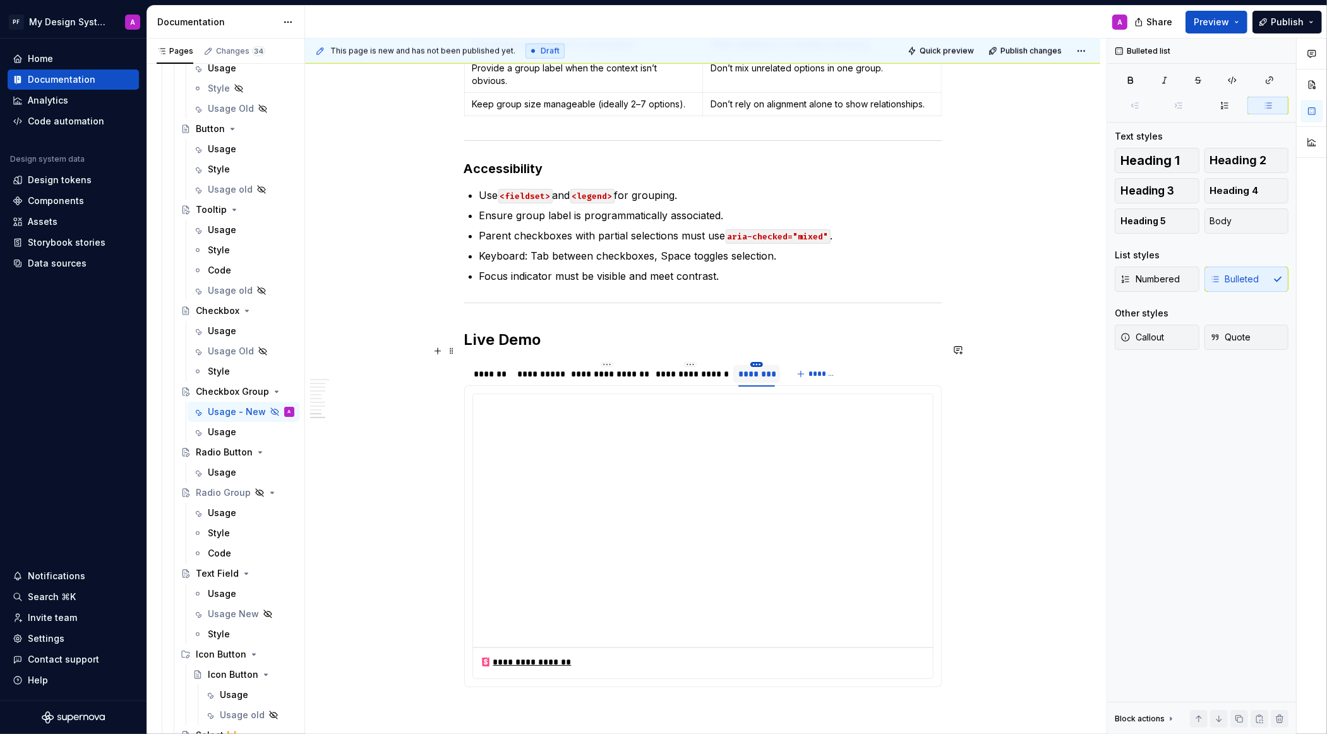
click at [761, 344] on html "PF My Design System A Home Documentation Analytics Code automation Design syste…" at bounding box center [663, 367] width 1327 height 734
click at [783, 371] on div "Edit name" at bounding box center [810, 365] width 107 height 20
type input "********"
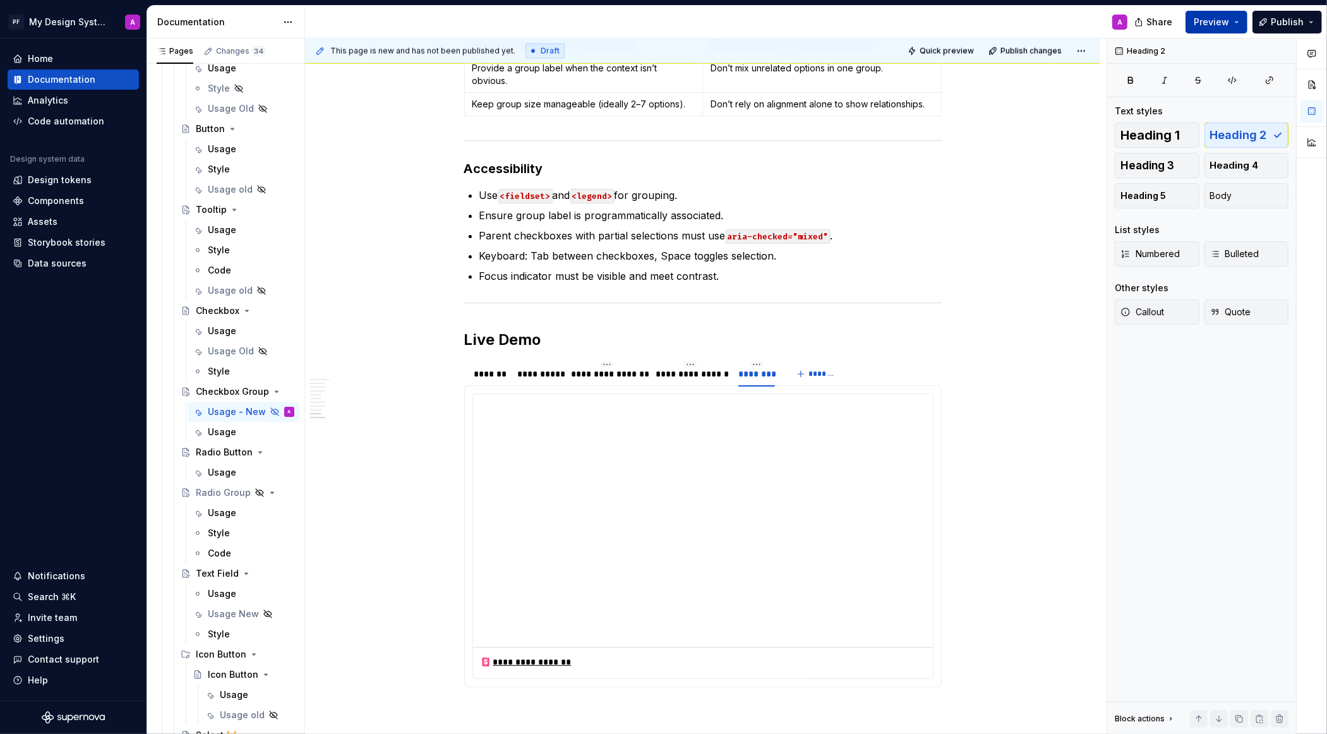
click at [1199, 23] on span "Preview" at bounding box center [1211, 22] width 35 height 13
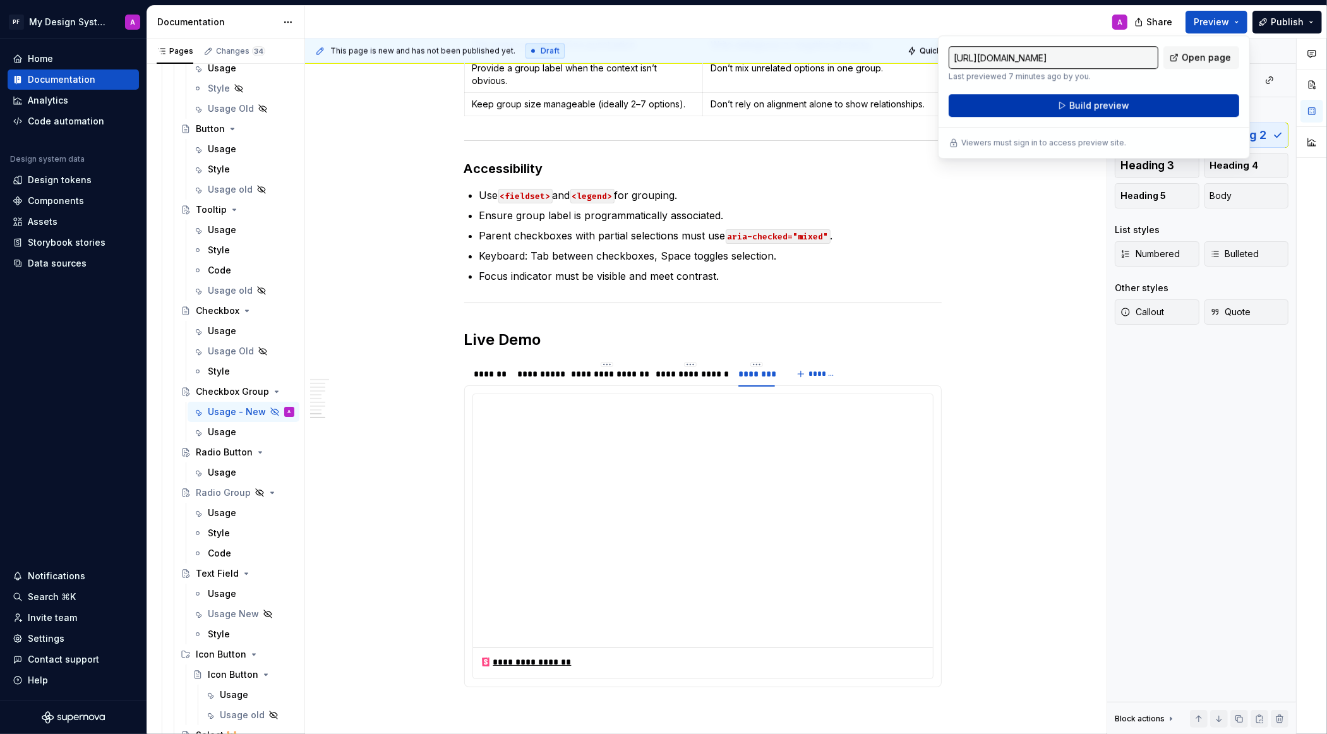
click at [1107, 111] on button "Build preview" at bounding box center [1094, 105] width 291 height 23
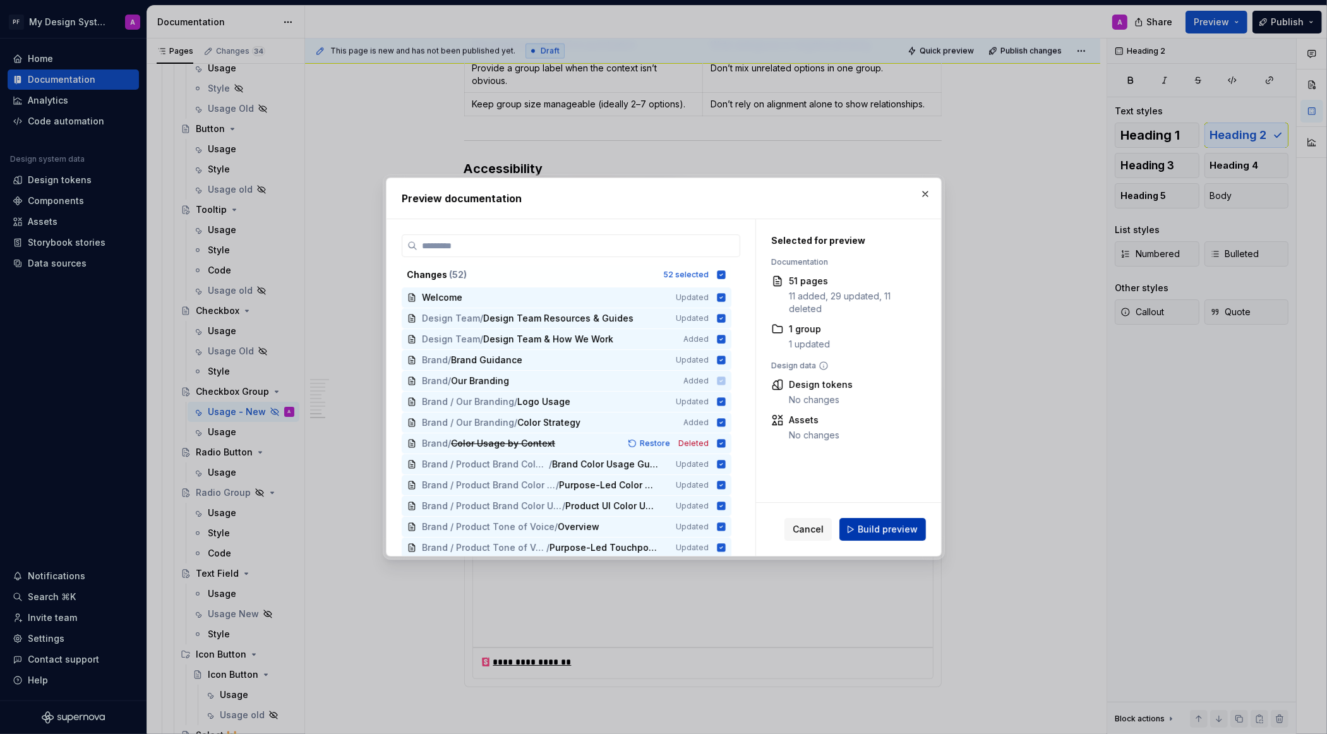
click at [906, 524] on span "Build preview" at bounding box center [888, 529] width 60 height 13
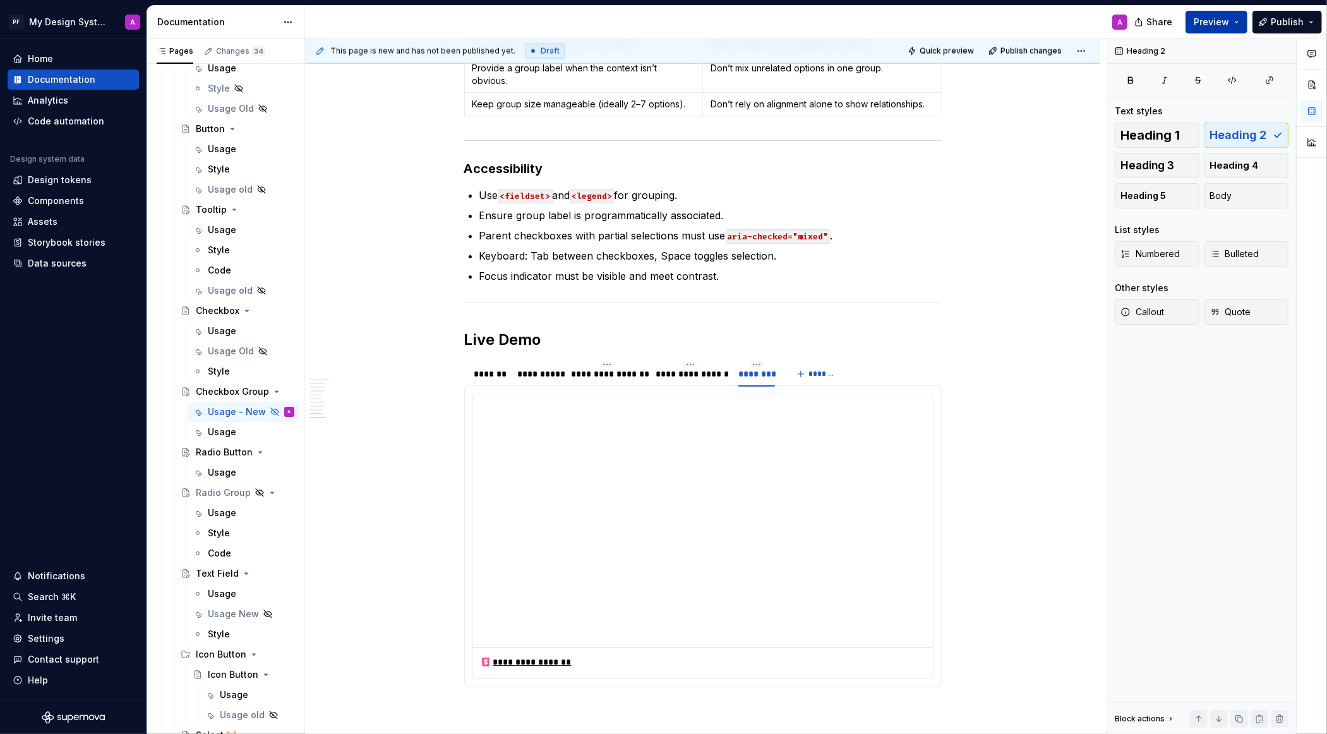
click at [1217, 29] on button "Preview" at bounding box center [1217, 22] width 62 height 23
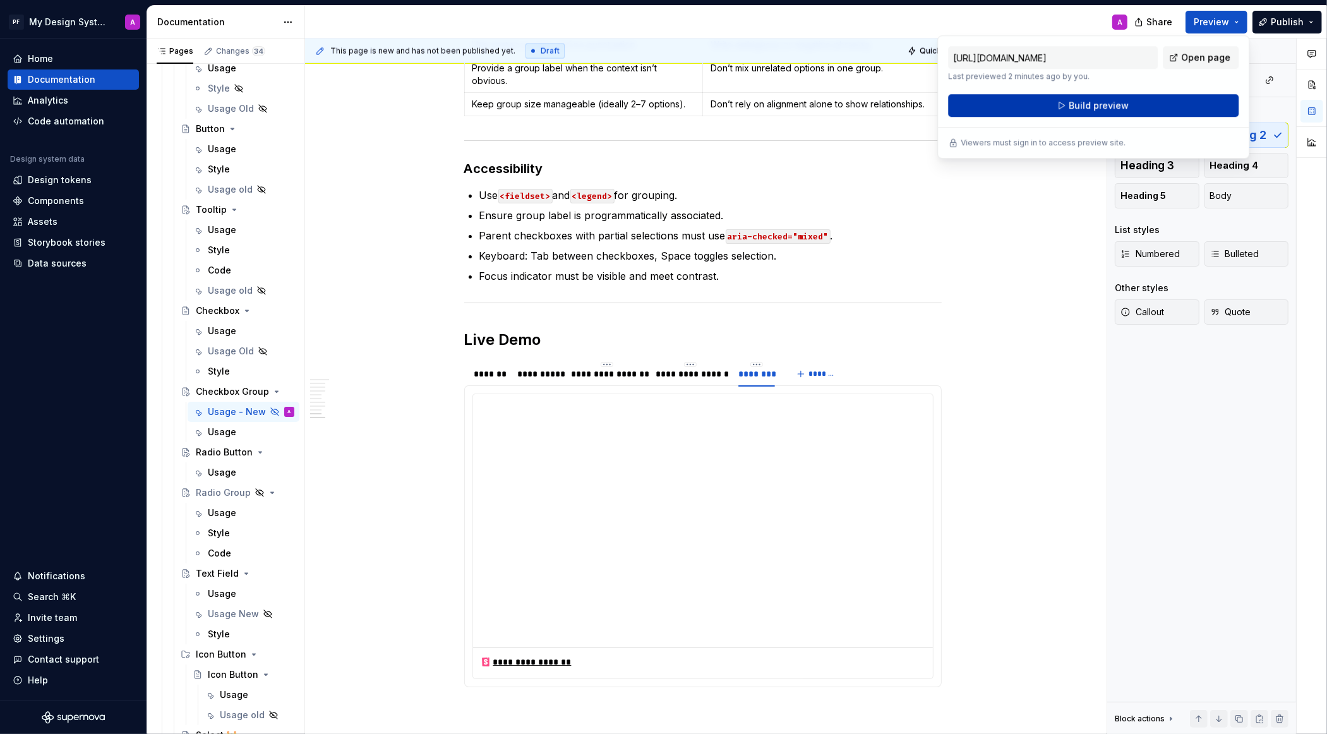
click at [1113, 111] on span "Build preview" at bounding box center [1099, 105] width 60 height 13
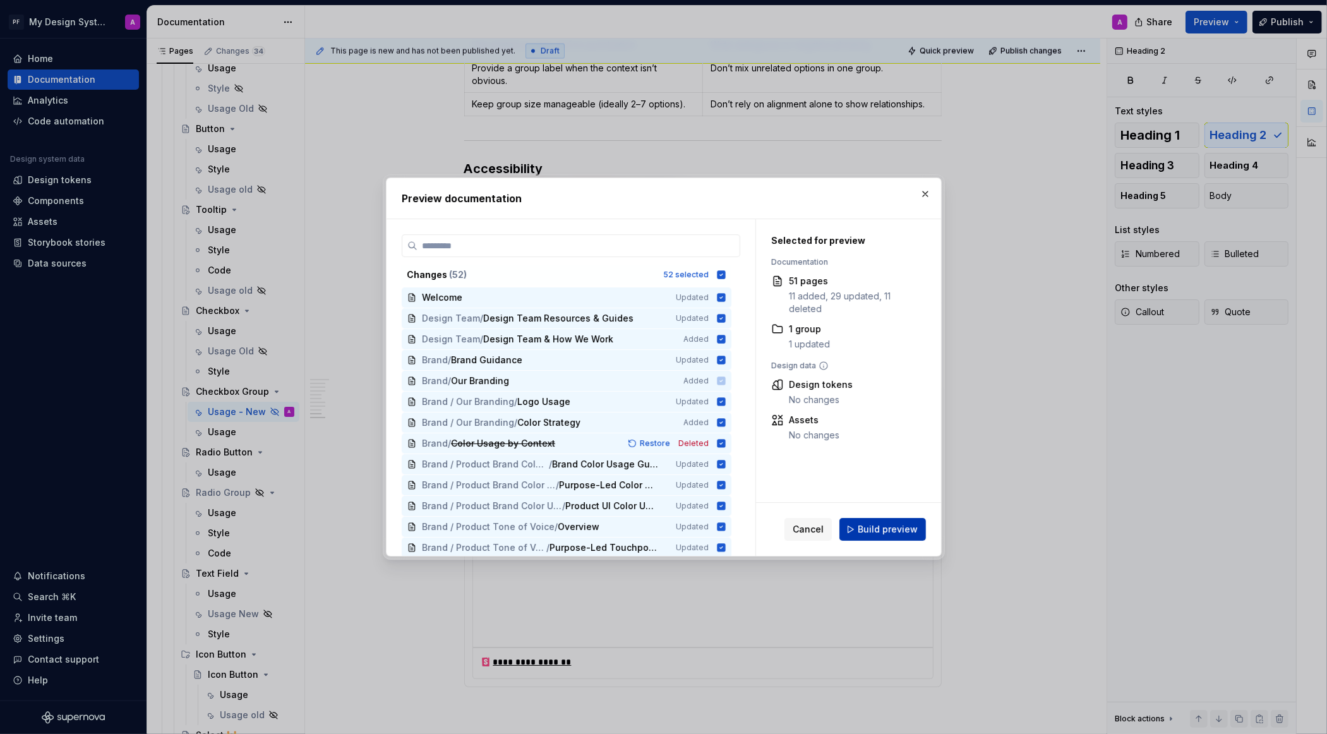
click at [865, 531] on span "Build preview" at bounding box center [888, 529] width 60 height 13
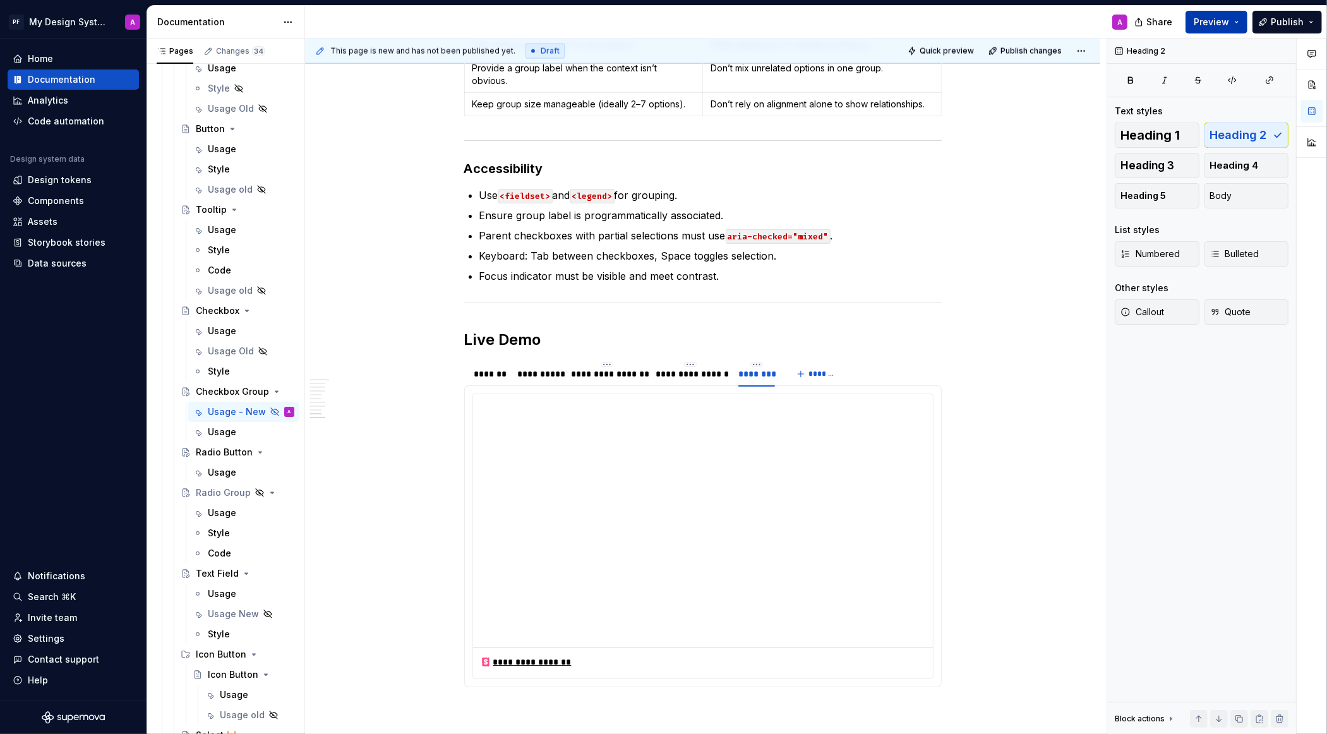
click at [1219, 25] on span "Preview" at bounding box center [1211, 22] width 35 height 13
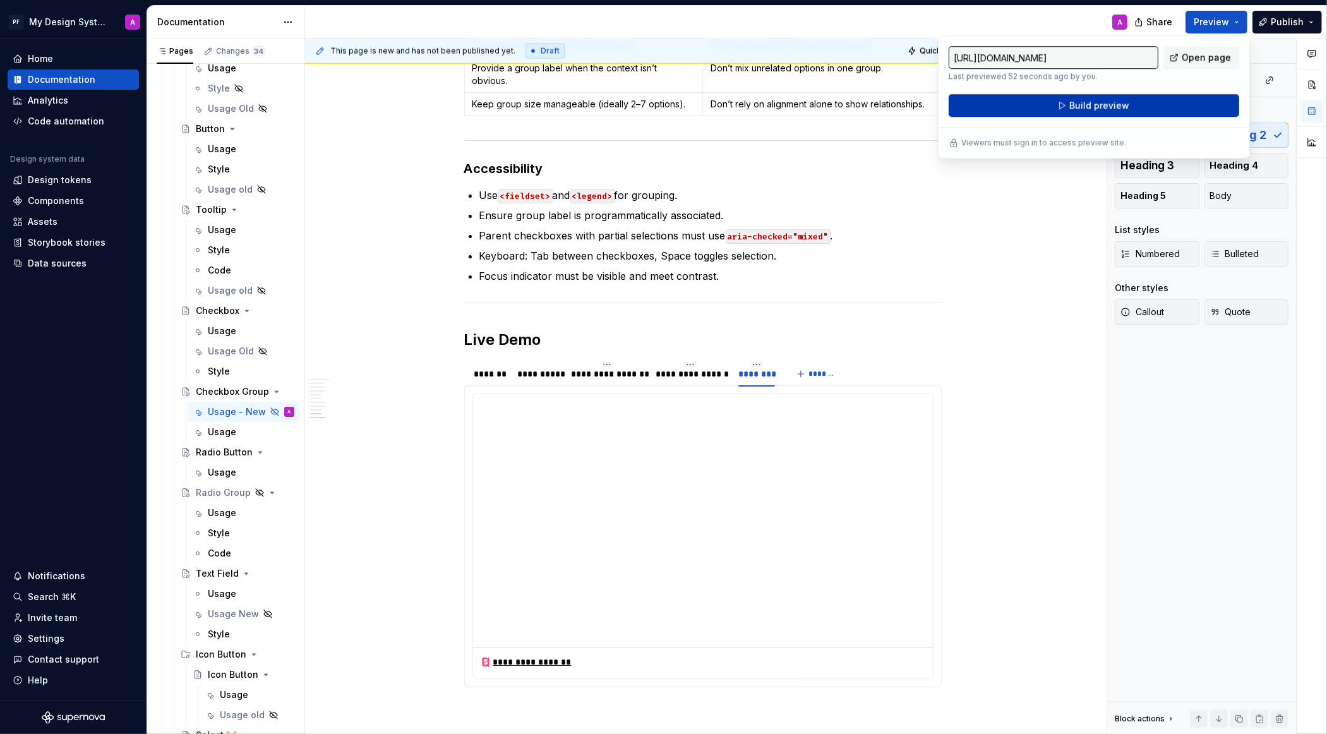
click at [1143, 102] on button "Build preview" at bounding box center [1094, 105] width 291 height 23
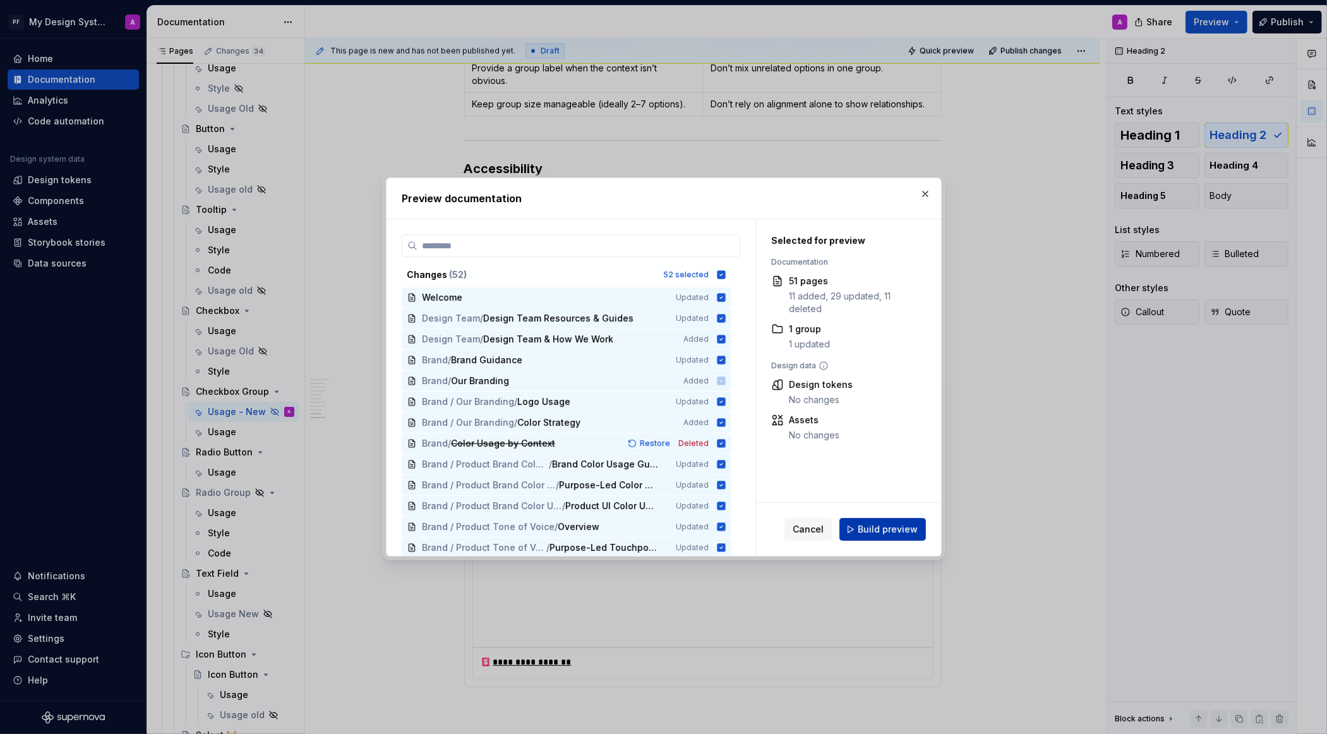
click at [911, 528] on span "Build preview" at bounding box center [888, 529] width 60 height 13
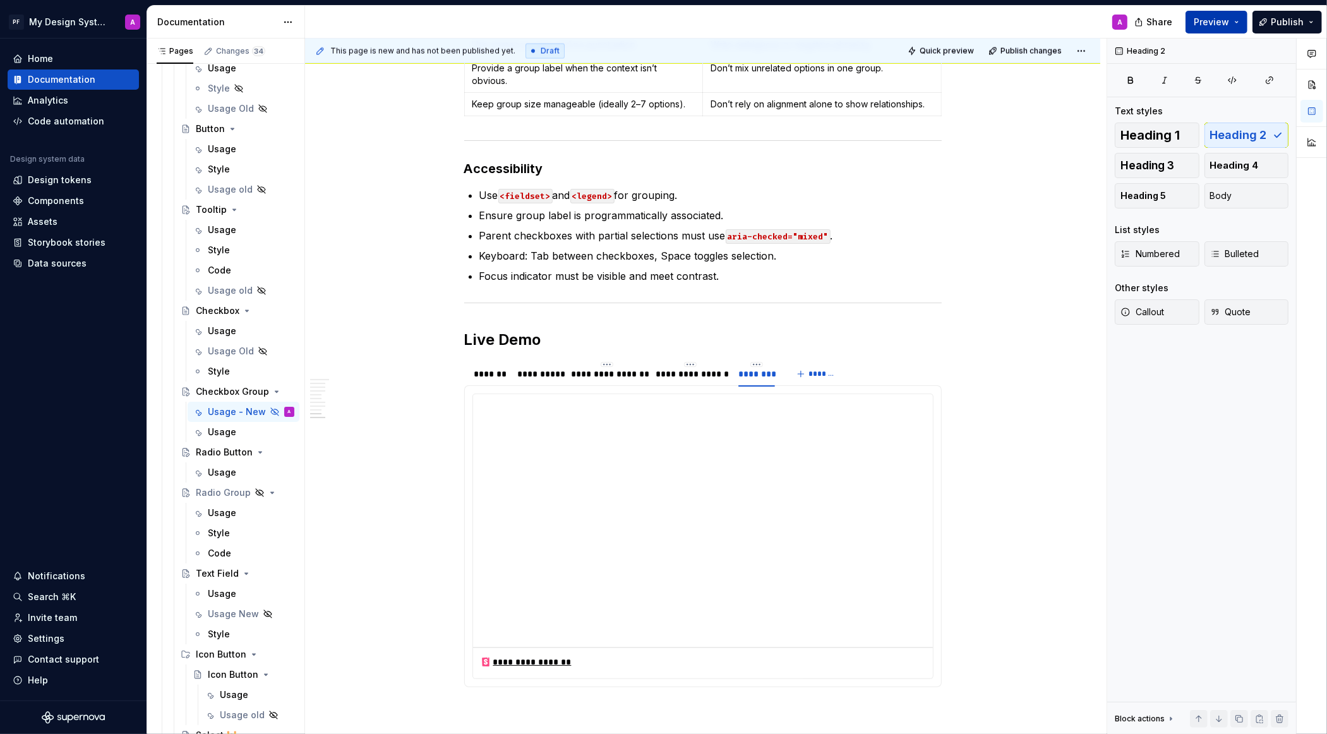
click at [1209, 23] on span "Preview" at bounding box center [1211, 22] width 35 height 13
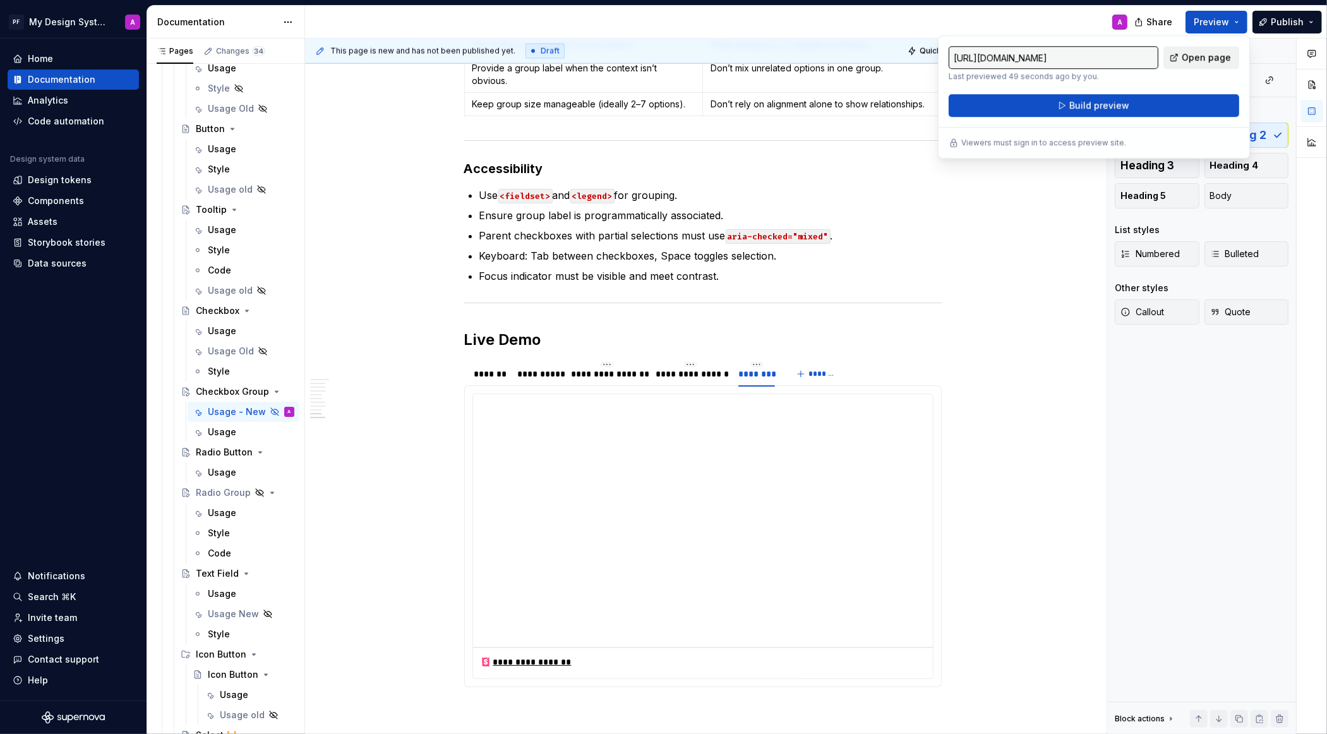
click at [1193, 59] on span "Open page" at bounding box center [1206, 57] width 49 height 13
click at [265, 429] on button "Page tree" at bounding box center [268, 432] width 18 height 18
type textarea "*"
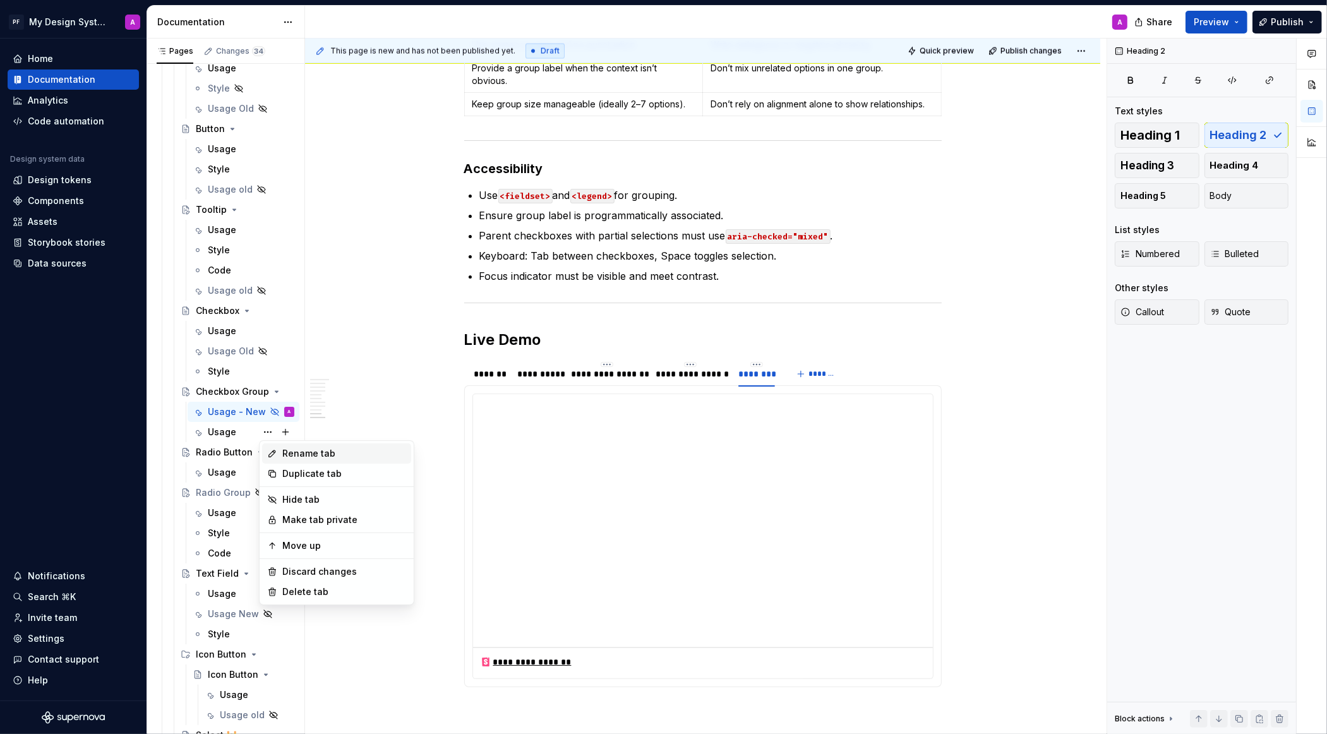
click at [285, 454] on div "Rename tab" at bounding box center [344, 453] width 124 height 13
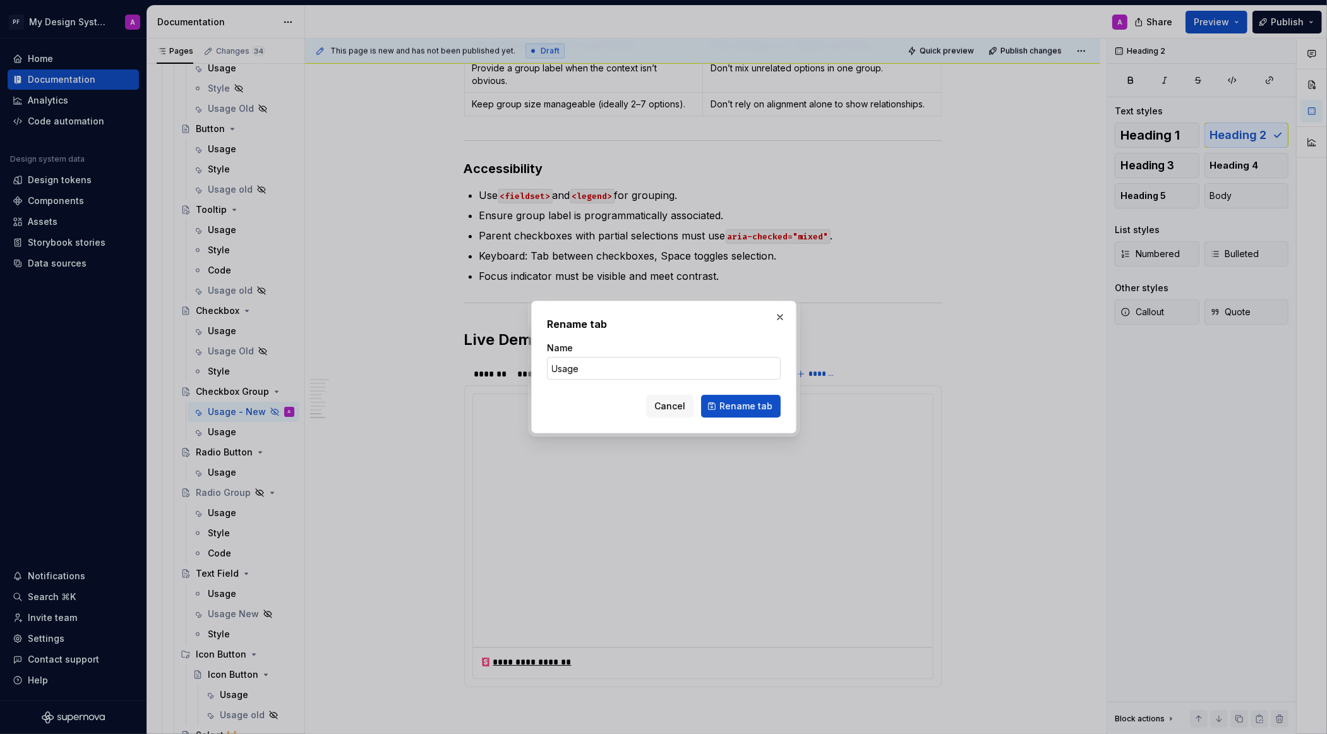
click at [606, 371] on input "Usage" at bounding box center [664, 368] width 234 height 23
type input "Usage Old"
click at [763, 408] on span "Rename tab" at bounding box center [745, 406] width 53 height 13
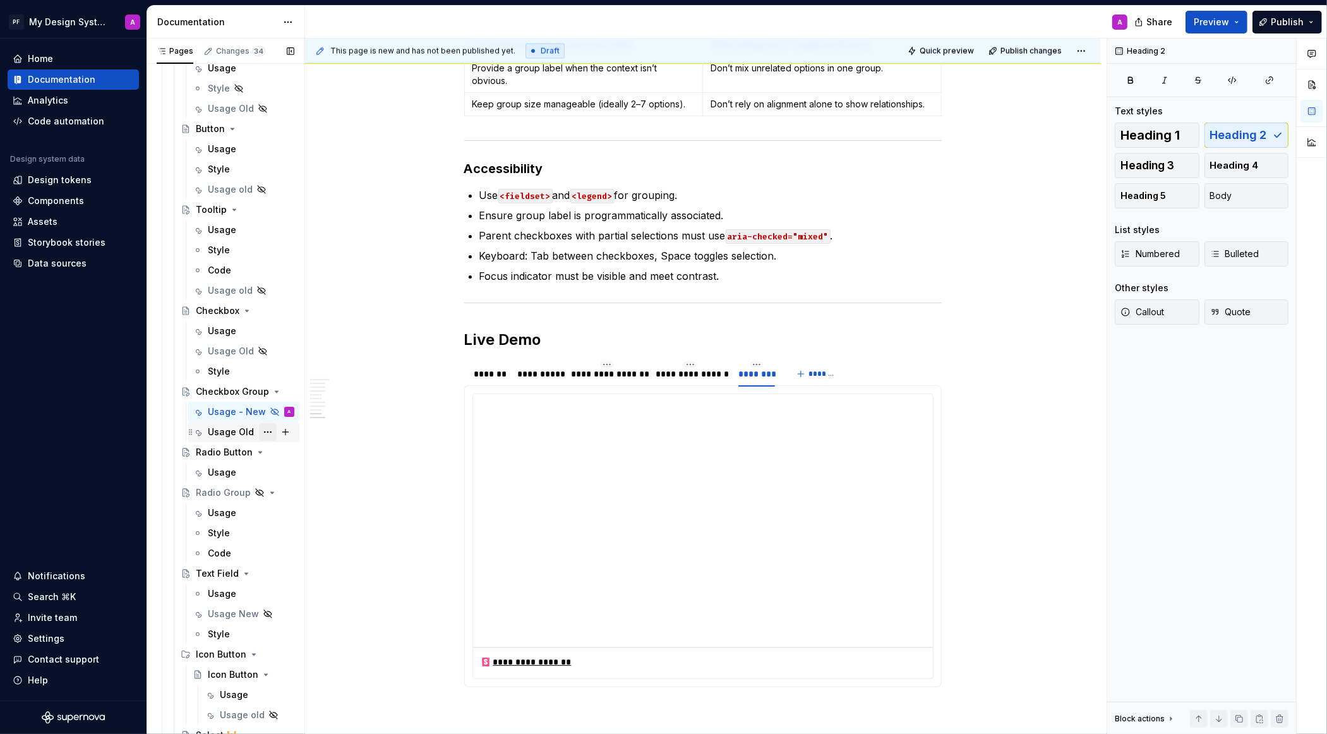
click at [263, 430] on button "Page tree" at bounding box center [268, 432] width 18 height 18
click at [307, 498] on div "Hide tab" at bounding box center [344, 499] width 124 height 13
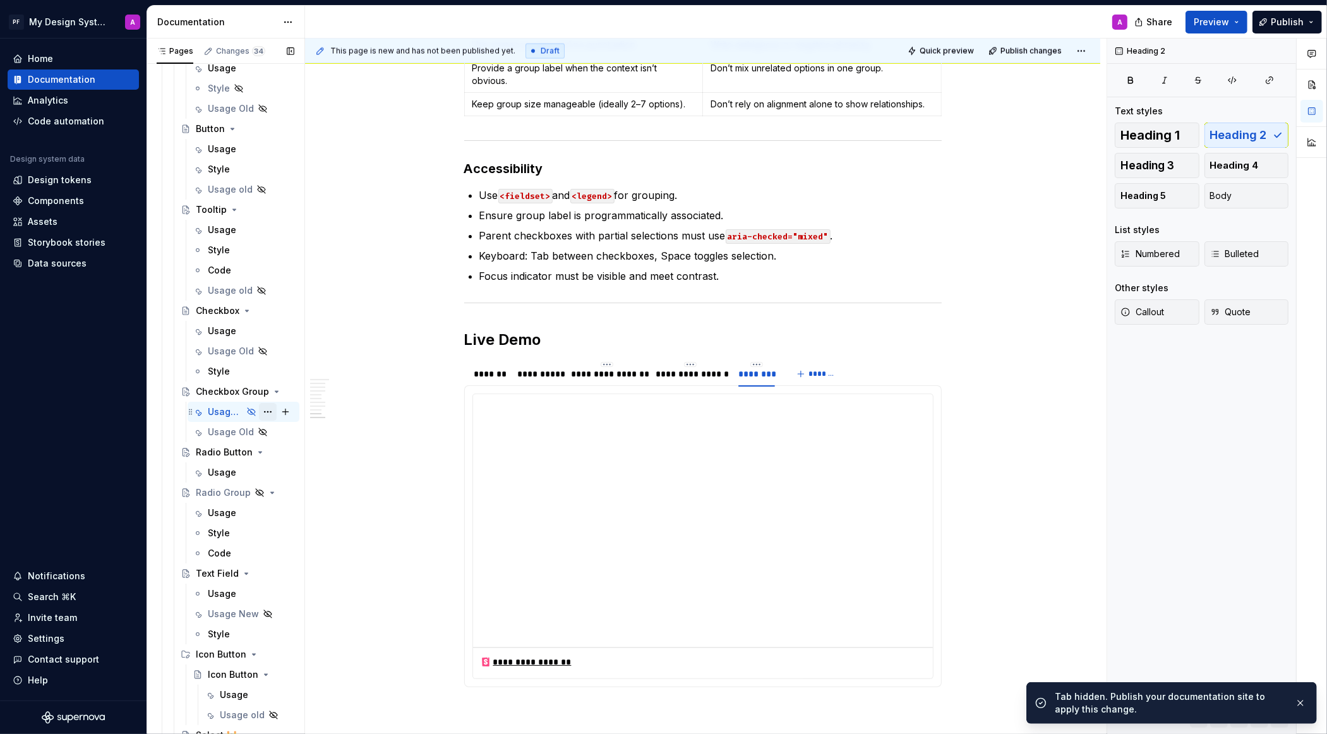
click at [269, 409] on button "Page tree" at bounding box center [268, 412] width 18 height 18
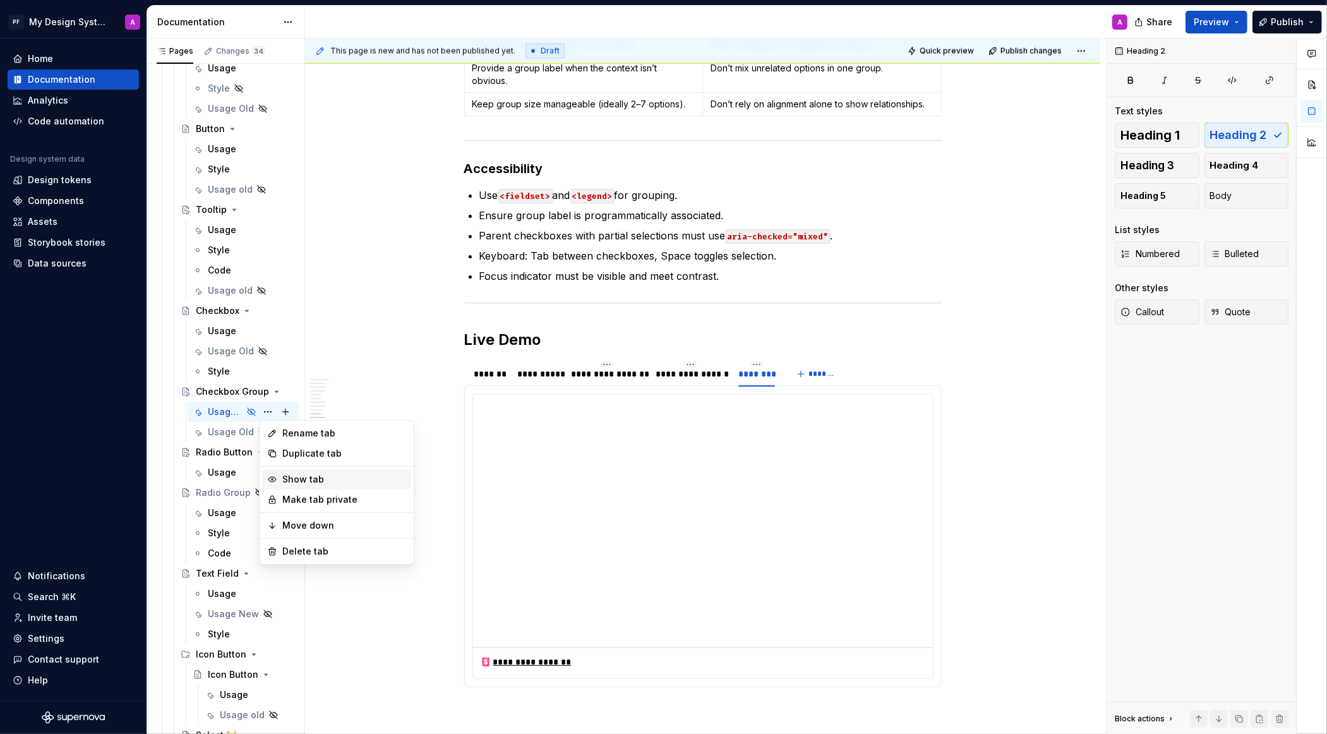
click at [304, 473] on div "Show tab" at bounding box center [344, 479] width 124 height 13
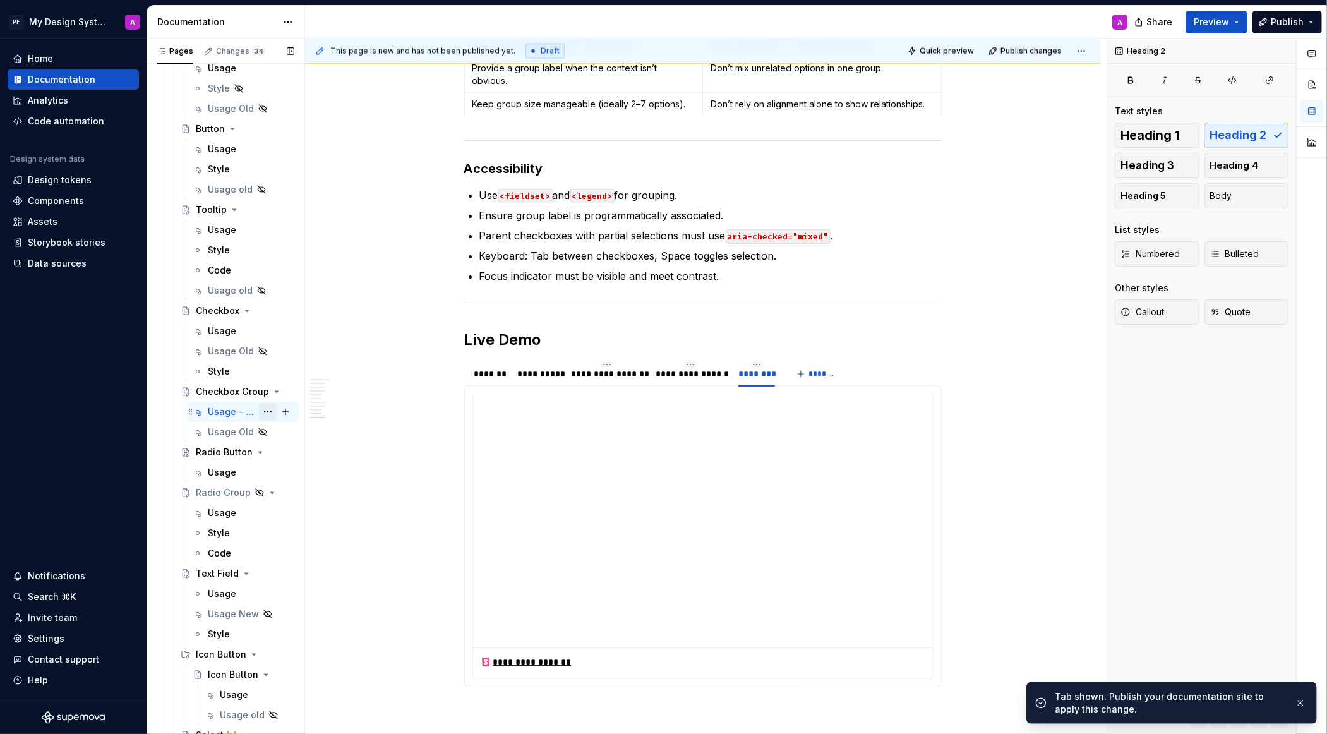
click at [264, 411] on button "Page tree" at bounding box center [268, 412] width 18 height 18
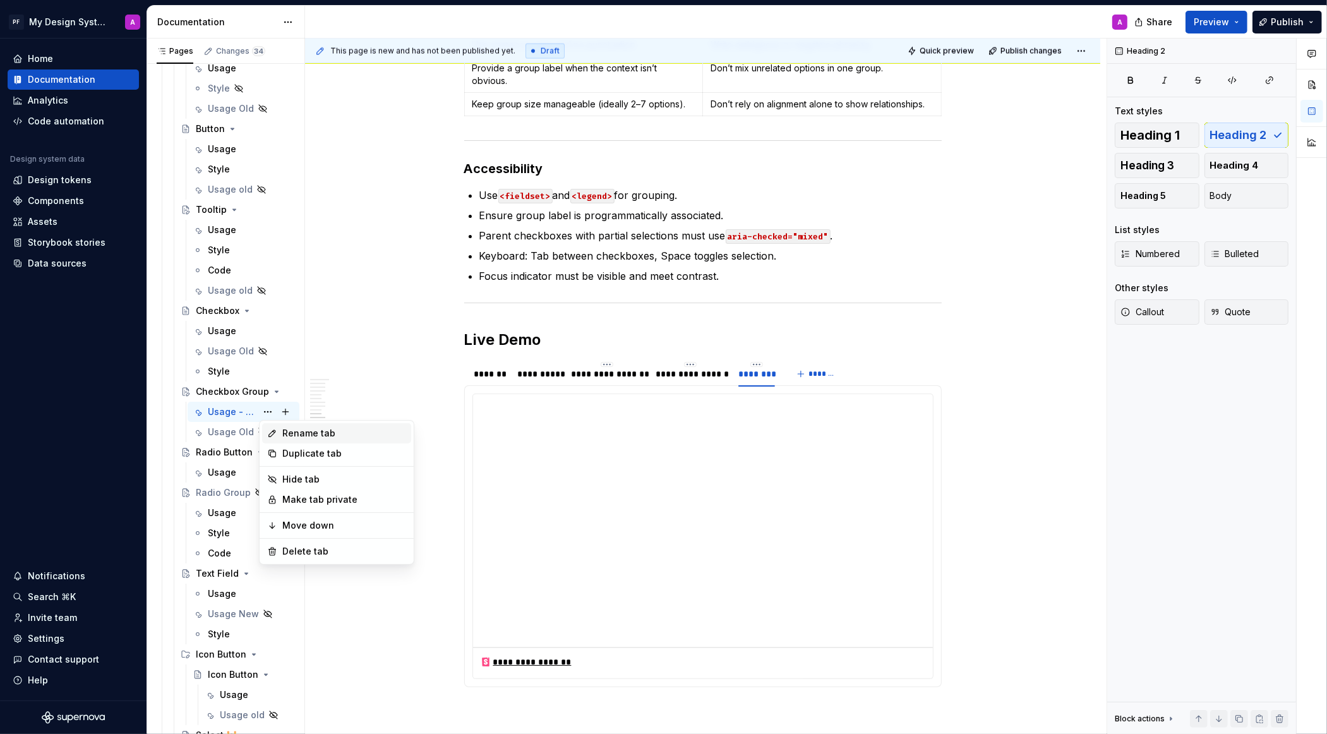
type textarea "*"
click at [297, 430] on div "Rename tab" at bounding box center [344, 433] width 124 height 13
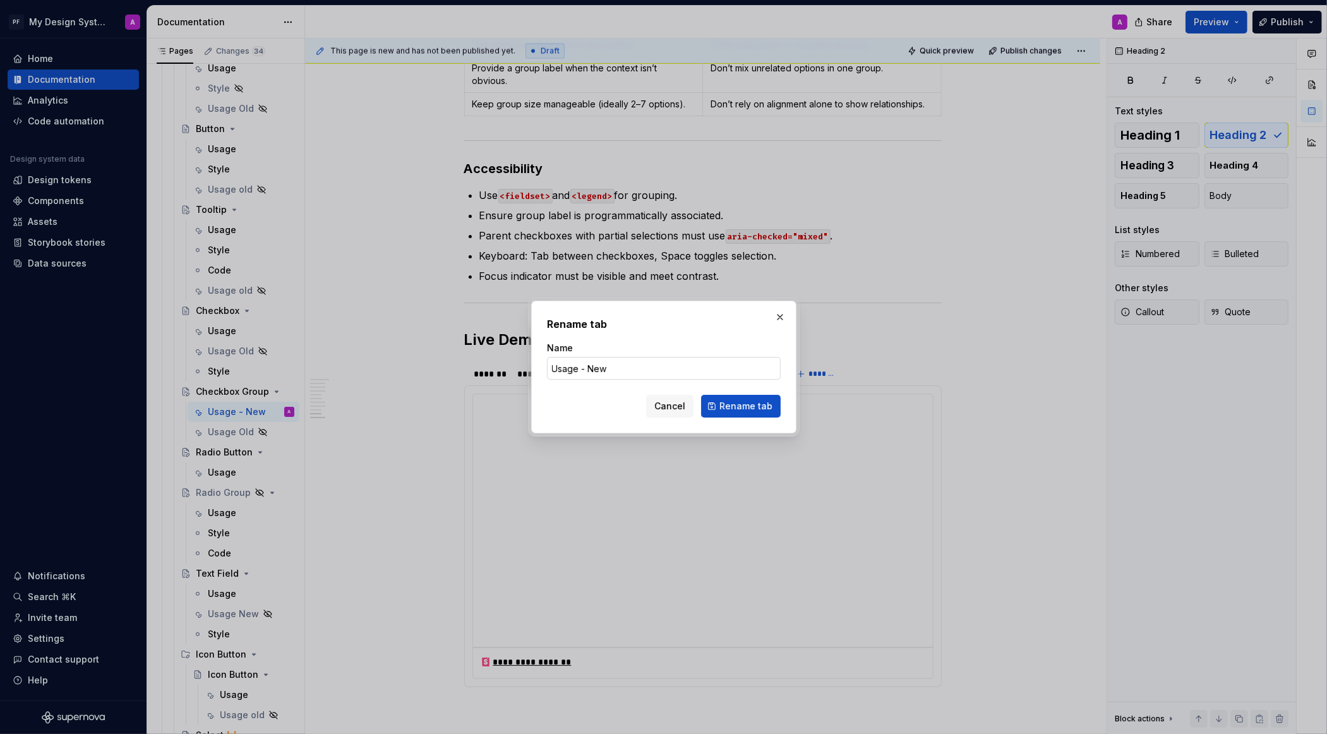
click at [613, 363] on input "Usage - New" at bounding box center [664, 368] width 234 height 23
type input "Usage"
click at [737, 408] on span "Rename tab" at bounding box center [745, 406] width 53 height 13
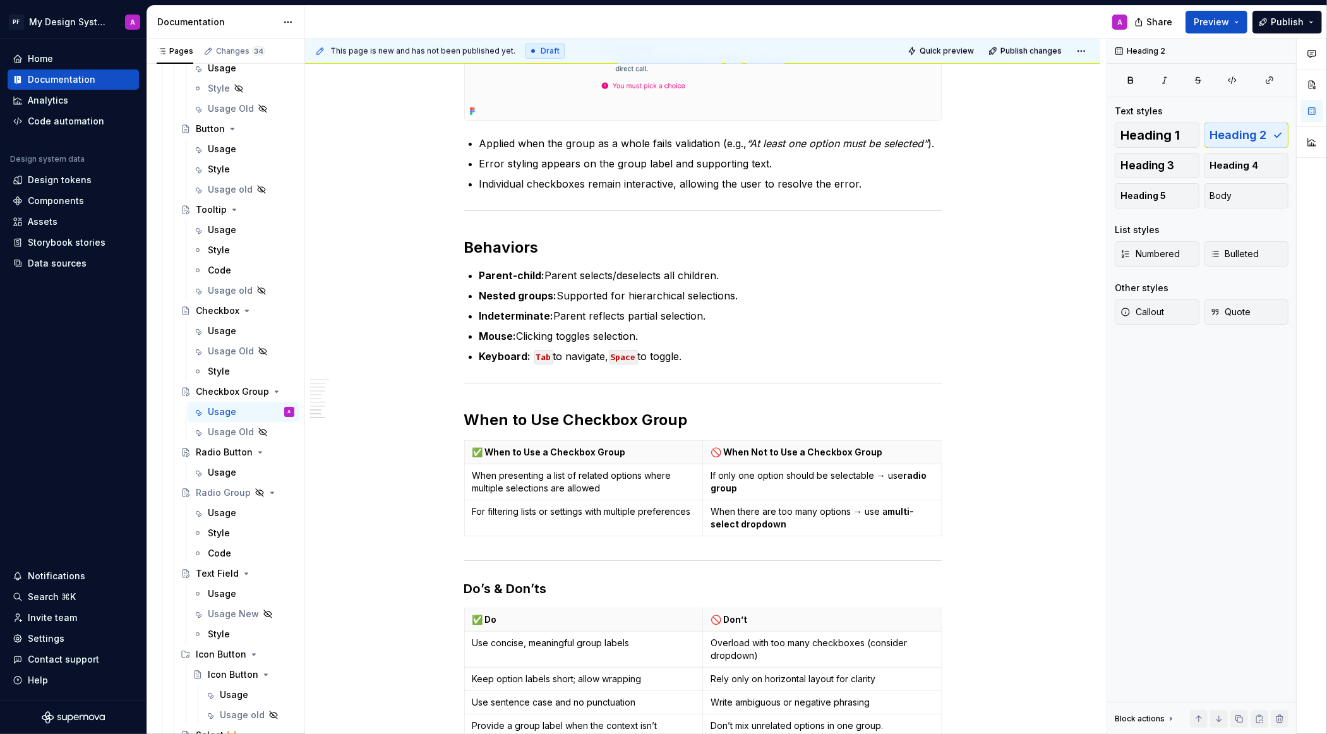
scroll to position [1441, 0]
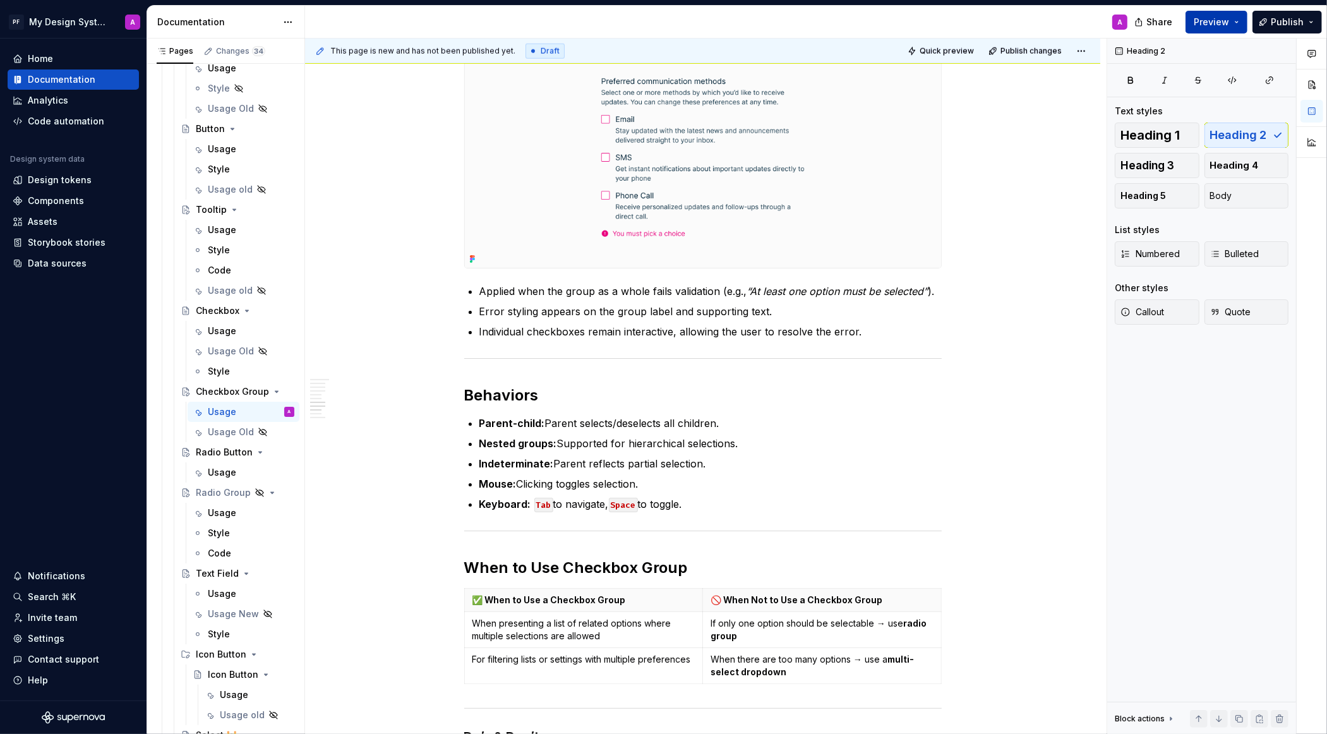
click at [1213, 21] on span "Preview" at bounding box center [1211, 22] width 35 height 13
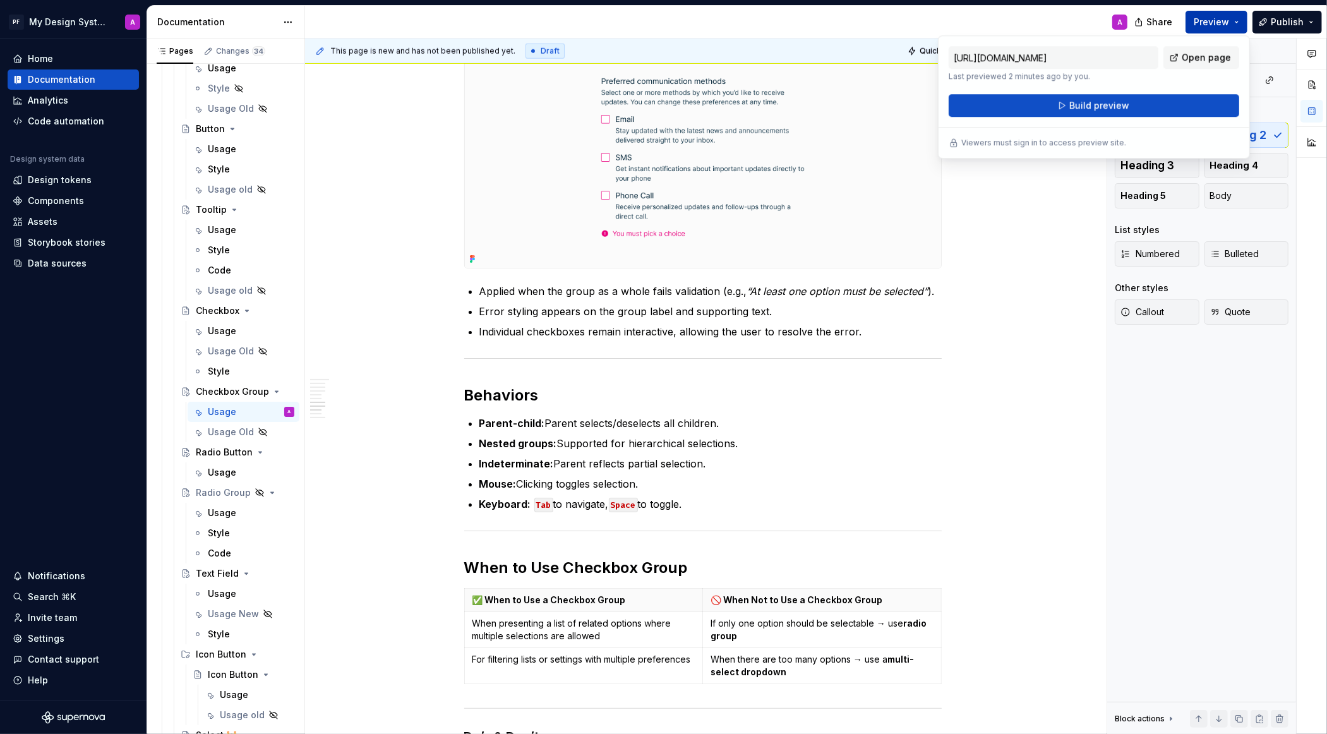
click at [1116, 109] on span "Build preview" at bounding box center [1099, 105] width 60 height 13
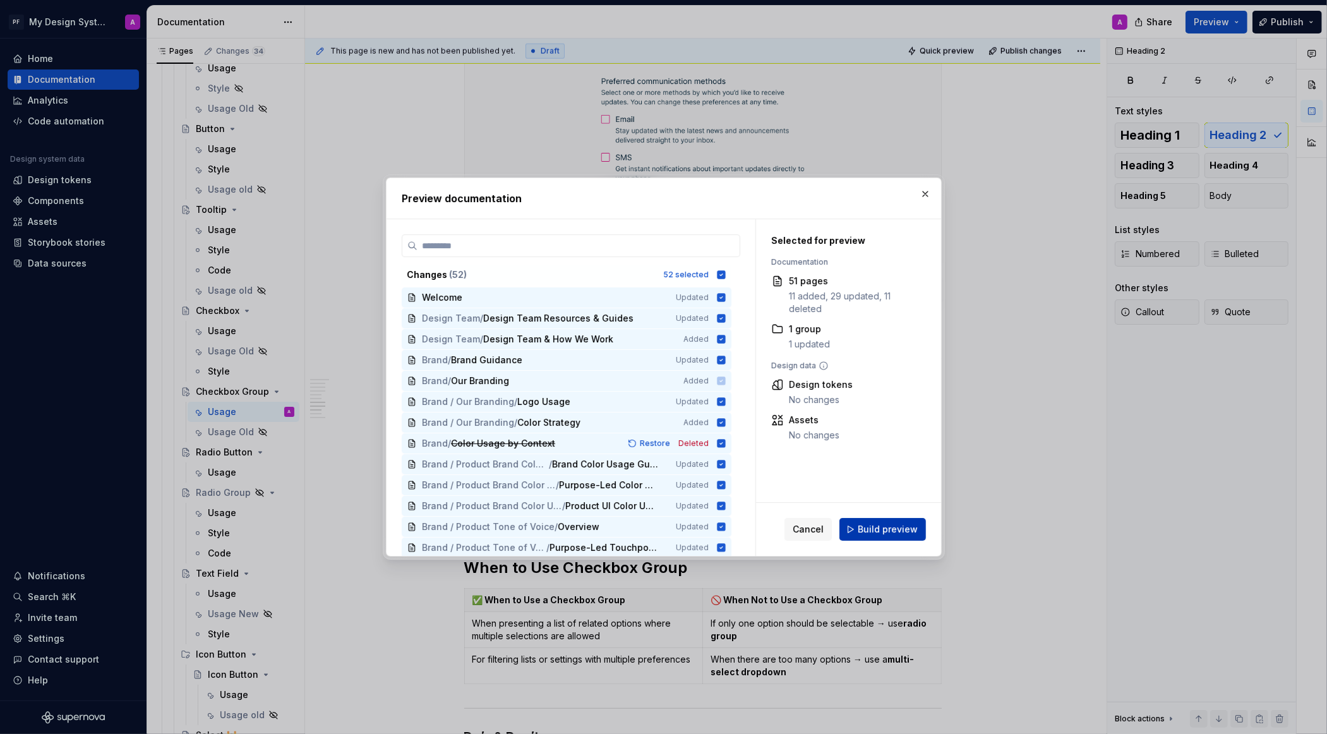
click at [886, 525] on span "Build preview" at bounding box center [888, 529] width 60 height 13
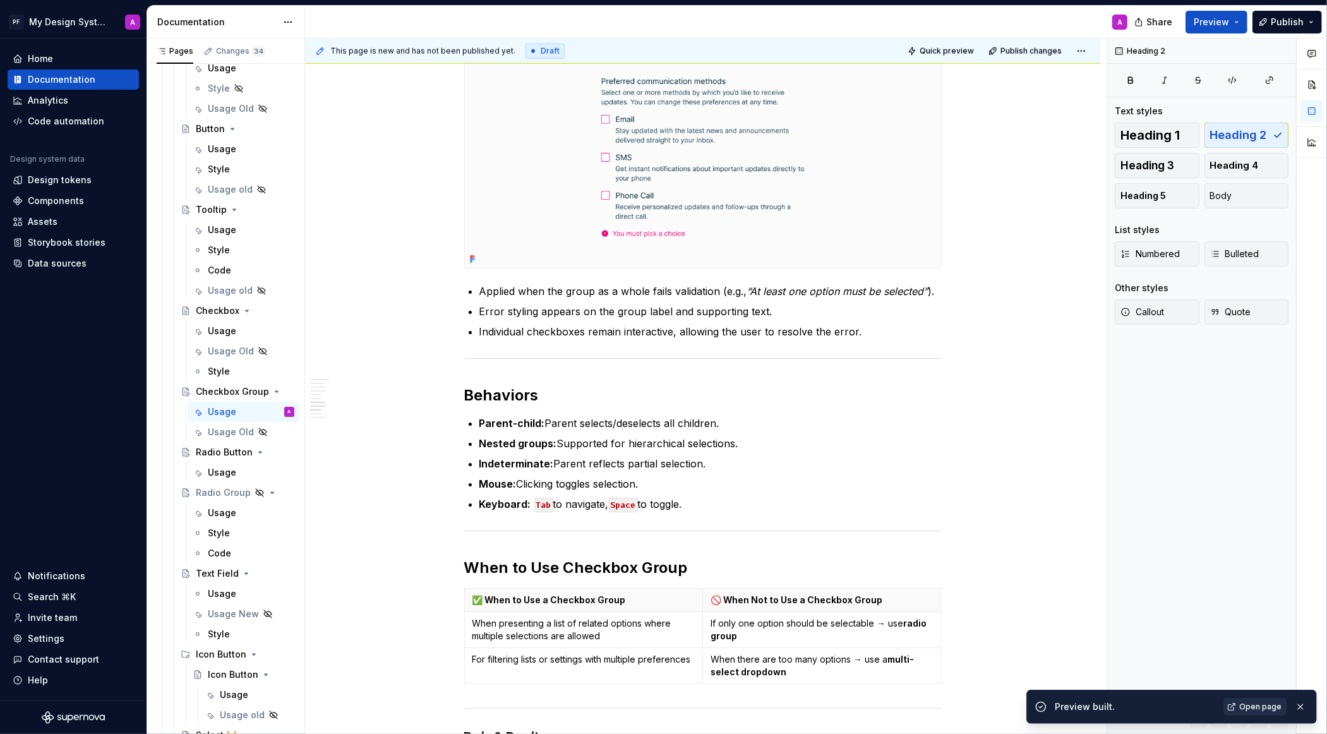
click at [1247, 699] on link "Open page" at bounding box center [1255, 707] width 64 height 18
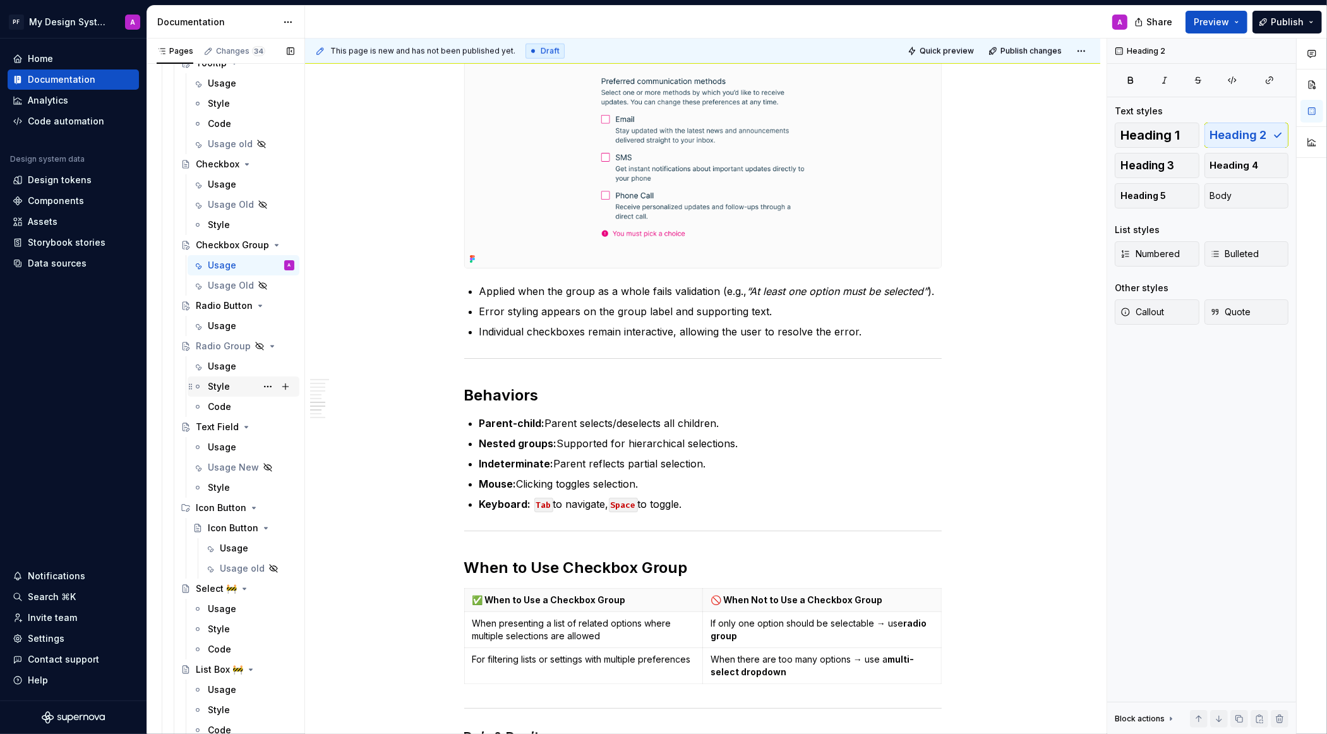
scroll to position [1900, 0]
click at [231, 466] on div "Usage New" at bounding box center [225, 465] width 35 height 13
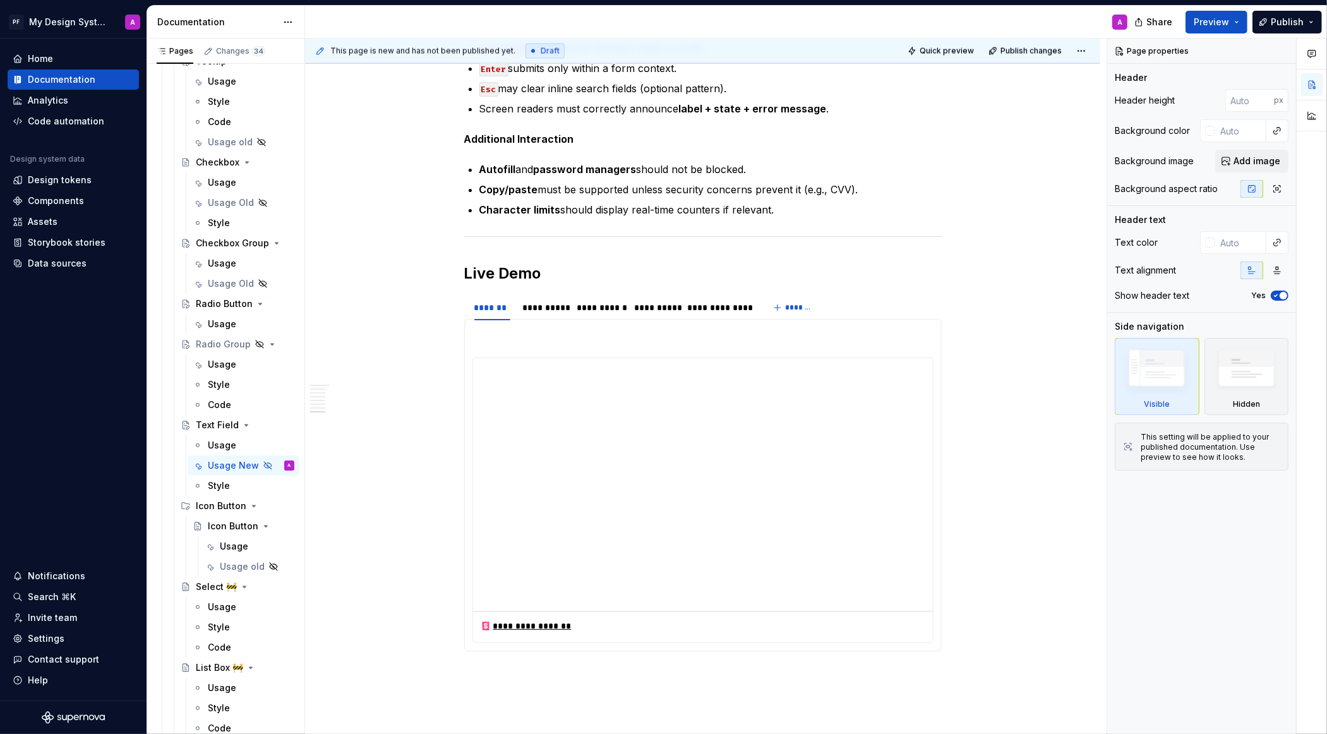
scroll to position [2459, 0]
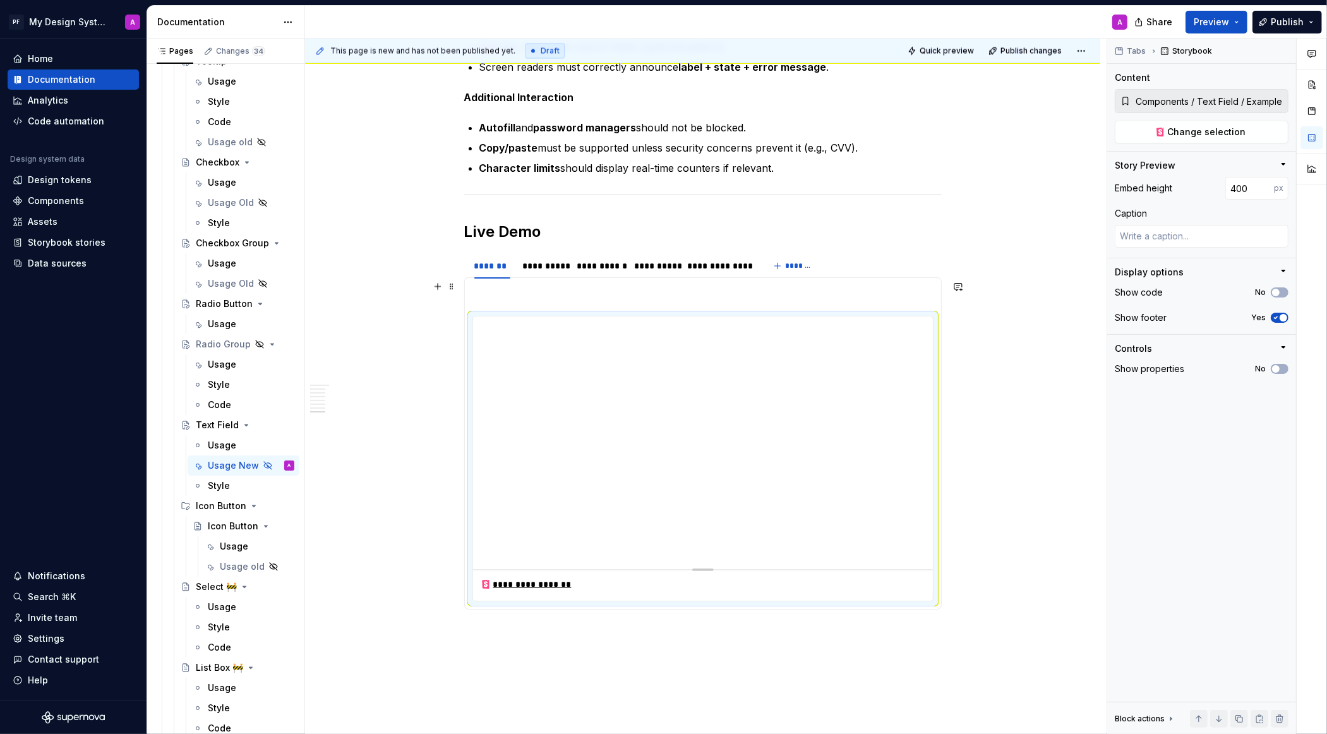
click at [493, 285] on p at bounding box center [702, 292] width 461 height 15
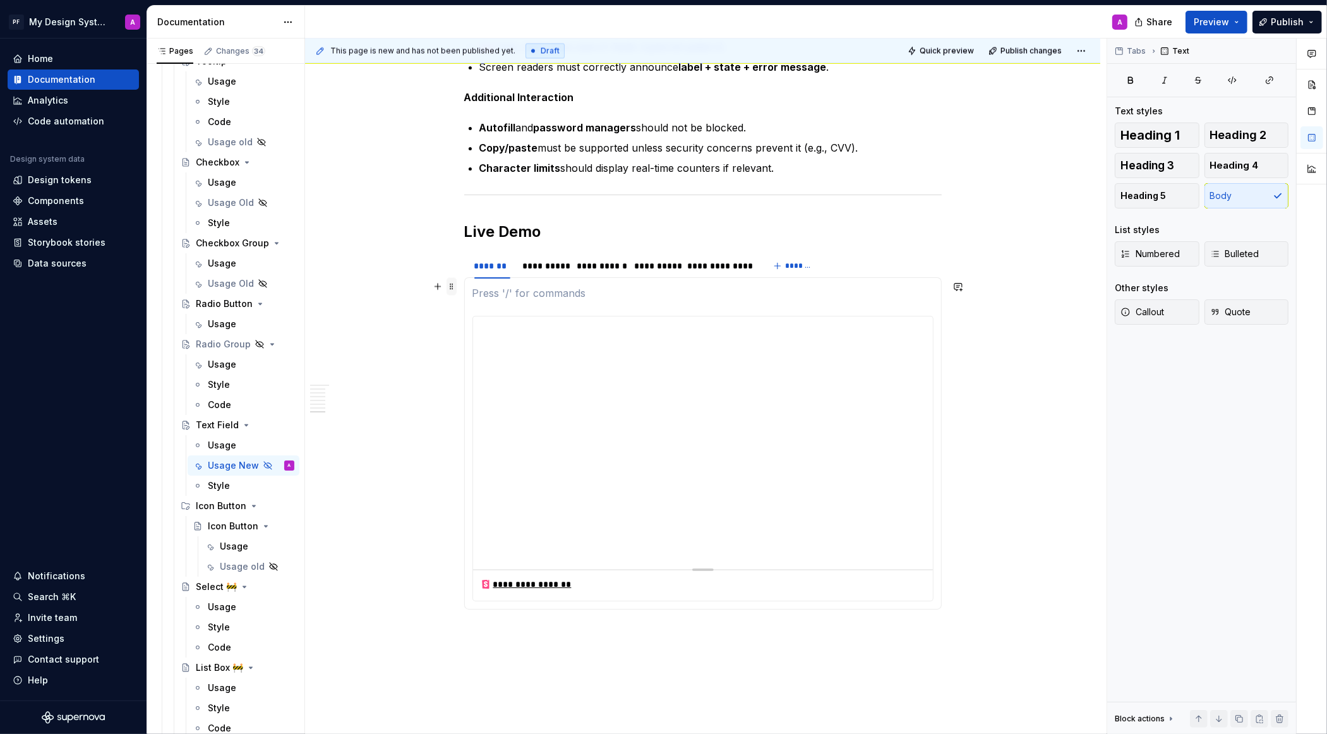
click at [456, 287] on span at bounding box center [452, 287] width 10 height 18
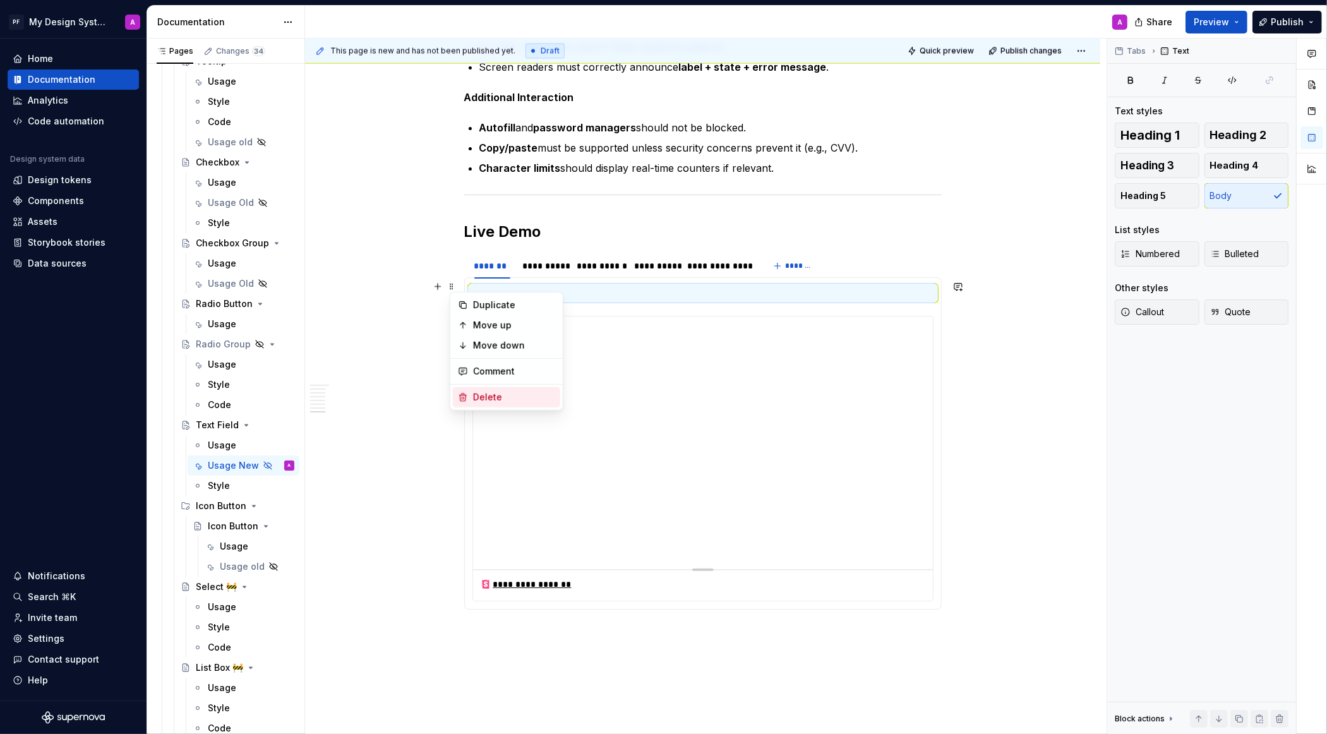
click at [498, 393] on div "Delete" at bounding box center [514, 397] width 82 height 13
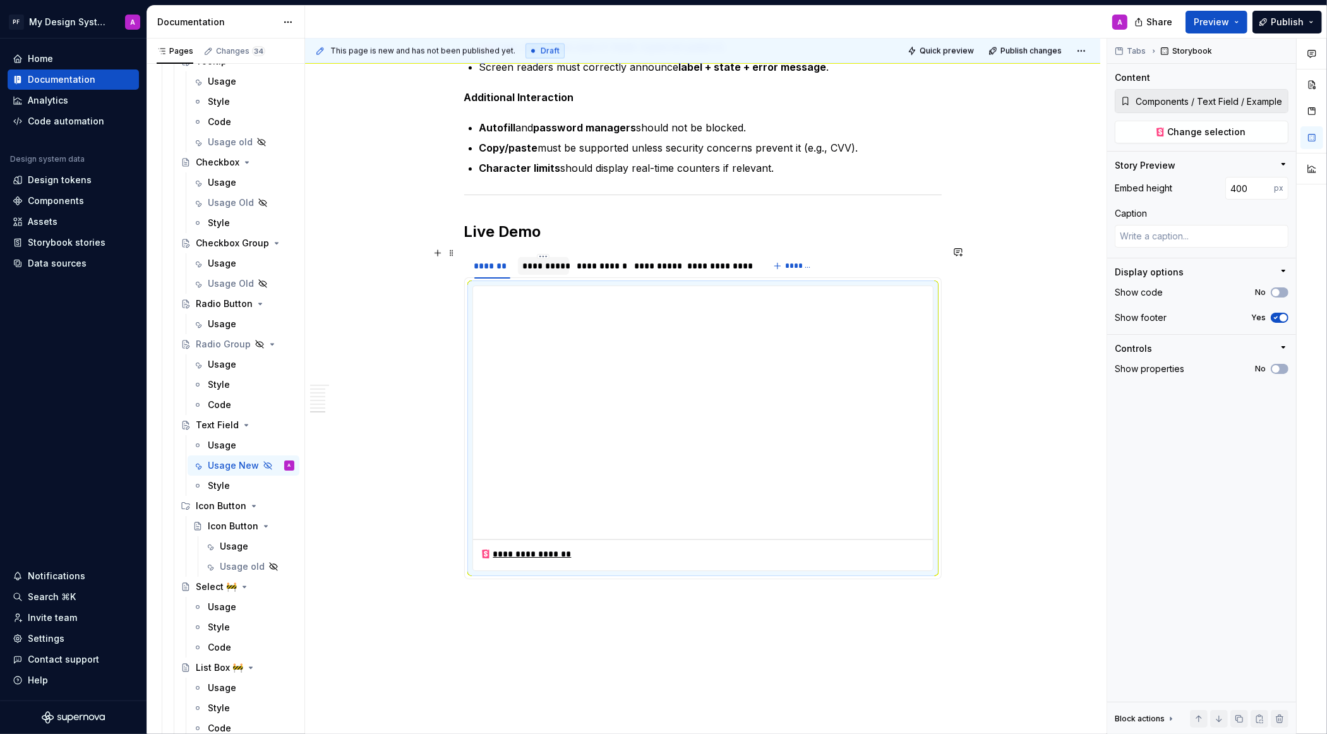
click at [541, 261] on div "**********" at bounding box center [544, 266] width 42 height 13
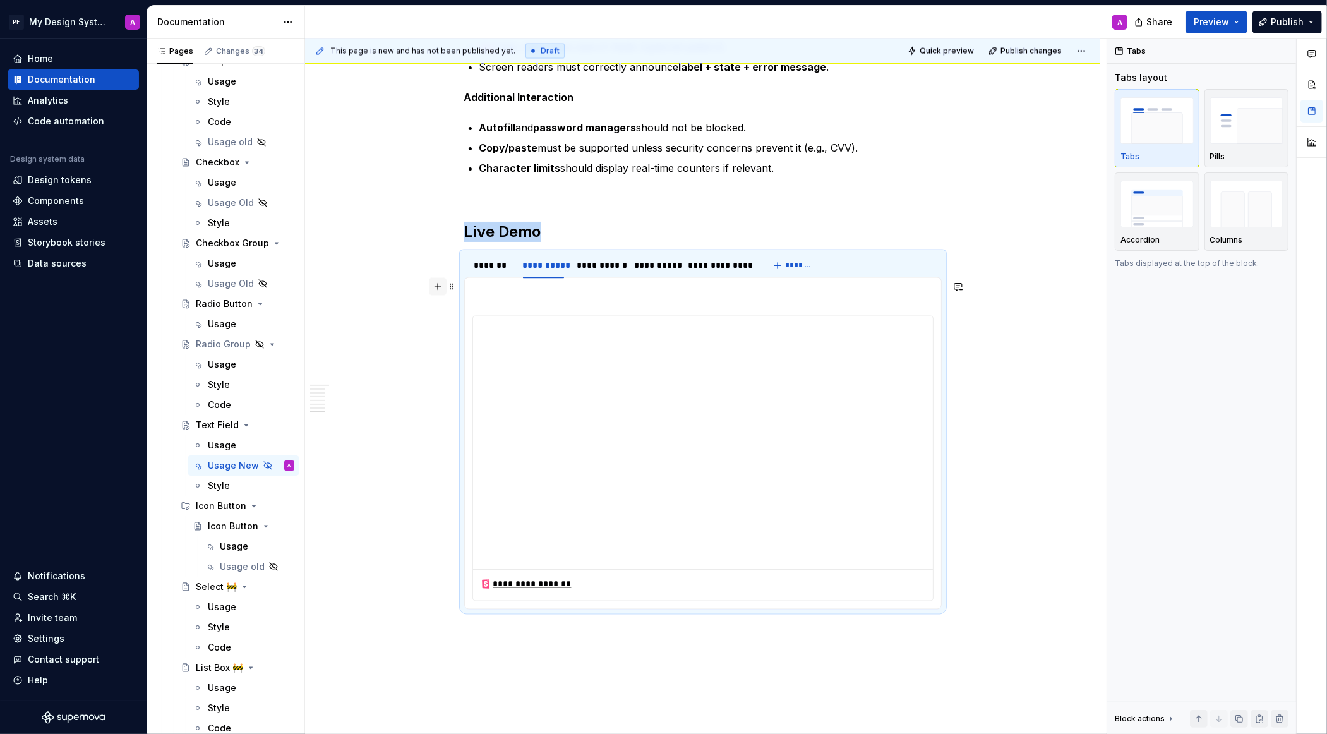
click at [443, 288] on button "button" at bounding box center [438, 287] width 18 height 18
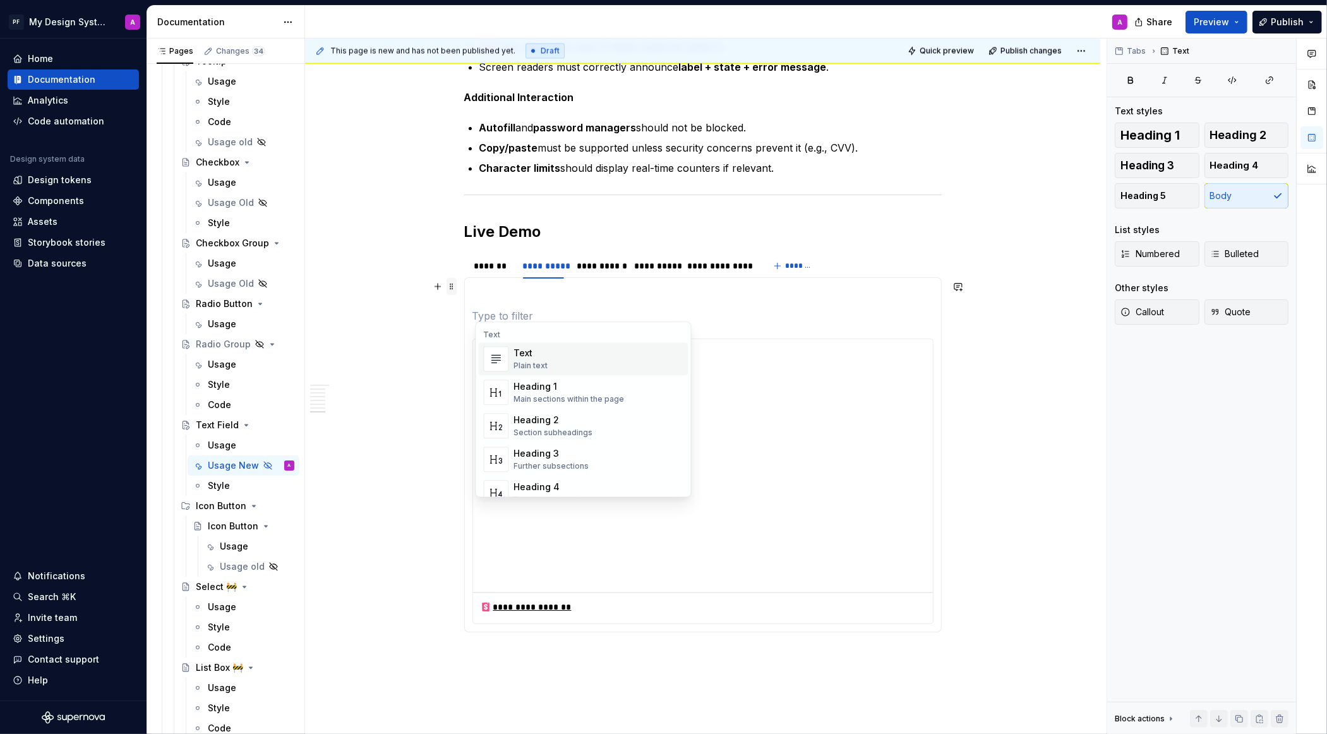
click at [455, 288] on span at bounding box center [452, 287] width 10 height 18
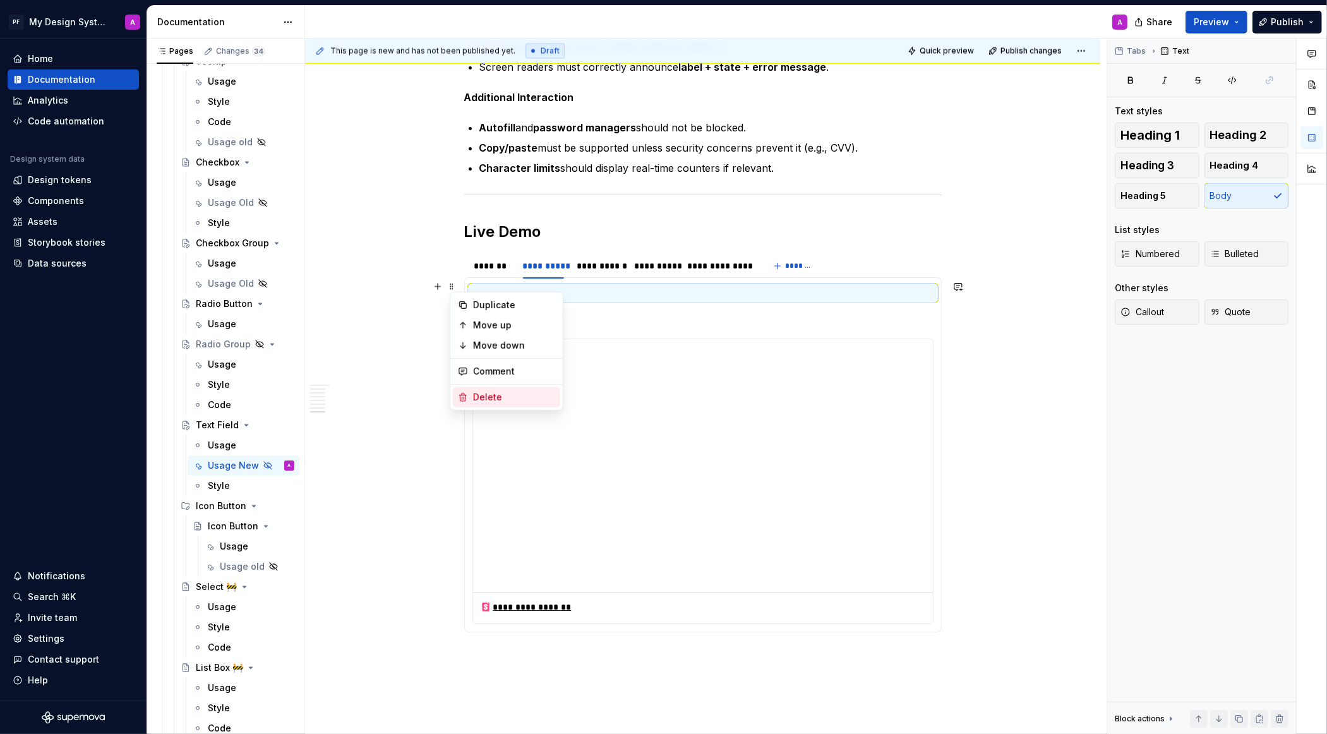
click at [518, 396] on div "Delete" at bounding box center [514, 397] width 82 height 13
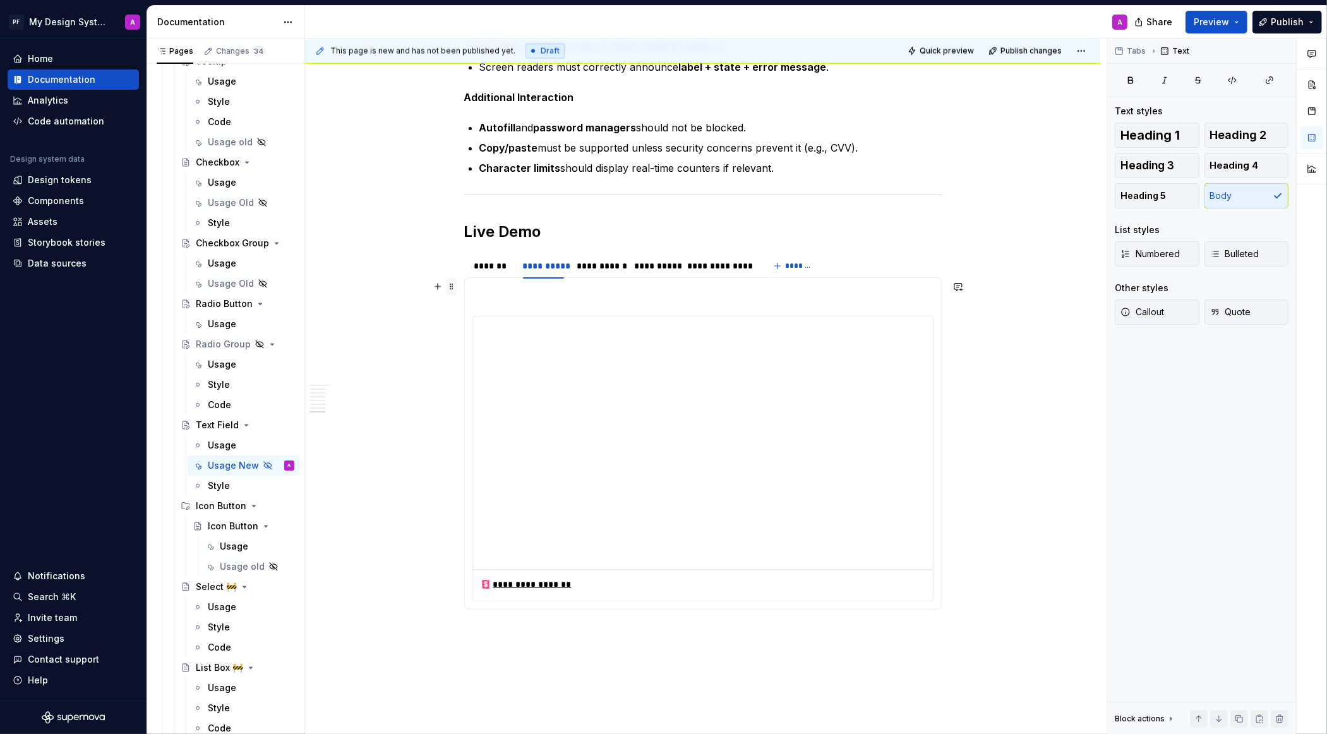
click at [457, 287] on span at bounding box center [452, 287] width 10 height 18
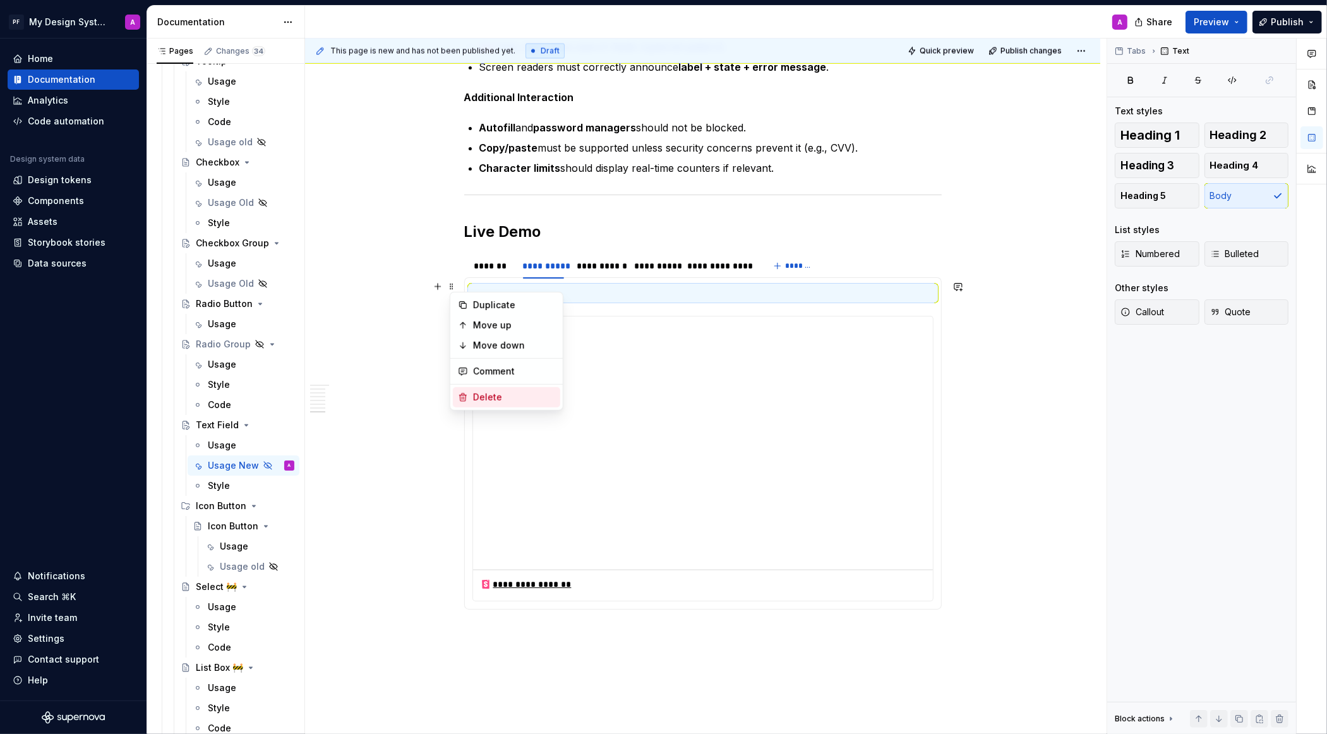
click at [519, 399] on div "Delete" at bounding box center [514, 397] width 82 height 13
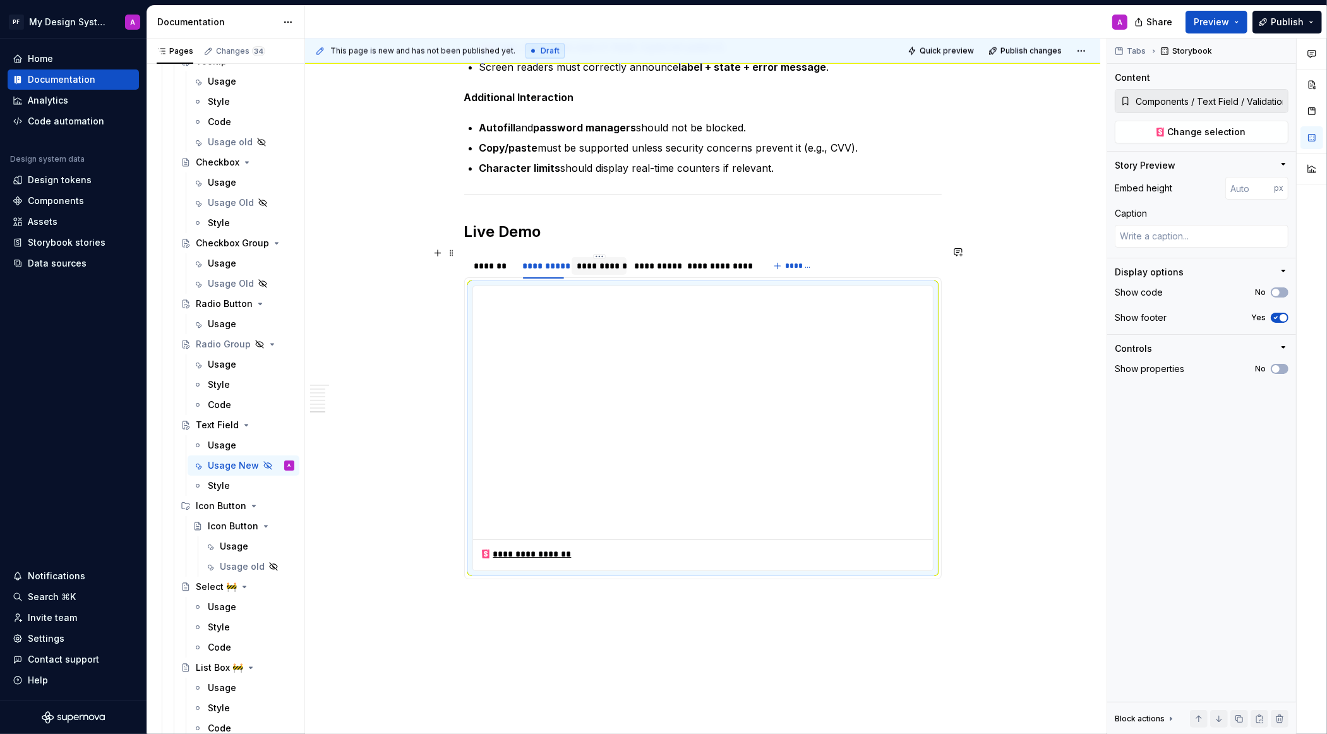
click at [600, 260] on div "**********" at bounding box center [599, 266] width 45 height 13
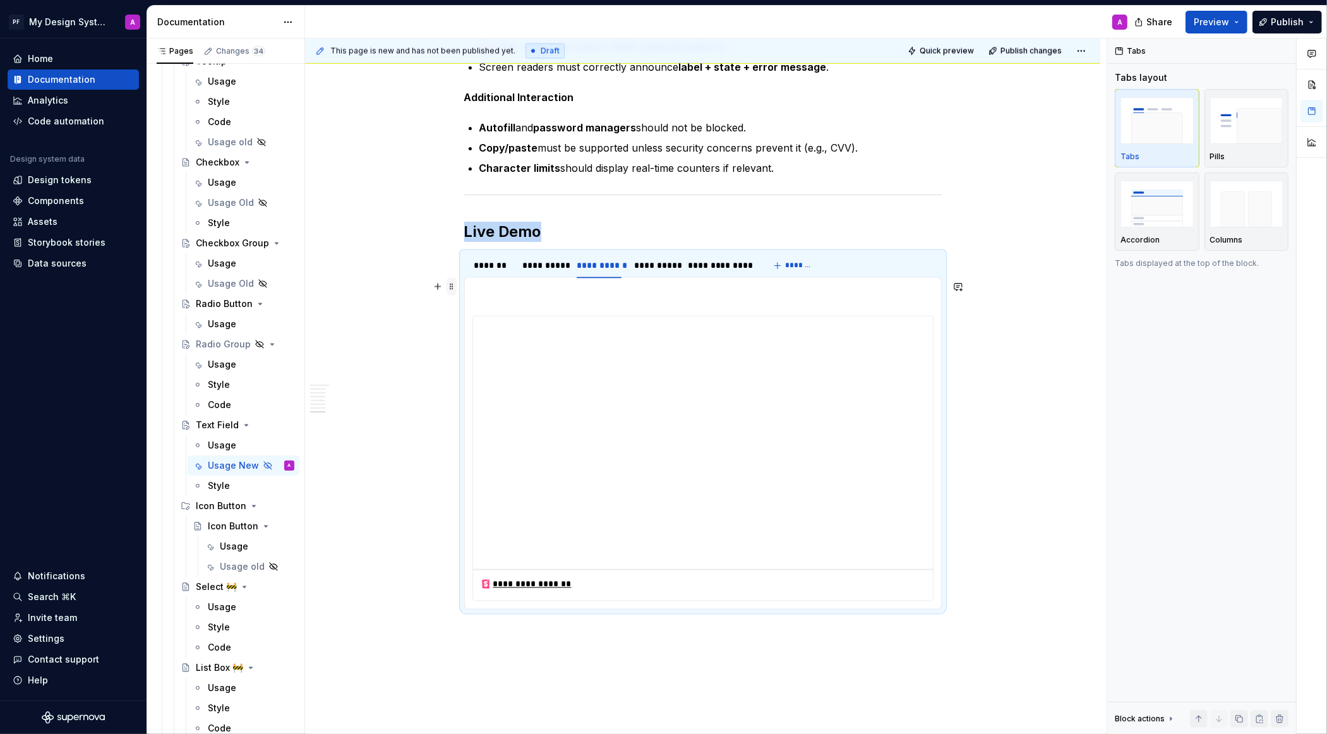
click at [456, 289] on span at bounding box center [452, 287] width 10 height 18
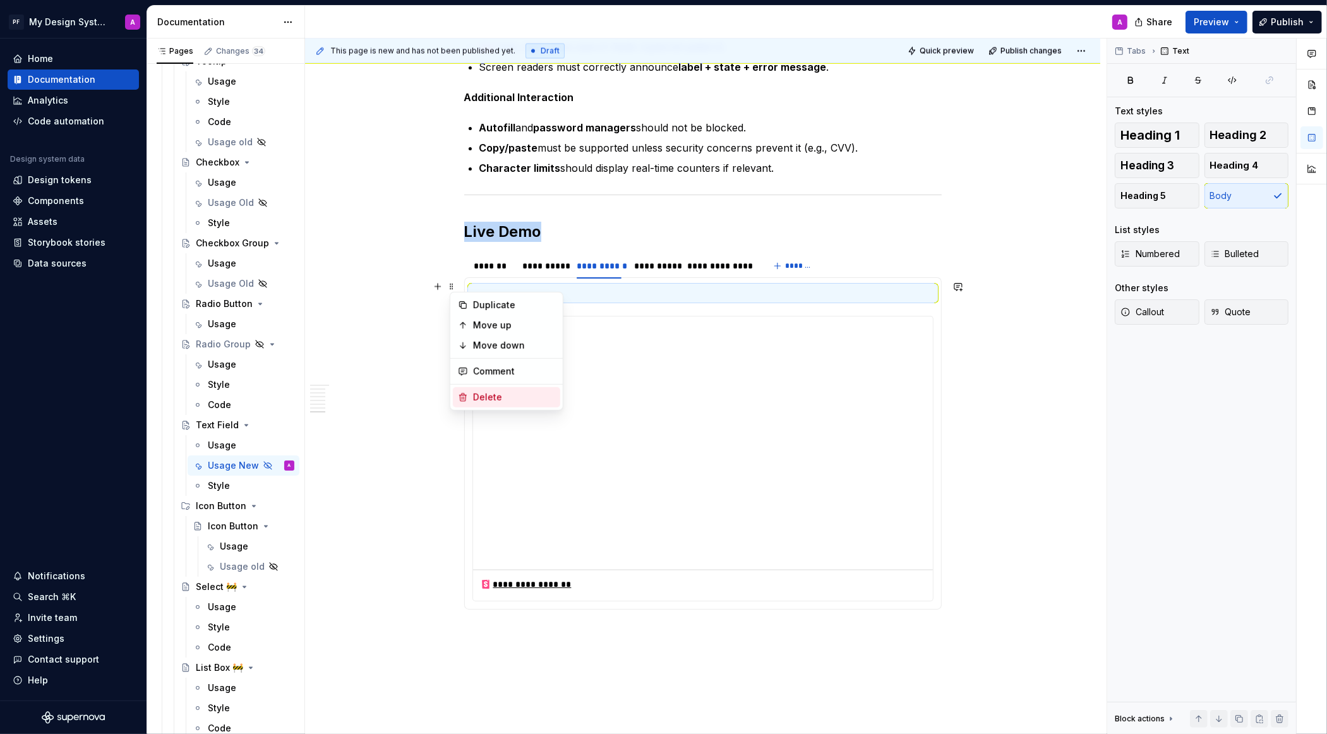
click at [515, 394] on div "Delete" at bounding box center [514, 397] width 82 height 13
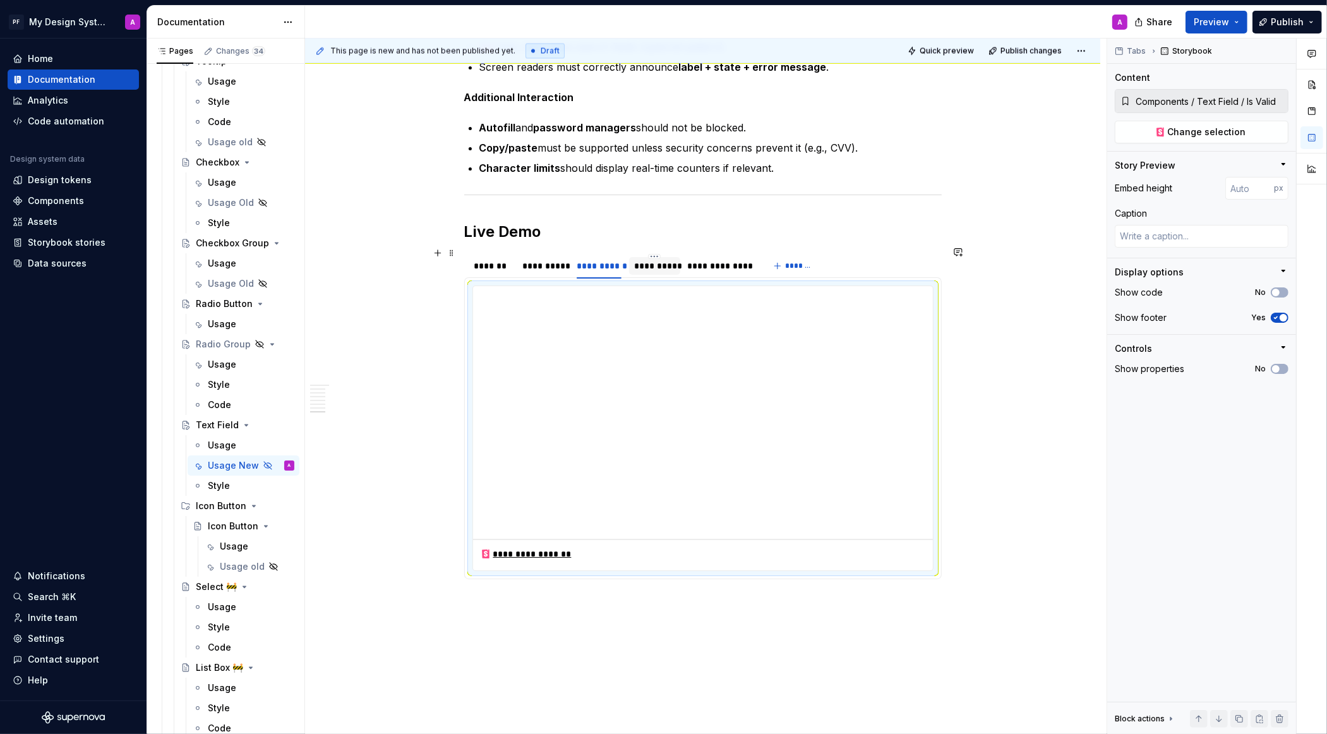
click at [658, 261] on div "**********" at bounding box center [654, 266] width 41 height 13
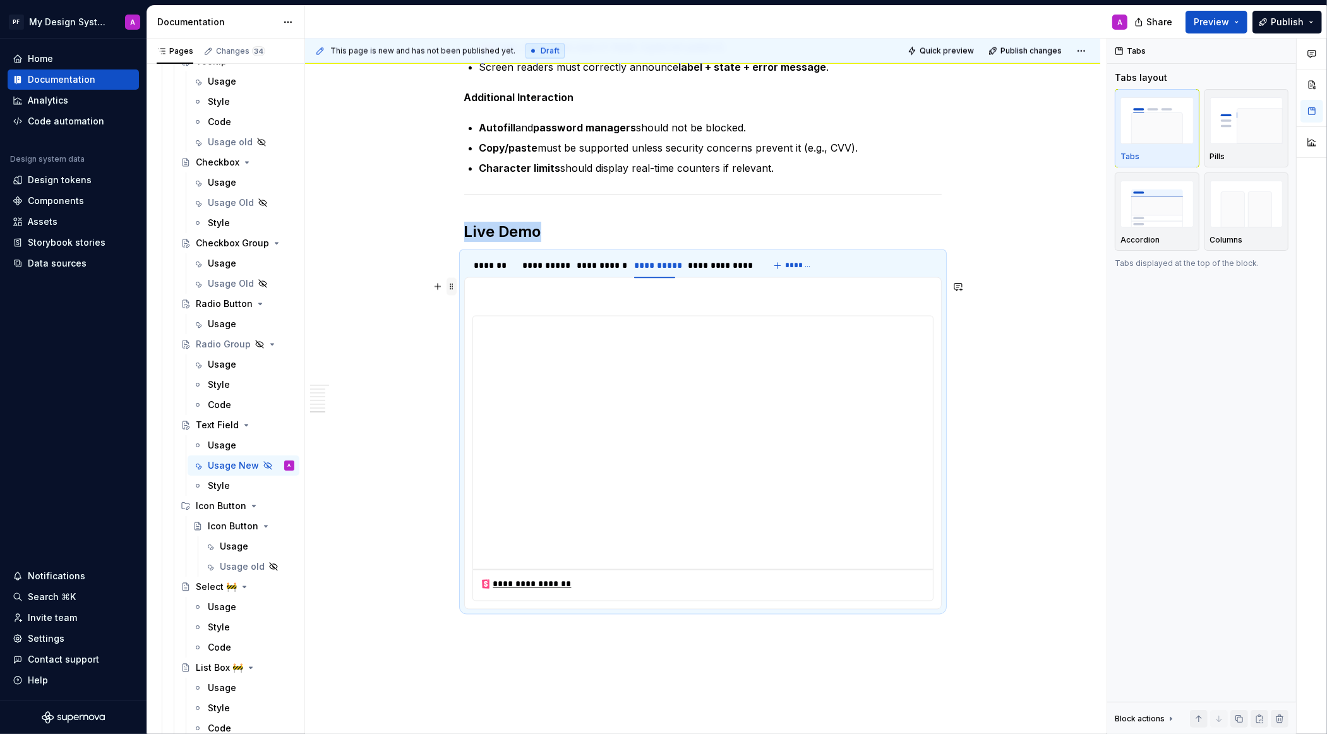
click at [457, 287] on span at bounding box center [452, 287] width 10 height 18
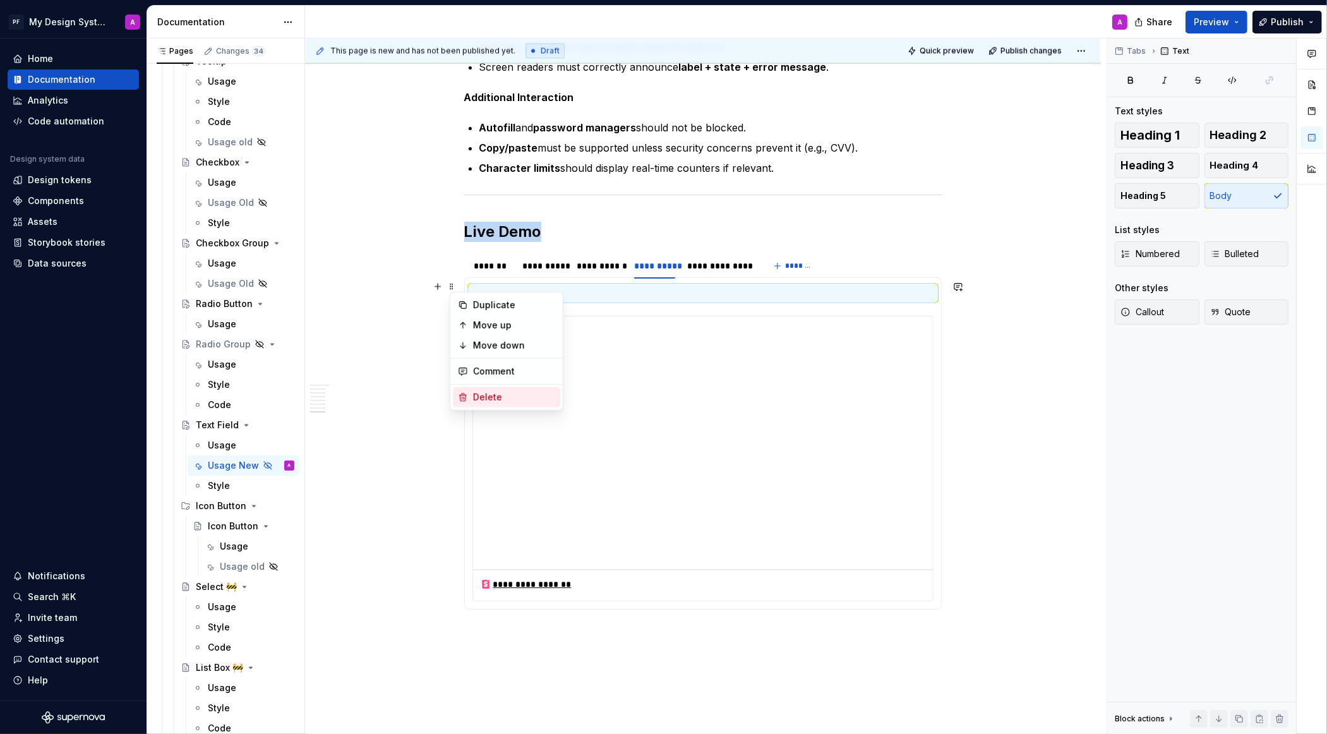
click at [518, 397] on div "Delete" at bounding box center [514, 397] width 82 height 13
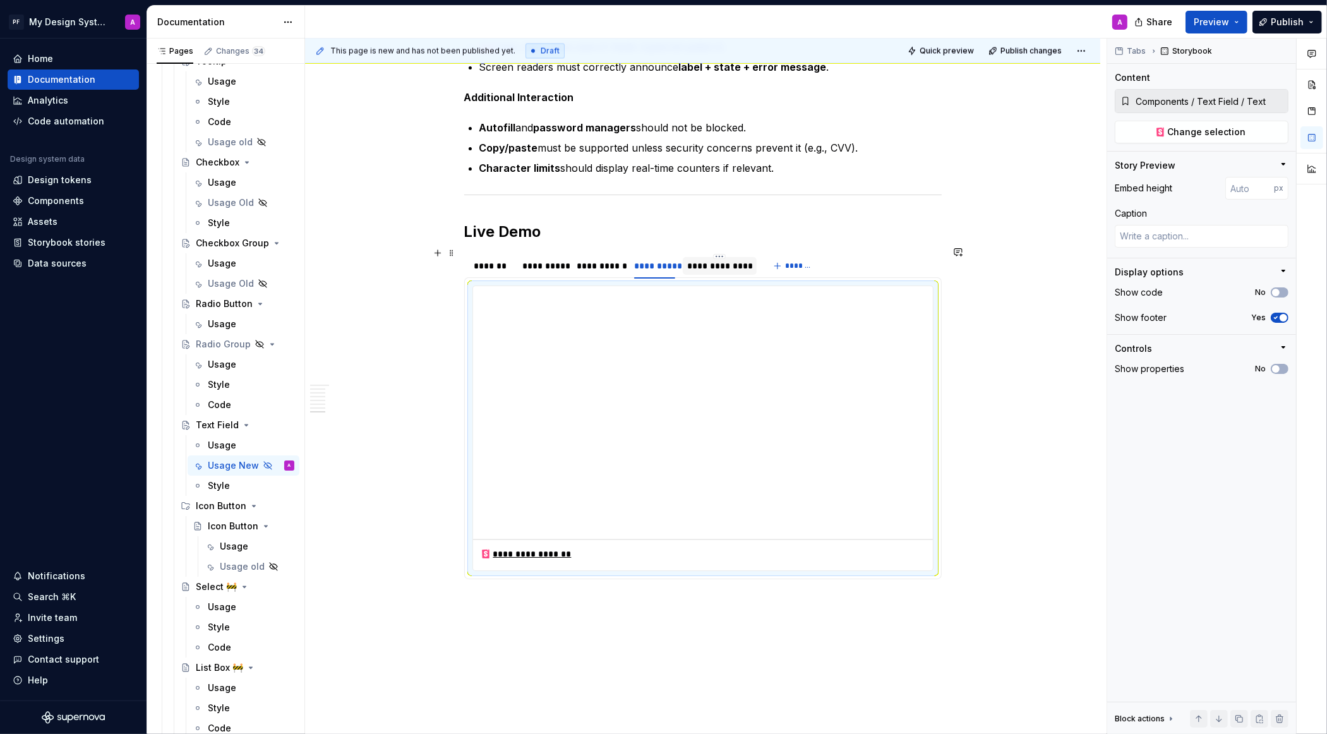
click at [716, 260] on div "**********" at bounding box center [720, 266] width 64 height 13
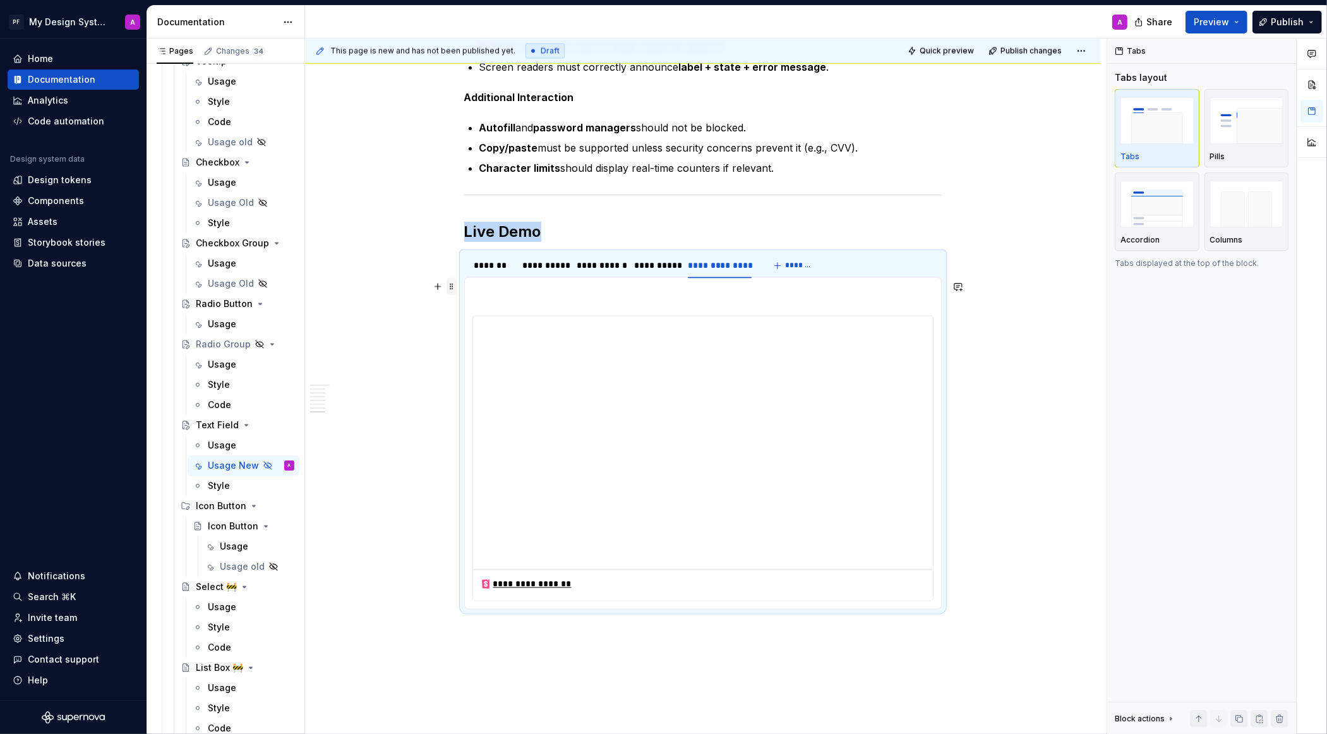
click at [453, 290] on span at bounding box center [452, 287] width 10 height 18
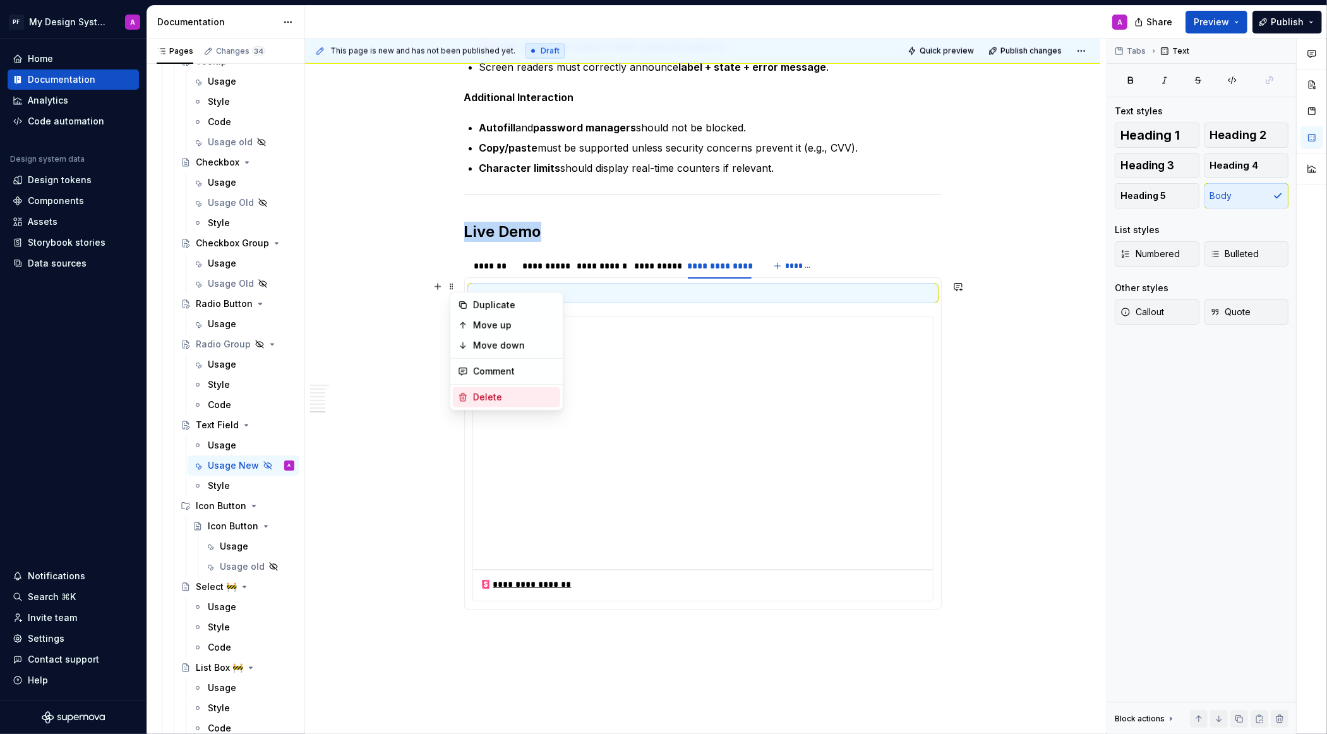
click at [517, 398] on div "Delete" at bounding box center [514, 397] width 82 height 13
type textarea "*"
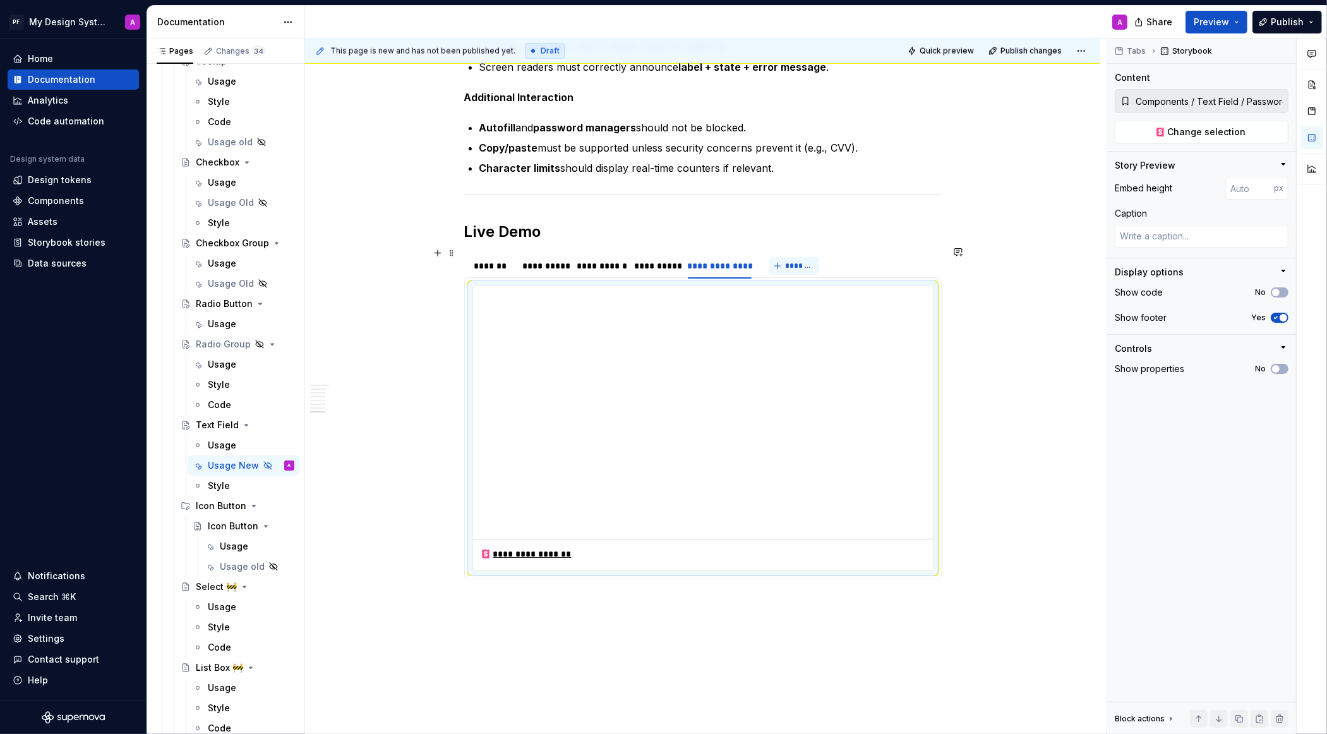
click at [796, 261] on span "*******" at bounding box center [799, 266] width 28 height 10
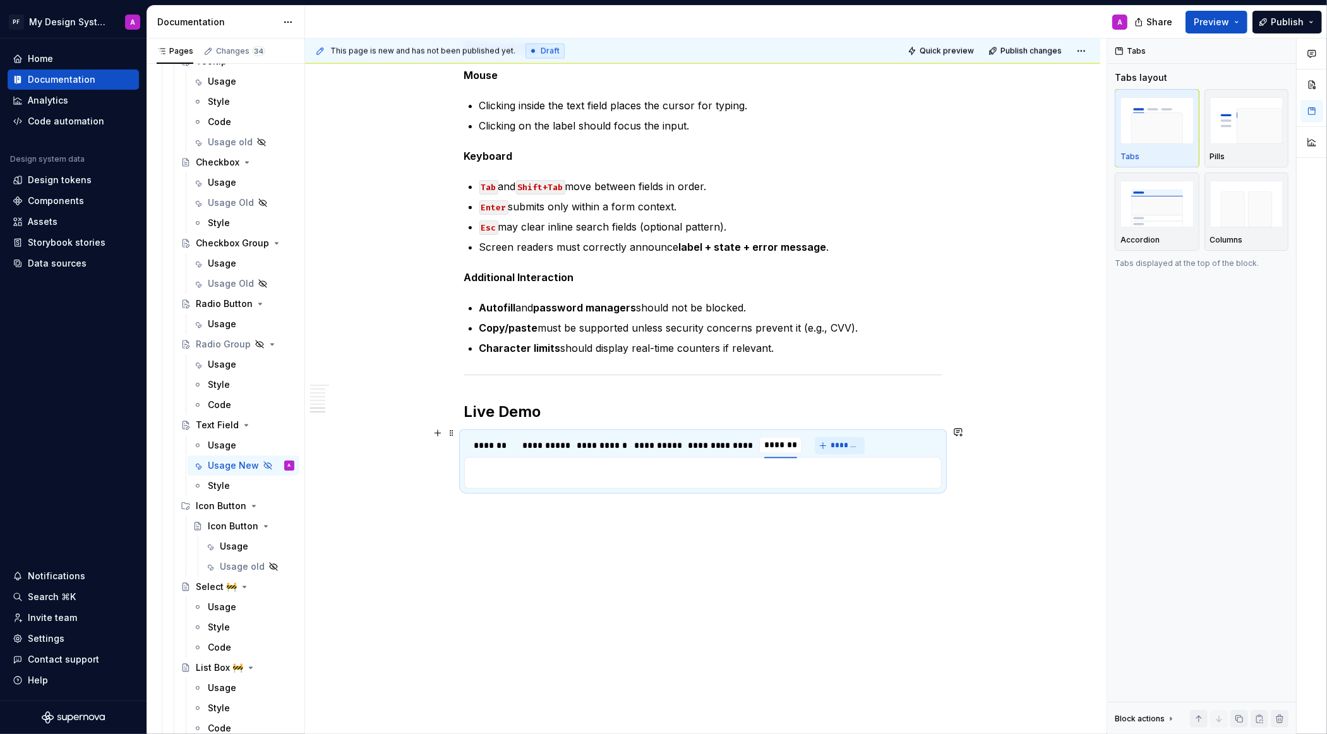
scroll to position [2271, 0]
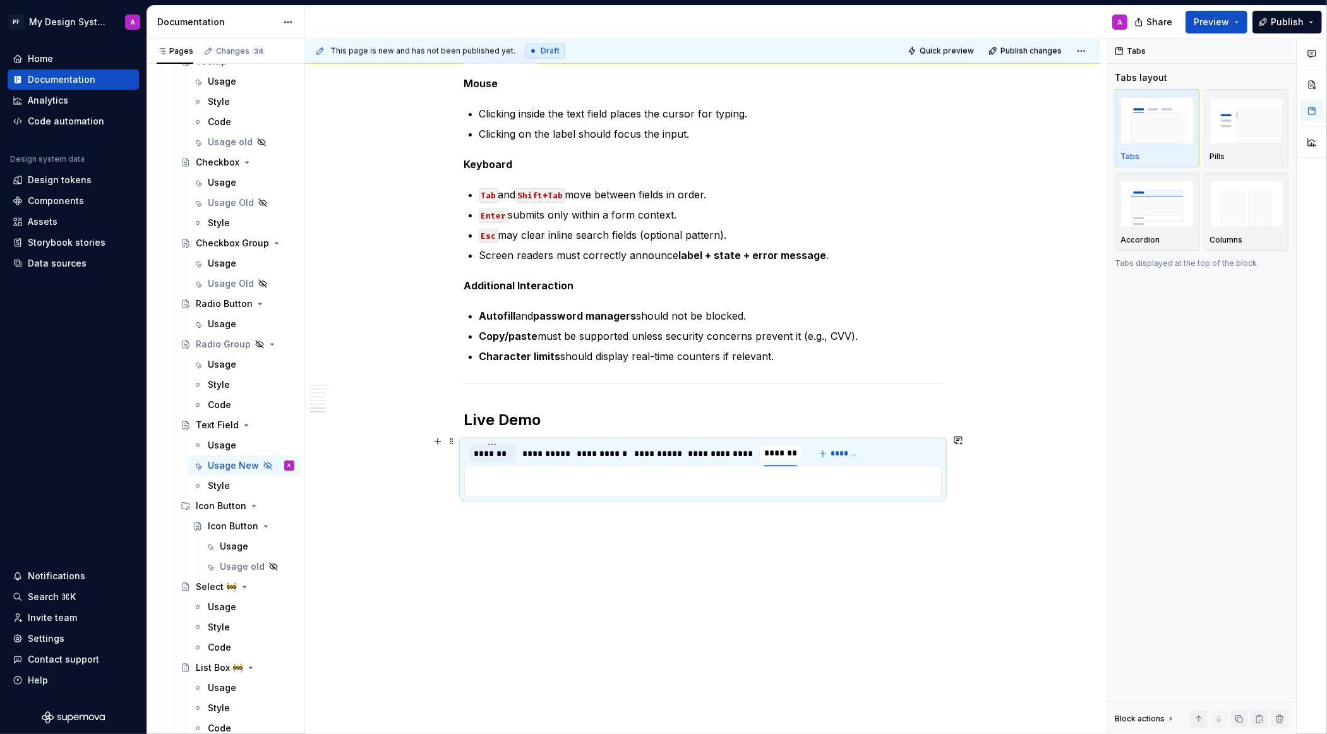
click at [498, 448] on div "*******" at bounding box center [492, 454] width 36 height 13
click at [551, 449] on div "**********" at bounding box center [544, 454] width 42 height 13
click at [601, 452] on div "**********" at bounding box center [599, 454] width 45 height 13
click at [663, 450] on div "**********" at bounding box center [654, 454] width 41 height 13
click at [718, 450] on div "**********" at bounding box center [720, 454] width 64 height 13
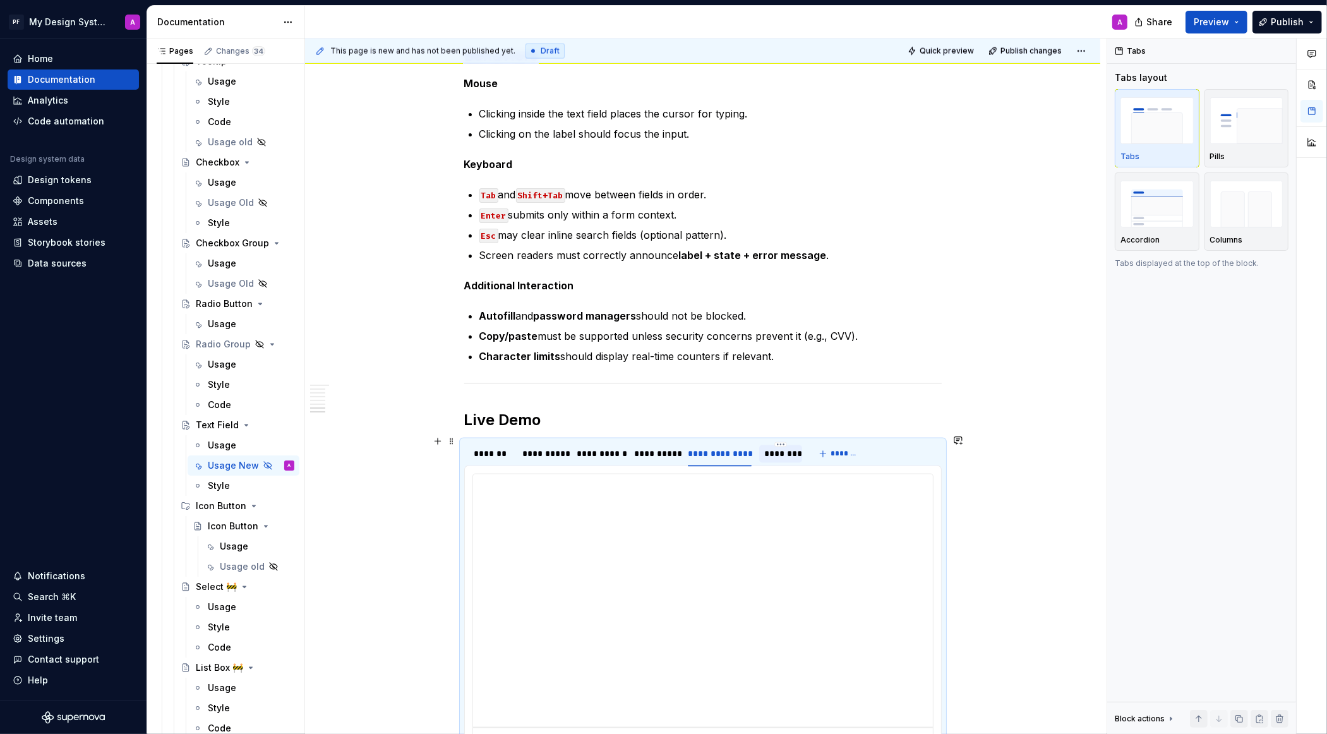
click at [792, 454] on div "********" at bounding box center [780, 454] width 43 height 18
click at [447, 476] on button "button" at bounding box center [438, 475] width 18 height 18
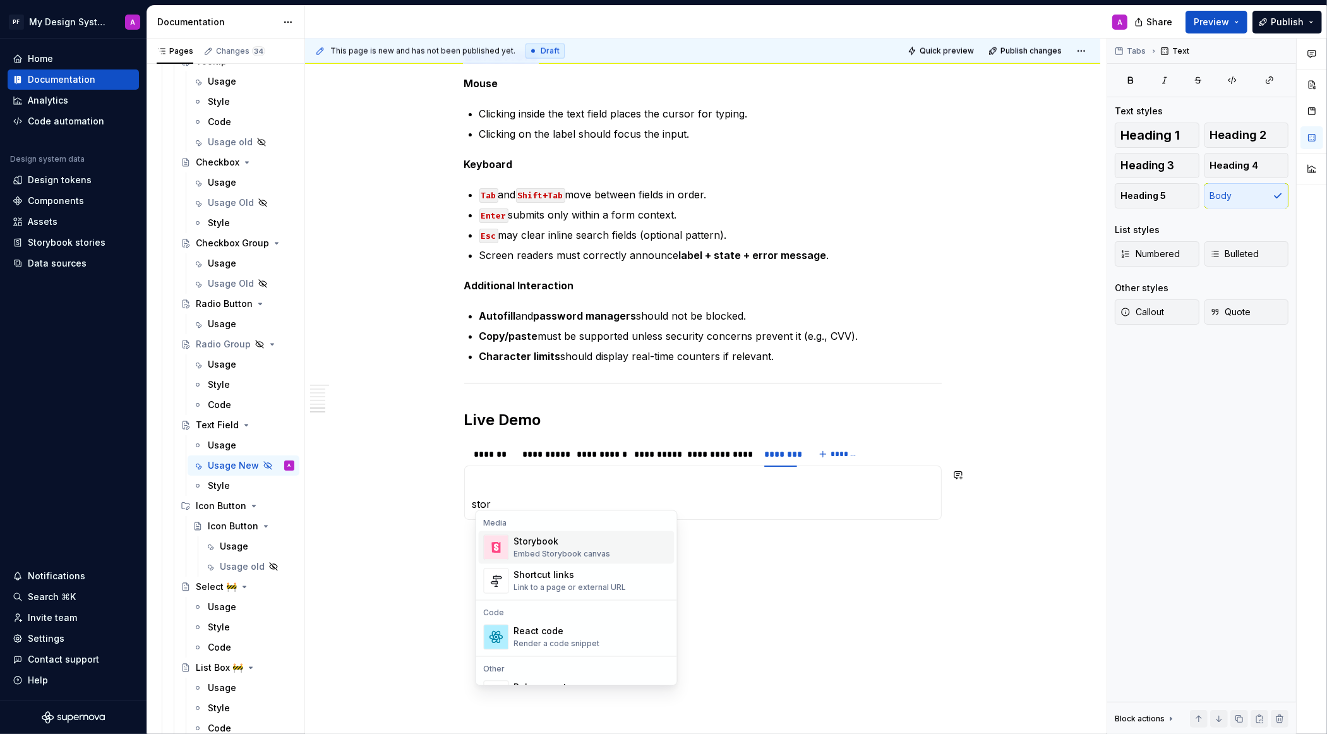
click at [534, 550] on div "Embed Storybook canvas" at bounding box center [562, 555] width 97 height 10
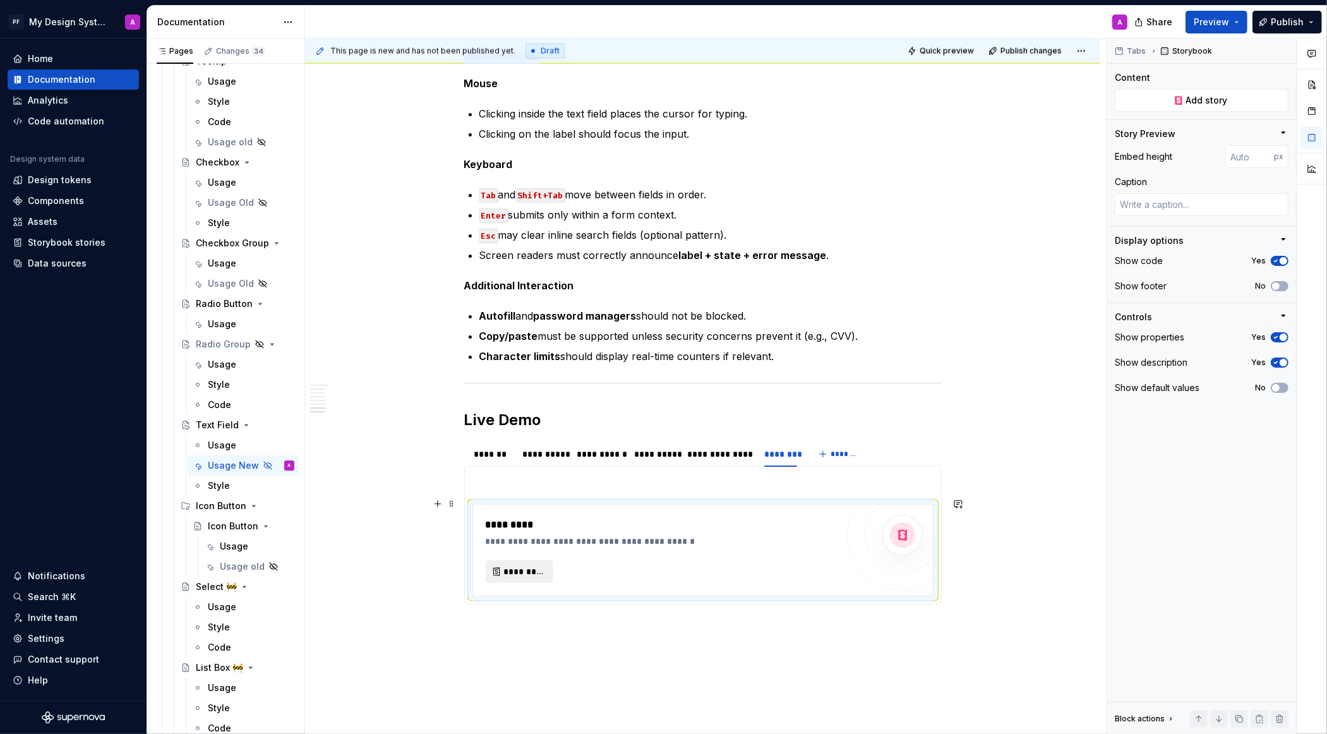
click at [529, 565] on span "*********" at bounding box center [524, 571] width 41 height 13
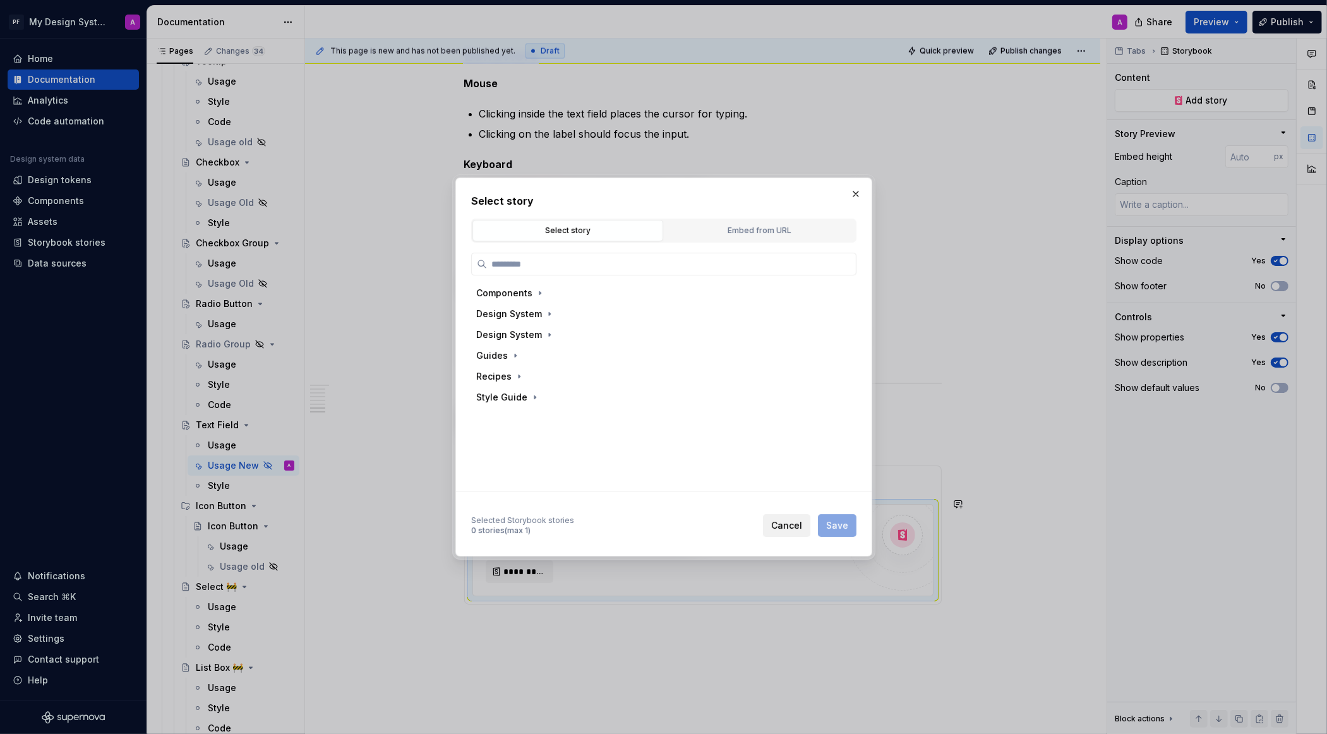
click at [795, 527] on span "Cancel" at bounding box center [786, 525] width 31 height 13
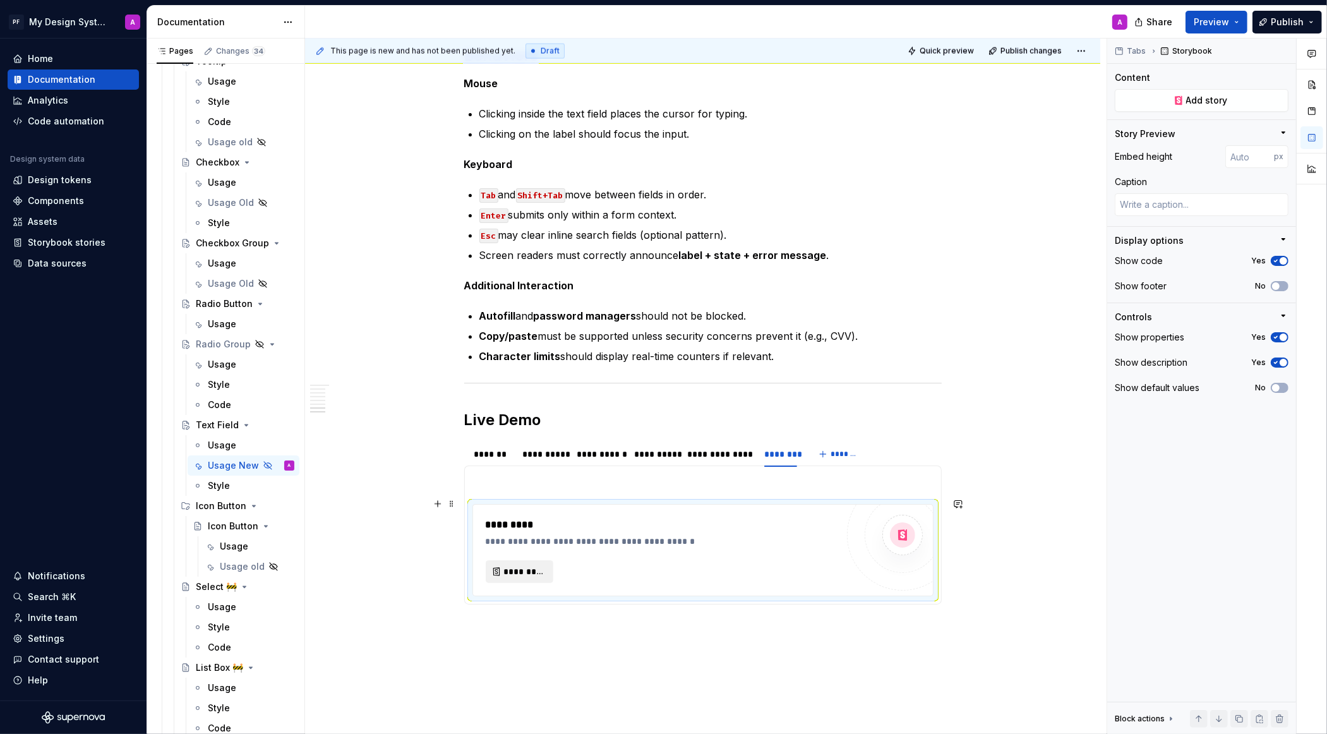
click at [527, 565] on span "*********" at bounding box center [524, 571] width 41 height 13
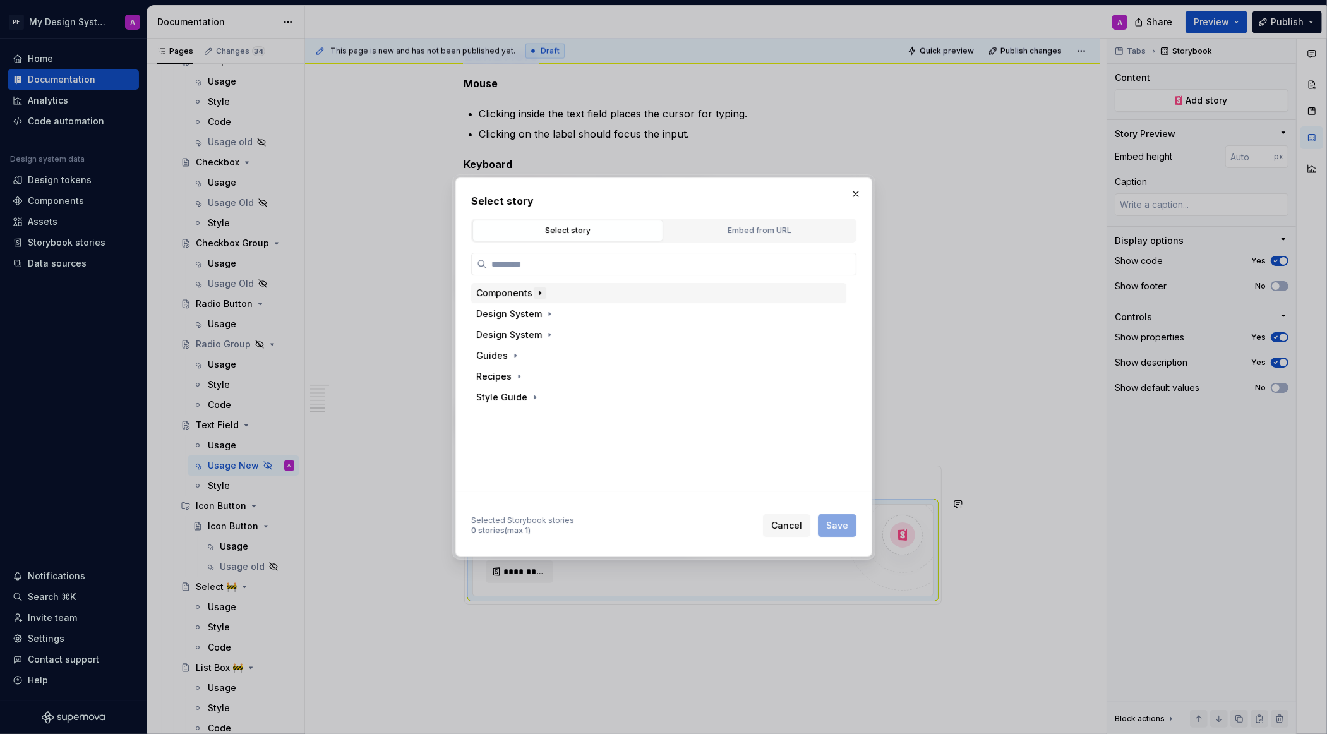
click at [539, 292] on icon "button" at bounding box center [539, 293] width 1 height 3
click at [553, 413] on icon "button" at bounding box center [554, 414] width 10 height 10
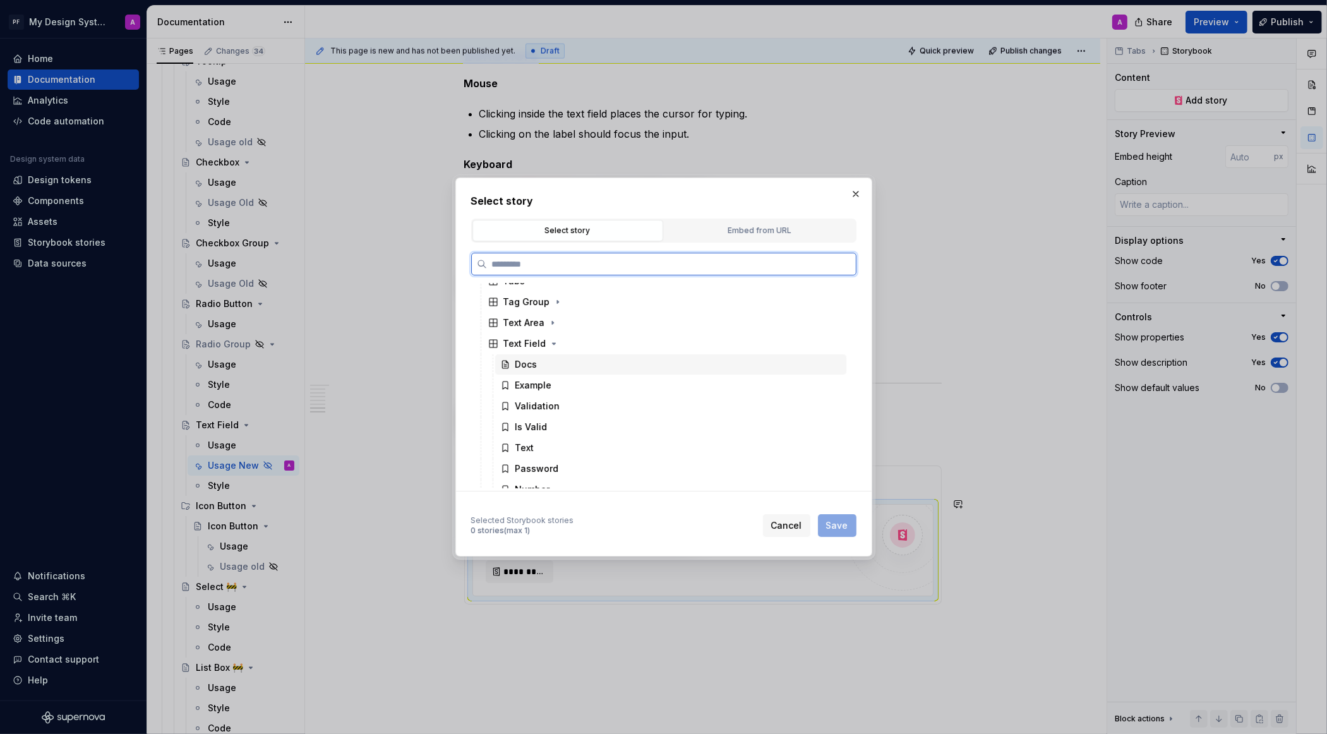
scroll to position [727, 0]
click at [779, 531] on span "Cancel" at bounding box center [786, 525] width 31 height 13
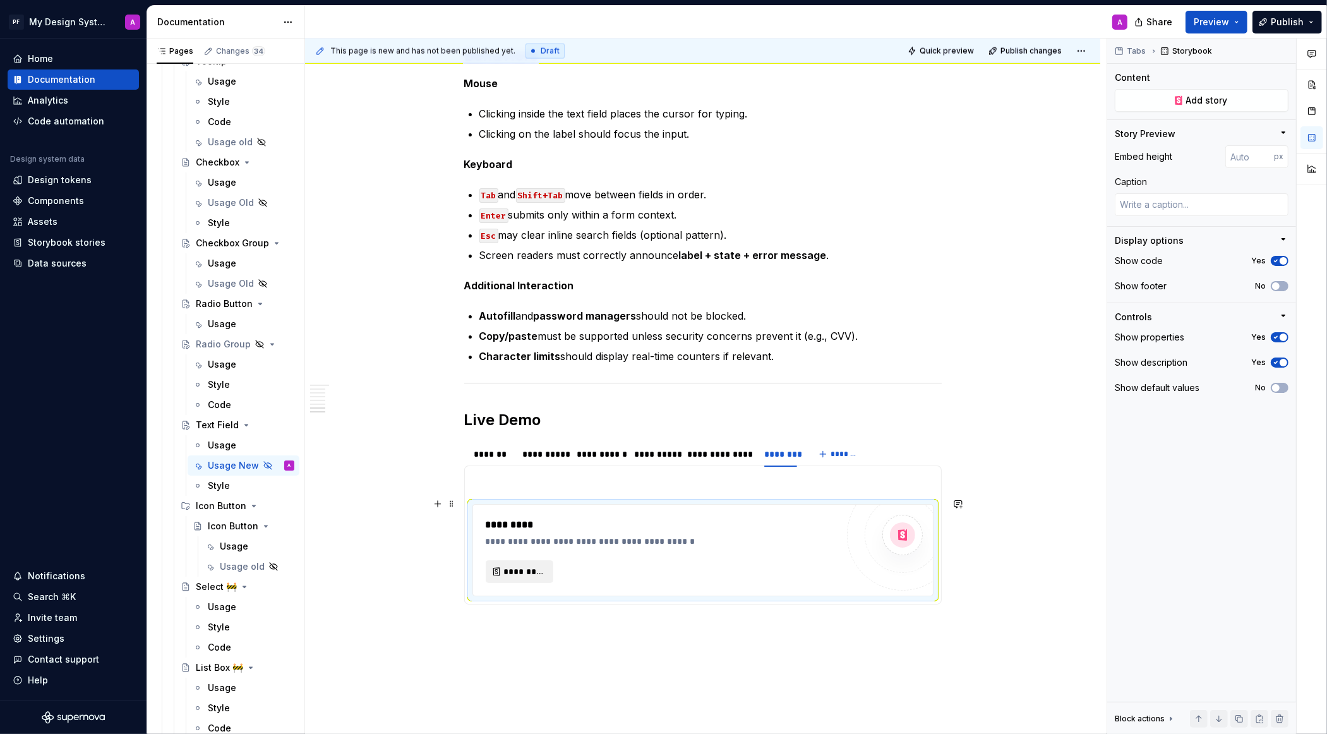
click at [530, 565] on span "*********" at bounding box center [524, 571] width 41 height 13
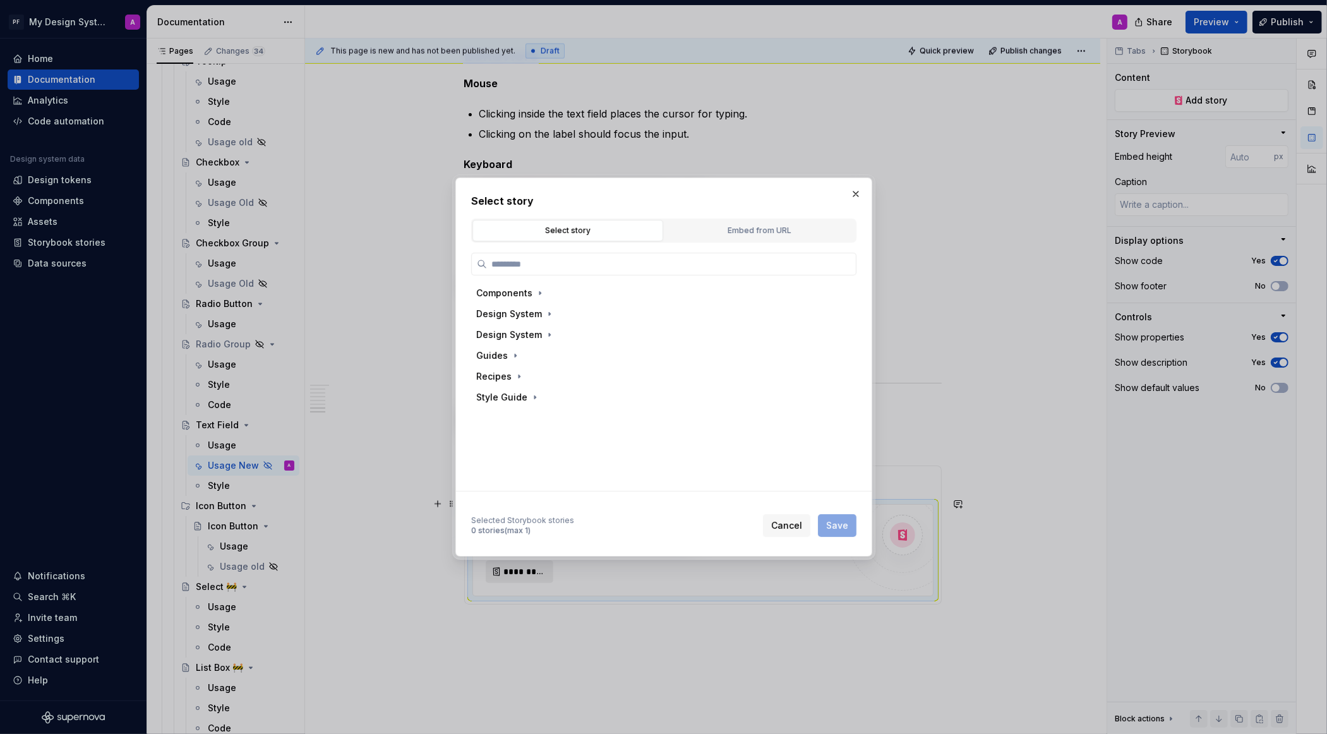
type textarea "*"
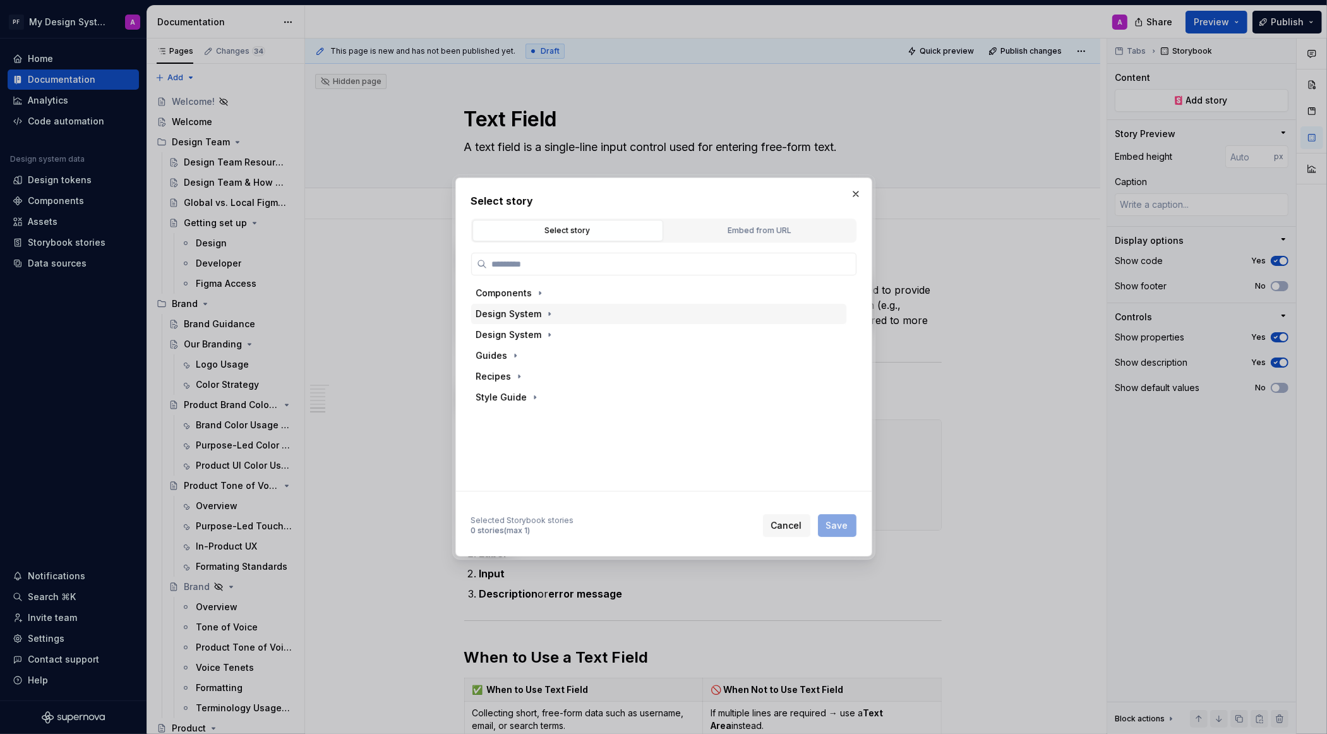
scroll to position [2271, 0]
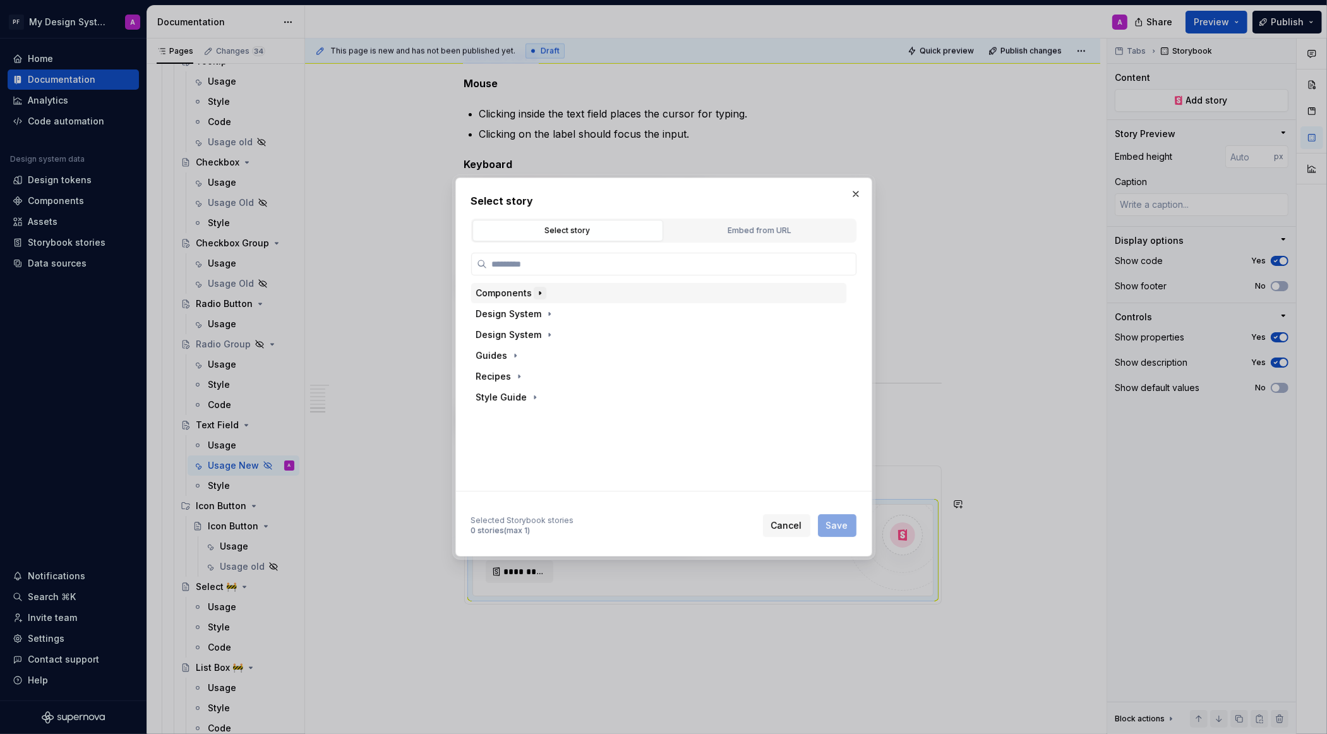
click at [539, 292] on icon "button" at bounding box center [539, 293] width 1 height 3
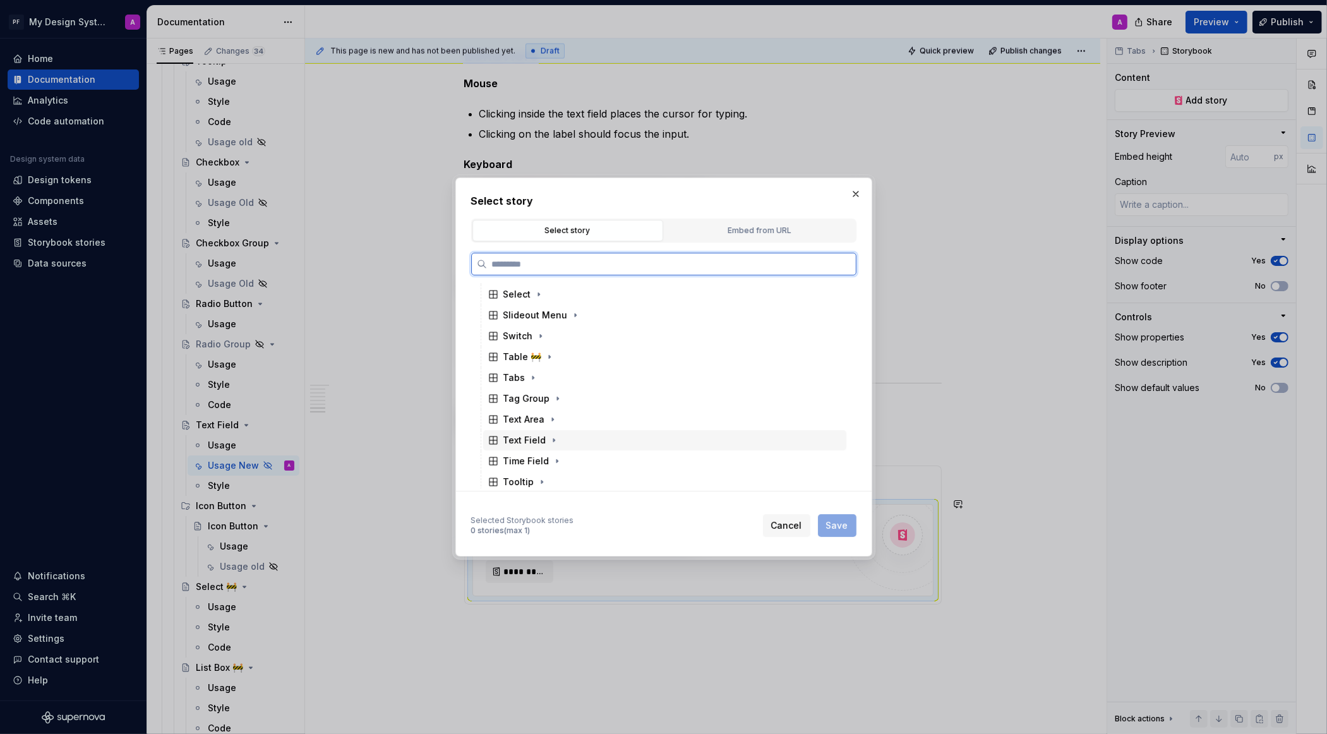
click at [495, 438] on icon at bounding box center [493, 440] width 10 height 10
click at [525, 420] on div "With Label" at bounding box center [538, 418] width 47 height 13
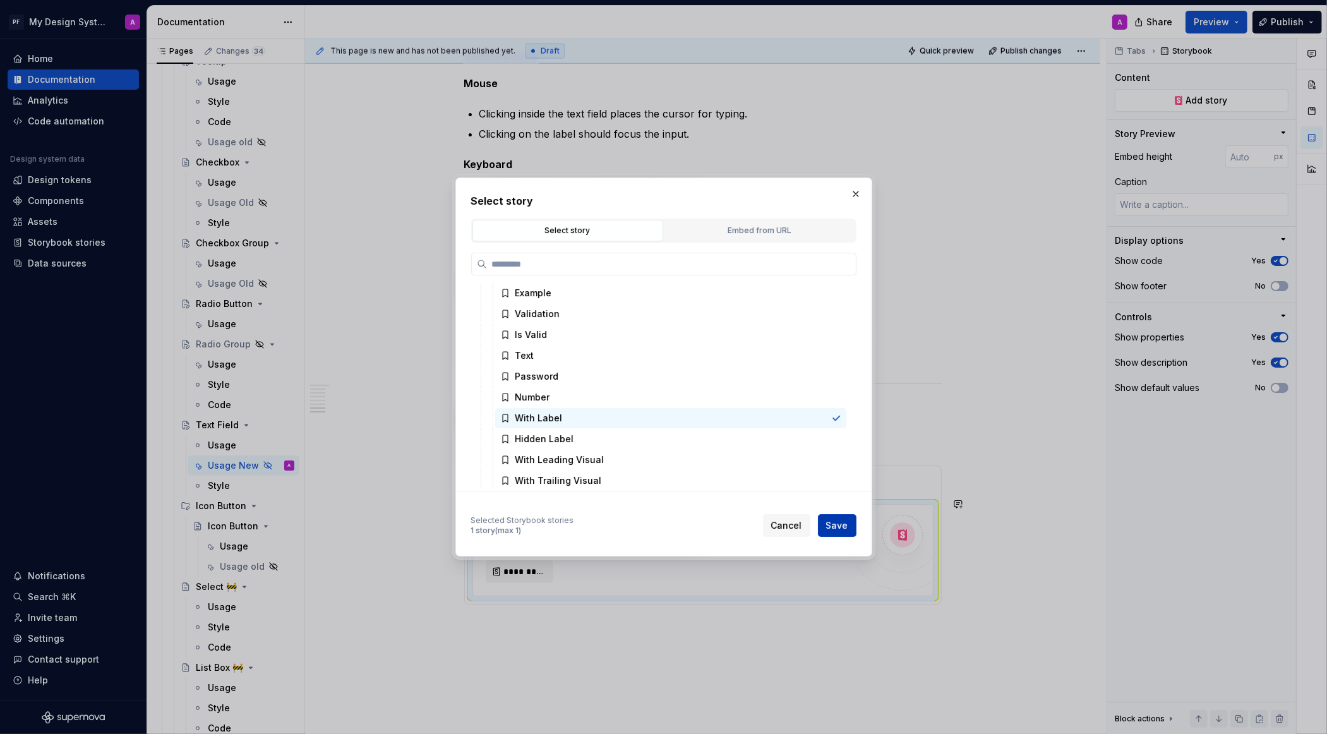
click at [838, 529] on span "Save" at bounding box center [837, 525] width 22 height 13
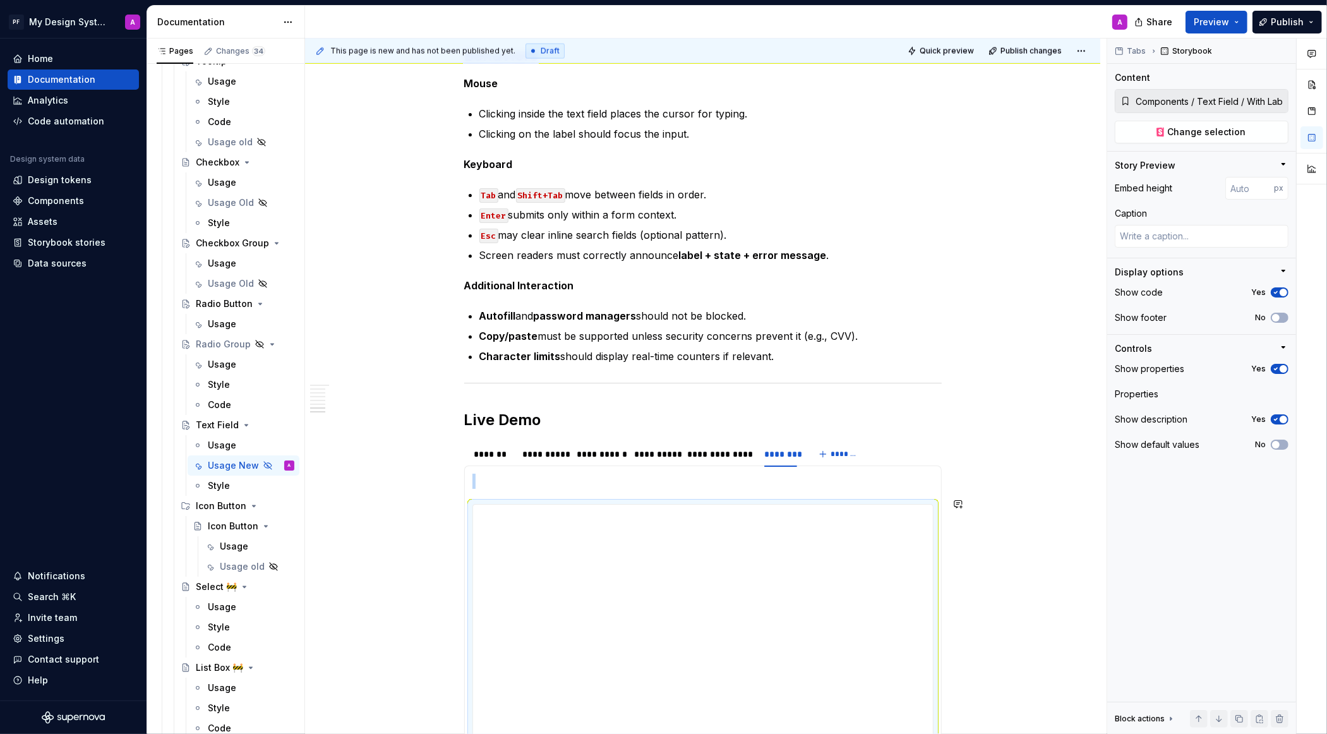
scroll to position [2286, 0]
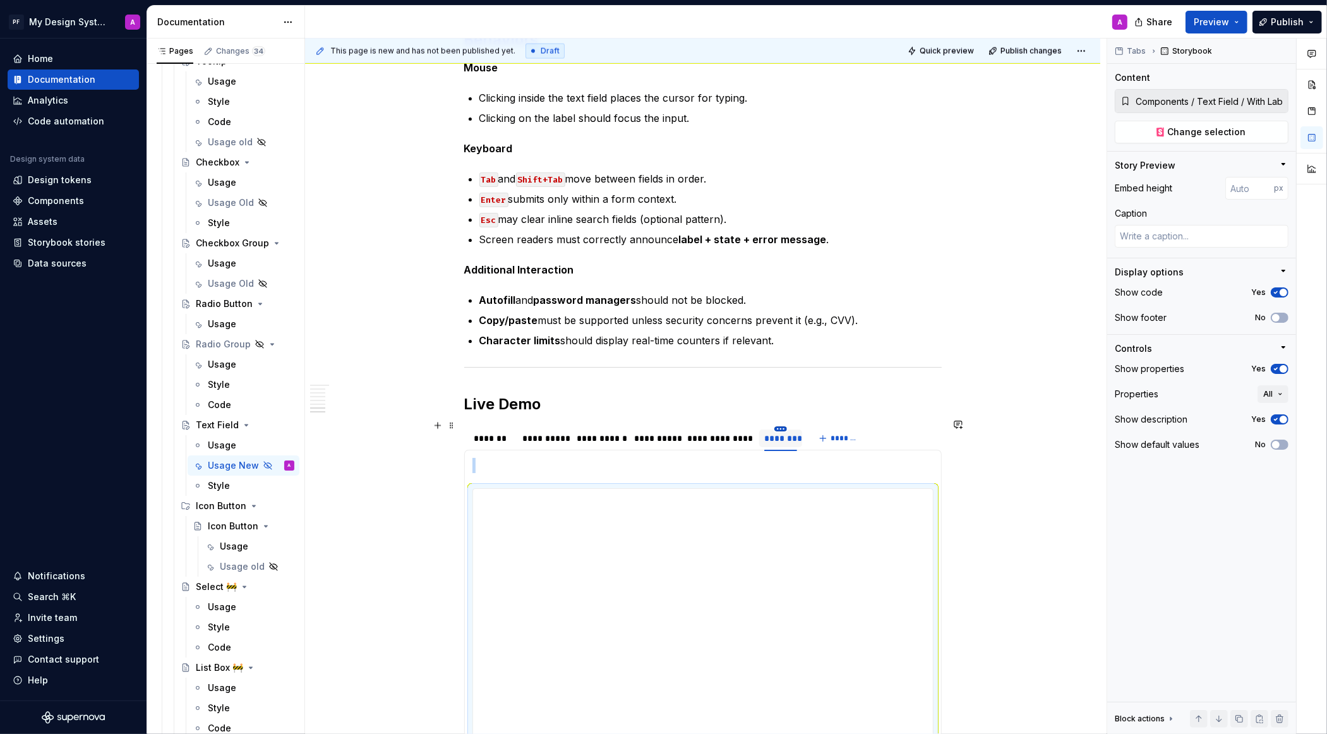
click at [785, 420] on html "PF My Design System A Home Documentation Analytics Code automation Design syste…" at bounding box center [663, 367] width 1327 height 734
click at [808, 440] on div "Edit name" at bounding box center [842, 440] width 82 height 13
type textarea "*"
type input "**********"
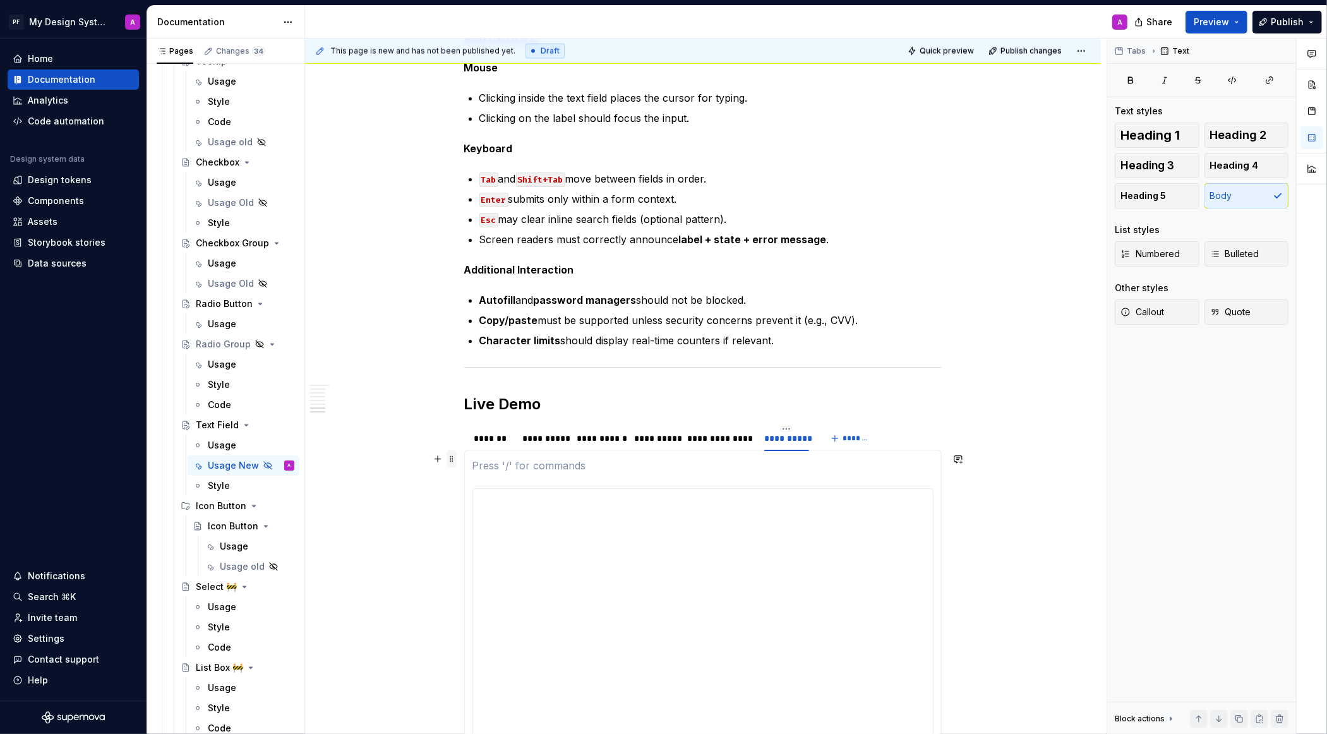
click at [455, 459] on span at bounding box center [452, 459] width 10 height 18
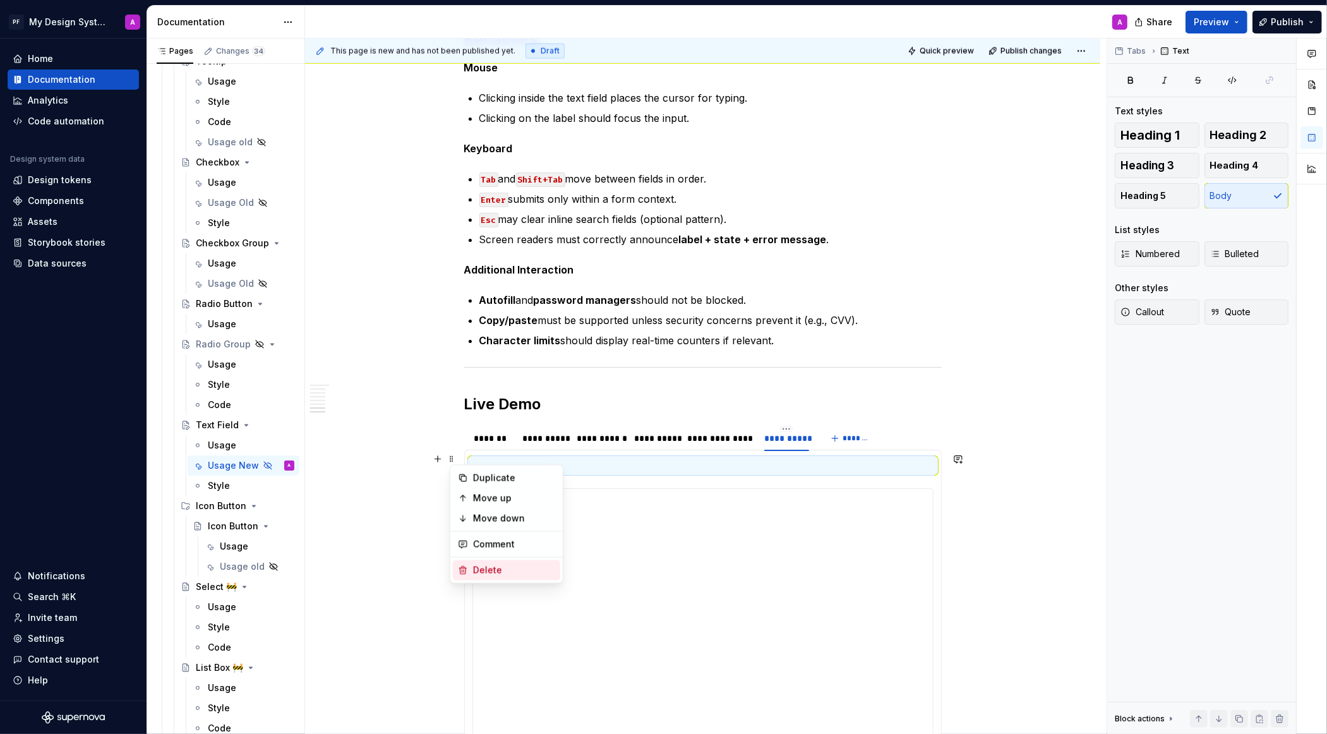
click at [496, 568] on div "Delete" at bounding box center [514, 570] width 82 height 13
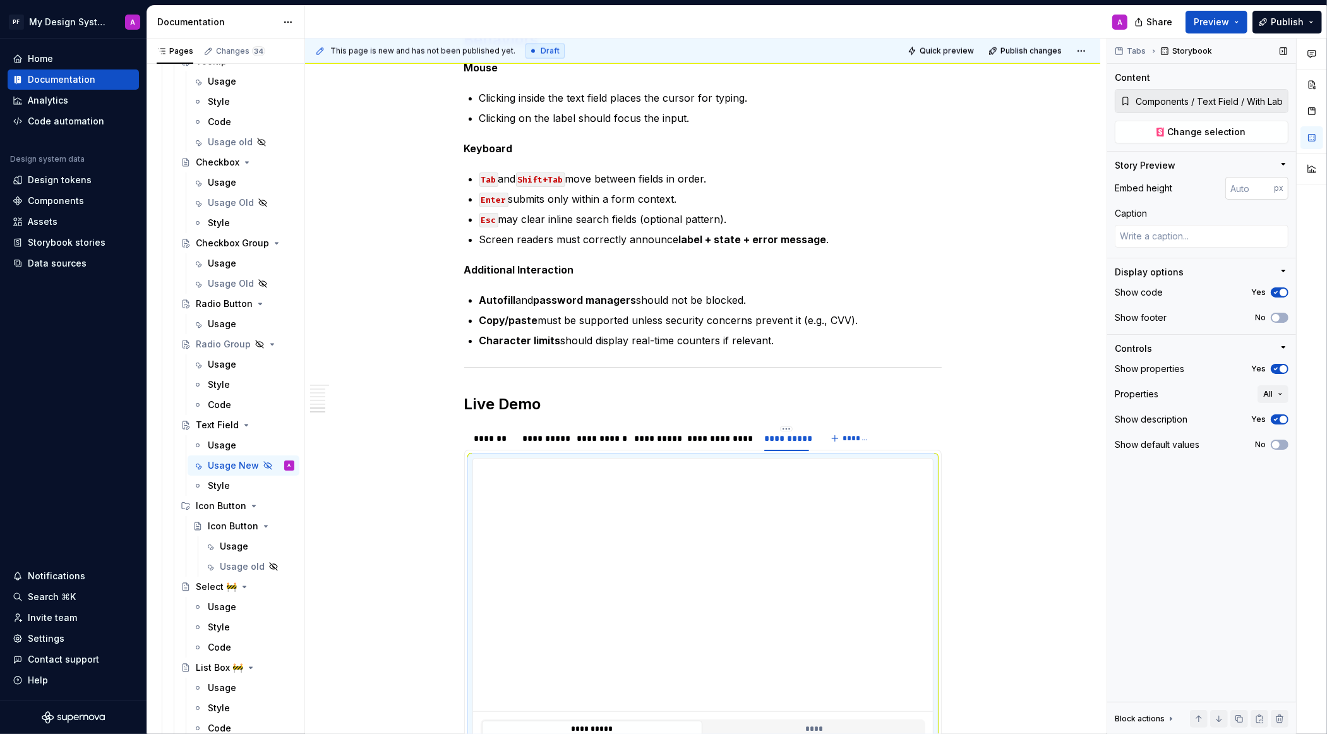
type textarea "*"
click at [1260, 186] on input "number" at bounding box center [1249, 188] width 49 height 23
type input "400"
click at [1276, 368] on icon "button" at bounding box center [1276, 369] width 3 height 2
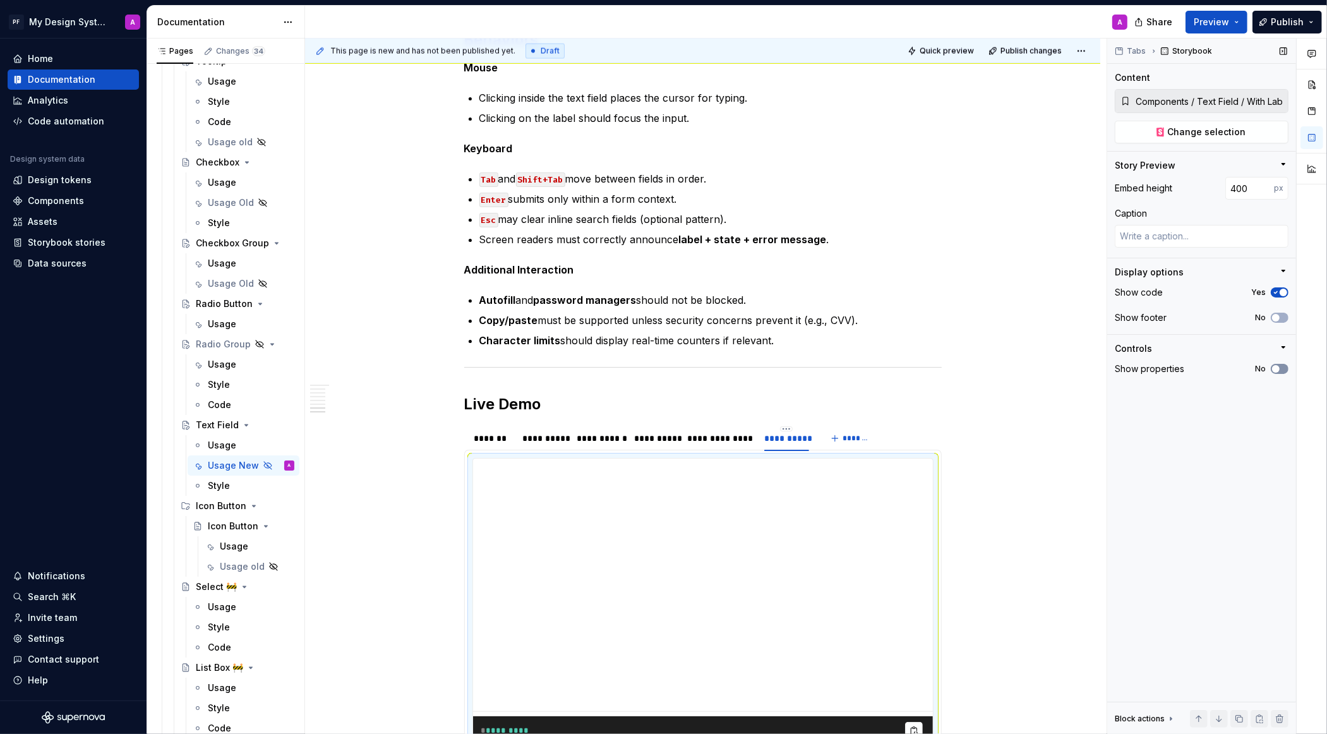
scroll to position [2342, 0]
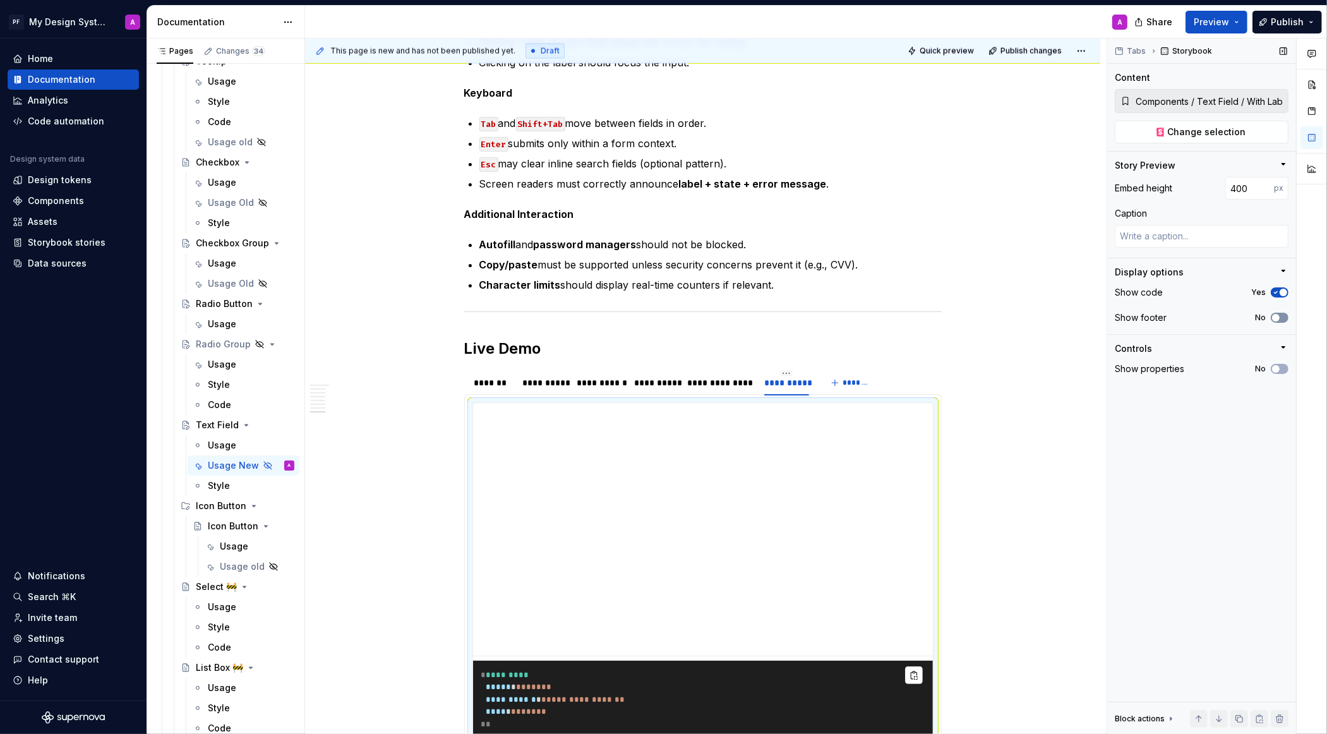
click at [1277, 315] on span "button" at bounding box center [1276, 318] width 8 height 8
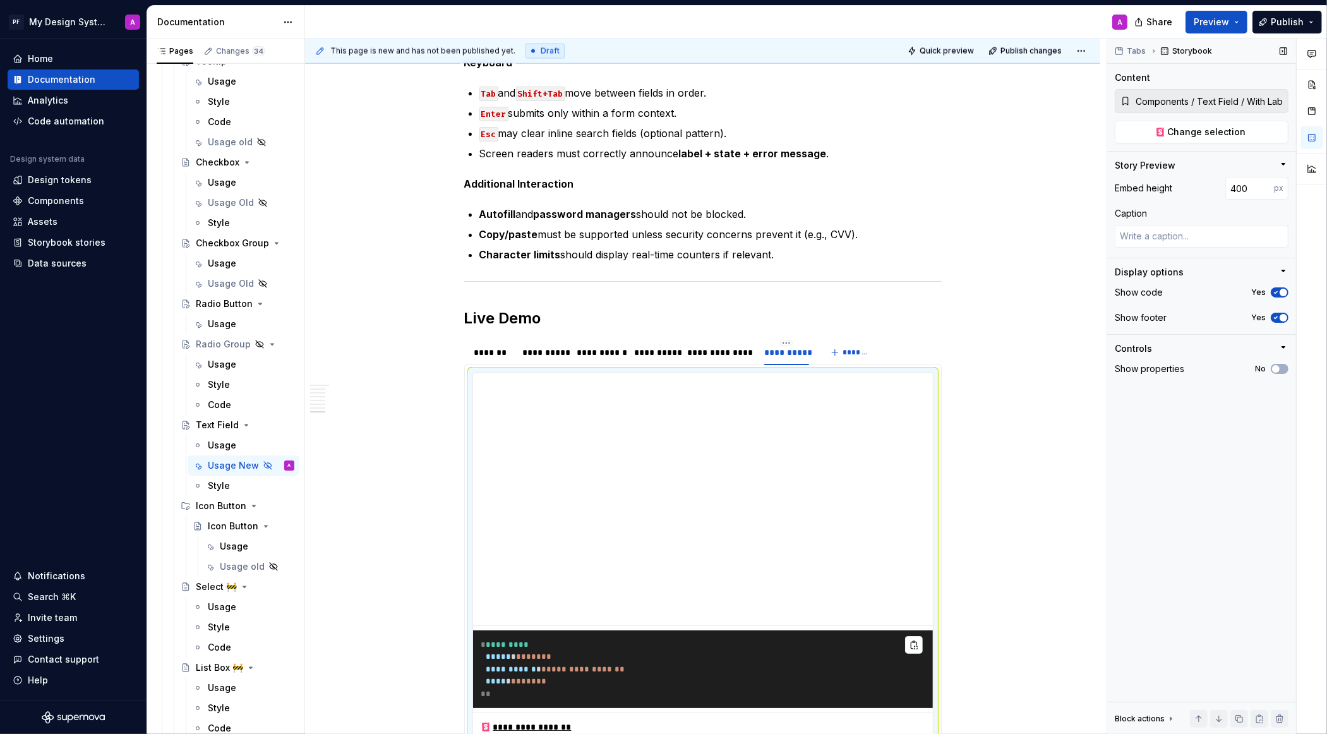
click at [1278, 284] on div "Show code Yes" at bounding box center [1202, 293] width 174 height 18
click at [1278, 289] on icon "button" at bounding box center [1276, 293] width 10 height 8
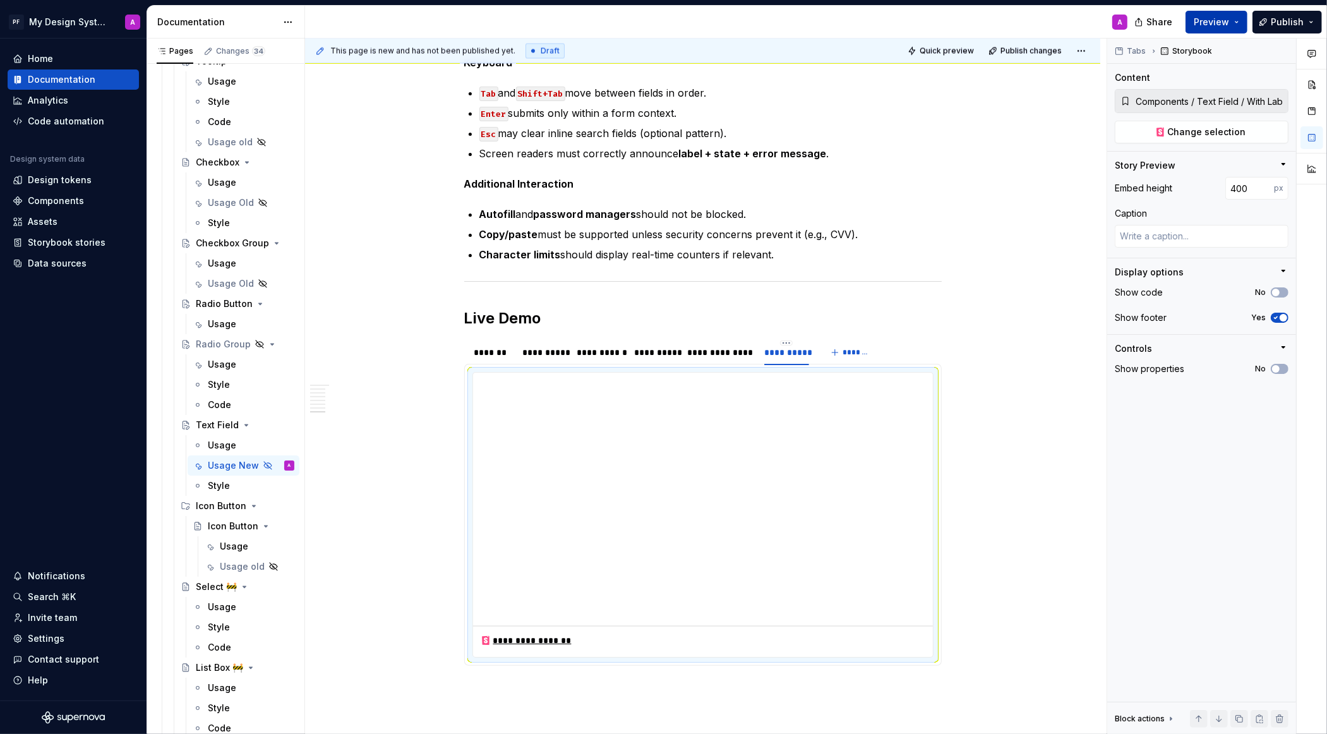
click at [1211, 23] on span "Preview" at bounding box center [1211, 22] width 35 height 13
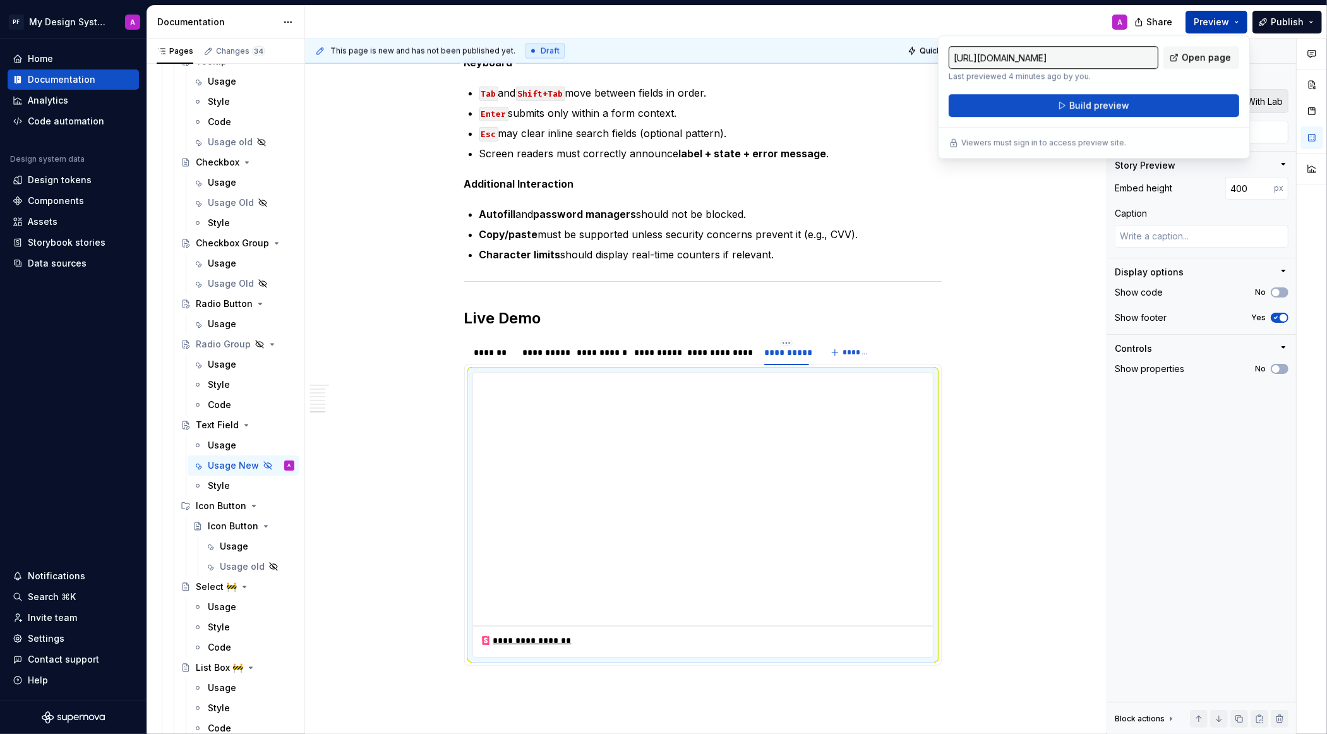
click at [1088, 110] on span "Build preview" at bounding box center [1099, 105] width 60 height 13
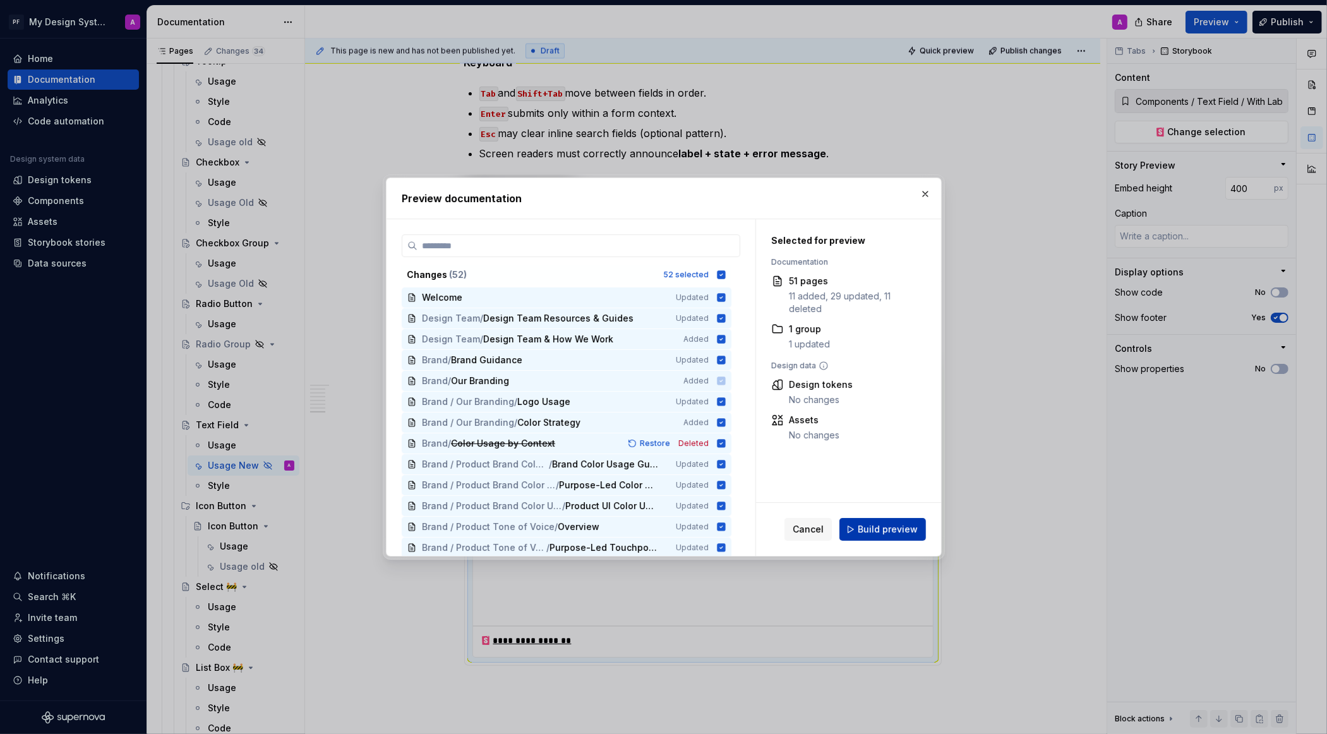
click at [874, 532] on span "Build preview" at bounding box center [888, 529] width 60 height 13
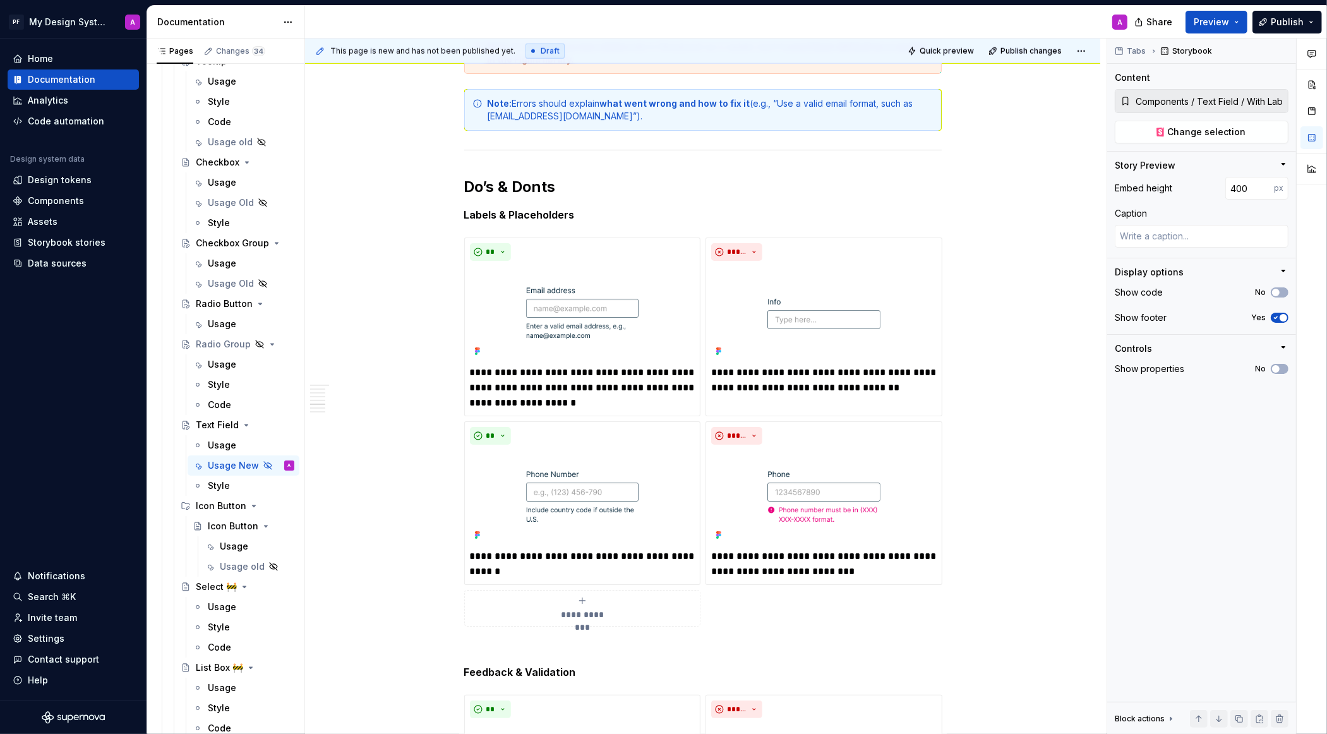
scroll to position [1204, 0]
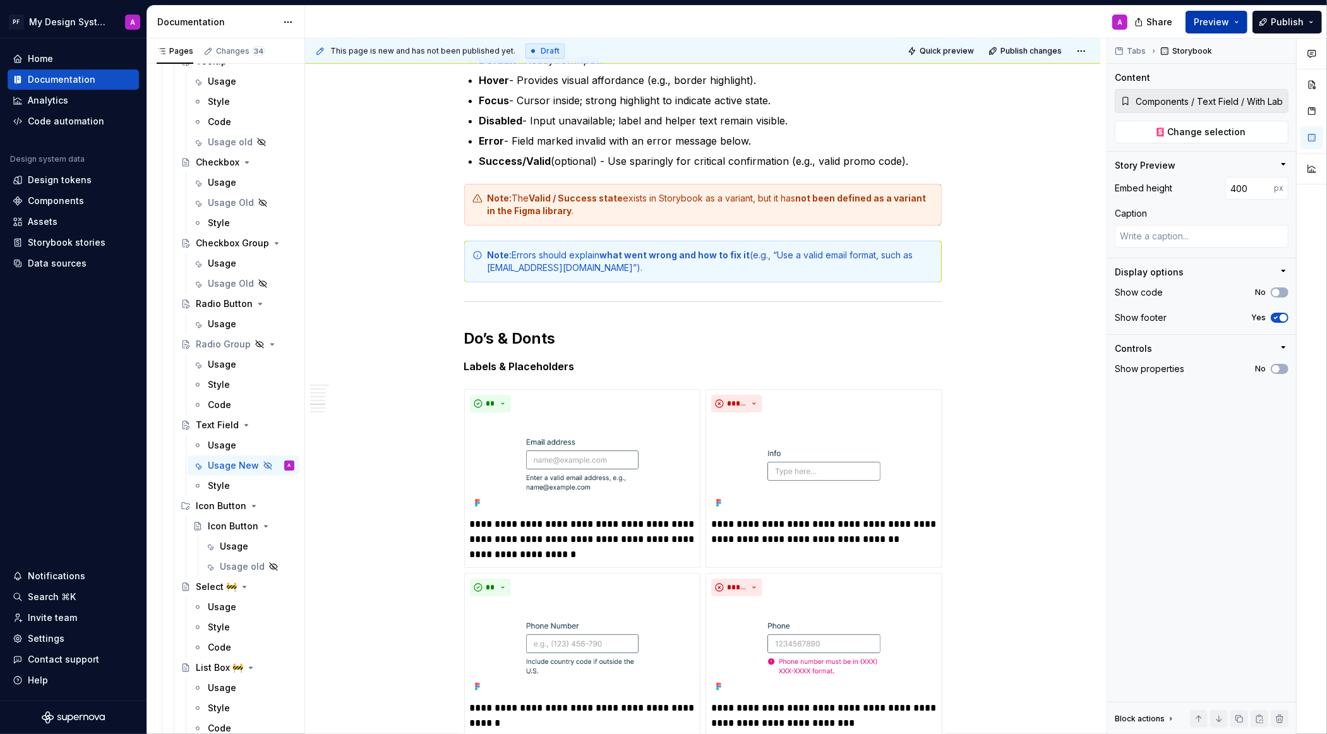
click at [1218, 25] on span "Preview" at bounding box center [1211, 22] width 35 height 13
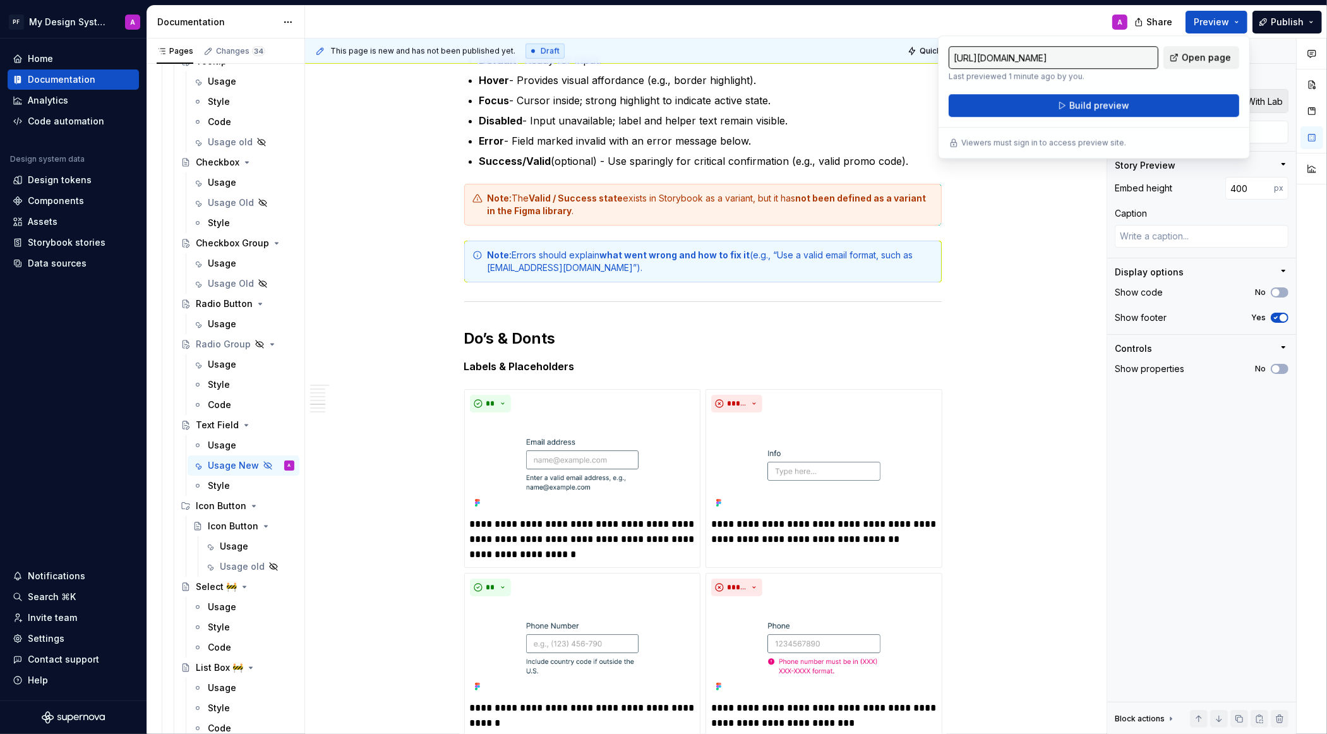
click at [1187, 57] on span "Open page" at bounding box center [1206, 57] width 49 height 13
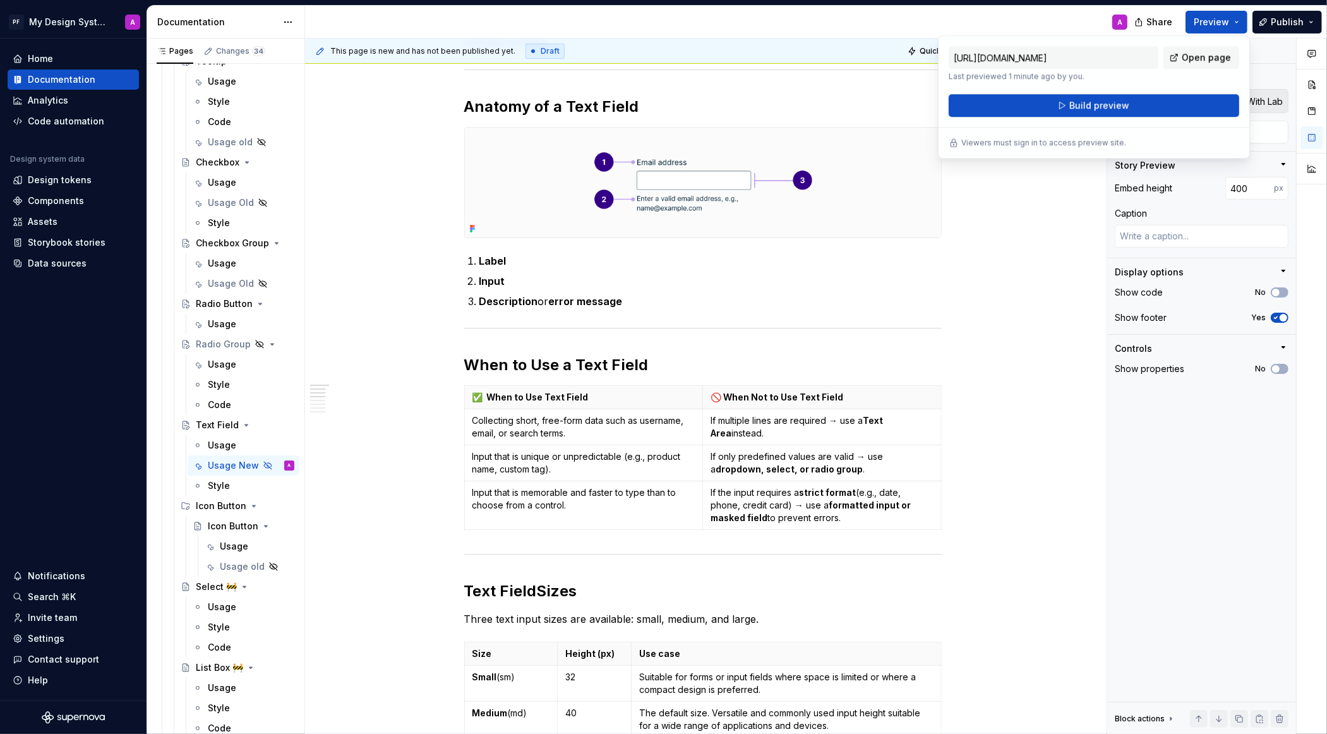
scroll to position [0, 0]
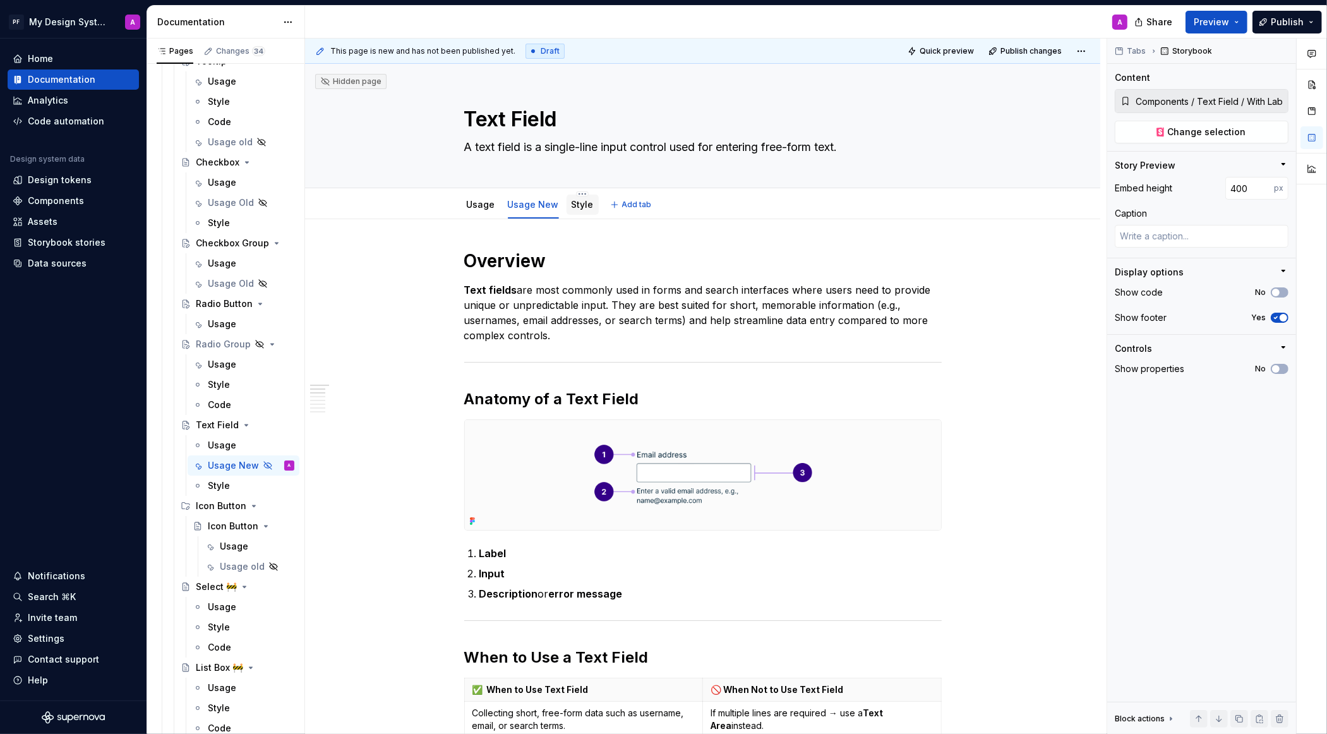
click at [584, 207] on link "Style" at bounding box center [583, 204] width 22 height 11
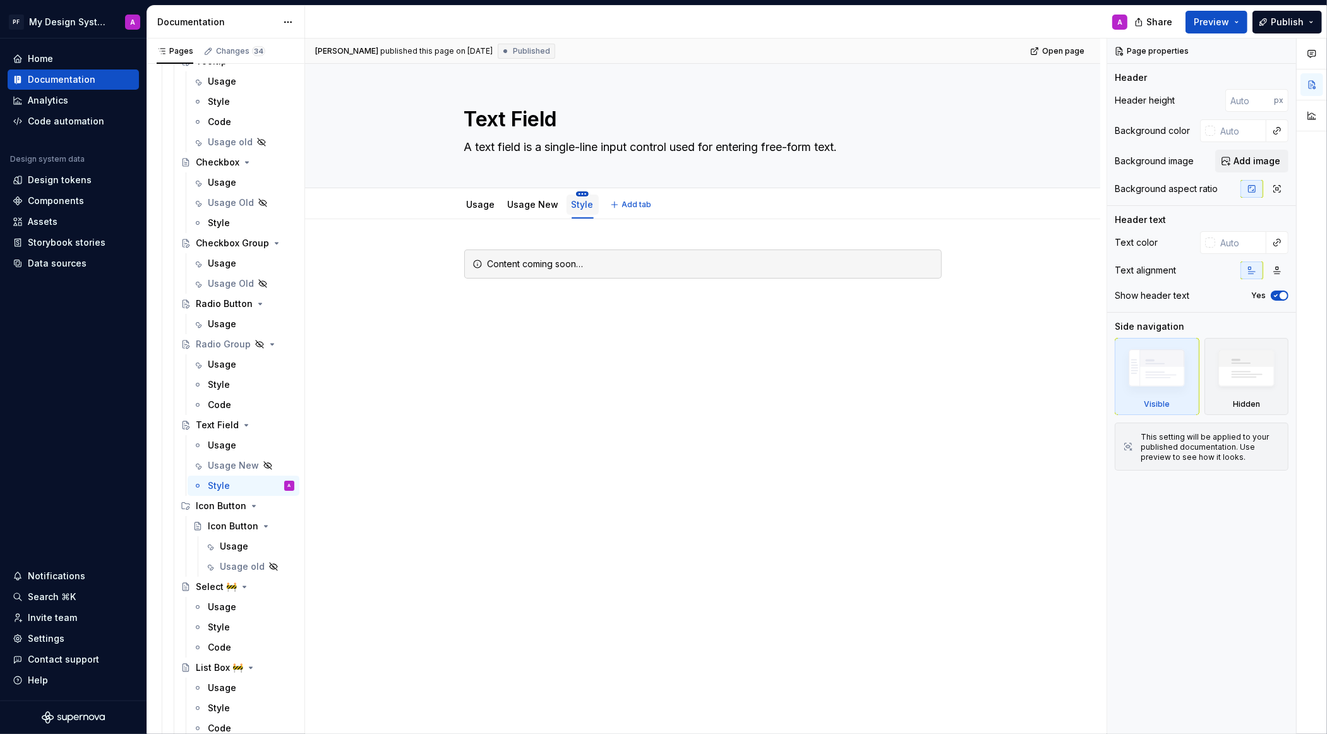
click at [582, 190] on html "PF My Design System A Home Documentation Analytics Code automation Design syste…" at bounding box center [663, 367] width 1327 height 734
click at [622, 330] on div "Delete tab" at bounding box center [639, 329] width 82 height 13
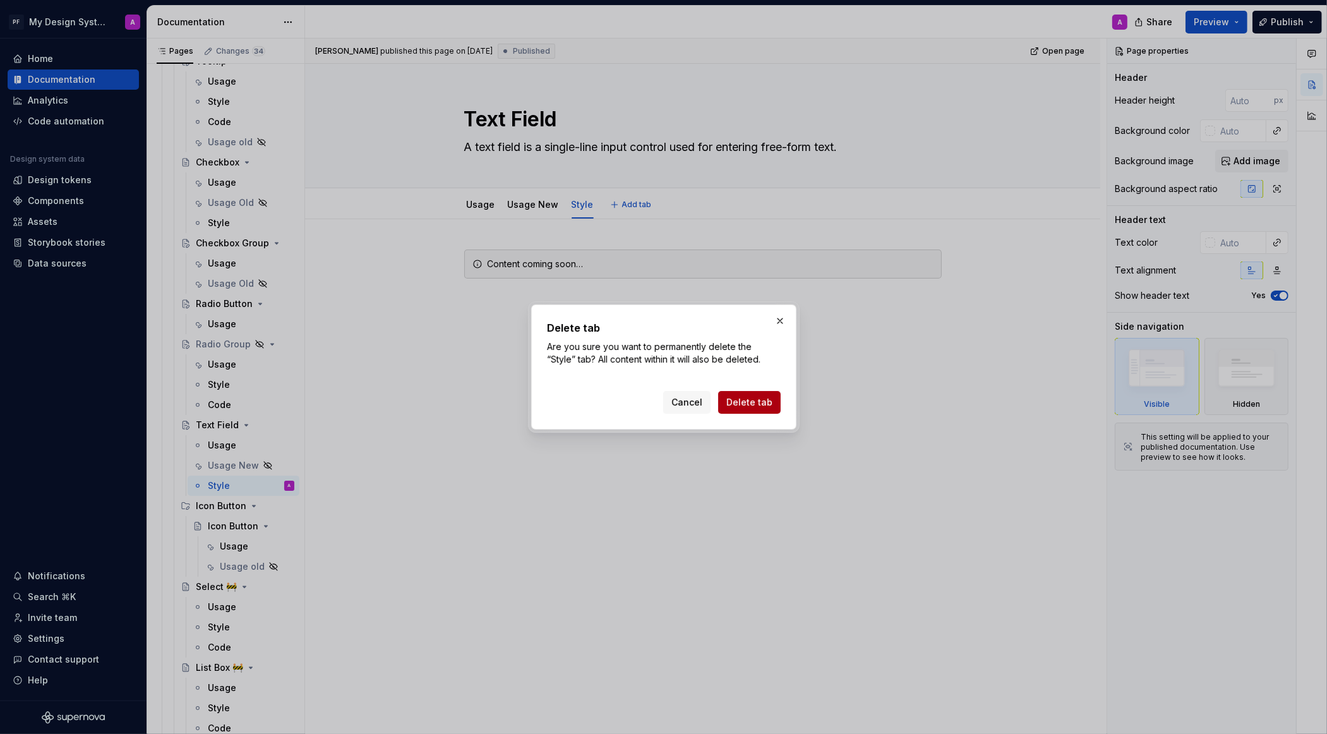
click at [751, 398] on span "Delete tab" at bounding box center [749, 402] width 46 height 13
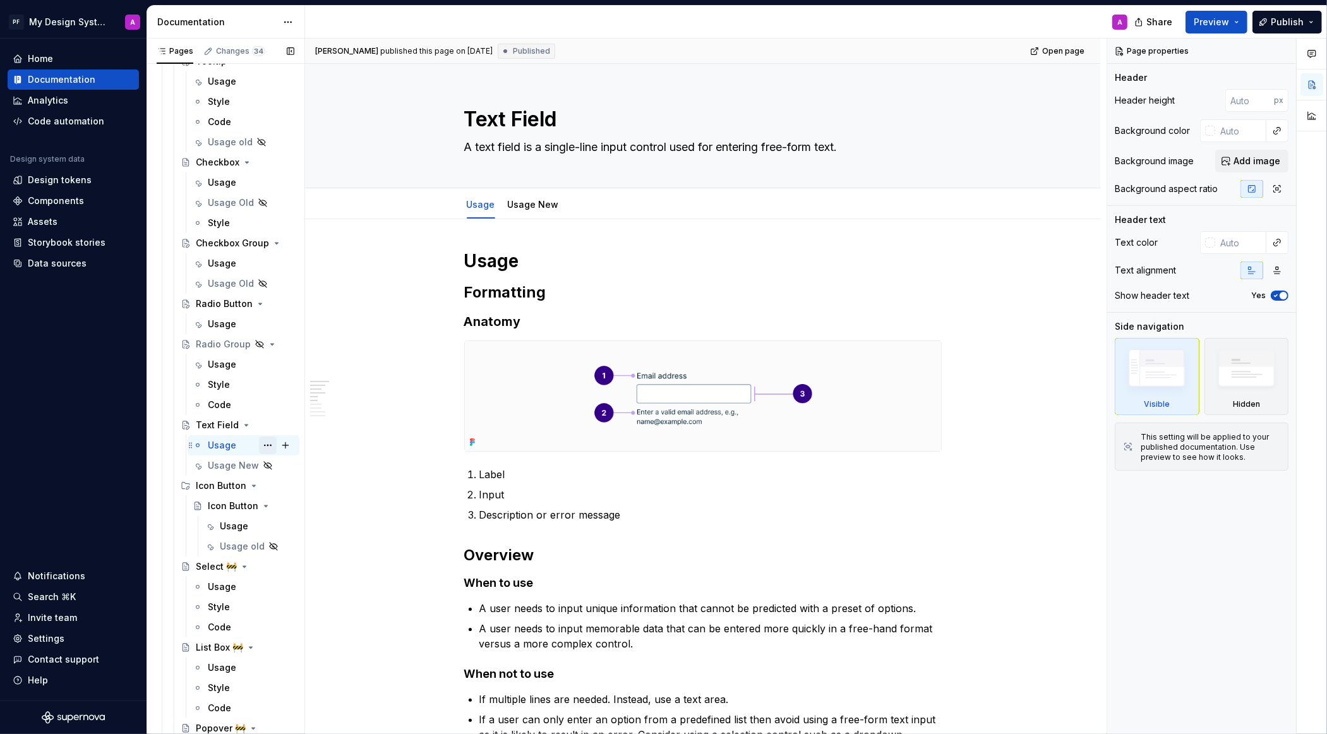
click at [261, 442] on button "Page tree" at bounding box center [268, 445] width 18 height 18
click at [307, 508] on div "Hide tab" at bounding box center [344, 513] width 124 height 13
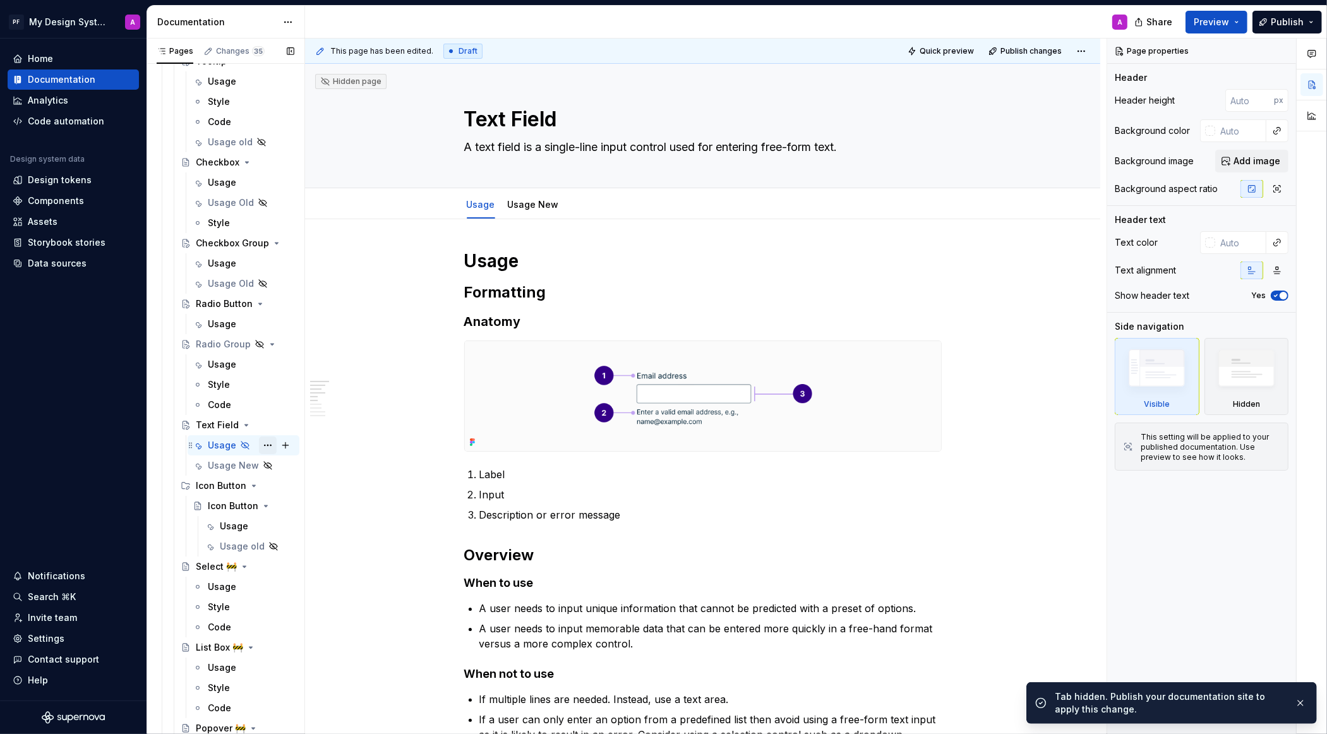
click at [261, 445] on button "Page tree" at bounding box center [268, 445] width 18 height 18
click at [293, 464] on div "Rename tab" at bounding box center [344, 466] width 124 height 13
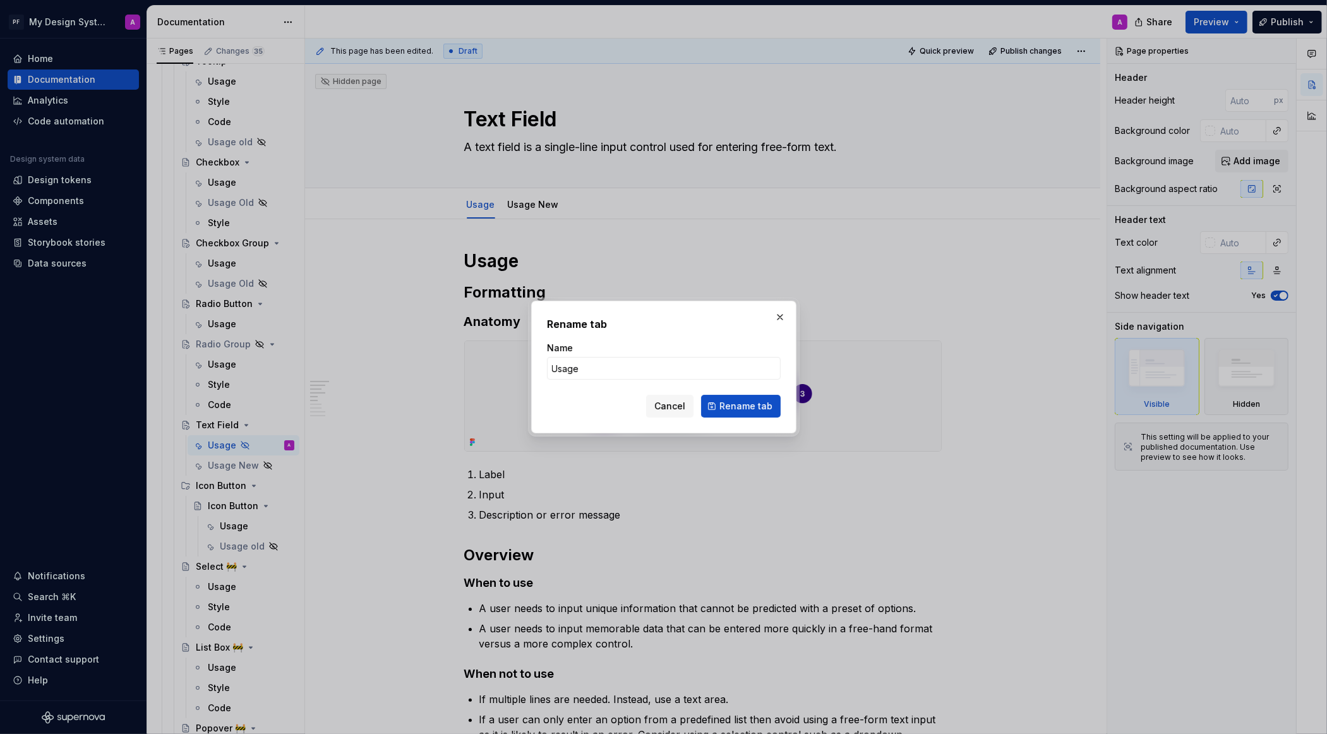
type textarea "*"
type input "Usag Old"
click at [760, 406] on span "Rename tab" at bounding box center [745, 406] width 53 height 13
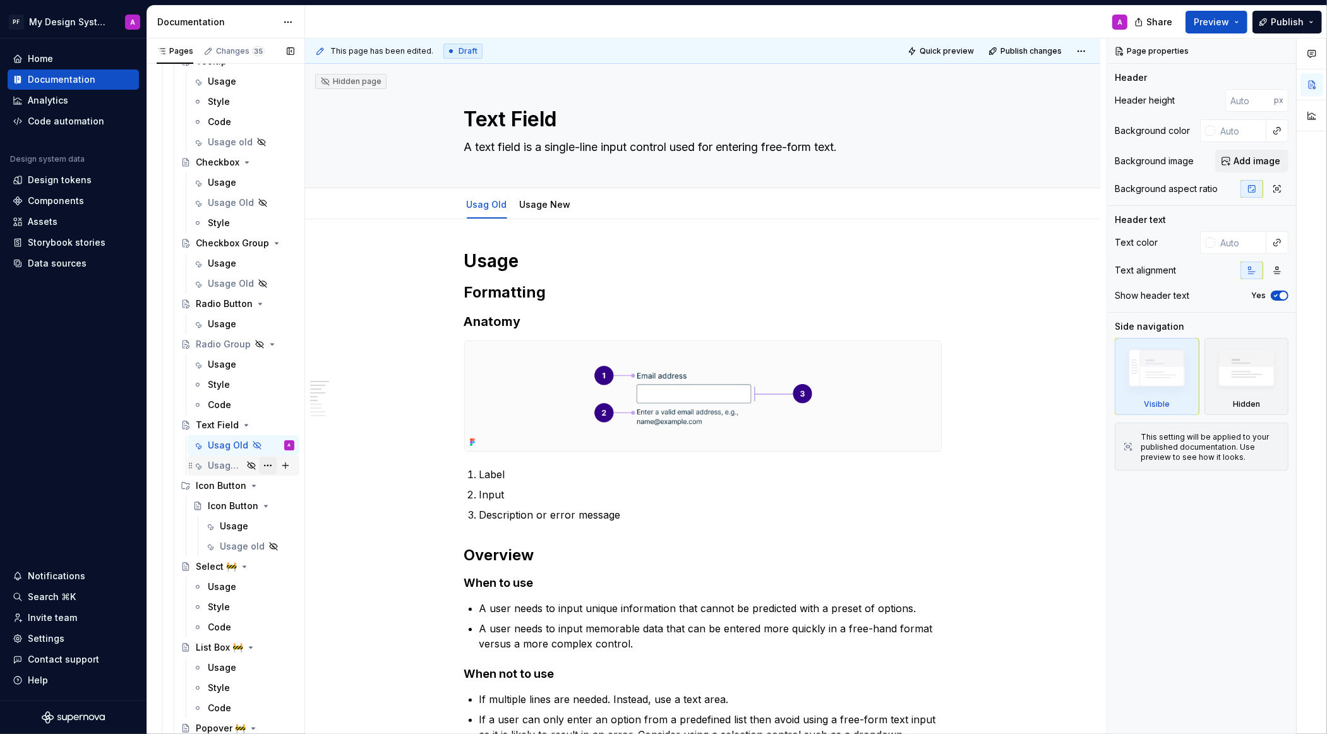
click at [267, 465] on button "Page tree" at bounding box center [268, 466] width 18 height 18
click at [317, 531] on div "Show tab" at bounding box center [344, 533] width 124 height 13
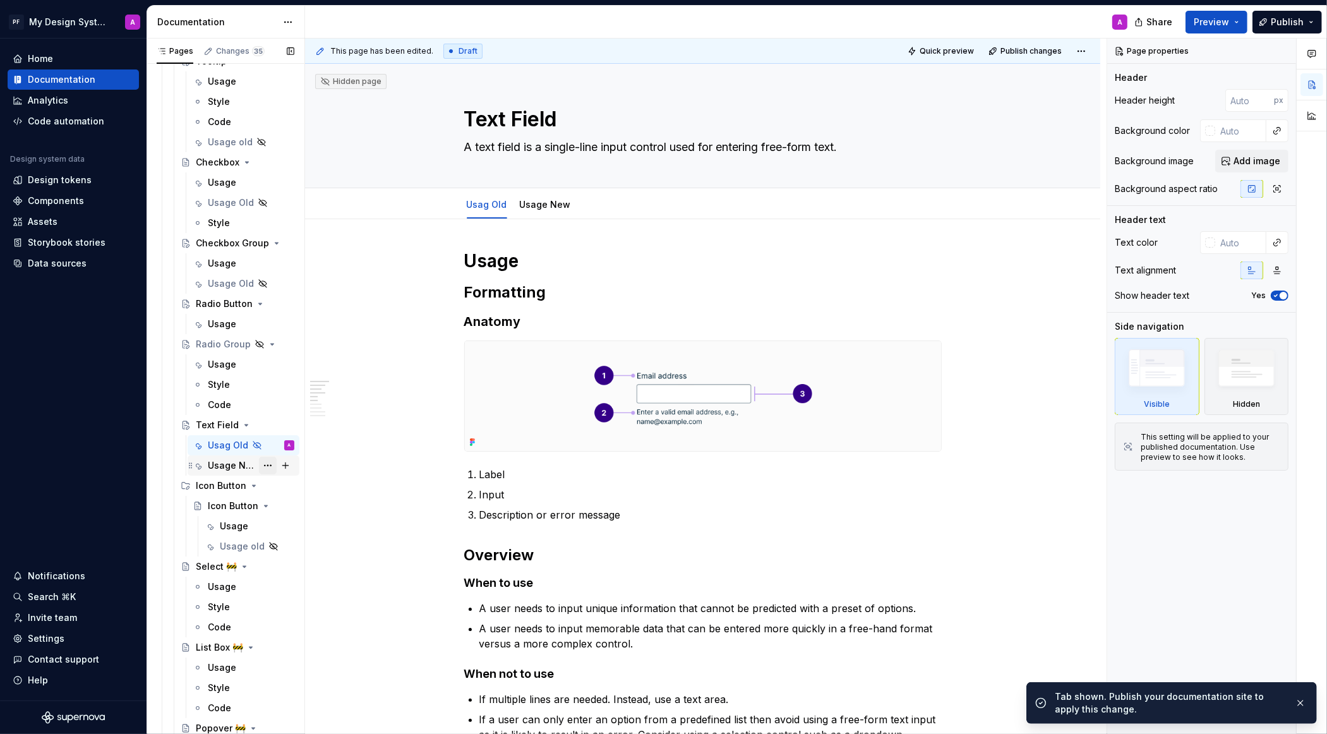
click at [273, 460] on button "Page tree" at bounding box center [268, 466] width 18 height 18
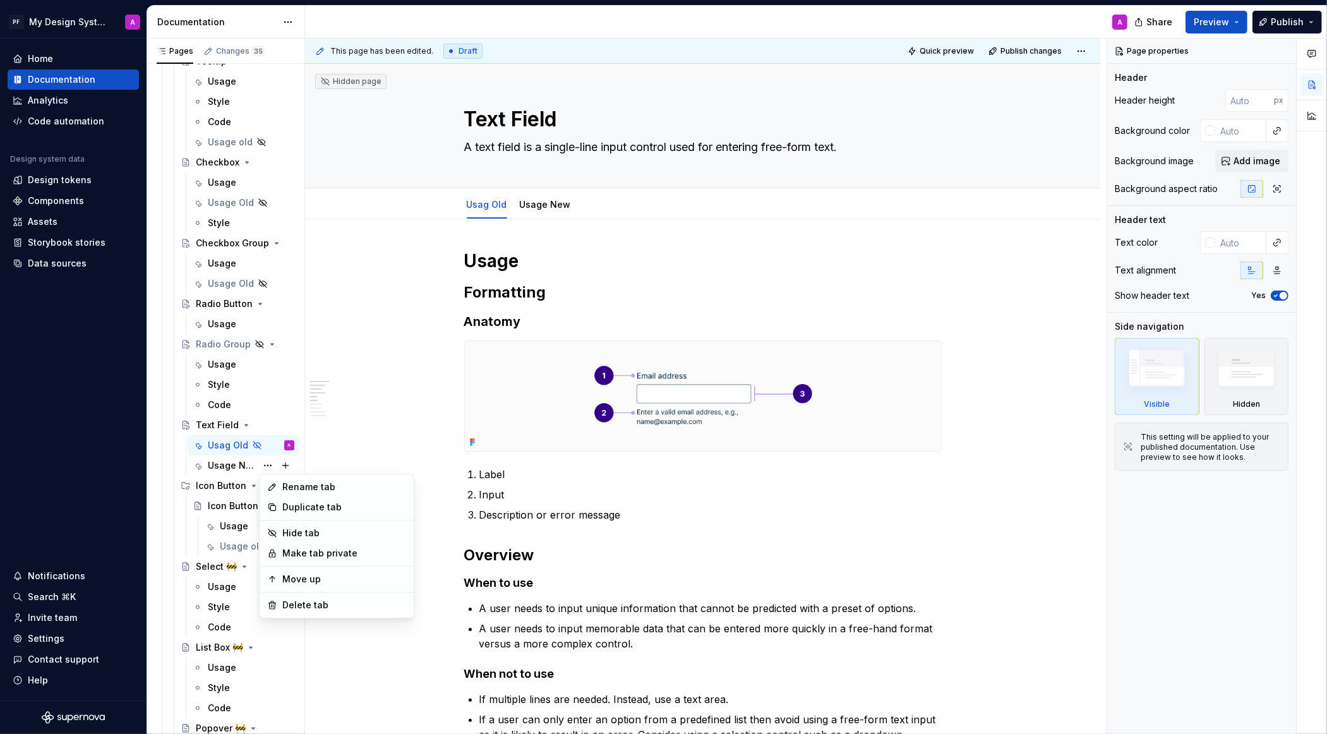
type textarea "*"
click at [315, 490] on div "Rename tab" at bounding box center [344, 487] width 124 height 13
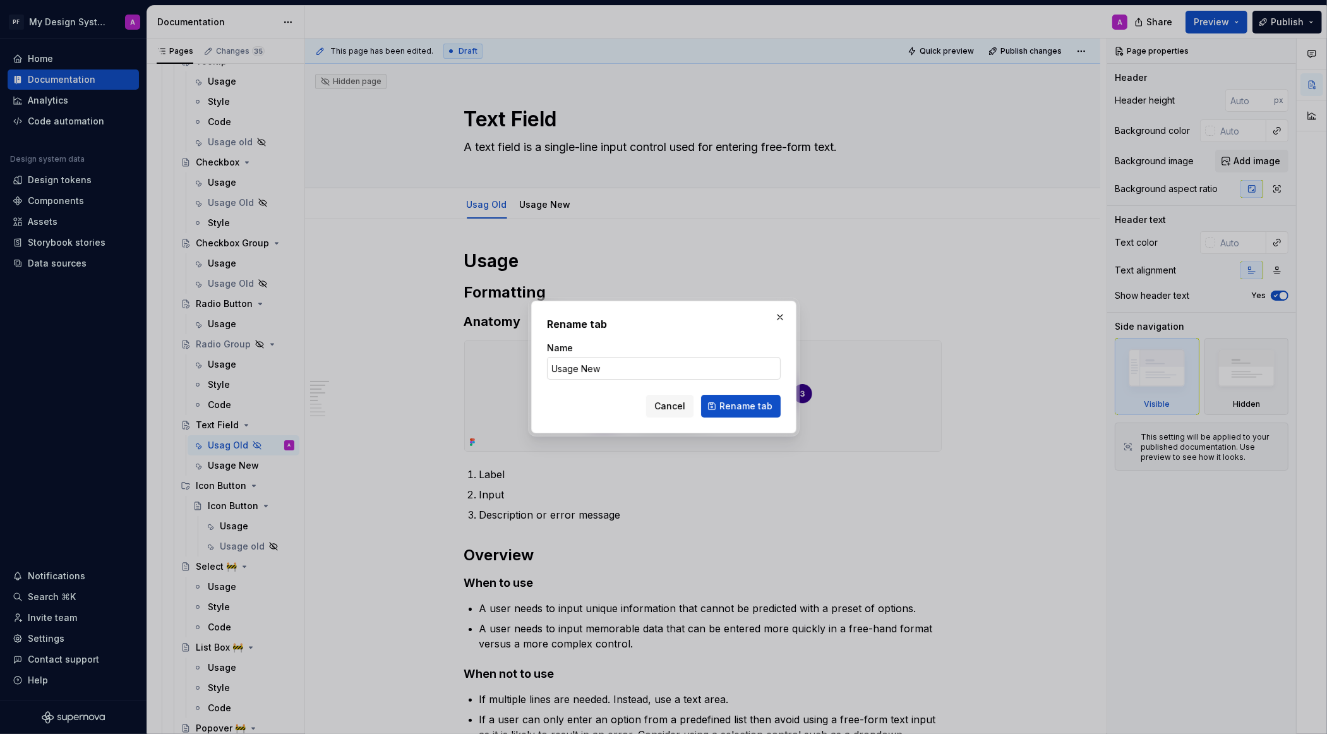
click at [604, 362] on input "Usage New" at bounding box center [664, 368] width 234 height 23
click at [608, 372] on input "Usage New" at bounding box center [664, 368] width 234 height 23
type input "Usage"
click at [748, 405] on span "Rename tab" at bounding box center [745, 406] width 53 height 13
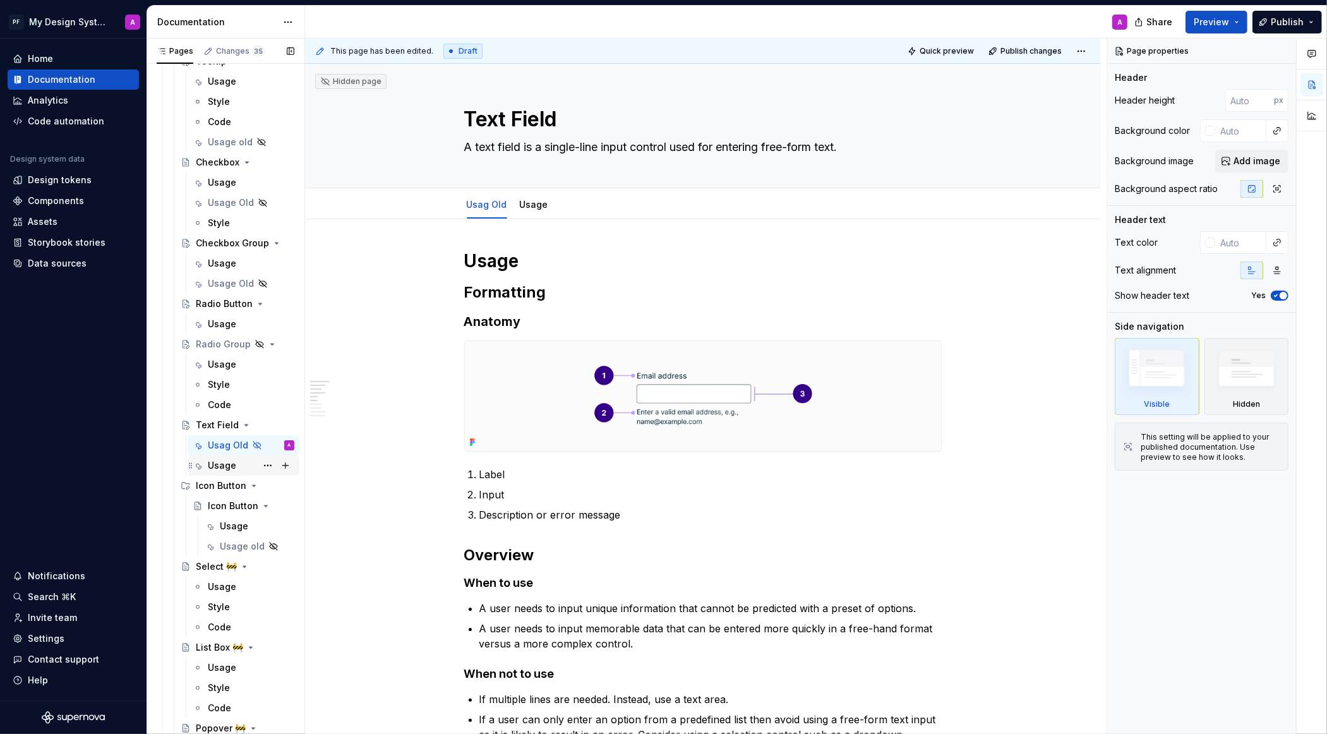
click at [239, 460] on div "Usage" at bounding box center [251, 466] width 87 height 18
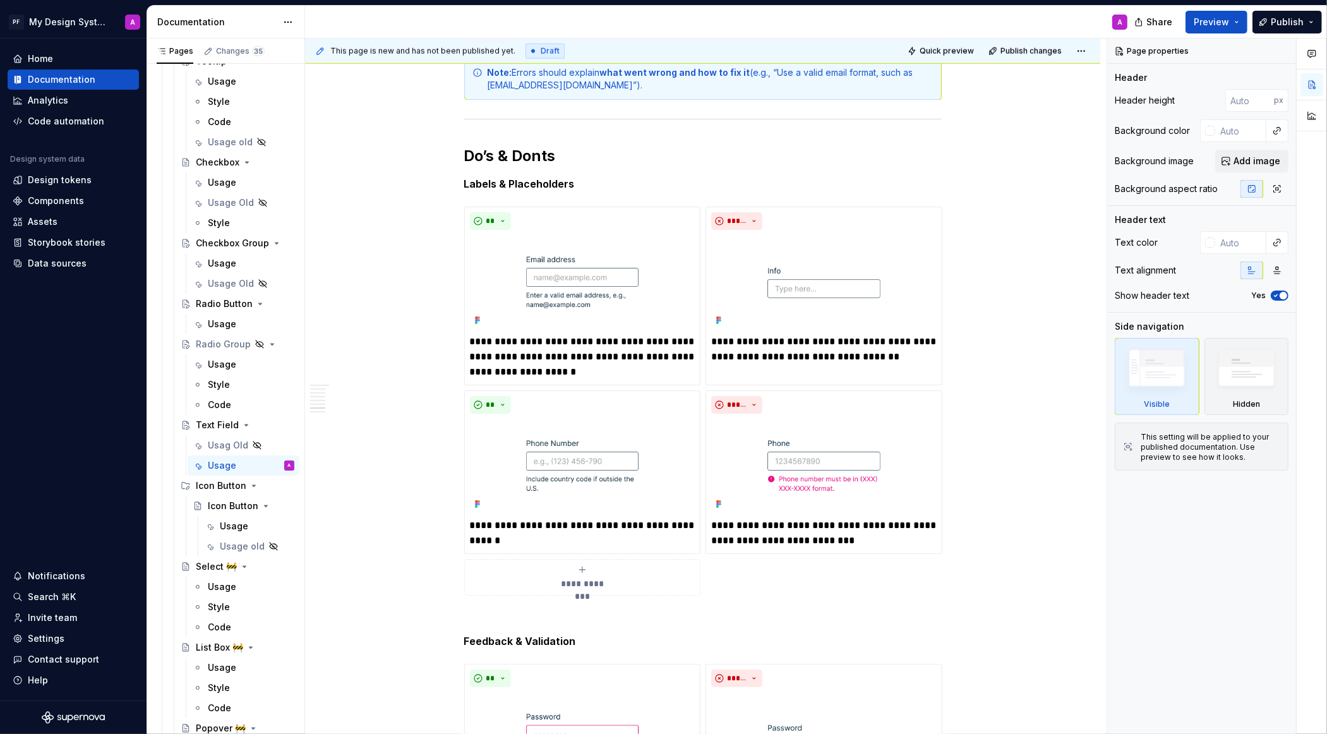
scroll to position [726, 0]
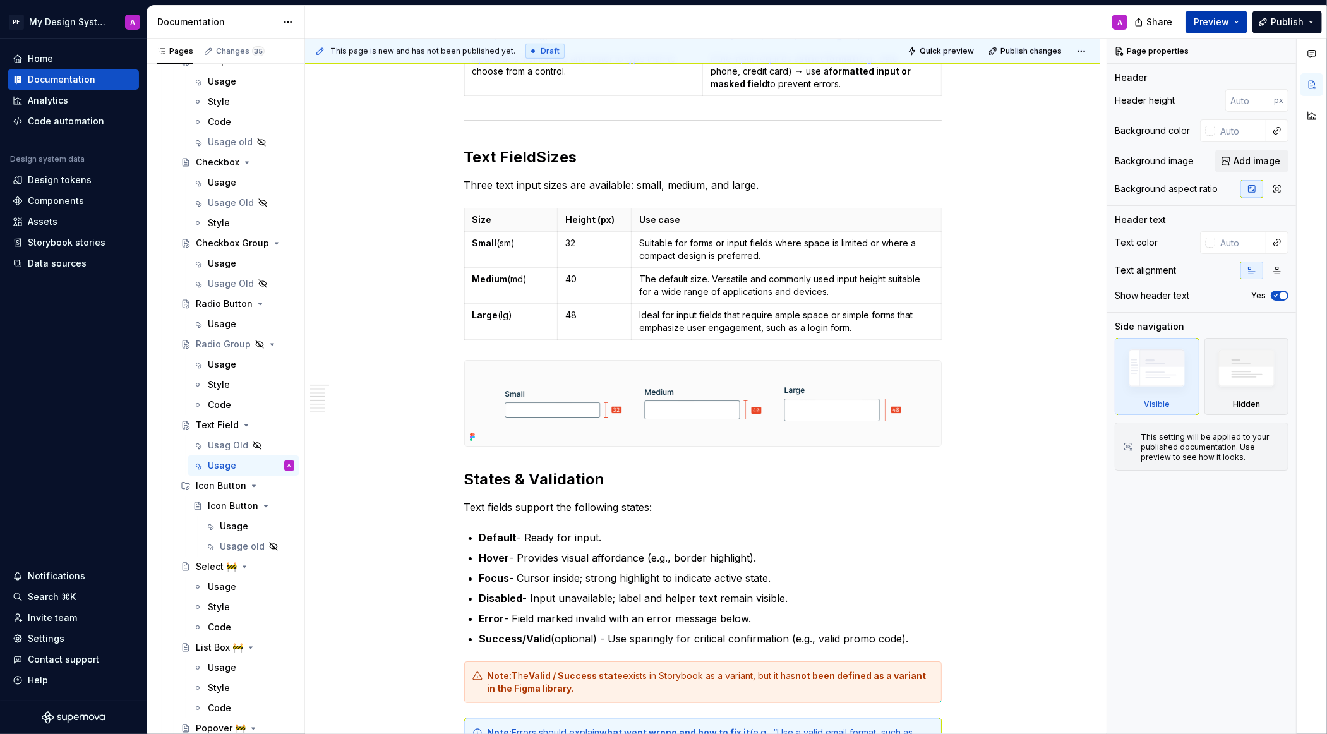
click at [1226, 21] on span "Preview" at bounding box center [1211, 22] width 35 height 13
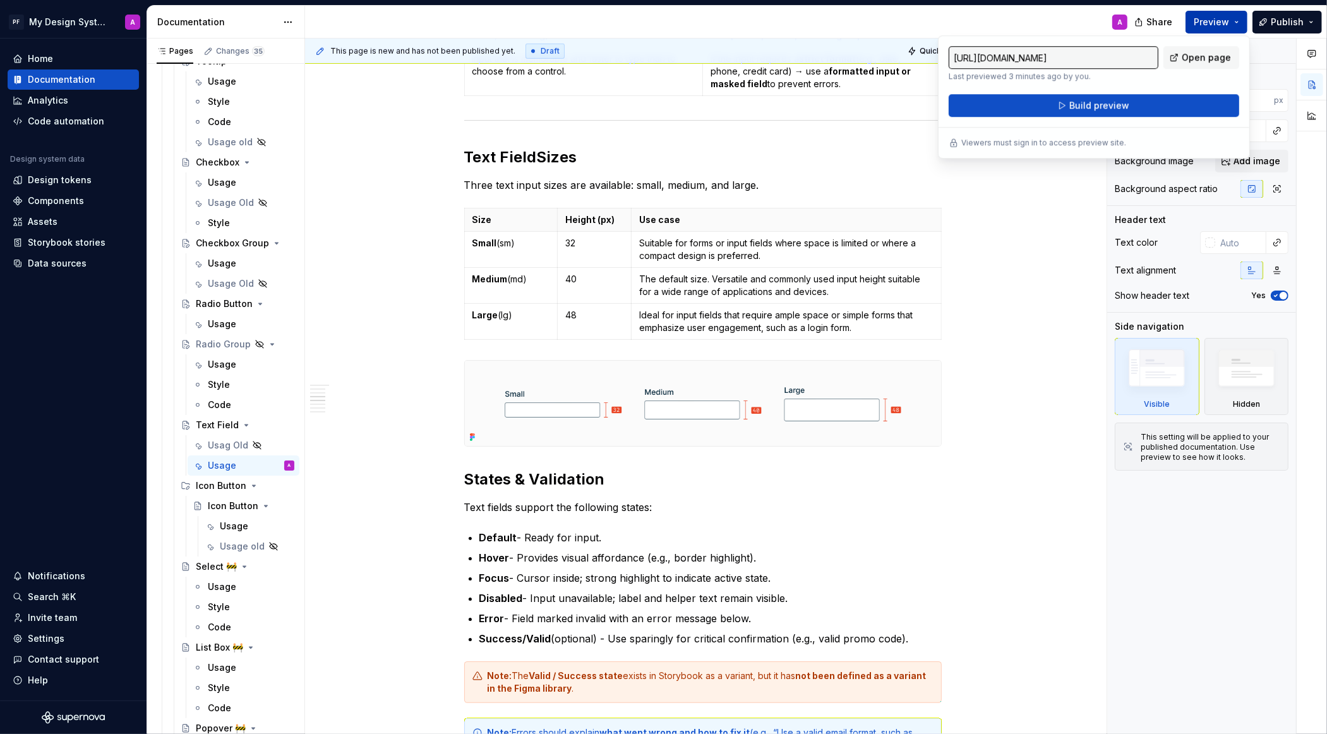
click at [1120, 107] on span "Build preview" at bounding box center [1099, 105] width 60 height 13
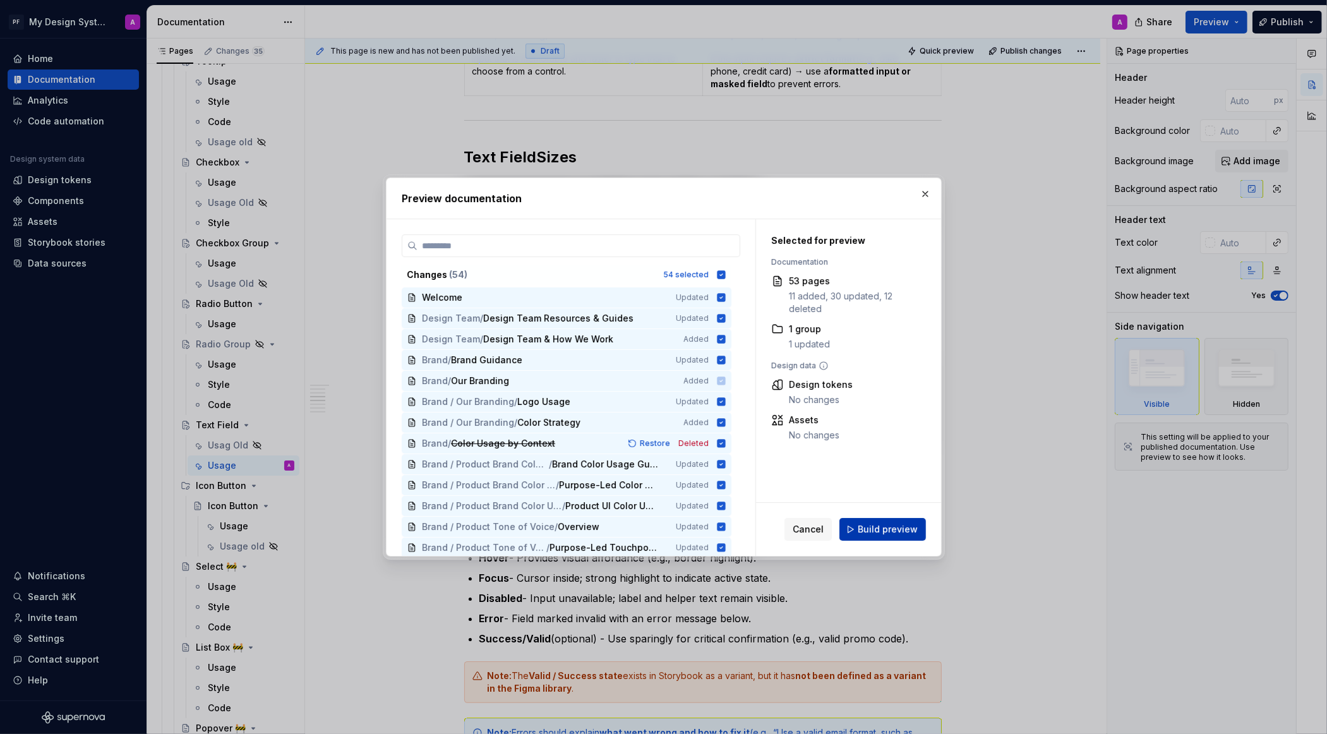
click at [895, 530] on span "Build preview" at bounding box center [888, 529] width 60 height 13
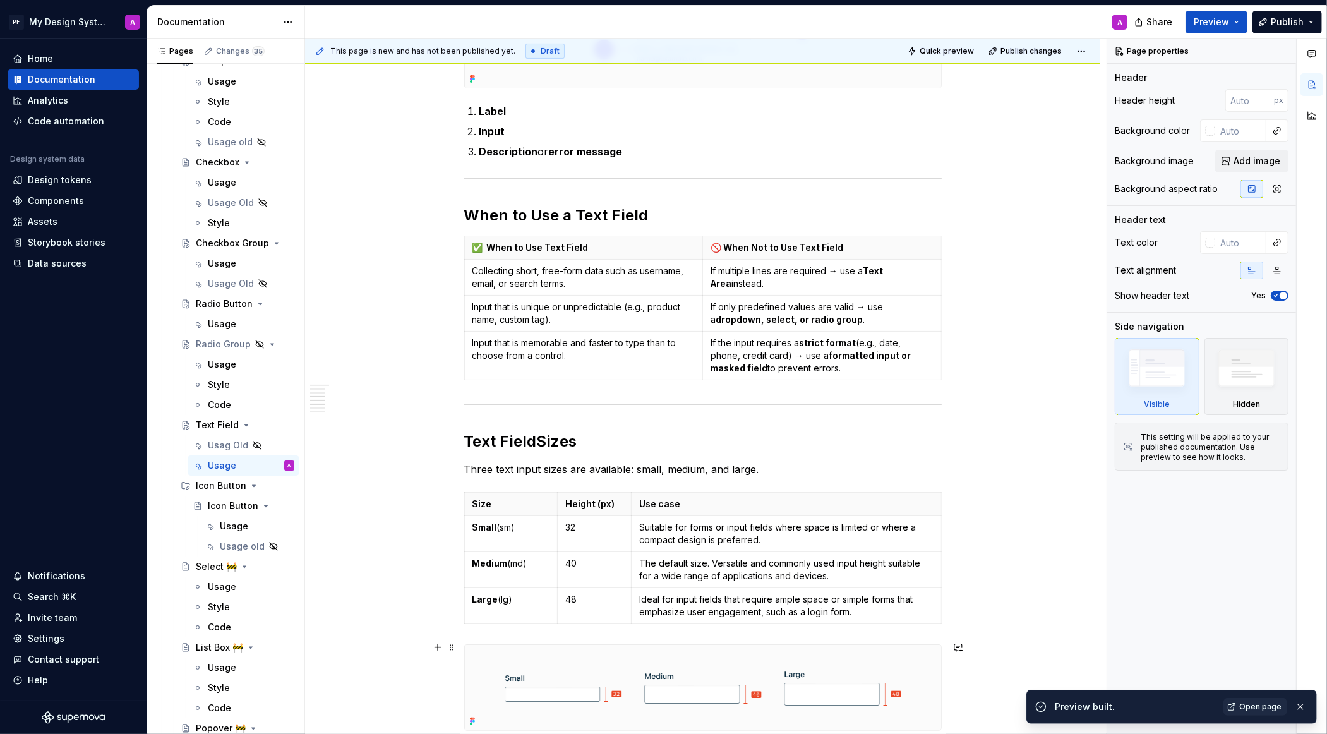
scroll to position [0, 0]
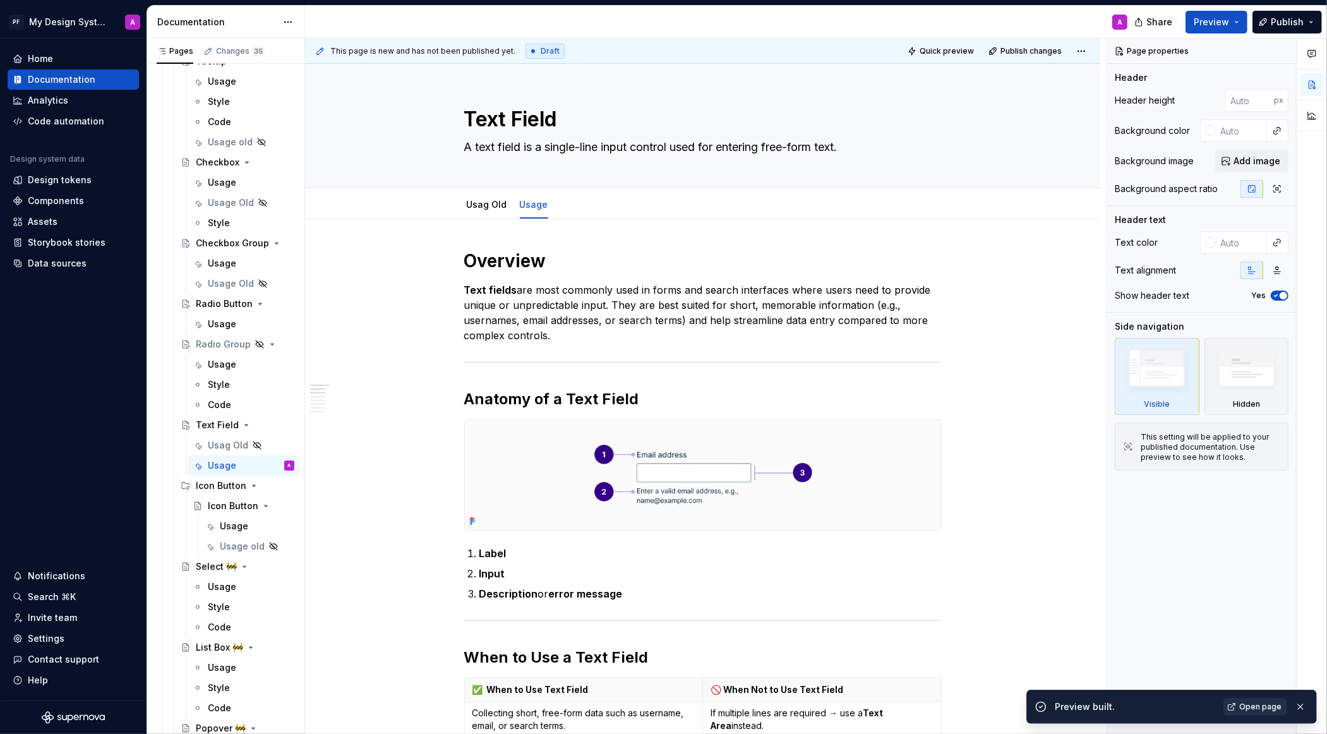
click at [1264, 709] on span "Open page" at bounding box center [1260, 707] width 42 height 10
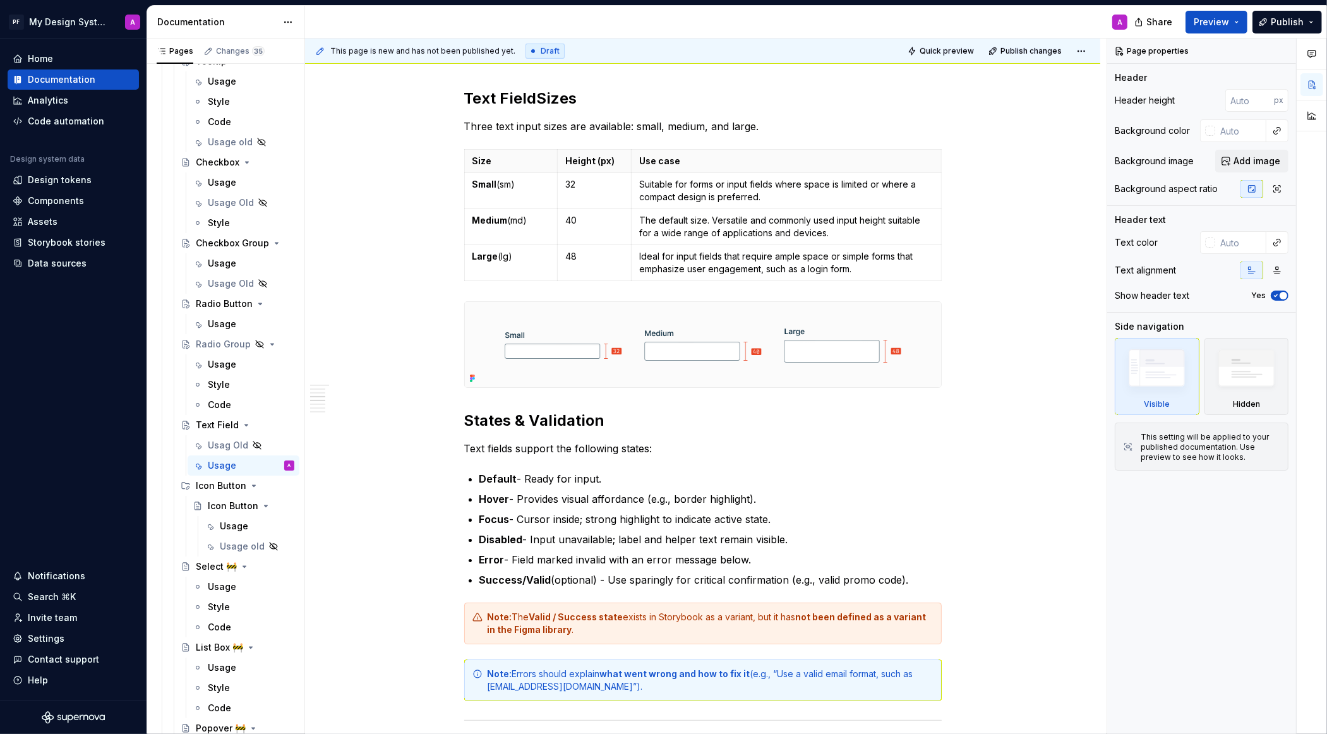
scroll to position [819, 0]
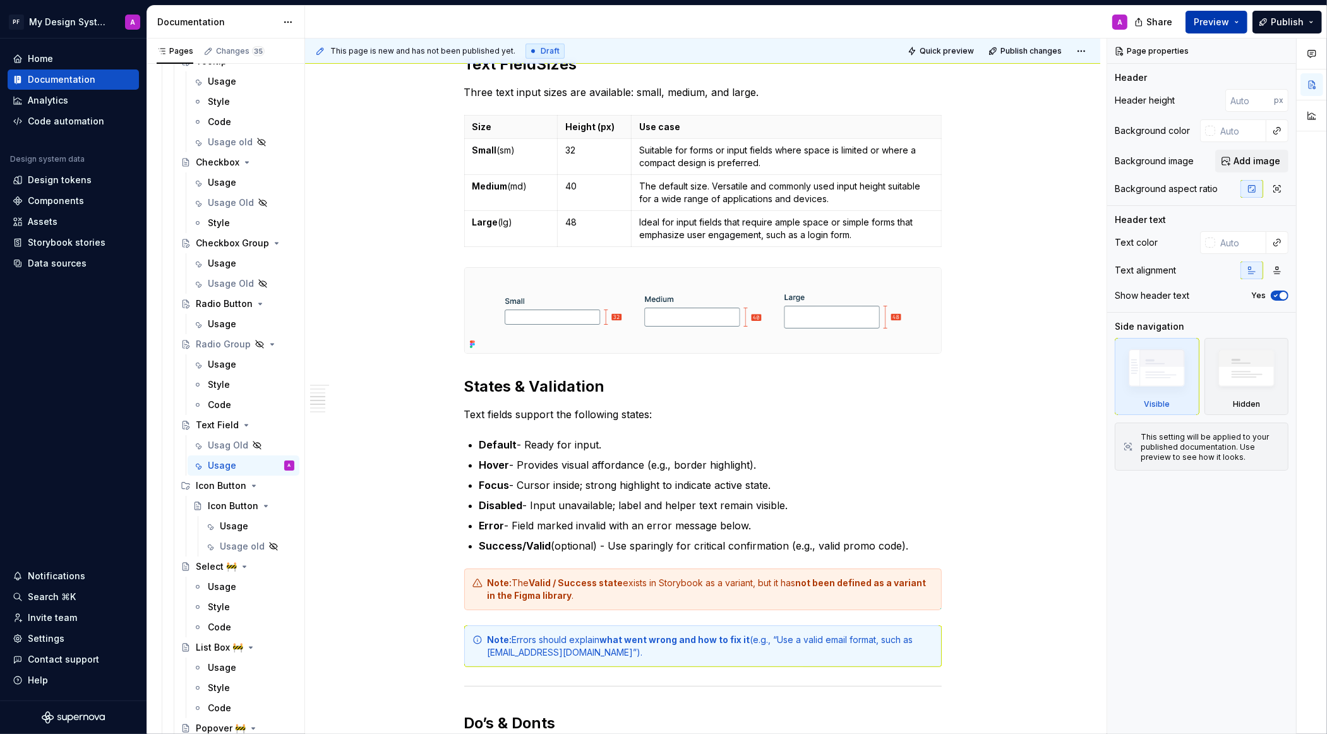
click at [1206, 29] on button "Preview" at bounding box center [1217, 22] width 62 height 23
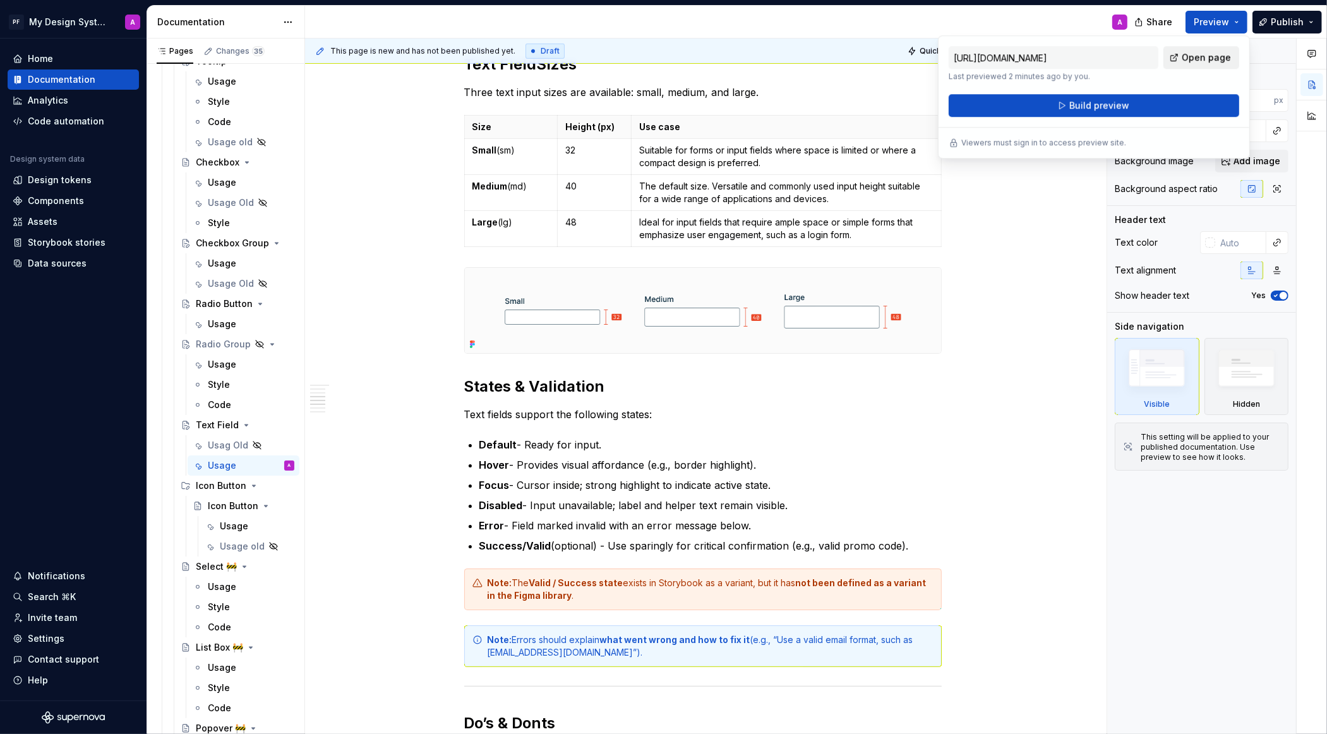
click at [1195, 55] on span "Open page" at bounding box center [1206, 57] width 49 height 13
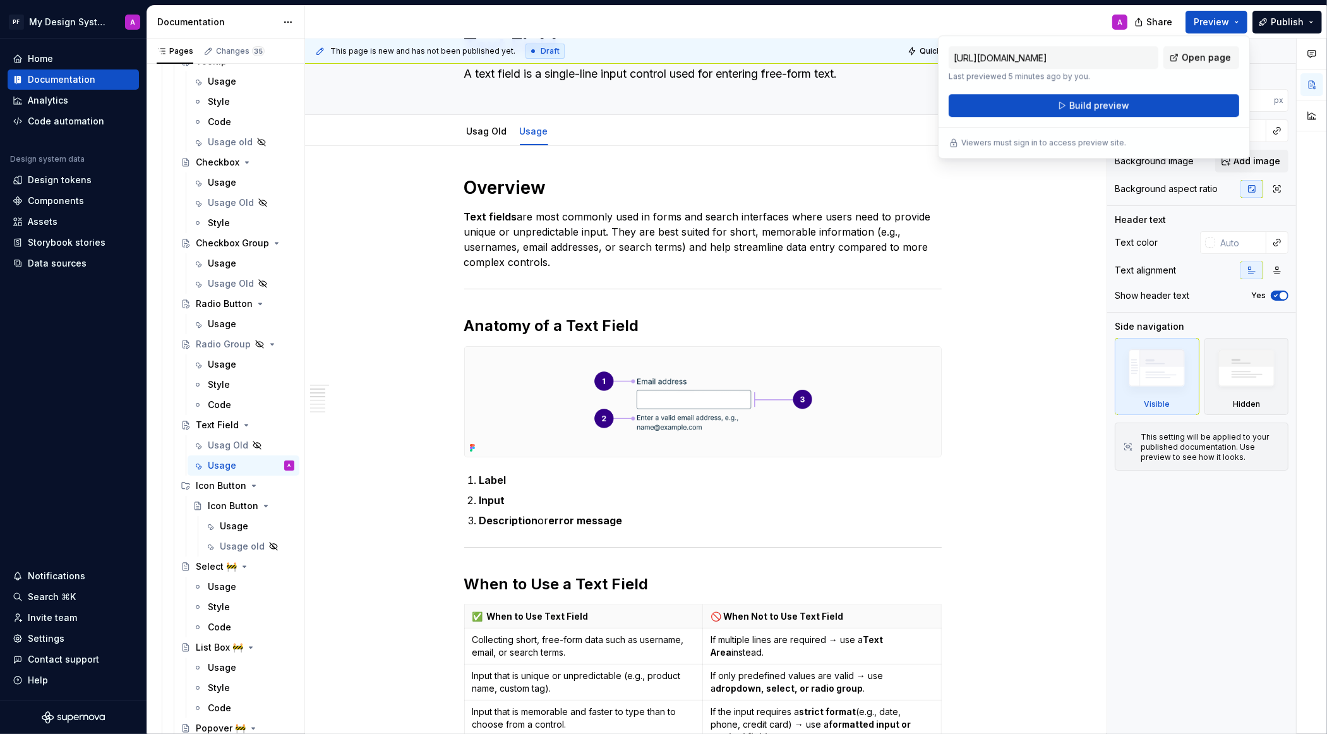
scroll to position [0, 0]
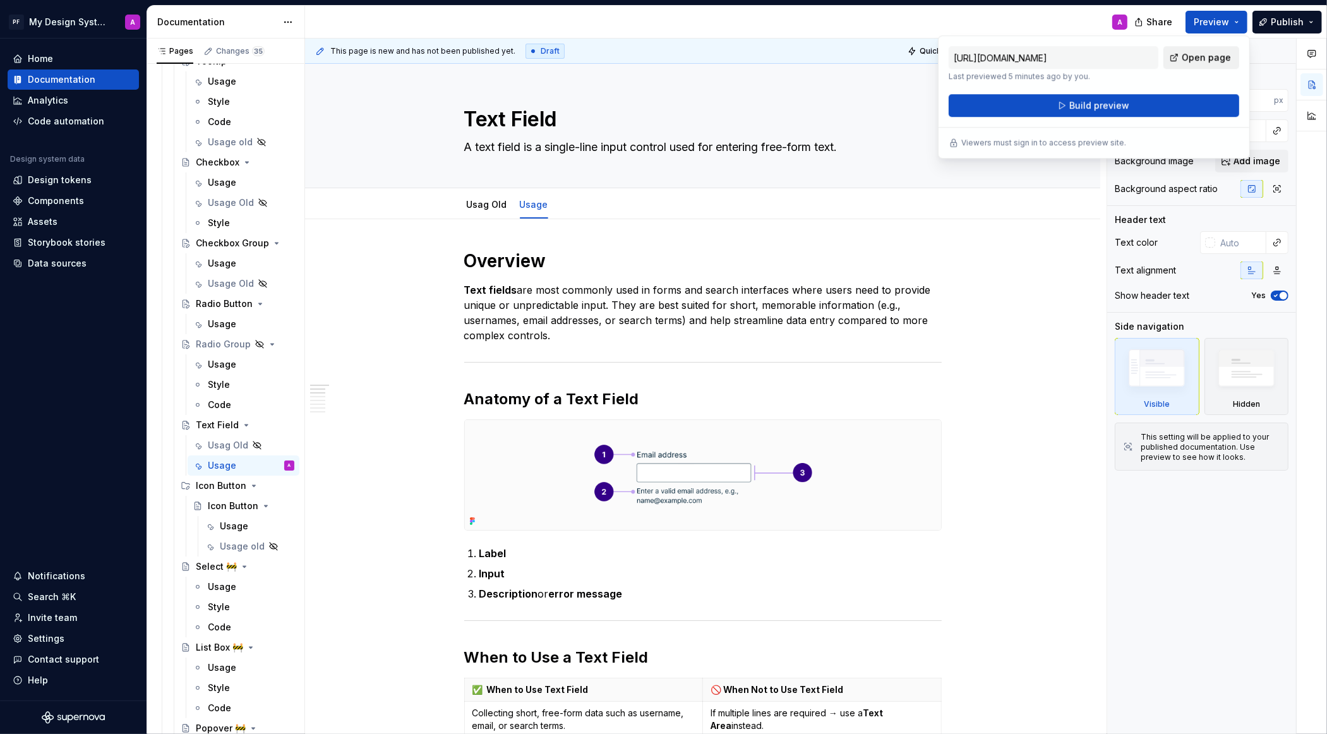
click at [1190, 61] on span "Open page" at bounding box center [1206, 57] width 49 height 13
click at [1216, 61] on span "Open page" at bounding box center [1206, 57] width 49 height 13
click at [1211, 61] on span "Open page" at bounding box center [1206, 57] width 49 height 13
type textarea "*"
